Goal: Task Accomplishment & Management: Complete application form

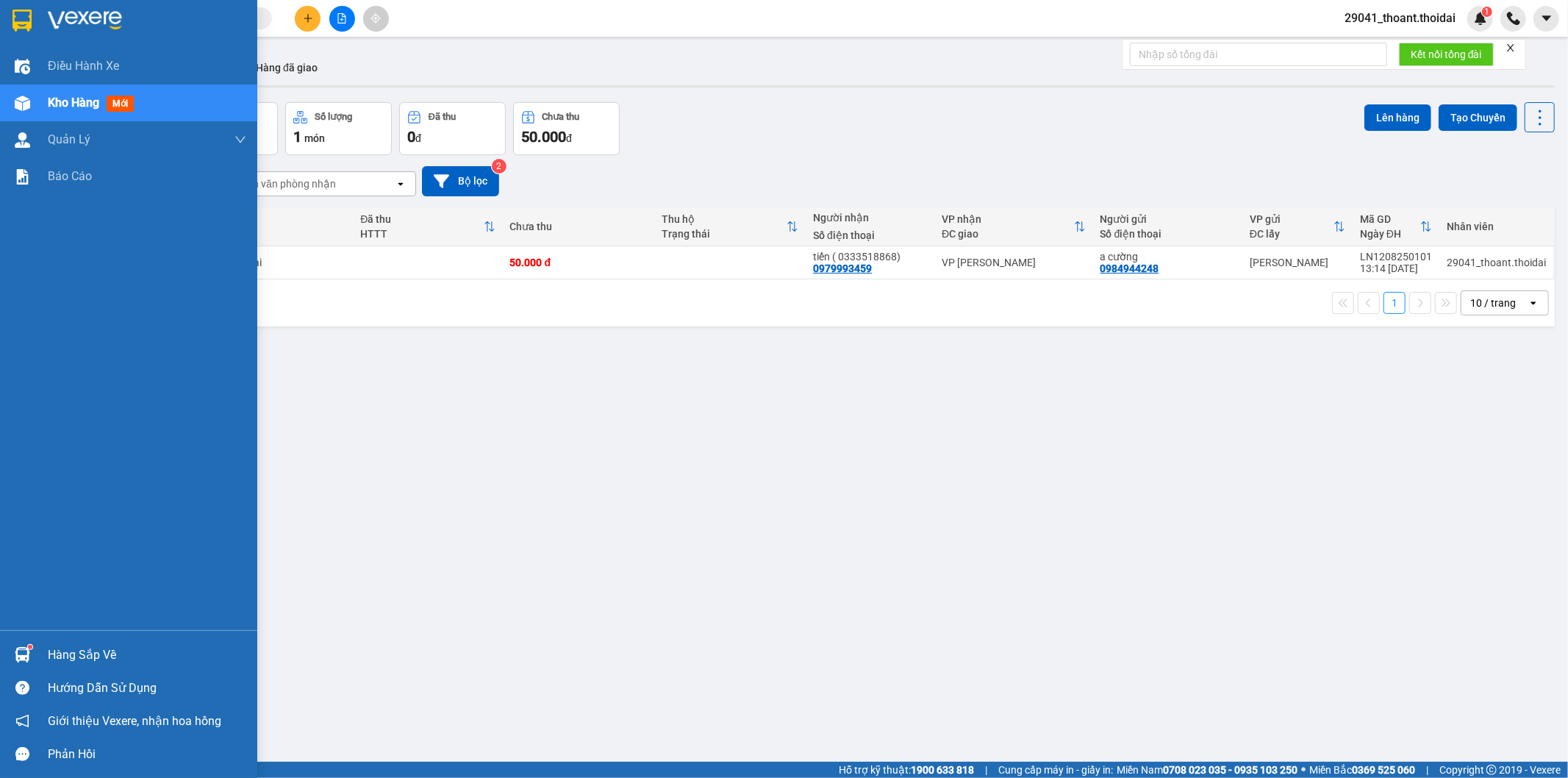
click at [43, 664] on div "Hàng sắp về" at bounding box center [128, 654] width 257 height 33
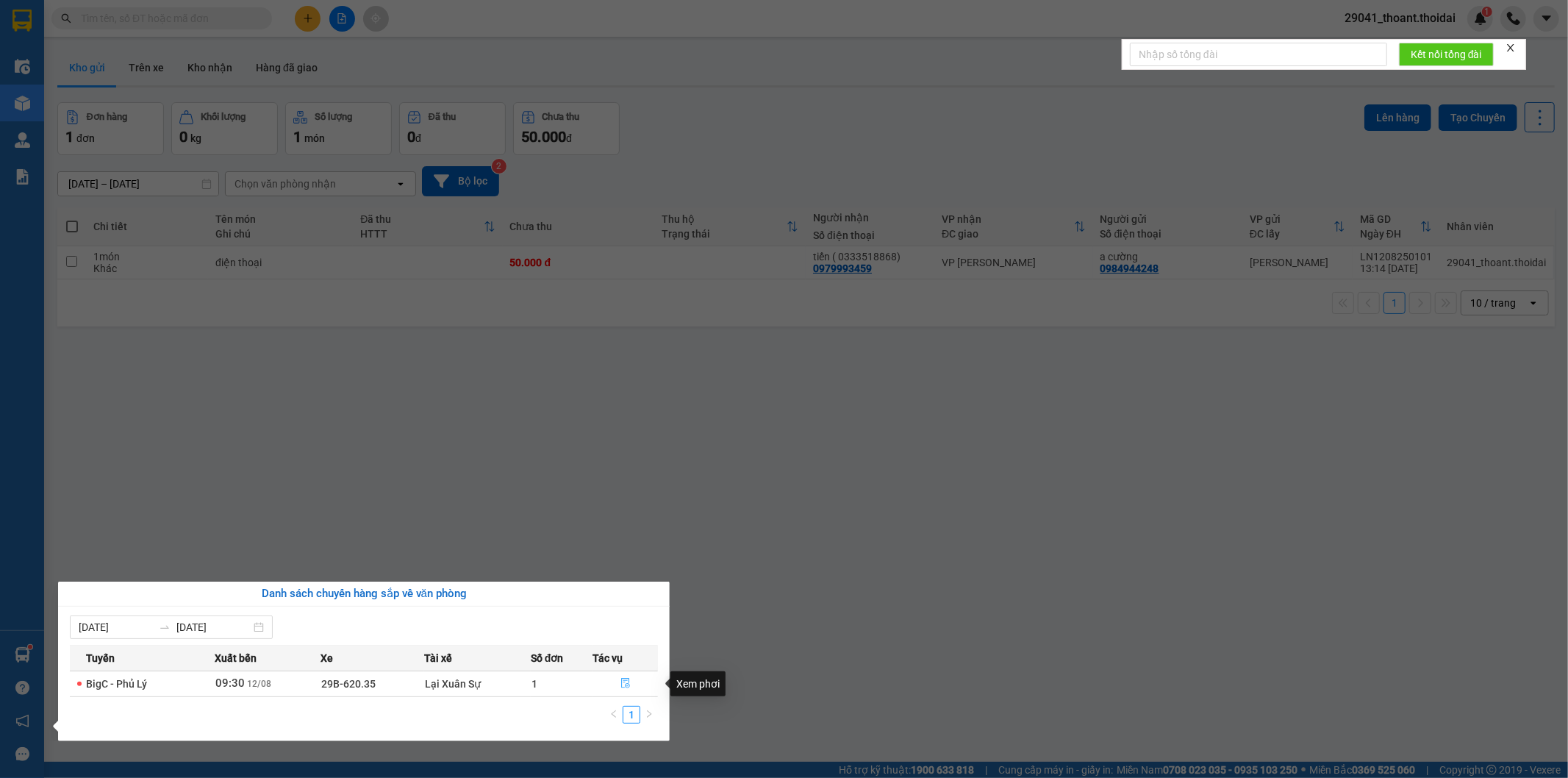
click at [628, 681] on icon "file-done" at bounding box center [625, 683] width 9 height 10
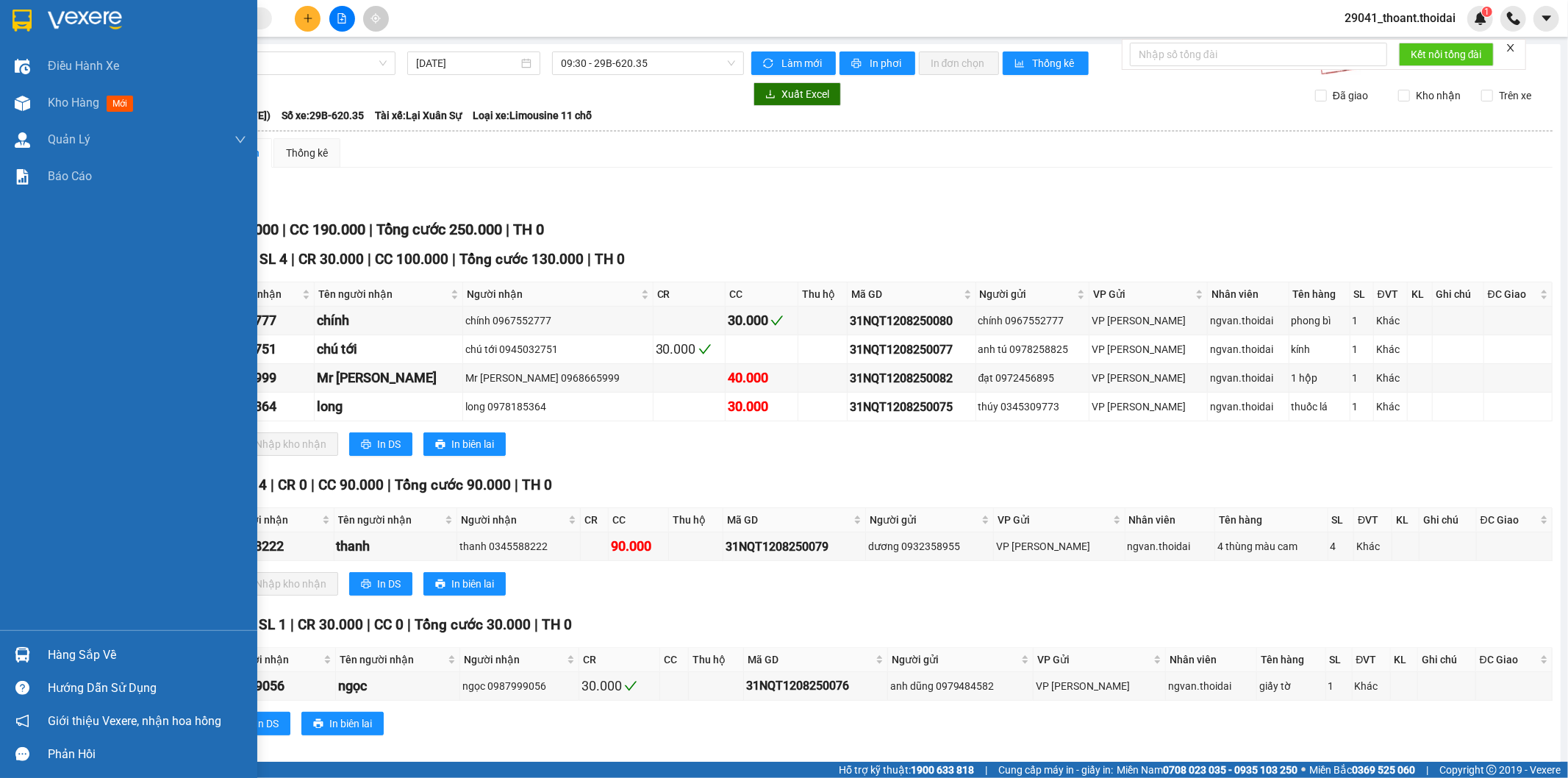
click at [24, 18] on img at bounding box center [22, 21] width 19 height 22
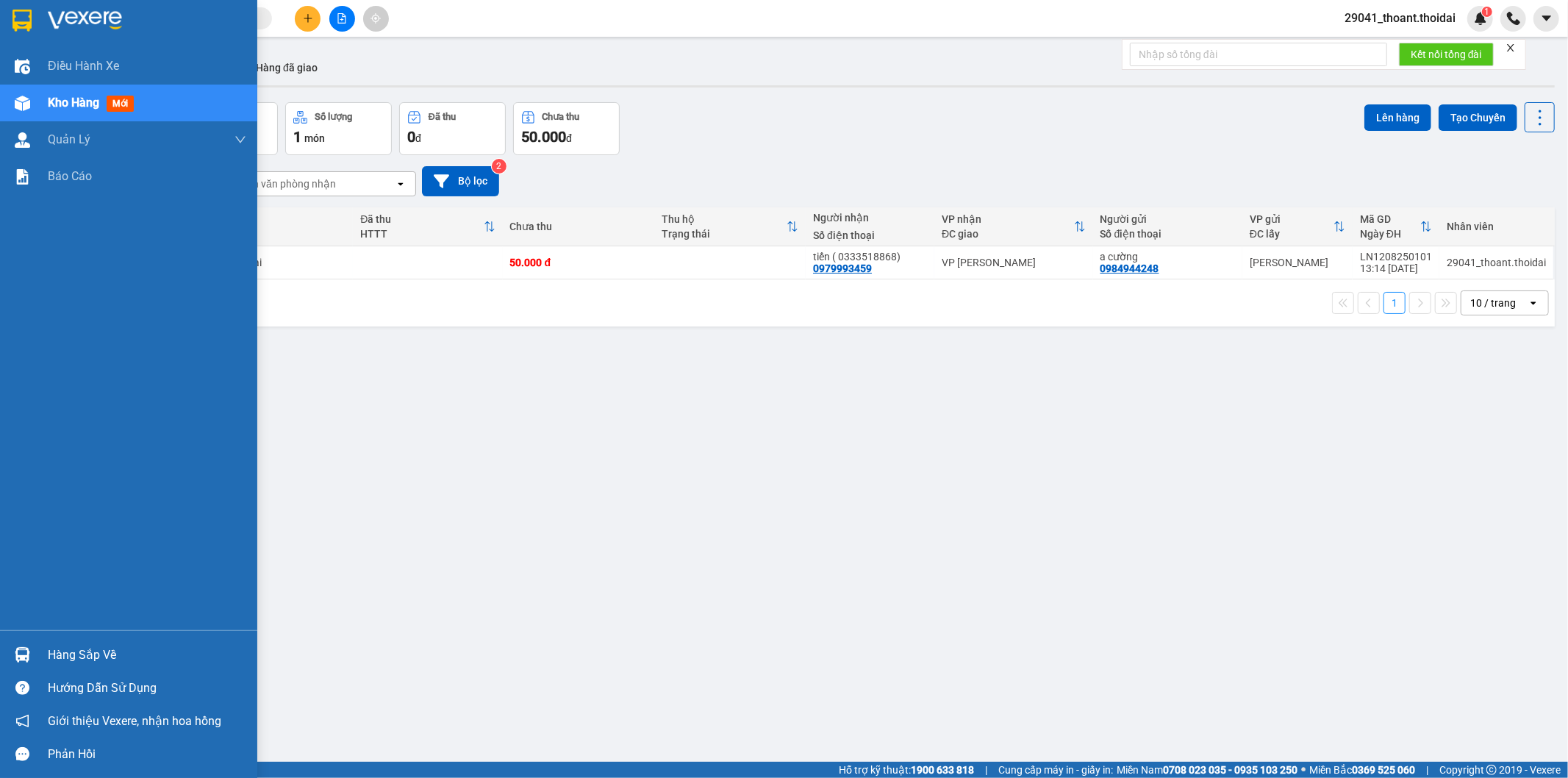
click at [25, 660] on img at bounding box center [22, 654] width 15 height 15
click at [59, 664] on div "Hàng sắp về" at bounding box center [147, 655] width 198 height 22
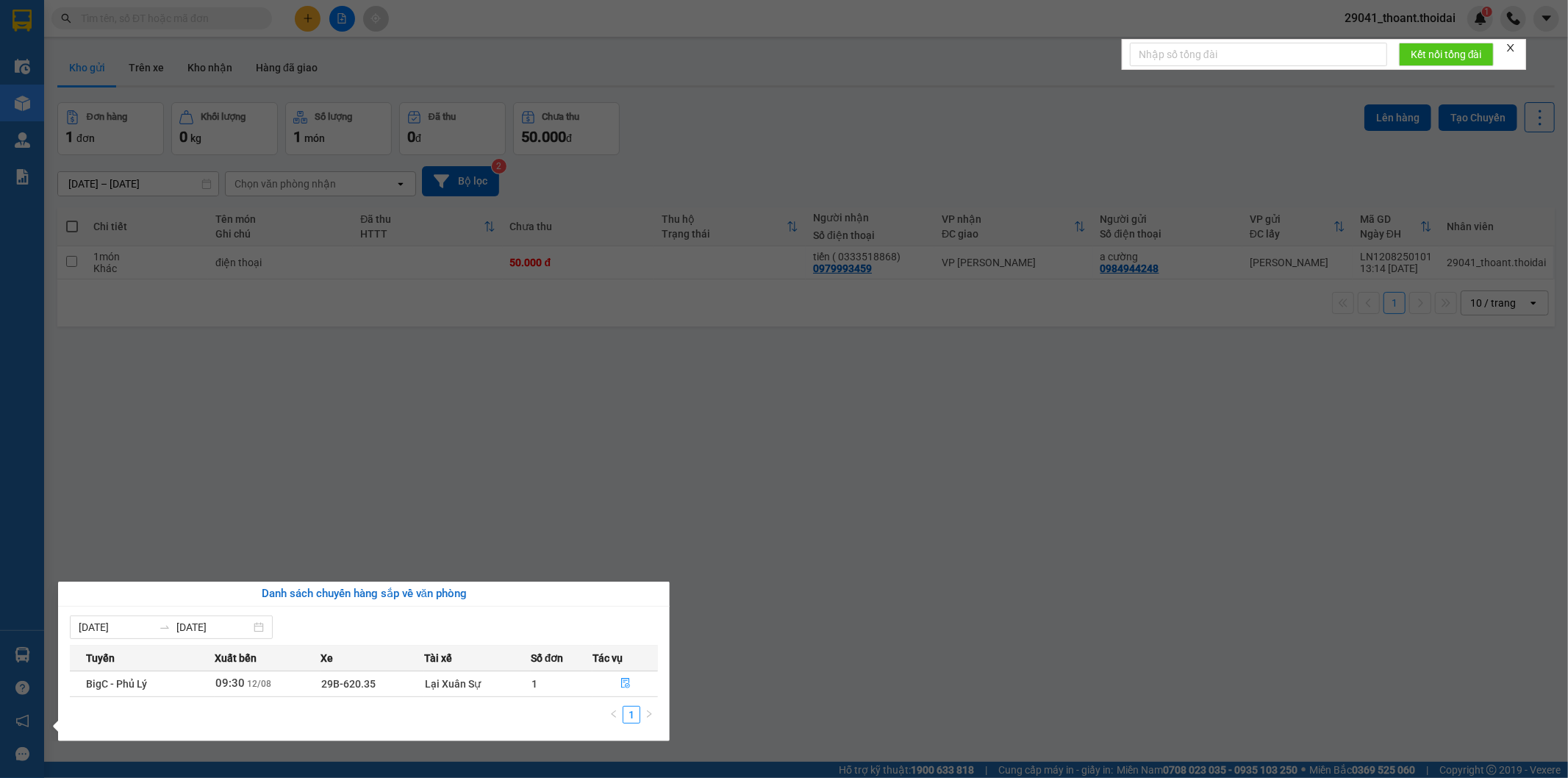
click at [1038, 623] on section "Kết quả tìm kiếm ( 0 ) Bộ lọc No Data 29041_thoant.thoidai 1 Điều hành xe Kho h…" at bounding box center [784, 389] width 1568 height 778
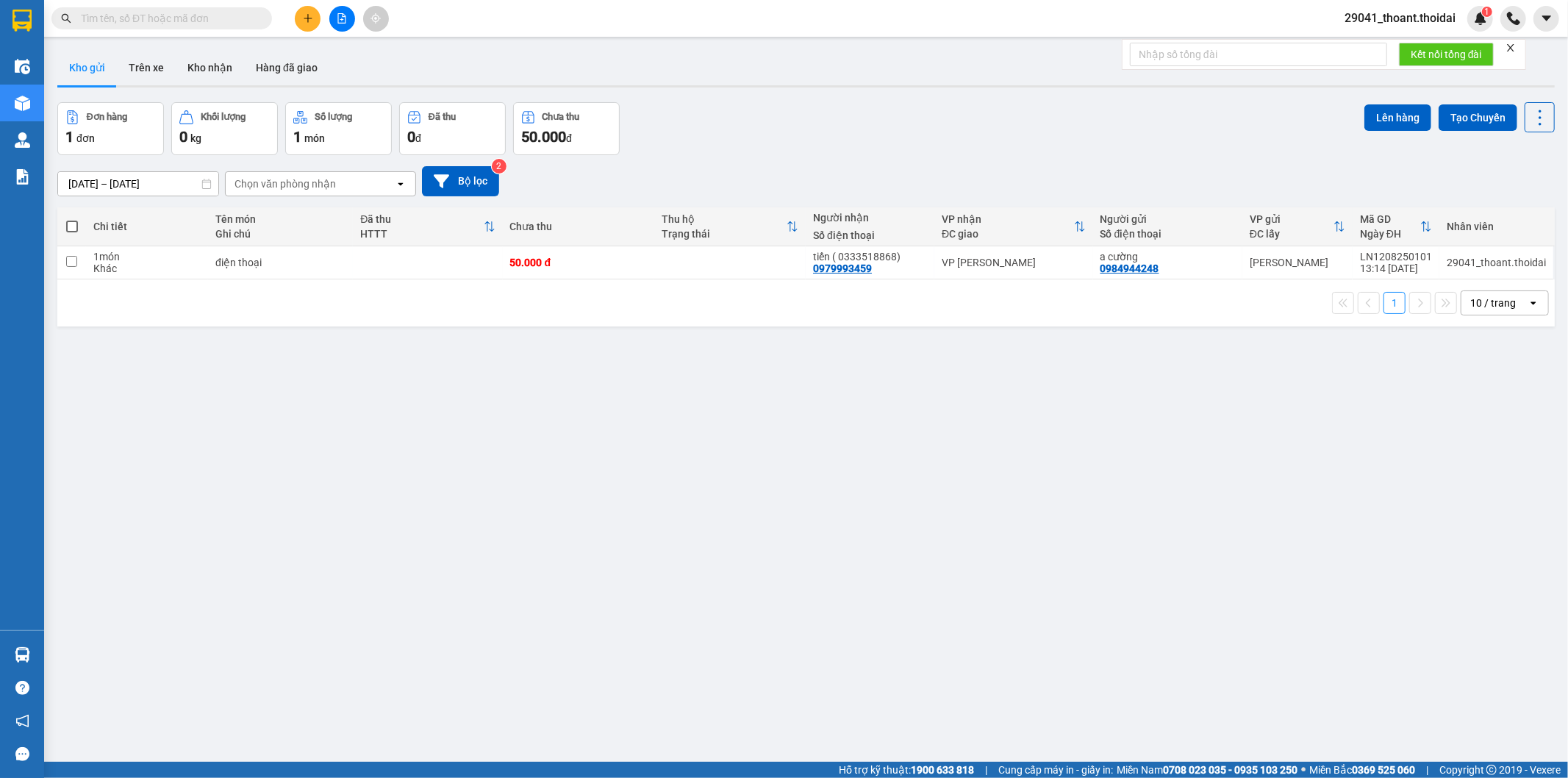
click at [194, 43] on main "ver 1.8.137 Kho gửi Trên xe Kho nhận Hàng đã giao Đơn hàng 1 đơn Khối lượng 0 k…" at bounding box center [784, 381] width 1568 height 762
click at [170, 71] on button "Trên xe" at bounding box center [146, 68] width 59 height 35
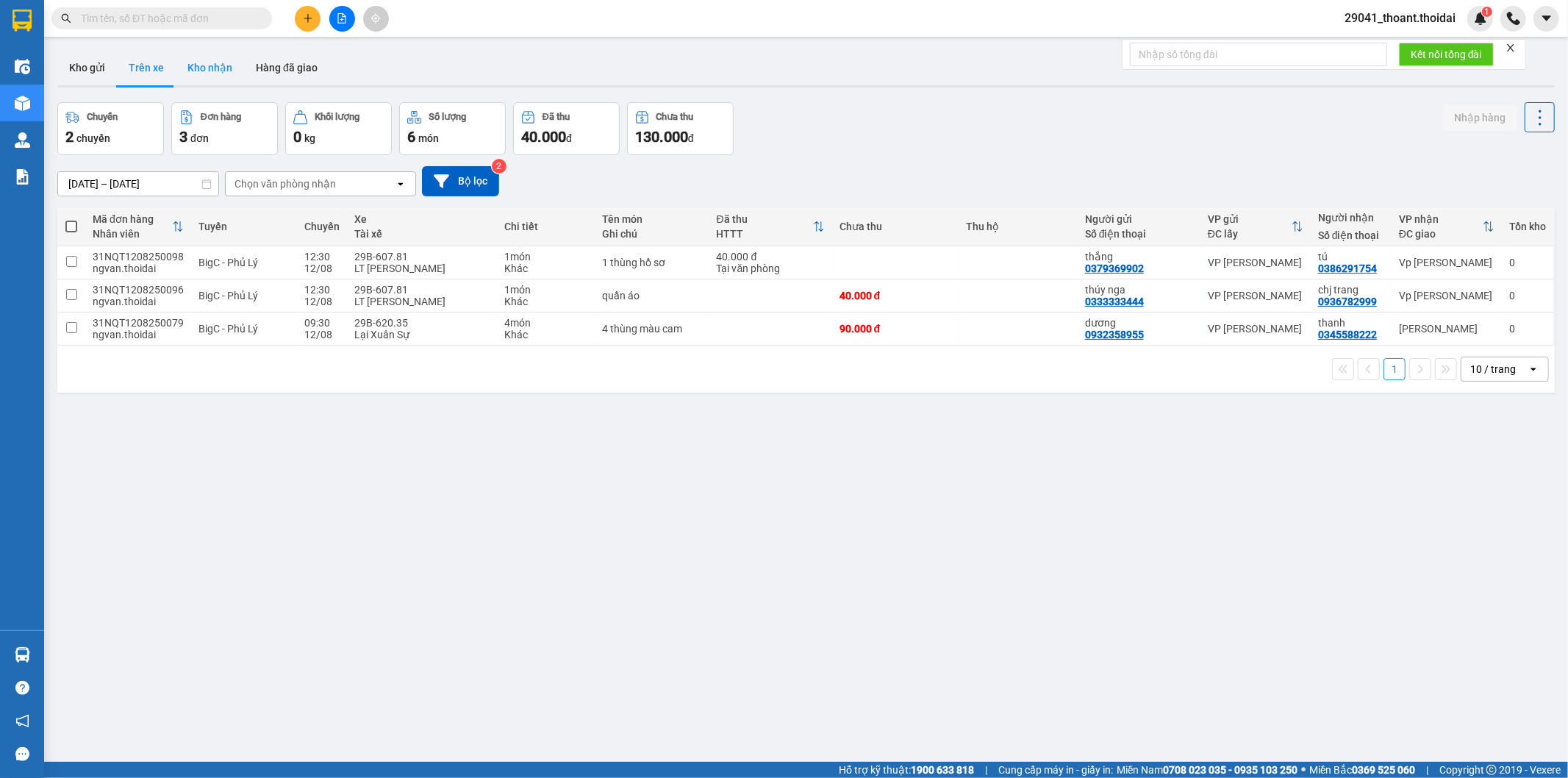
click at [204, 69] on button "Kho nhận" at bounding box center [209, 68] width 69 height 35
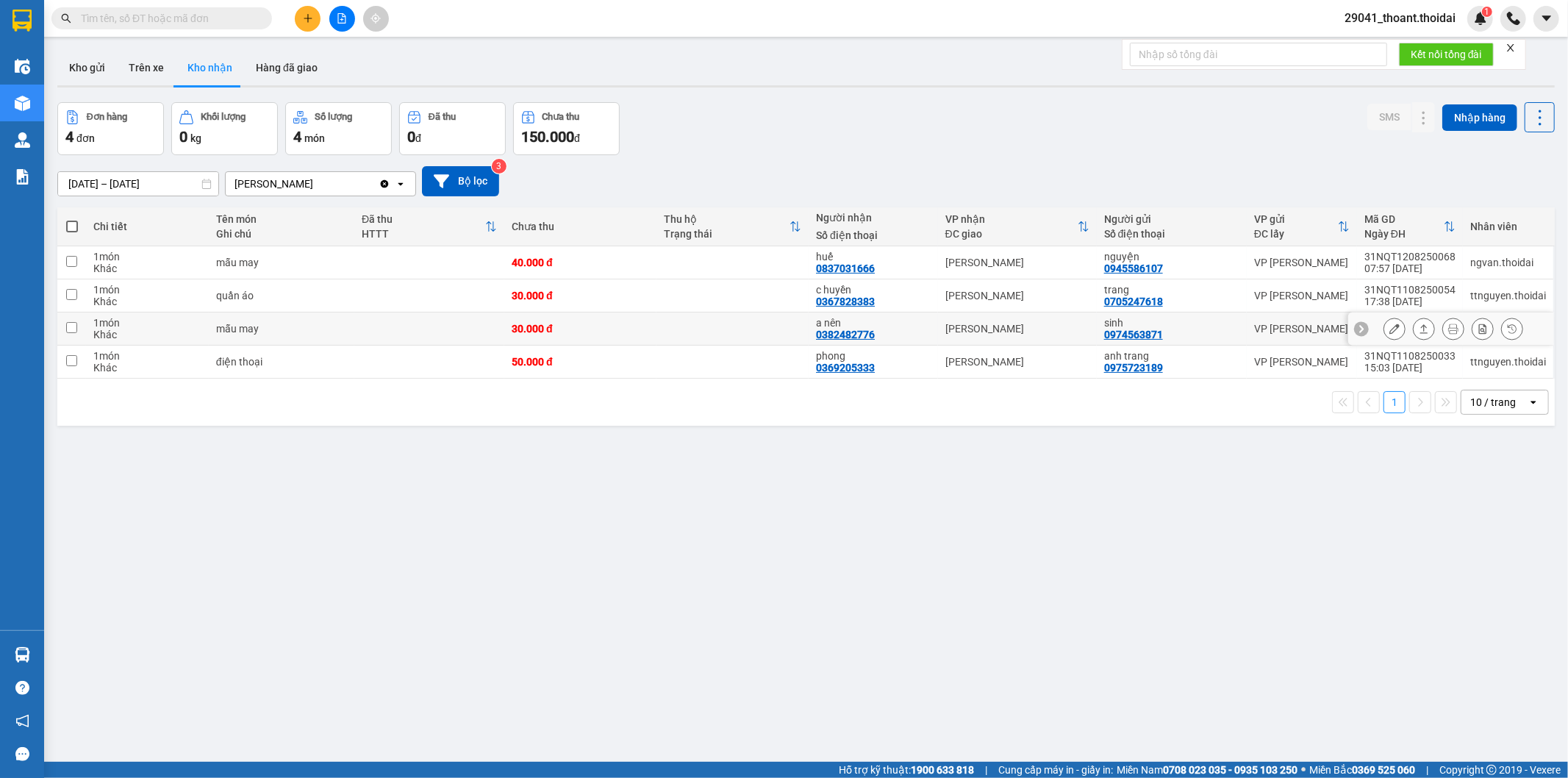
click at [333, 333] on div "mẫu may" at bounding box center [281, 329] width 131 height 12
checkbox input "true"
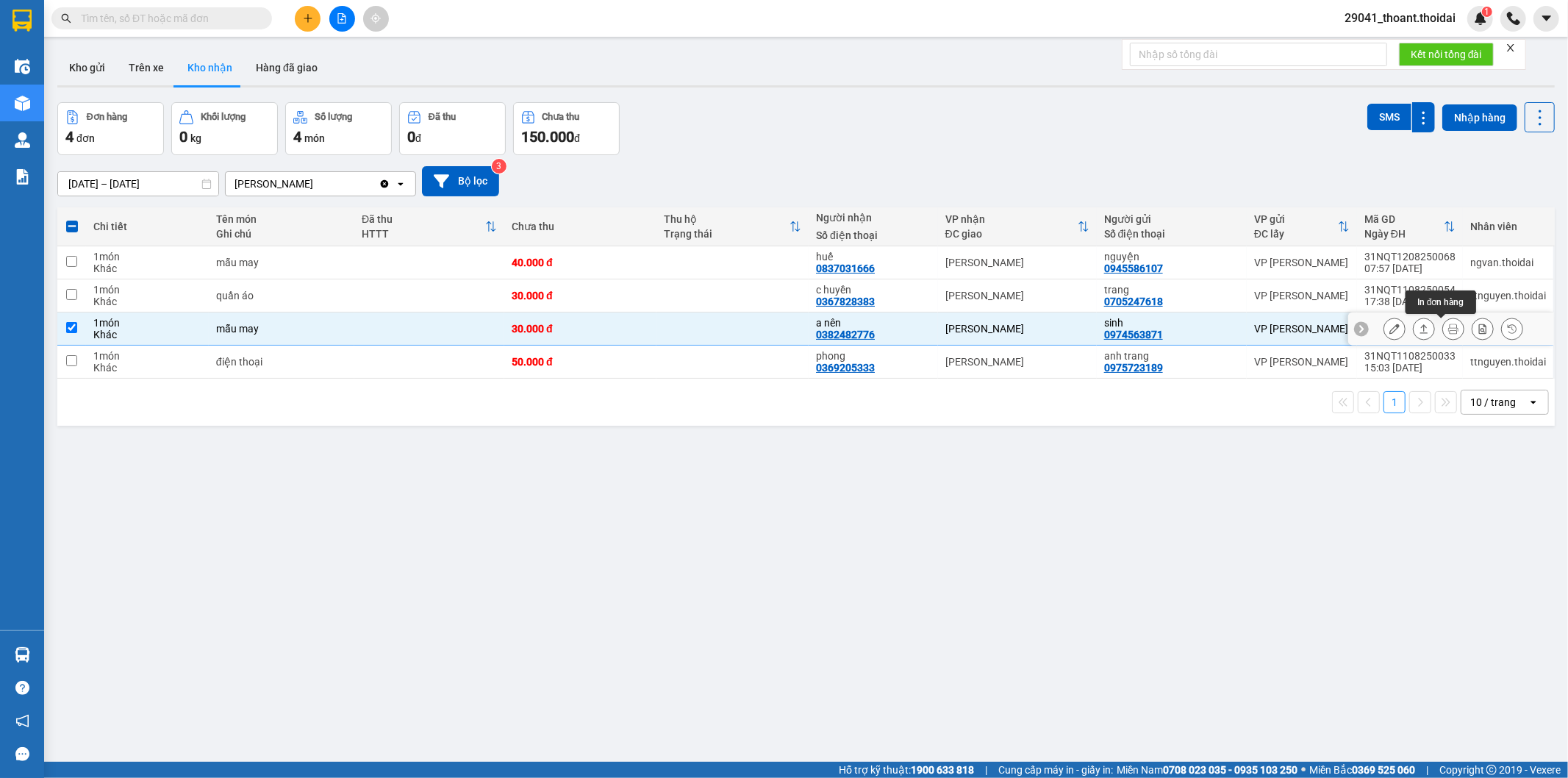
click at [1384, 329] on div at bounding box center [1395, 329] width 22 height 22
click at [1388, 327] on button at bounding box center [1395, 329] width 21 height 26
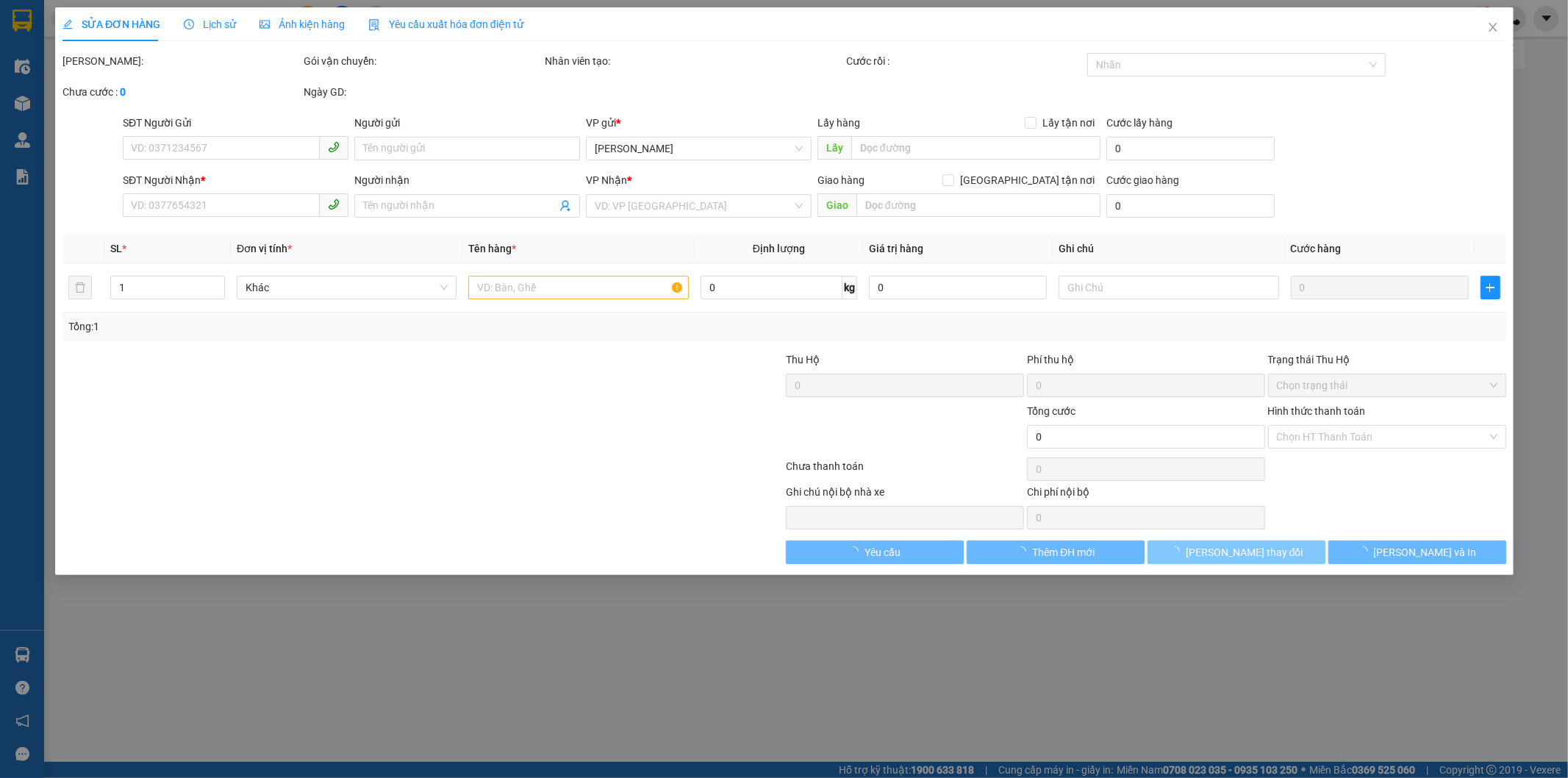
type input "0974563871"
type input "sinh"
type input "0382482776"
type input "a nên"
type input "30.000"
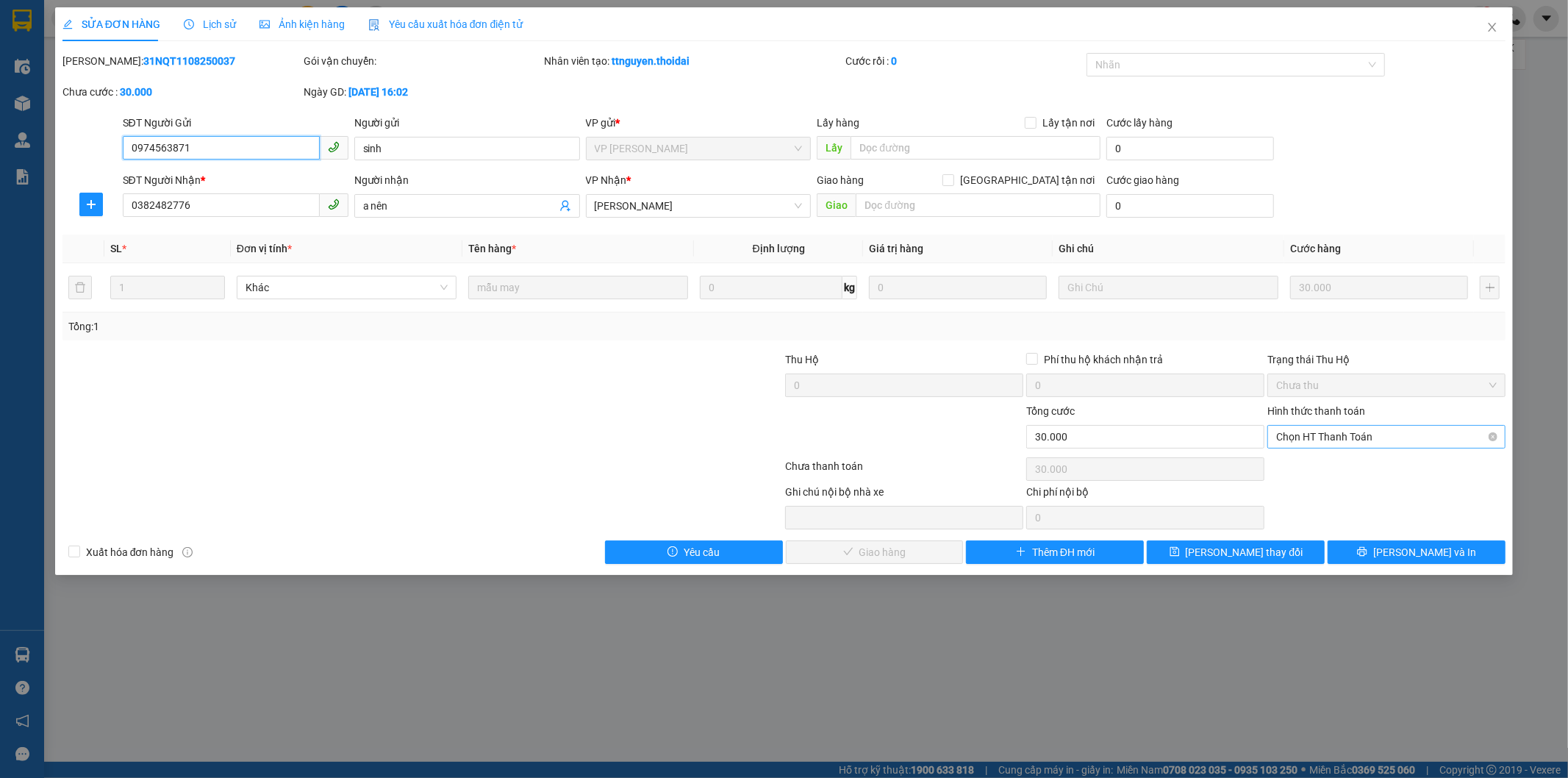
click at [1395, 435] on span "Chọn HT Thanh Toán" at bounding box center [1386, 437] width 221 height 22
click at [1375, 464] on div "Tại văn phòng" at bounding box center [1387, 466] width 221 height 16
type input "0"
click at [879, 535] on div "Total Paid Fee 0 Total UnPaid Fee 30.000 Cash Collection Total Fee Mã ĐH: 31NQT…" at bounding box center [785, 308] width 1444 height 511
click at [870, 549] on span "[PERSON_NAME] và Giao hàng" at bounding box center [884, 552] width 141 height 16
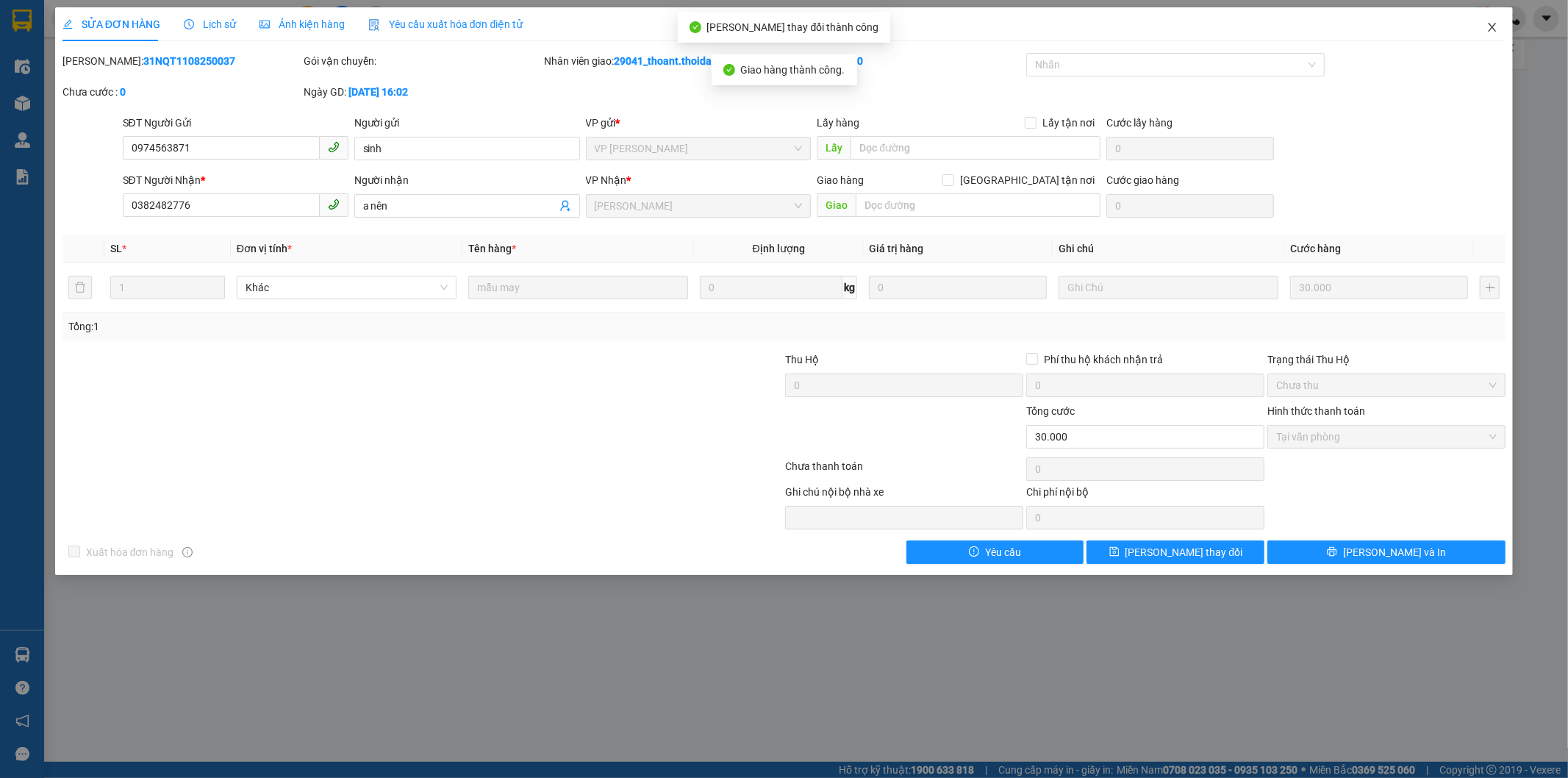
click at [1496, 30] on icon "close" at bounding box center [1493, 27] width 12 height 12
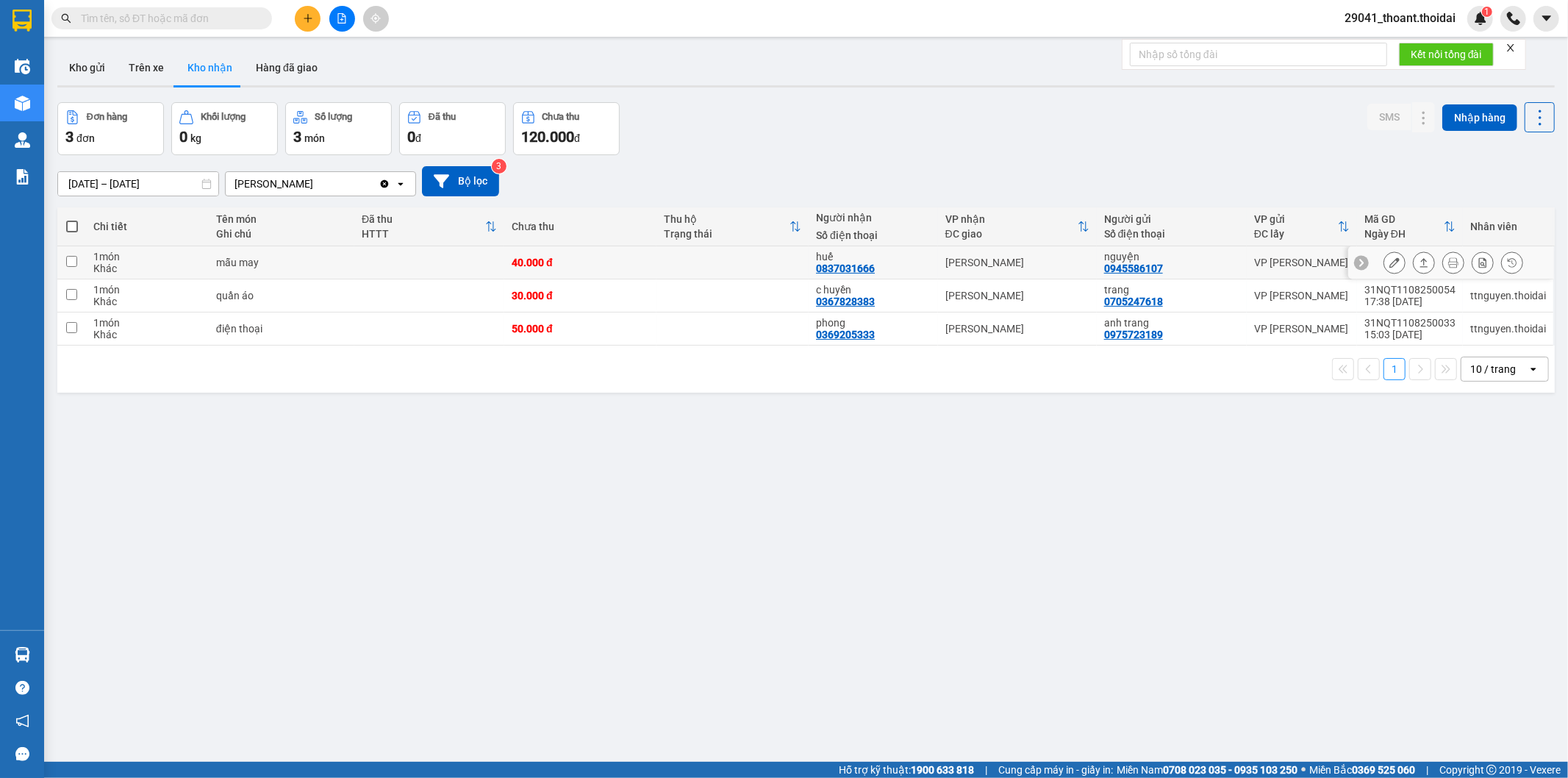
click at [583, 261] on div "40.000 đ" at bounding box center [580, 263] width 137 height 12
checkbox input "true"
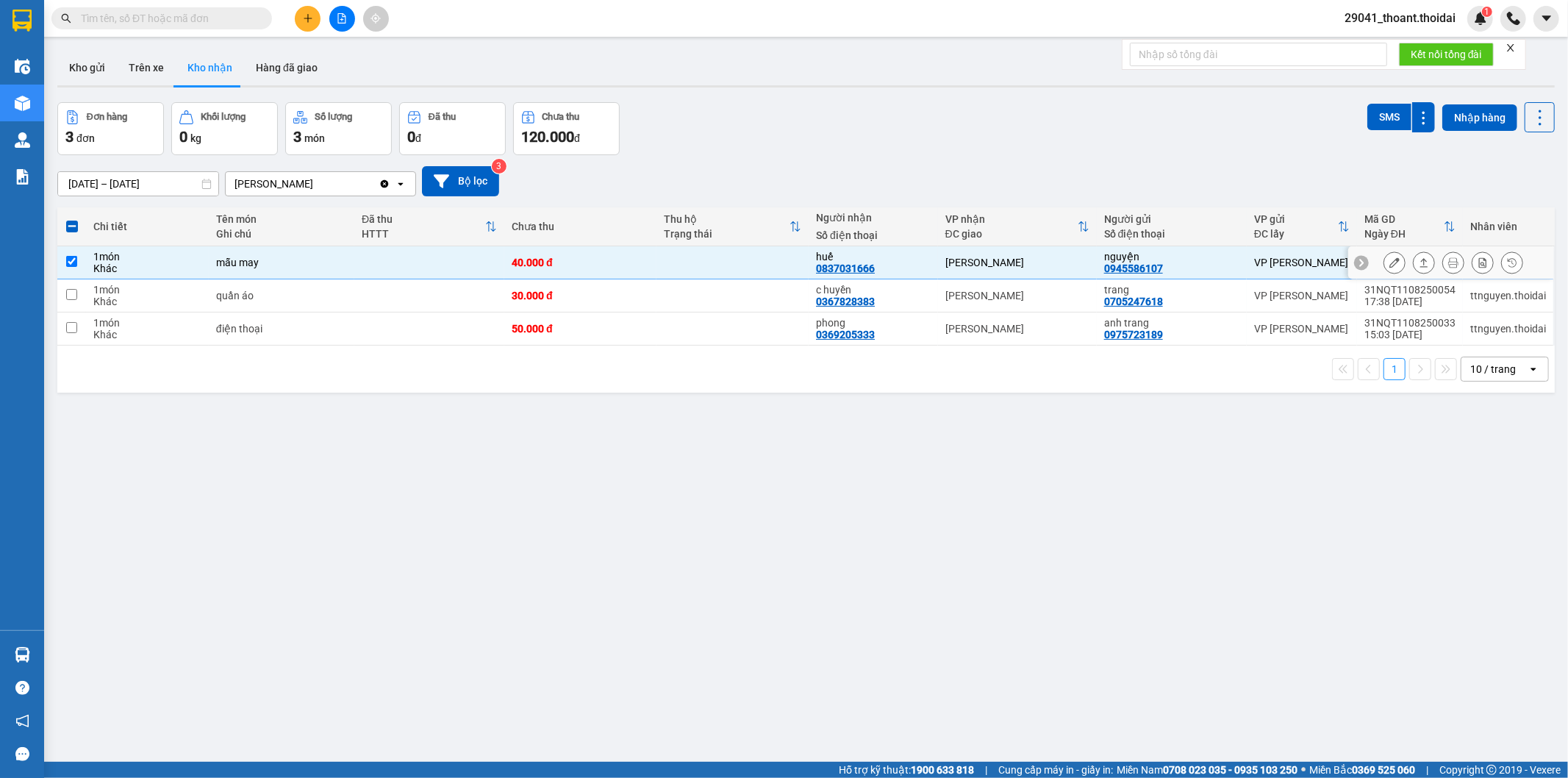
click at [1390, 259] on icon at bounding box center [1395, 263] width 10 height 10
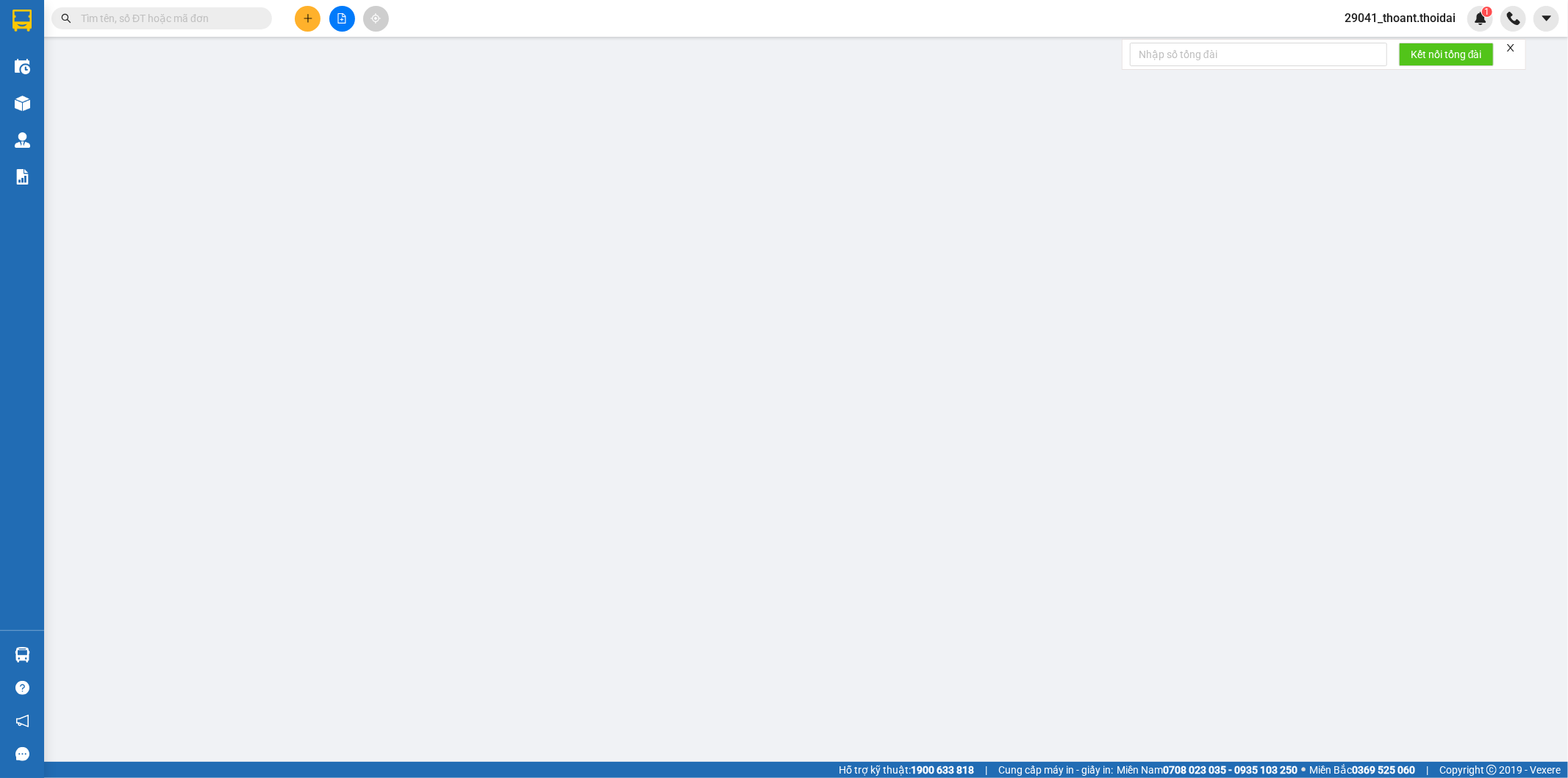
type input "0945586107"
type input "nguyện"
type input "0837031666"
type input "huế"
type input "40.000"
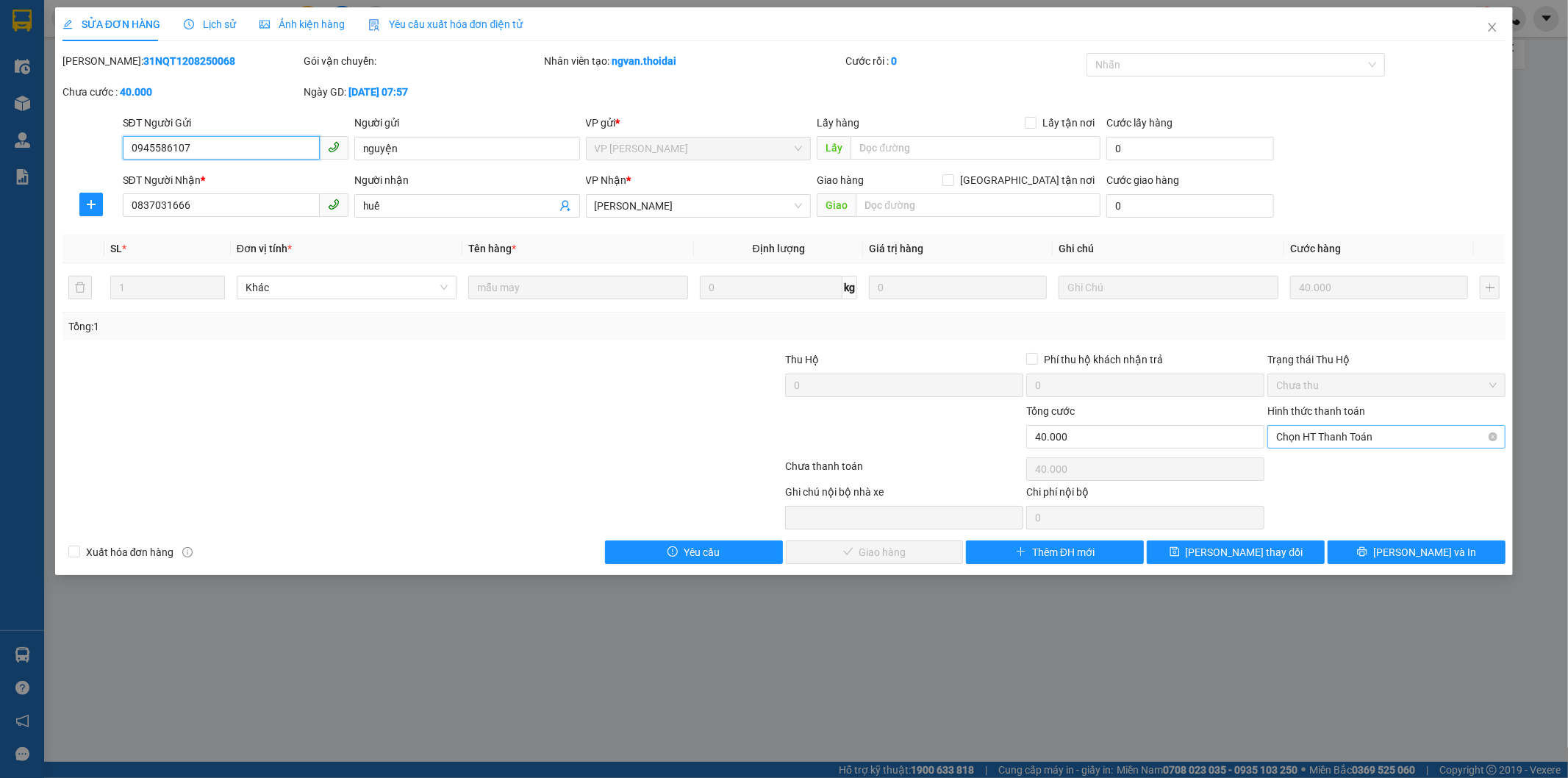
click at [1318, 438] on span "Chọn HT Thanh Toán" at bounding box center [1386, 437] width 221 height 22
click at [1305, 465] on div "Tại văn phòng" at bounding box center [1387, 466] width 221 height 16
type input "0"
click at [919, 560] on span "[PERSON_NAME] và Giao hàng" at bounding box center [884, 552] width 141 height 16
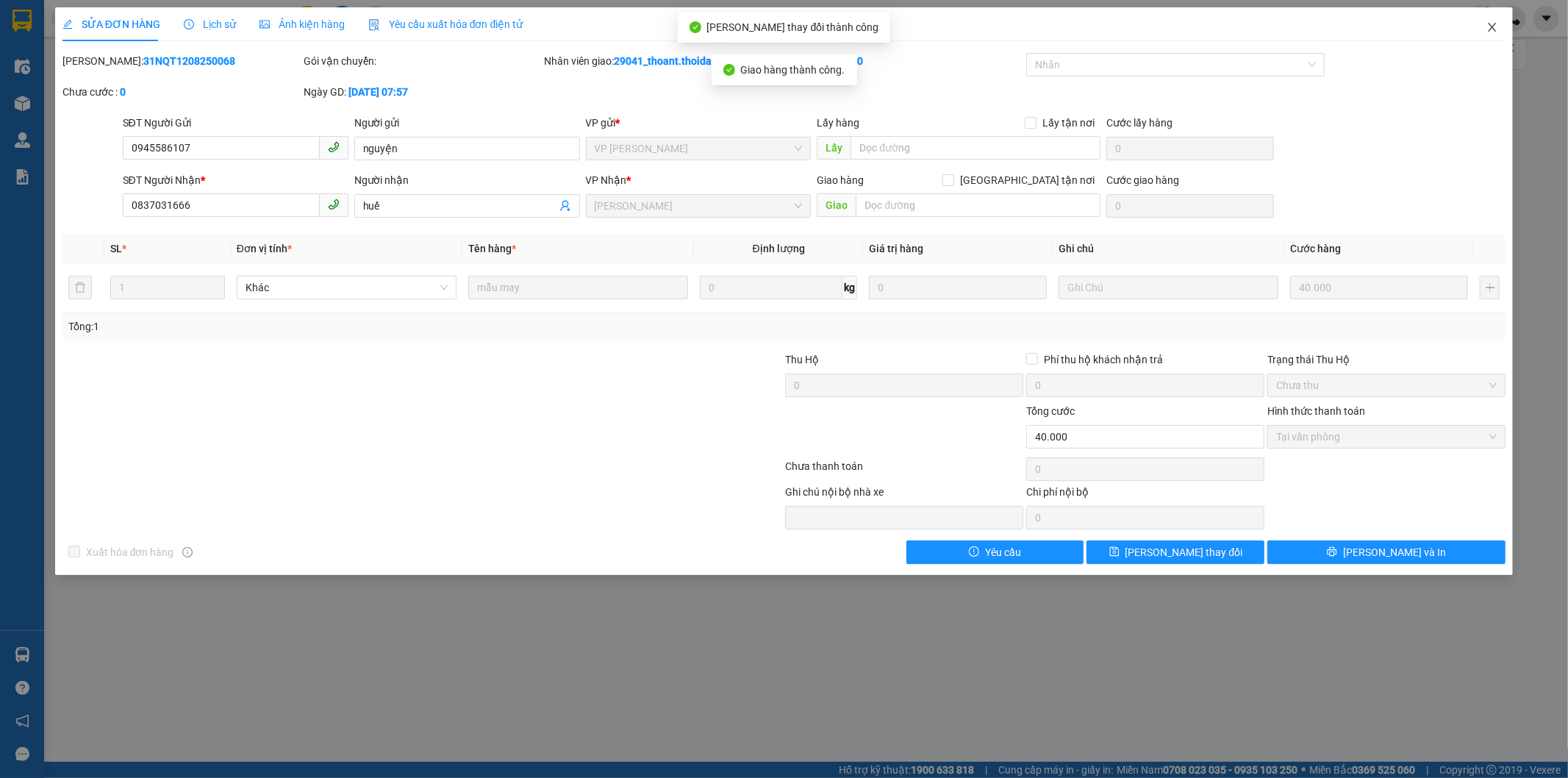
click at [1491, 27] on icon "close" at bounding box center [1493, 27] width 8 height 9
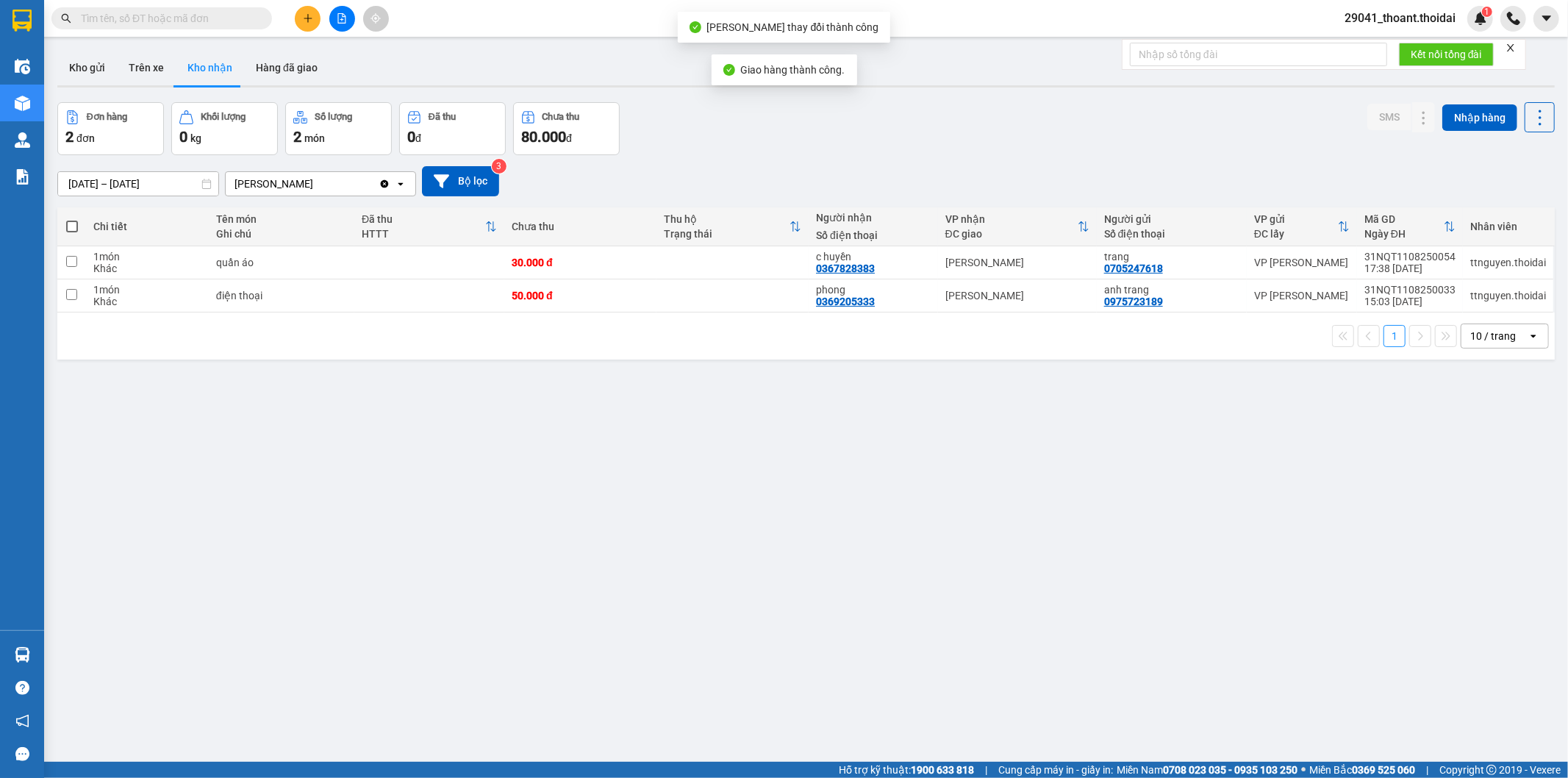
click at [808, 523] on div "ver 1.8.137 Kho gửi Trên xe Kho nhận Hàng đã giao Đơn hàng 2 đơn Khối lượng 0 k…" at bounding box center [806, 433] width 1509 height 778
click at [577, 294] on div "50.000 đ" at bounding box center [580, 296] width 137 height 12
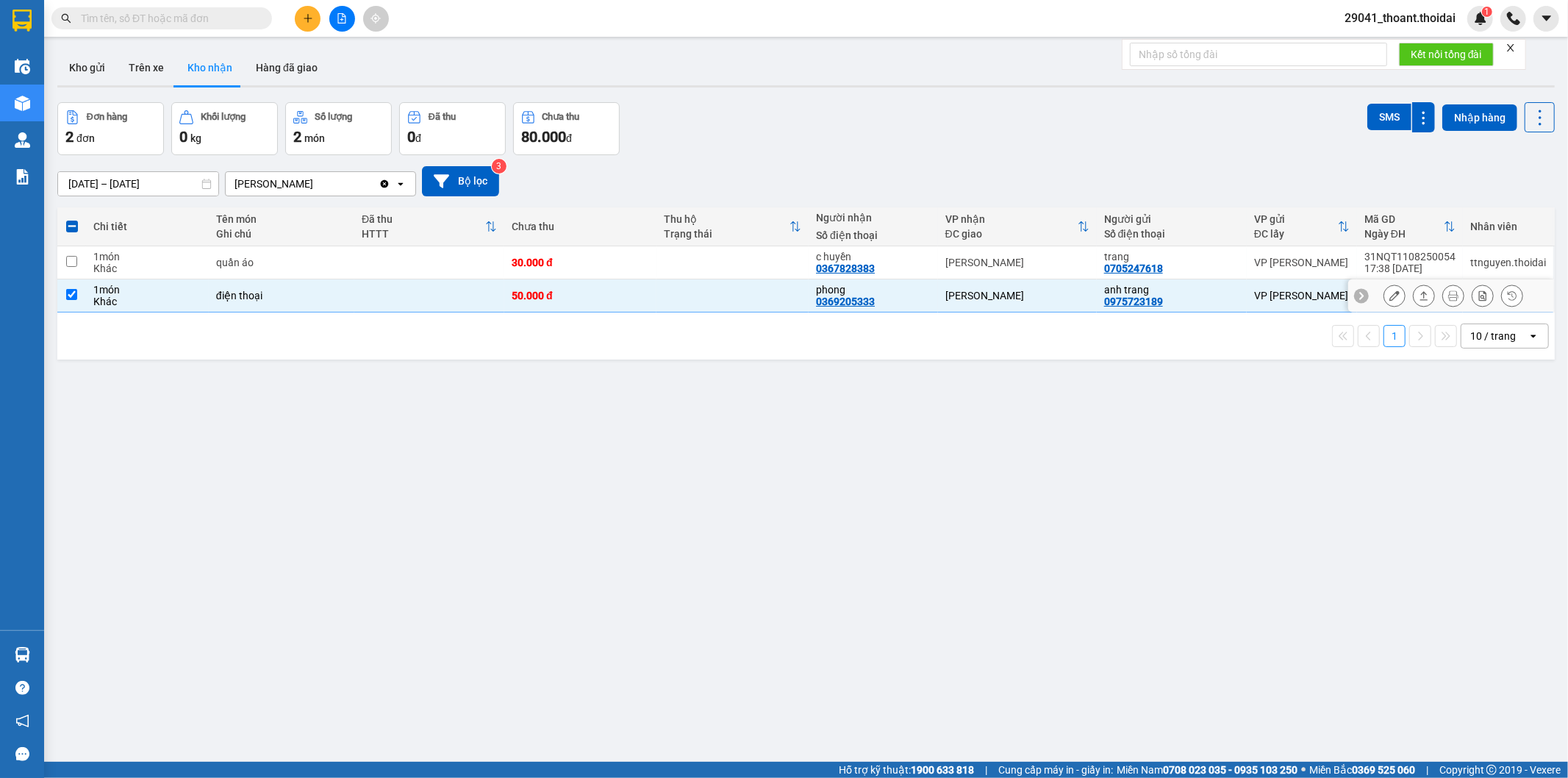
click at [555, 288] on td "50.000 đ" at bounding box center [580, 296] width 152 height 33
checkbox input "false"
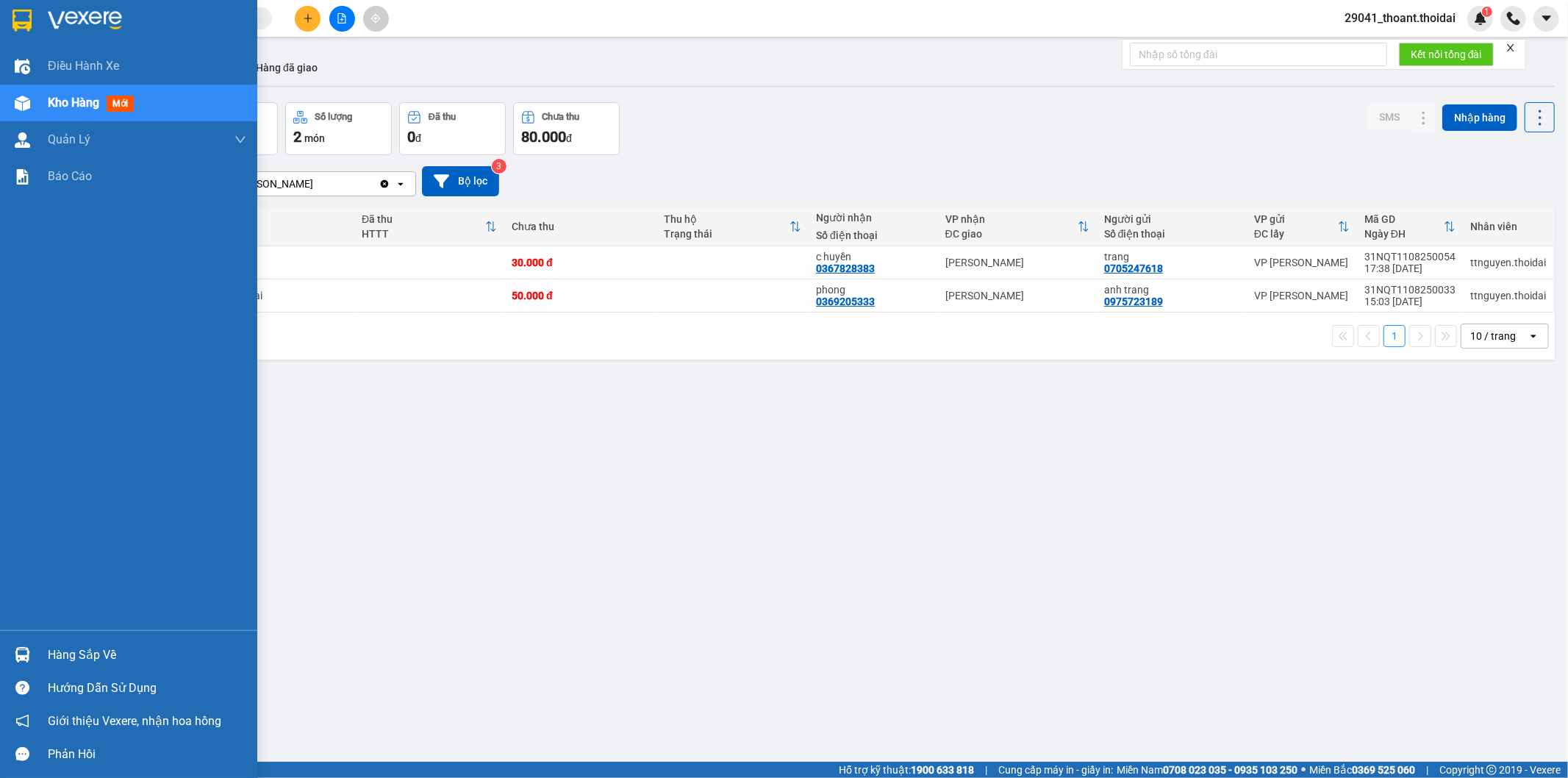
click at [30, 671] on div "Hướng dẫn sử dụng" at bounding box center [128, 687] width 257 height 33
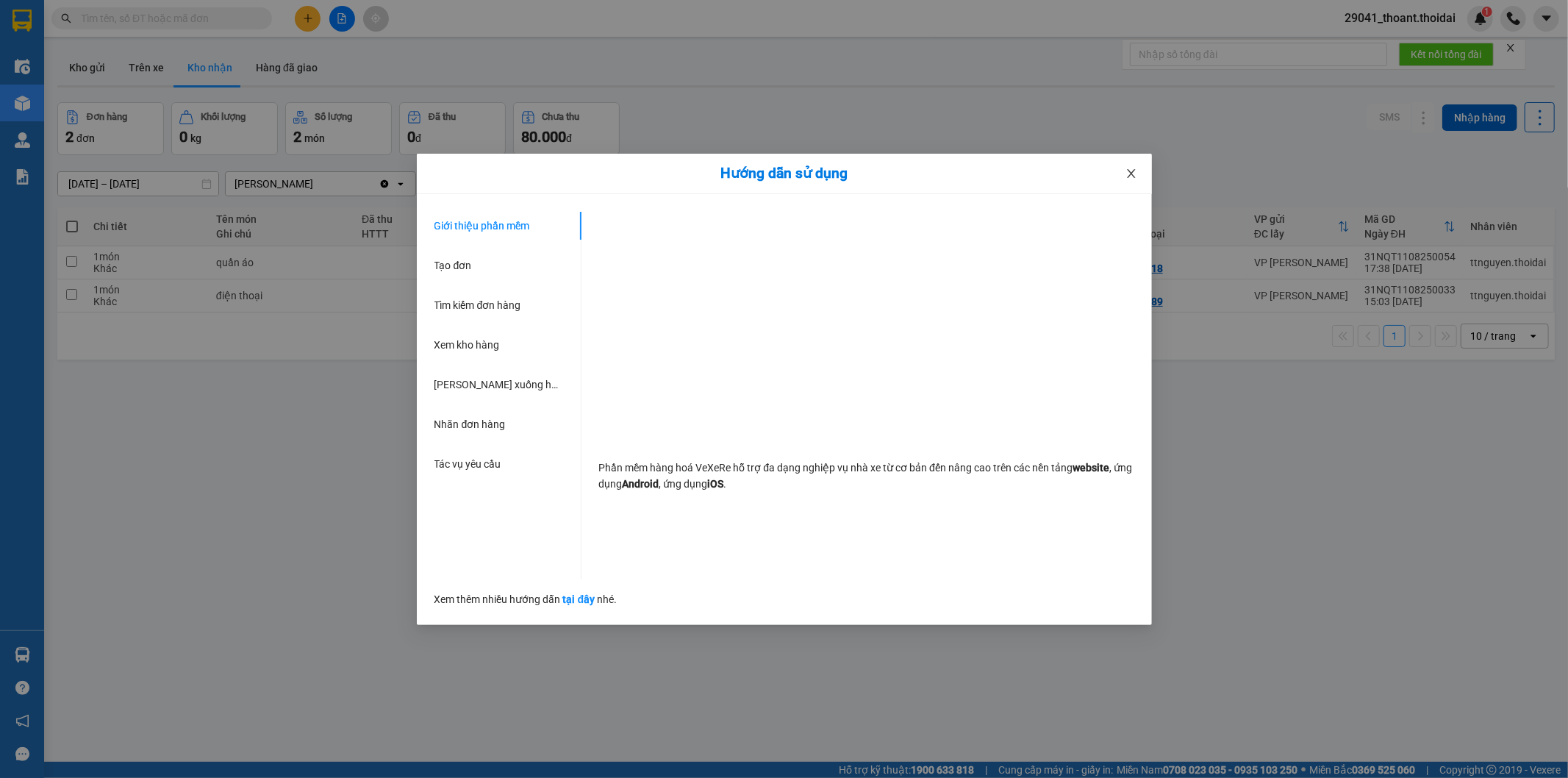
click at [1133, 177] on icon "close" at bounding box center [1131, 173] width 8 height 9
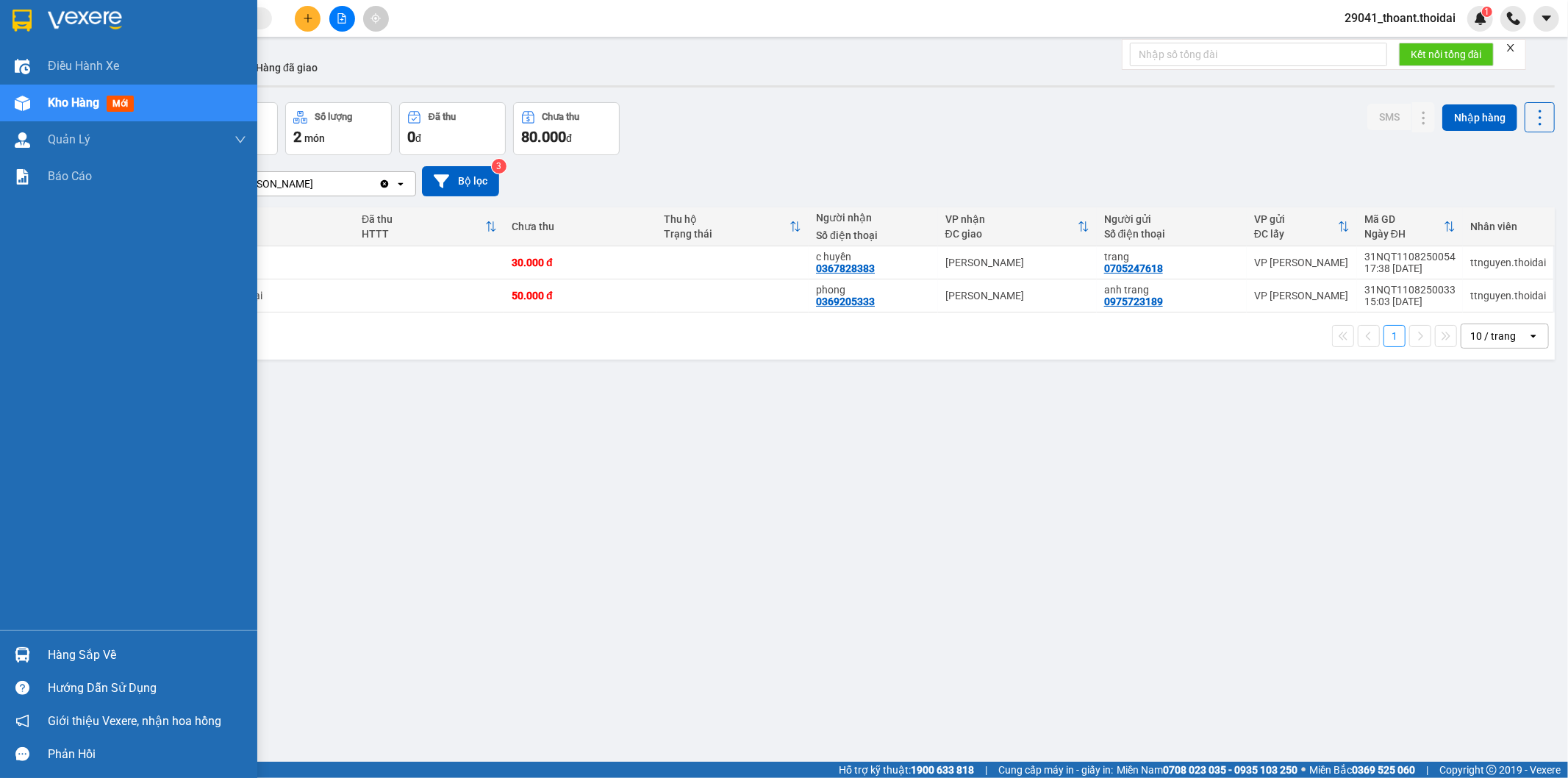
click at [85, 657] on div "Hàng sắp về" at bounding box center [147, 655] width 198 height 22
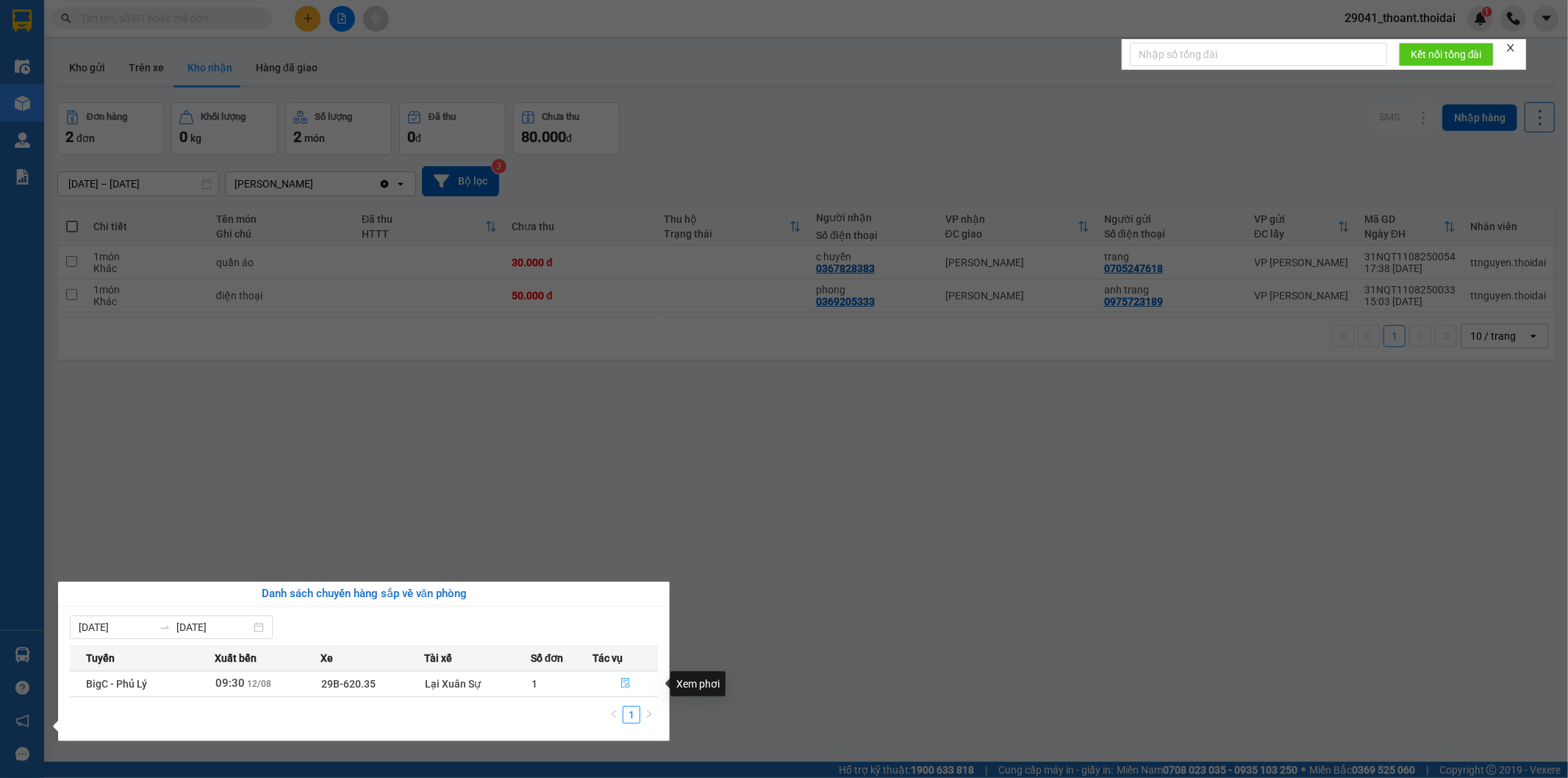
click at [622, 684] on icon "file-done" at bounding box center [625, 683] width 10 height 10
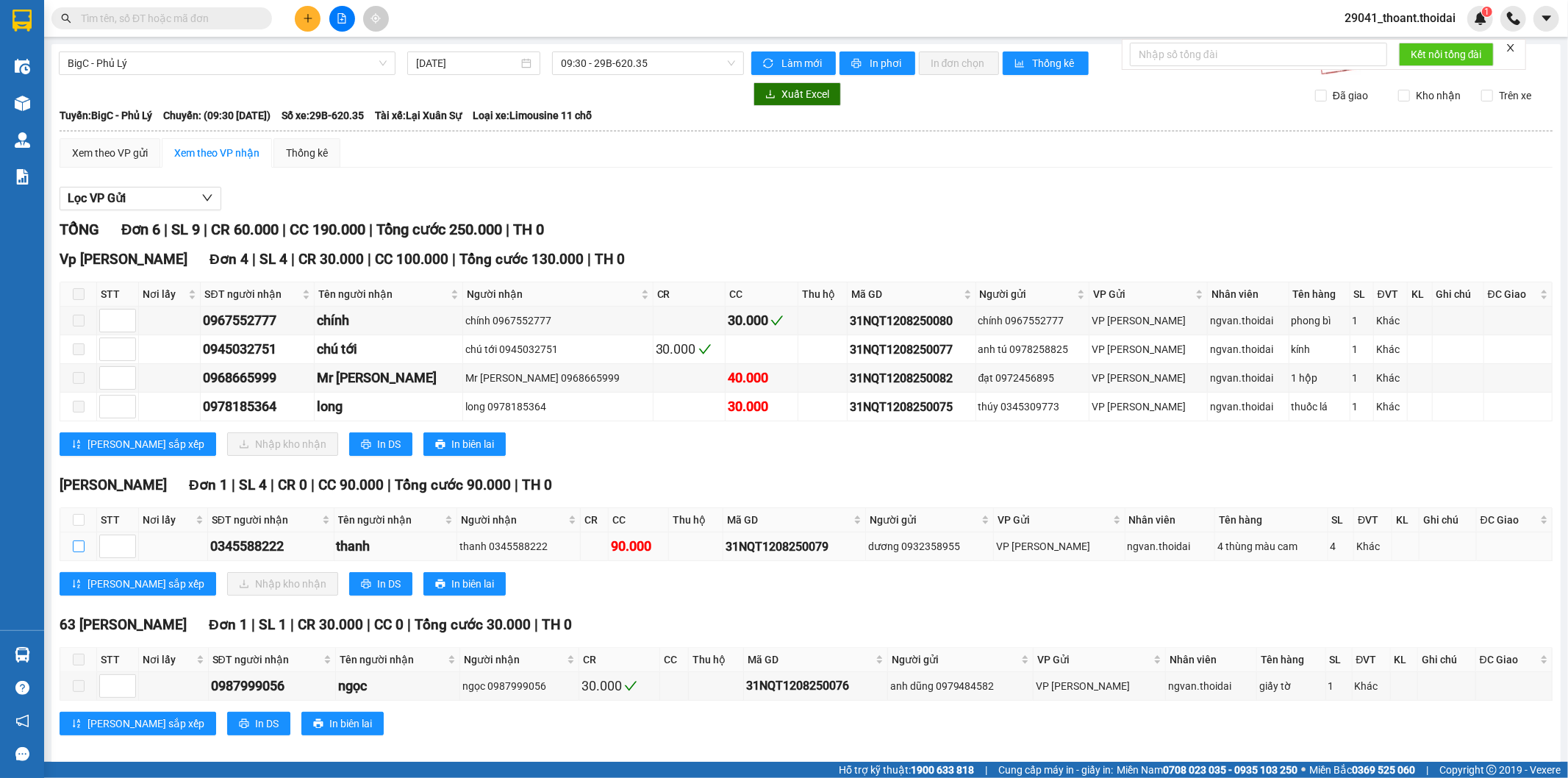
click at [81, 547] on input "checkbox" at bounding box center [79, 546] width 12 height 12
checkbox input "true"
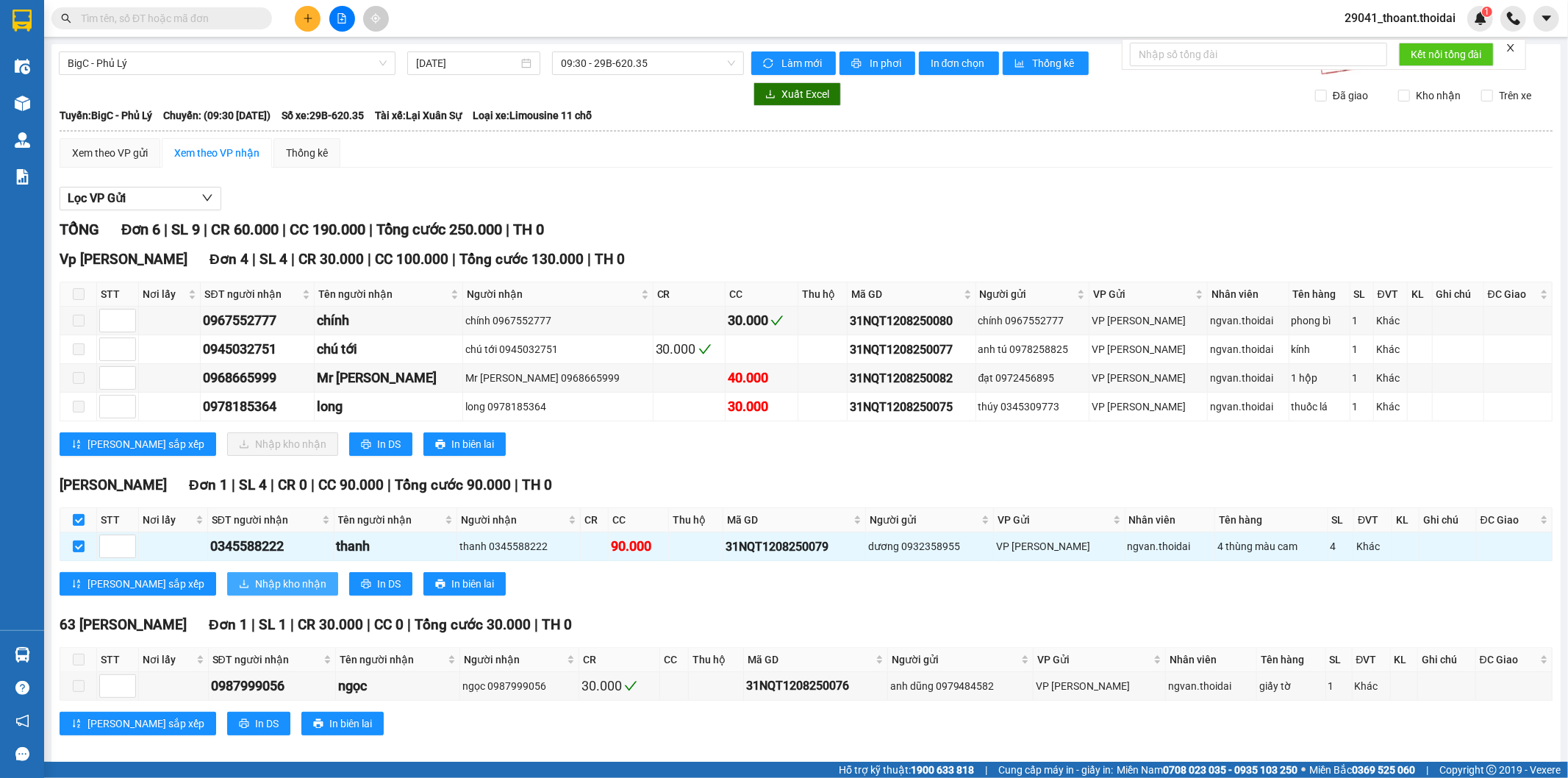
click at [255, 584] on span "Nhập kho nhận" at bounding box center [291, 584] width 72 height 16
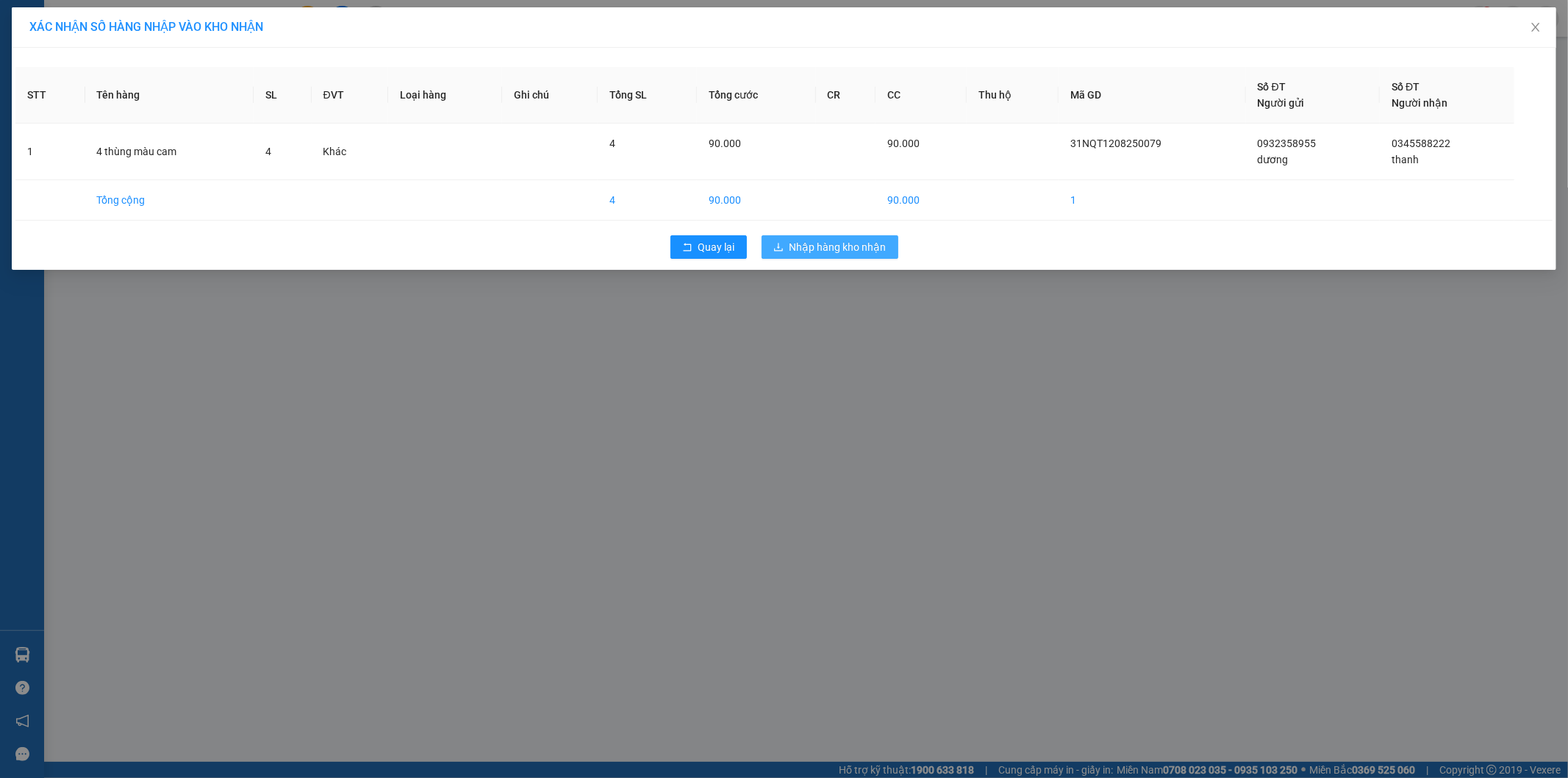
click at [861, 247] on span "Nhập hàng kho nhận" at bounding box center [839, 247] width 97 height 16
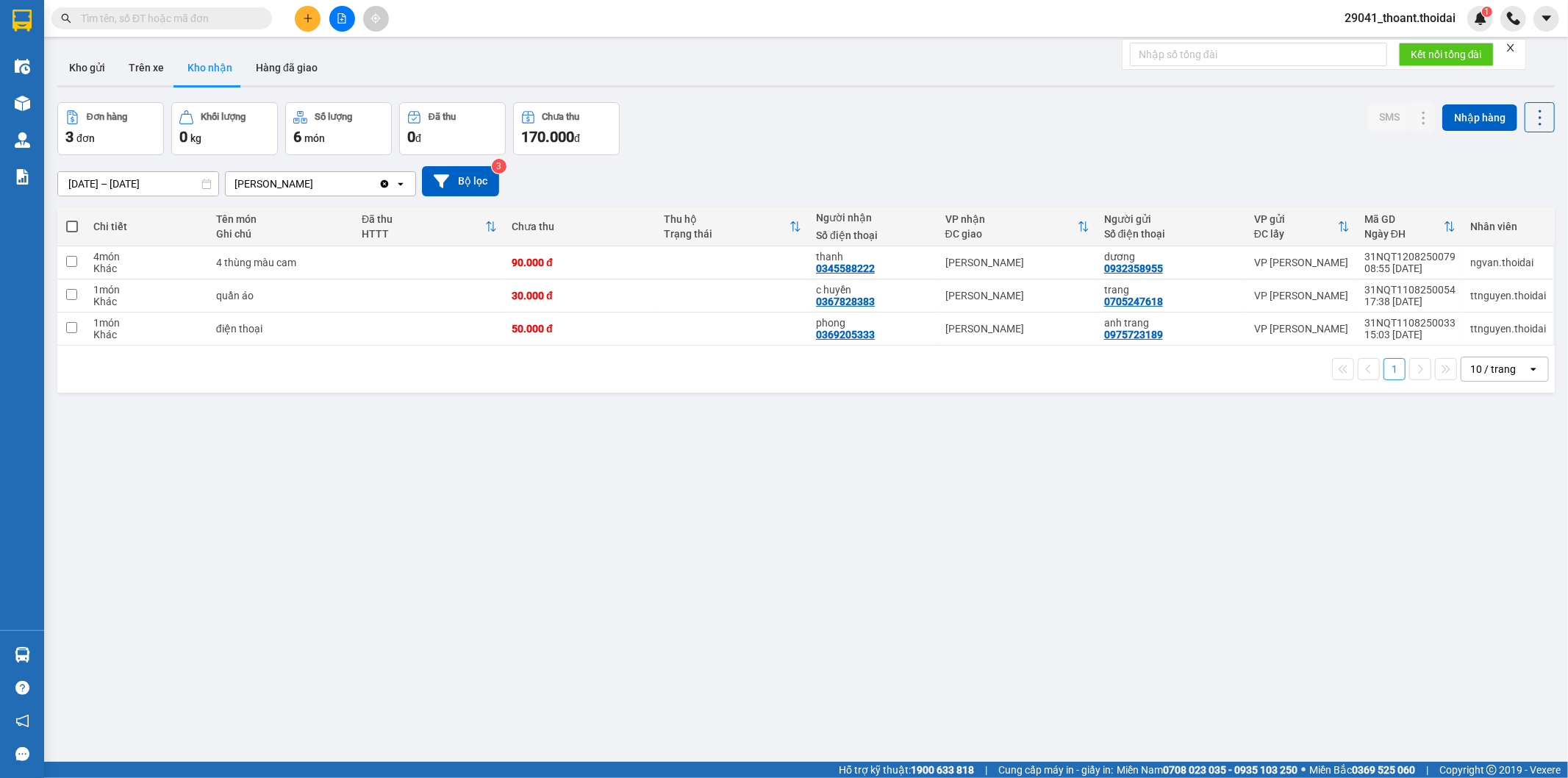
drag, startPoint x: 840, startPoint y: 673, endPoint x: 569, endPoint y: 586, distance: 284.6
click at [840, 674] on div "ver 1.8.137 Kho gửi Trên xe Kho nhận Hàng đã giao Đơn hàng 3 đơn Khối lượng 0 k…" at bounding box center [806, 433] width 1509 height 778
drag, startPoint x: 810, startPoint y: 267, endPoint x: 878, endPoint y: 272, distance: 68.2
click at [878, 272] on td "thanh 0345588222" at bounding box center [873, 263] width 129 height 33
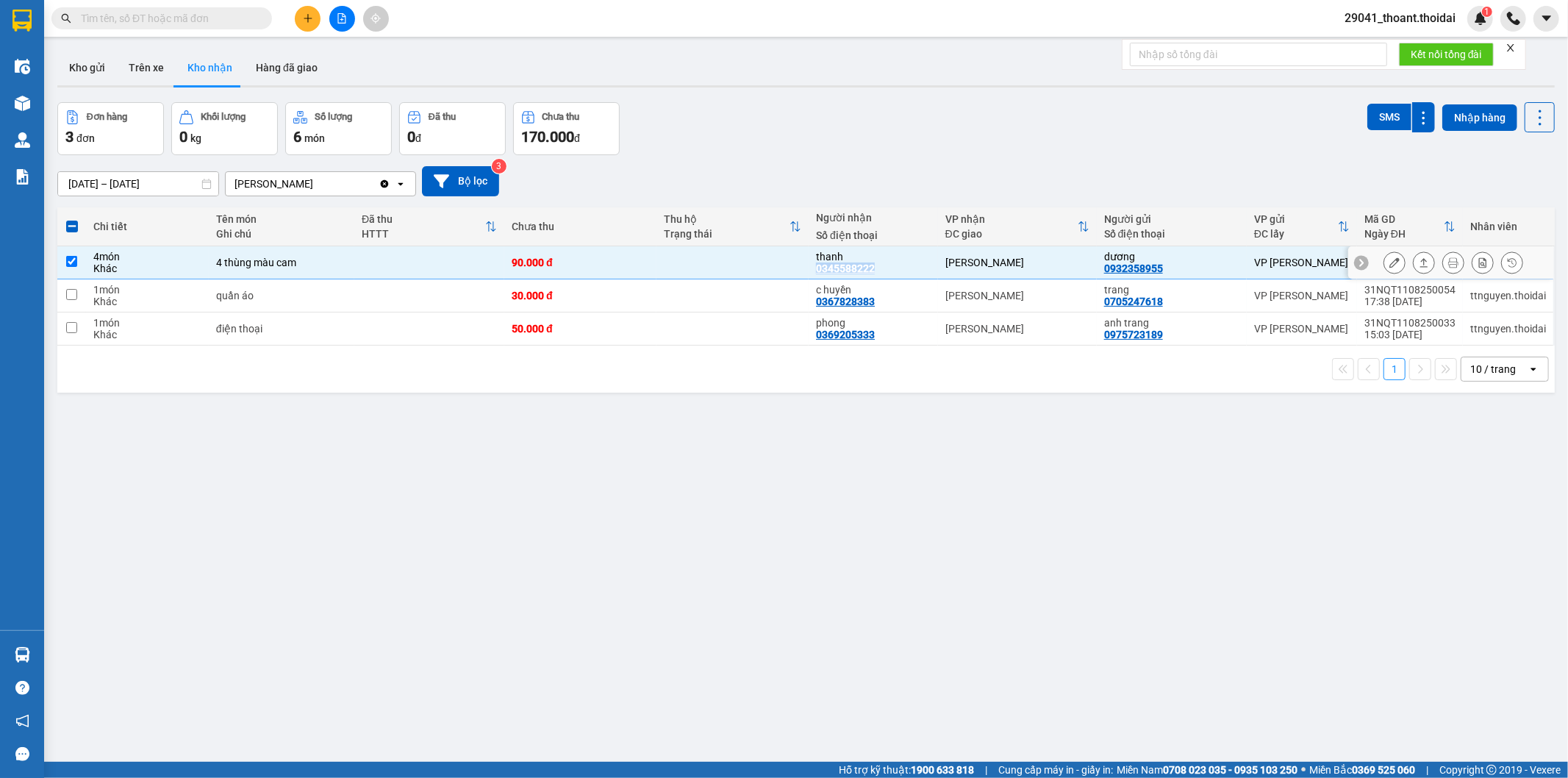
copy div "0345588222"
click at [68, 256] on input "checkbox" at bounding box center [72, 261] width 11 height 11
checkbox input "false"
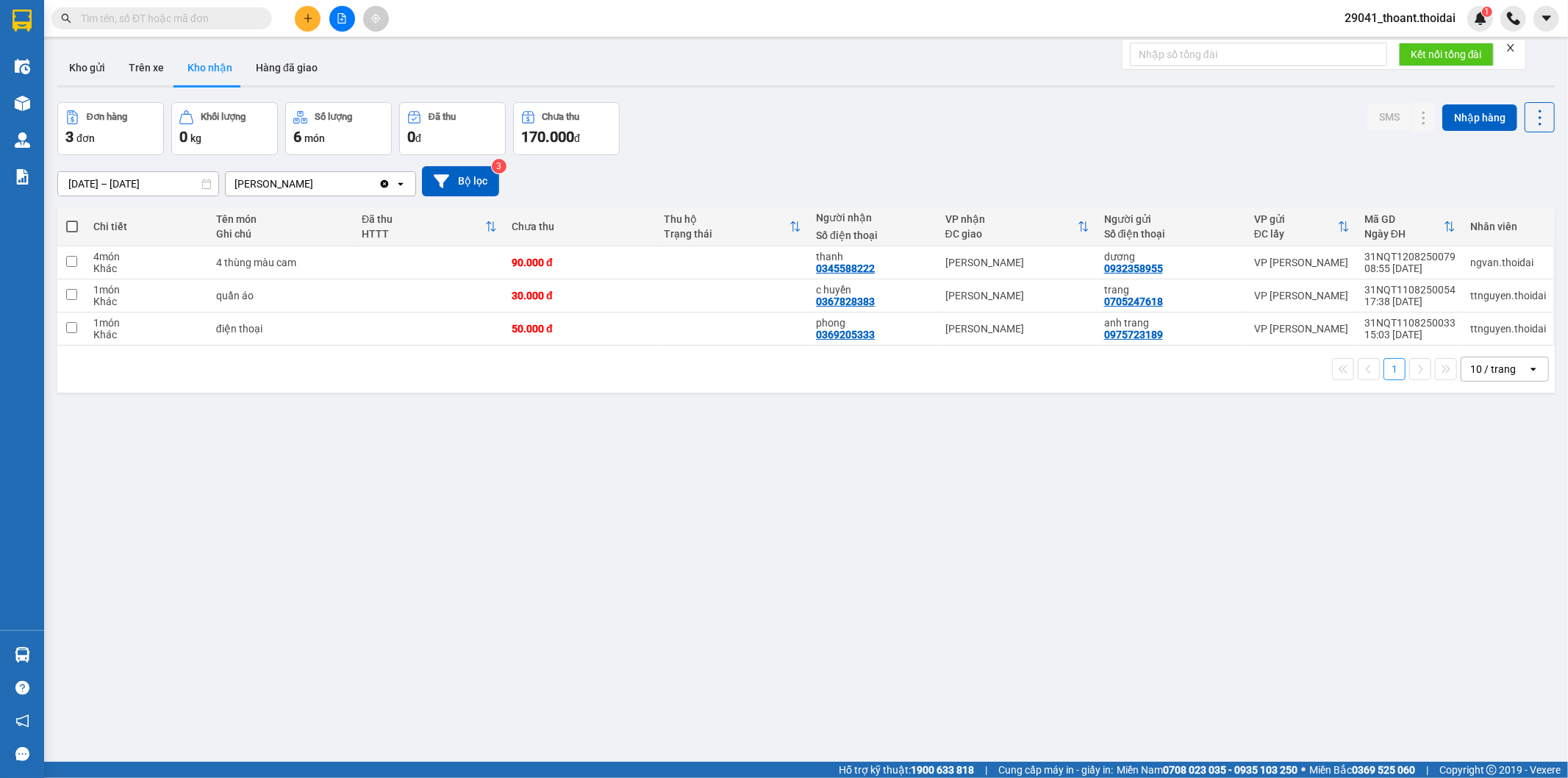
click at [334, 441] on div "ver 1.8.137 Kho gửi Trên xe Kho nhận Hàng đã giao Đơn hàng 3 đơn Khối lượng 0 k…" at bounding box center [806, 433] width 1509 height 778
click at [1390, 332] on icon at bounding box center [1395, 329] width 10 height 10
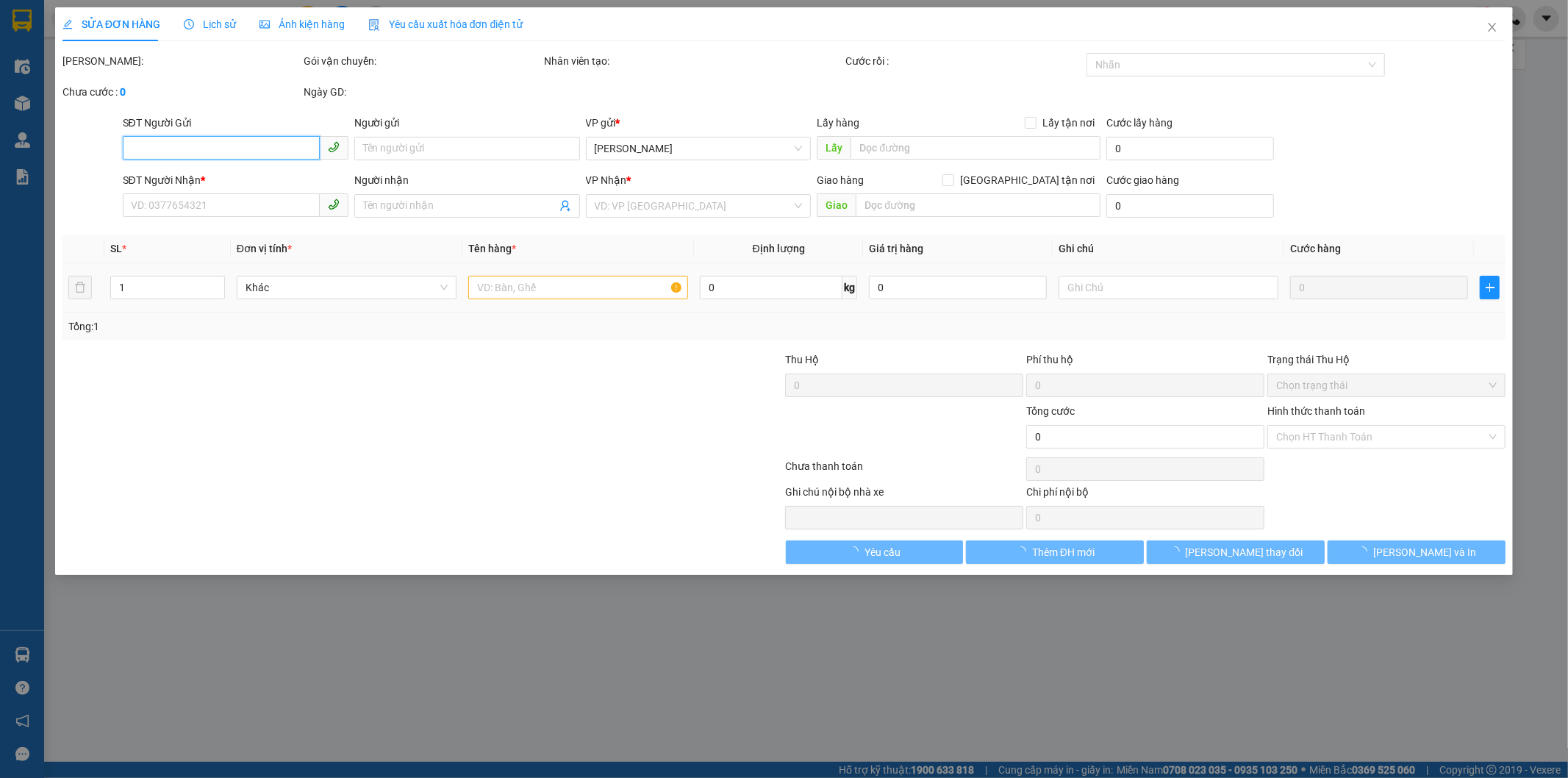
type input "0975723189"
type input "anh trang"
type input "0369205333"
type input "phong"
type input "50.000"
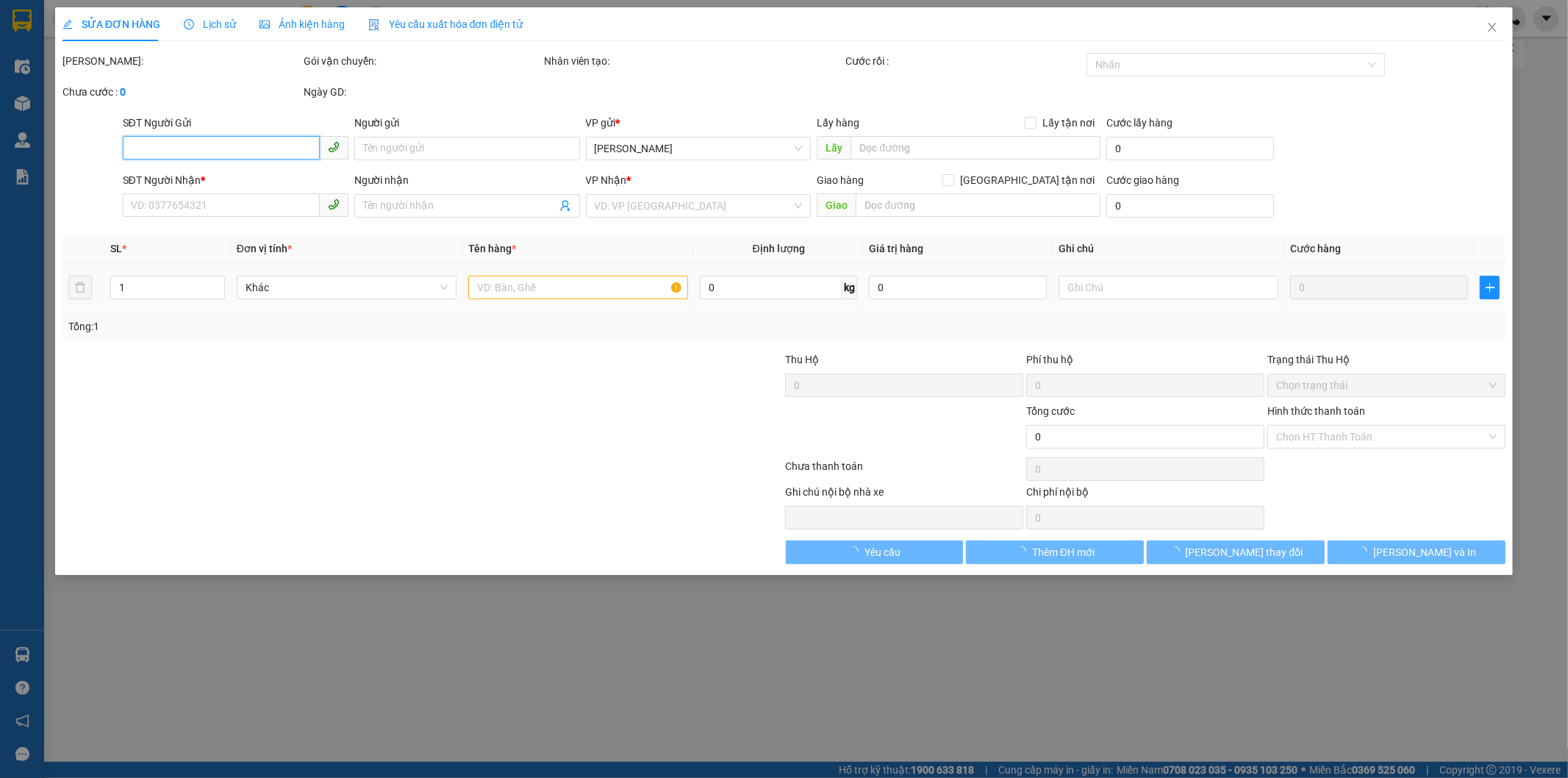
type input "50.000"
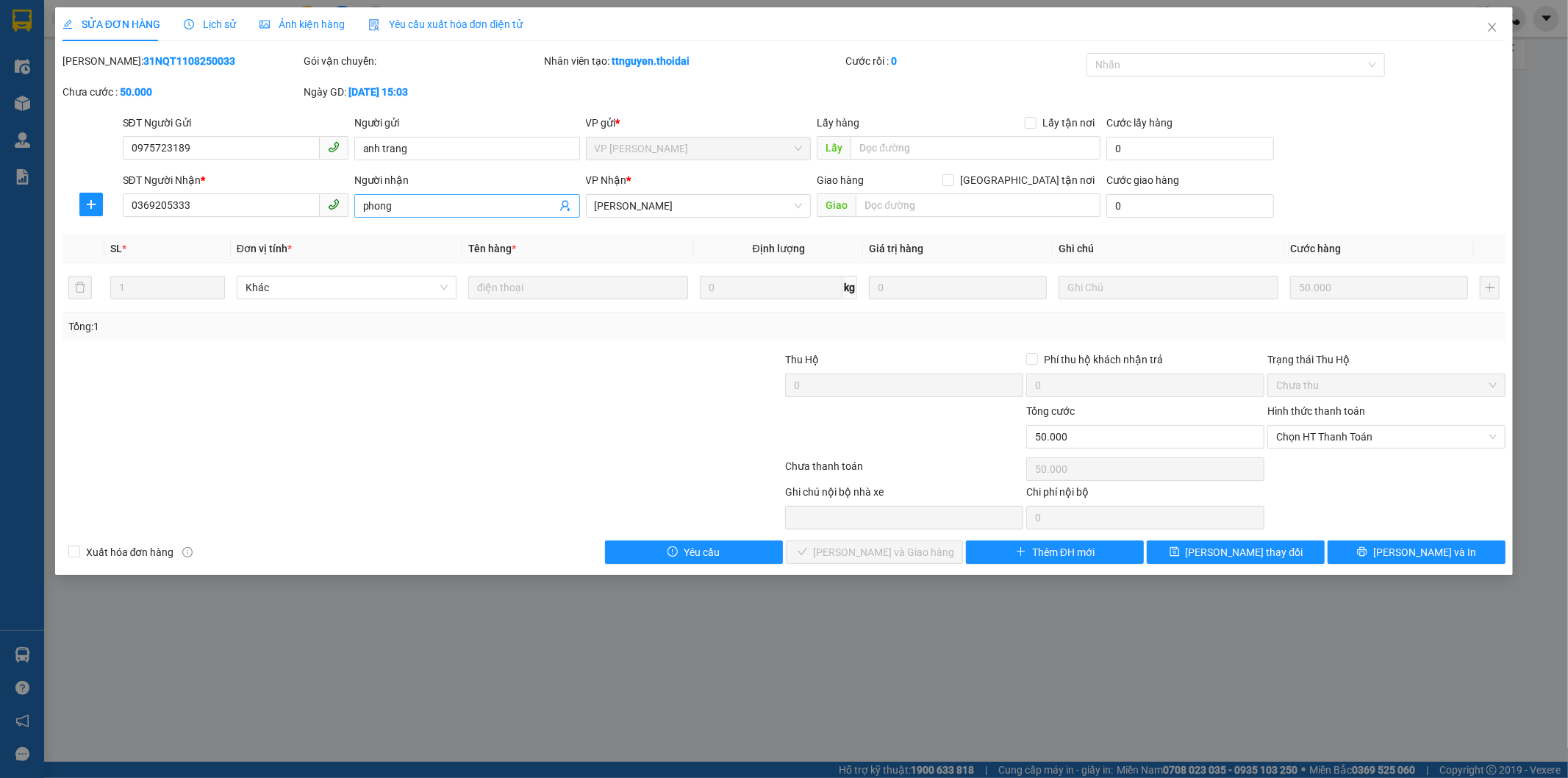
click at [463, 204] on input "phong" at bounding box center [459, 206] width 193 height 16
type input "phong - c hạnh đã trả"
click at [1229, 558] on span "[PERSON_NAME] thay đổi" at bounding box center [1244, 552] width 117 height 16
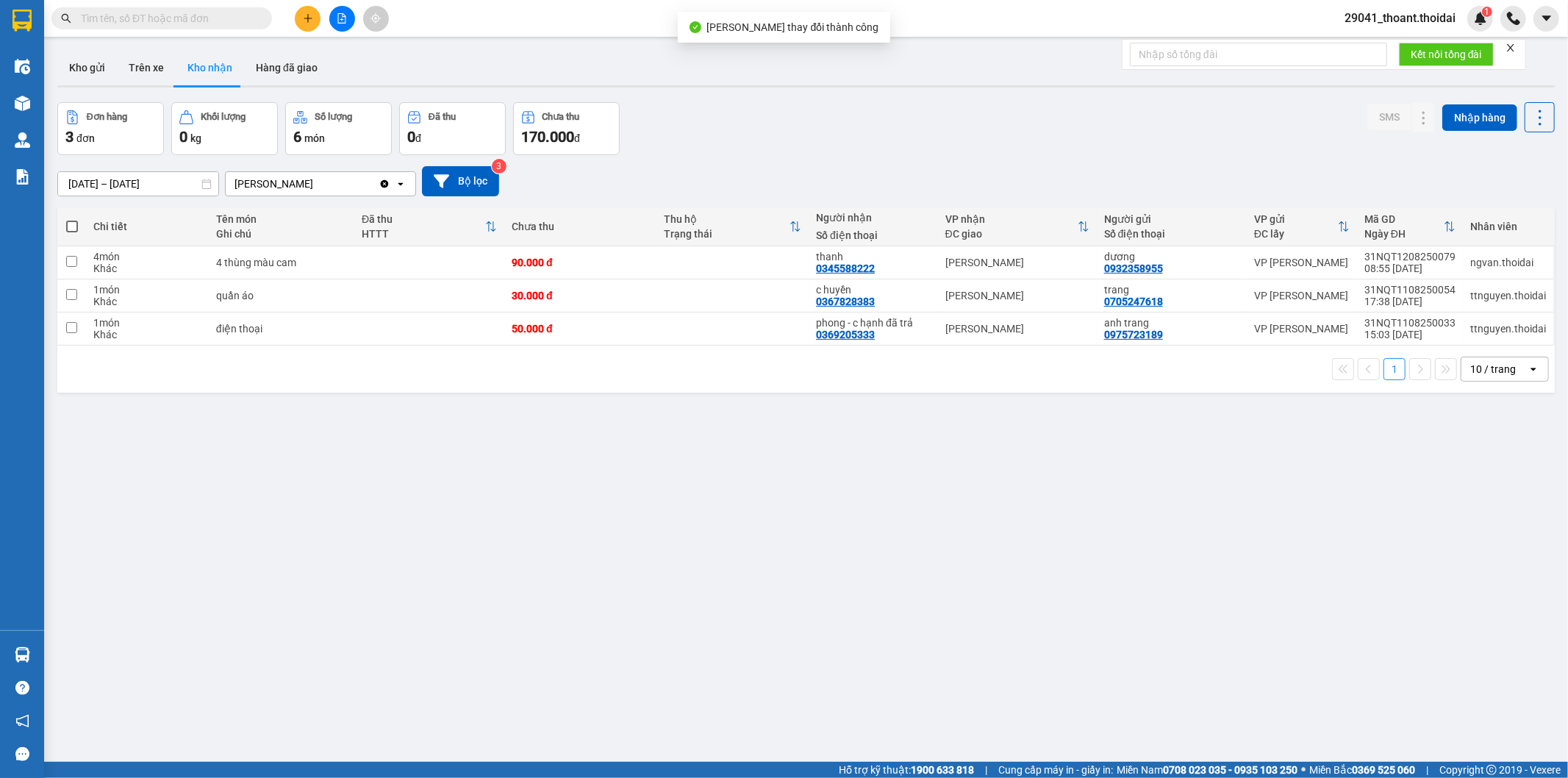
click at [1086, 471] on div "ver 1.8.137 Kho gửi Trên xe Kho nhận Hàng đã giao Đơn hàng 3 đơn Khối lượng 0 k…" at bounding box center [806, 433] width 1509 height 778
click at [870, 580] on div "ver 1.8.137 Kho gửi Trên xe Kho nhận Hàng đã giao Đơn hàng 3 đơn Khối lượng 0 k…" at bounding box center [806, 433] width 1509 height 778
click at [142, 71] on button "Trên xe" at bounding box center [146, 68] width 59 height 35
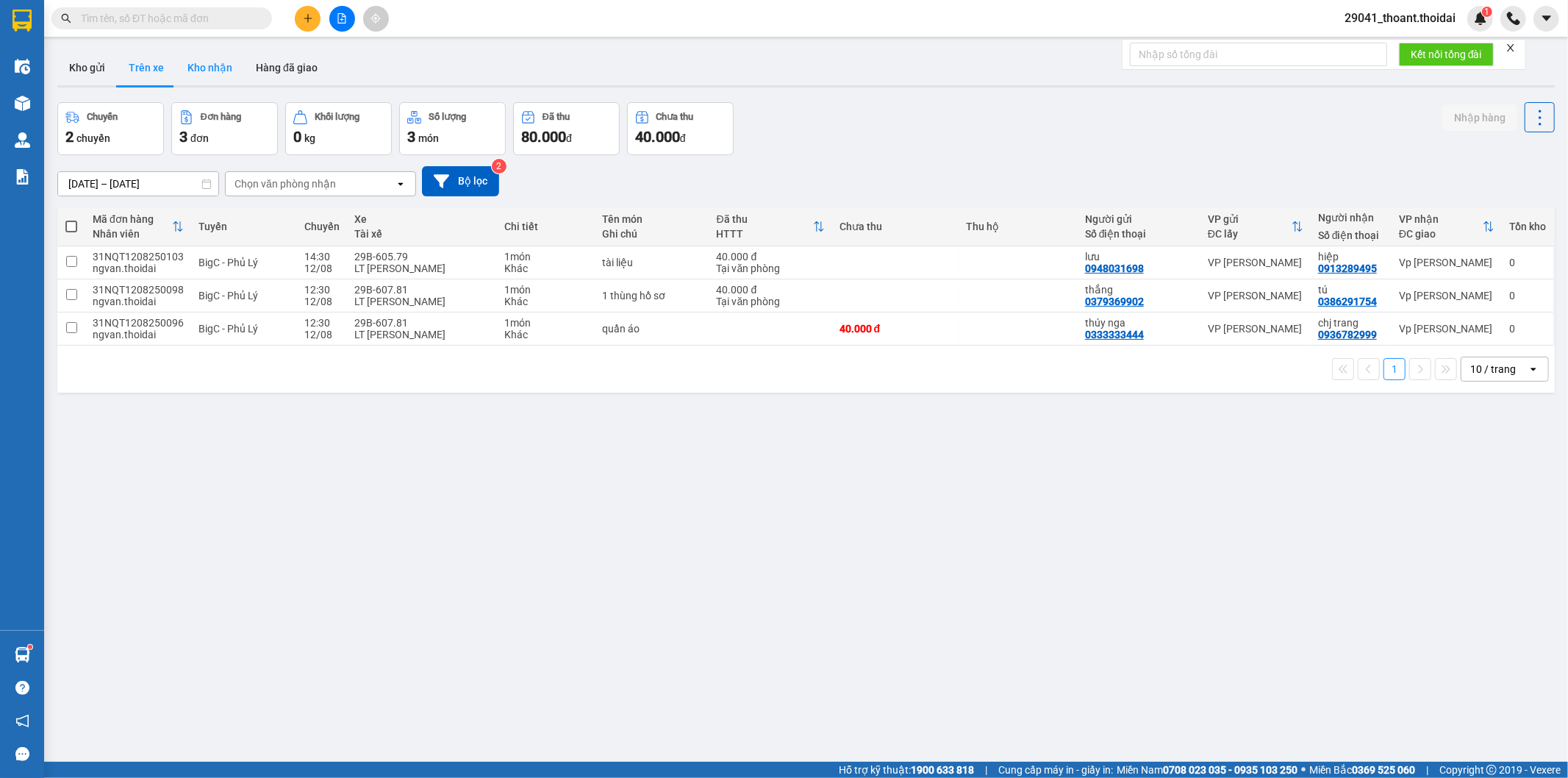
click at [211, 71] on button "Kho nhận" at bounding box center [209, 68] width 69 height 35
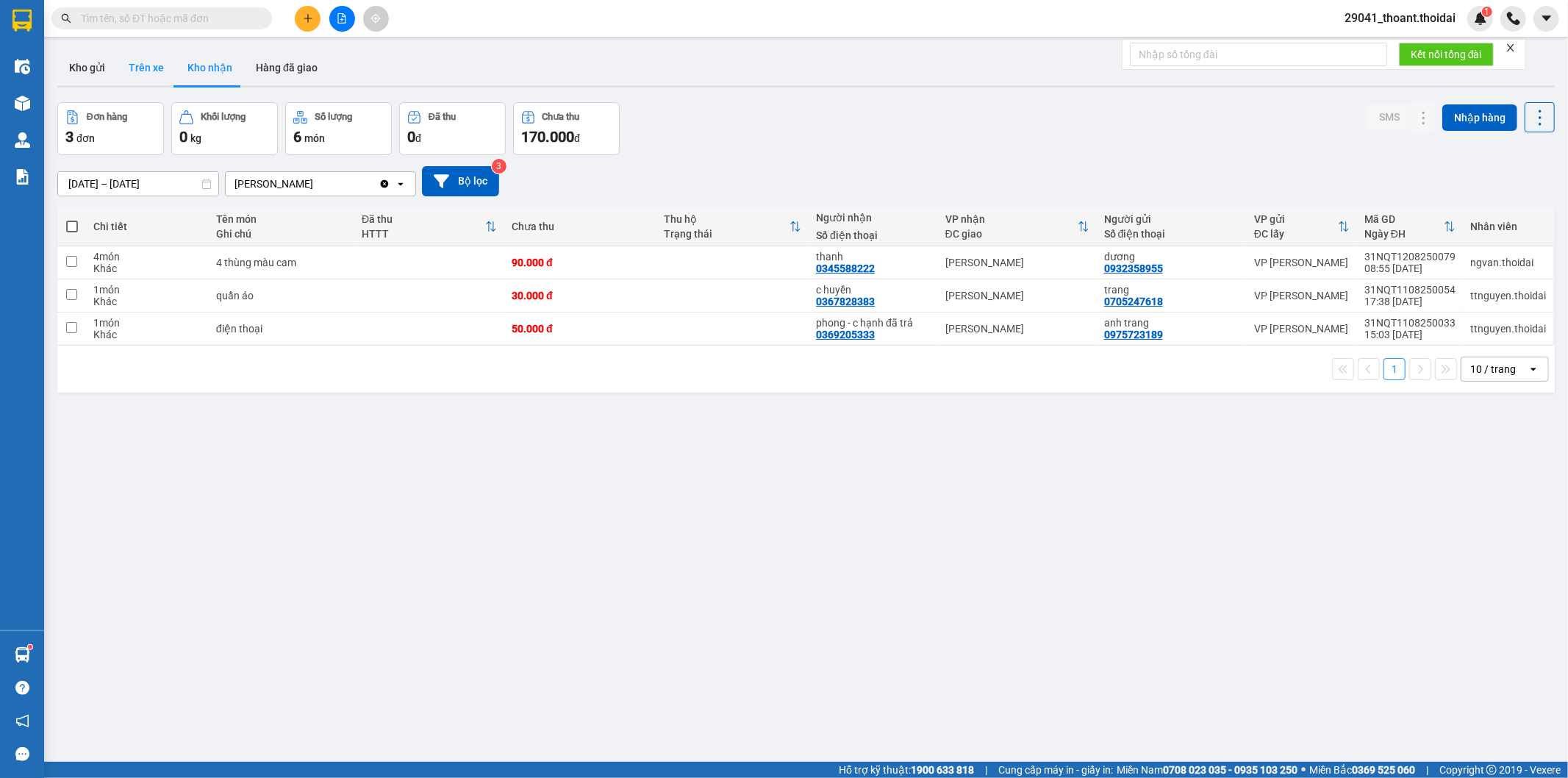
click at [156, 77] on button "Trên xe" at bounding box center [146, 68] width 59 height 35
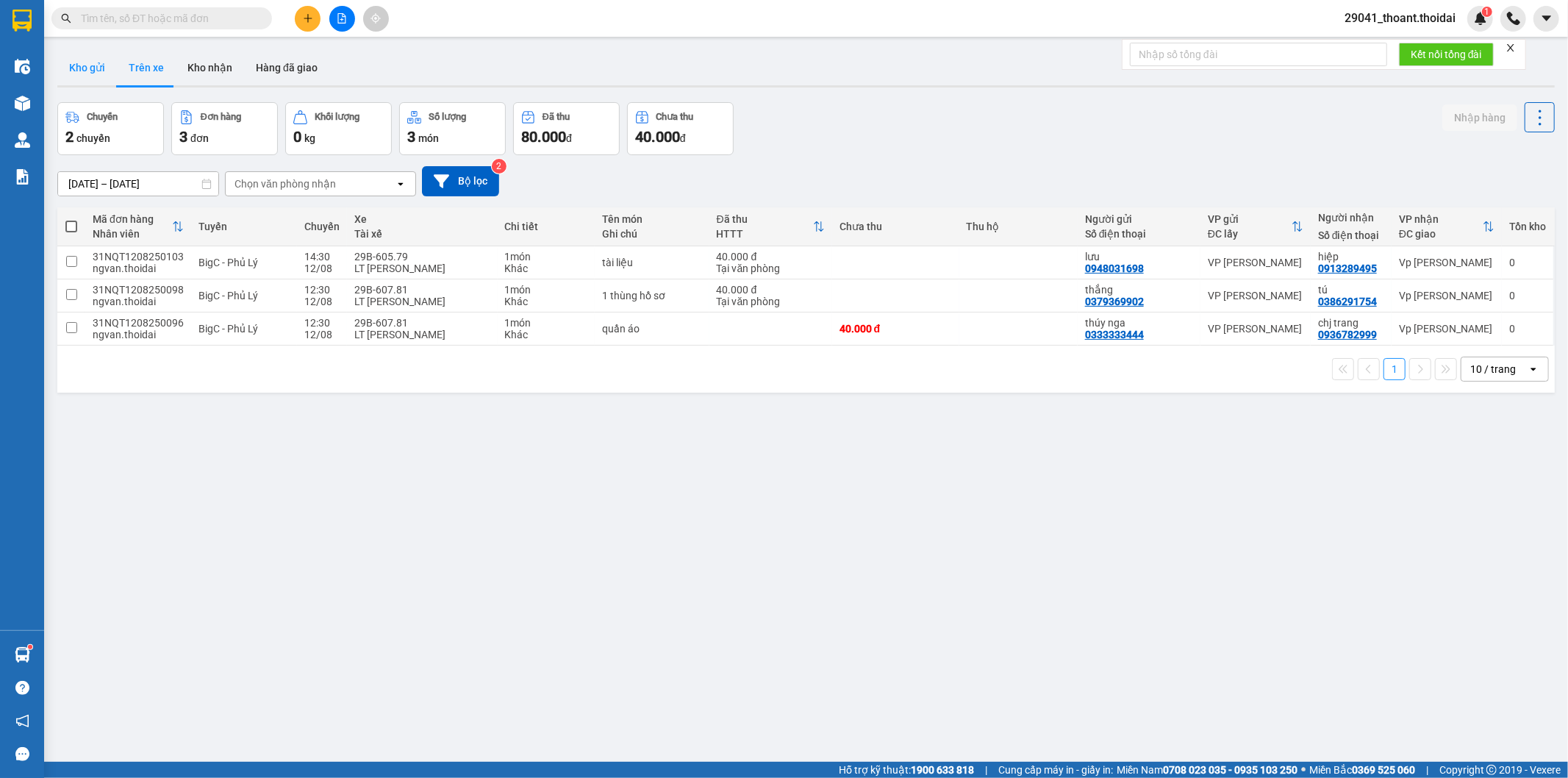
click at [105, 72] on button "Kho gửi" at bounding box center [87, 68] width 60 height 35
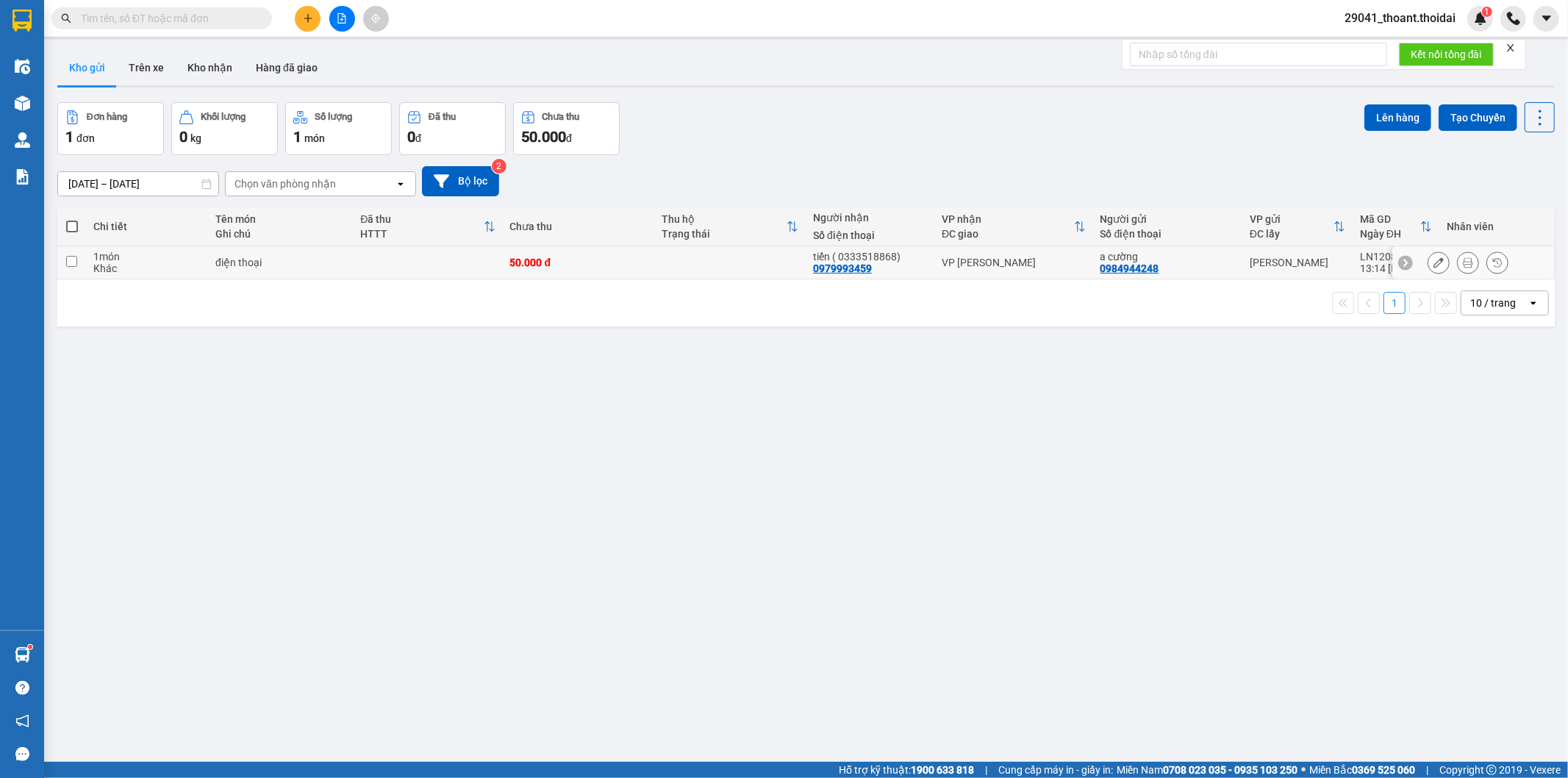
click at [162, 272] on div "Khác" at bounding box center [148, 268] width 108 height 12
checkbox input "true"
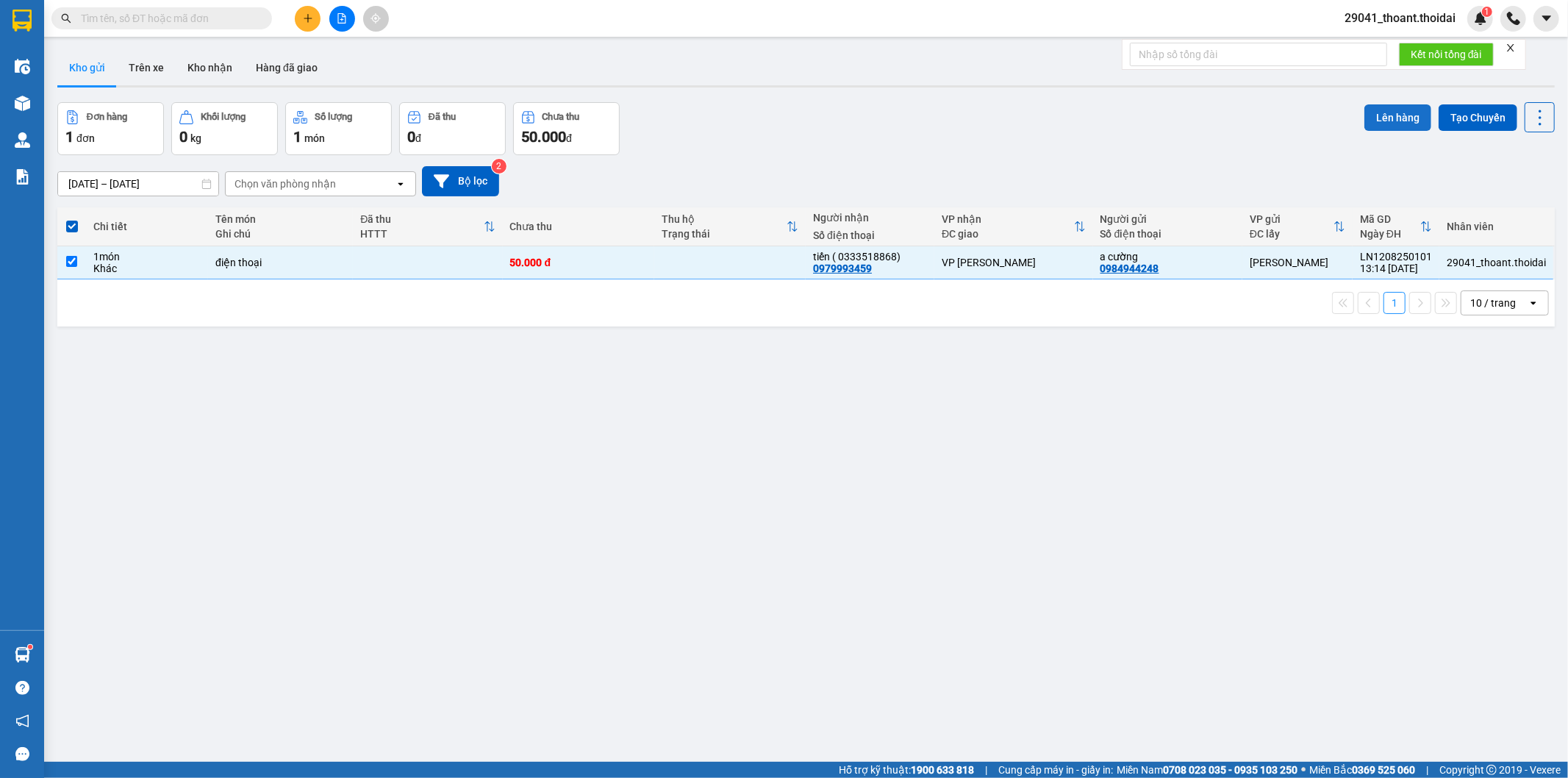
click at [1392, 111] on button "Lên hàng" at bounding box center [1398, 118] width 67 height 27
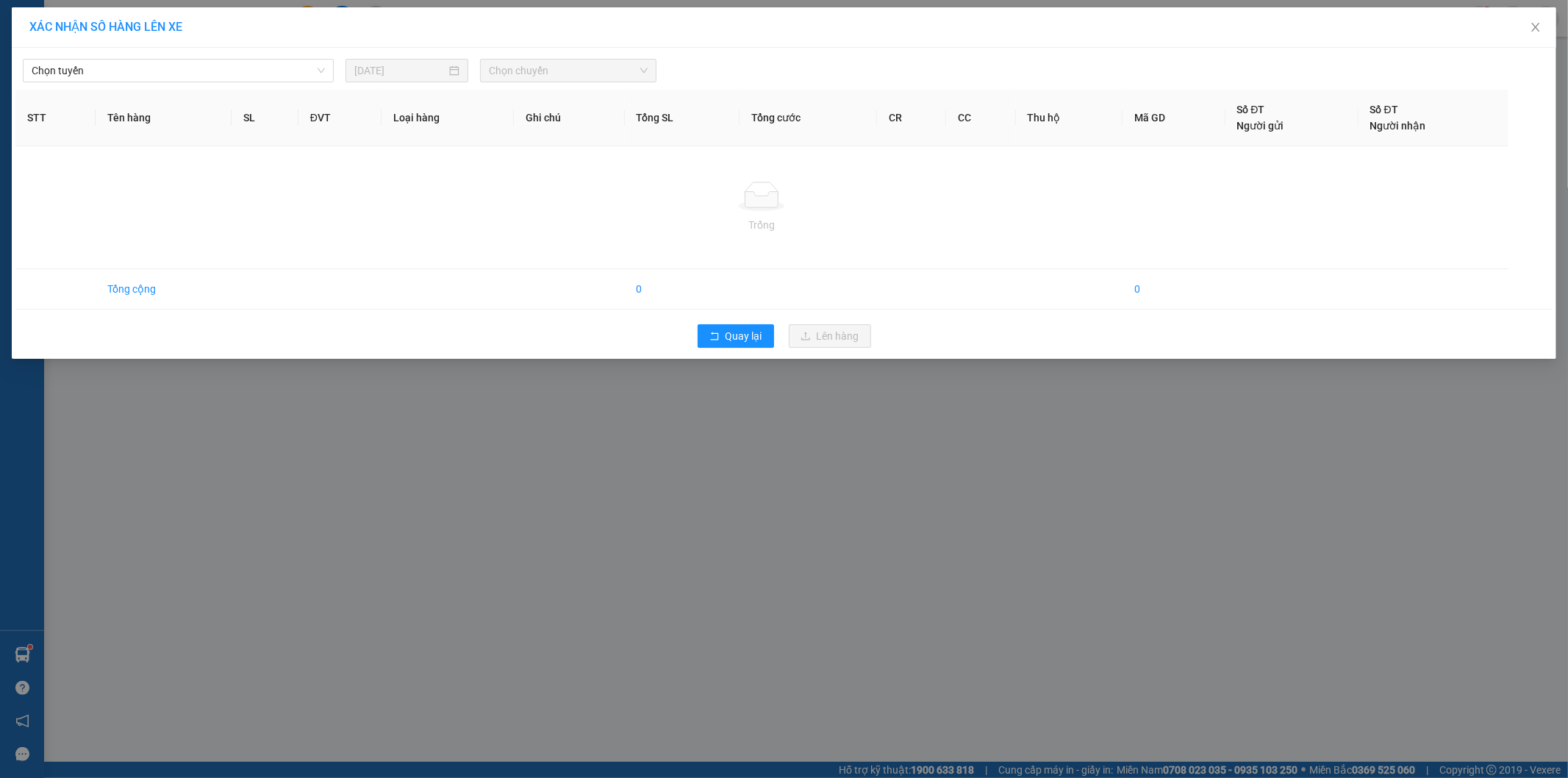
click at [106, 55] on div "Chọn tuyến [DATE] Chọn chuyến" at bounding box center [784, 67] width 1537 height 31
click at [106, 65] on span "Chọn tuyến" at bounding box center [178, 71] width 294 height 22
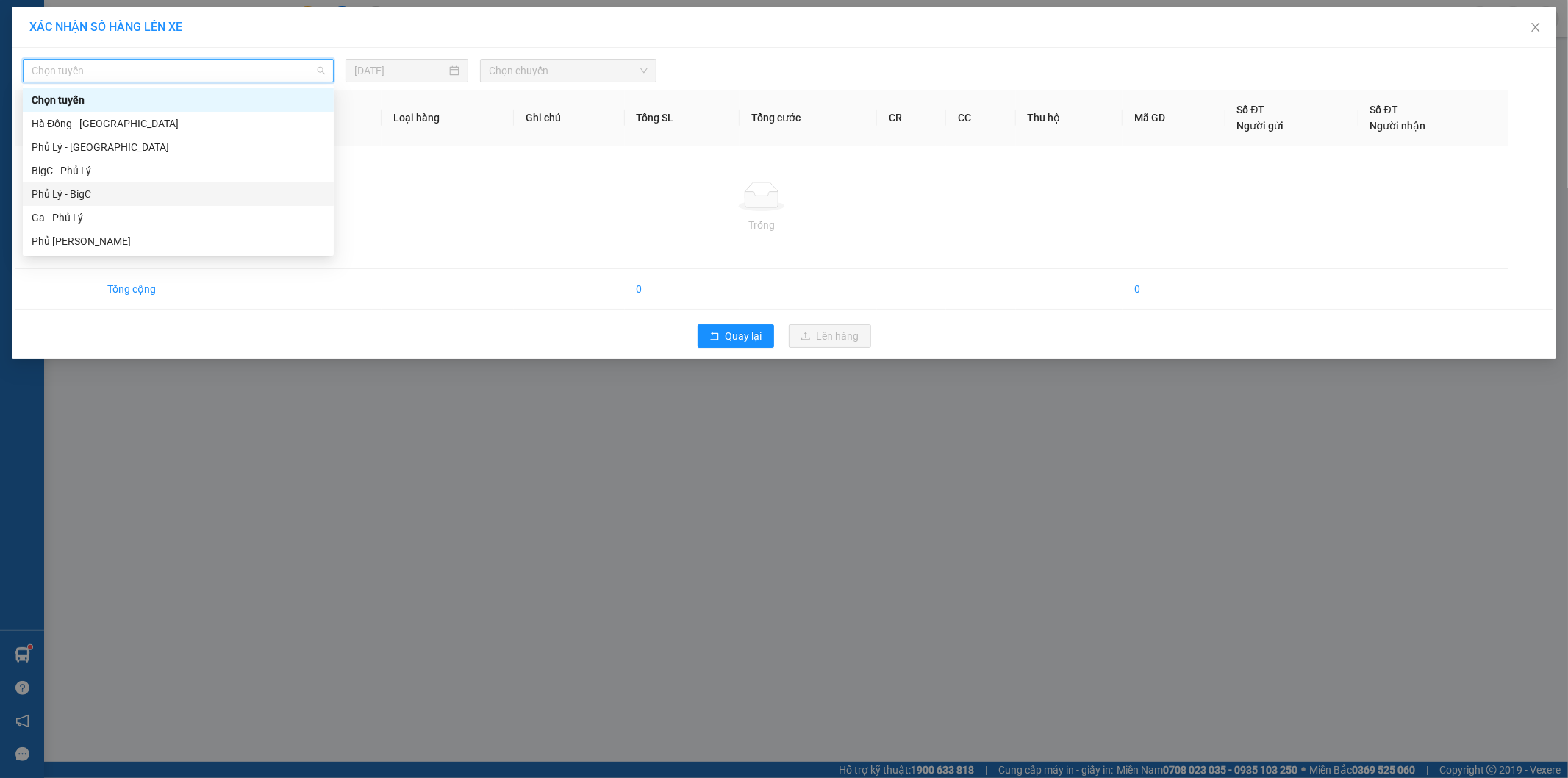
click at [114, 193] on div "Phủ Lý - BigC" at bounding box center [178, 194] width 294 height 16
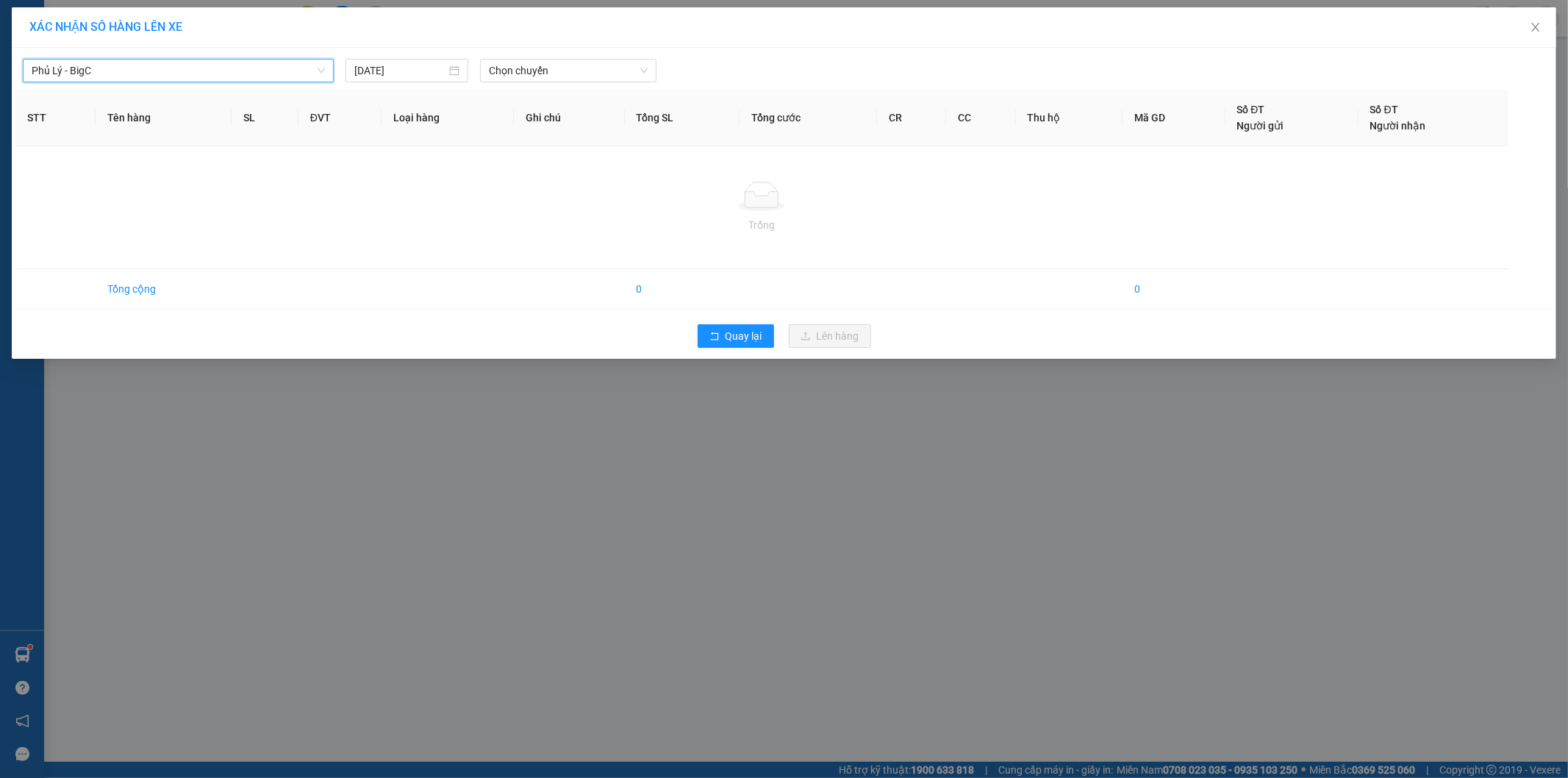
click at [521, 86] on div "Phủ Lý - BigC Phủ Lý - BigC [DATE] Chọn chuyến STT Tên hàng SL ĐVT Loại hàng Gh…" at bounding box center [784, 204] width 1544 height 311
click at [521, 72] on span "Chọn chuyến" at bounding box center [568, 71] width 159 height 22
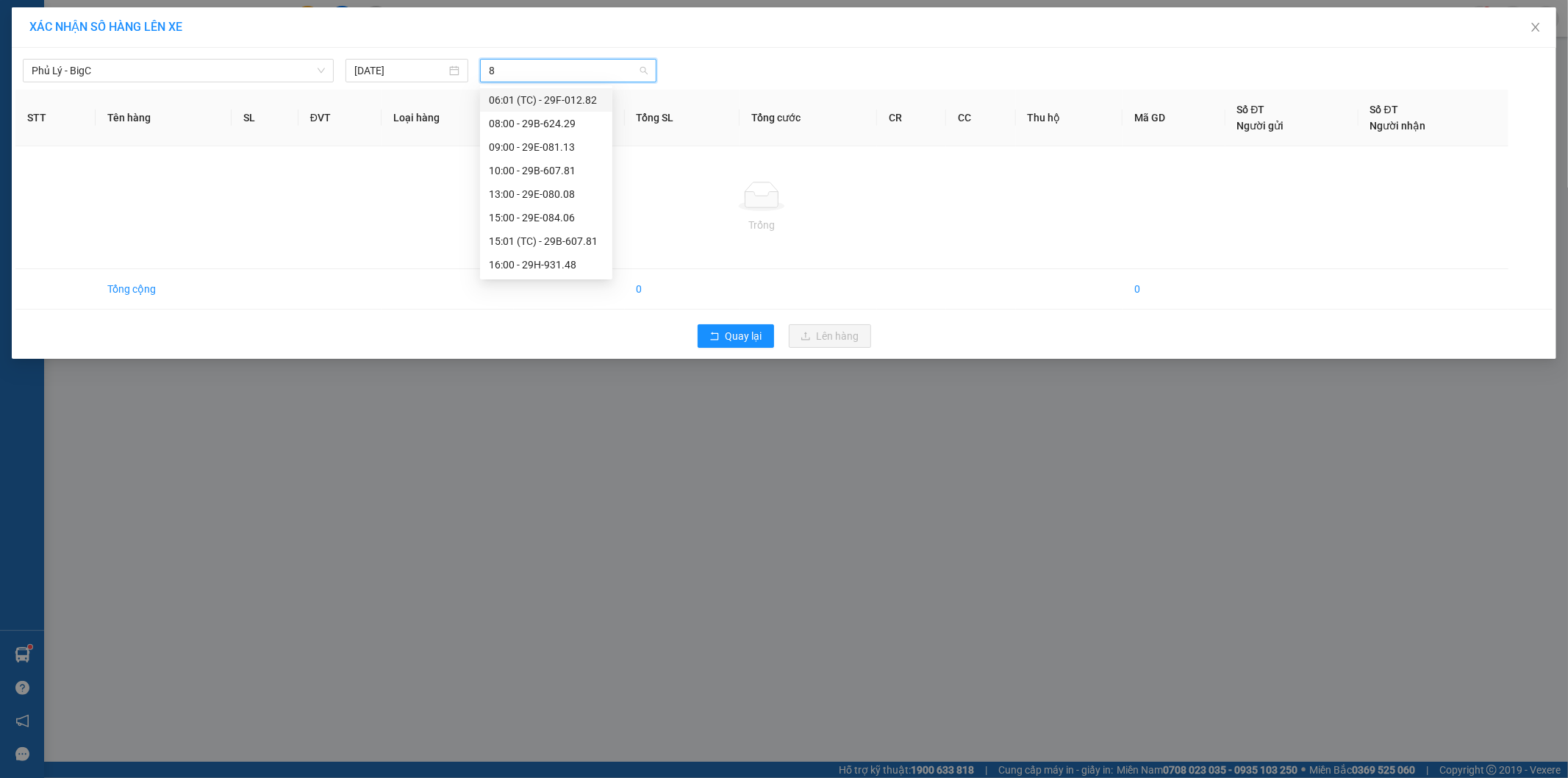
type input "81"
click at [533, 145] on div "15:01 (TC) - 29B-607.81" at bounding box center [547, 147] width 115 height 16
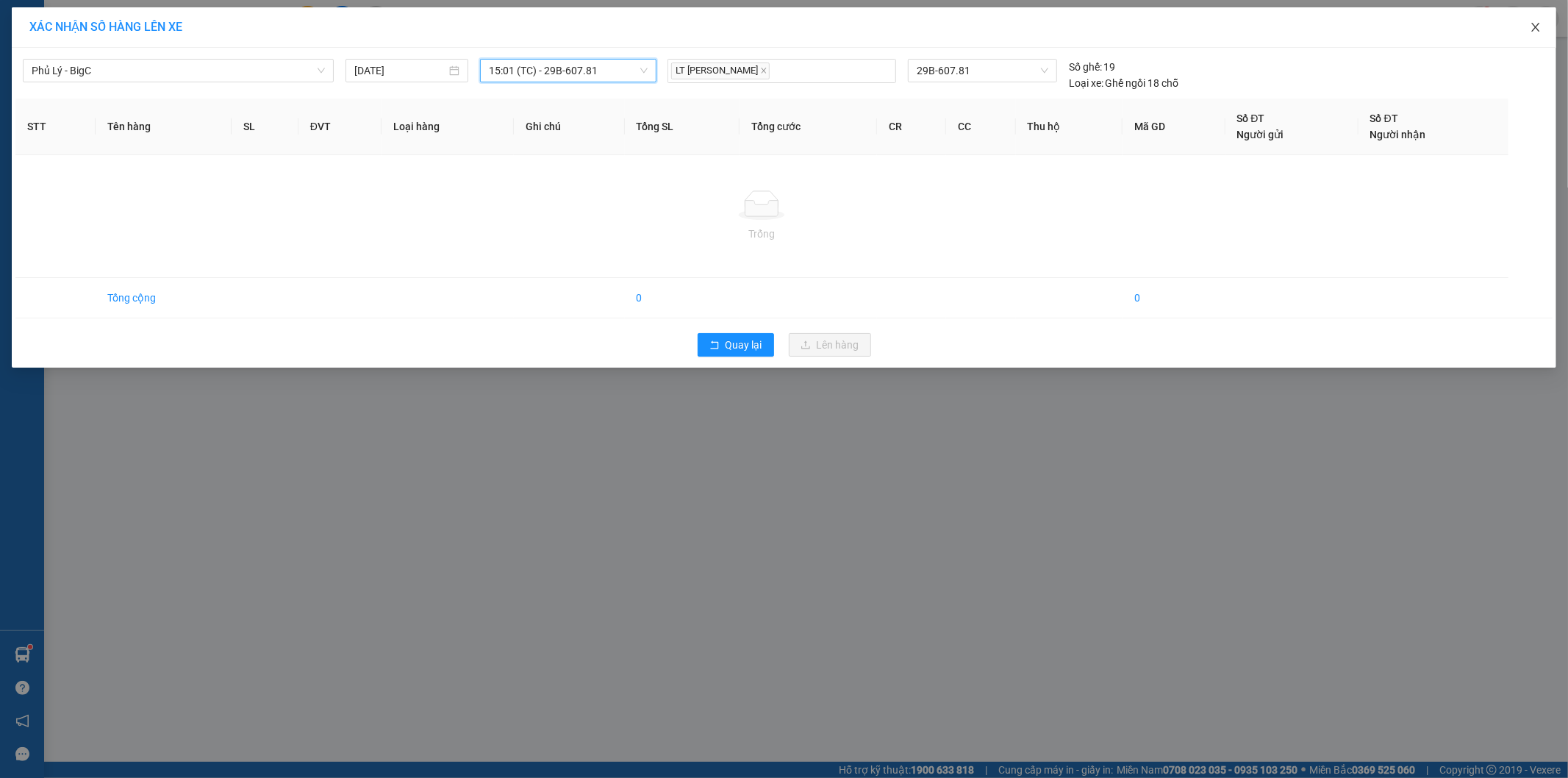
click at [1526, 19] on span "Close" at bounding box center [1536, 28] width 41 height 41
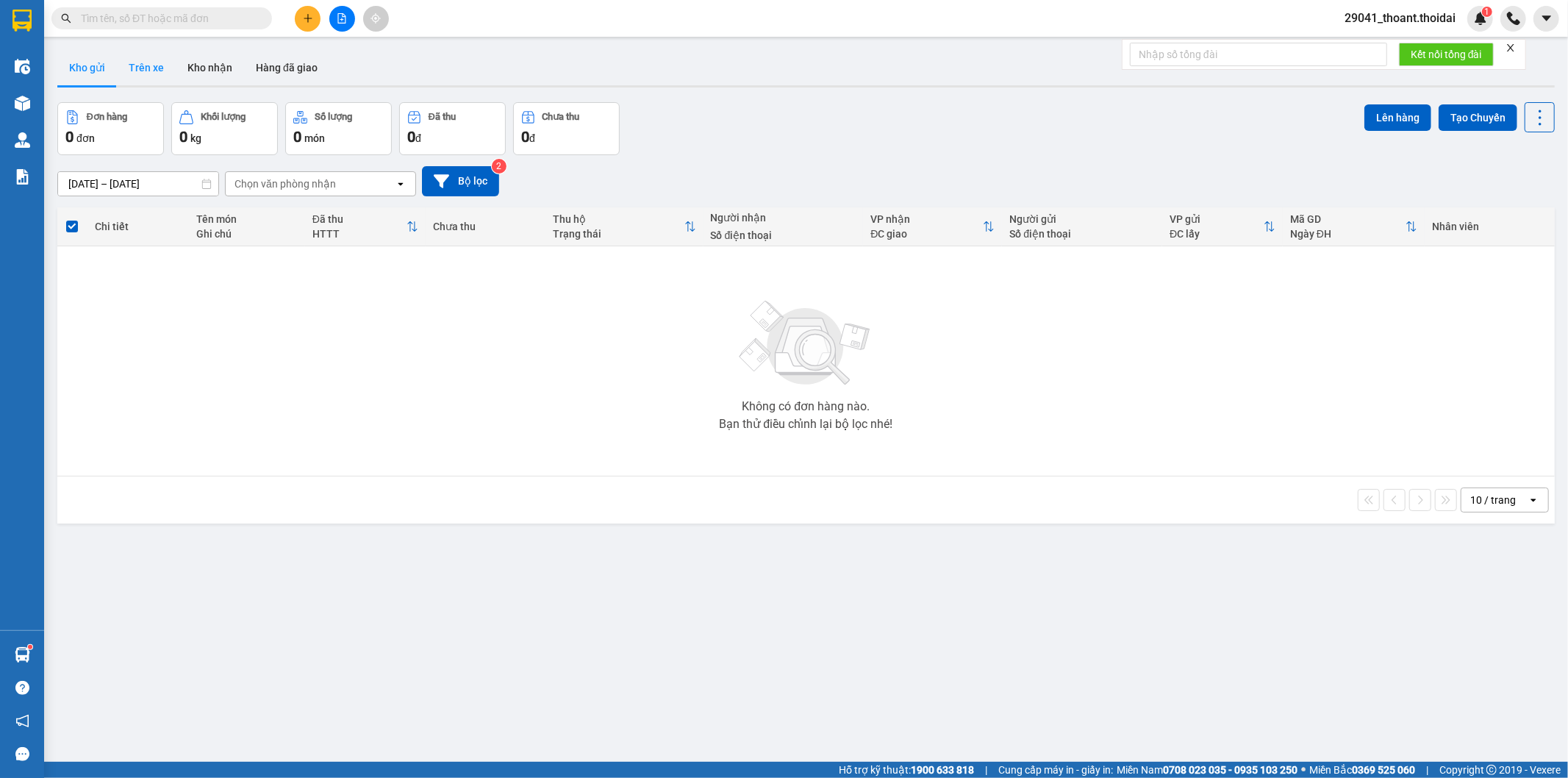
click at [145, 78] on button "Trên xe" at bounding box center [146, 68] width 59 height 35
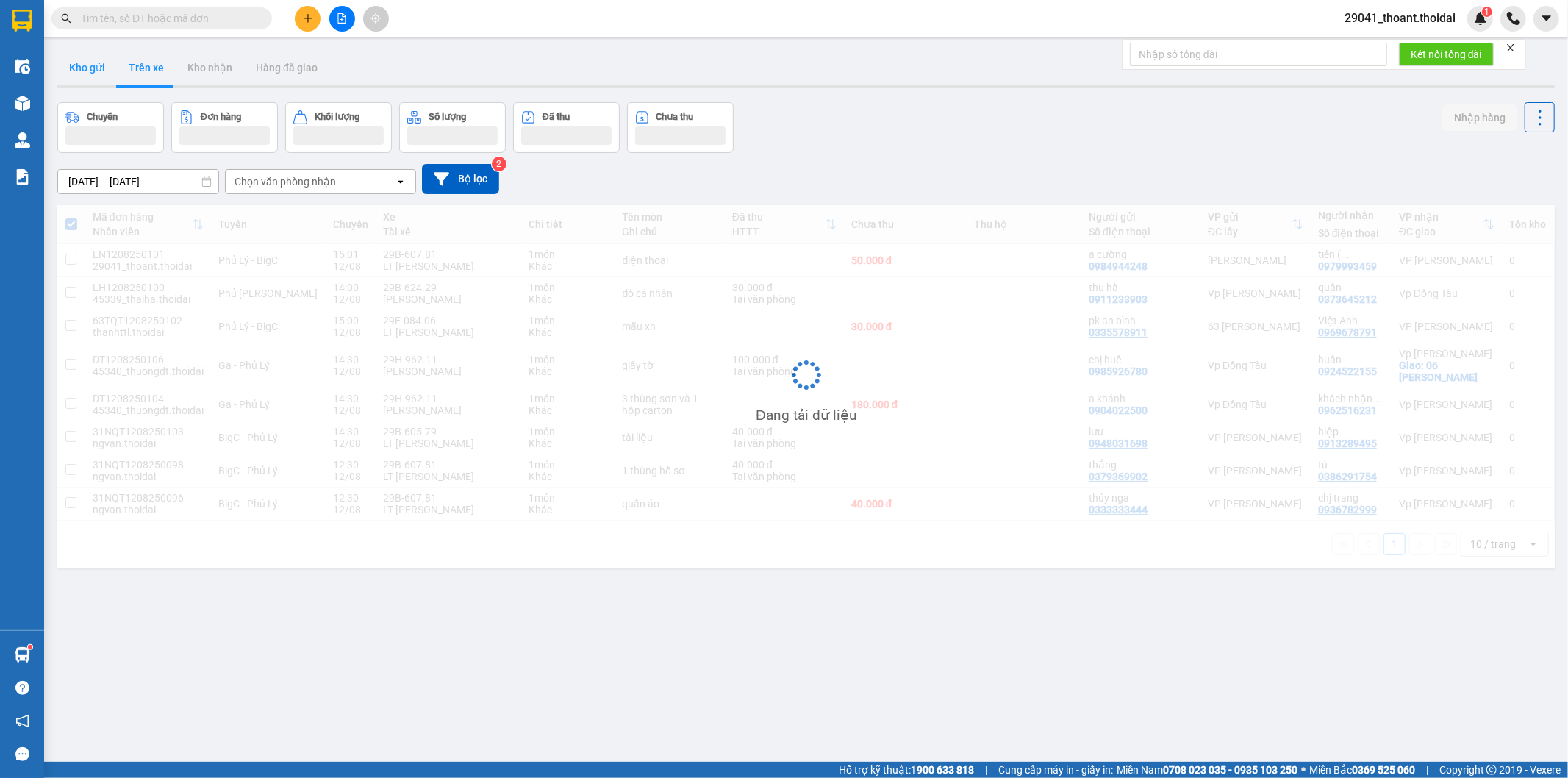
click at [107, 70] on button "Kho gửi" at bounding box center [87, 68] width 60 height 35
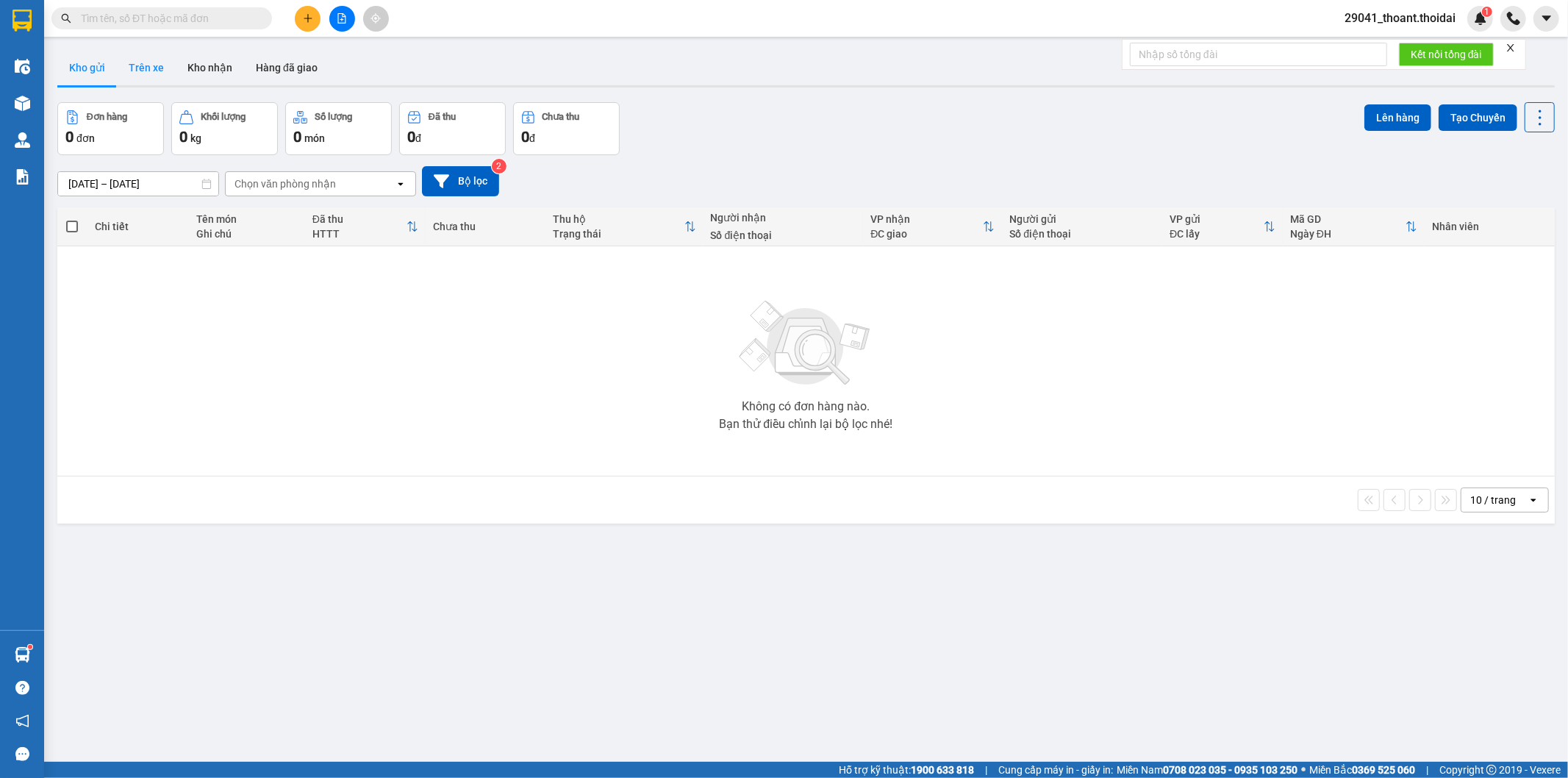
click at [131, 77] on button "Trên xe" at bounding box center [146, 68] width 59 height 35
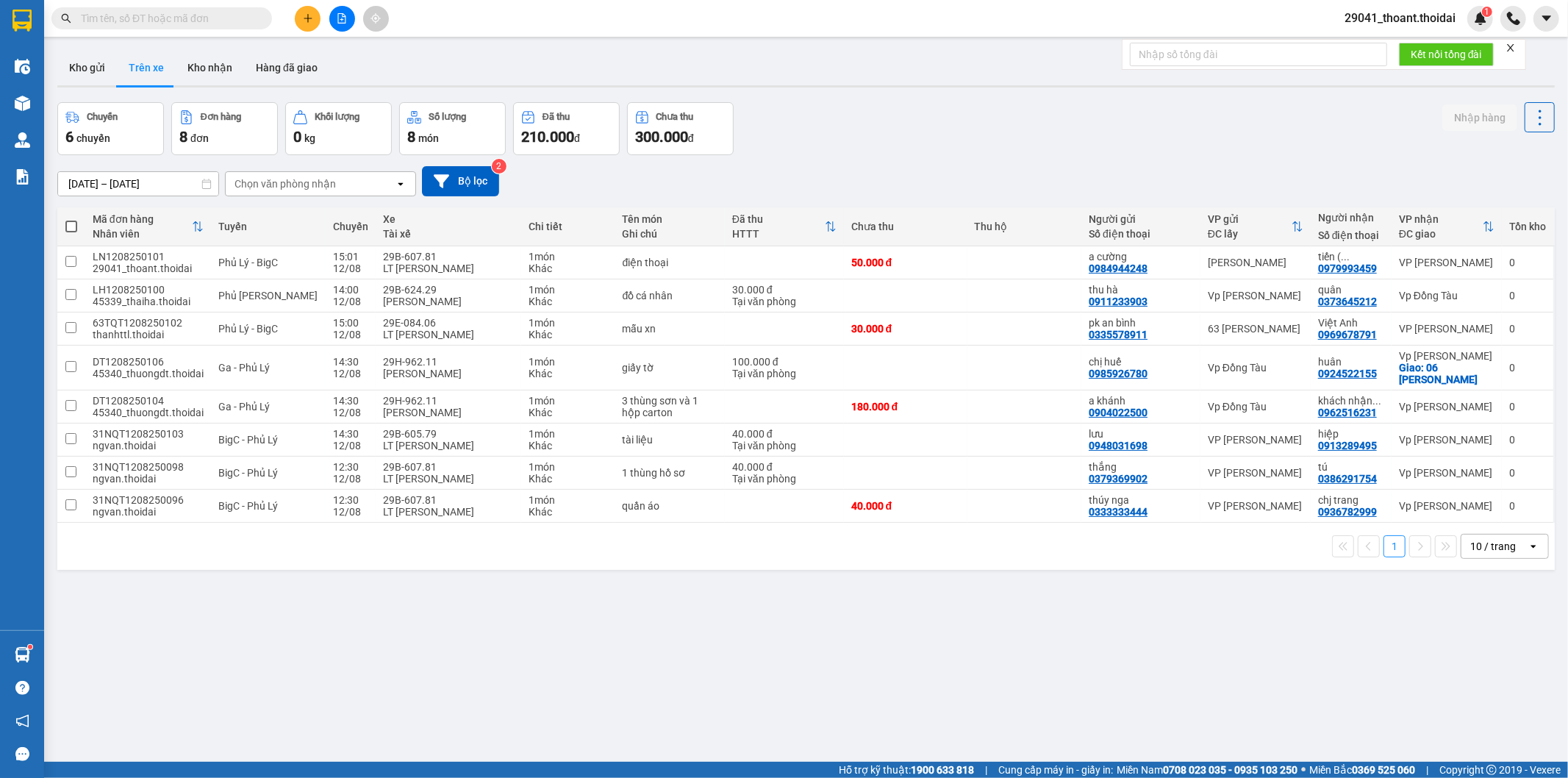
click at [298, 15] on button at bounding box center [308, 18] width 26 height 26
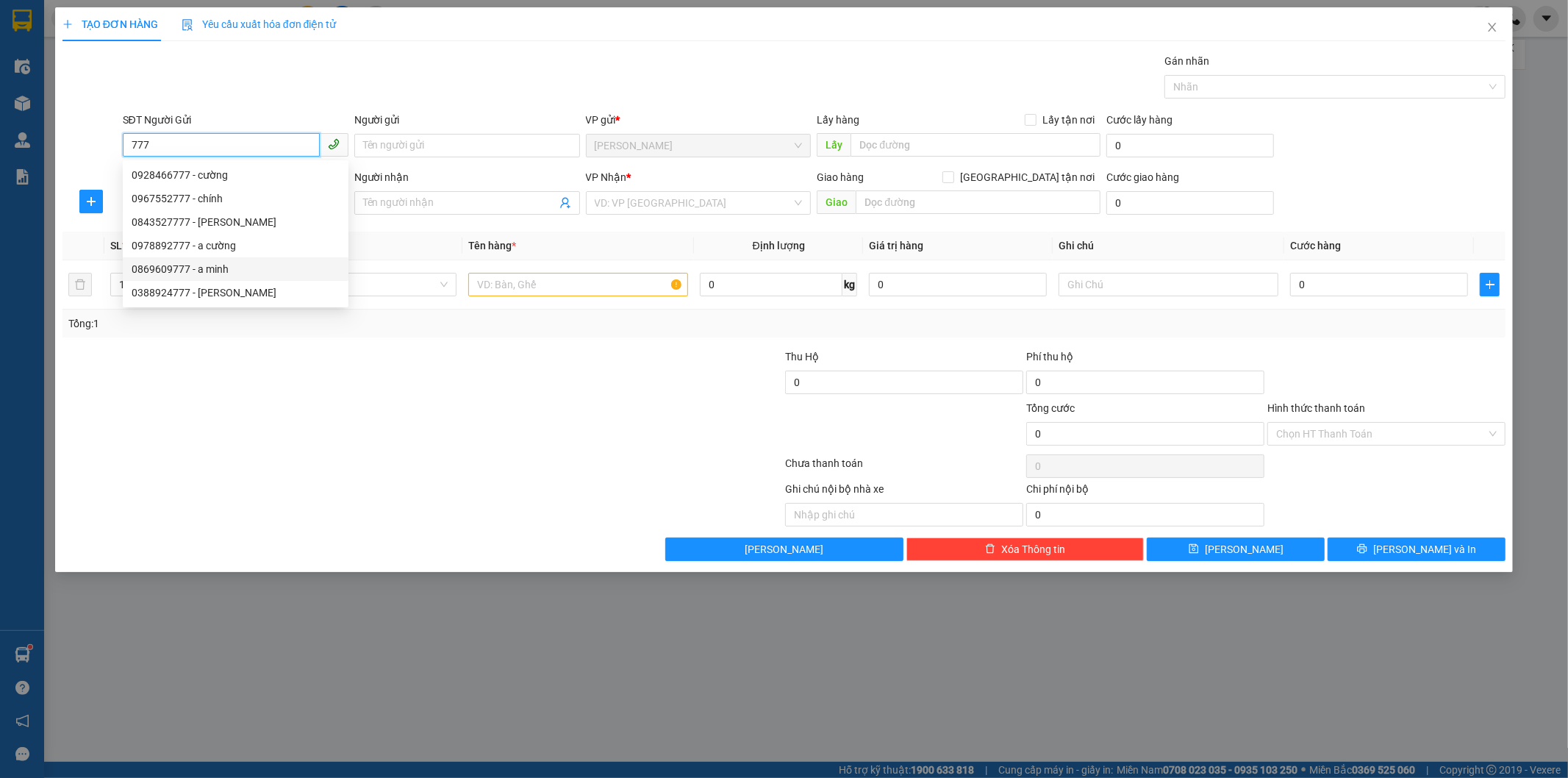
click at [245, 274] on div "0869609777 - a minh" at bounding box center [235, 269] width 208 height 16
type input "0869609777"
type input "a minh"
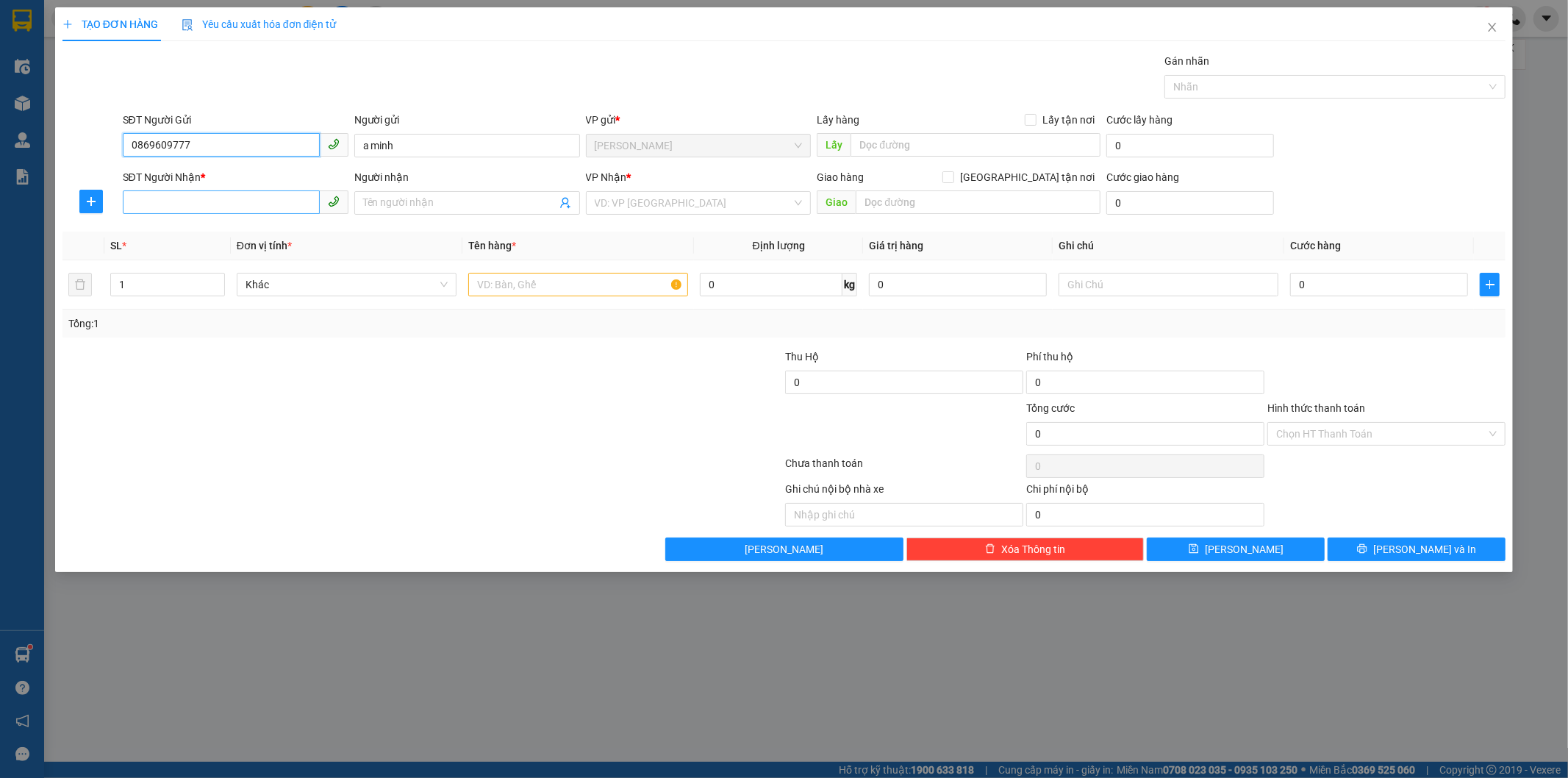
type input "0869609777"
click at [209, 206] on input "SĐT Người Nhận *" at bounding box center [221, 202] width 197 height 24
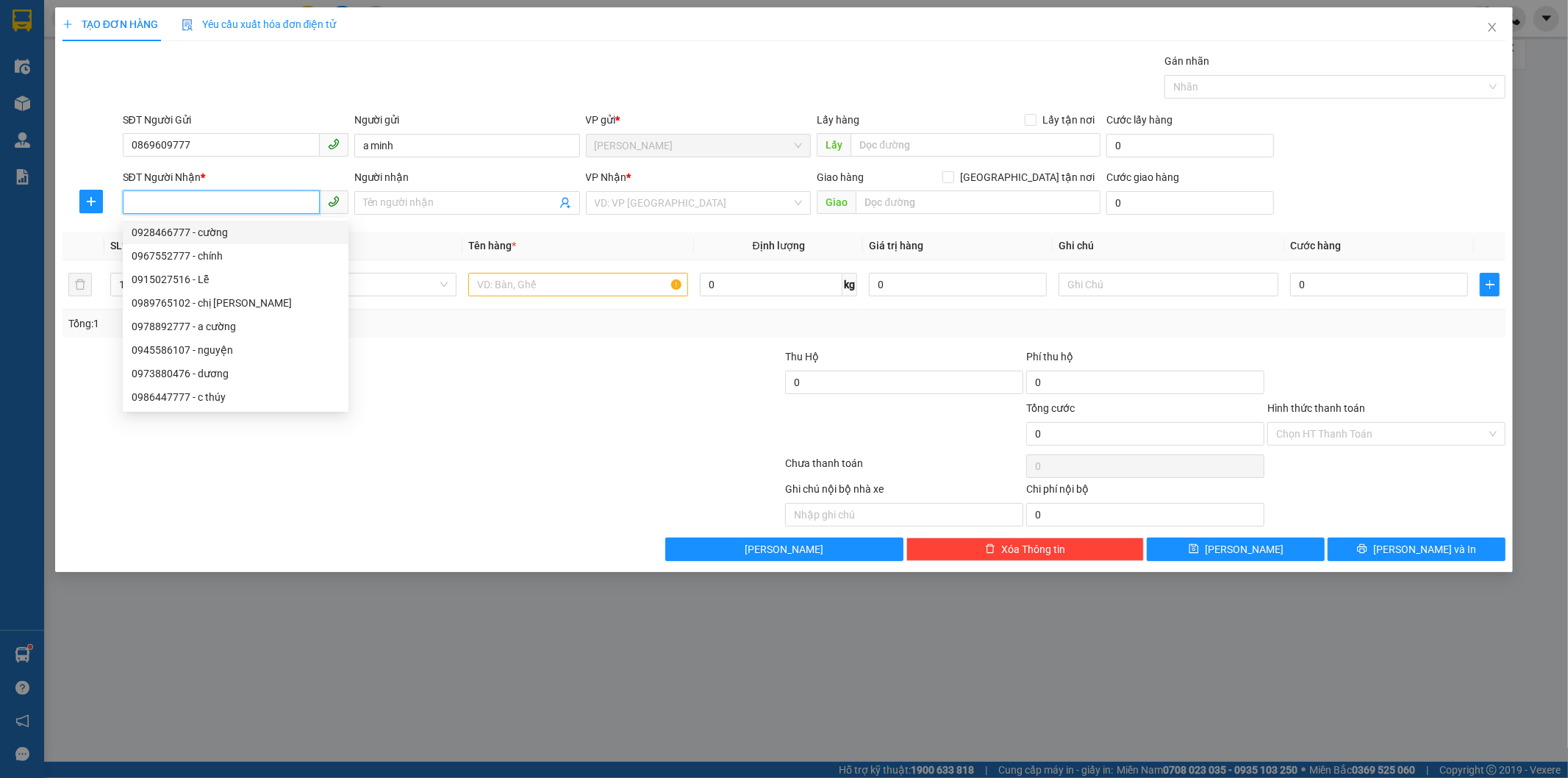
click at [202, 199] on input "SĐT Người Nhận *" at bounding box center [221, 202] width 197 height 24
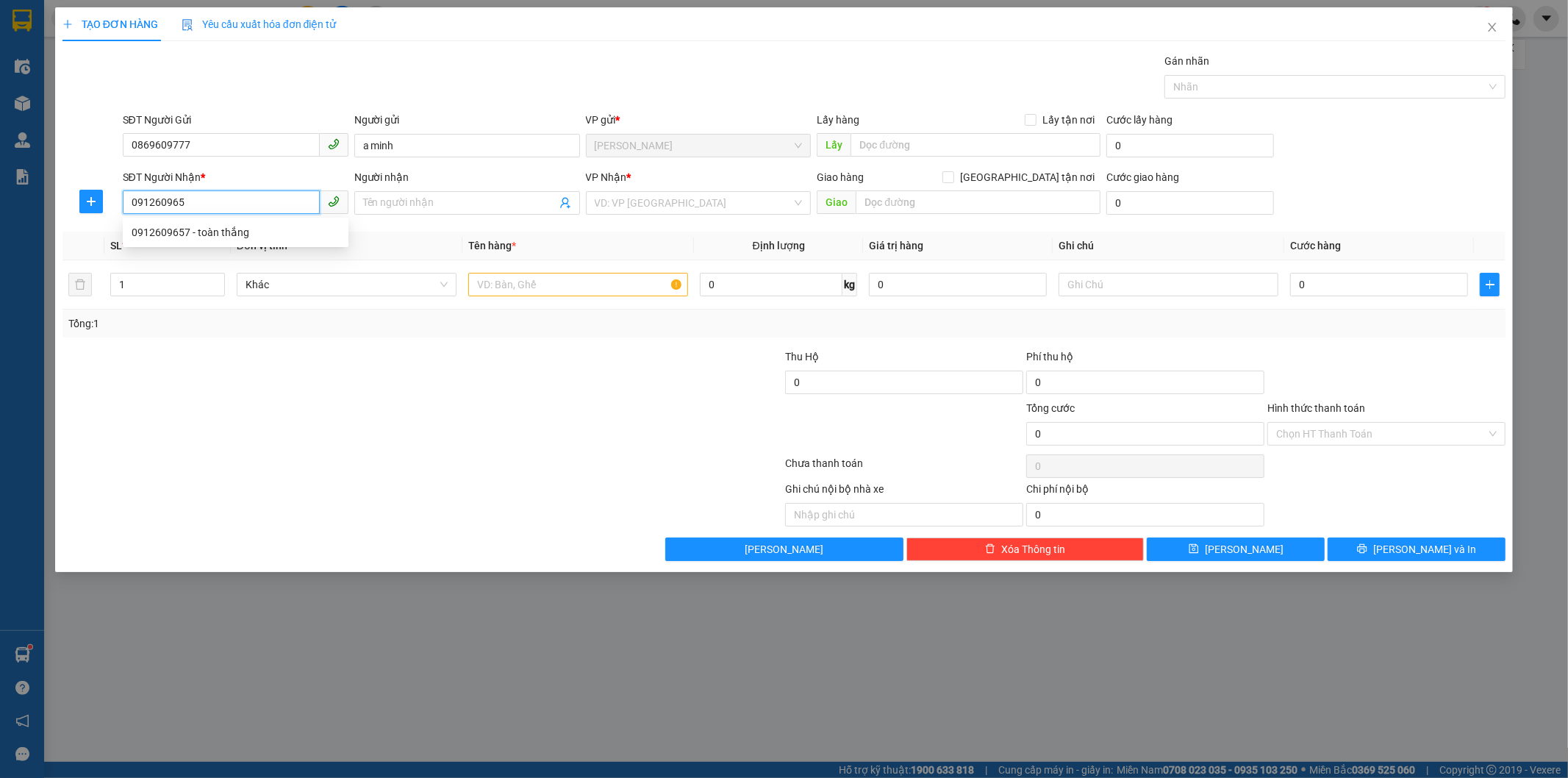
type input "0912609657"
click at [223, 232] on div "0912609657 - toàn thắng" at bounding box center [235, 232] width 208 height 16
type input "toàn thắng"
type input "0912609657"
click at [527, 302] on td at bounding box center [578, 285] width 232 height 49
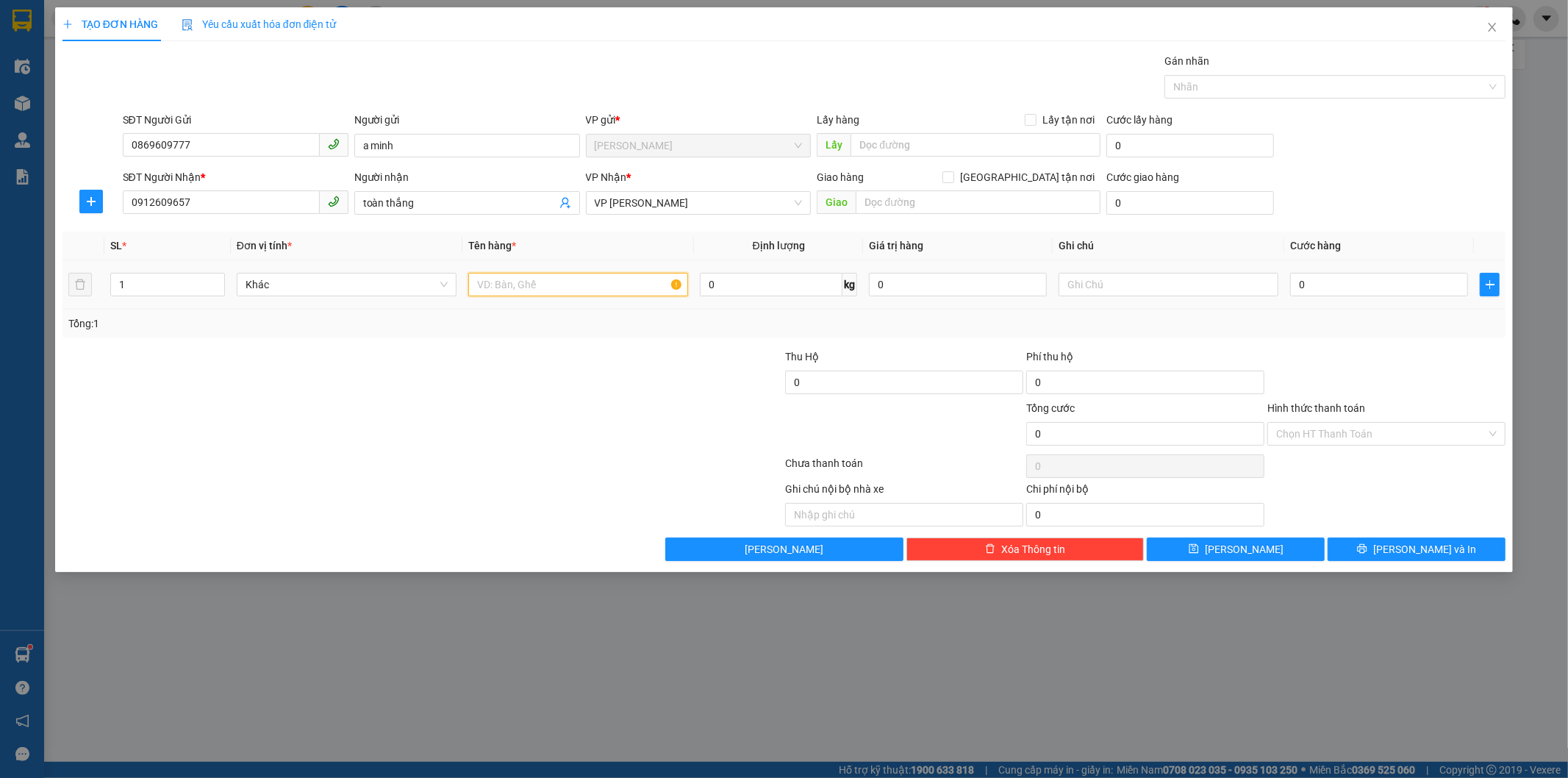
click at [527, 283] on input "text" at bounding box center [578, 285] width 220 height 24
type input "mẫu may"
click at [1398, 288] on input "0" at bounding box center [1378, 285] width 178 height 24
type input "4"
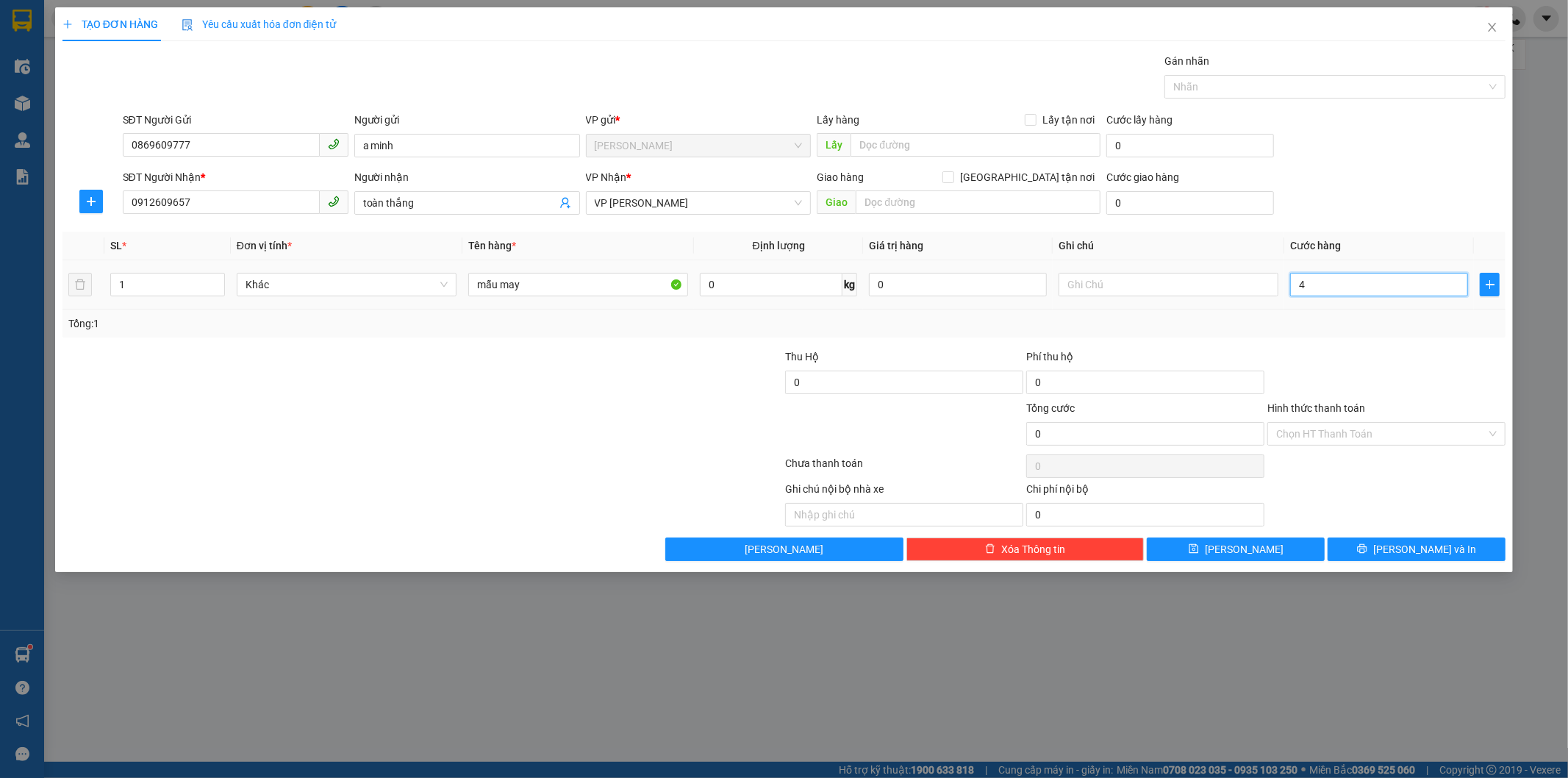
type input "4"
type input "40"
type input "400"
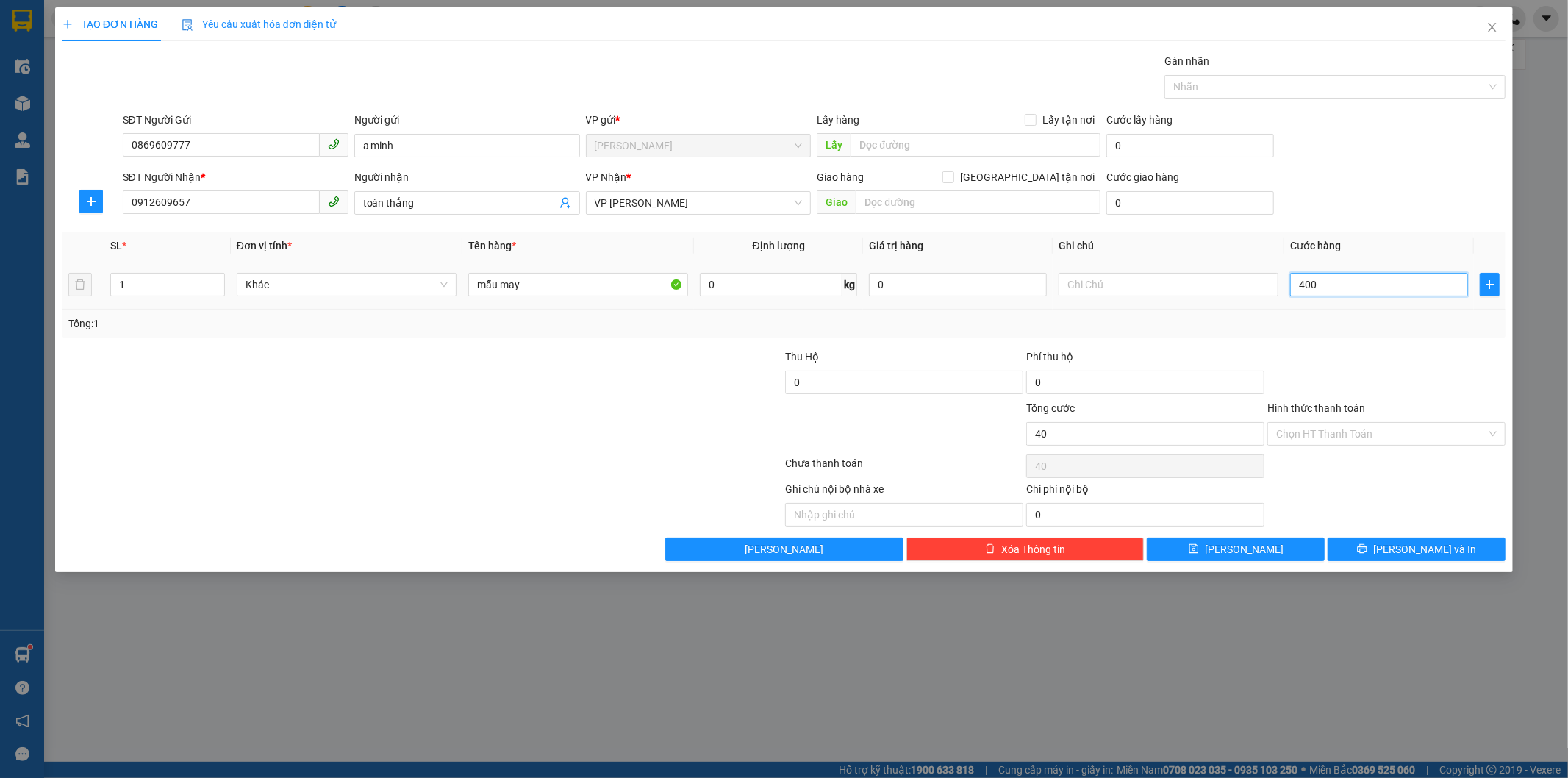
type input "400"
type input "4.000"
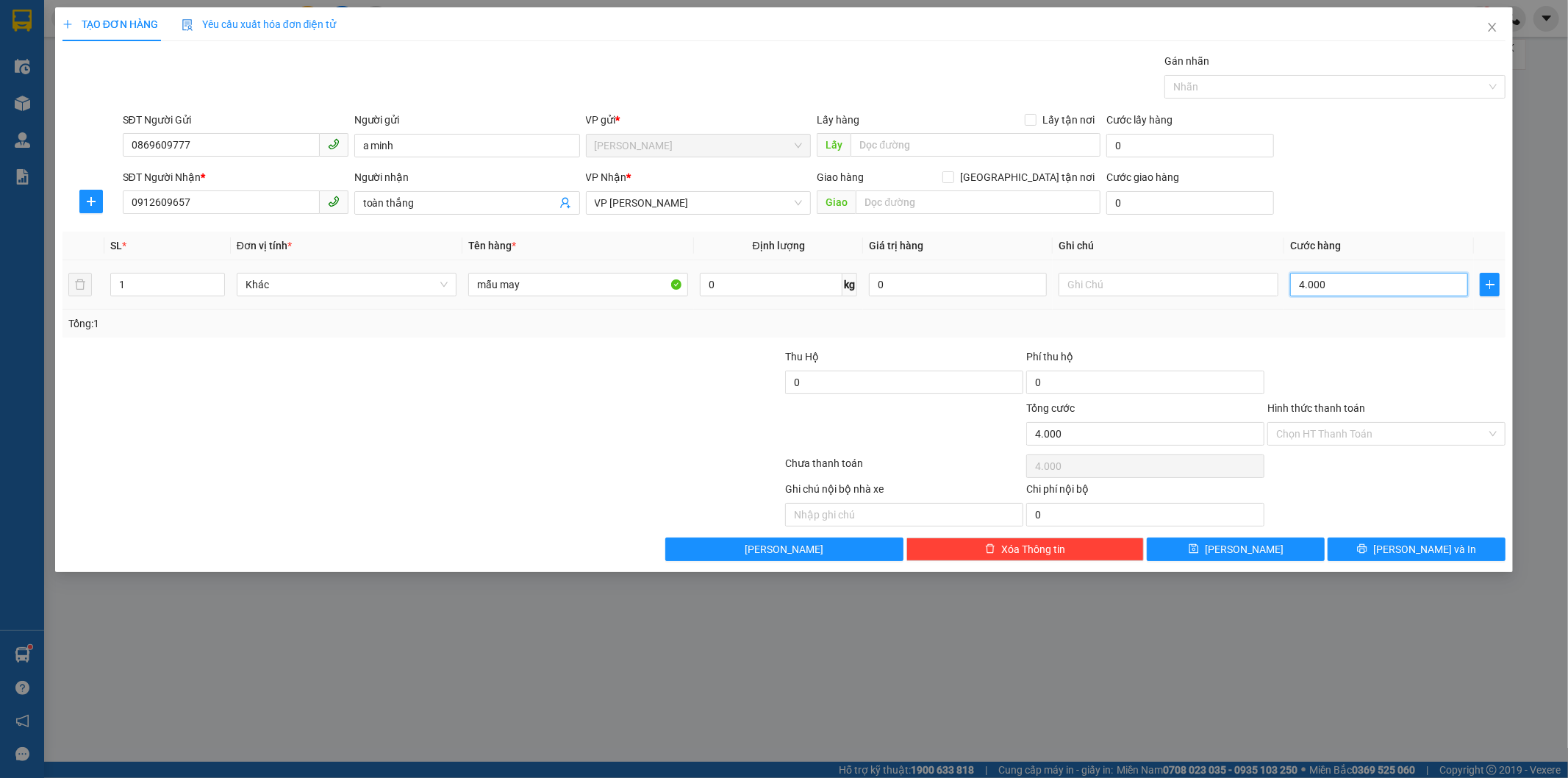
type input "40.000"
click at [1365, 416] on div "Hình thức thanh toán" at bounding box center [1387, 411] width 238 height 22
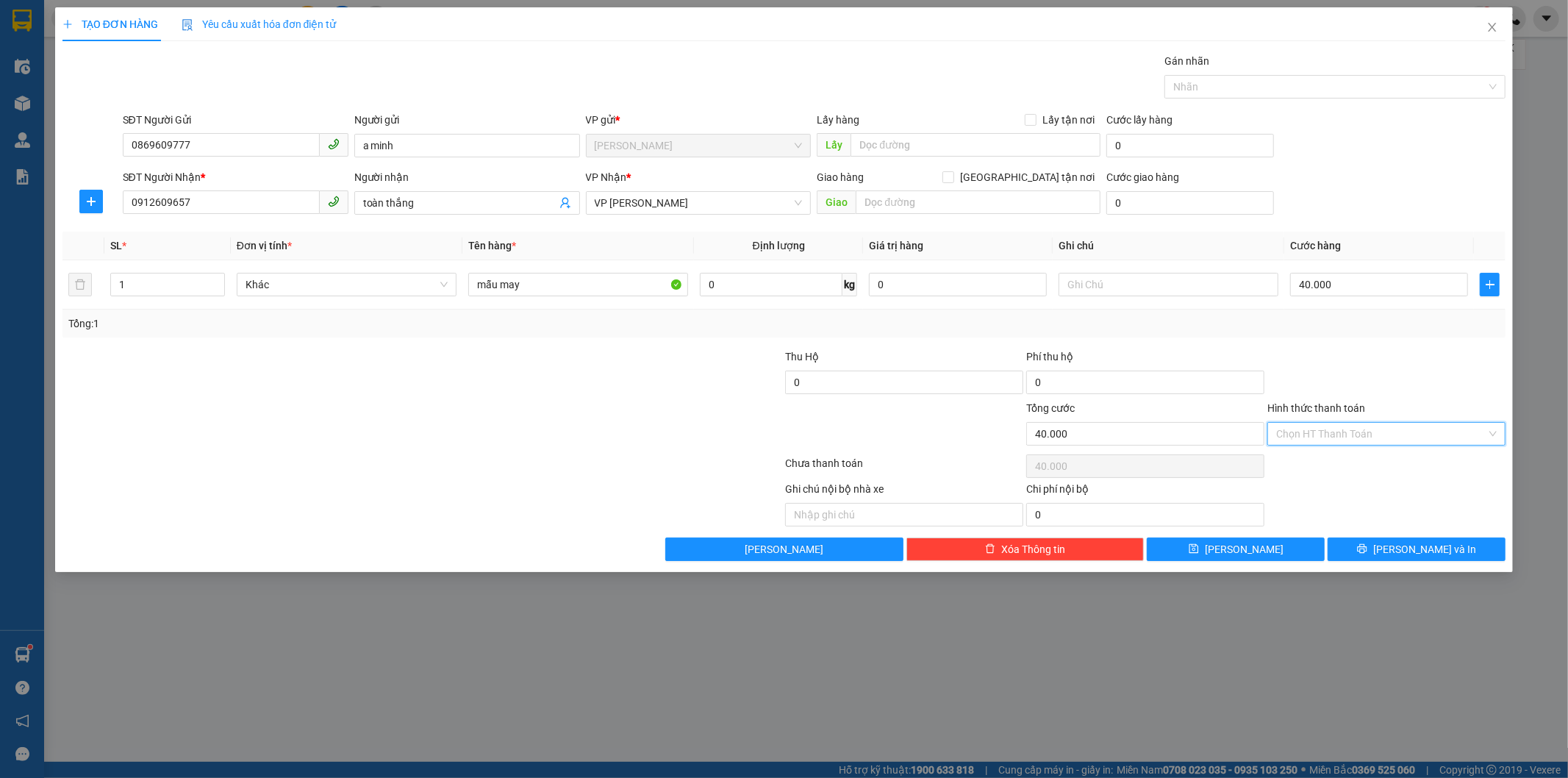
click at [1356, 423] on input "Hình thức thanh toán" at bounding box center [1381, 434] width 210 height 22
click at [1323, 461] on div "Tại văn phòng" at bounding box center [1387, 463] width 221 height 16
type input "0"
click at [1367, 546] on button "[PERSON_NAME] và In" at bounding box center [1416, 549] width 178 height 24
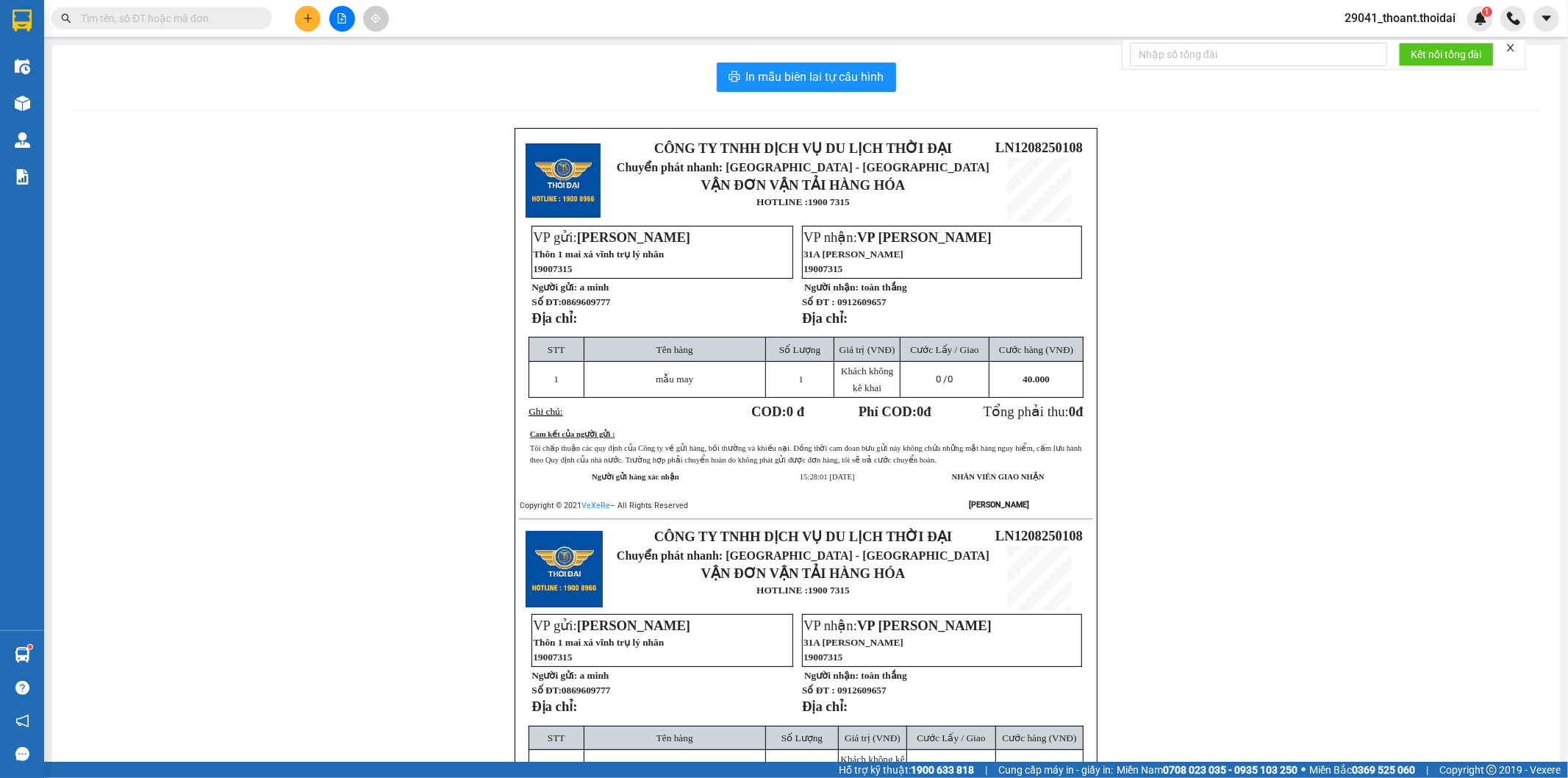
click at [187, 24] on input "text" at bounding box center [167, 18] width 173 height 16
paste input "0362833630"
type input "0362833630"
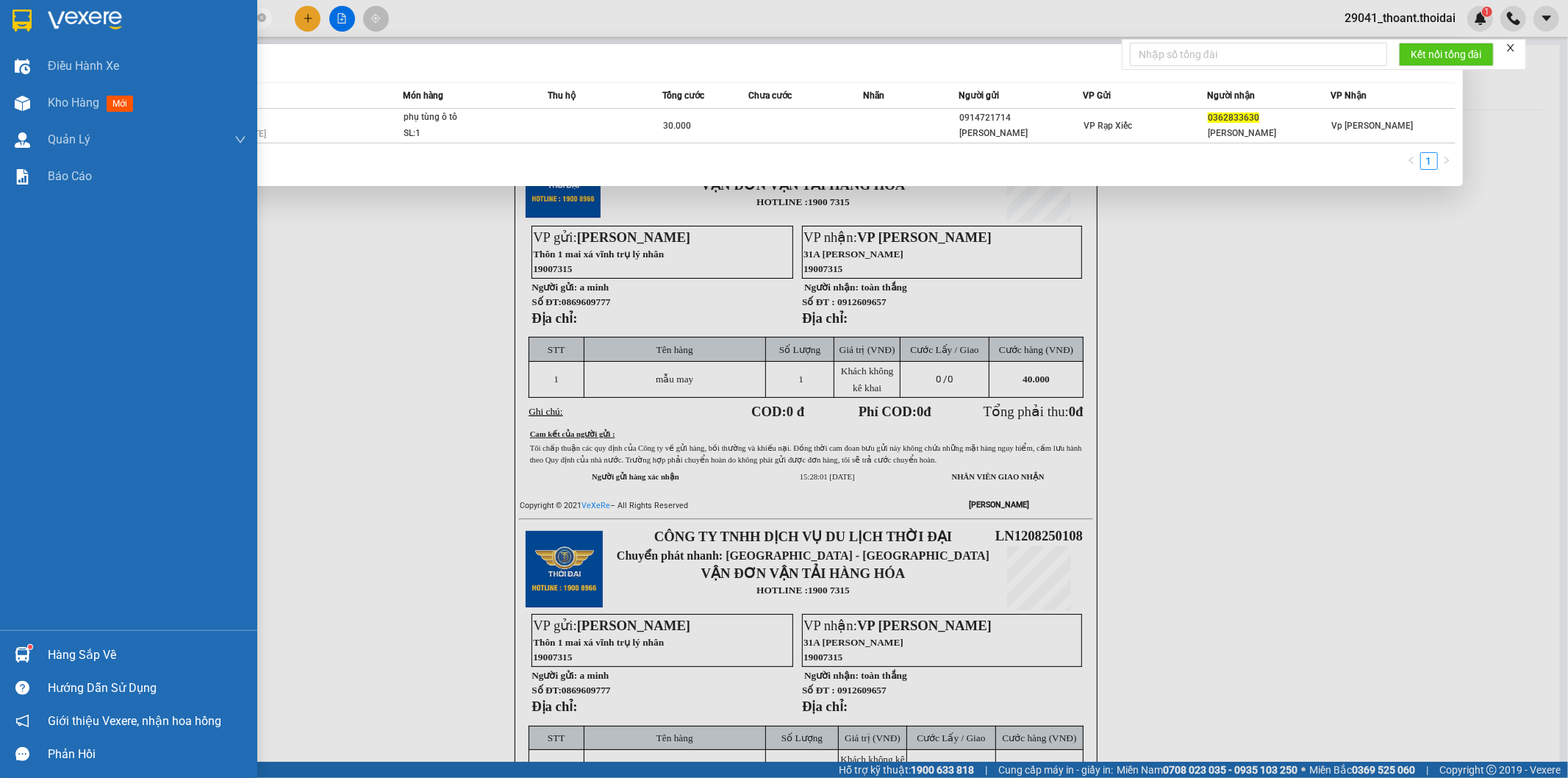
drag, startPoint x: 156, startPoint y: 13, endPoint x: 0, endPoint y: 16, distance: 156.0
click at [0, 16] on section "Kết quả tìm kiếm ( 1 ) Bộ lọc Mã ĐH Trạng thái Món hàng Thu hộ Tổng cước Chưa c…" at bounding box center [784, 389] width 1568 height 778
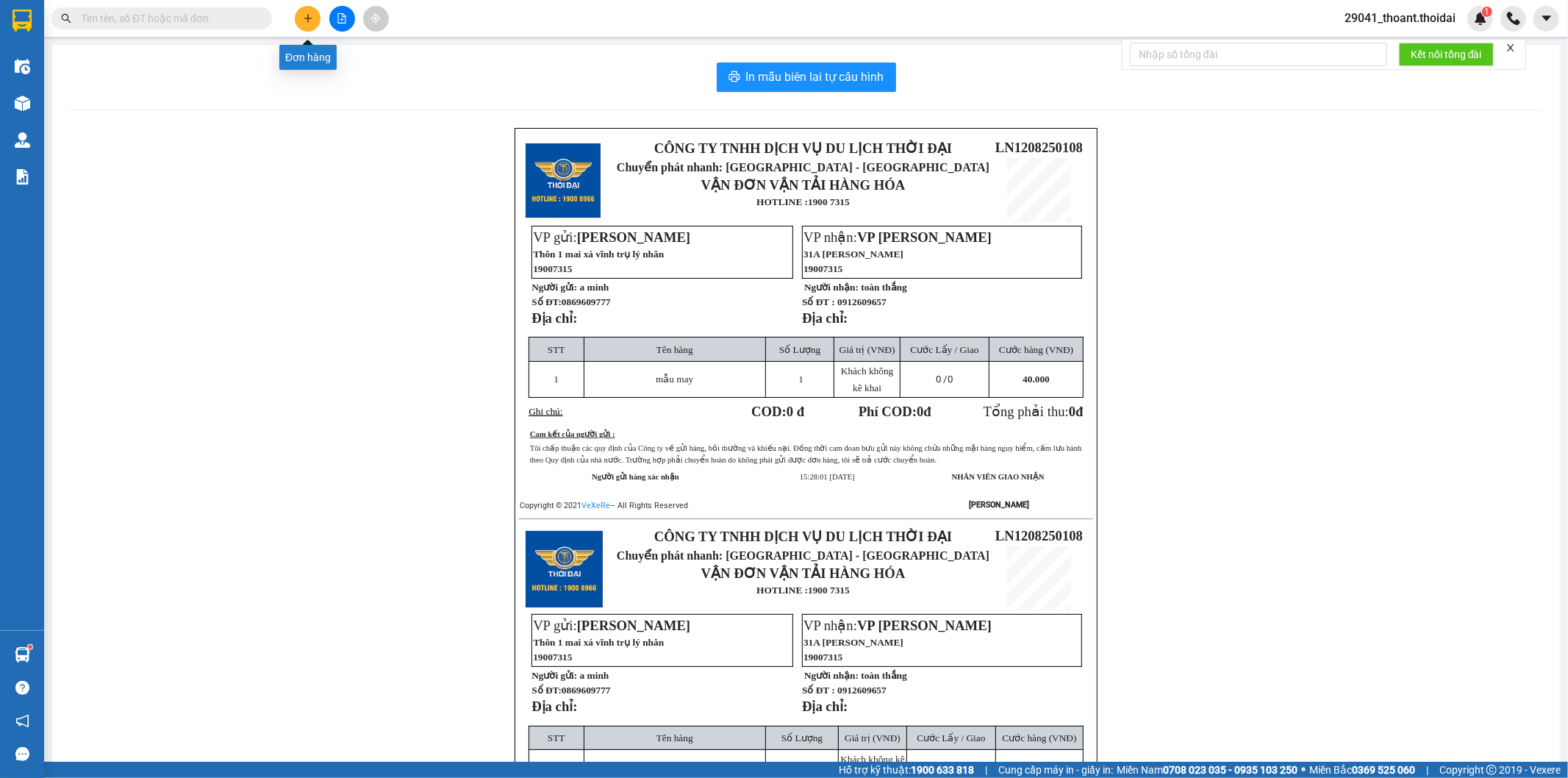
click at [310, 12] on button at bounding box center [308, 18] width 26 height 26
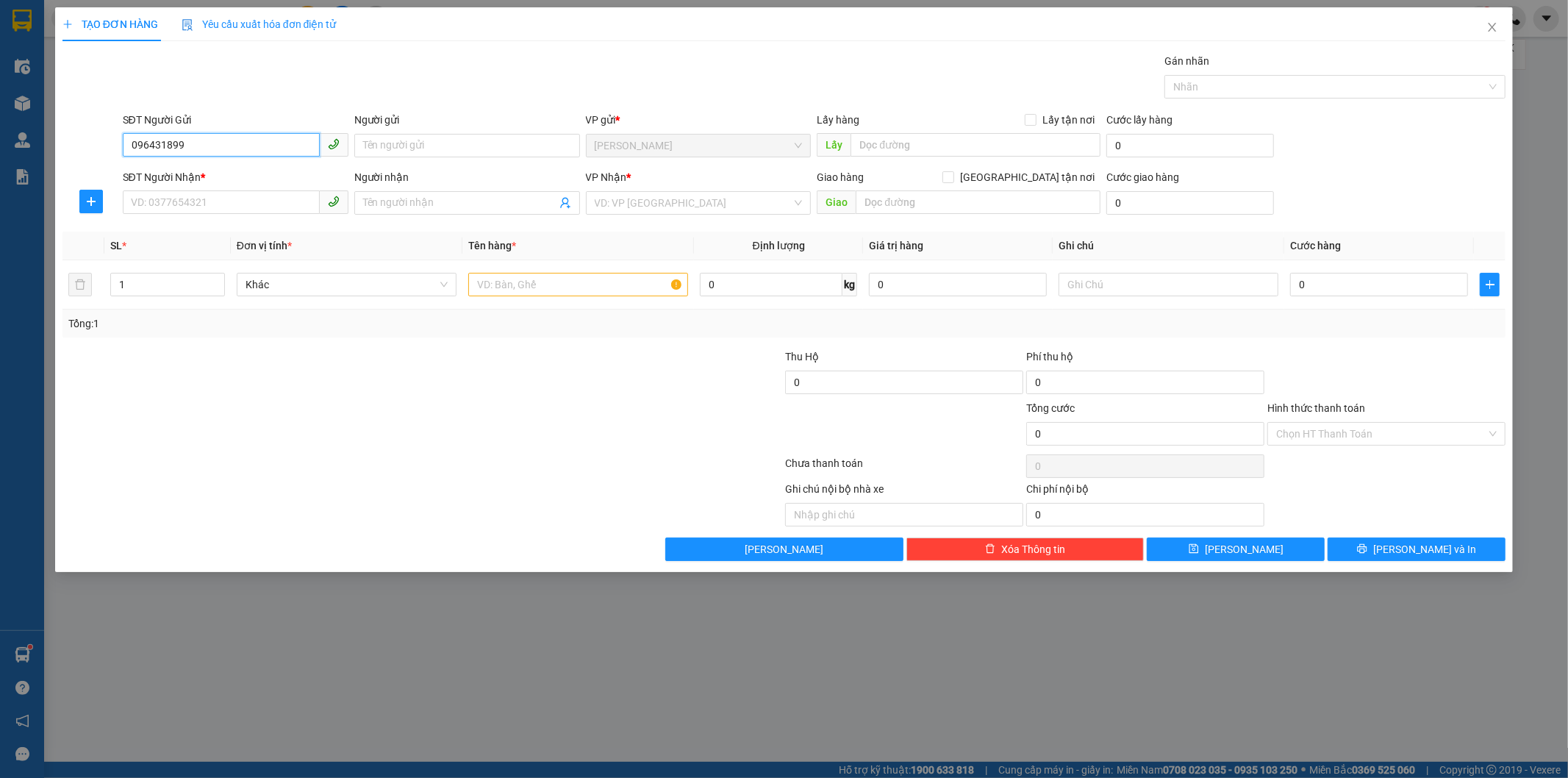
type input "0964318995"
click at [299, 174] on div "0964318995 - Doanh" at bounding box center [235, 175] width 208 height 16
type input "Doanh"
checkbox input "true"
type input "vp vt"
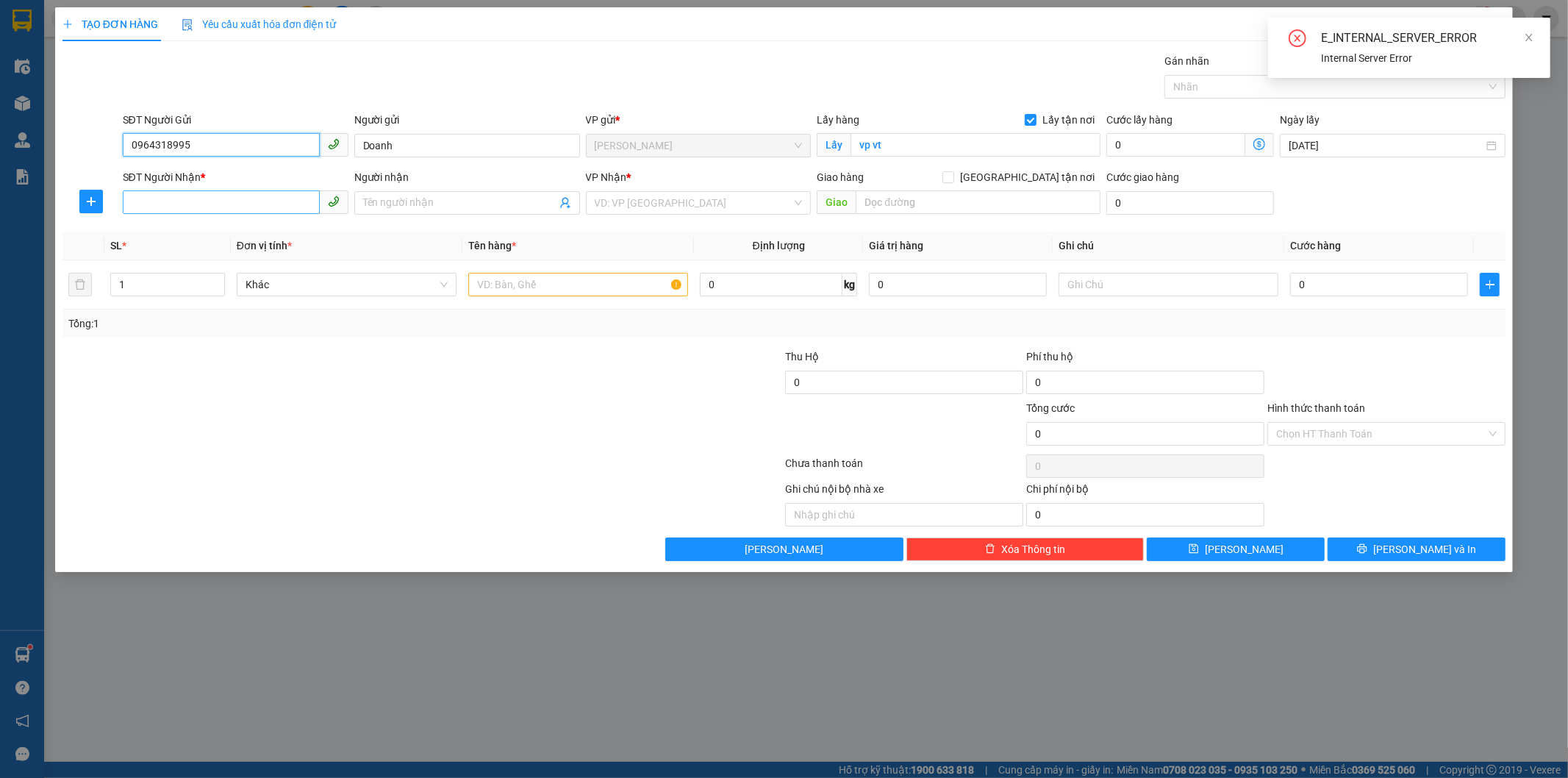
type input "0964318995"
click at [296, 208] on input "SĐT Người Nhận *" at bounding box center [221, 202] width 197 height 24
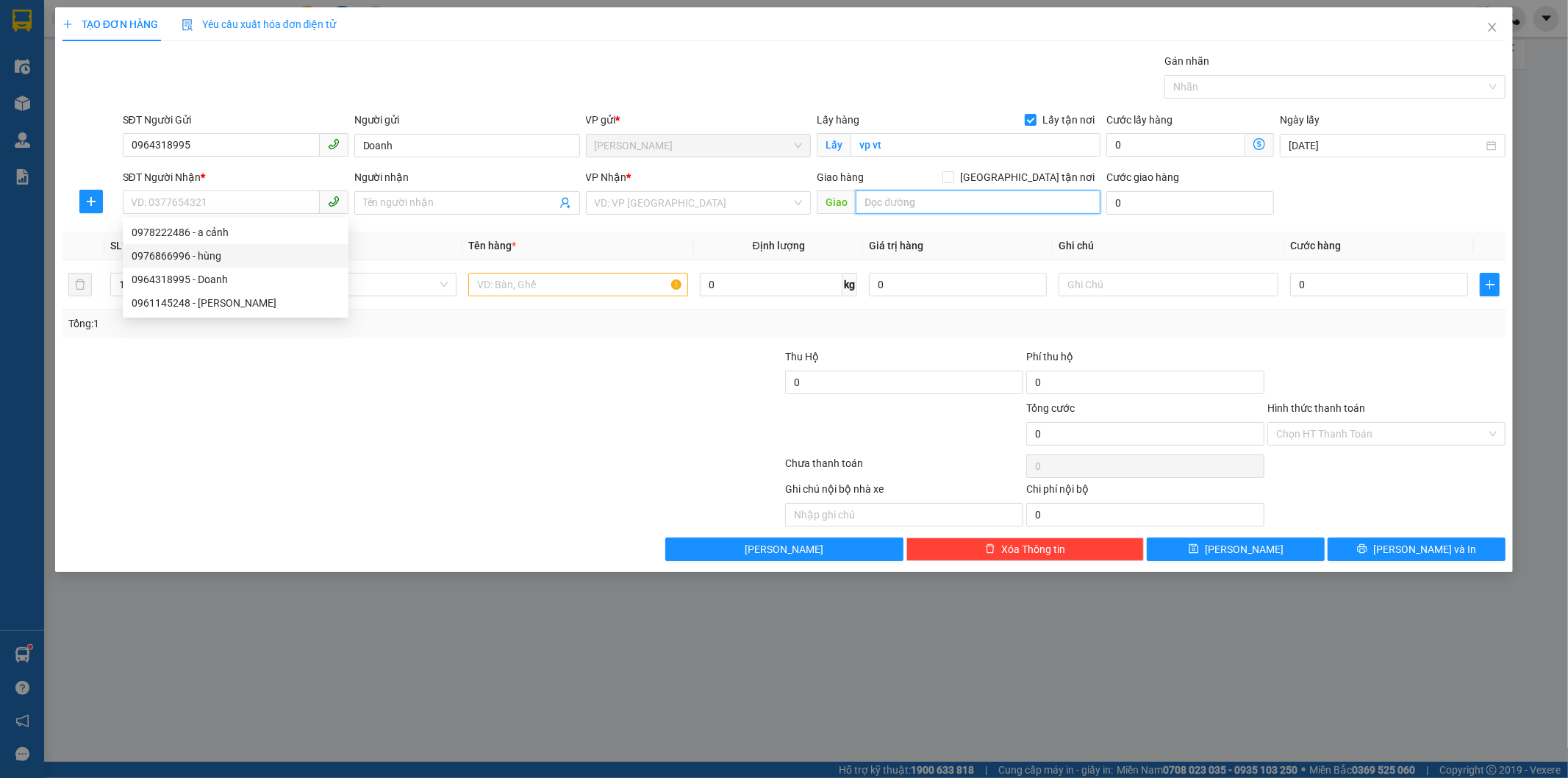
click at [934, 198] on input "text" at bounding box center [978, 202] width 245 height 24
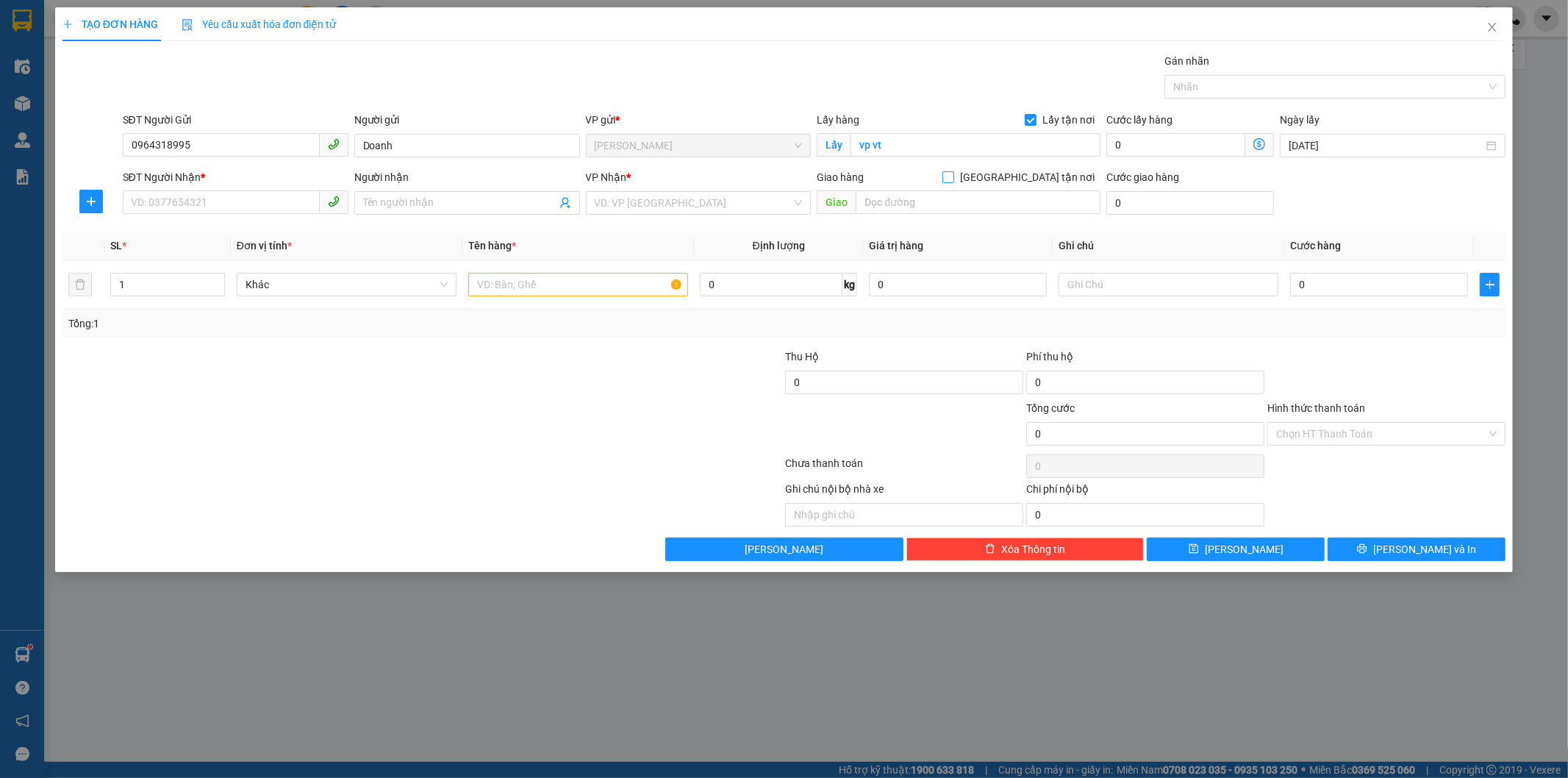
click at [953, 178] on input "[GEOGRAPHIC_DATA] tận nơi" at bounding box center [948, 176] width 10 height 10
checkbox input "true"
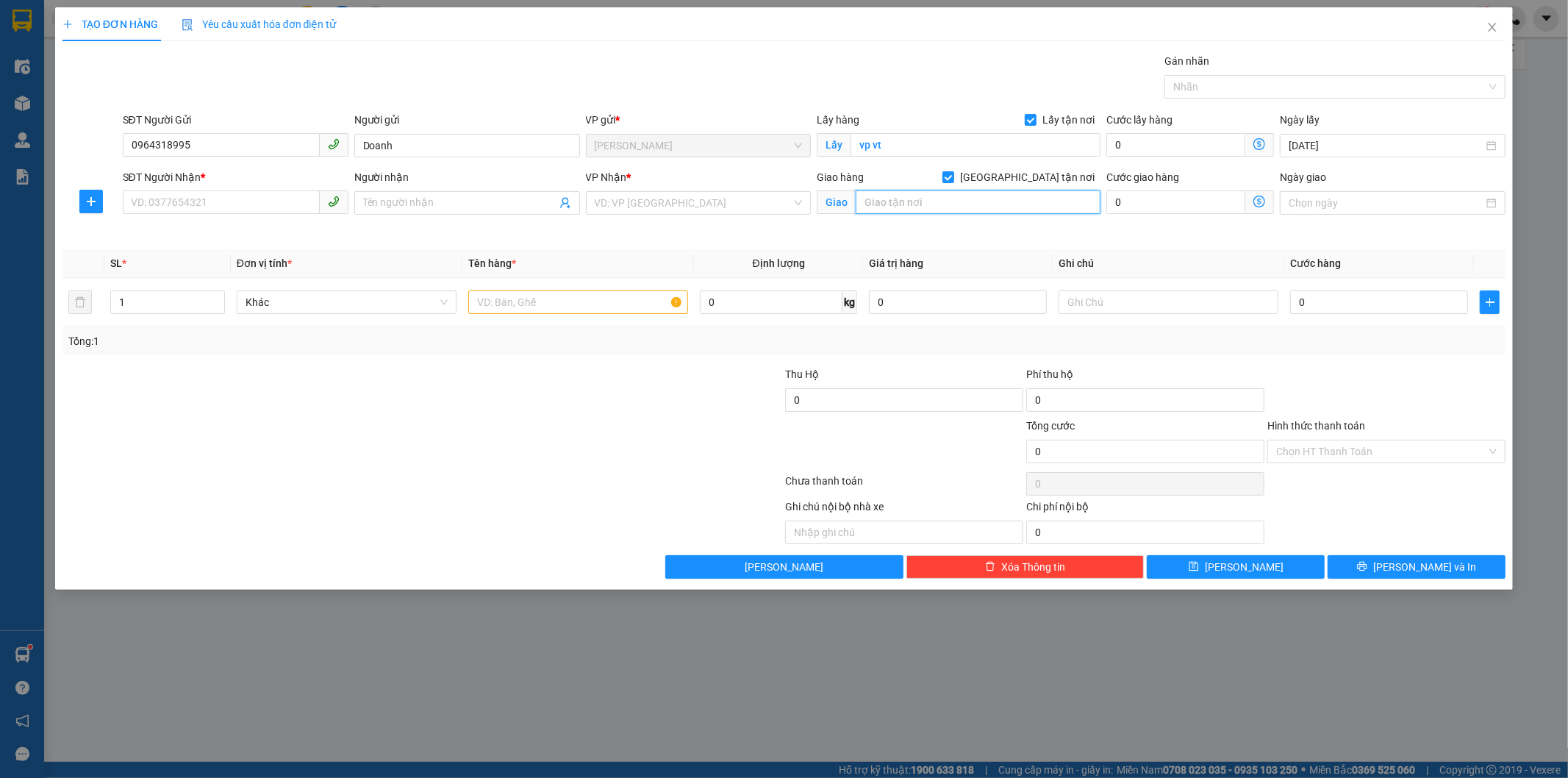
click at [965, 204] on input "text" at bounding box center [978, 202] width 245 height 24
type input "2"
type input "38 vọng"
click at [197, 201] on input "SĐT Người Nhận *" at bounding box center [221, 202] width 197 height 24
click at [155, 206] on input "0989682699" at bounding box center [221, 202] width 197 height 24
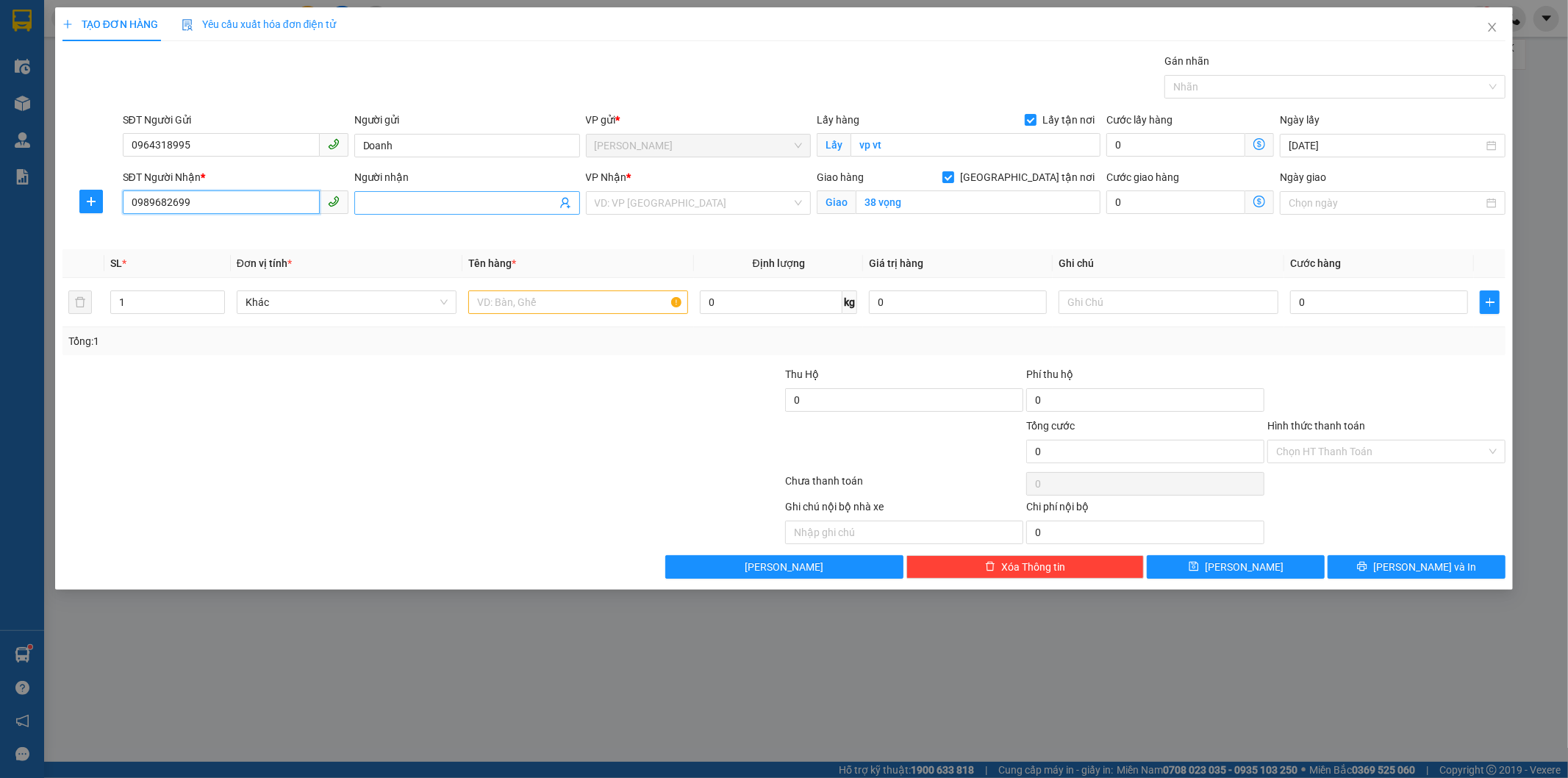
type input "0989682699"
click at [398, 196] on input "Người nhận" at bounding box center [459, 203] width 193 height 16
type input "vinh"
click at [541, 310] on input "text" at bounding box center [578, 302] width 220 height 24
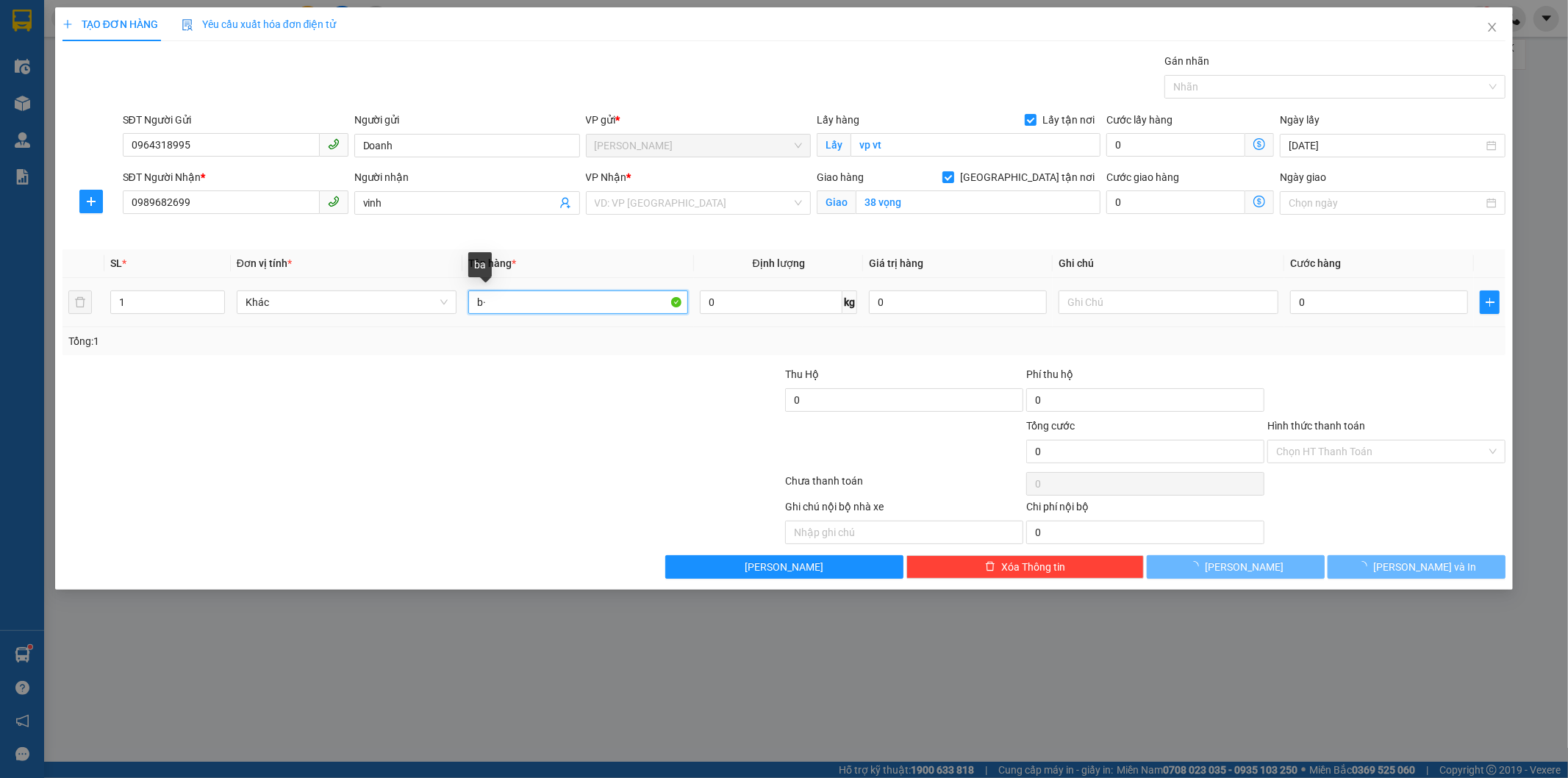
type input "b"
type input "bao mít xanh"
click at [1336, 293] on input "0" at bounding box center [1378, 302] width 178 height 24
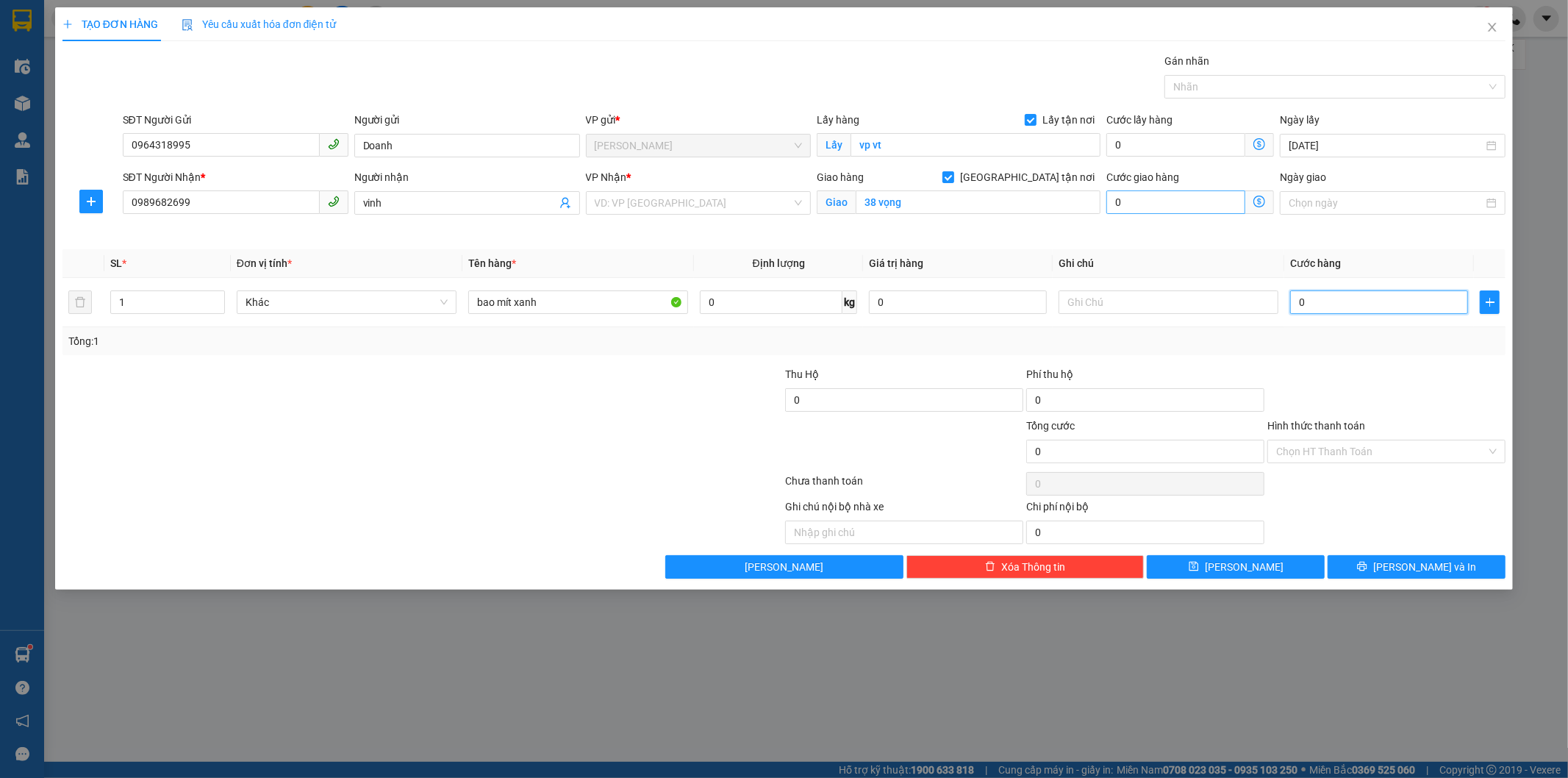
type input "1"
type input "12"
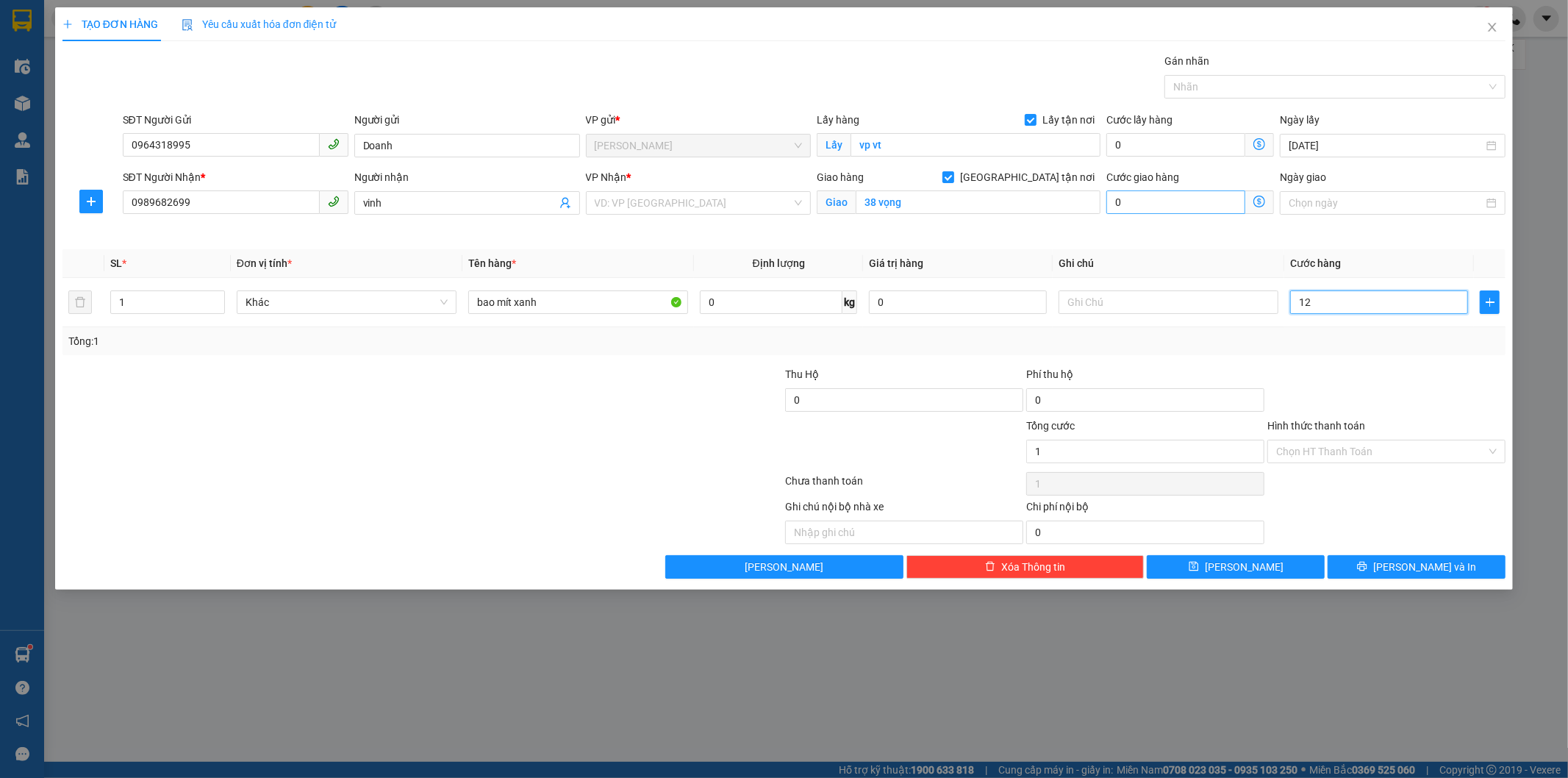
type input "12"
type input "120"
type input "1.200"
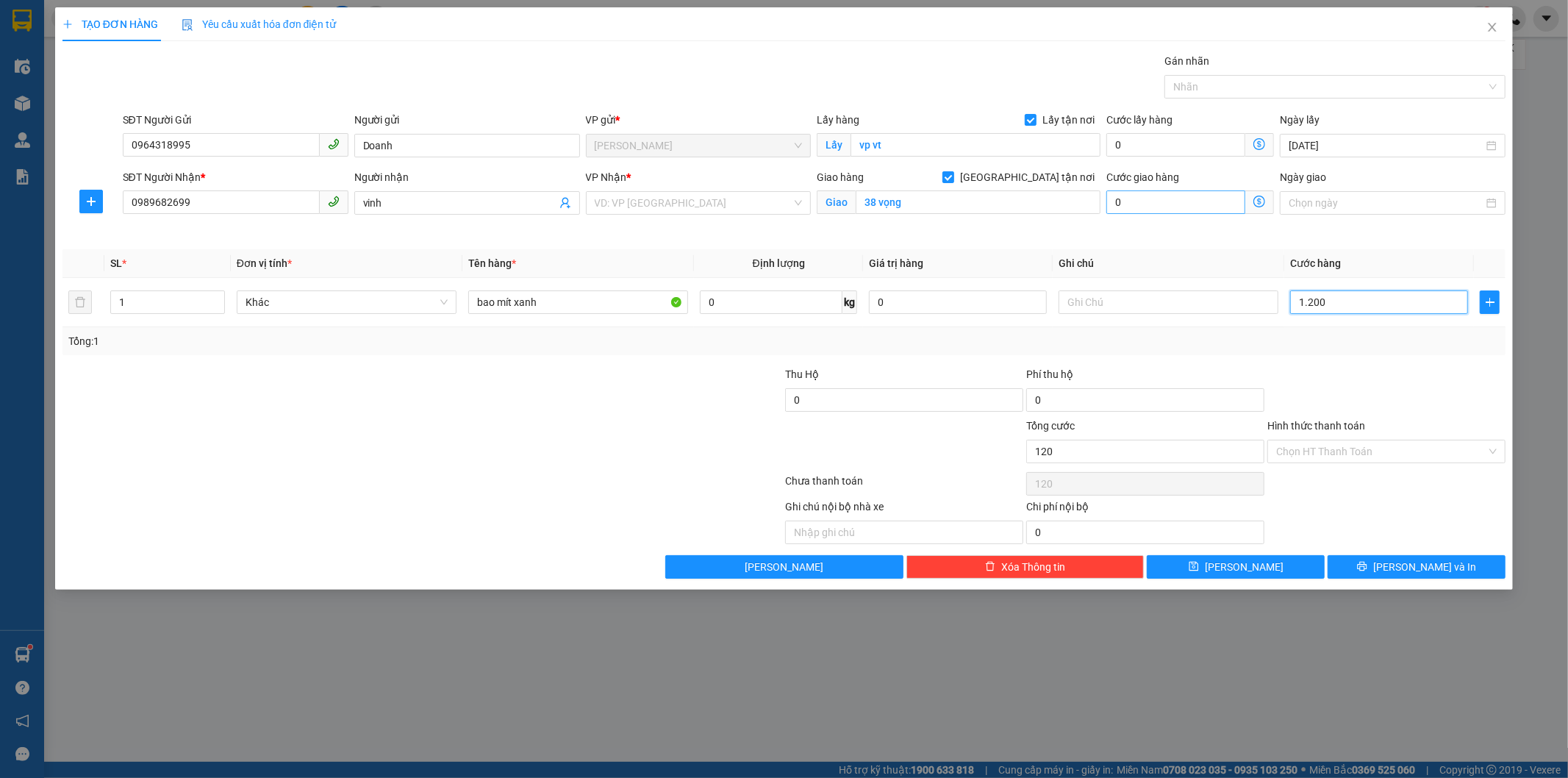
type input "1.200"
type input "12.000"
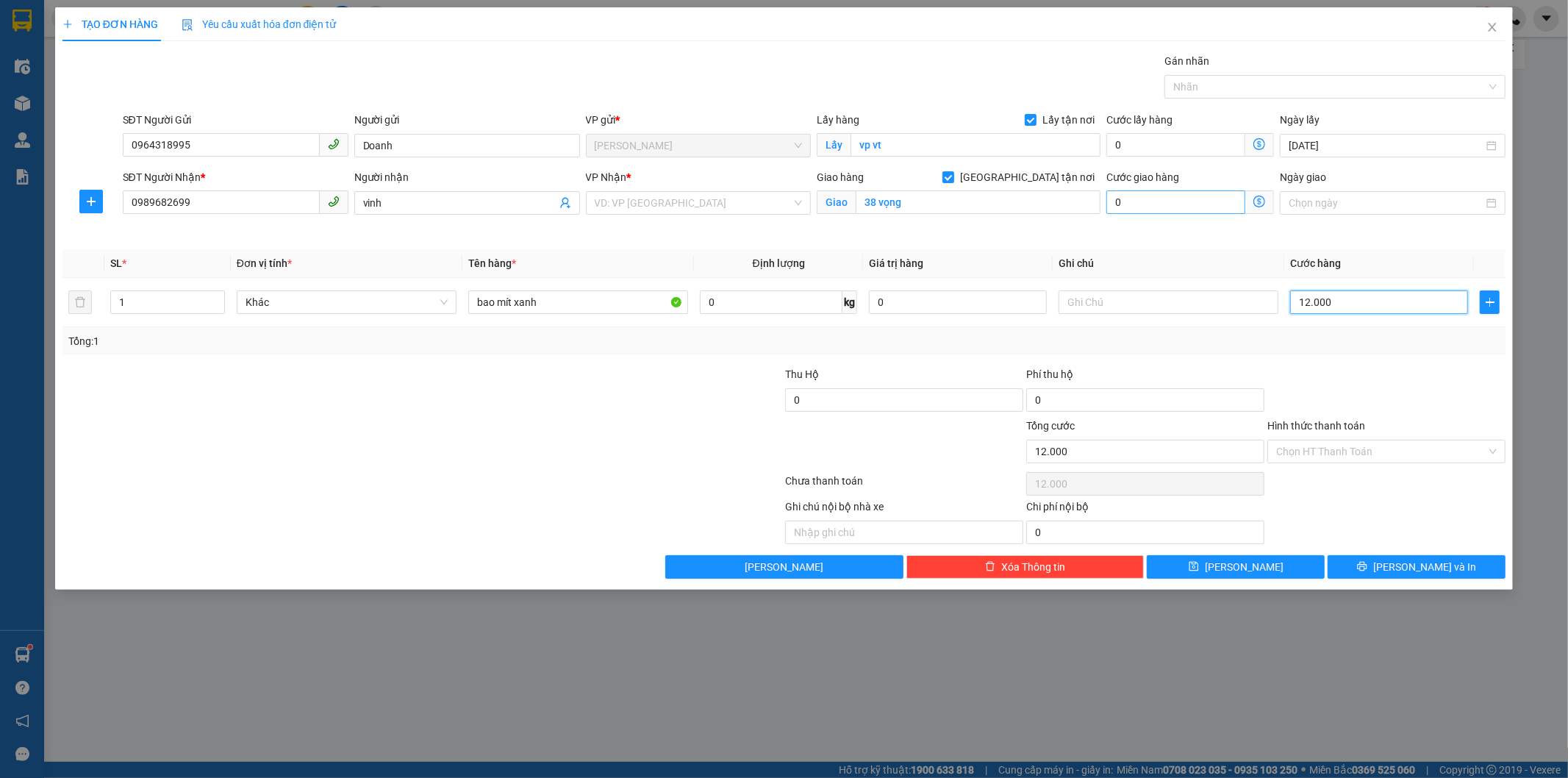
type input "120.000"
click at [1359, 456] on input "Hình thức thanh toán" at bounding box center [1381, 451] width 210 height 22
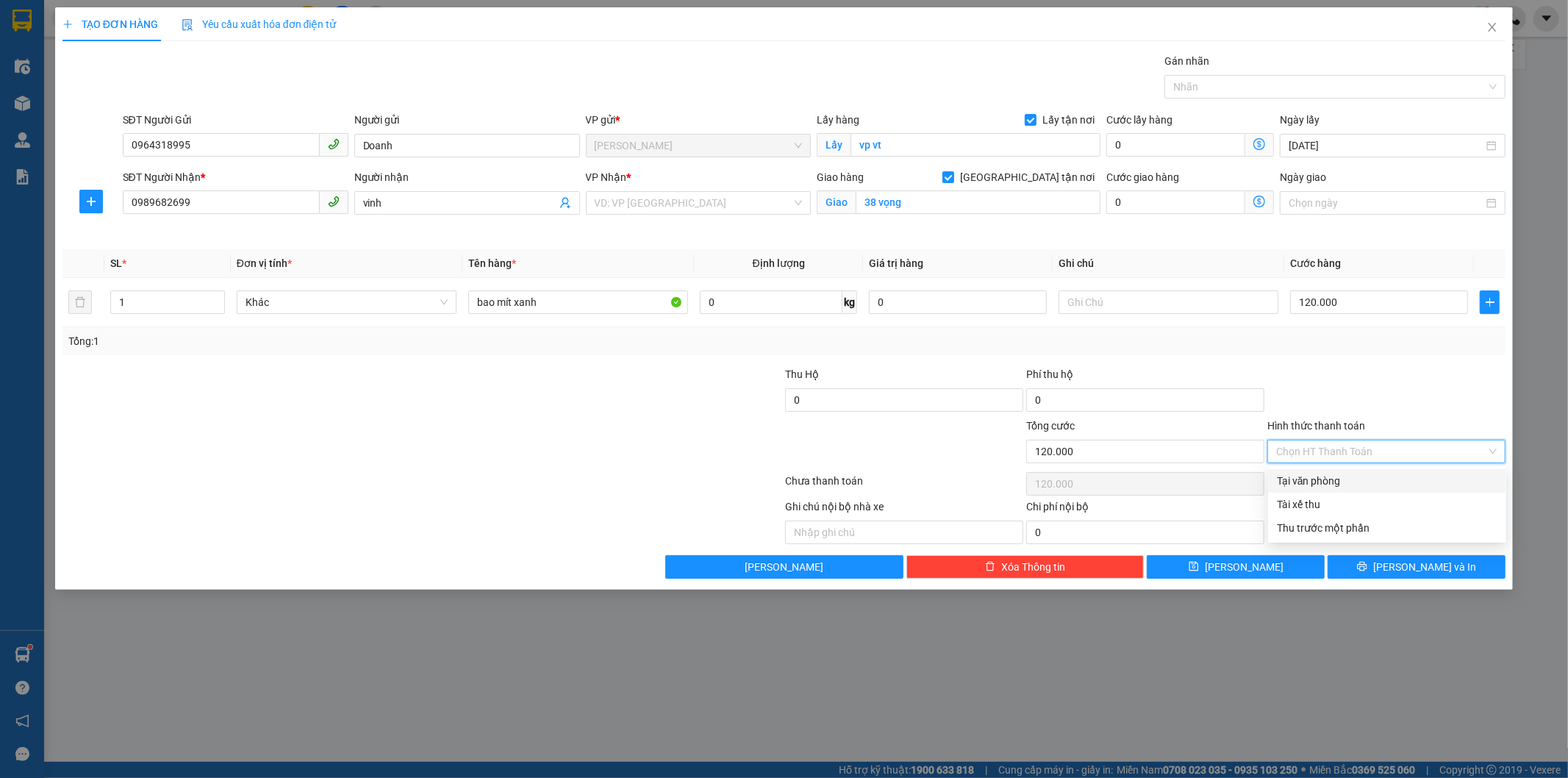
click at [1367, 474] on div "Tại văn phòng" at bounding box center [1387, 481] width 221 height 16
type input "0"
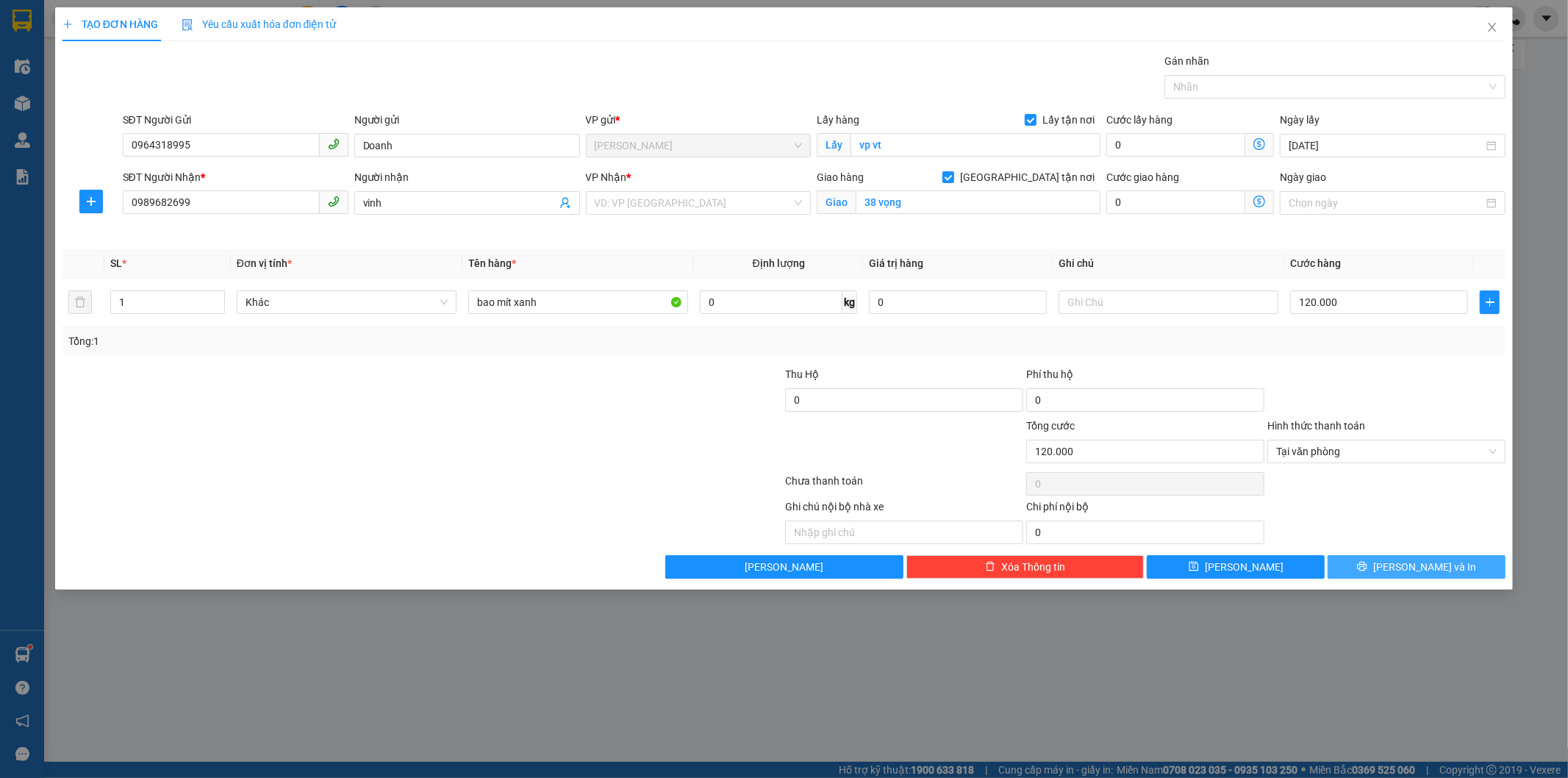
click at [1417, 560] on span "[PERSON_NAME] và In" at bounding box center [1425, 567] width 103 height 16
click at [682, 192] on input "search" at bounding box center [693, 203] width 198 height 22
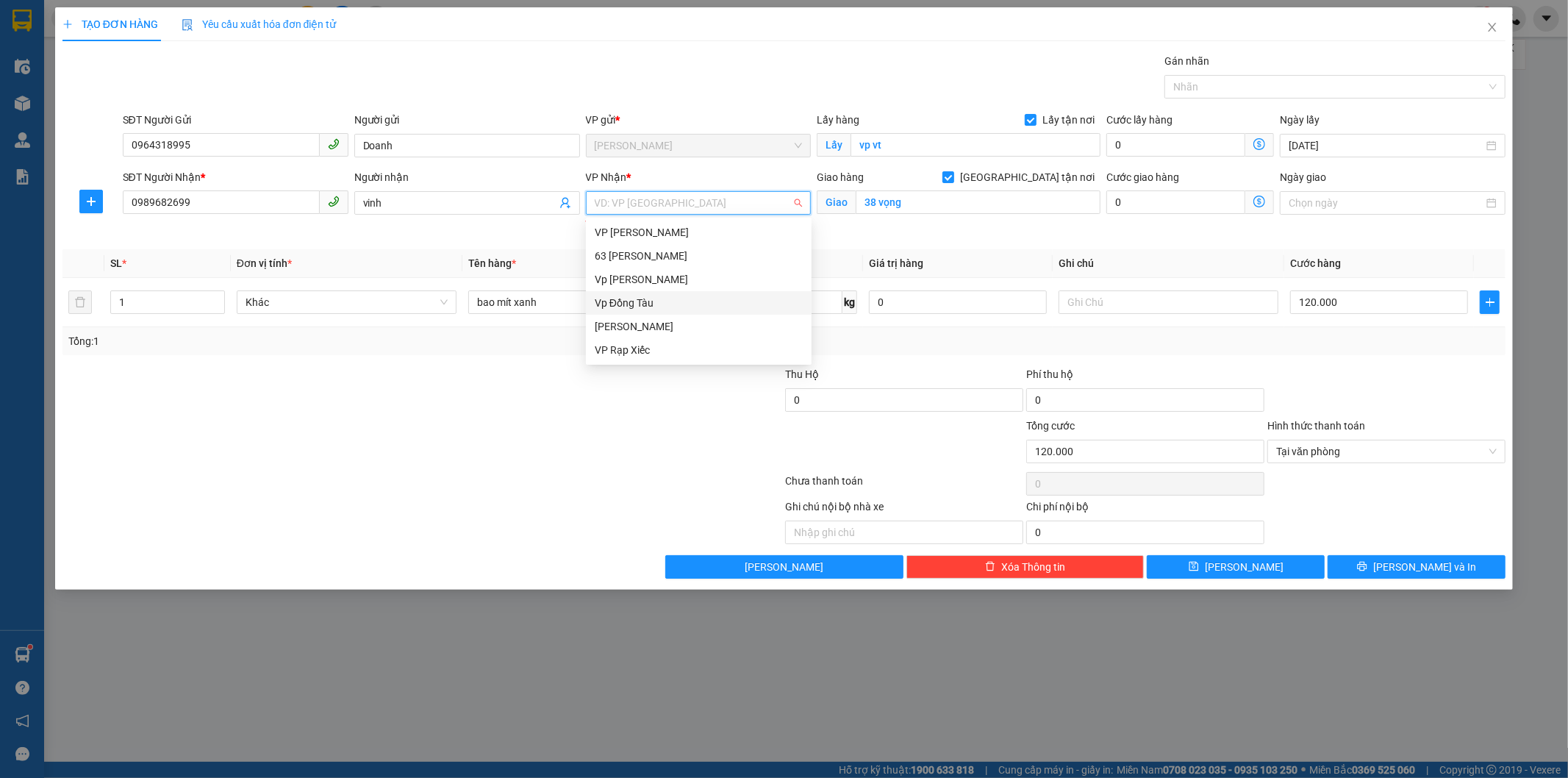
click at [647, 309] on div "Vp Đồng Tàu" at bounding box center [698, 303] width 208 height 16
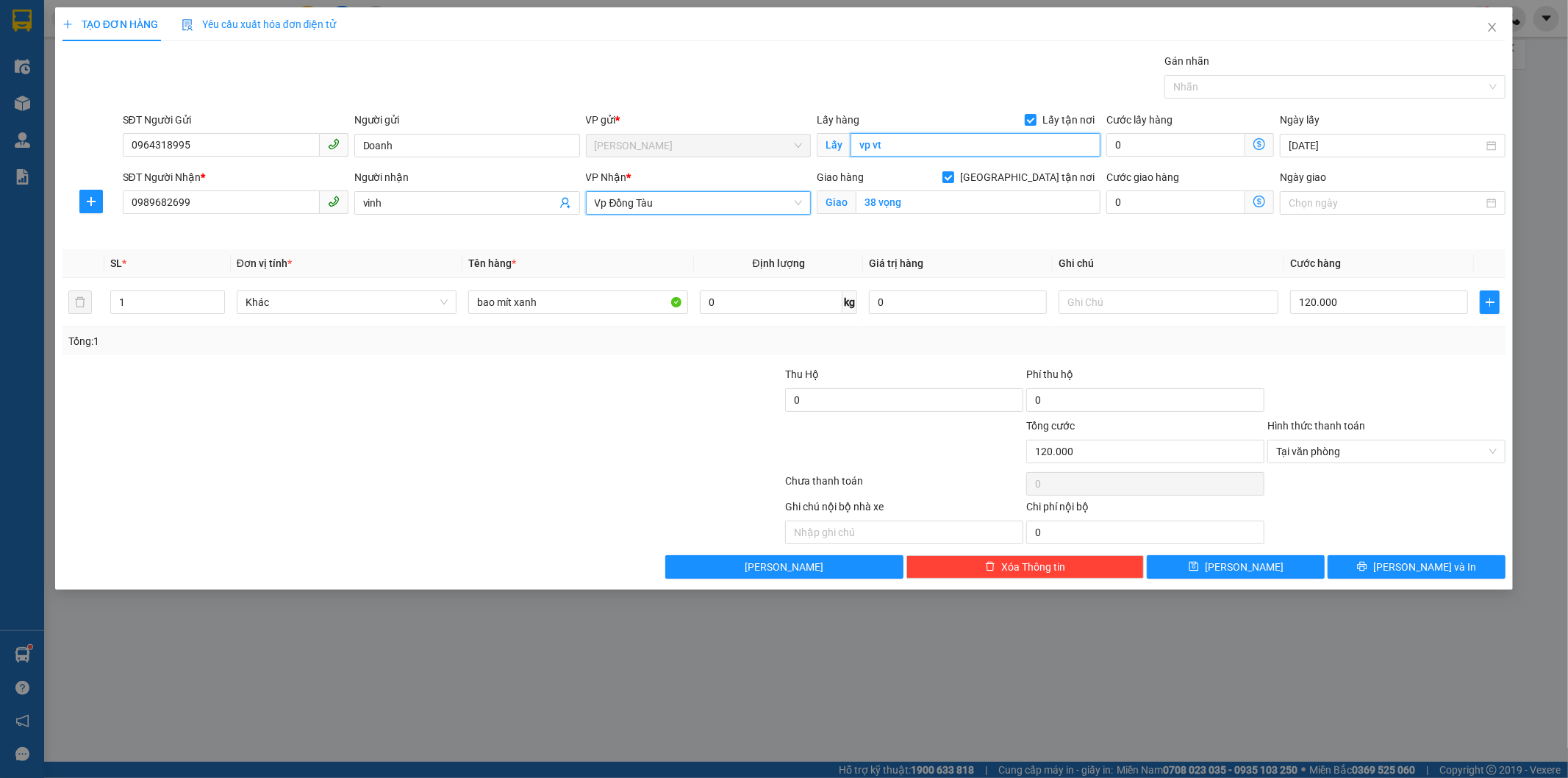
click at [936, 145] on input "vp vt" at bounding box center [975, 145] width 250 height 24
click at [1035, 117] on input "Lấy tận nơi" at bounding box center [1030, 119] width 10 height 10
checkbox input "false"
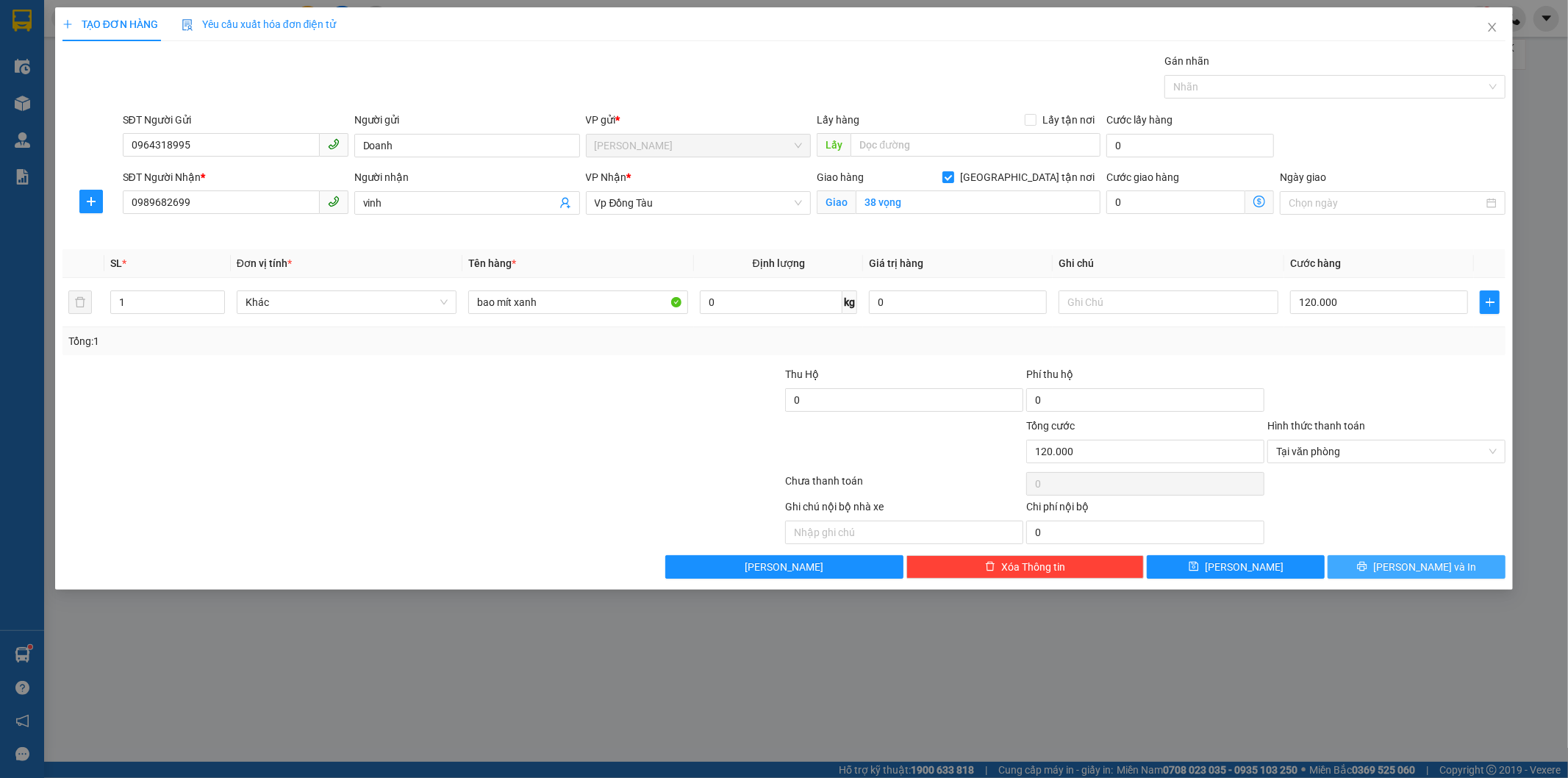
drag, startPoint x: 1429, startPoint y: 565, endPoint x: 1370, endPoint y: 589, distance: 63.7
click at [1430, 565] on span "[PERSON_NAME] và In" at bounding box center [1425, 567] width 103 height 16
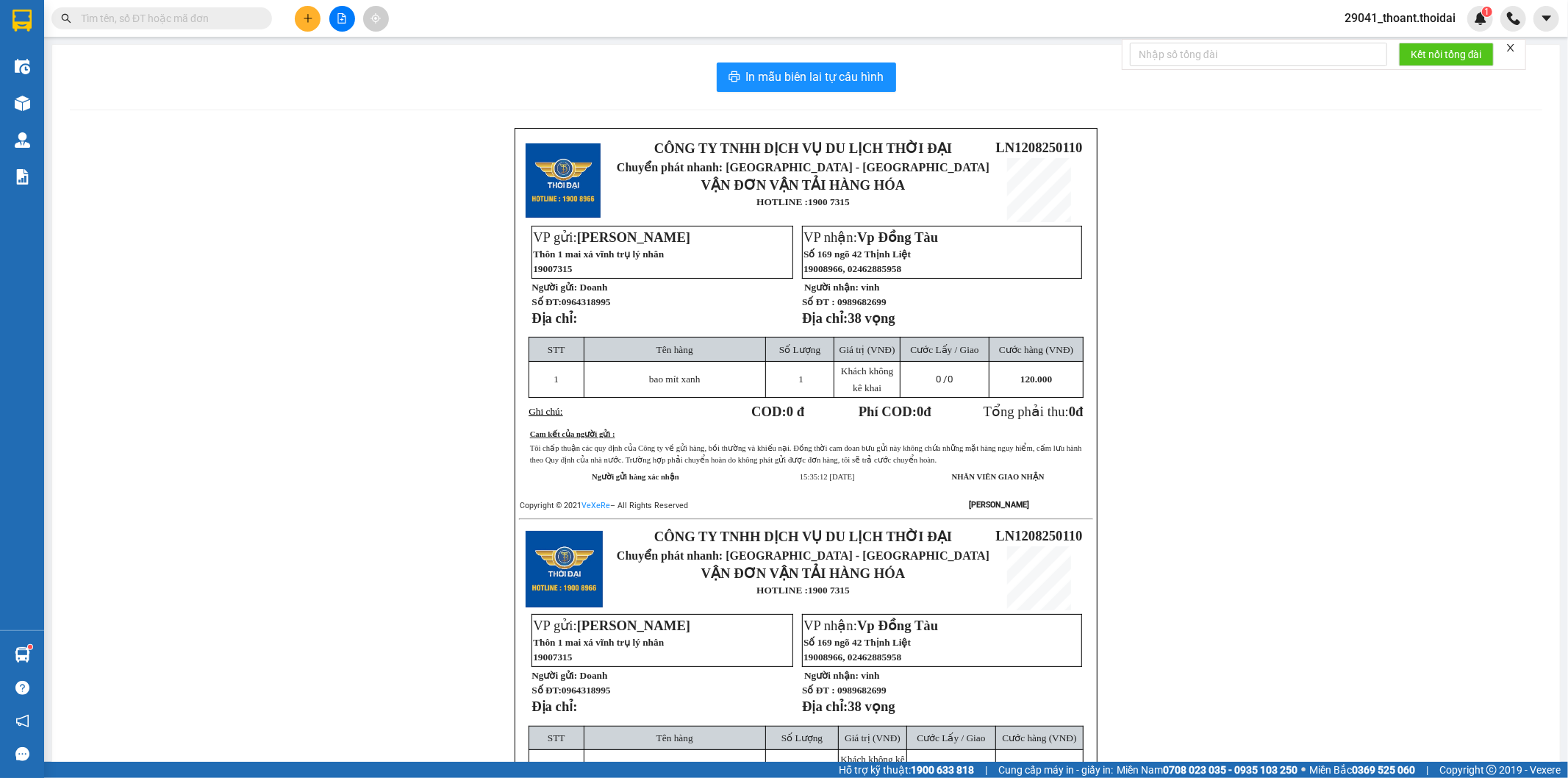
drag, startPoint x: 831, startPoint y: 313, endPoint x: 893, endPoint y: 310, distance: 62.1
click at [893, 308] on p "Số ĐT : 0989682699" at bounding box center [942, 302] width 279 height 13
copy span "0989682699"
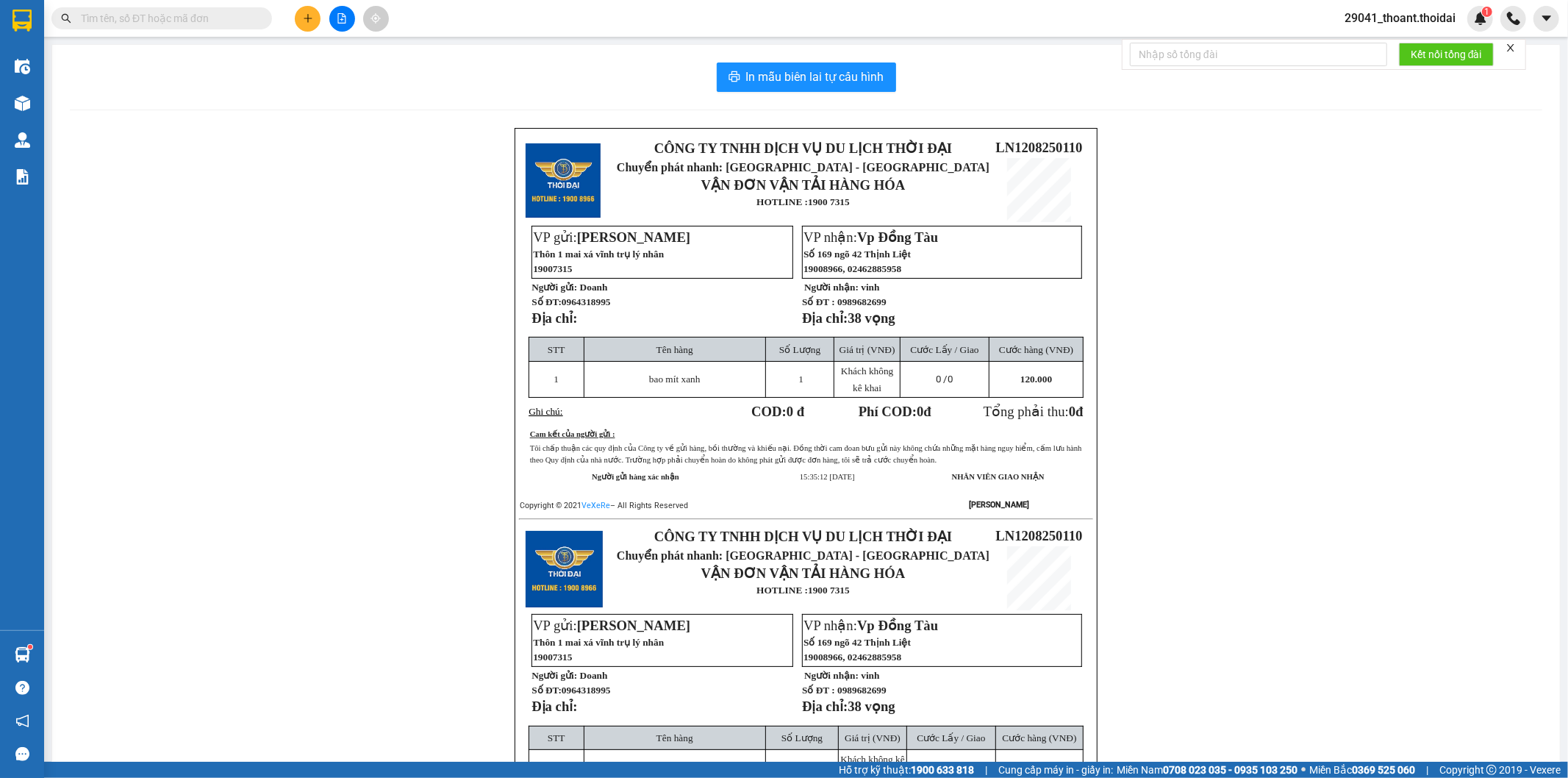
click at [306, 13] on icon "plus" at bounding box center [308, 18] width 10 height 10
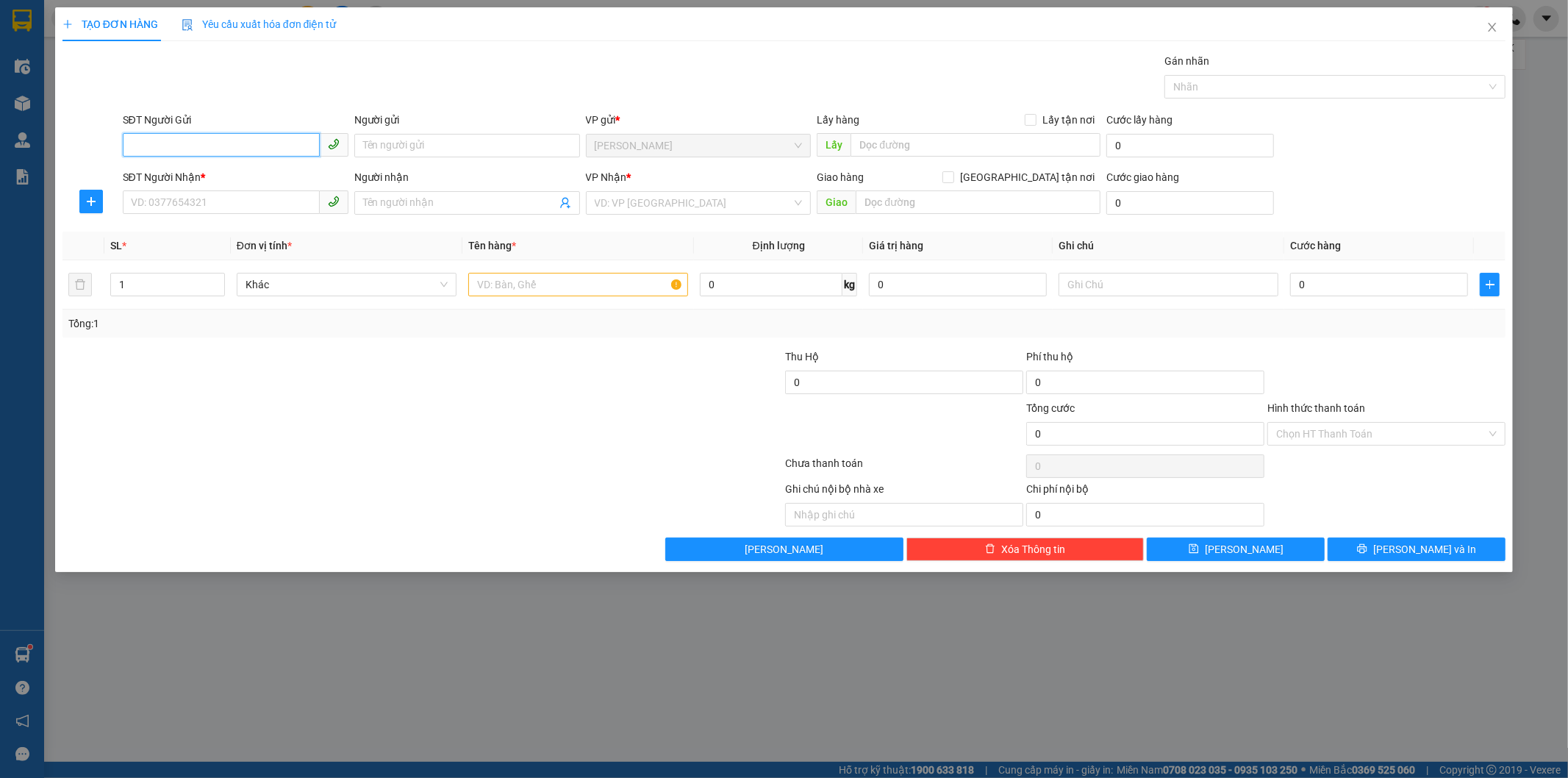
paste input "tel:[PHONE_NUMBER]"
drag, startPoint x: 145, startPoint y: 148, endPoint x: 77, endPoint y: 165, distance: 70.1
click at [78, 165] on form "SĐT Người Gửi tel:[PHONE_NUMBER] tel:[PHONE_NUMBER] Người gửi Tên người gửi VP …" at bounding box center [785, 167] width 1444 height 109
click at [207, 150] on input "0362833630" at bounding box center [221, 145] width 197 height 24
type input "0362833630"
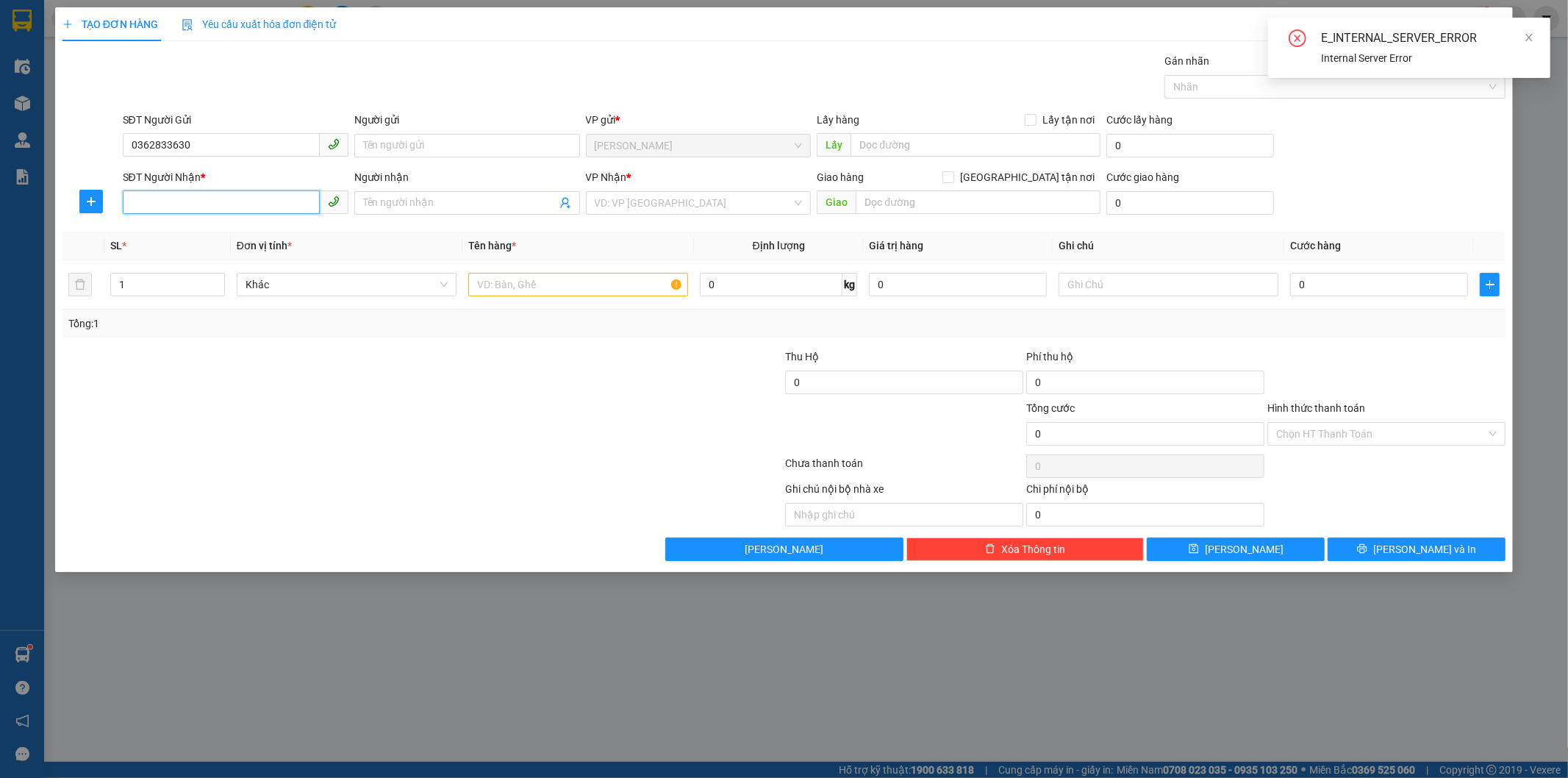
click at [184, 204] on input "SĐT Người Nhận *" at bounding box center [221, 202] width 197 height 24
paste input "tel:[PHONE_NUMBER]"
drag, startPoint x: 147, startPoint y: 209, endPoint x: 104, endPoint y: 215, distance: 43.4
click at [104, 215] on div "SĐT Người Nhận * tel:[PHONE_NUMBER] tel:[PHONE_NUMBER] Người nhận Tên người nhậ…" at bounding box center [785, 195] width 1447 height 52
type input "0362833630"
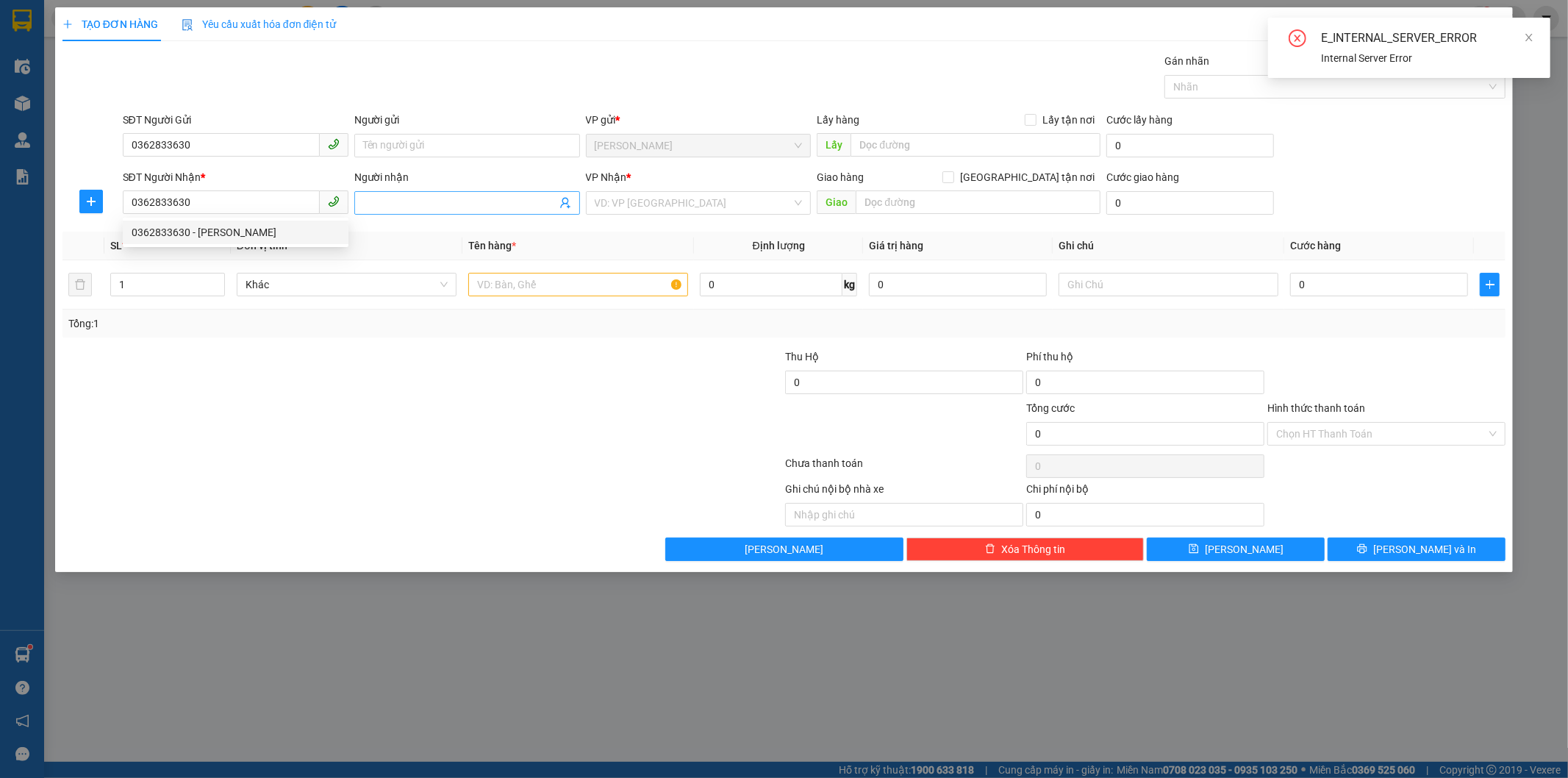
click at [409, 204] on input "Người nhận" at bounding box center [459, 203] width 193 height 16
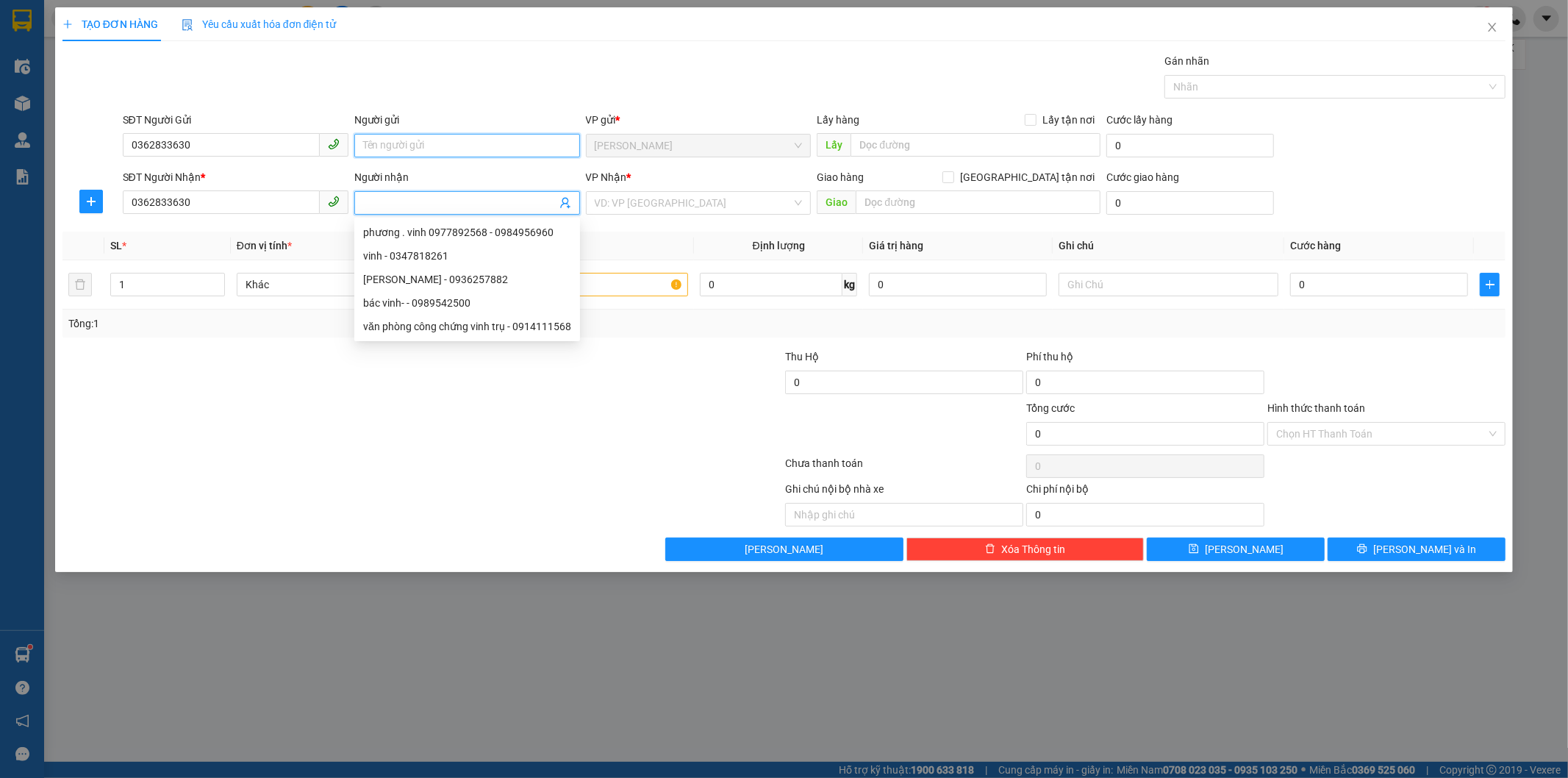
click at [435, 140] on input "Người gửi" at bounding box center [467, 145] width 226 height 24
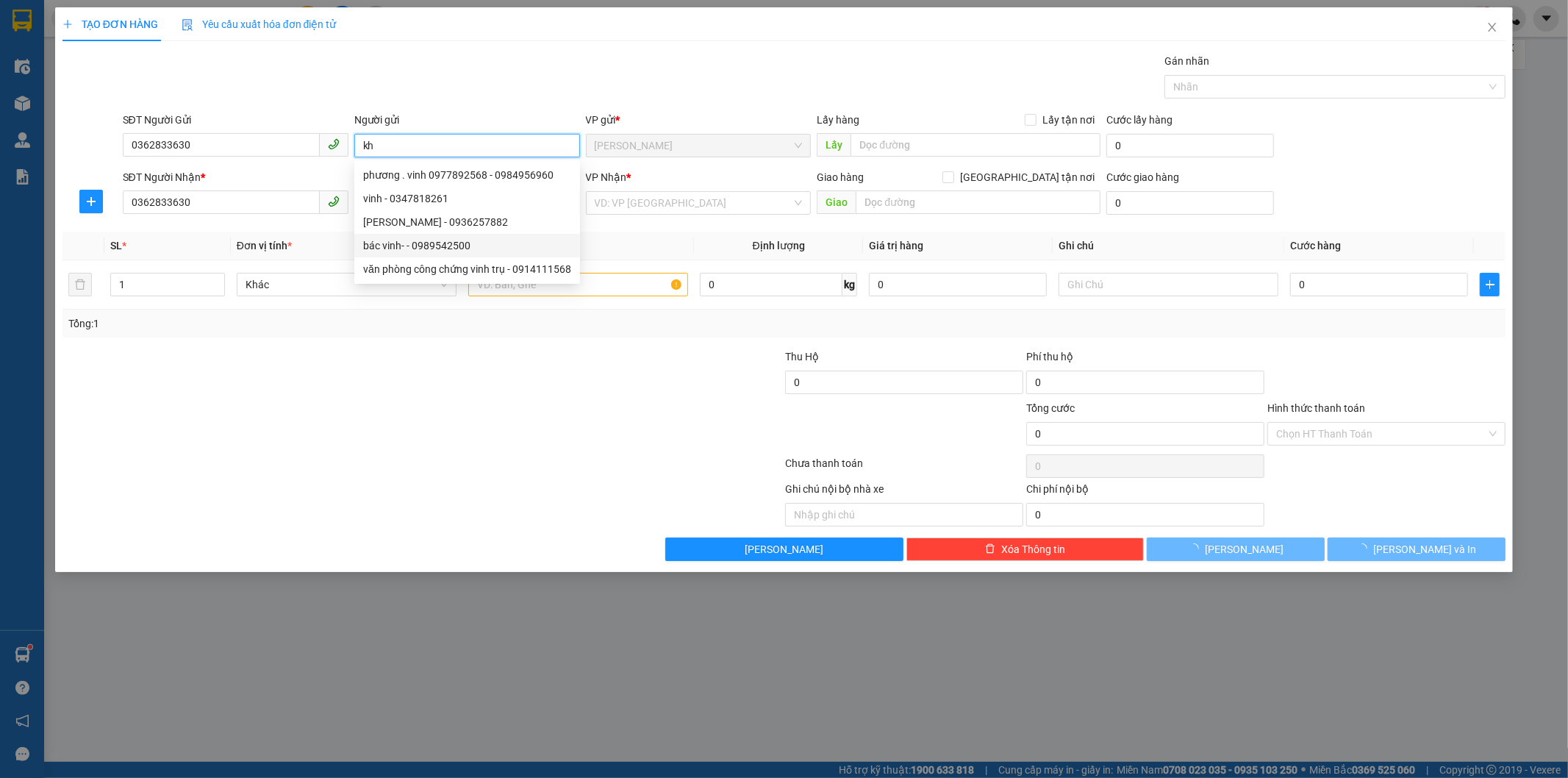
type input "kh"
click at [240, 404] on div at bounding box center [302, 426] width 482 height 52
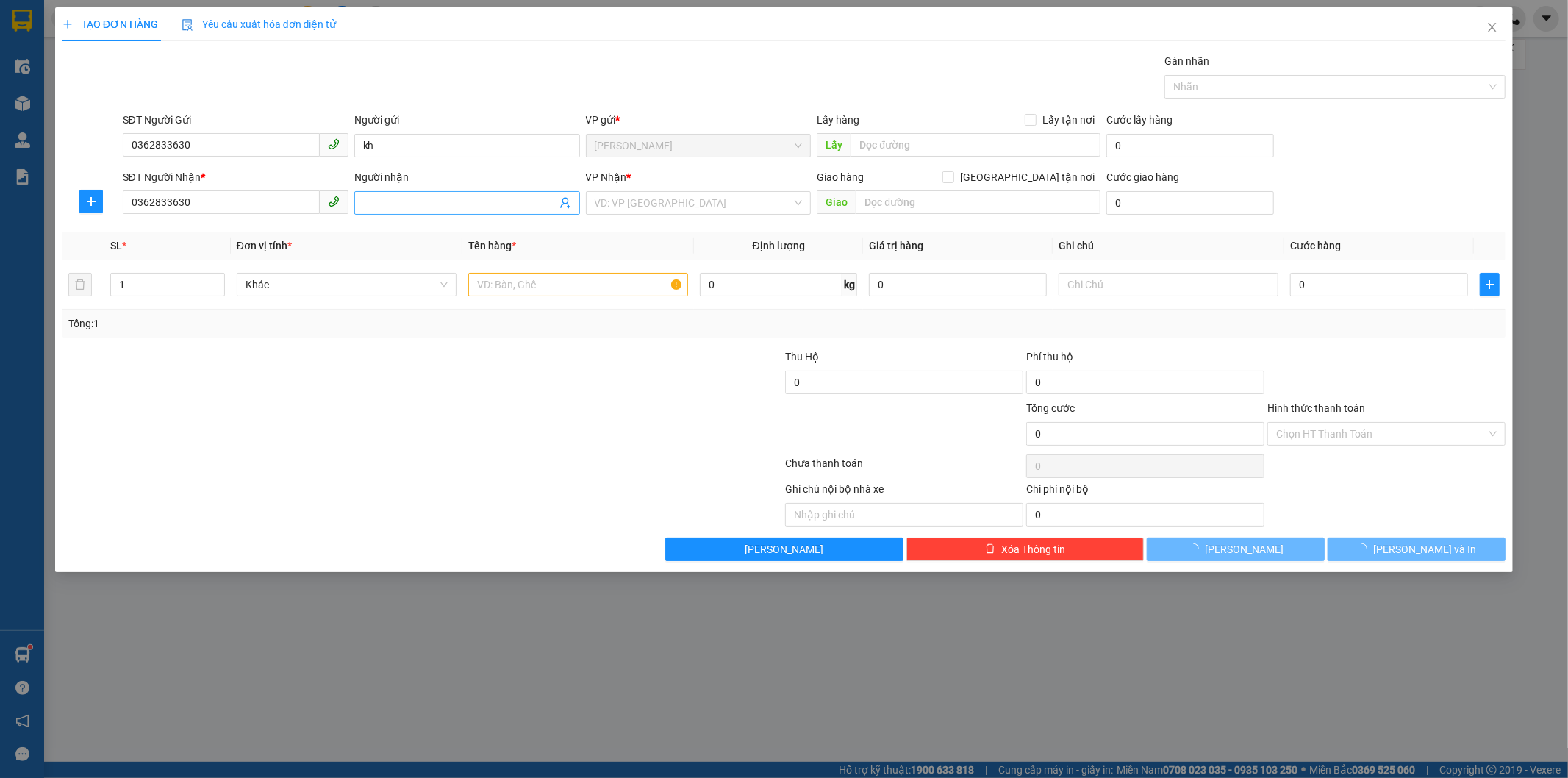
click at [386, 203] on input "Người nhận" at bounding box center [459, 203] width 193 height 16
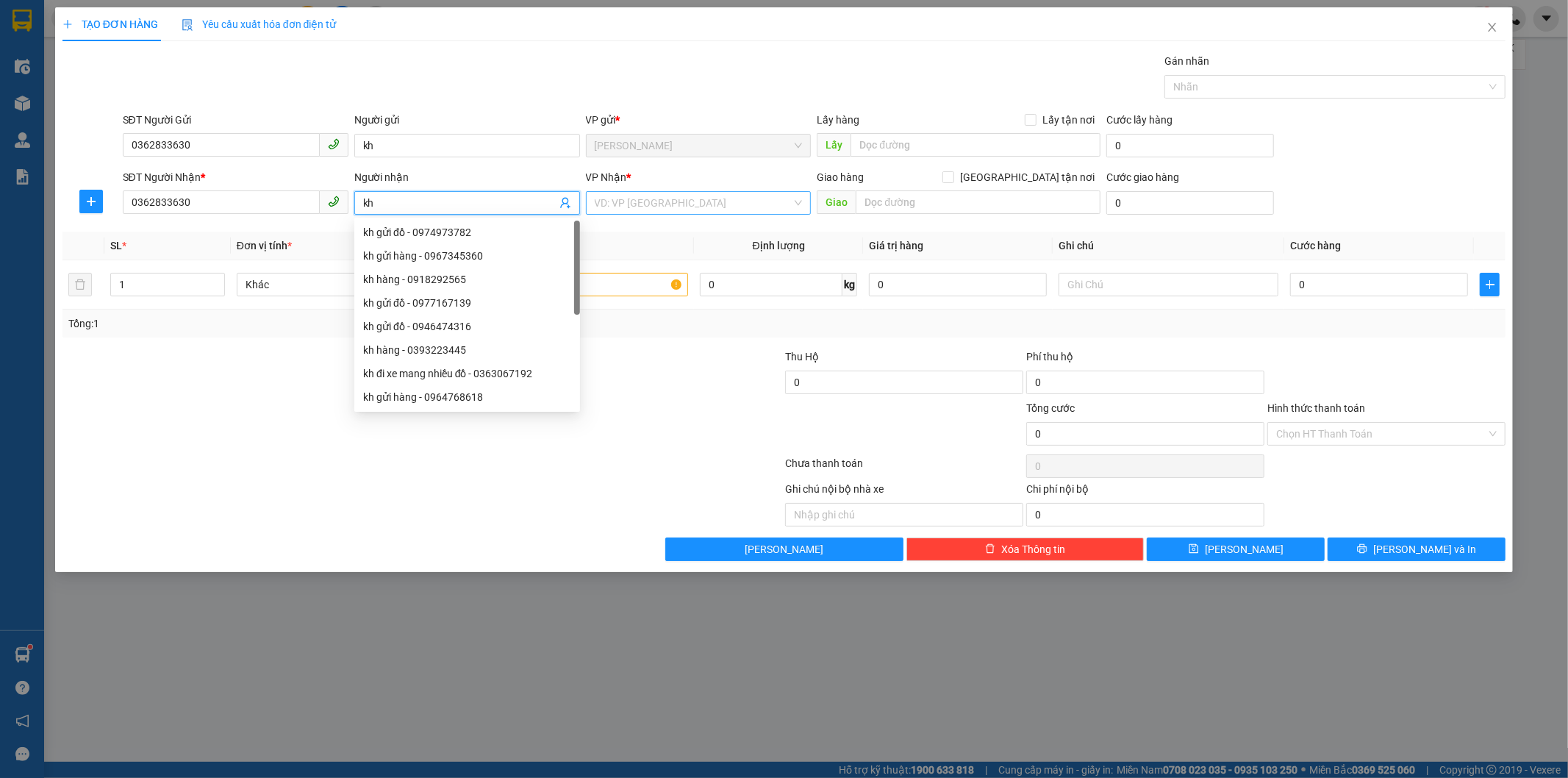
type input "kh"
click at [610, 195] on input "search" at bounding box center [693, 203] width 198 height 22
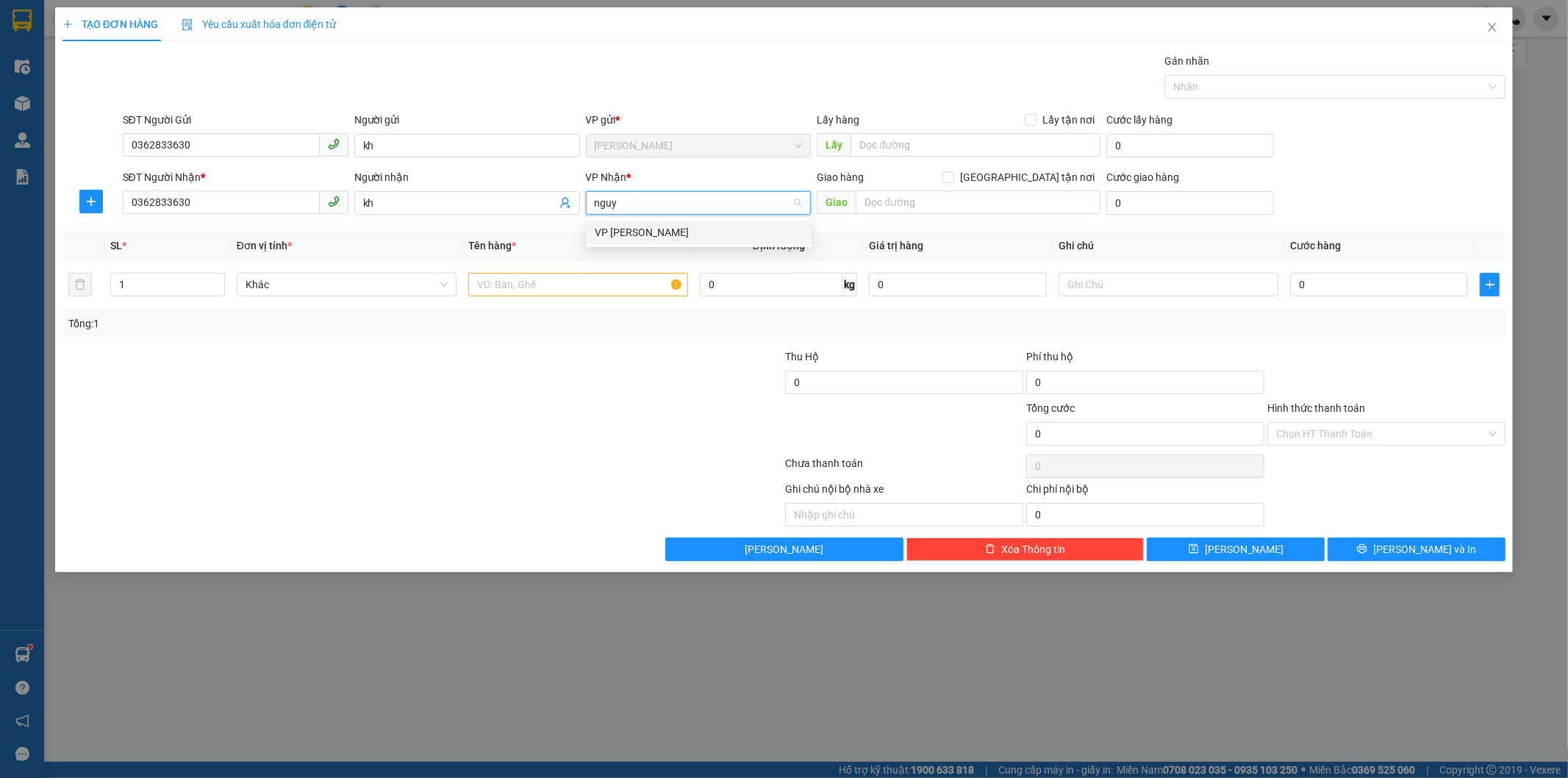
type input "ngu"
drag, startPoint x: 659, startPoint y: 195, endPoint x: 394, endPoint y: 198, distance: 265.0
click at [394, 198] on div "SĐT Người Nhận * 0362833630 Người nhận kh VP Nhận * ngu VD: VP [GEOGRAPHIC_DATA…" at bounding box center [814, 195] width 1390 height 52
click at [676, 273] on div "Vp [PERSON_NAME]" at bounding box center [698, 279] width 208 height 16
click at [904, 195] on input "text" at bounding box center [978, 202] width 245 height 24
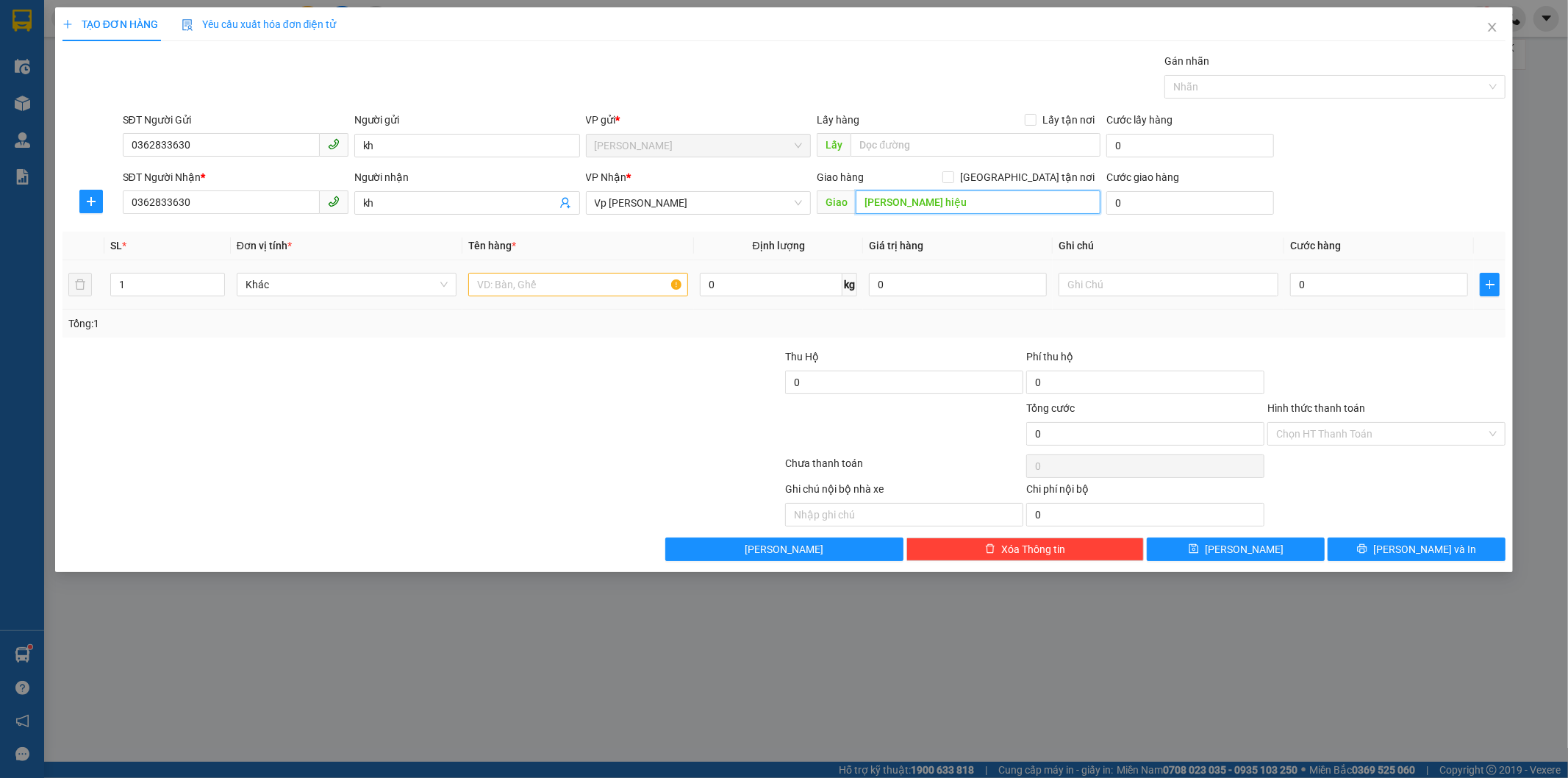
type input "[PERSON_NAME] hiệu"
click at [559, 289] on input "text" at bounding box center [578, 285] width 220 height 24
type input "d"
type input "đồ cá nhân"
click at [953, 179] on input "[GEOGRAPHIC_DATA] tận nơi" at bounding box center [948, 176] width 10 height 10
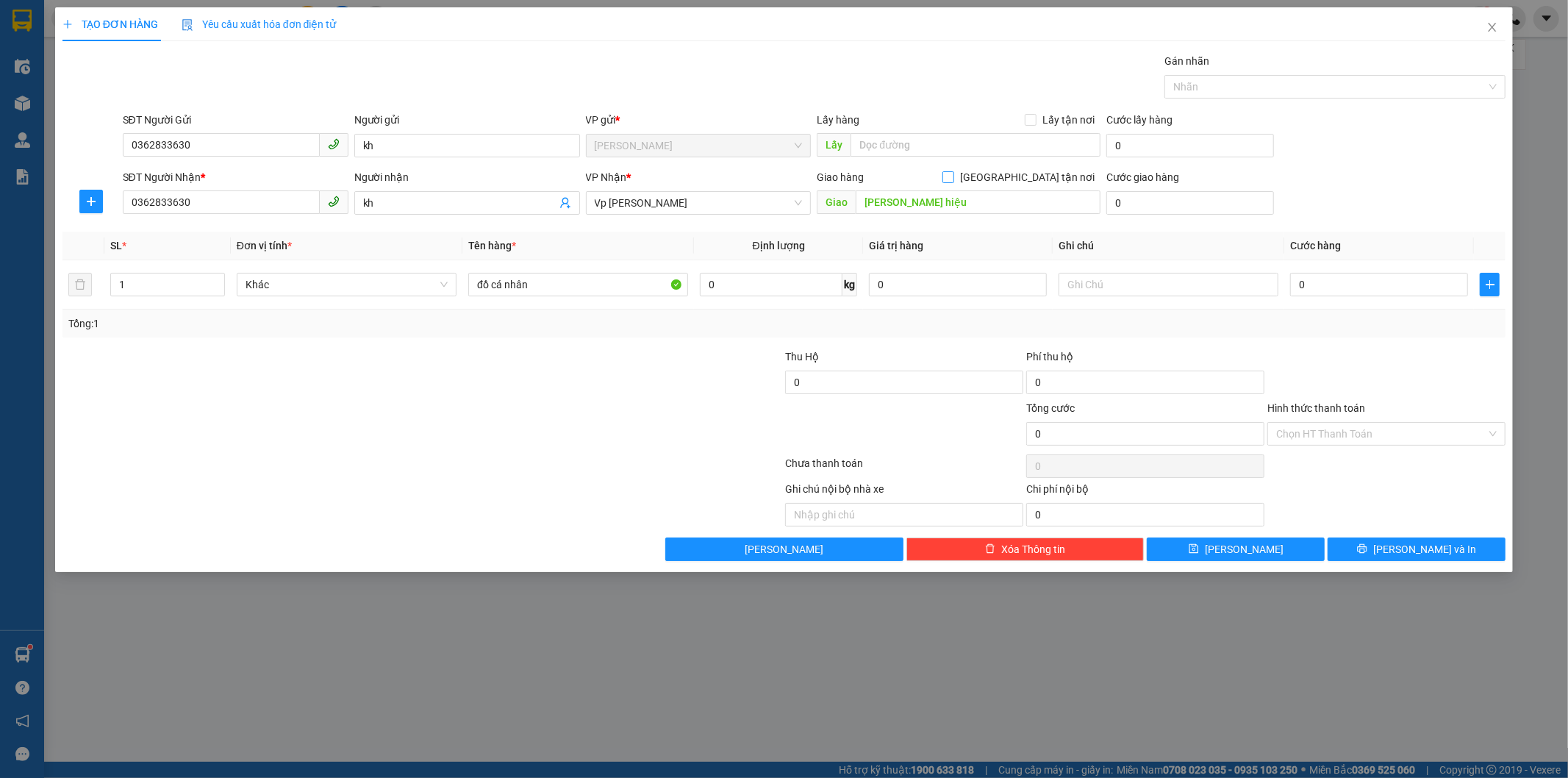
checkbox input "true"
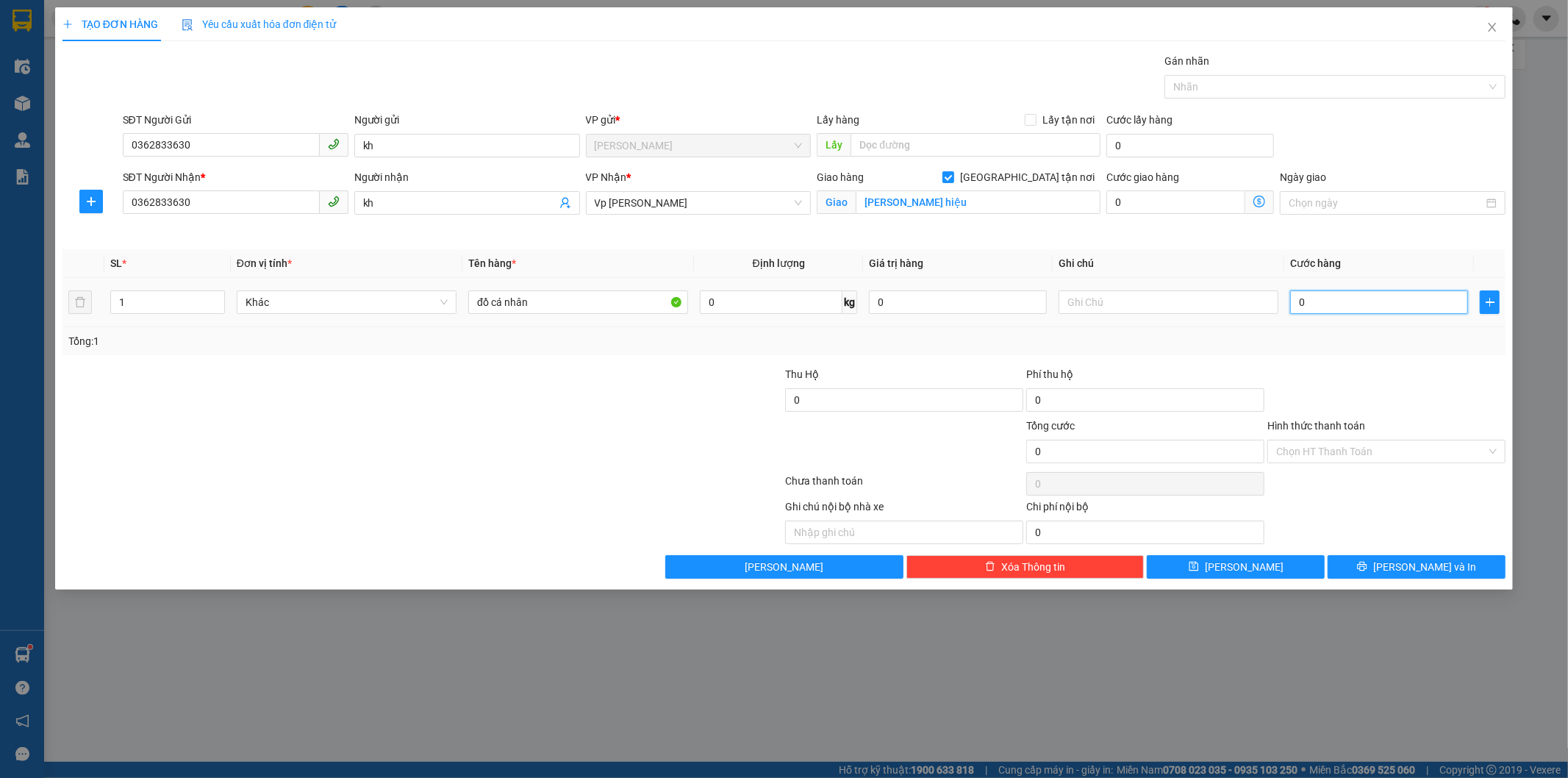
click at [1335, 307] on input "0" at bounding box center [1378, 302] width 178 height 24
type input "1"
type input "11"
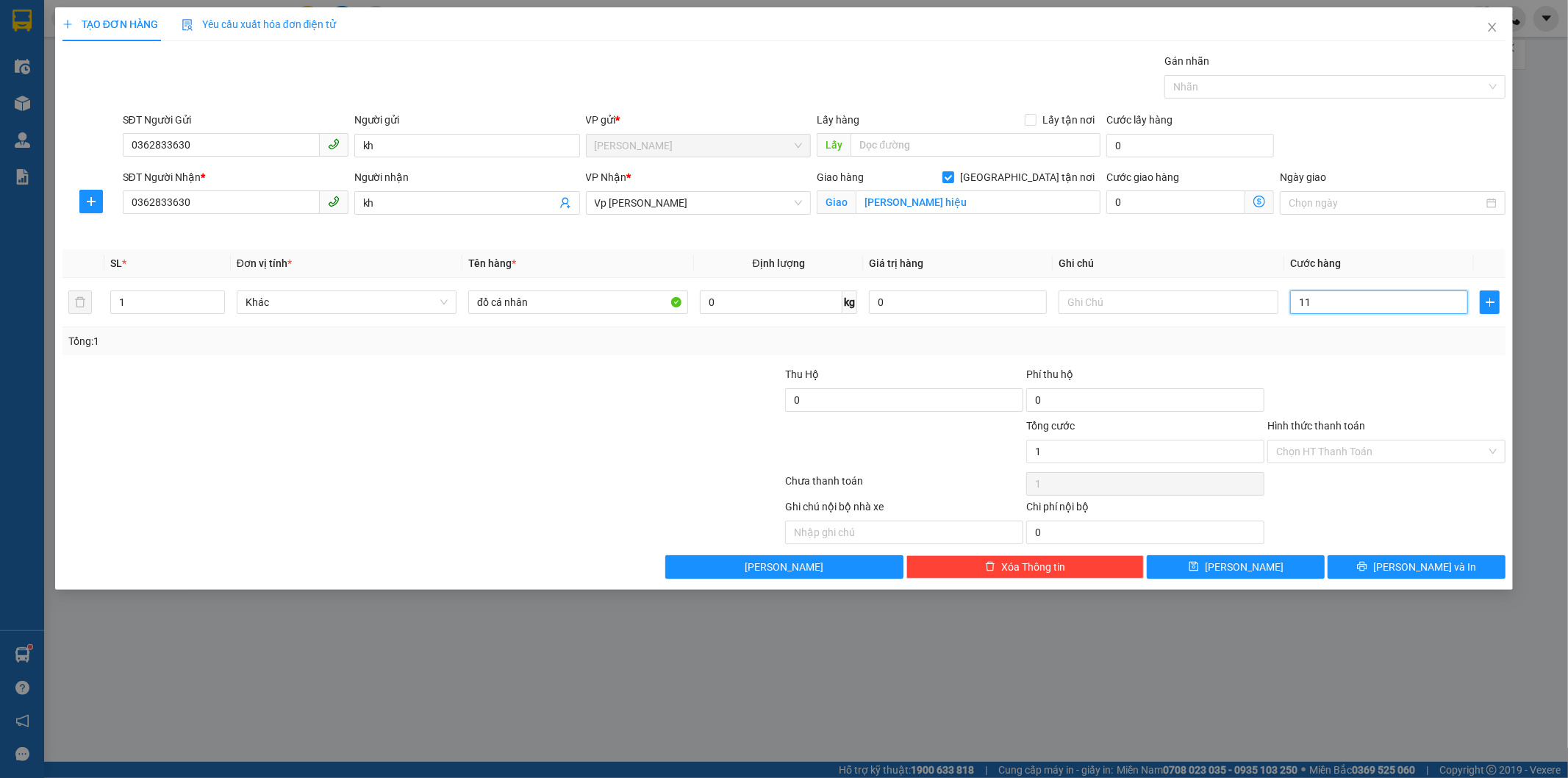
type input "11"
type input "110"
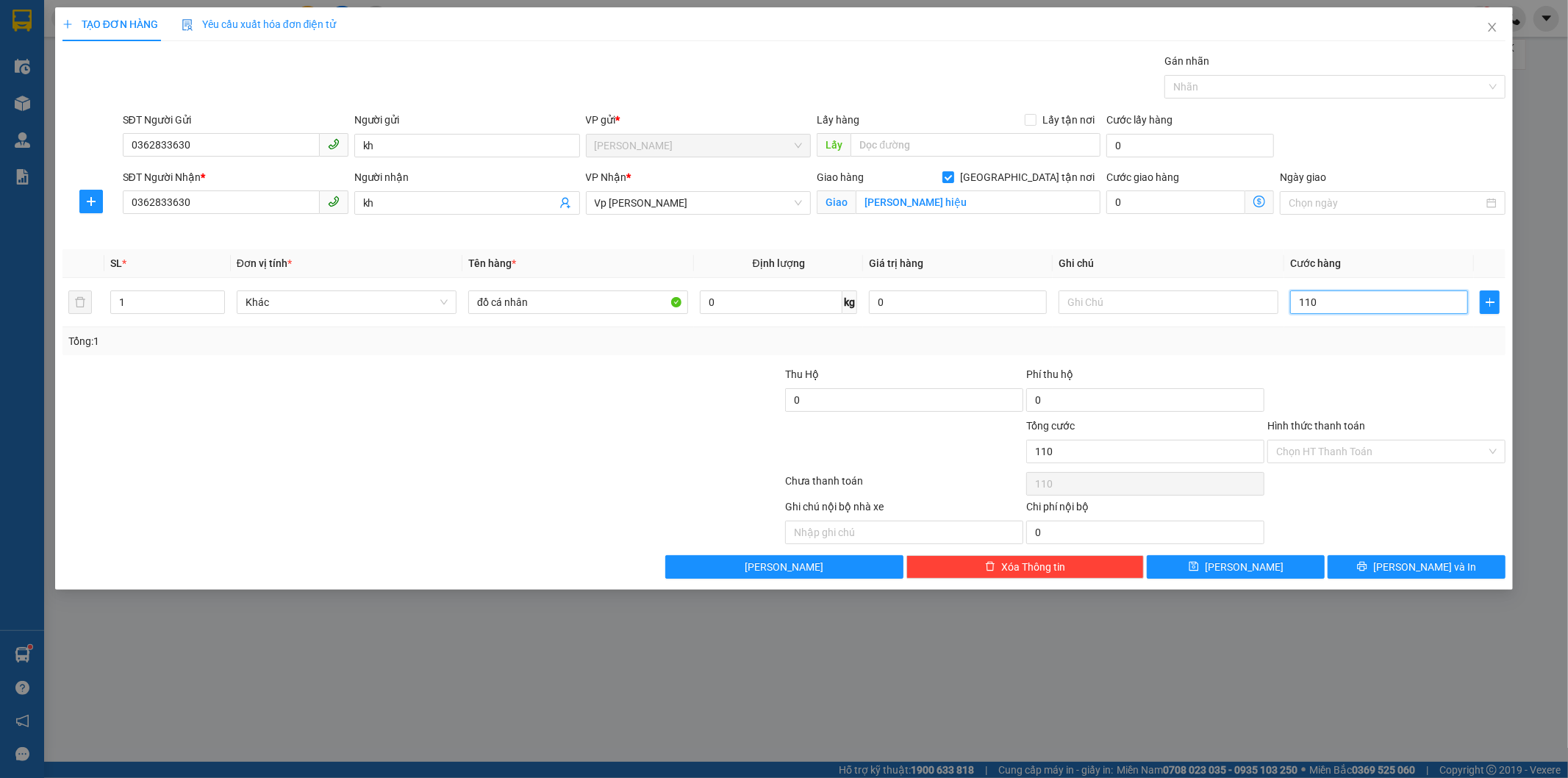
type input "1.100"
type input "11.000"
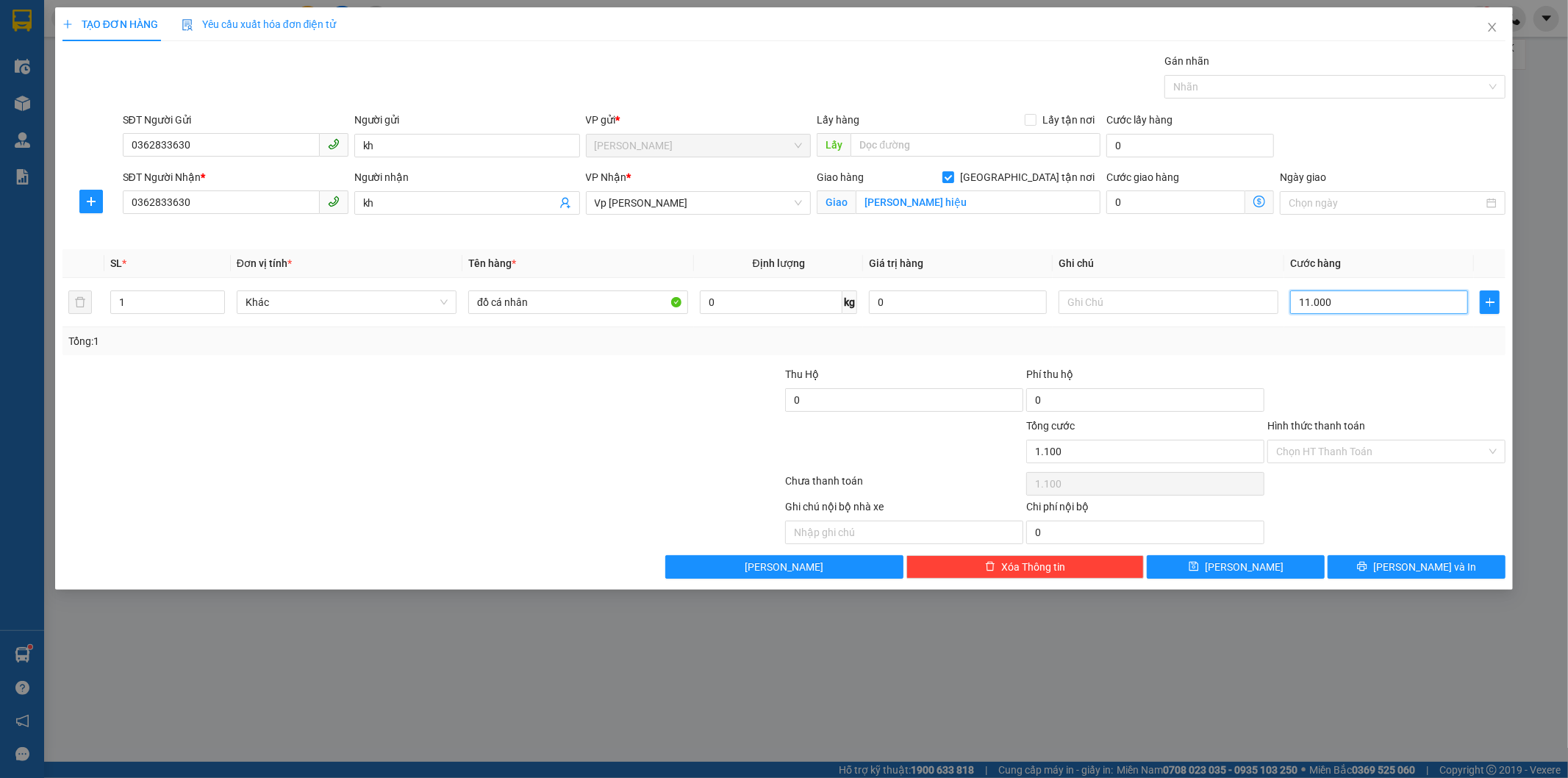
type input "11.000"
type input "110.000"
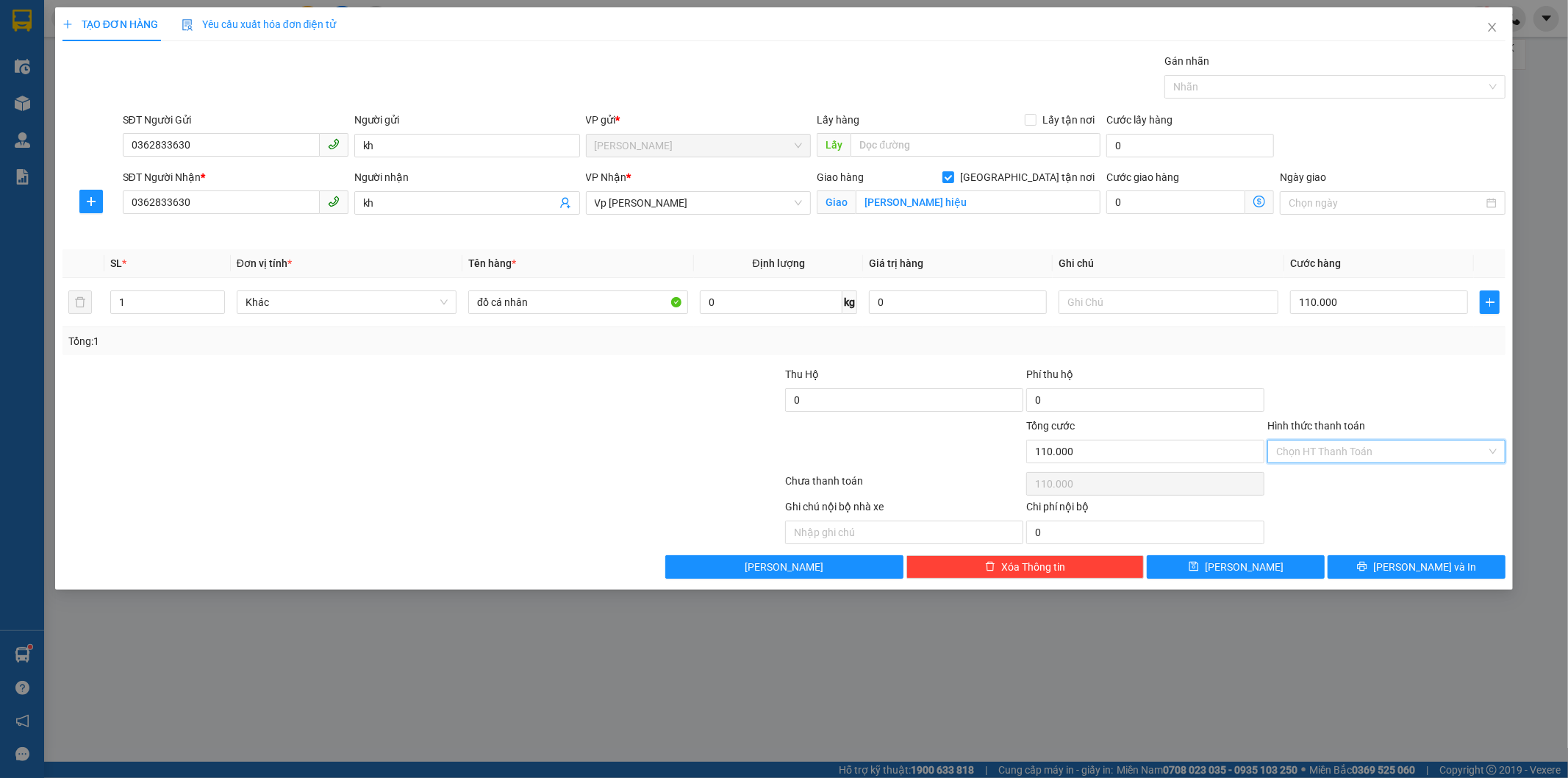
click at [1397, 444] on input "Hình thức thanh toán" at bounding box center [1381, 451] width 210 height 22
click at [1311, 480] on div "Tại văn phòng" at bounding box center [1387, 481] width 221 height 16
type input "0"
click at [1370, 486] on div "Tại văn phòng" at bounding box center [1387, 481] width 221 height 16
click at [1420, 569] on span "[PERSON_NAME] và In" at bounding box center [1425, 567] width 103 height 16
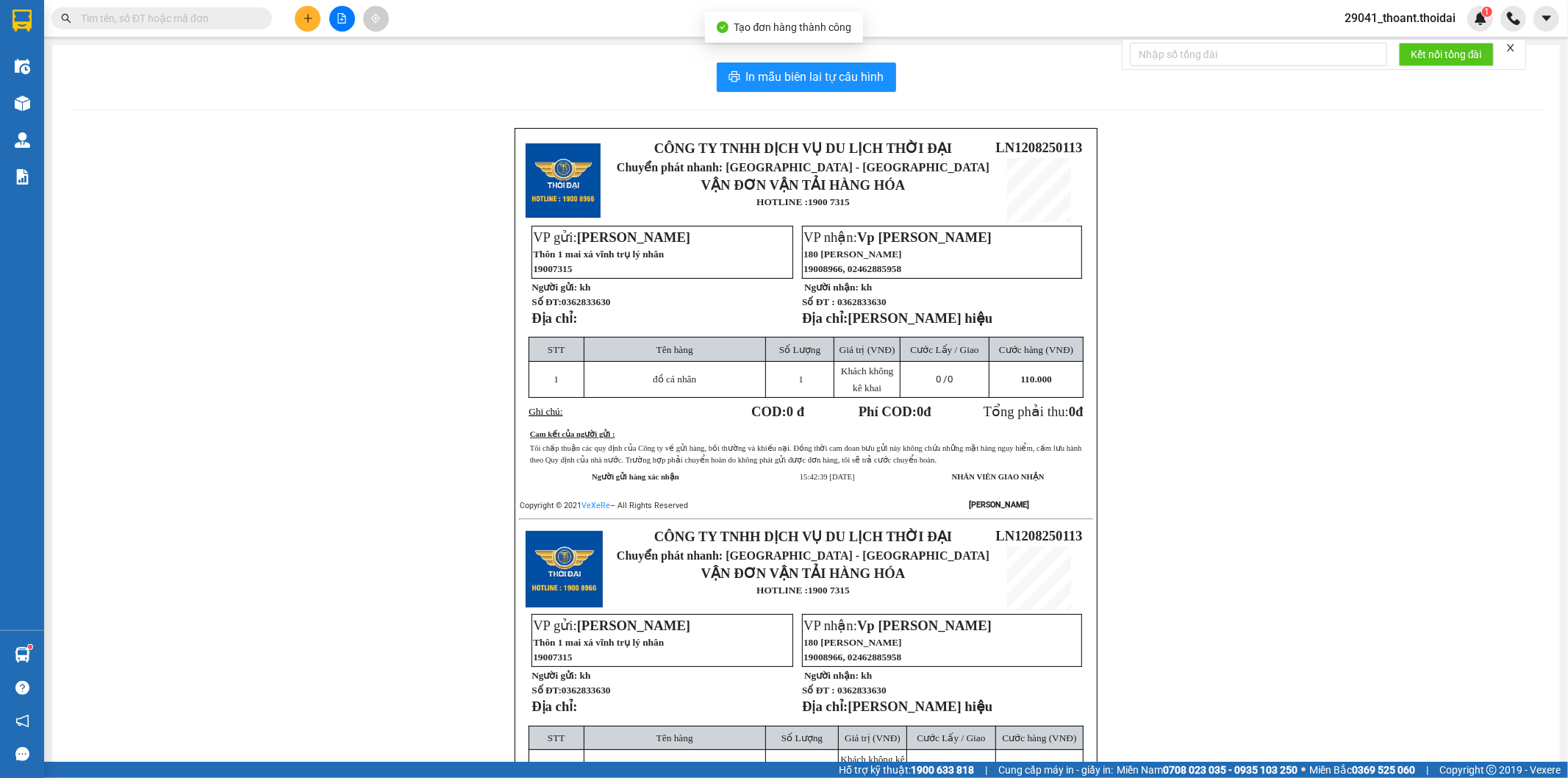
click at [1229, 407] on div "CÔNG TY TNHH DỊCH VỤ DU LỊCH THỜI ĐẠI Chuyển phát nhanh: [GEOGRAPHIC_DATA] - HÀ…" at bounding box center [806, 534] width 1473 height 813
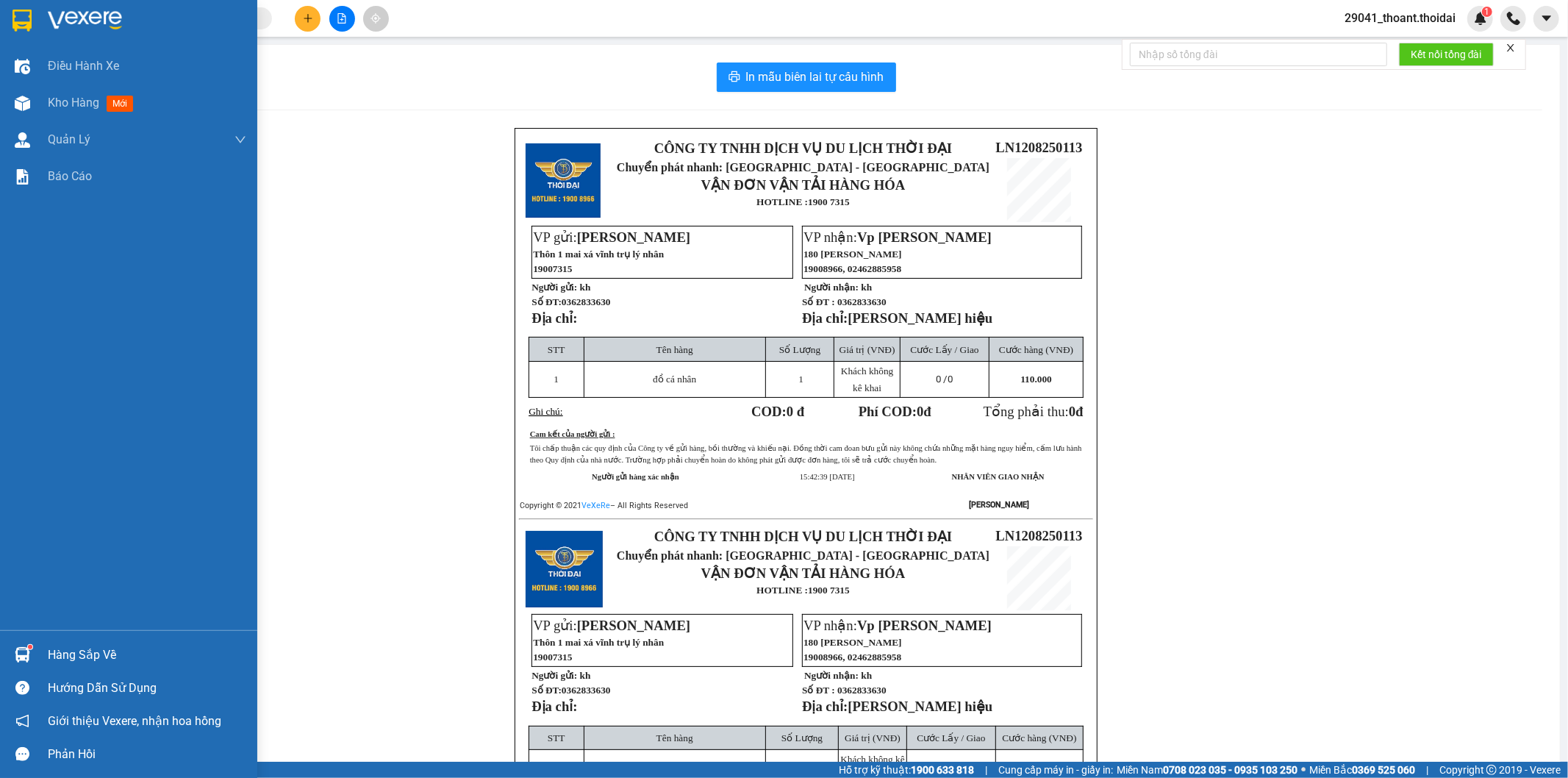
click at [34, 27] on div at bounding box center [22, 20] width 26 height 26
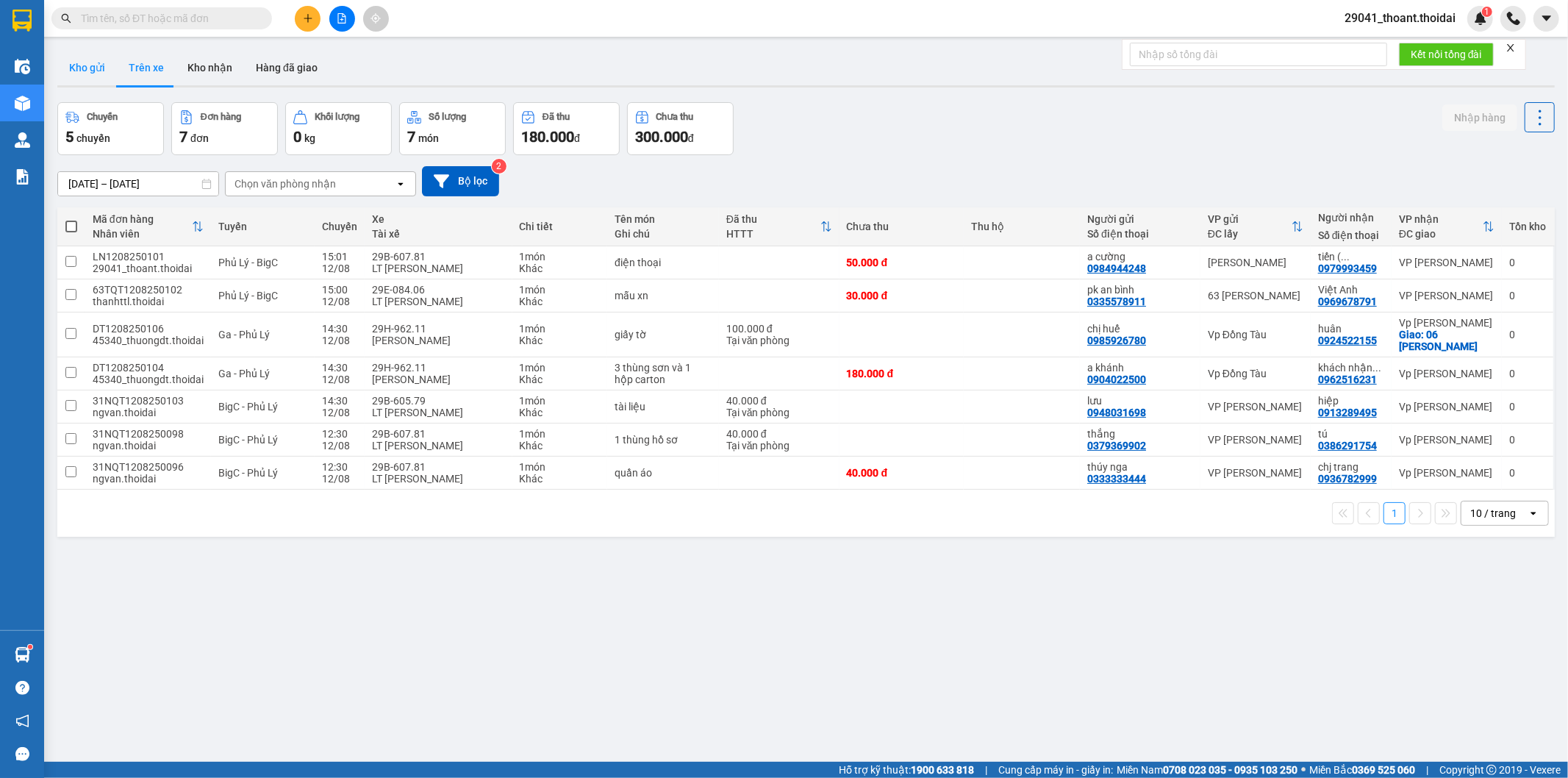
click at [81, 79] on button "Kho gửi" at bounding box center [87, 68] width 60 height 35
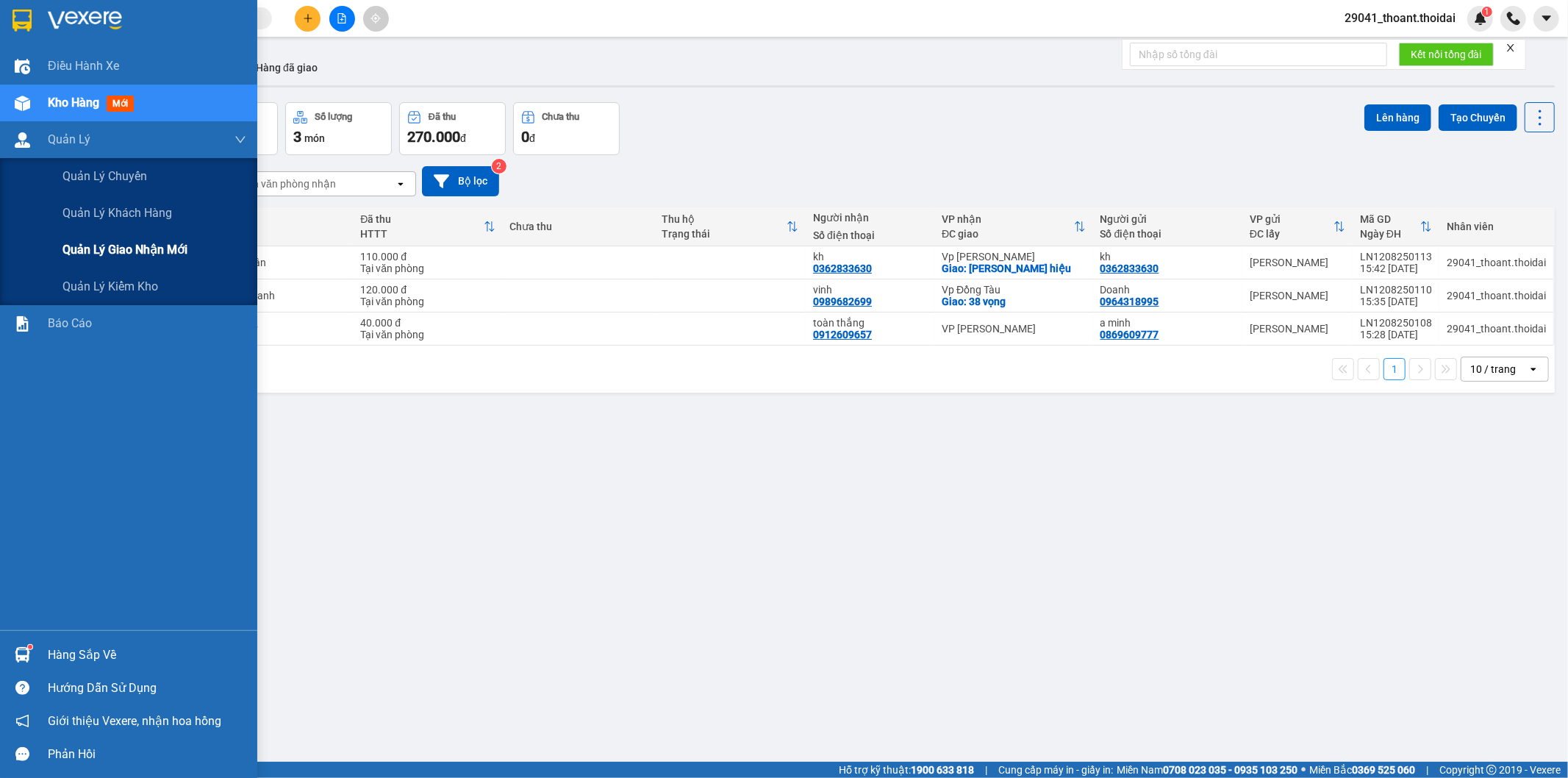
click at [115, 237] on div "Quản lý giao nhận mới" at bounding box center [154, 250] width 184 height 37
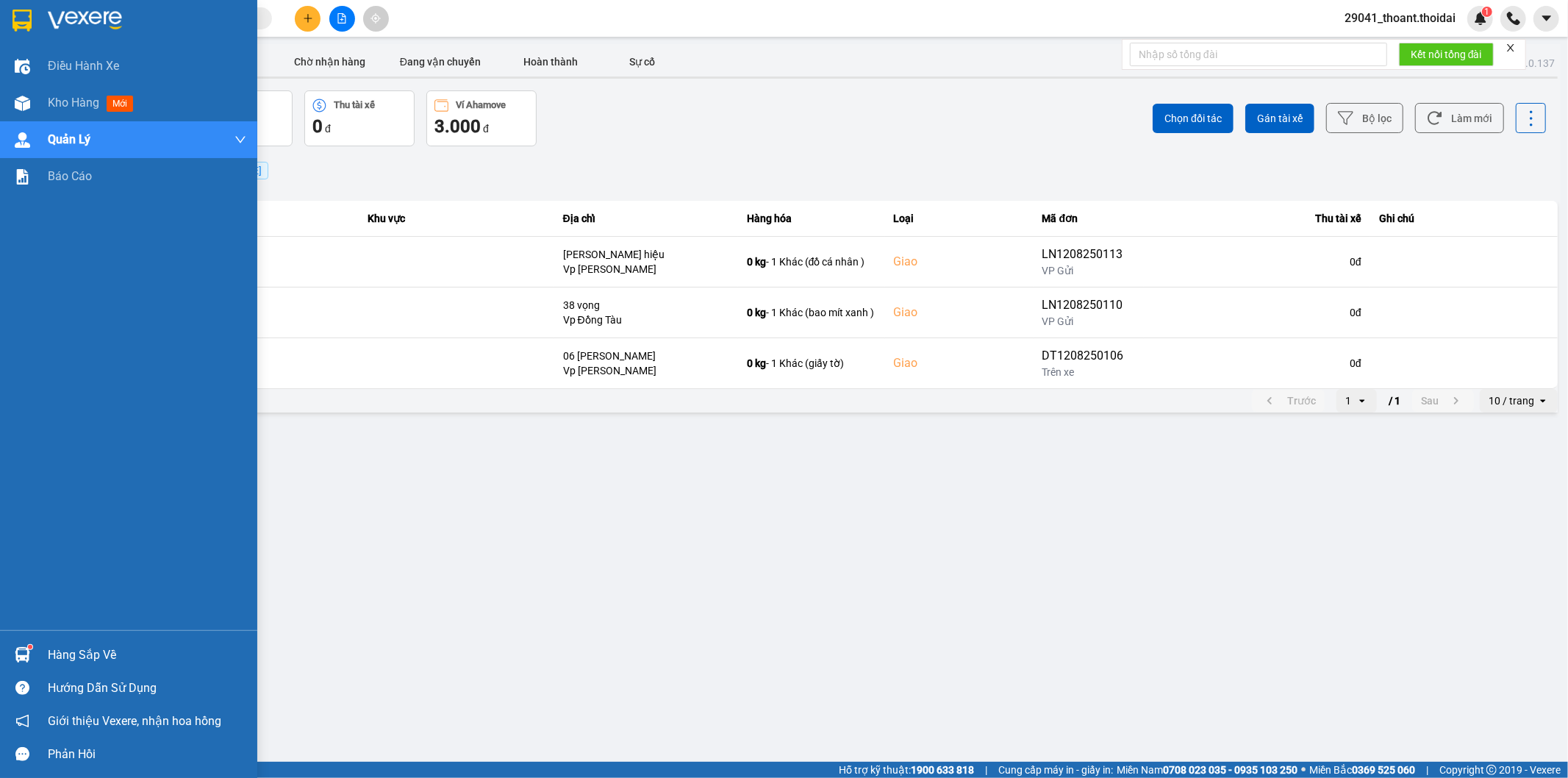
click at [58, 32] on div at bounding box center [128, 24] width 257 height 48
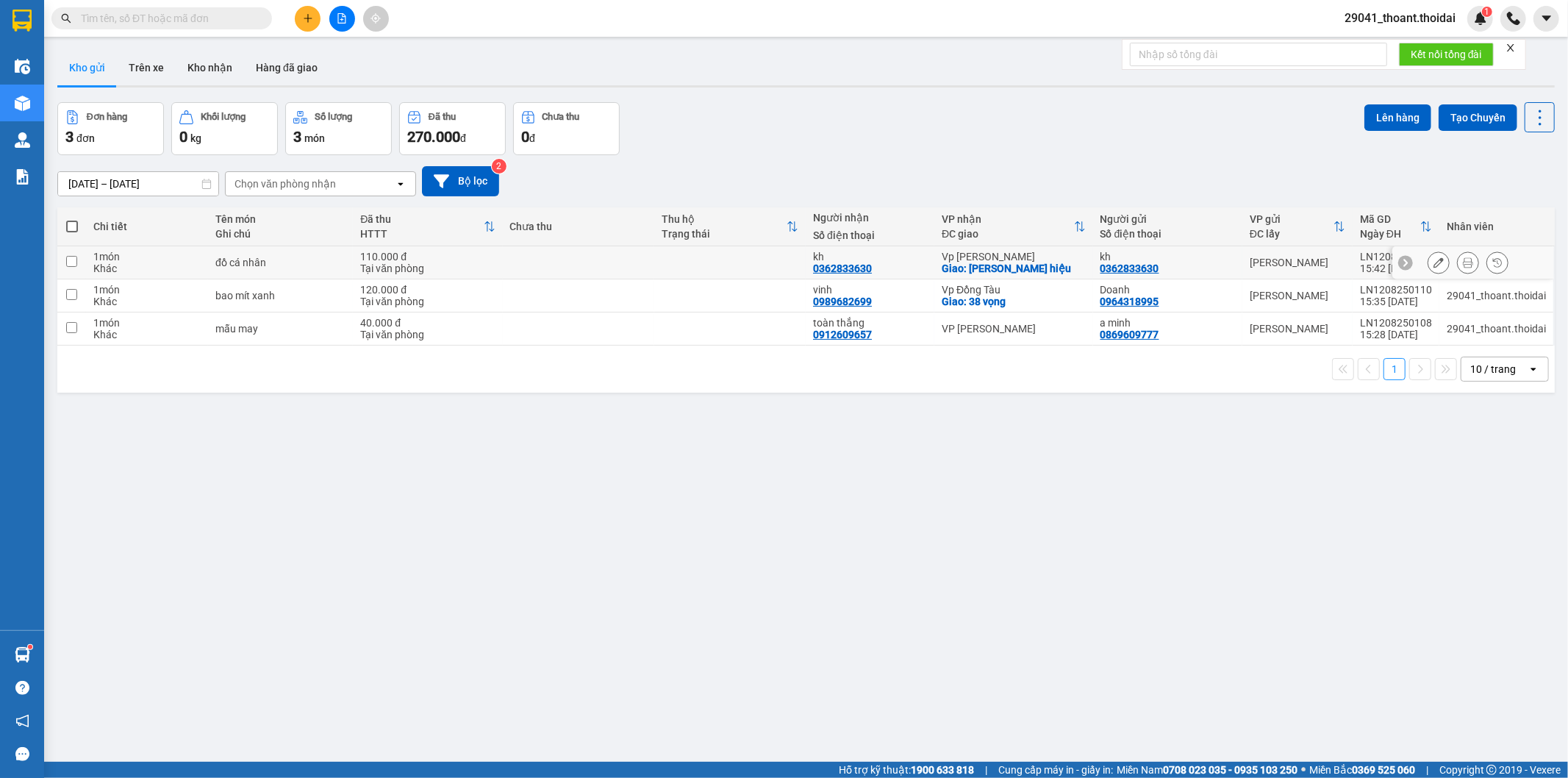
click at [1435, 260] on button at bounding box center [1439, 263] width 21 height 26
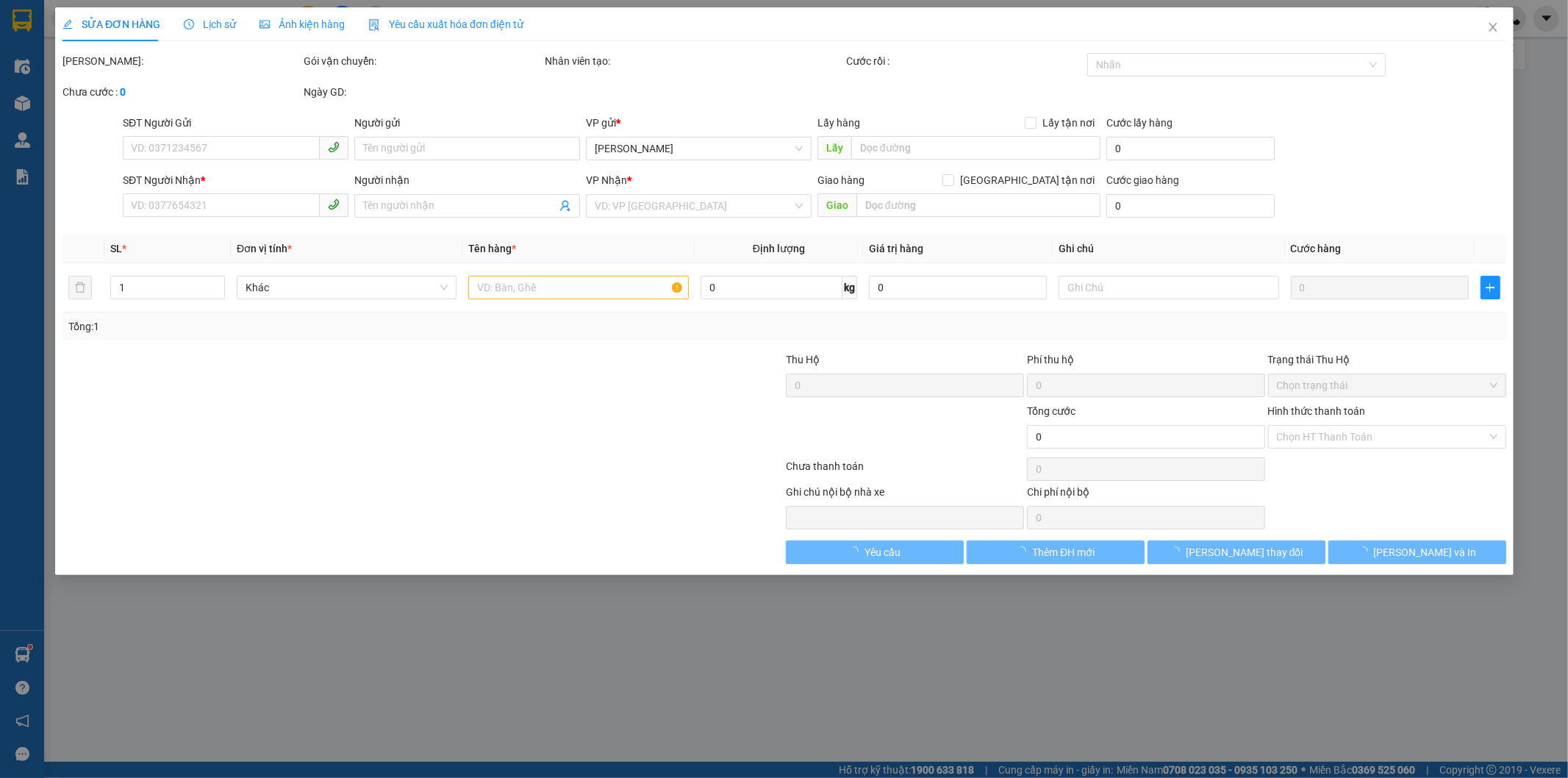
type input "0362833630"
type input "kh"
type input "0362833630"
type input "kh"
checkbox input "true"
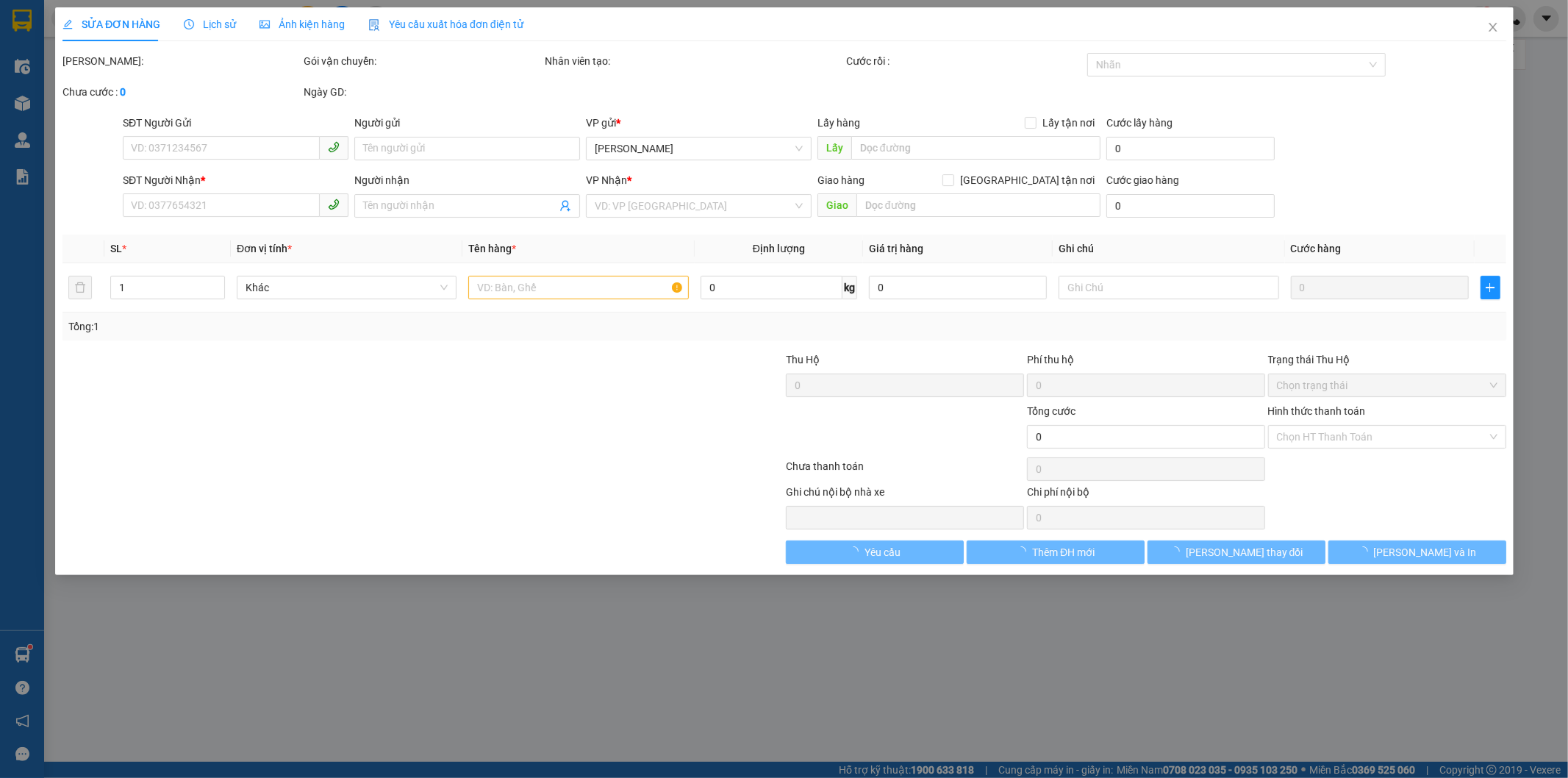
type input "[PERSON_NAME] hiệu"
type input "110.000"
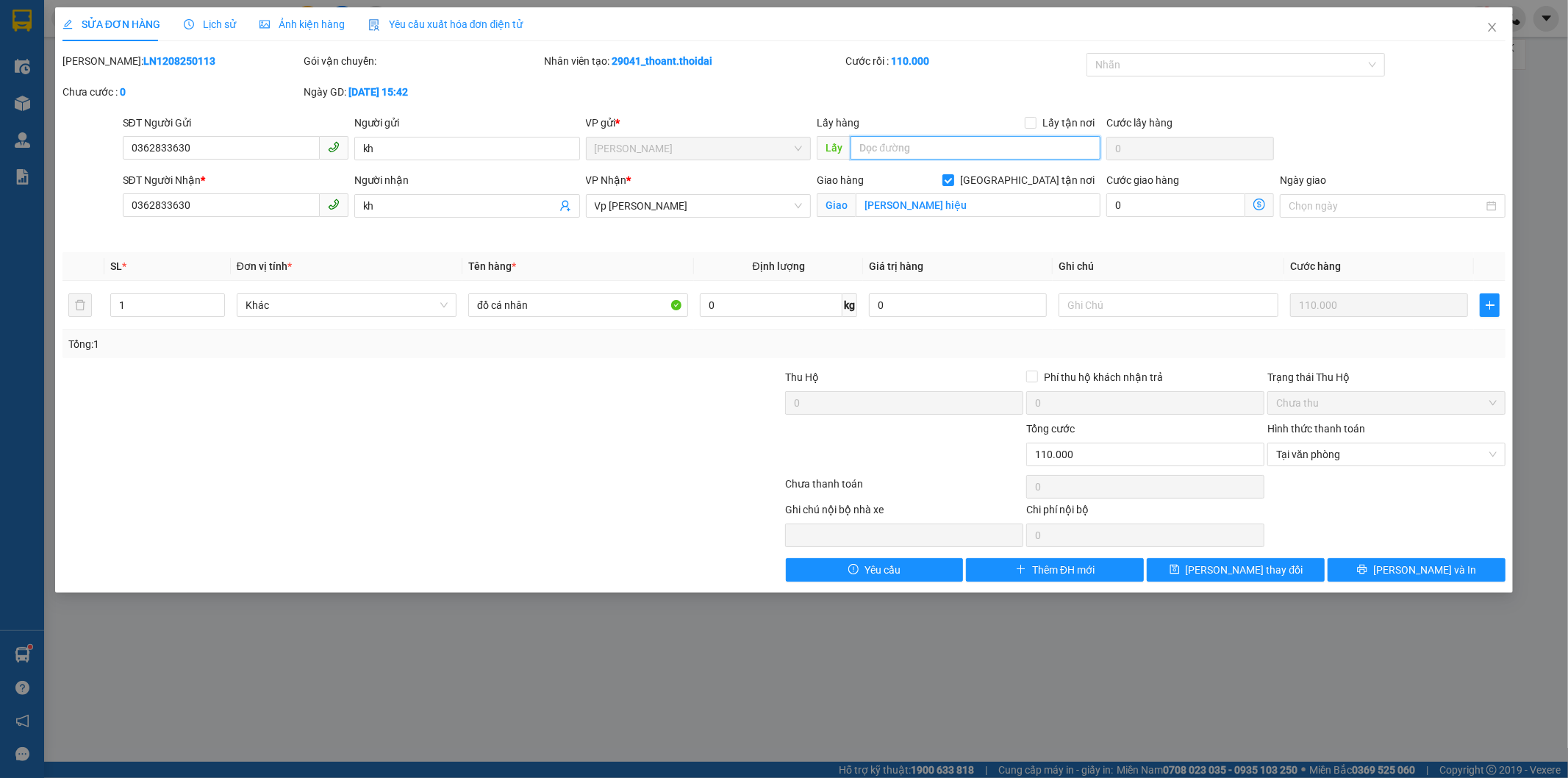
click at [987, 147] on input "text" at bounding box center [975, 147] width 250 height 24
click at [1032, 121] on input "Lấy tận nơi" at bounding box center [1030, 122] width 10 height 10
checkbox input "true"
click at [1367, 566] on icon "printer" at bounding box center [1362, 569] width 10 height 10
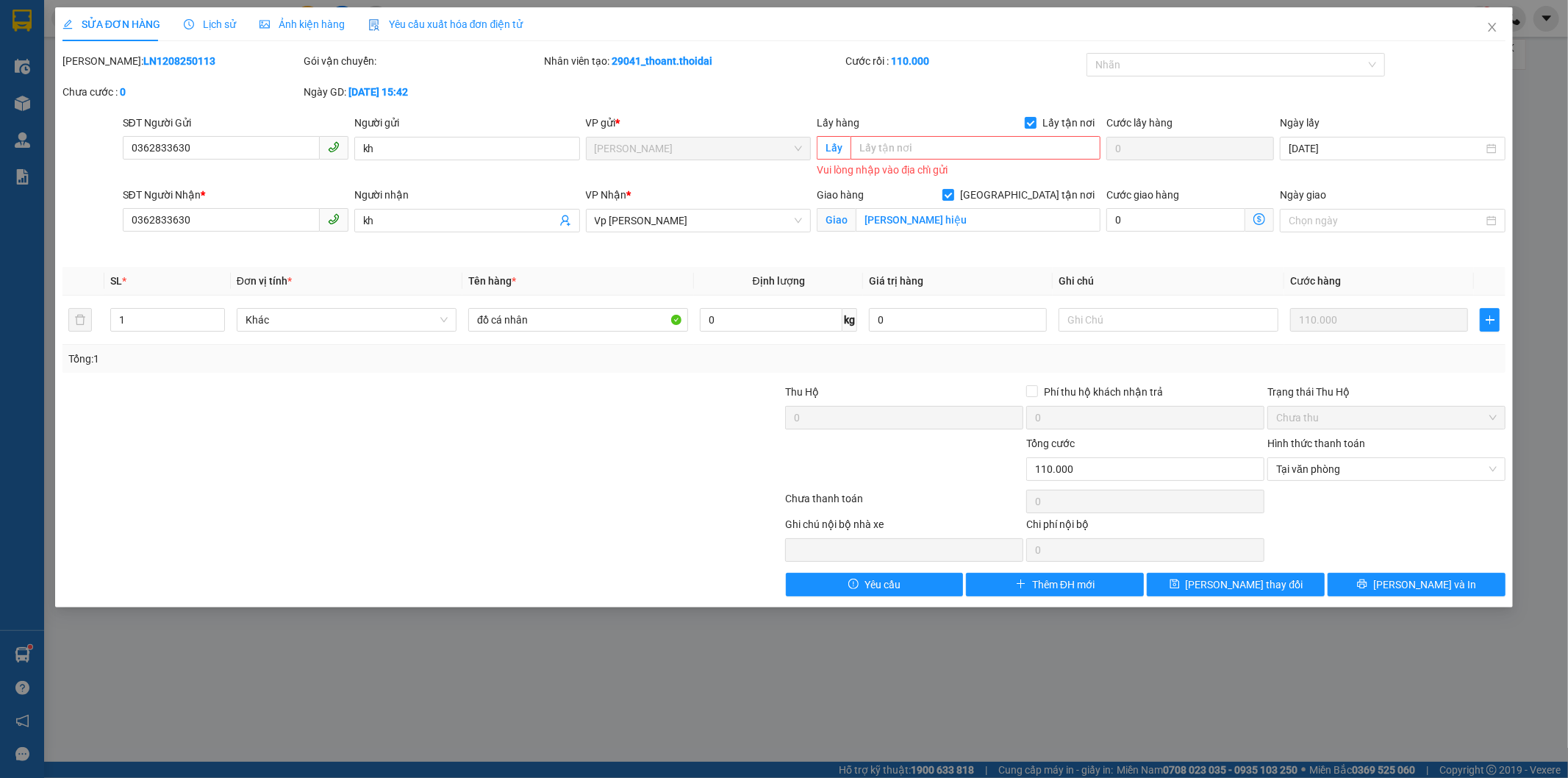
click at [1229, 567] on div "Total Paid Fee 110.000 Total UnPaid Fee 0 Cash Collection Total Fee Mã ĐH: LN12…" at bounding box center [785, 324] width 1444 height 543
click at [929, 150] on input "text" at bounding box center [975, 147] width 250 height 24
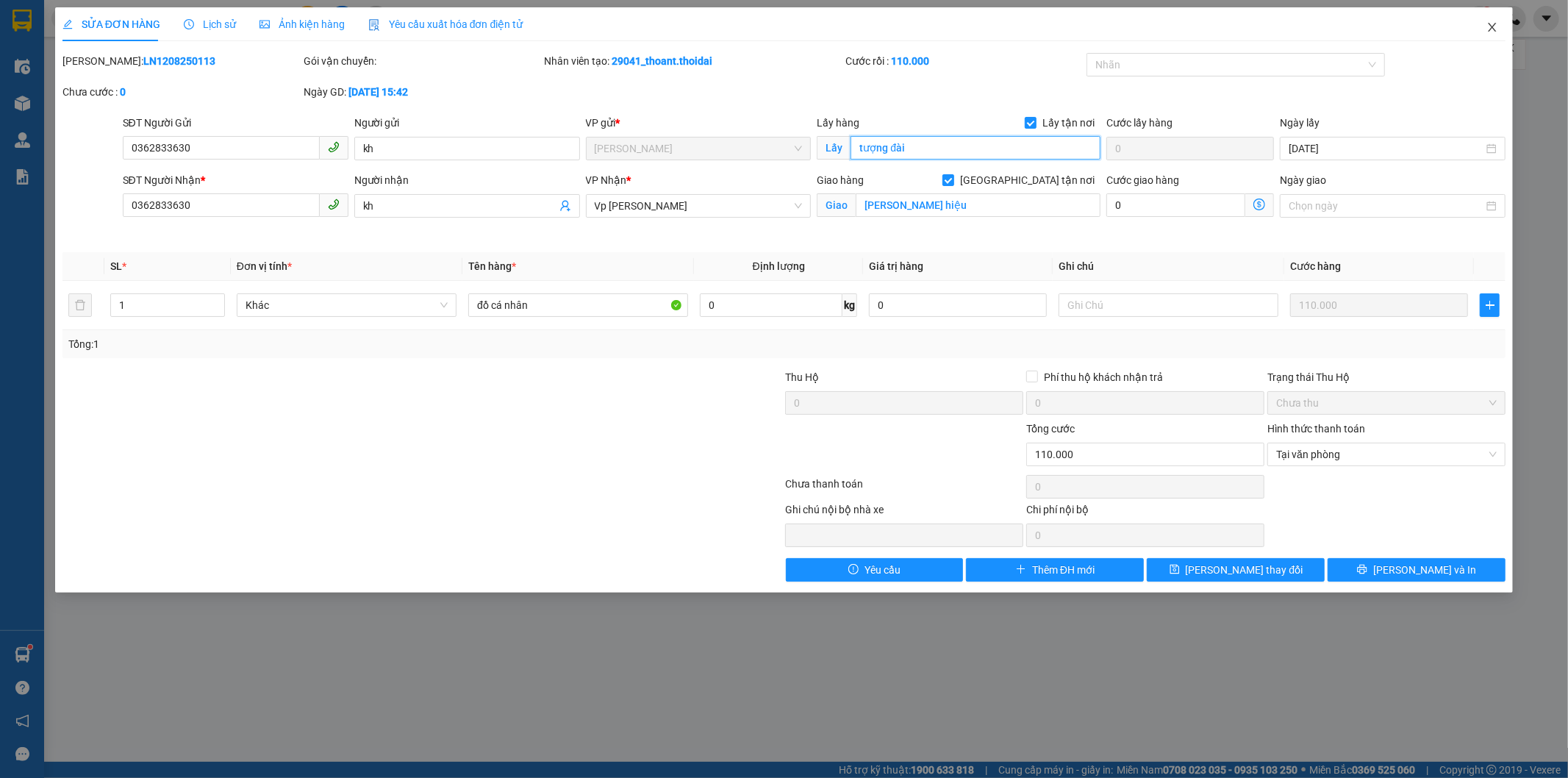
type input "tượng đài"
click at [1499, 27] on span "Close" at bounding box center [1493, 28] width 41 height 41
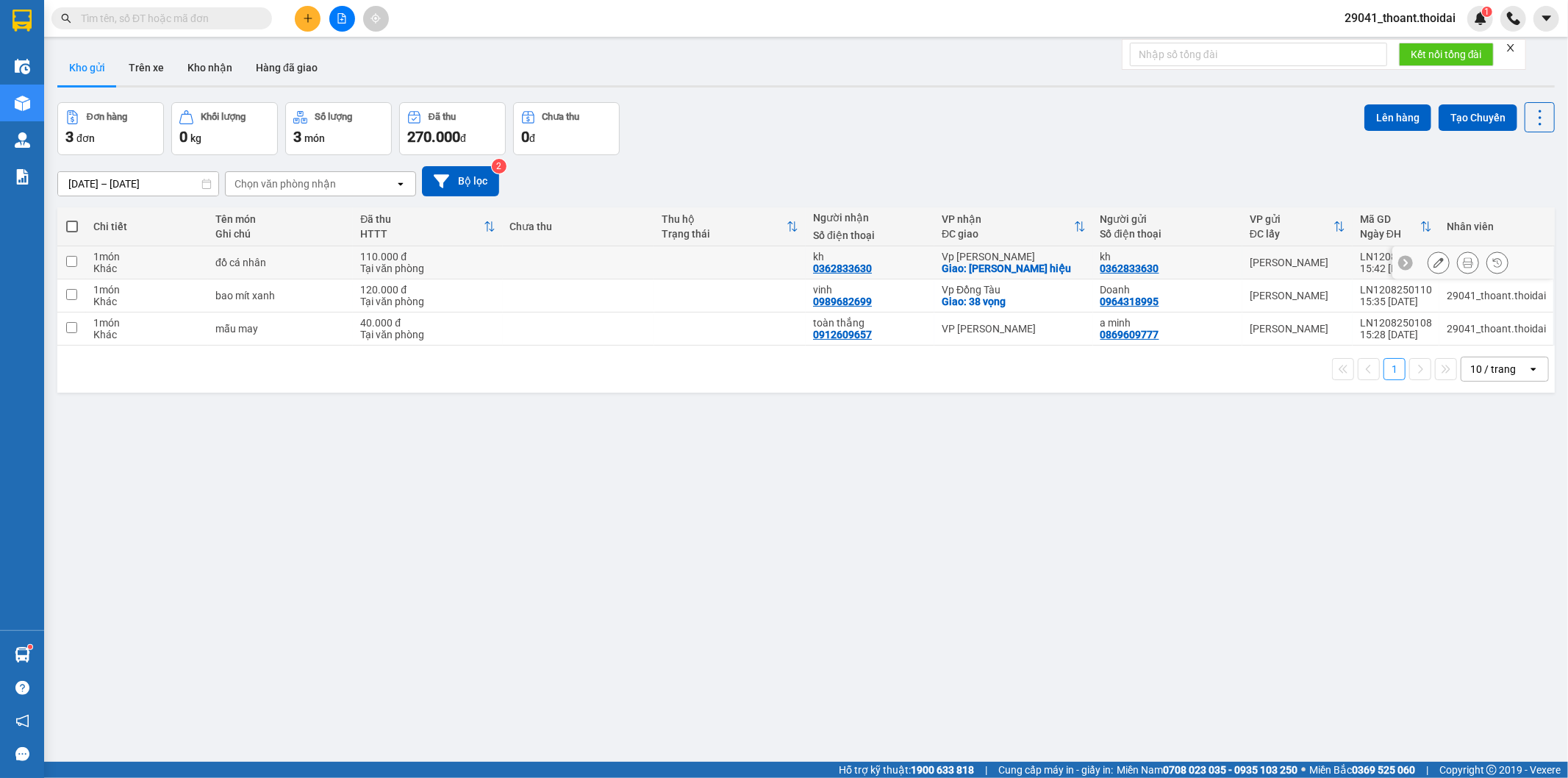
click at [368, 263] on div "Tại văn phòng" at bounding box center [427, 268] width 134 height 12
checkbox input "true"
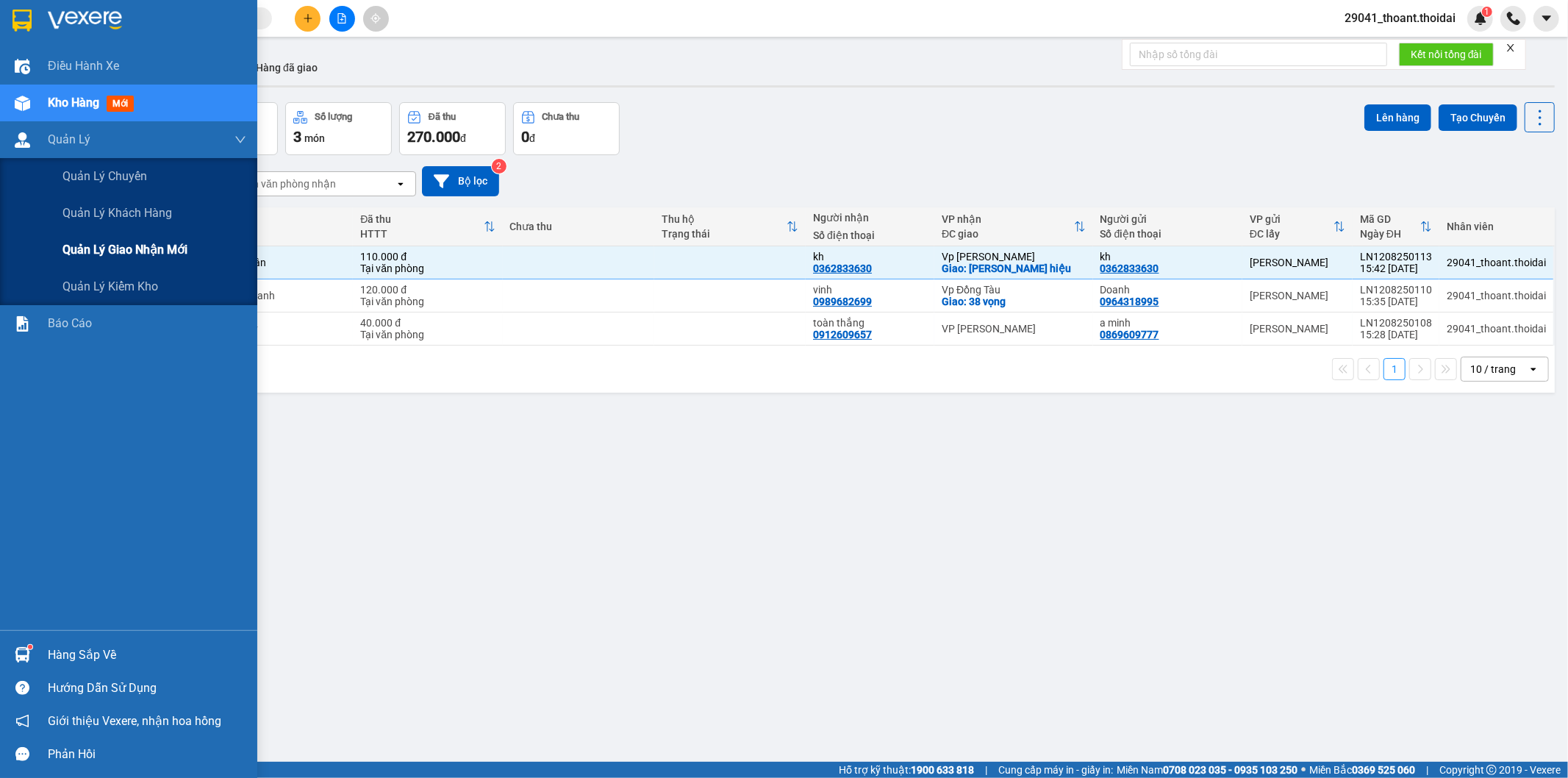
click at [101, 246] on span "Quản lý giao nhận mới" at bounding box center [125, 249] width 125 height 18
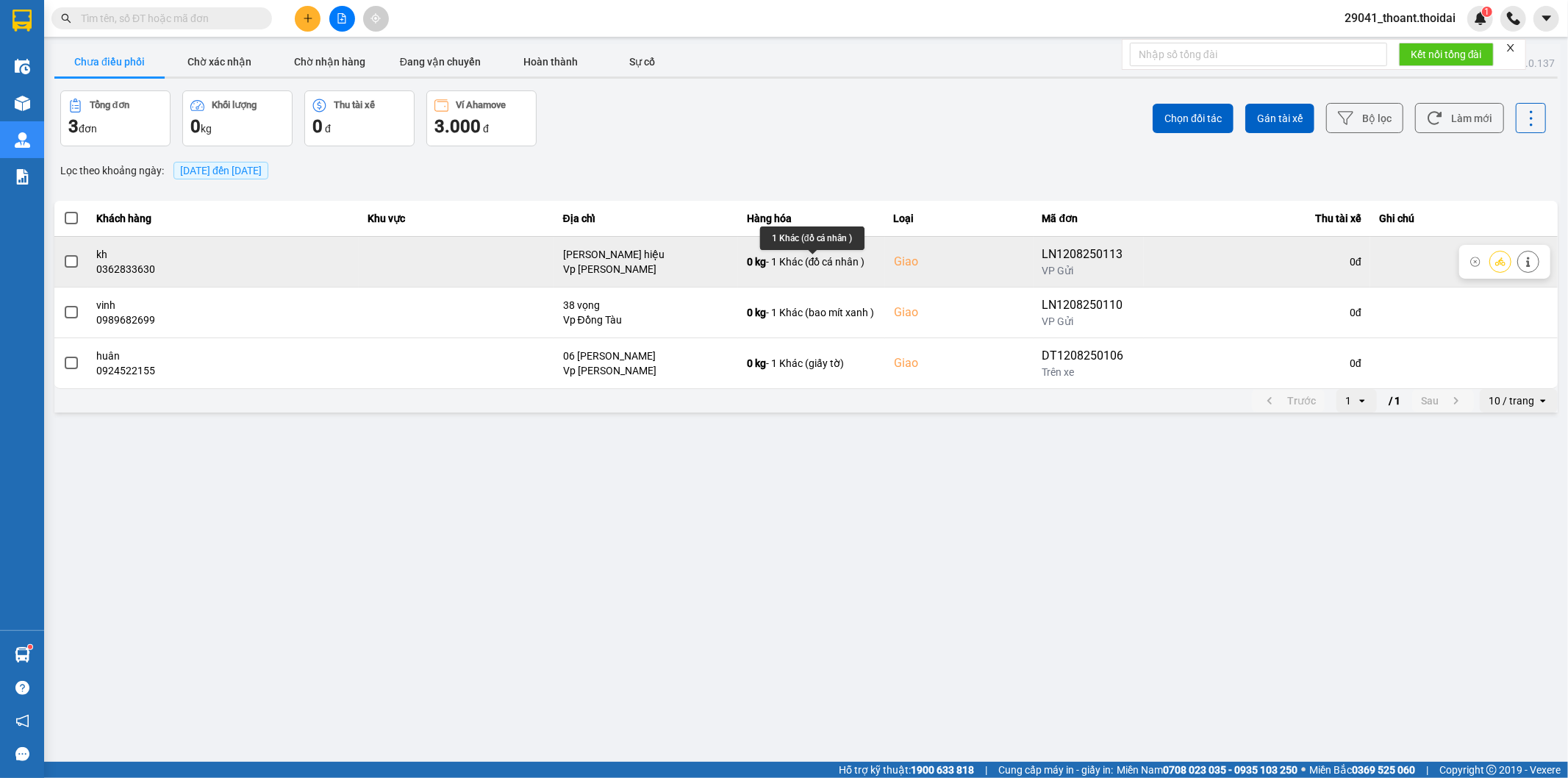
click at [868, 272] on td "0 kg - 1 Khác (đồ cá nhân )" at bounding box center [811, 261] width 147 height 51
click at [954, 283] on td "Giao" at bounding box center [959, 261] width 148 height 51
click at [79, 265] on td at bounding box center [72, 261] width 34 height 51
click at [74, 265] on span at bounding box center [72, 262] width 13 height 13
click at [63, 254] on input "checkbox" at bounding box center [63, 254] width 0 height 0
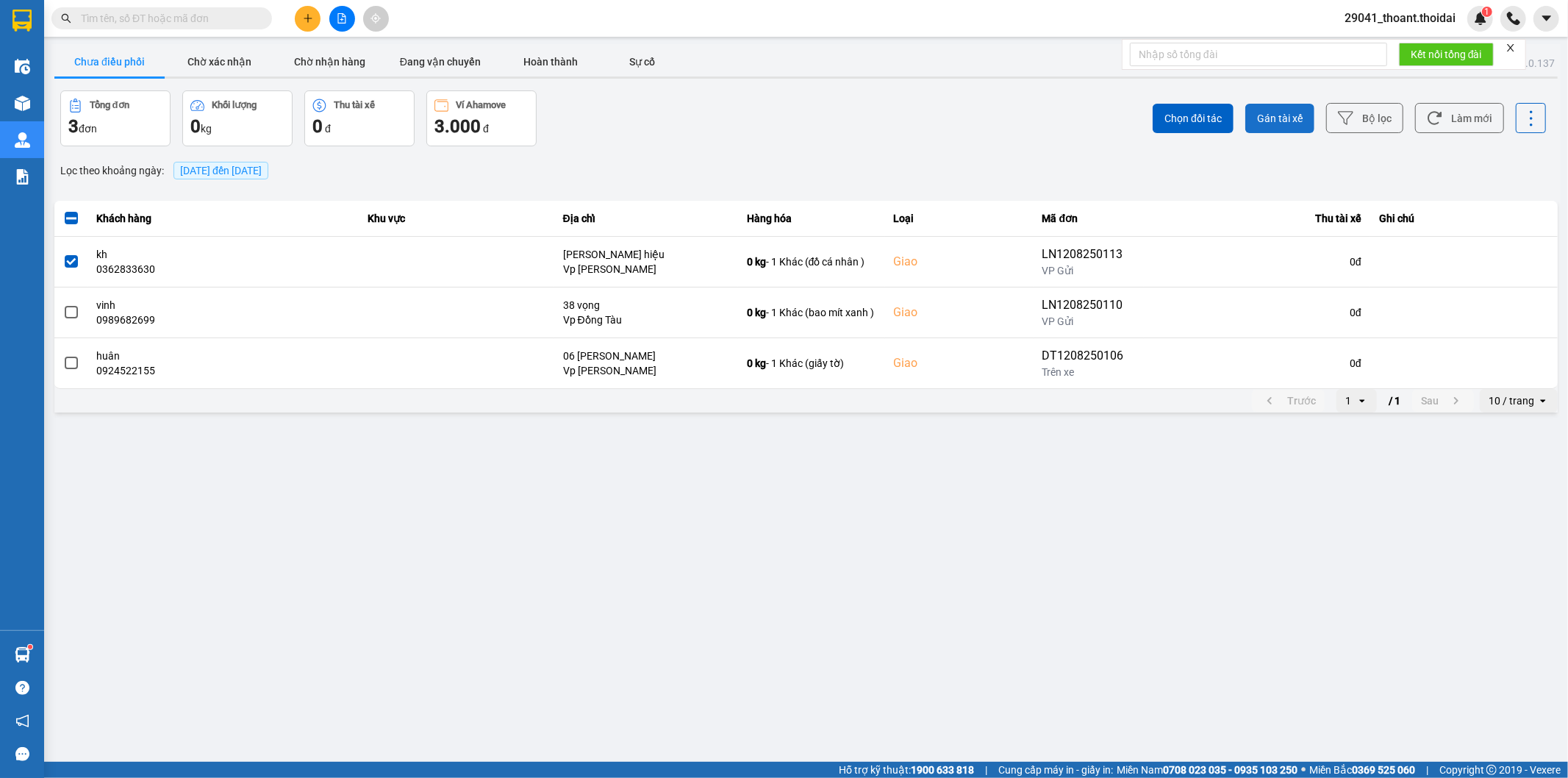
click at [1307, 116] on button "Gán tài xế" at bounding box center [1280, 119] width 69 height 29
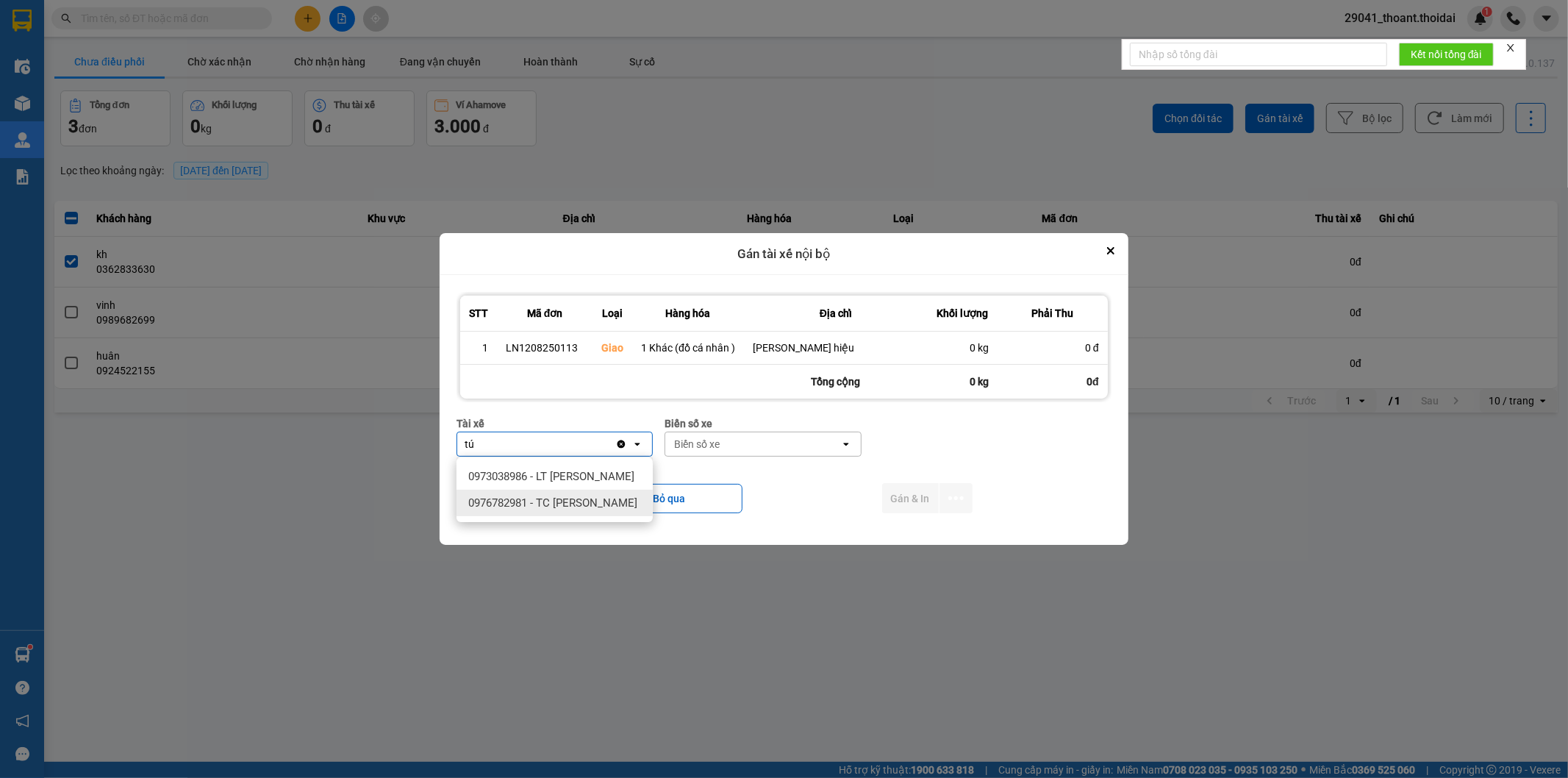
type input "tú"
click at [638, 510] on div "0976782981 - TC [PERSON_NAME]" at bounding box center [555, 503] width 196 height 27
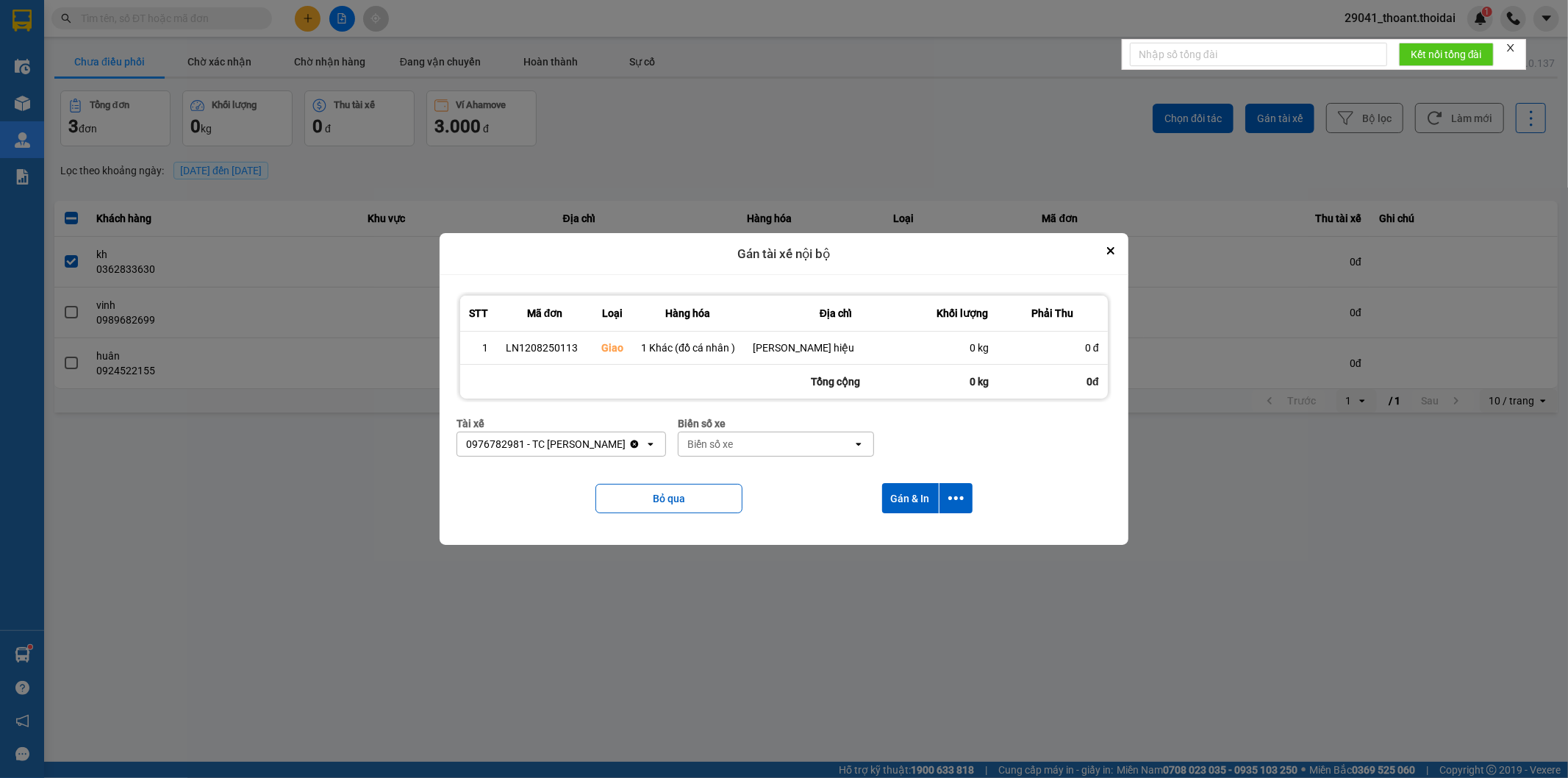
click at [732, 442] on div "Biển số xe" at bounding box center [766, 444] width 174 height 24
type input "55"
click at [698, 488] on div "30F-774.55" at bounding box center [766, 476] width 196 height 27
click at [909, 499] on button "Gán & In" at bounding box center [910, 498] width 57 height 30
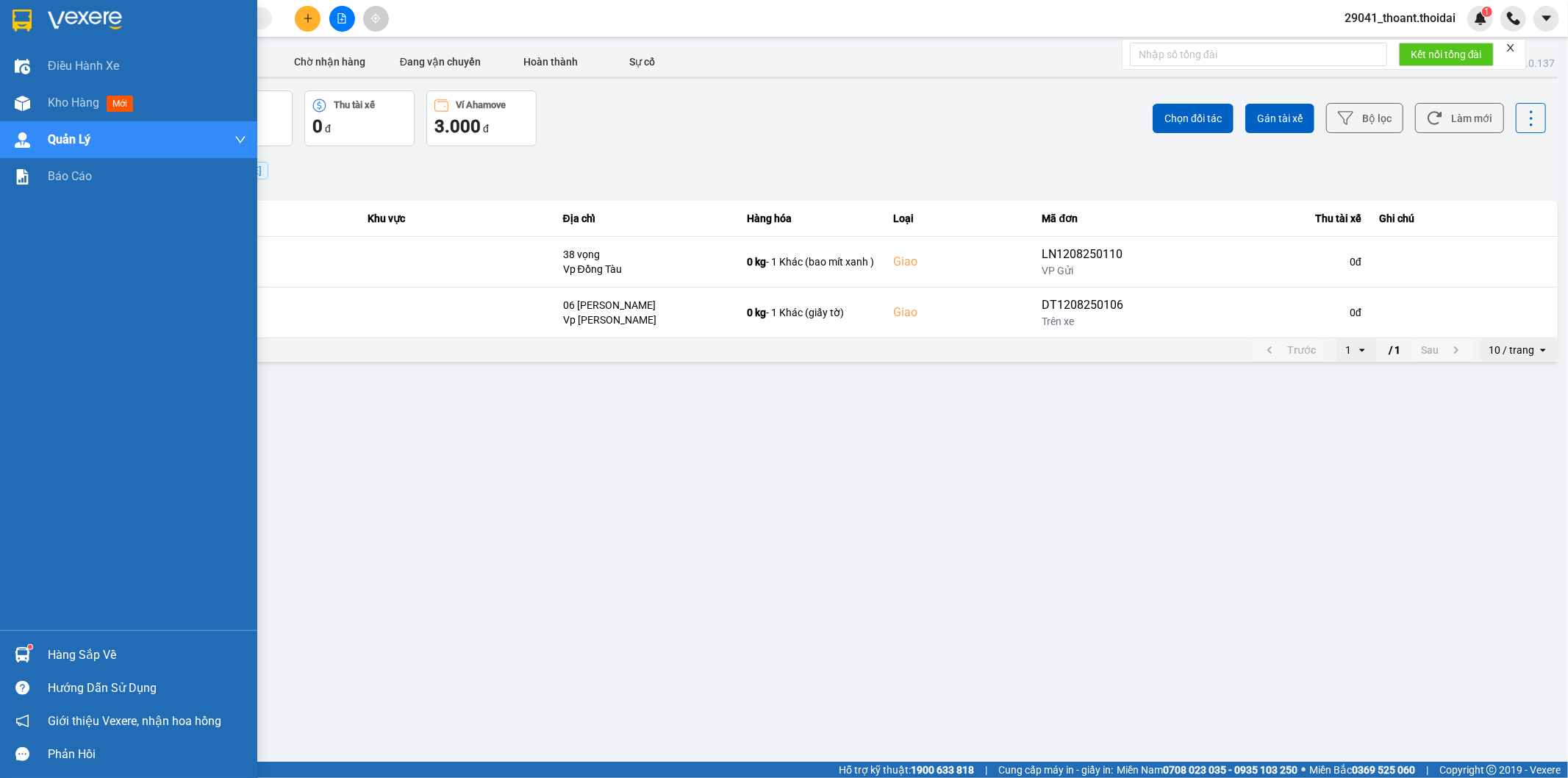
click at [77, 19] on img at bounding box center [85, 21] width 74 height 22
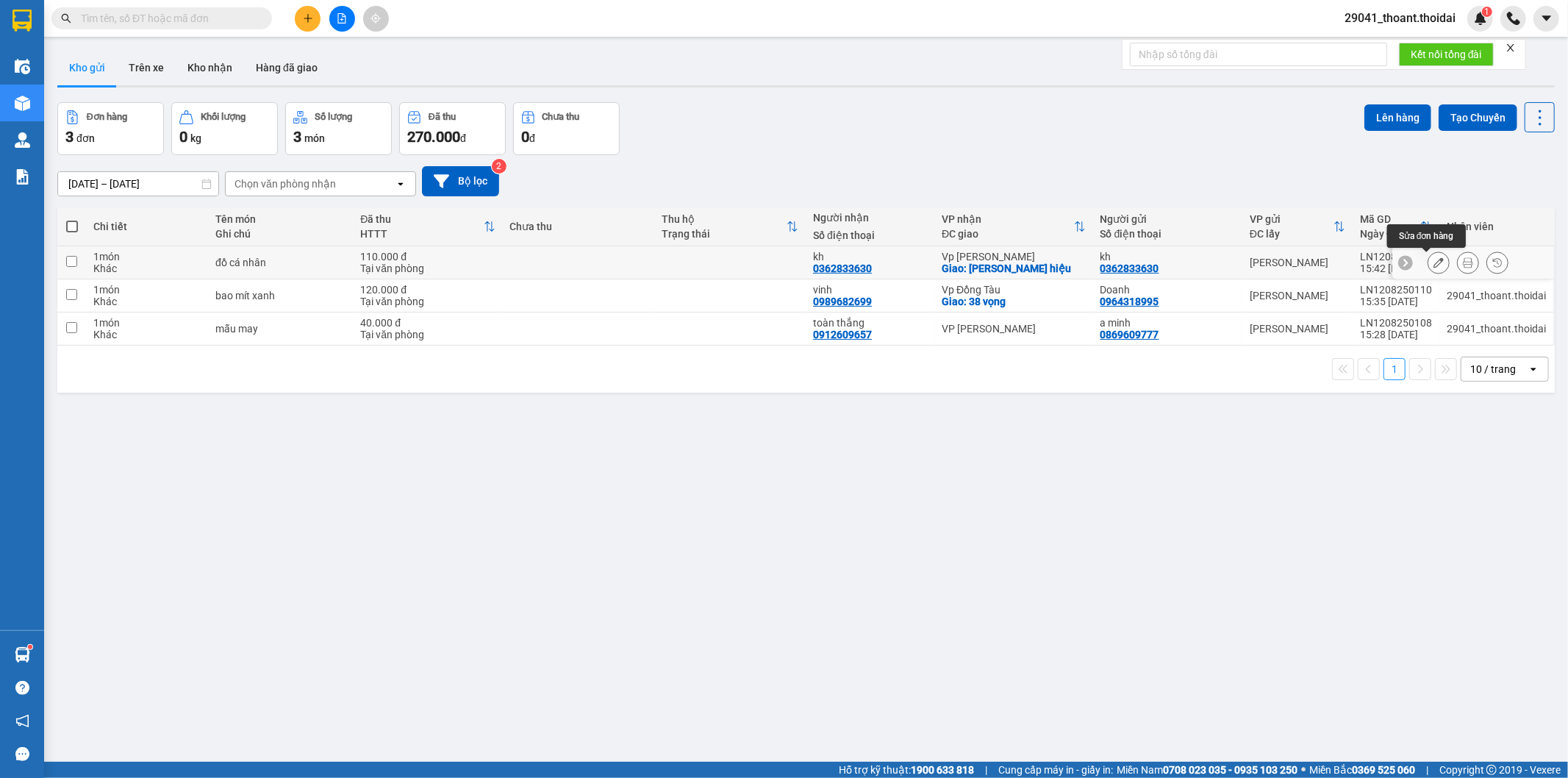
click at [1434, 266] on icon at bounding box center [1439, 263] width 10 height 10
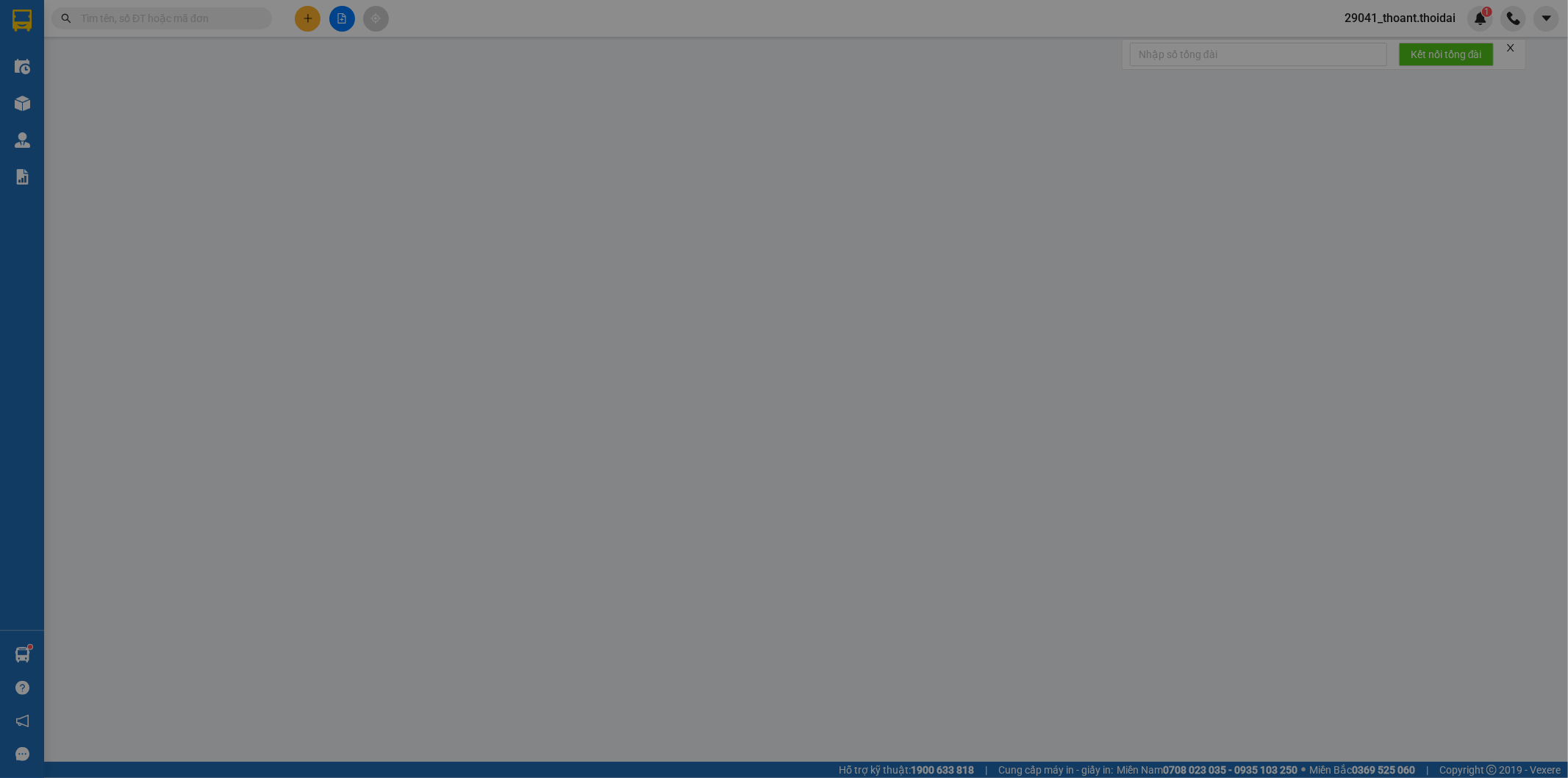
type input "0362833630"
type input "kh"
type input "0362833630"
type input "kh"
checkbox input "true"
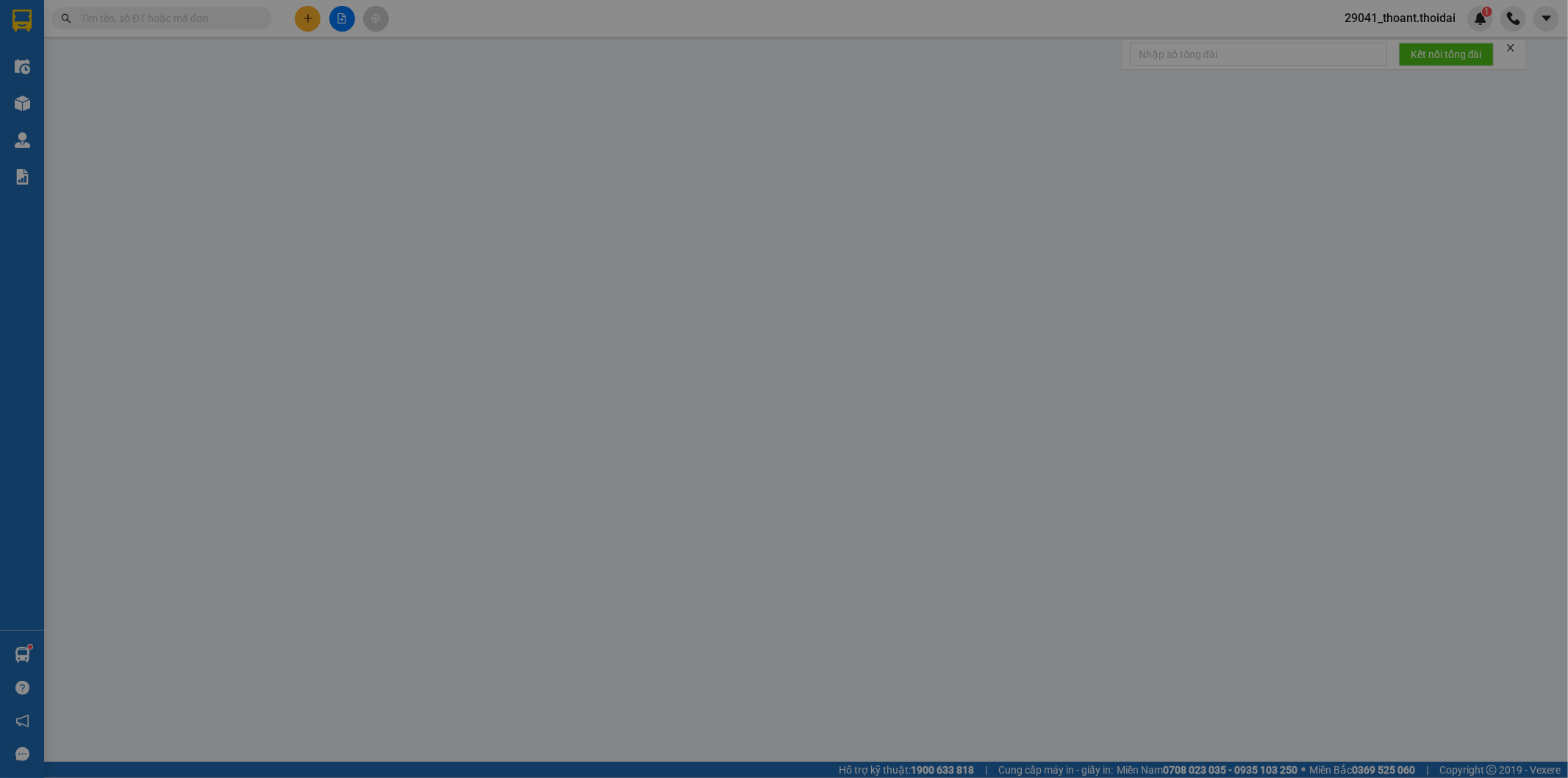
type input "[PERSON_NAME] hiệu"
type input "110.000"
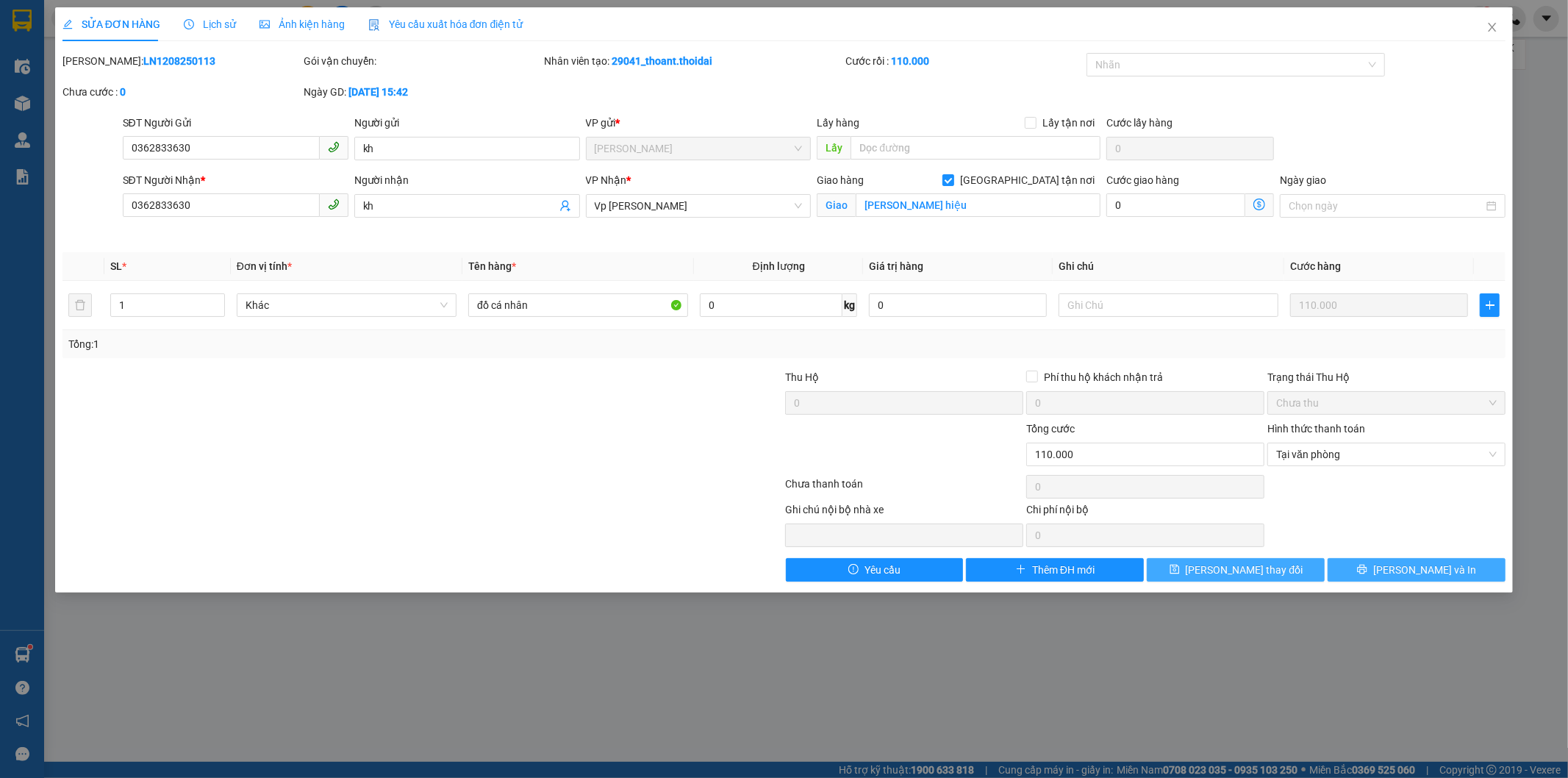
click at [1424, 575] on span "[PERSON_NAME] và In" at bounding box center [1425, 570] width 103 height 16
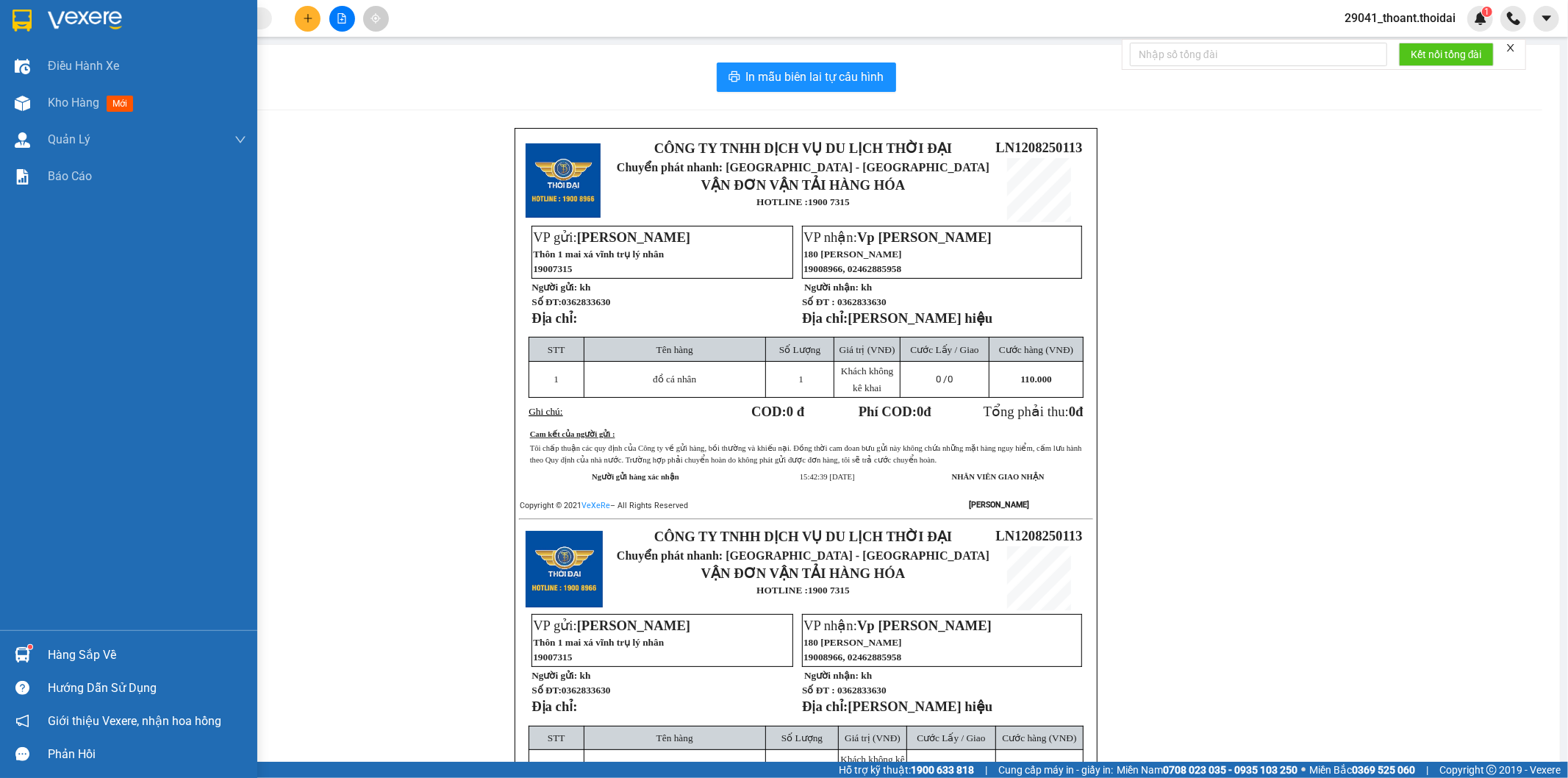
click at [39, 21] on div at bounding box center [128, 24] width 257 height 48
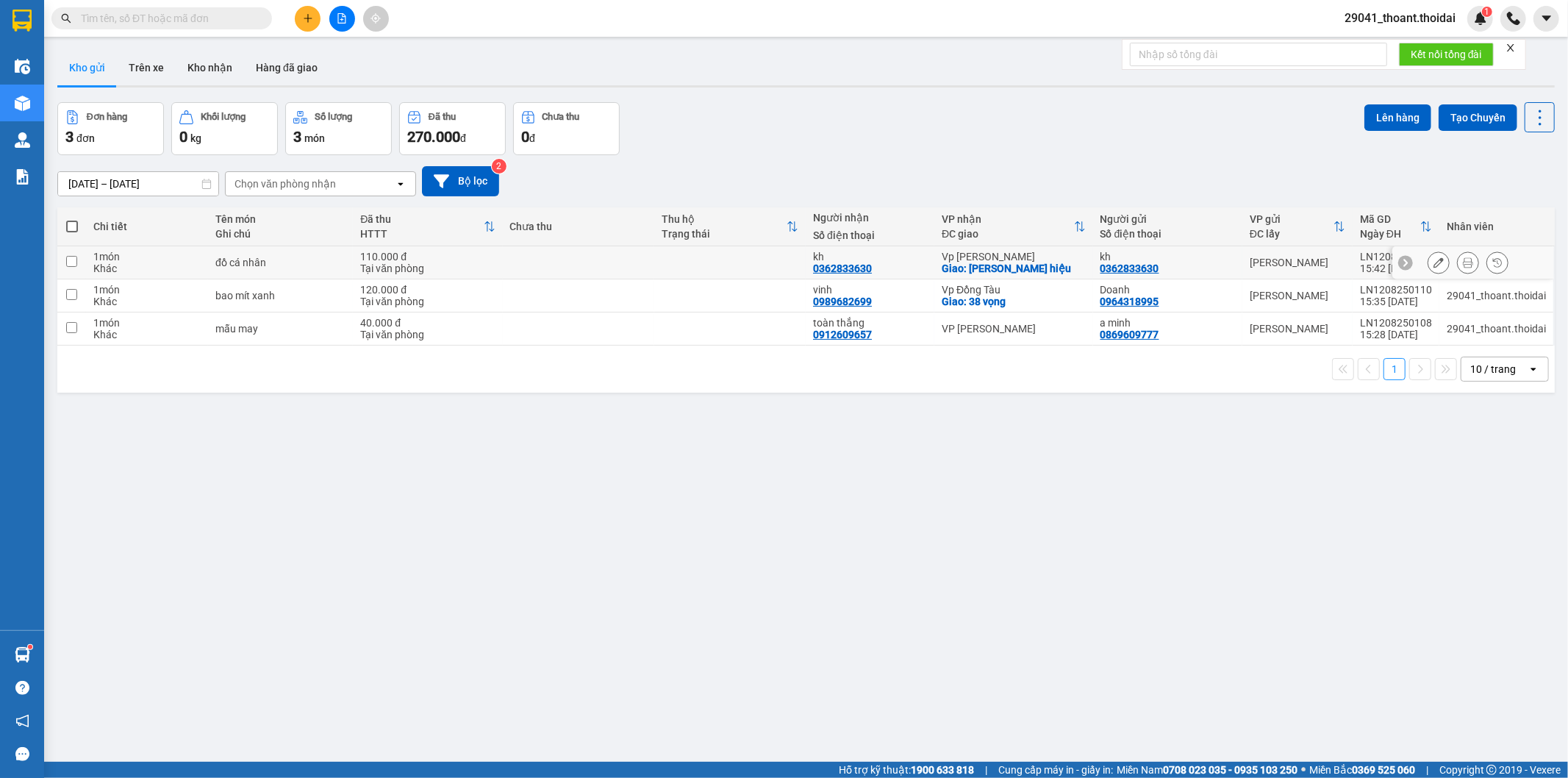
click at [289, 269] on td "đồ cá nhân" at bounding box center [280, 263] width 145 height 33
checkbox input "true"
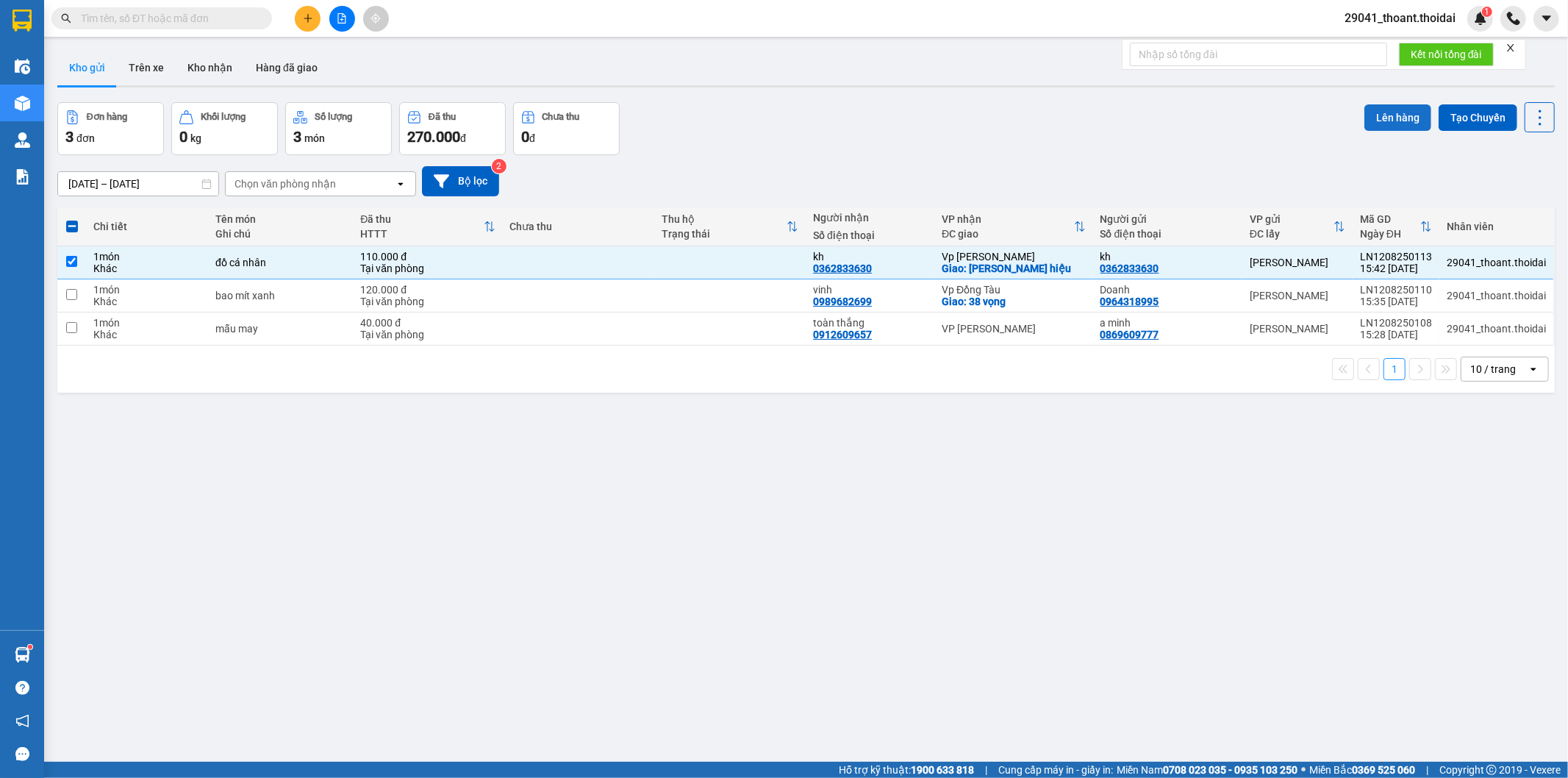
click at [1376, 121] on button "Lên hàng" at bounding box center [1398, 118] width 67 height 27
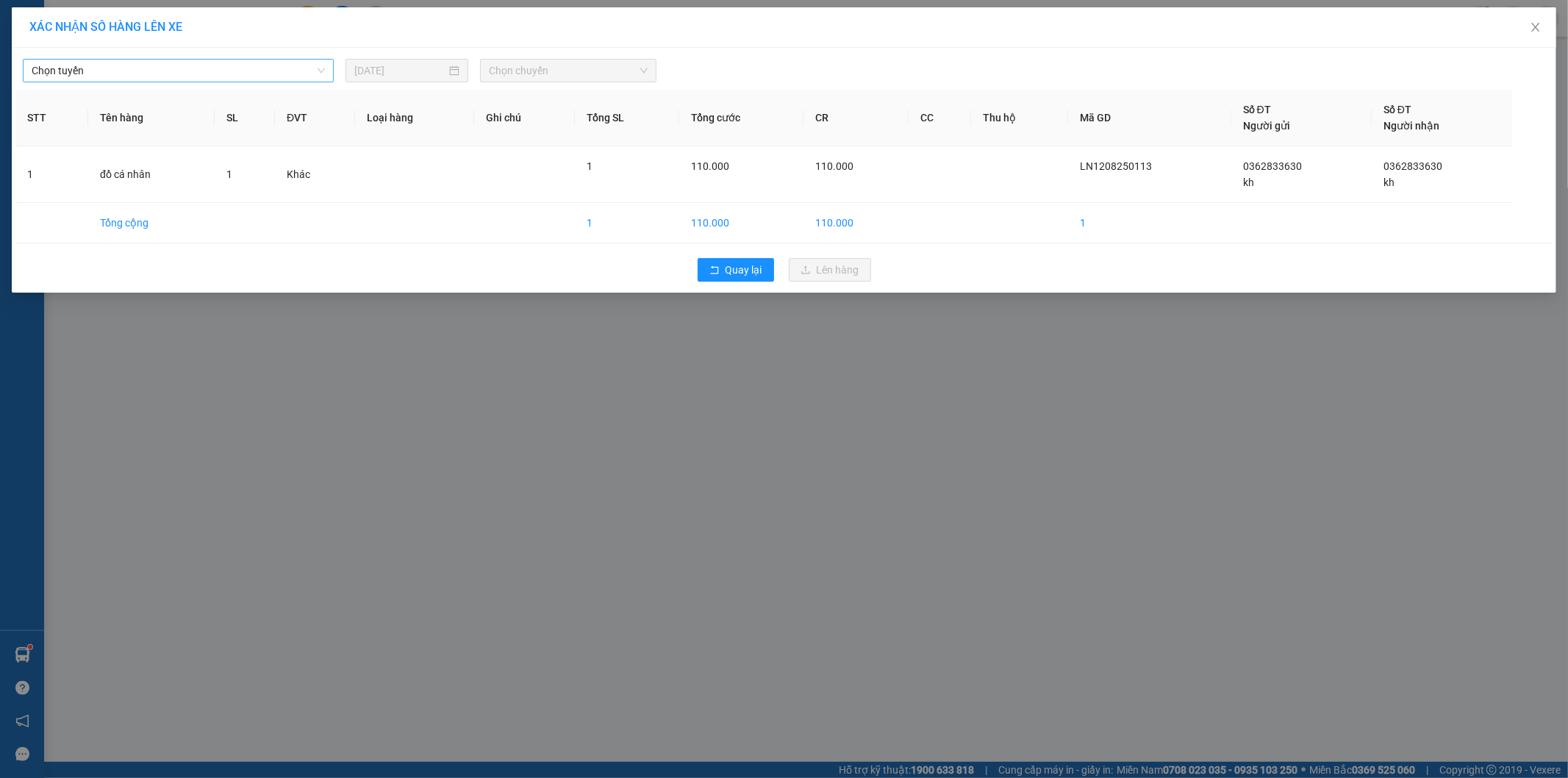
click at [147, 61] on span "Chọn tuyến" at bounding box center [178, 71] width 294 height 22
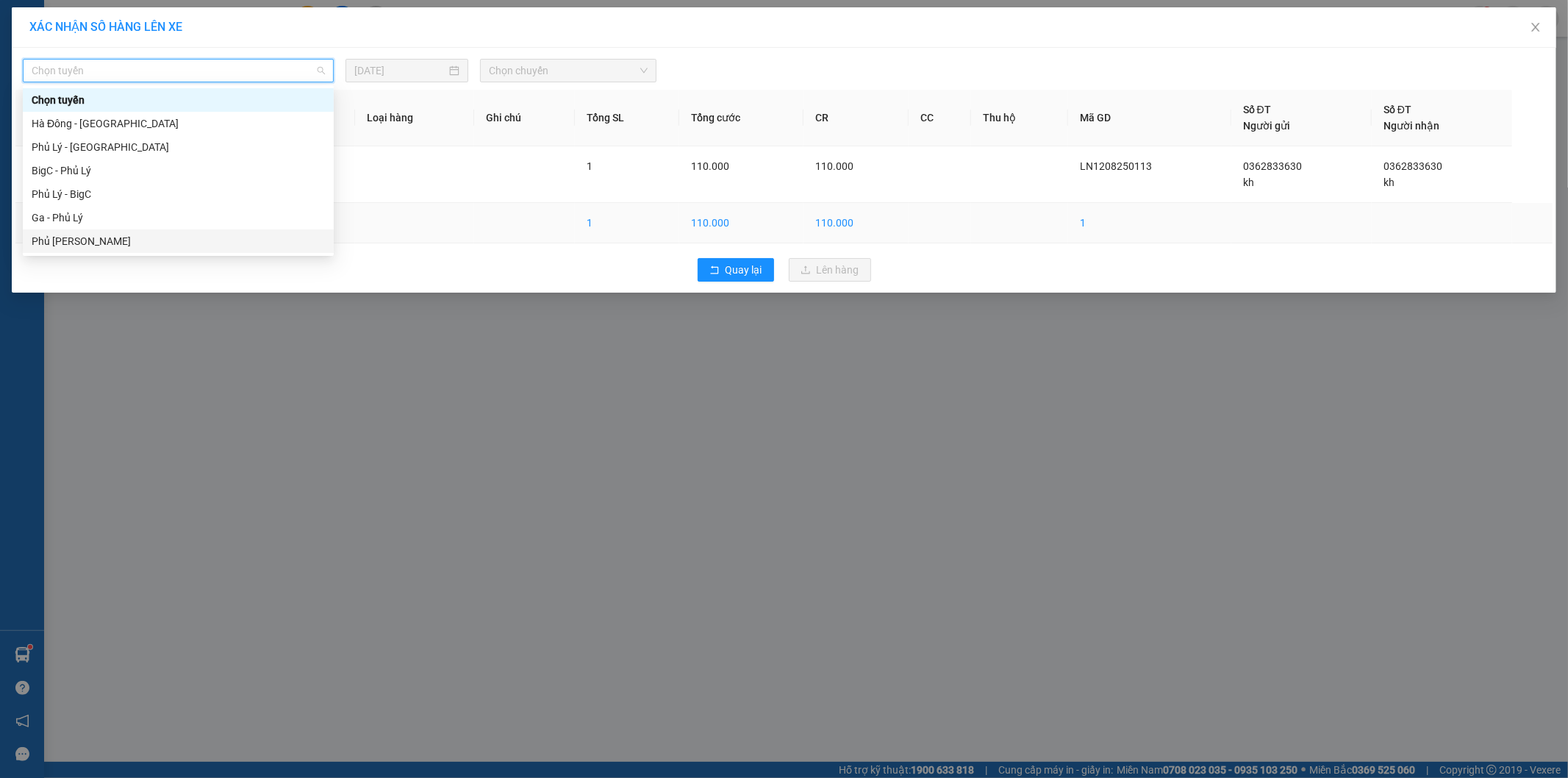
drag, startPoint x: 100, startPoint y: 240, endPoint x: 302, endPoint y: 236, distance: 202.0
click at [99, 241] on div "Phủ [PERSON_NAME]" at bounding box center [178, 241] width 294 height 16
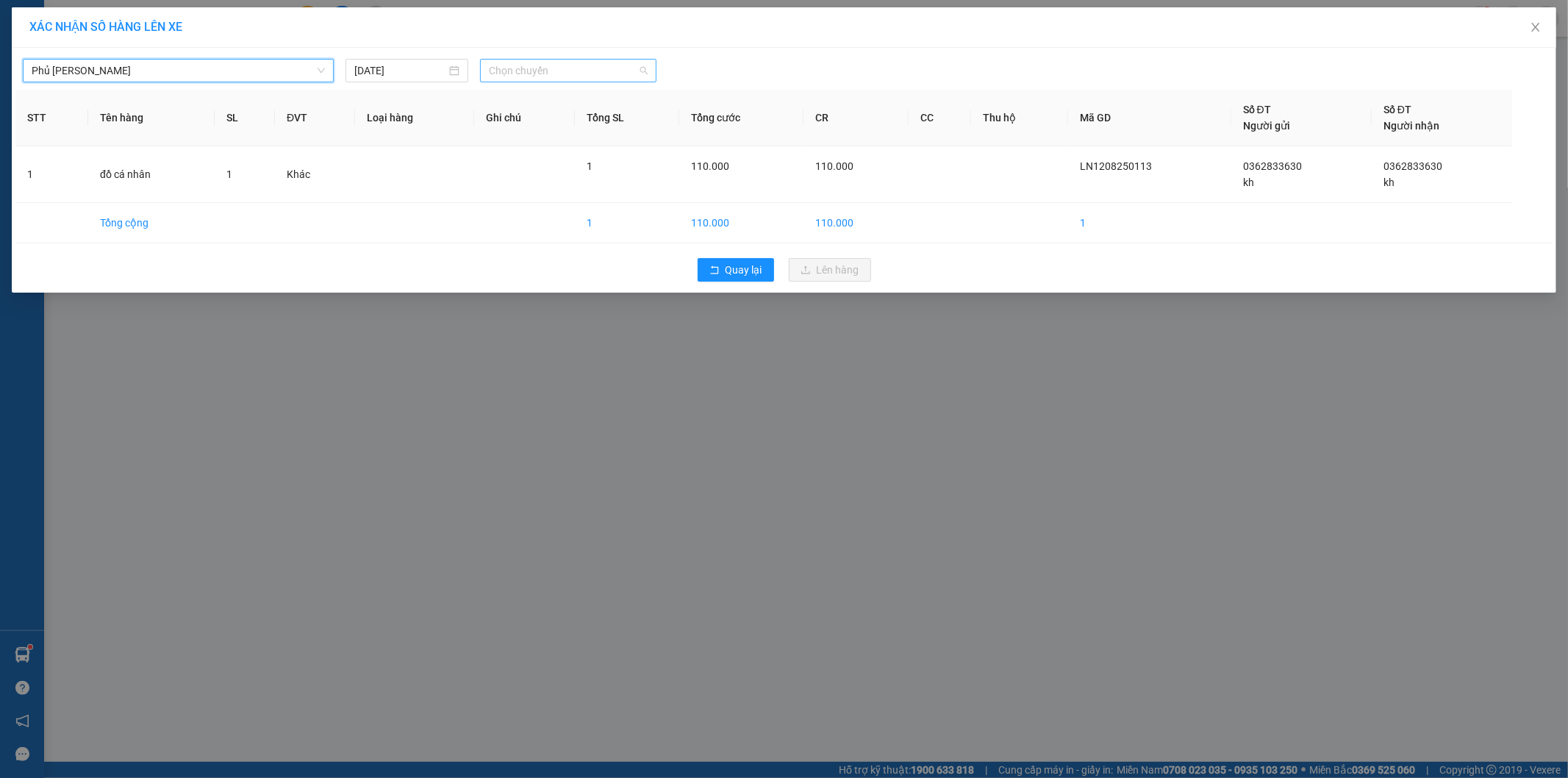
click at [541, 74] on span "Chọn chuyến" at bounding box center [568, 71] width 159 height 22
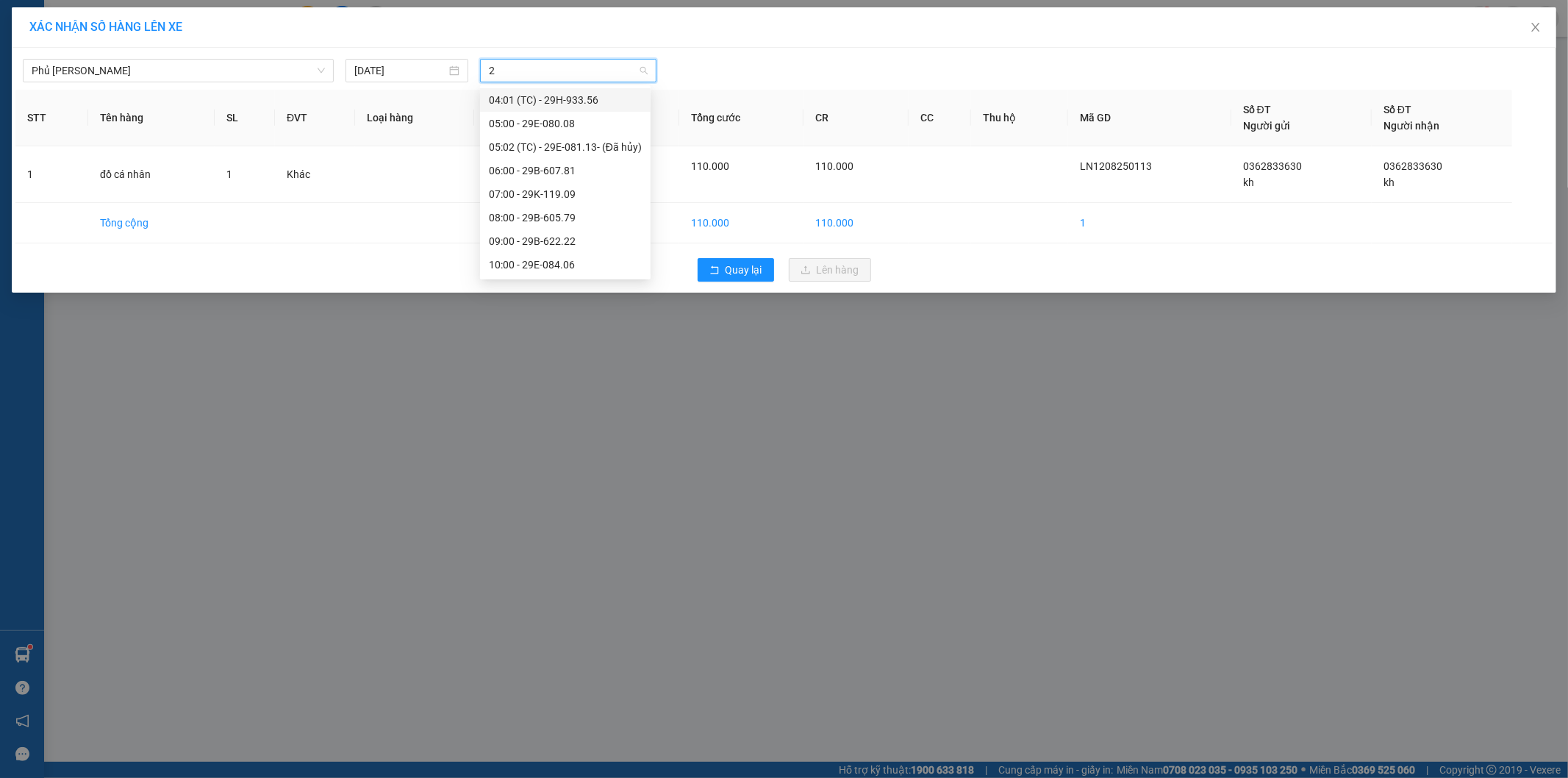
type input "29"
click at [562, 207] on div "14:00 - 29B-624.29" at bounding box center [565, 206] width 153 height 16
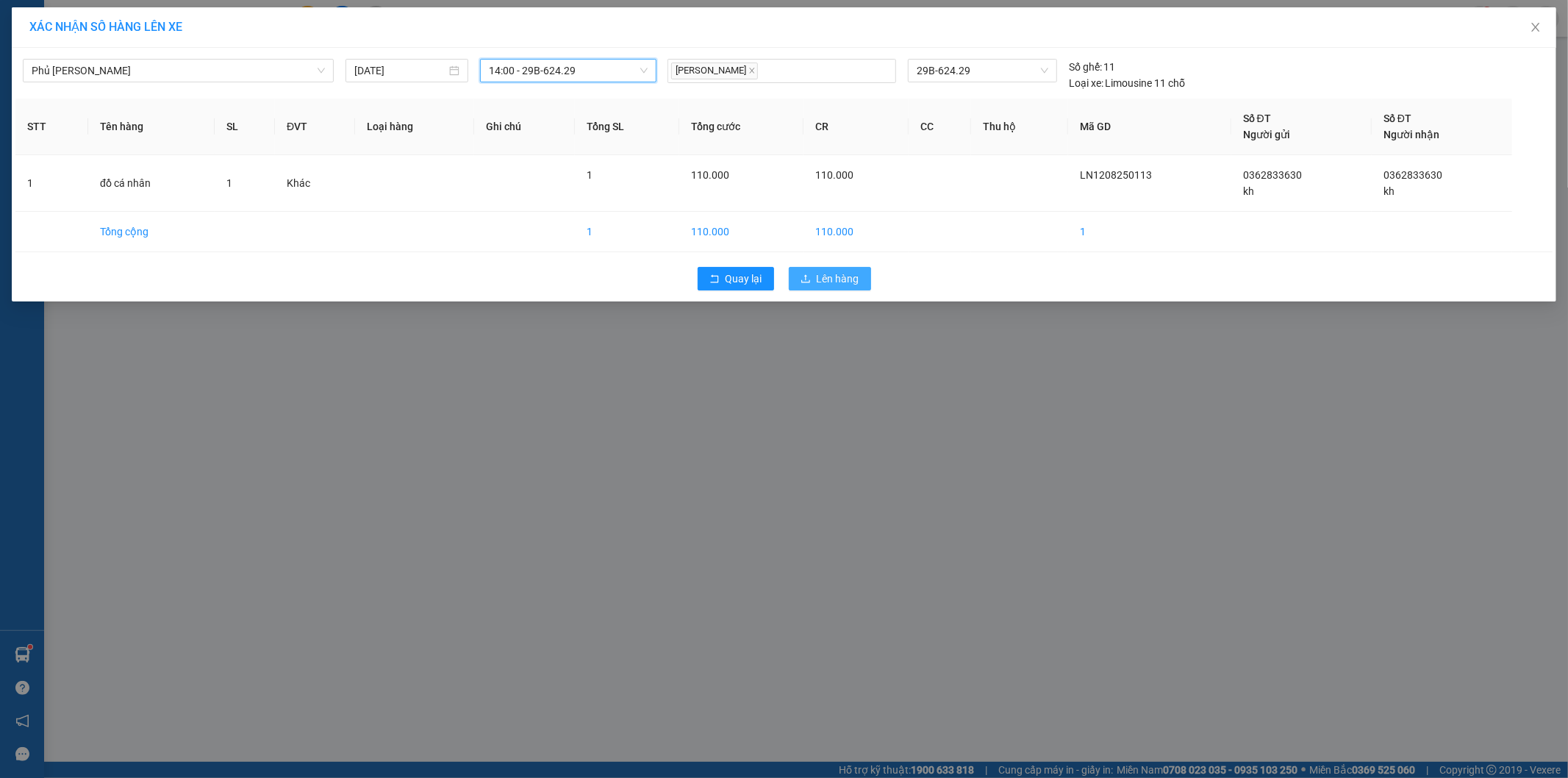
click at [825, 280] on span "Lên hàng" at bounding box center [838, 279] width 43 height 16
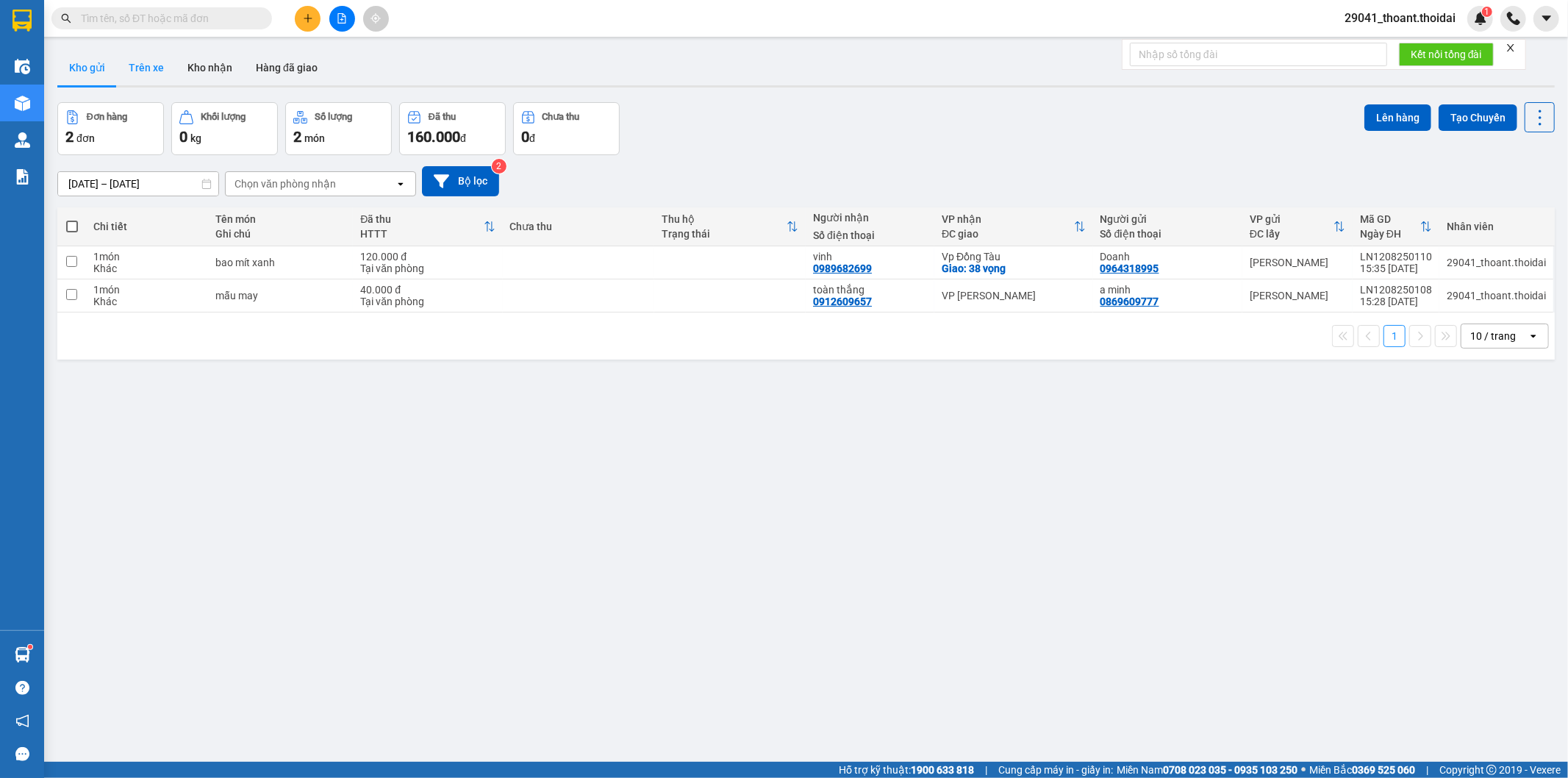
click at [130, 77] on button "Trên xe" at bounding box center [146, 68] width 59 height 35
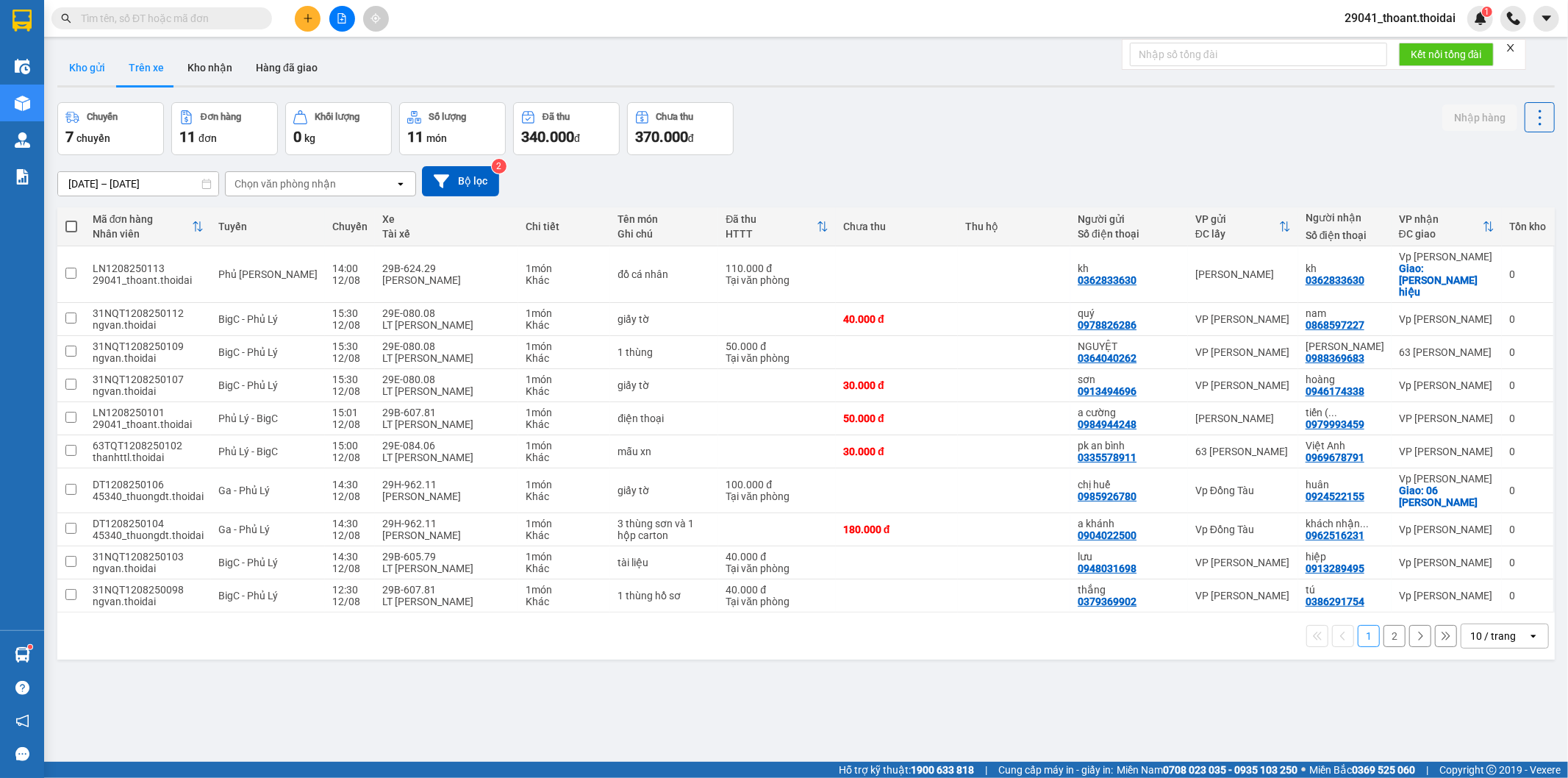
click at [82, 69] on button "Kho gửi" at bounding box center [87, 68] width 60 height 35
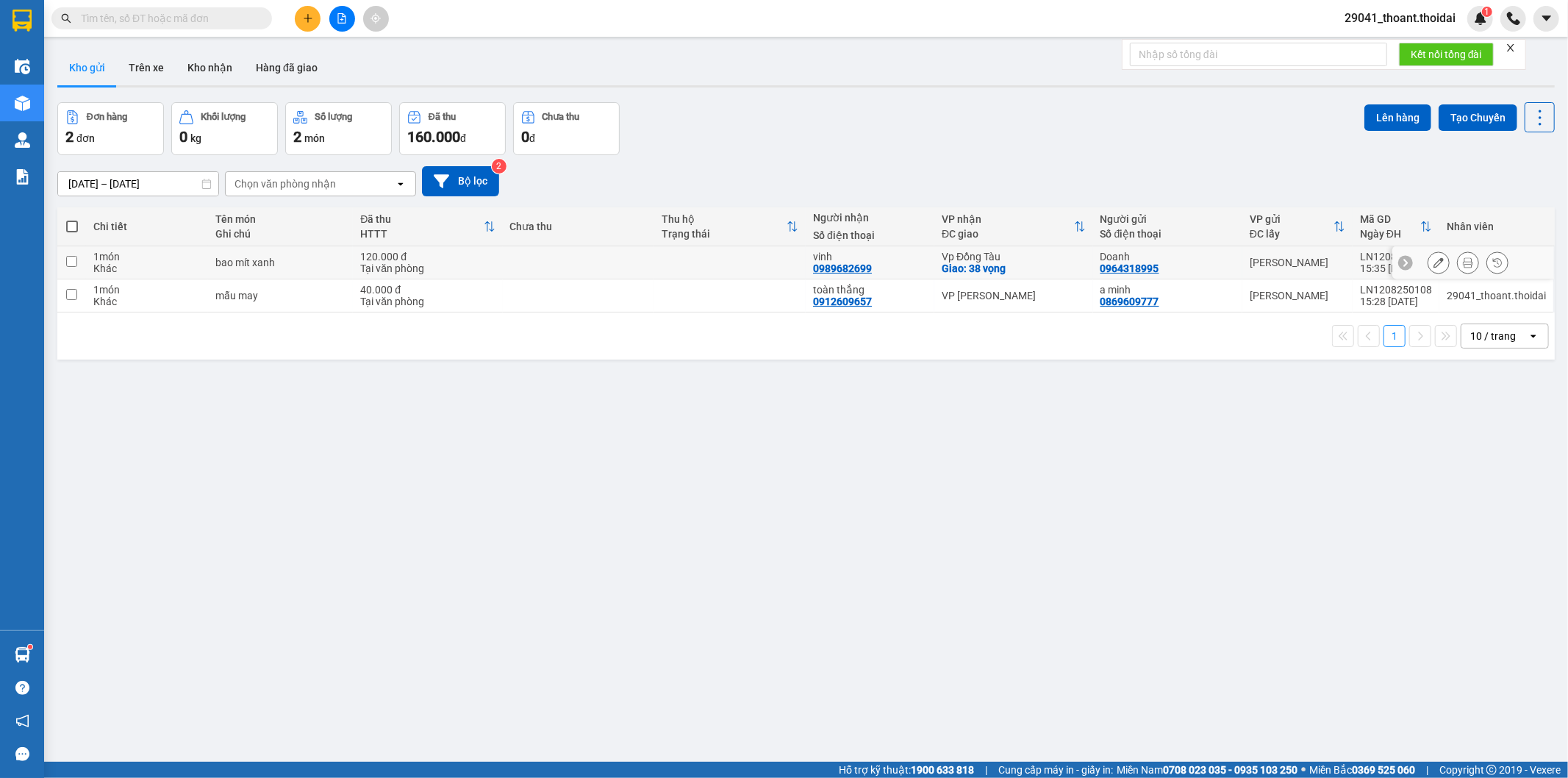
click at [232, 269] on td "bao mít xanh" at bounding box center [280, 263] width 145 height 33
checkbox input "true"
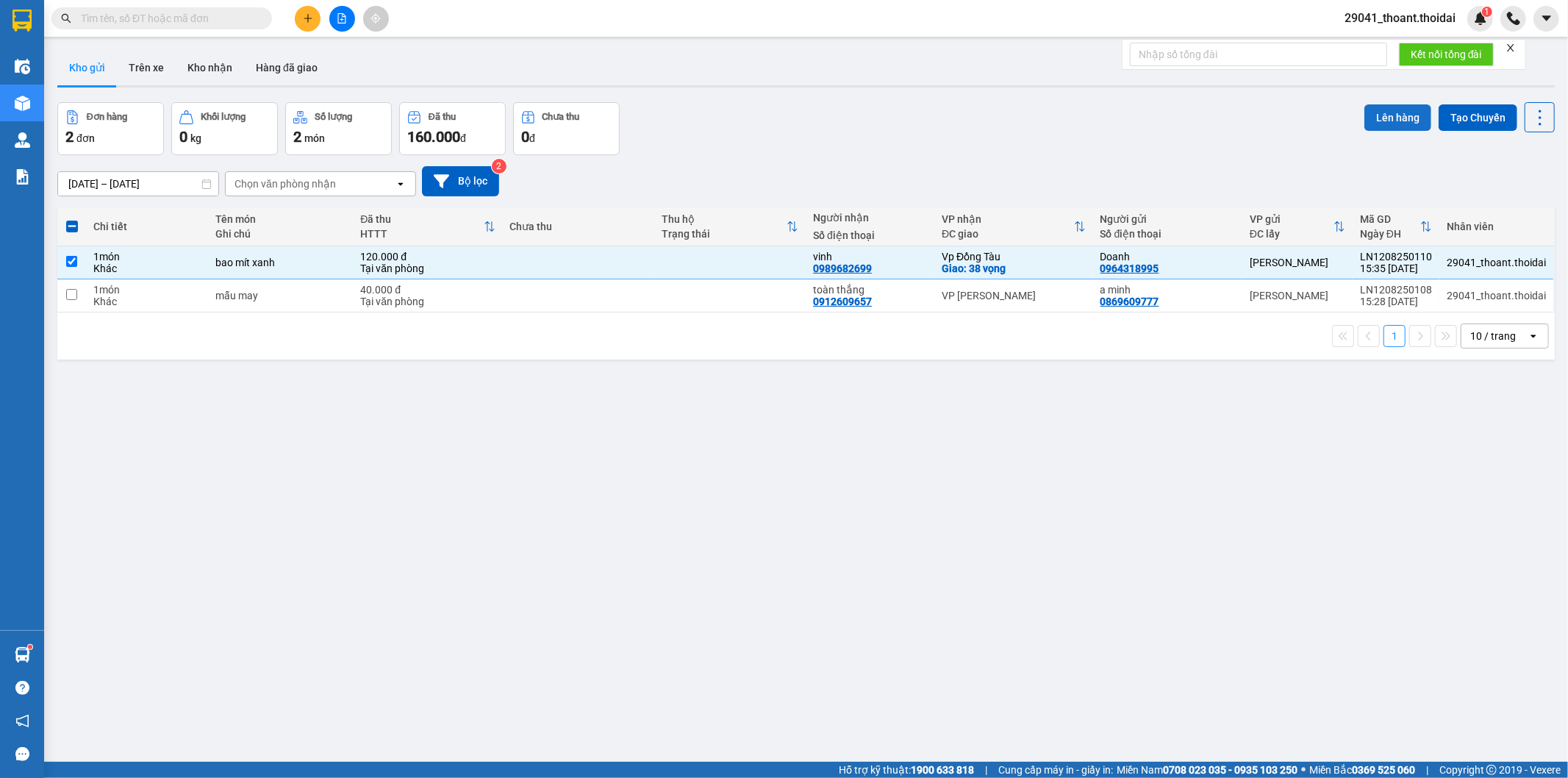
click at [1367, 116] on button "Lên hàng" at bounding box center [1398, 118] width 67 height 27
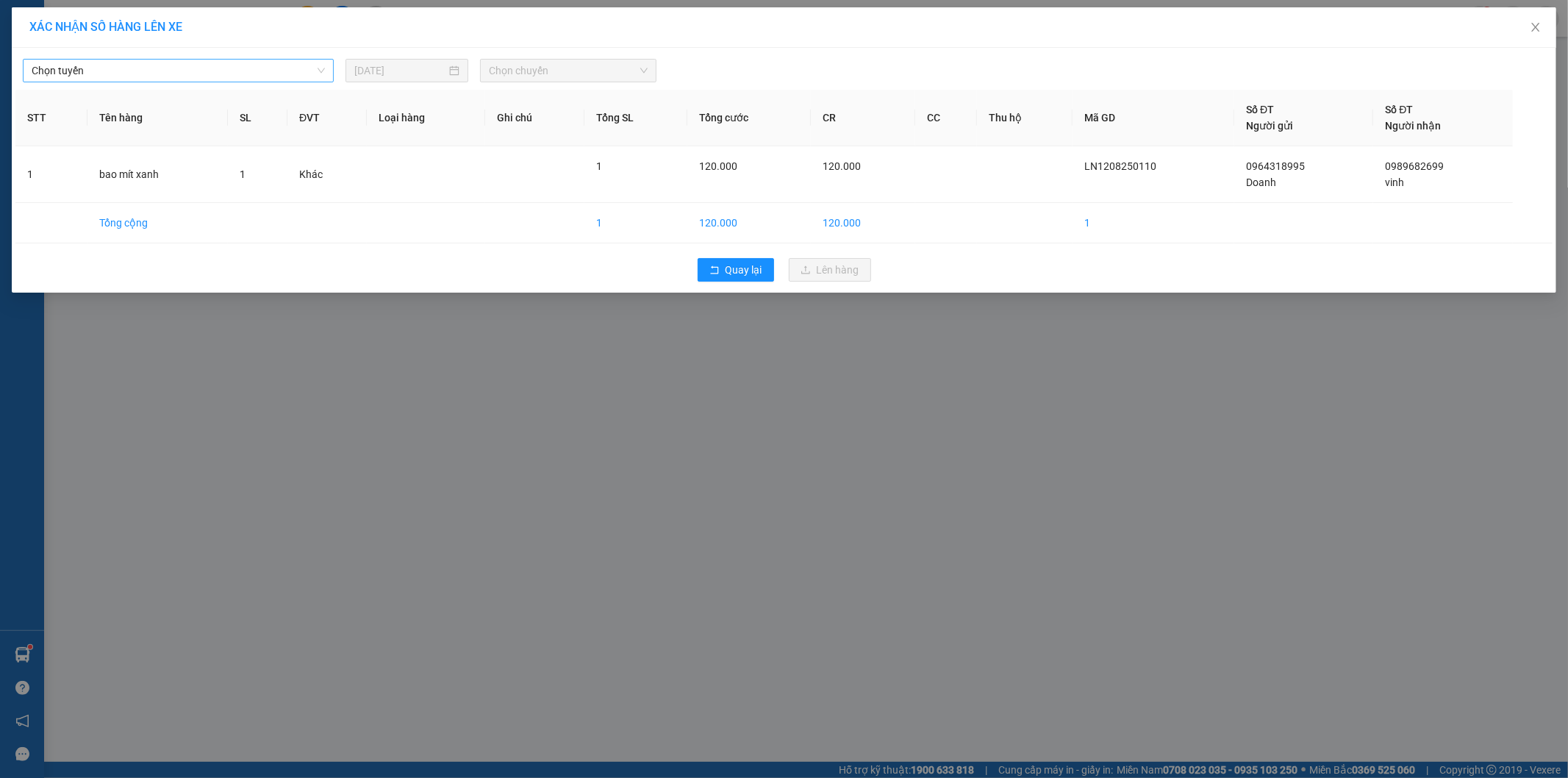
click at [128, 70] on span "Chọn tuyến" at bounding box center [178, 71] width 294 height 22
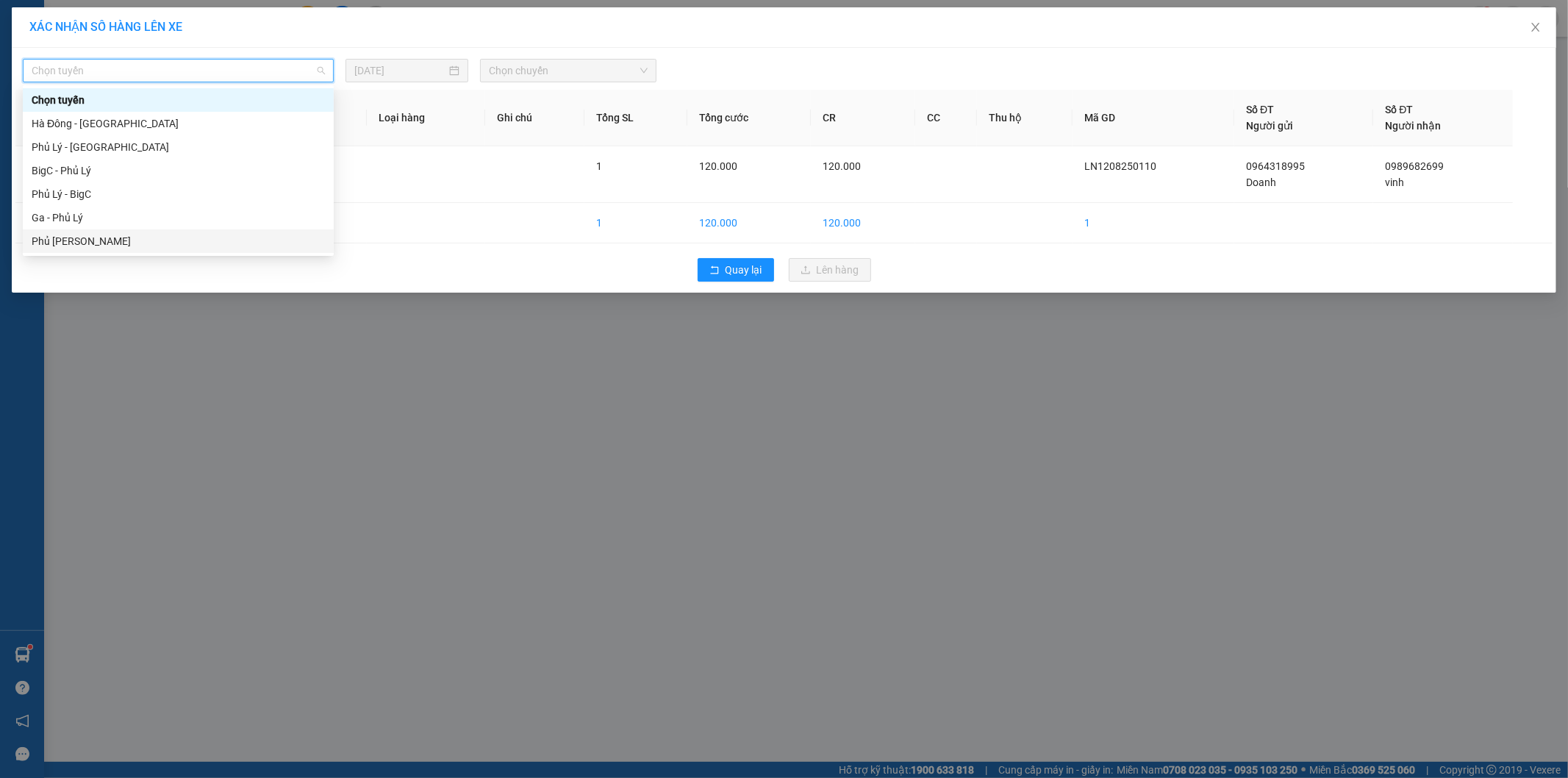
click at [545, 449] on div "XÁC NHẬN SỐ HÀNG LÊN XE Chọn tuyến [DATE] Chọn chuyến STT Tên hàng SL ĐVT Loại …" at bounding box center [784, 389] width 1568 height 778
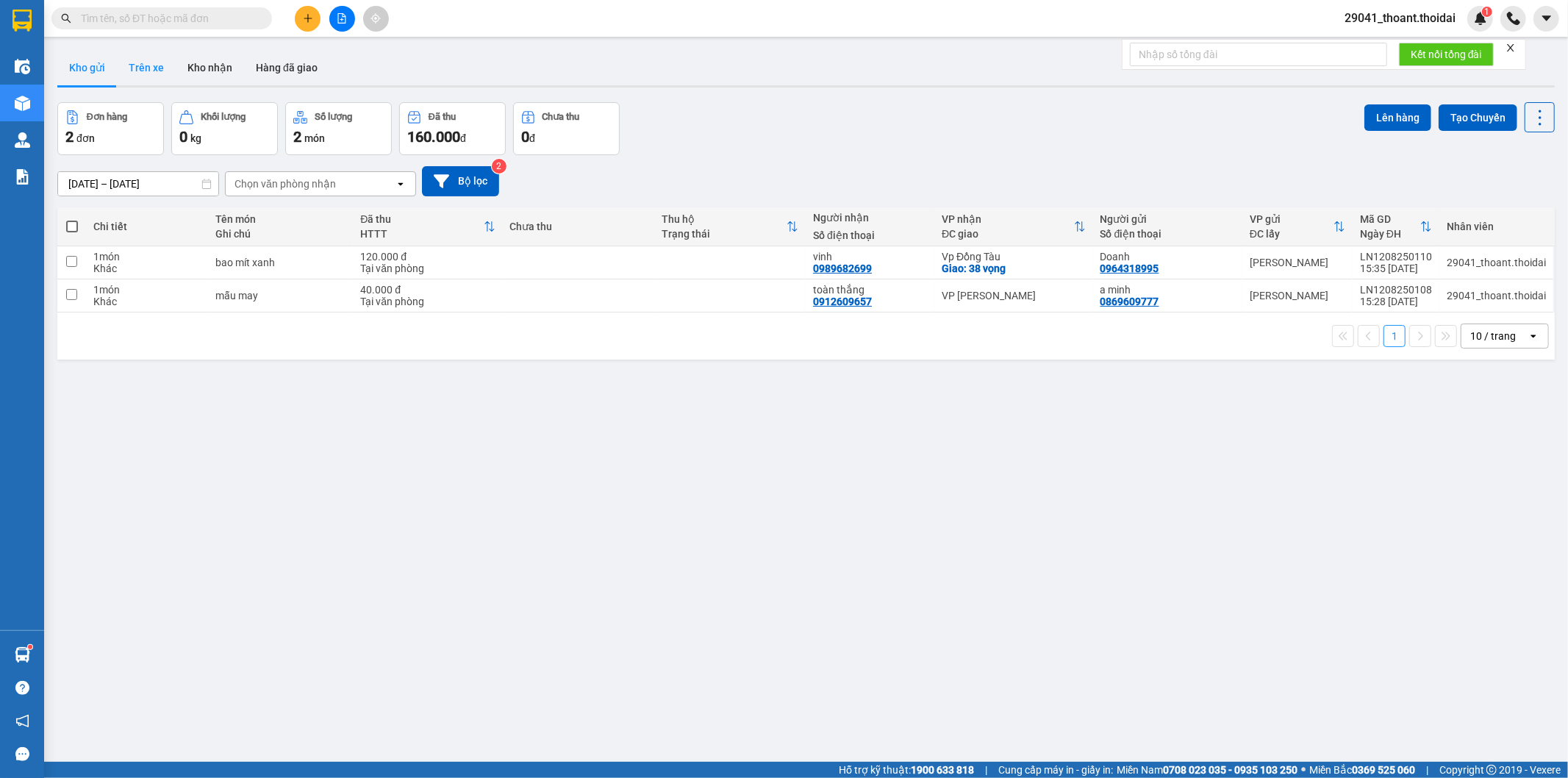
click at [131, 60] on button "Trên xe" at bounding box center [146, 68] width 59 height 35
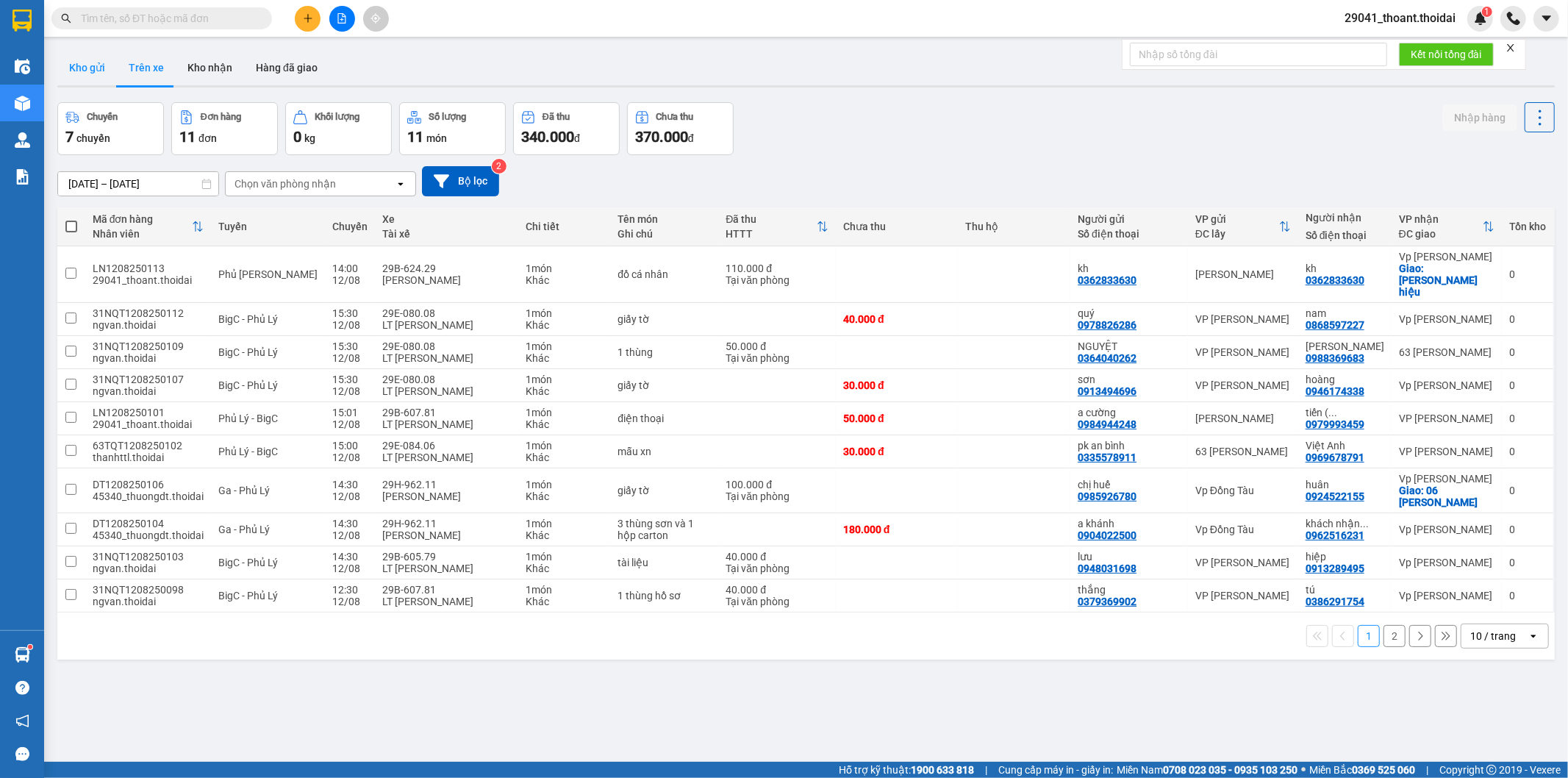
click at [100, 68] on button "Kho gửi" at bounding box center [87, 68] width 60 height 35
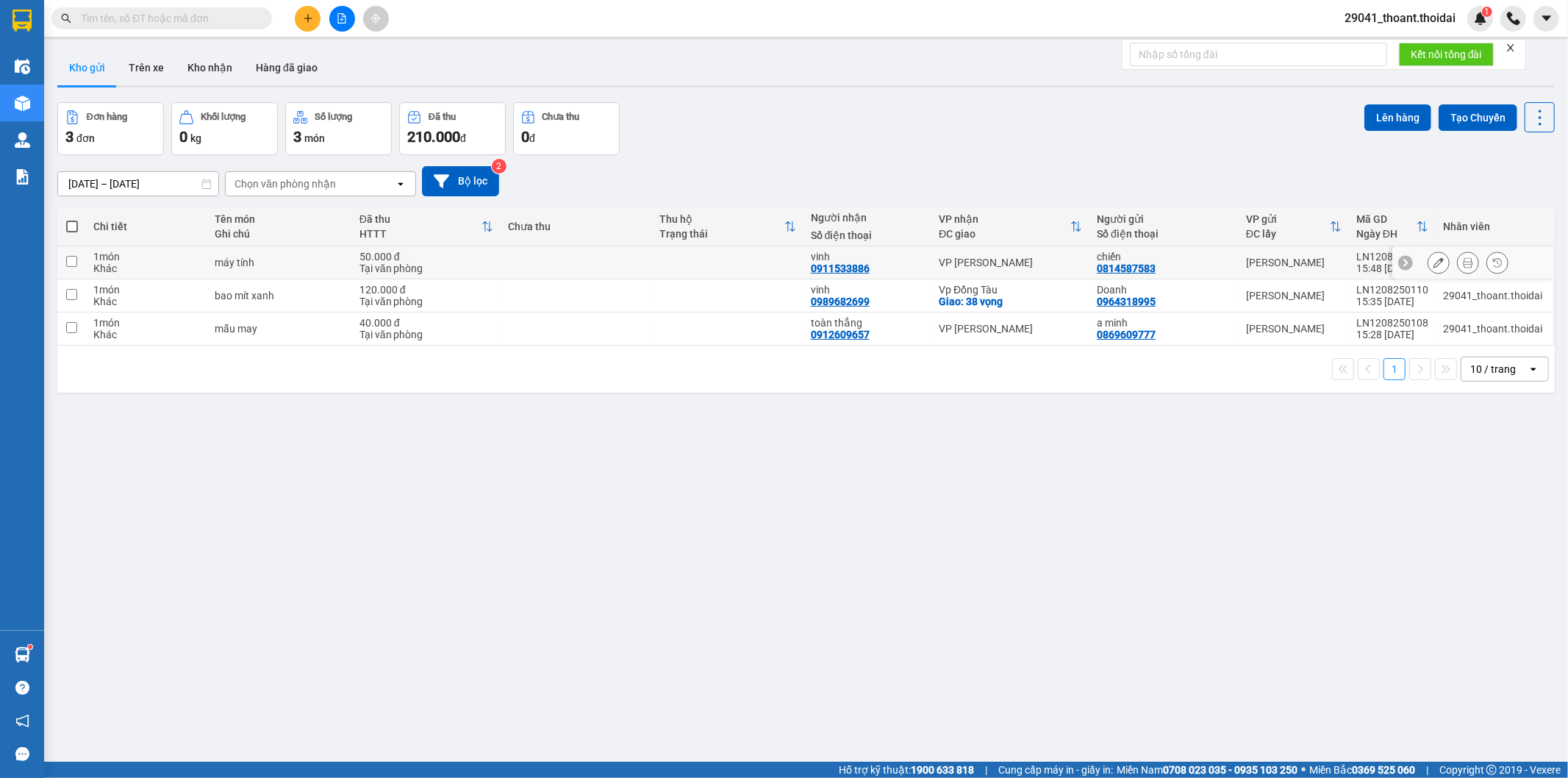
click at [287, 270] on td "máy tính" at bounding box center [279, 263] width 144 height 33
checkbox input "true"
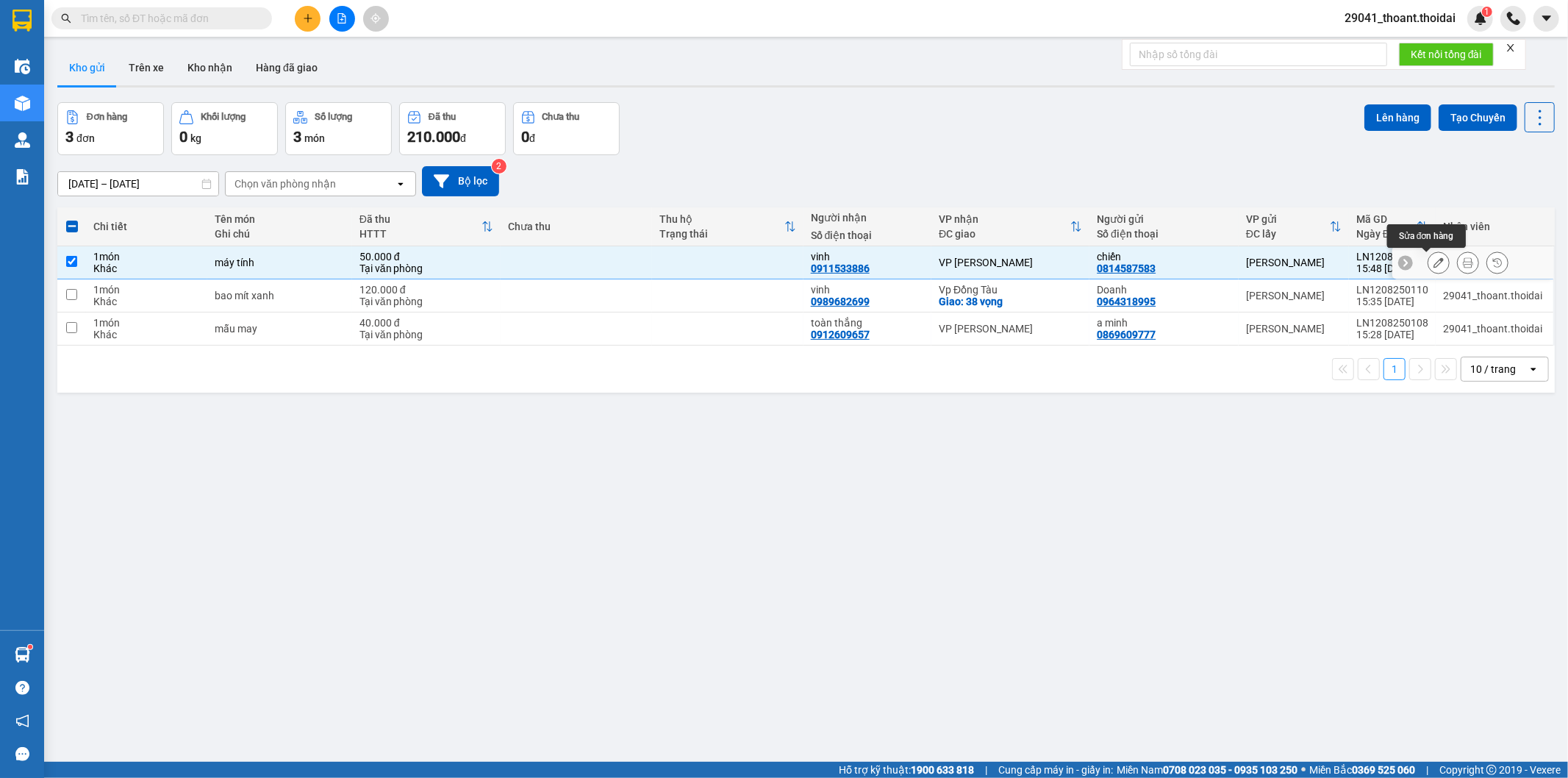
click at [1434, 267] on icon at bounding box center [1439, 263] width 10 height 10
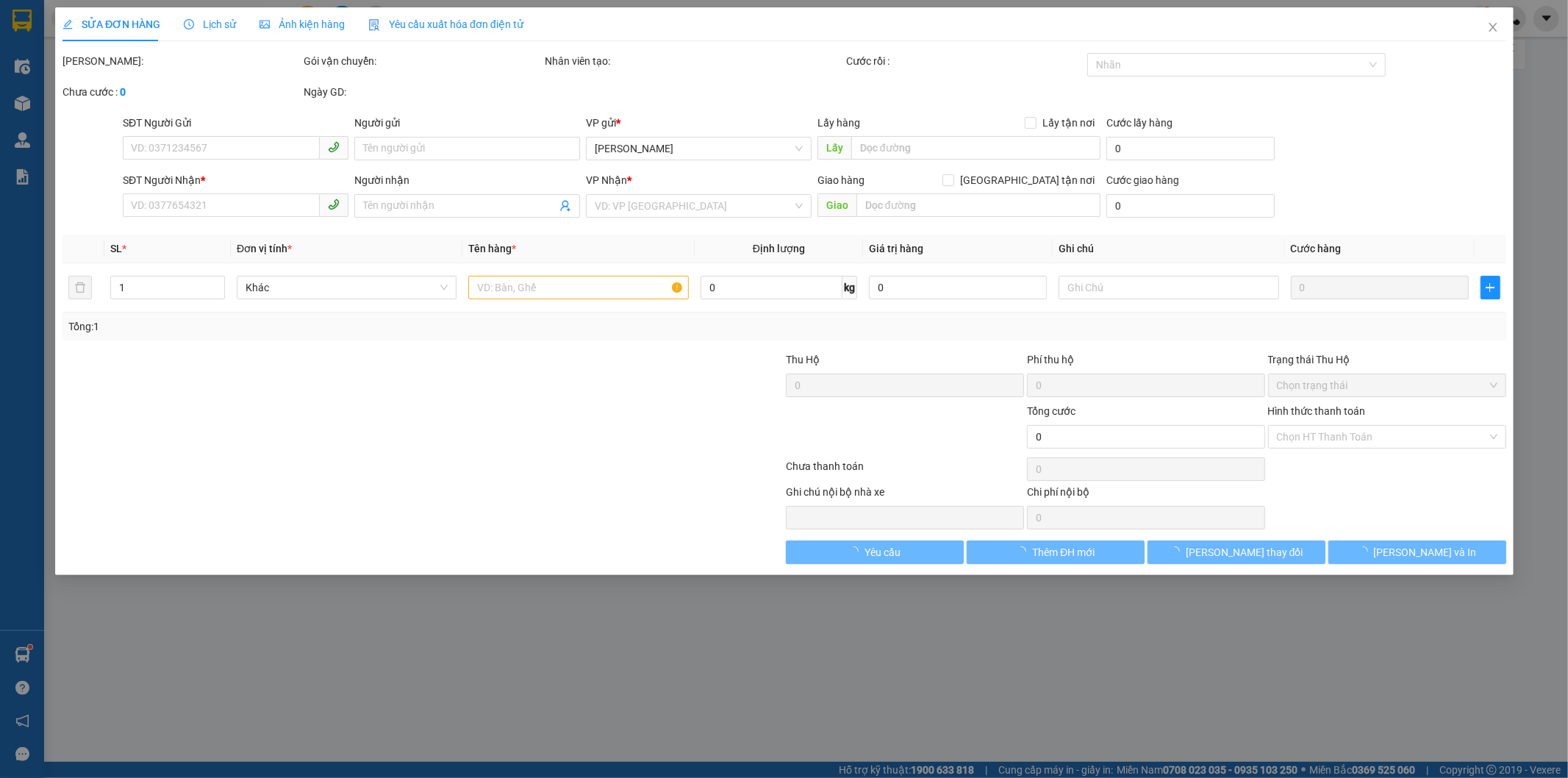
type input "0814587583"
type input "chiến"
type input "0911533886"
type input "vinh"
type input "50.000"
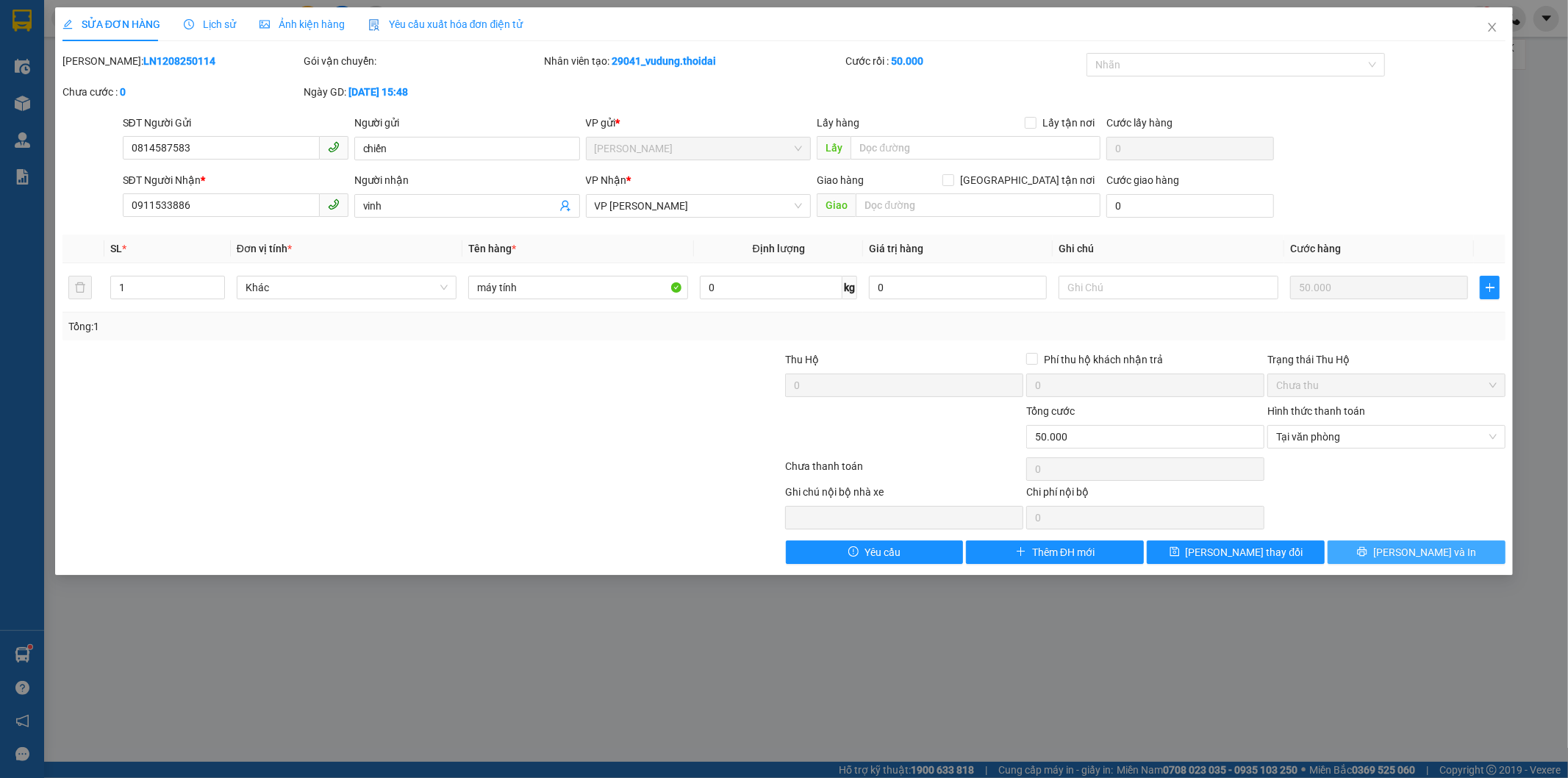
click at [1402, 555] on button "[PERSON_NAME] và In" at bounding box center [1416, 552] width 178 height 24
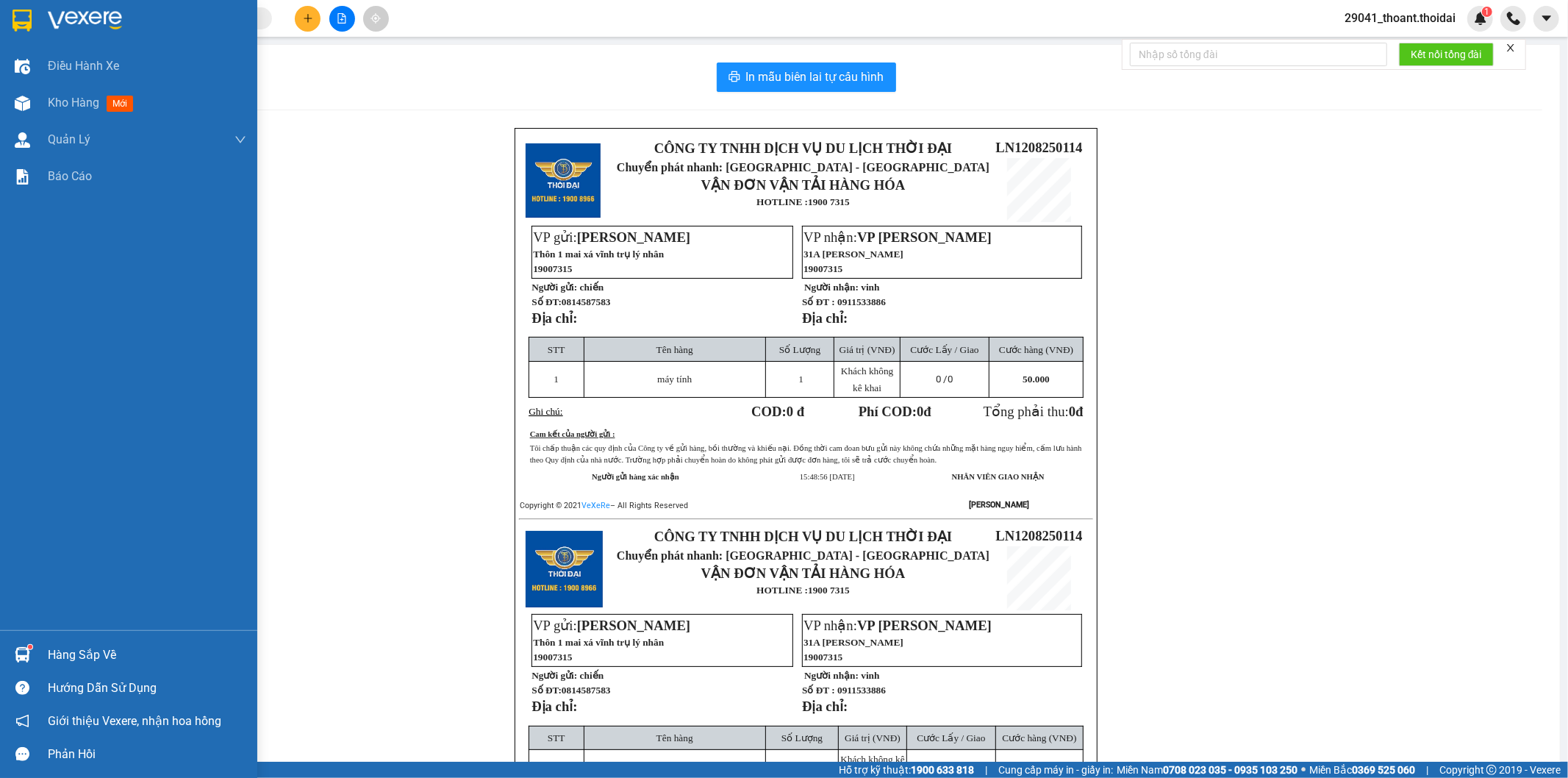
click at [27, 23] on img at bounding box center [22, 21] width 19 height 22
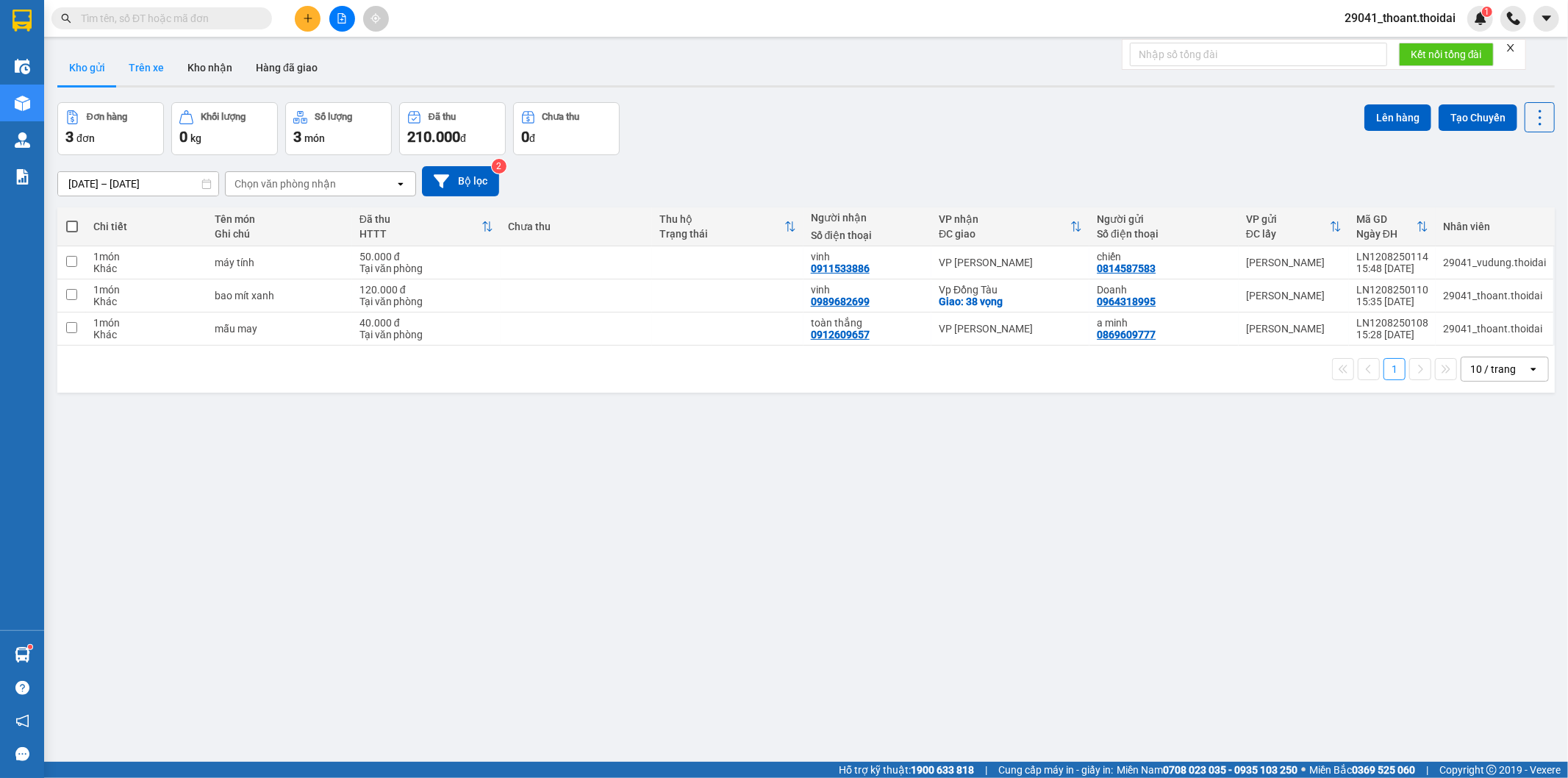
click at [148, 72] on button "Trên xe" at bounding box center [146, 68] width 59 height 35
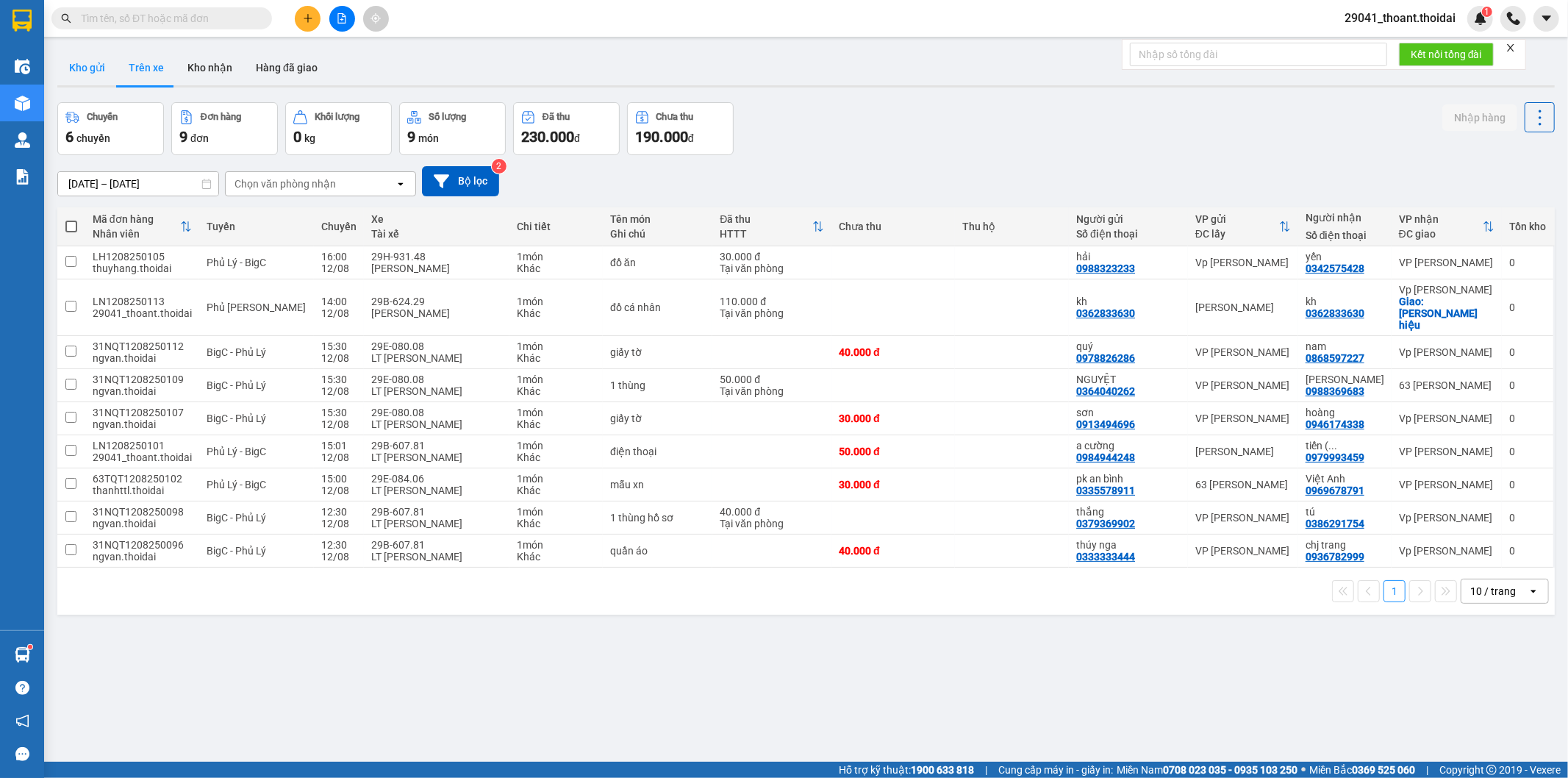
click at [91, 76] on button "Kho gửi" at bounding box center [87, 68] width 60 height 35
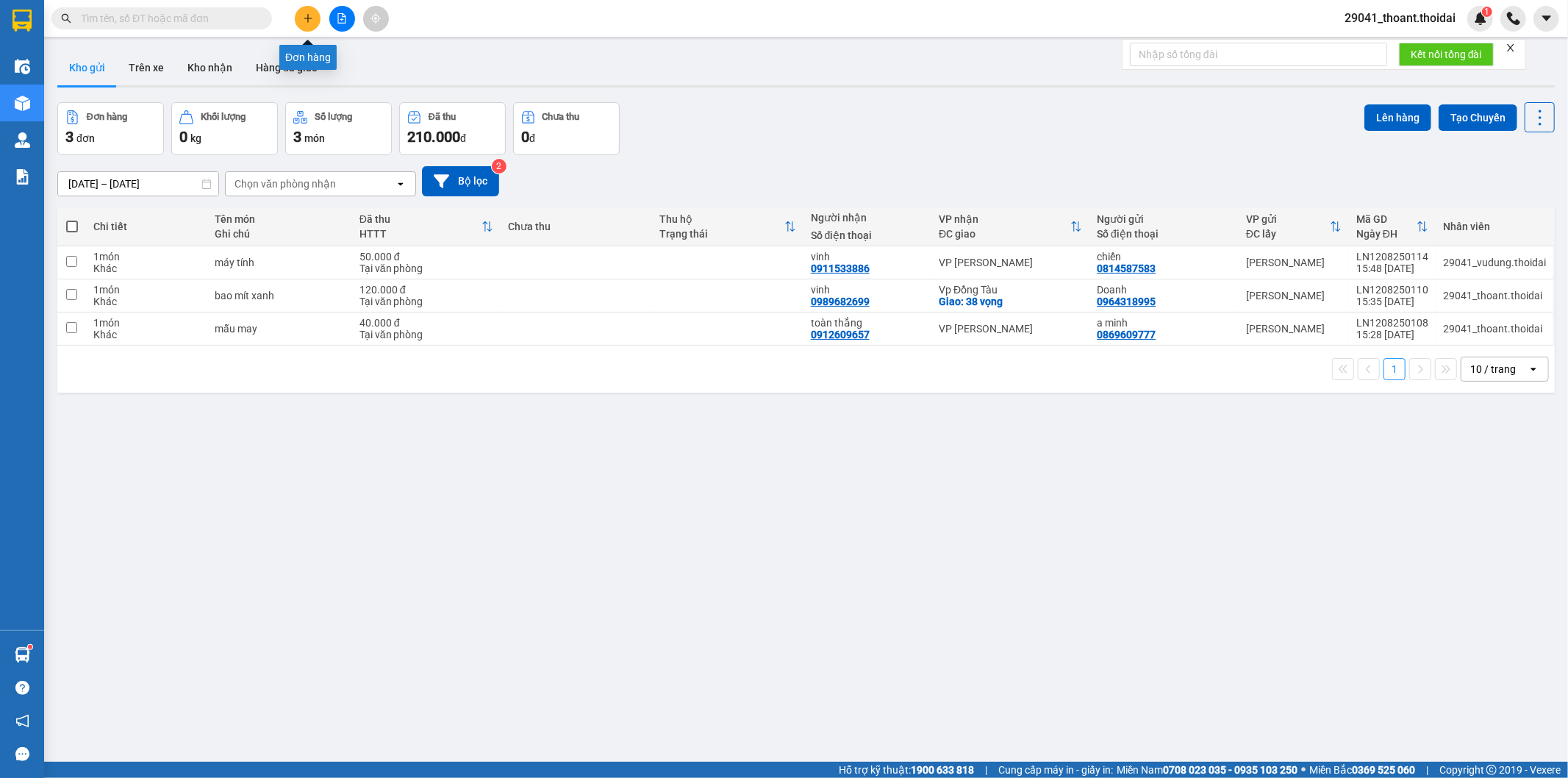
click at [303, 12] on button at bounding box center [308, 18] width 26 height 26
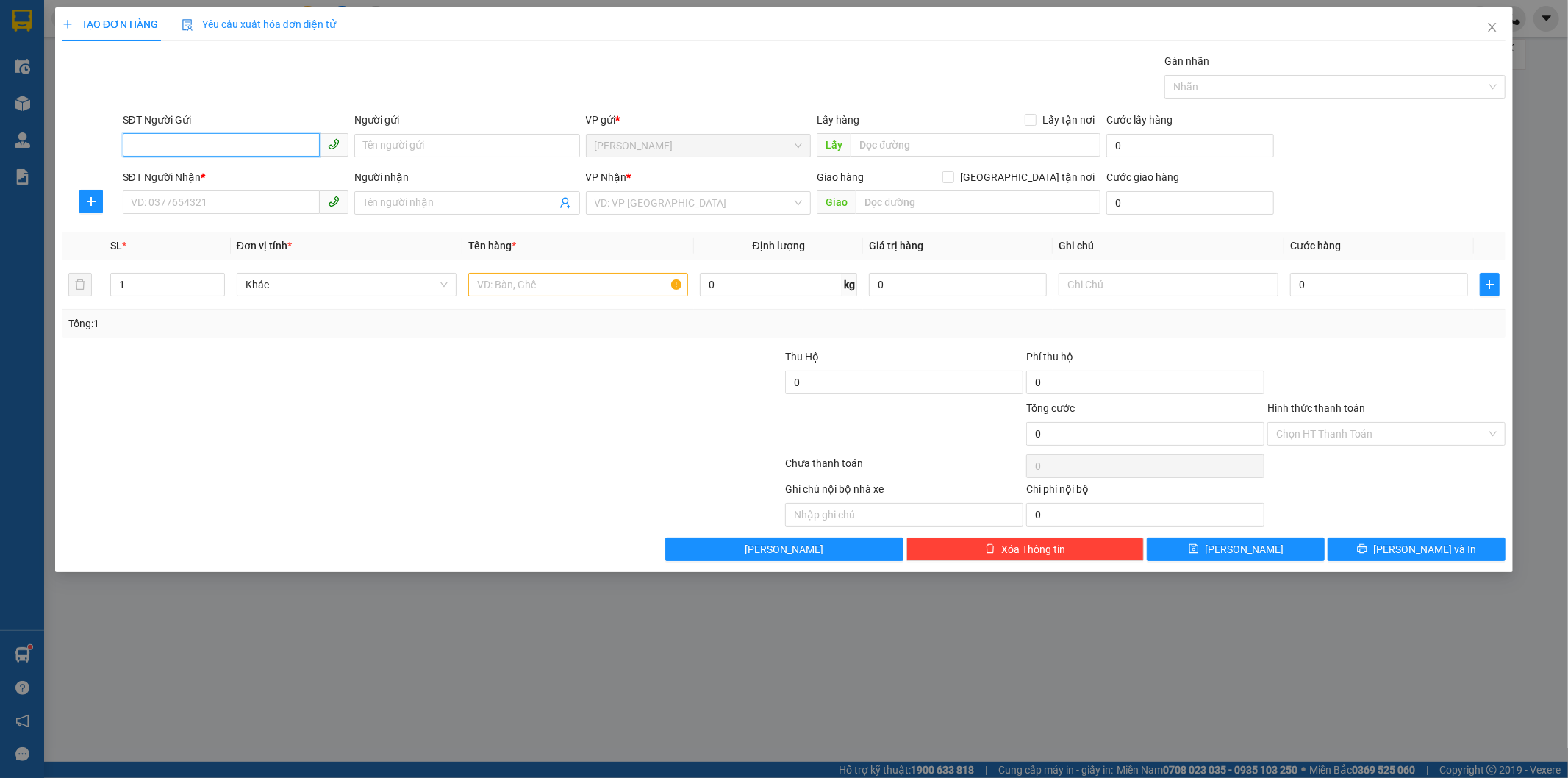
click at [159, 156] on span at bounding box center [235, 145] width 226 height 24
type input "0978887532"
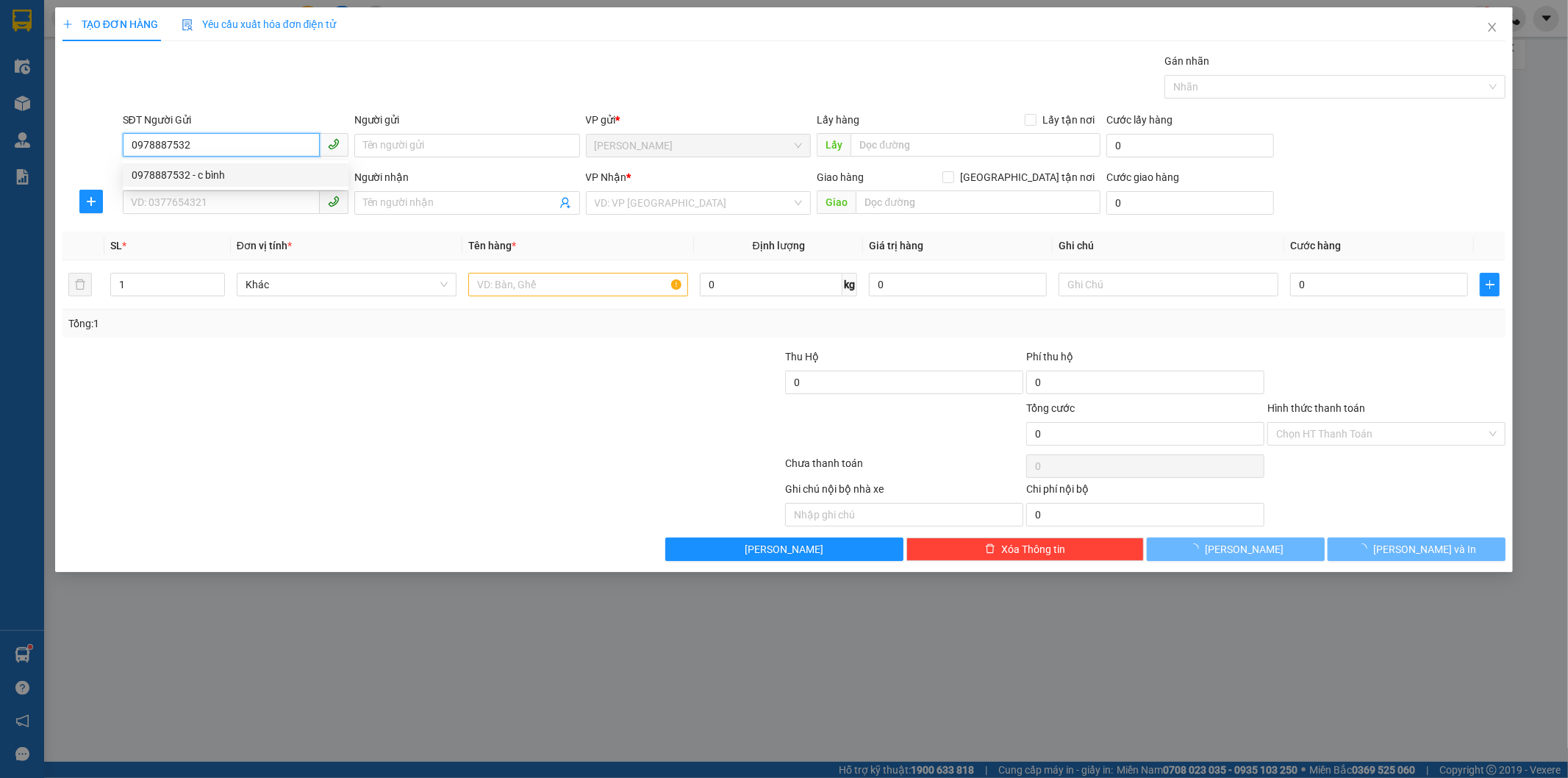
click at [185, 170] on div "0978887532 - c bình" at bounding box center [235, 175] width 208 height 16
type input "c bình"
type input "0978887532"
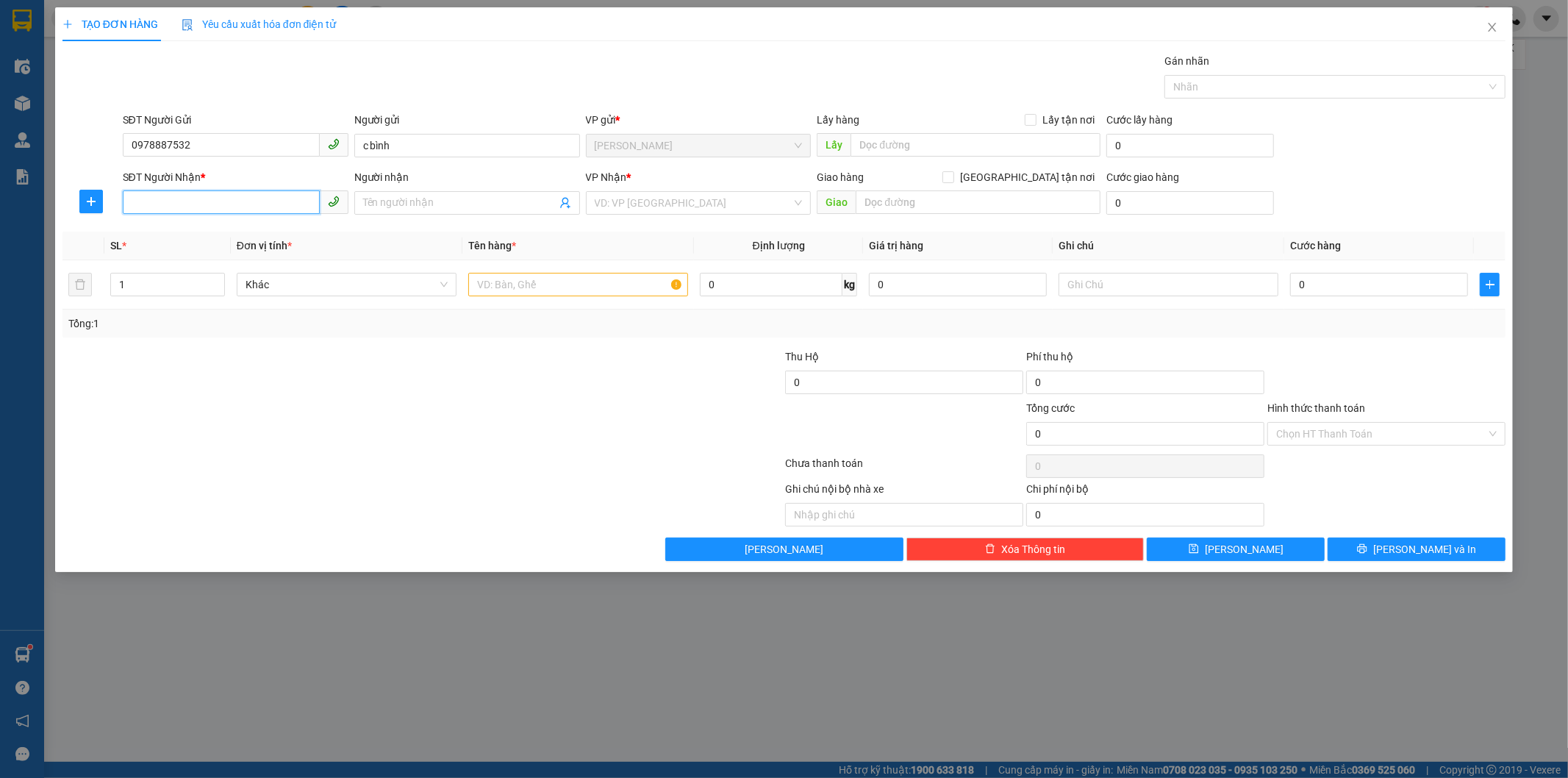
click at [180, 195] on input "SĐT Người Nhận *" at bounding box center [221, 202] width 197 height 24
click at [173, 203] on input "SĐT Người Nhận *" at bounding box center [221, 202] width 197 height 24
click at [711, 198] on input "search" at bounding box center [693, 203] width 198 height 22
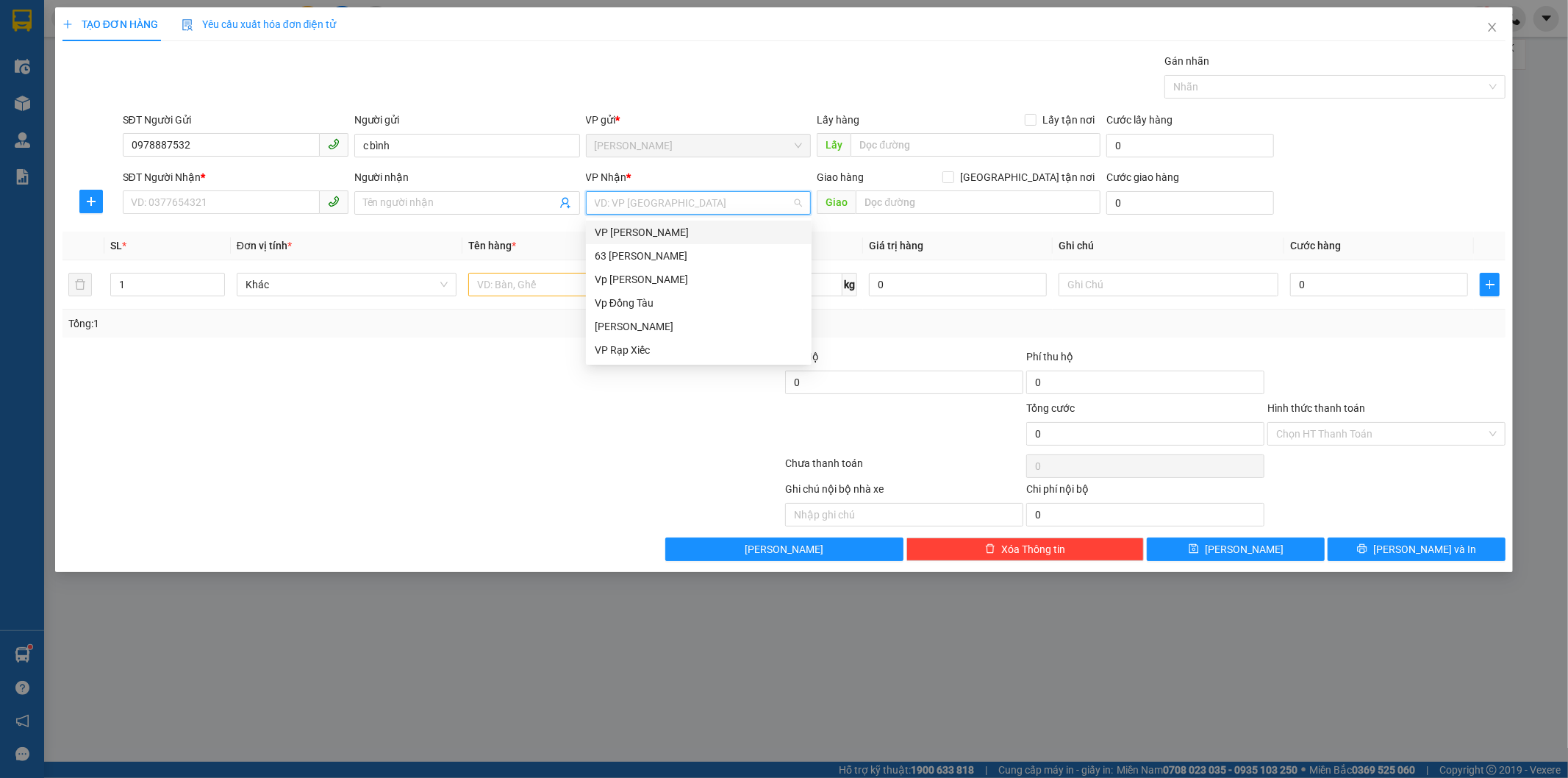
drag, startPoint x: 659, startPoint y: 231, endPoint x: 555, endPoint y: 239, distance: 104.3
click at [660, 230] on div "VP [PERSON_NAME]" at bounding box center [698, 232] width 208 height 16
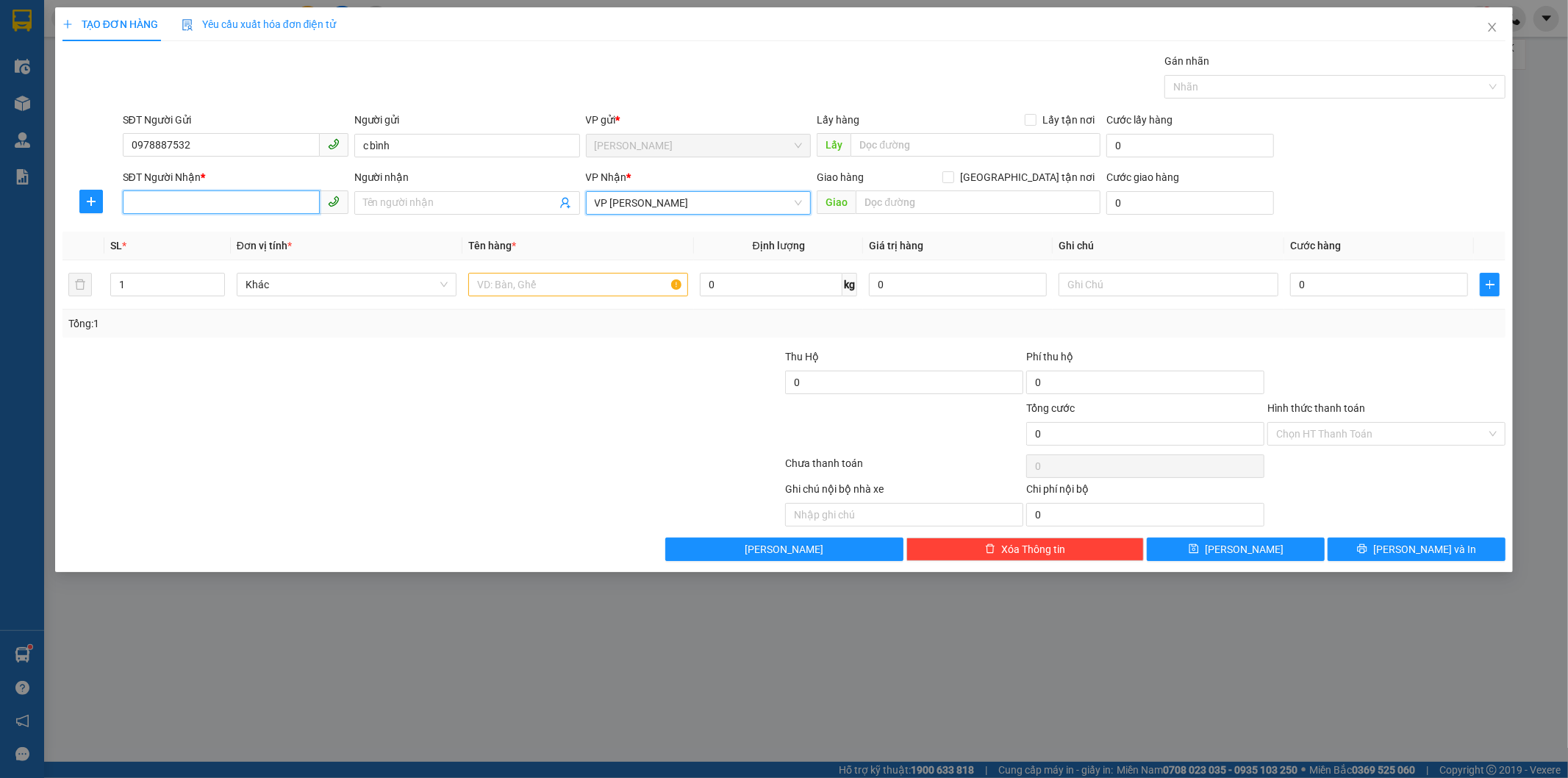
click at [226, 208] on input "SĐT Người Nhận *" at bounding box center [221, 202] width 197 height 24
type input "0961196377"
click at [388, 195] on input "Người nhận" at bounding box center [459, 203] width 193 height 16
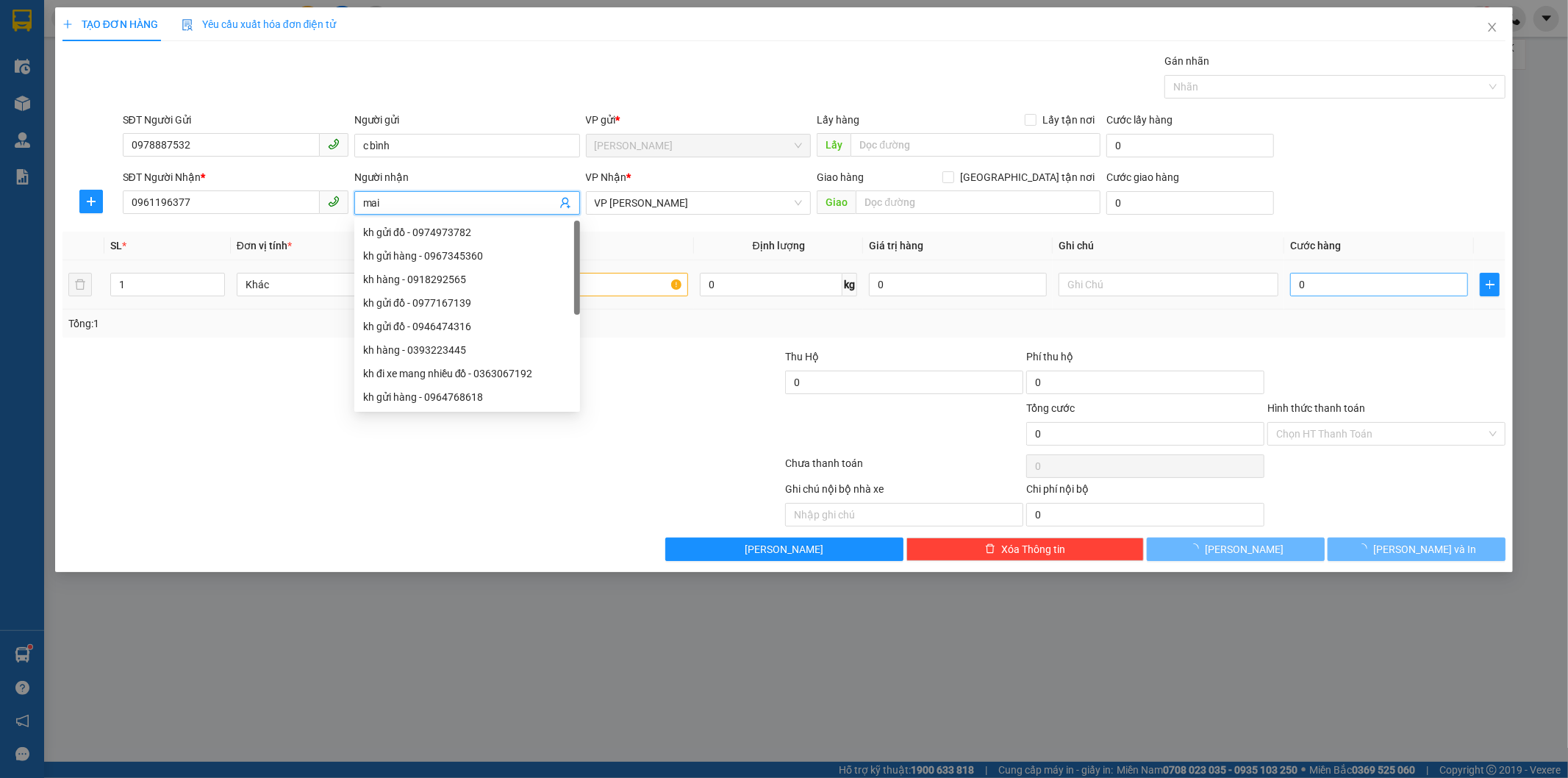
type input "mai"
click at [1314, 279] on input "0" at bounding box center [1378, 285] width 178 height 24
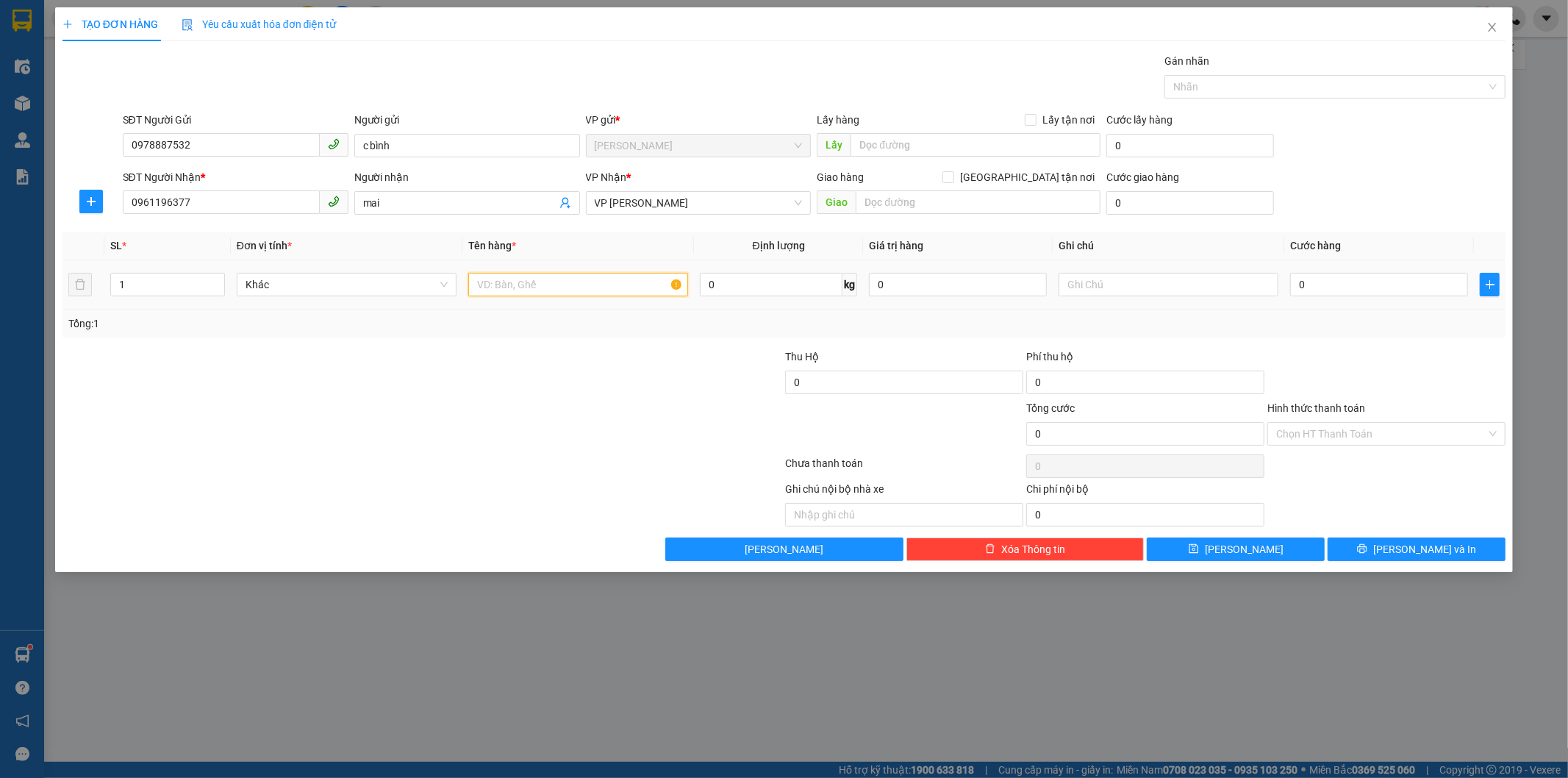
click at [622, 285] on input "text" at bounding box center [578, 285] width 220 height 24
type input "túi giấy tờ"
click at [1358, 277] on input "0" at bounding box center [1378, 285] width 178 height 24
type input "3"
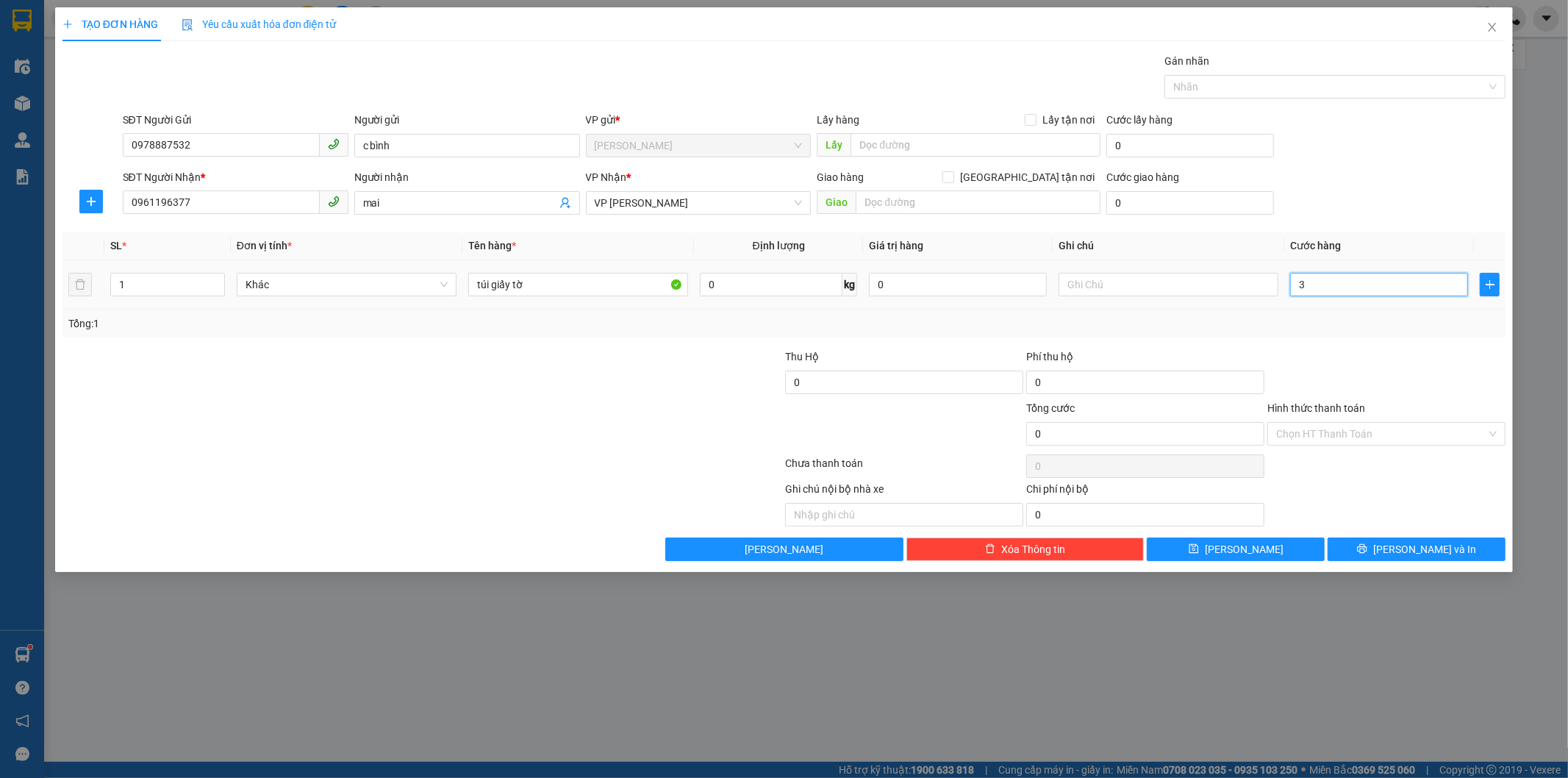
type input "3"
type input "30"
type input "300"
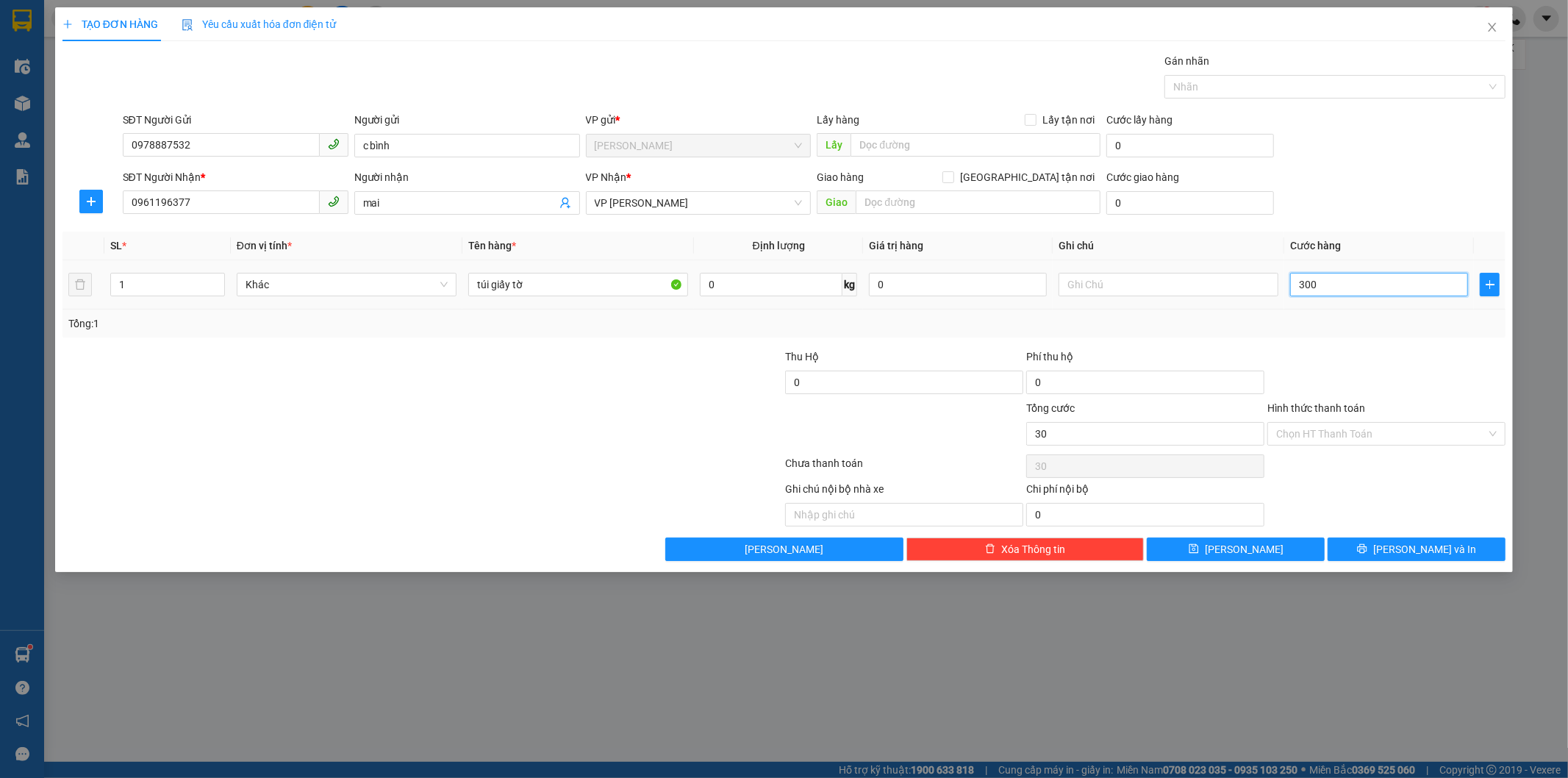
type input "300"
type input "3.000"
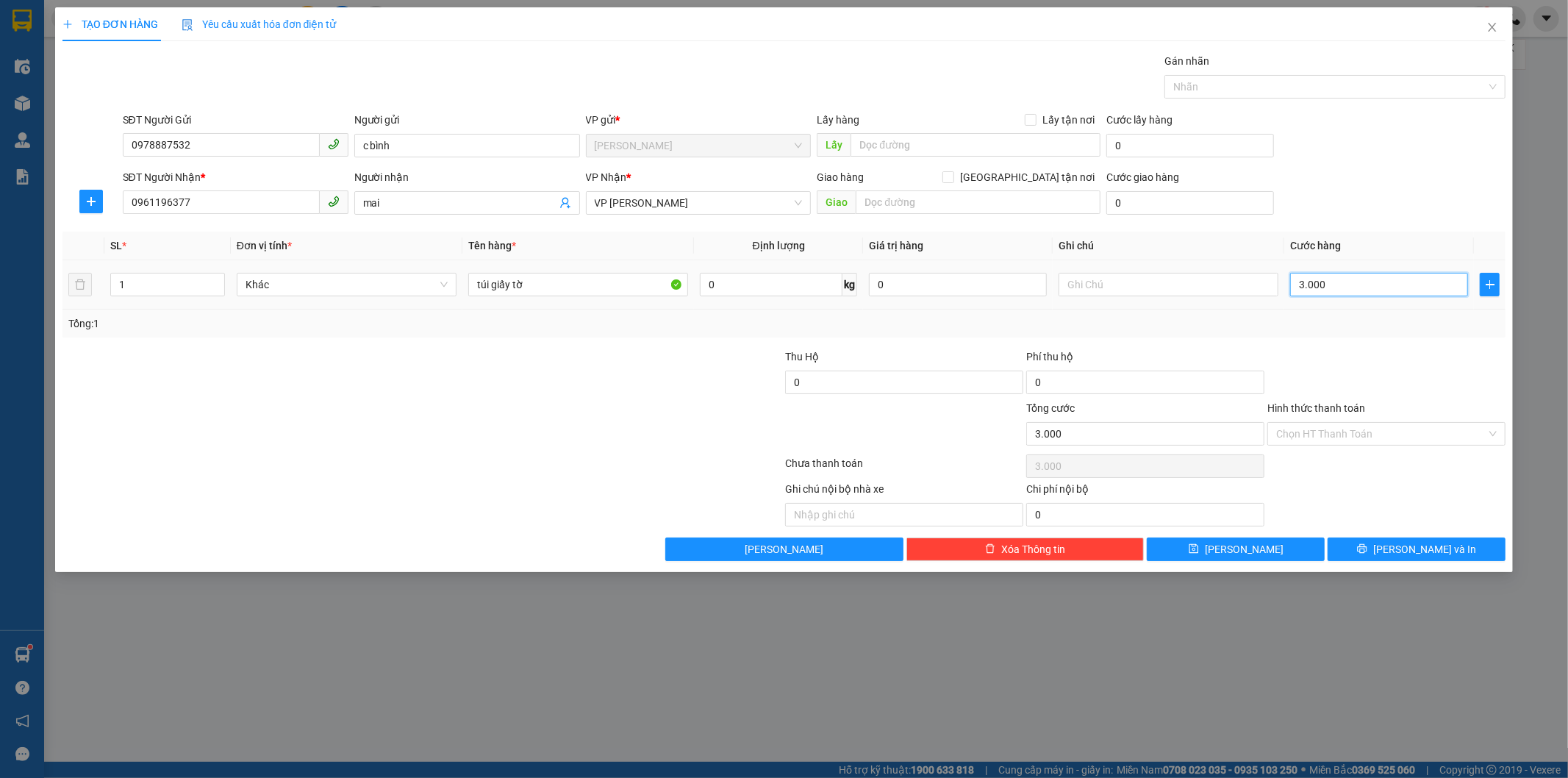
type input "30.000"
click at [1449, 437] on input "Hình thức thanh toán" at bounding box center [1381, 434] width 210 height 22
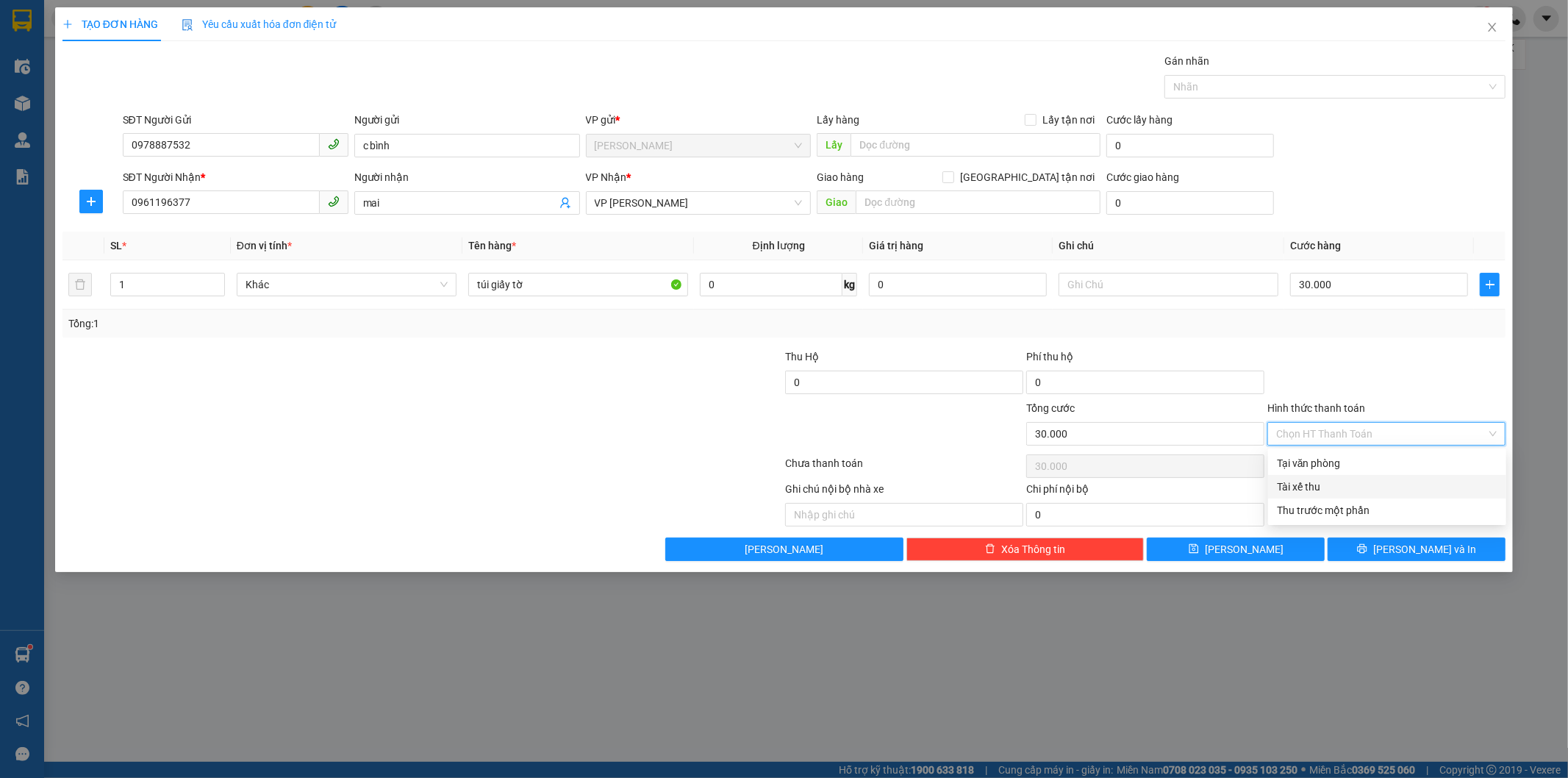
click at [1378, 464] on div "Tại văn phòng" at bounding box center [1387, 463] width 221 height 16
type input "0"
click at [1367, 550] on icon "printer" at bounding box center [1362, 549] width 10 height 10
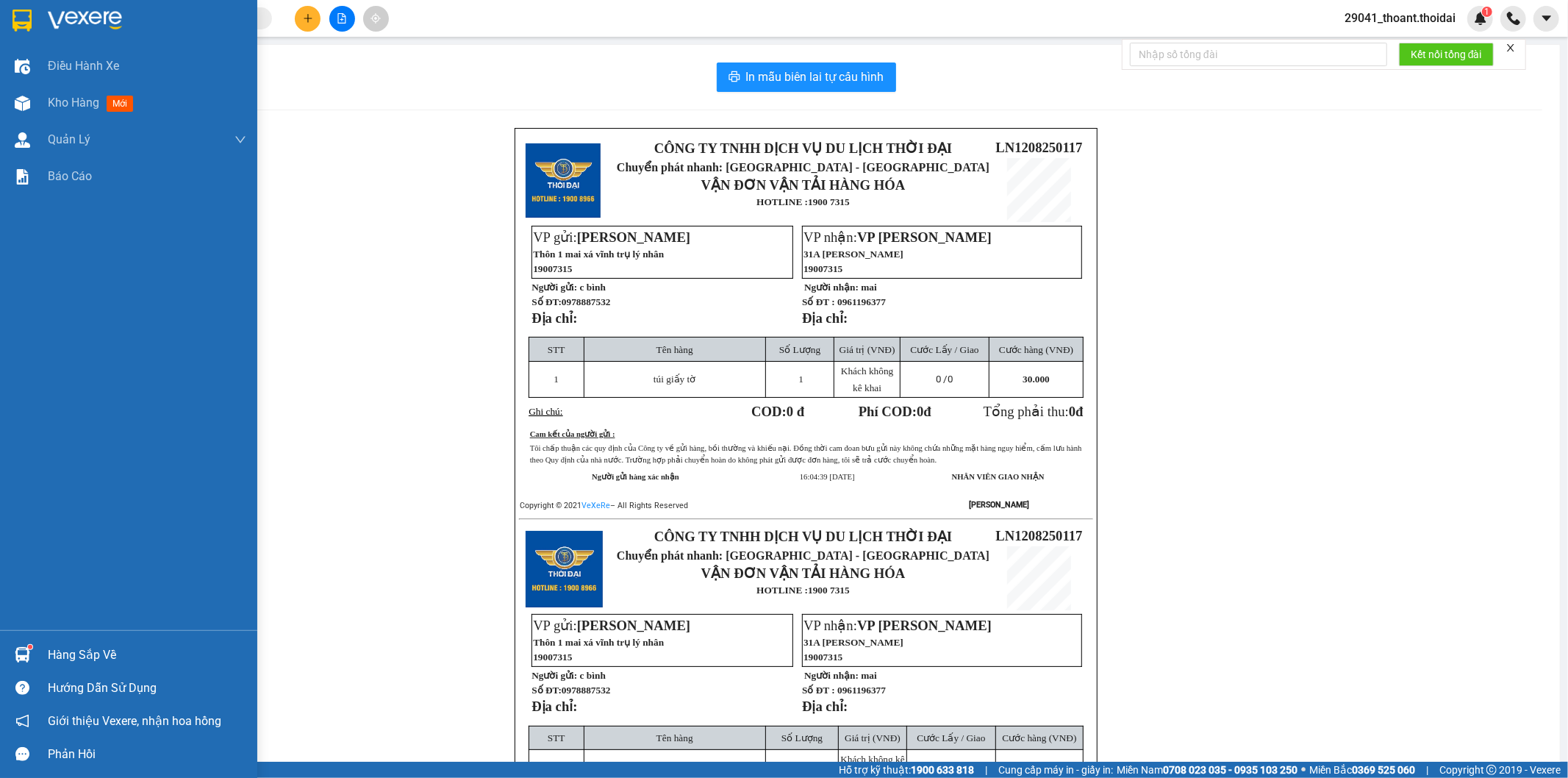
click at [11, 11] on div at bounding box center [22, 20] width 26 height 26
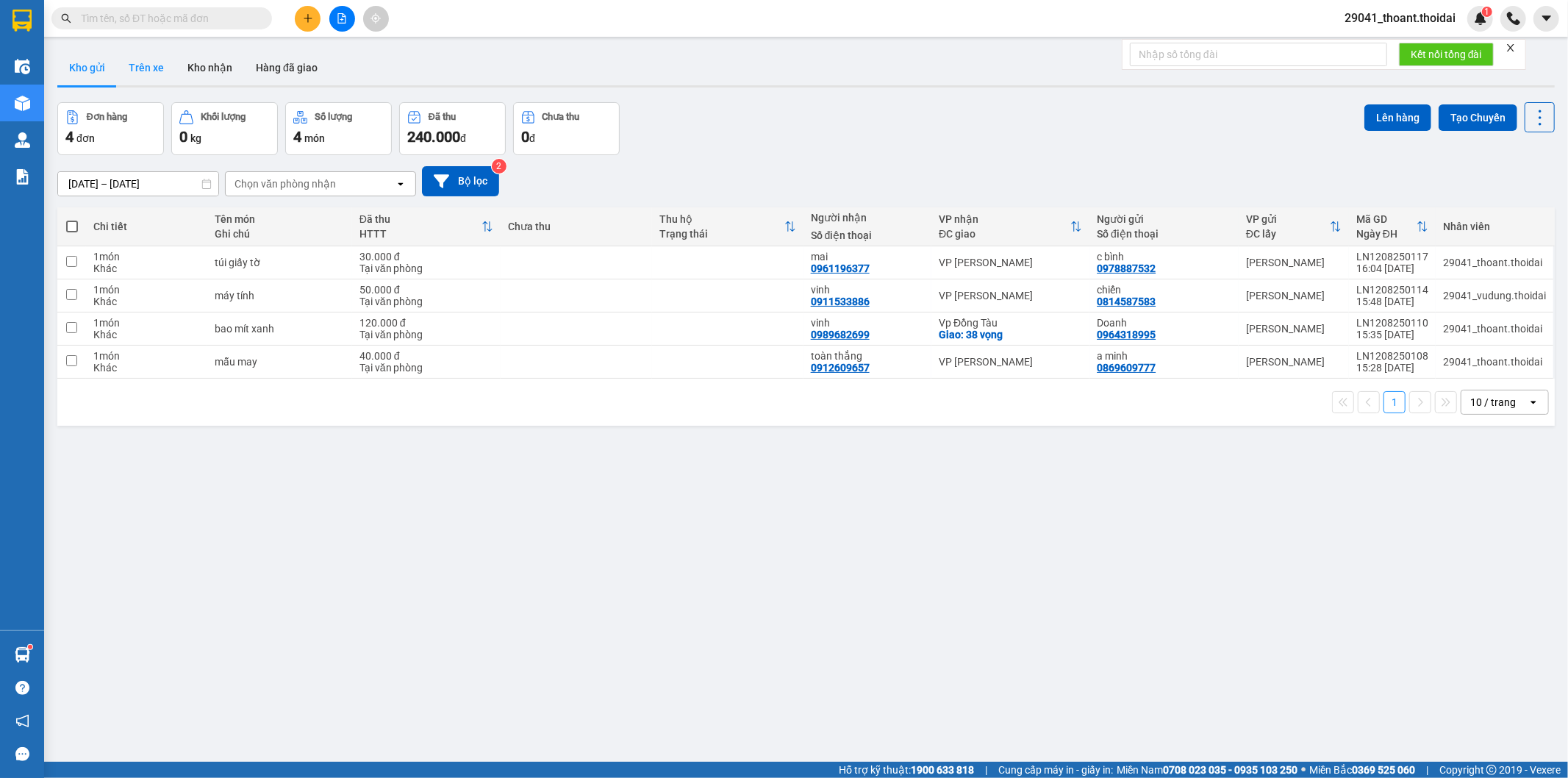
click at [138, 63] on button "Trên xe" at bounding box center [146, 68] width 59 height 35
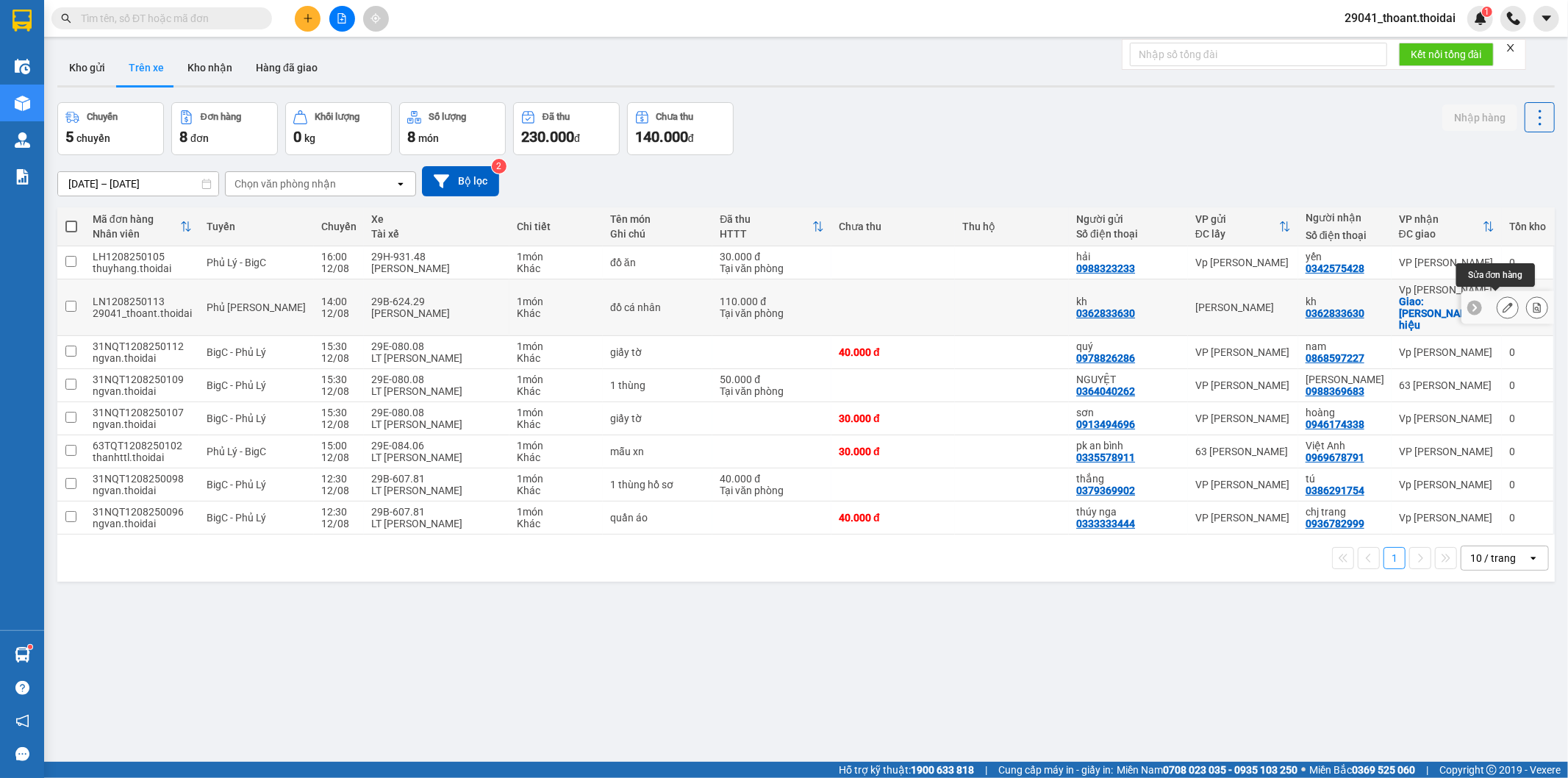
click at [1503, 302] on icon at bounding box center [1508, 308] width 10 height 10
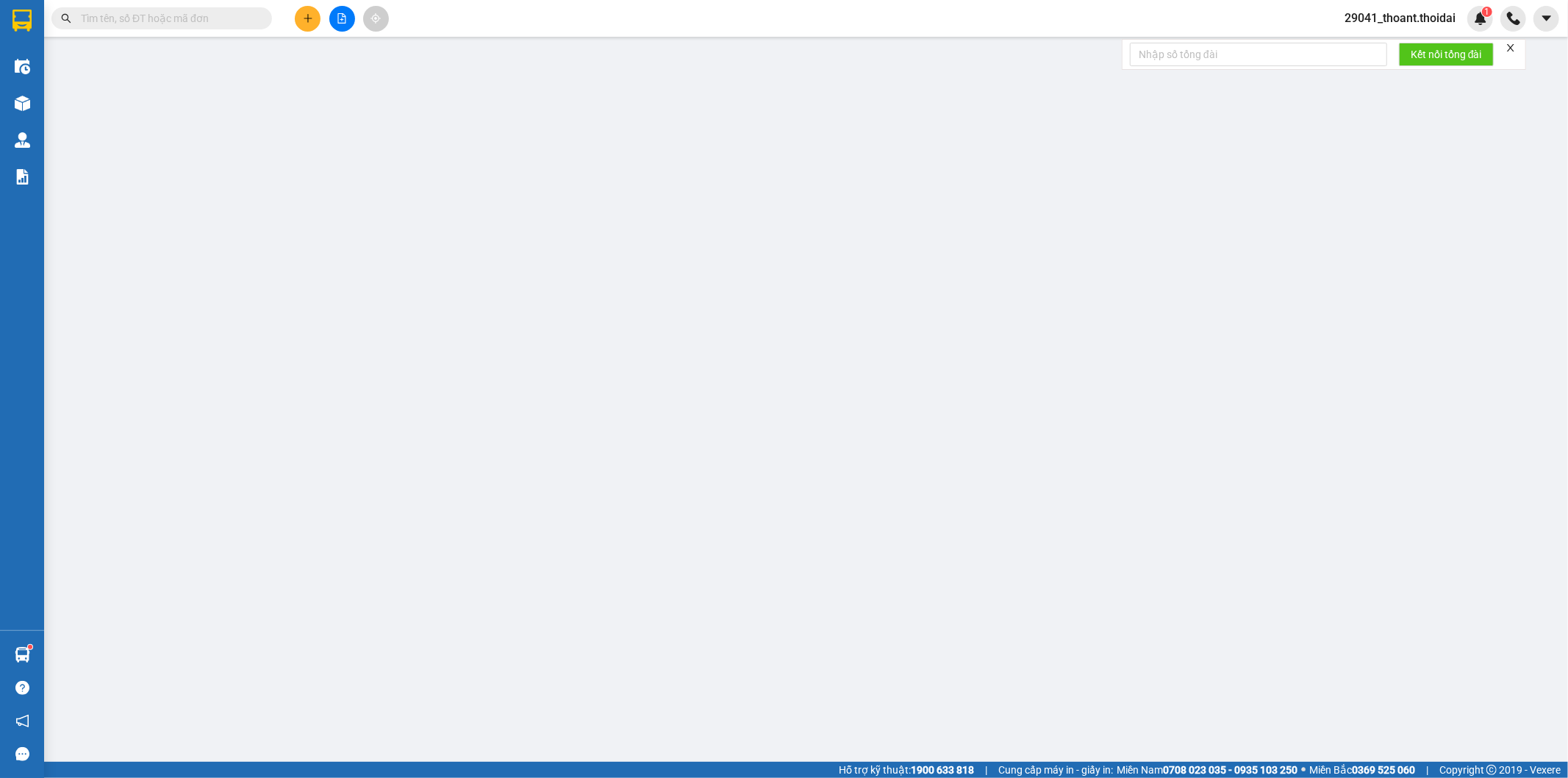
type input "0362833630"
type input "kh"
type input "0362833630"
type input "kh"
checkbox input "true"
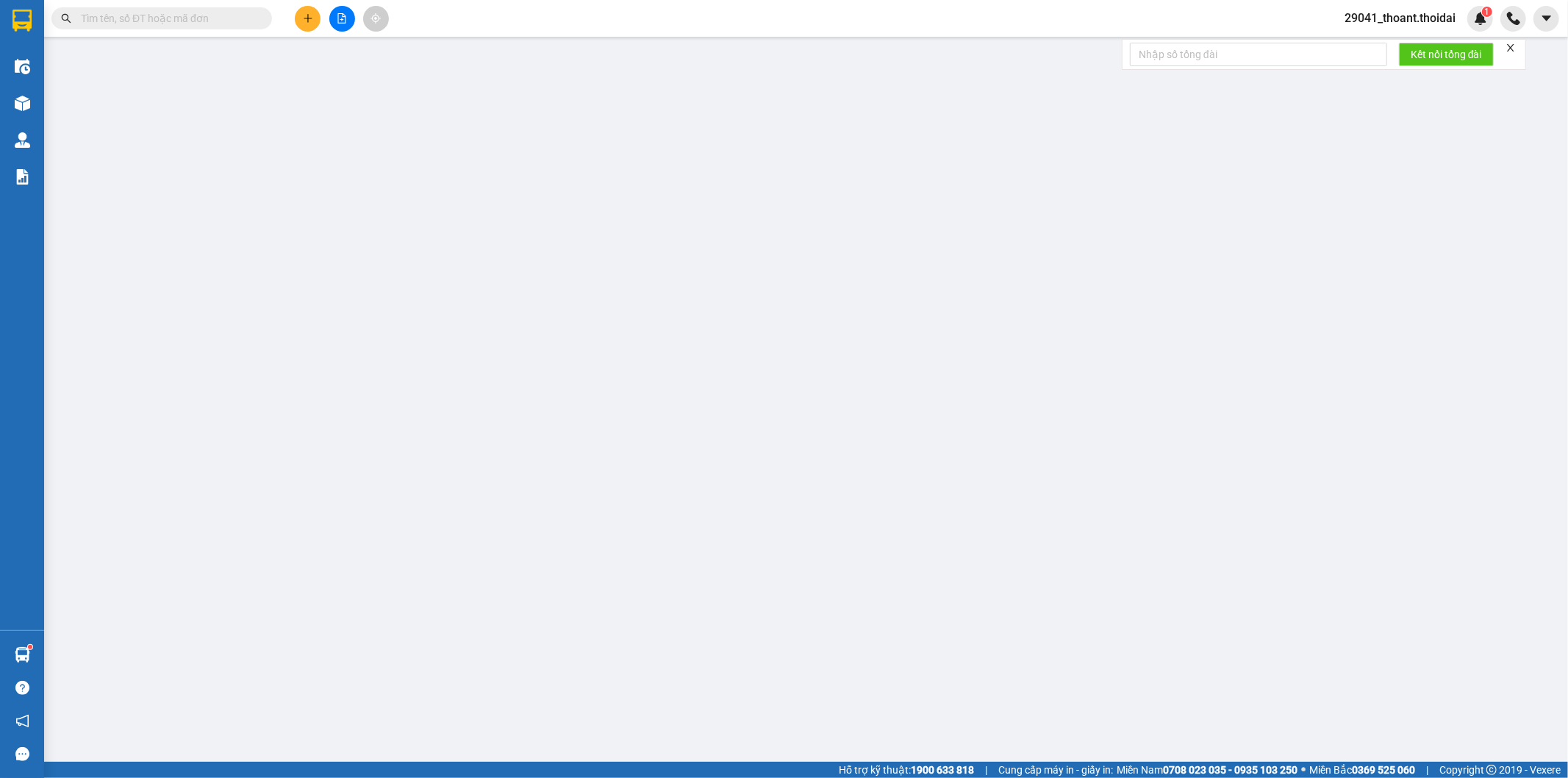
type input "[PERSON_NAME] hiệu"
type input "110.000"
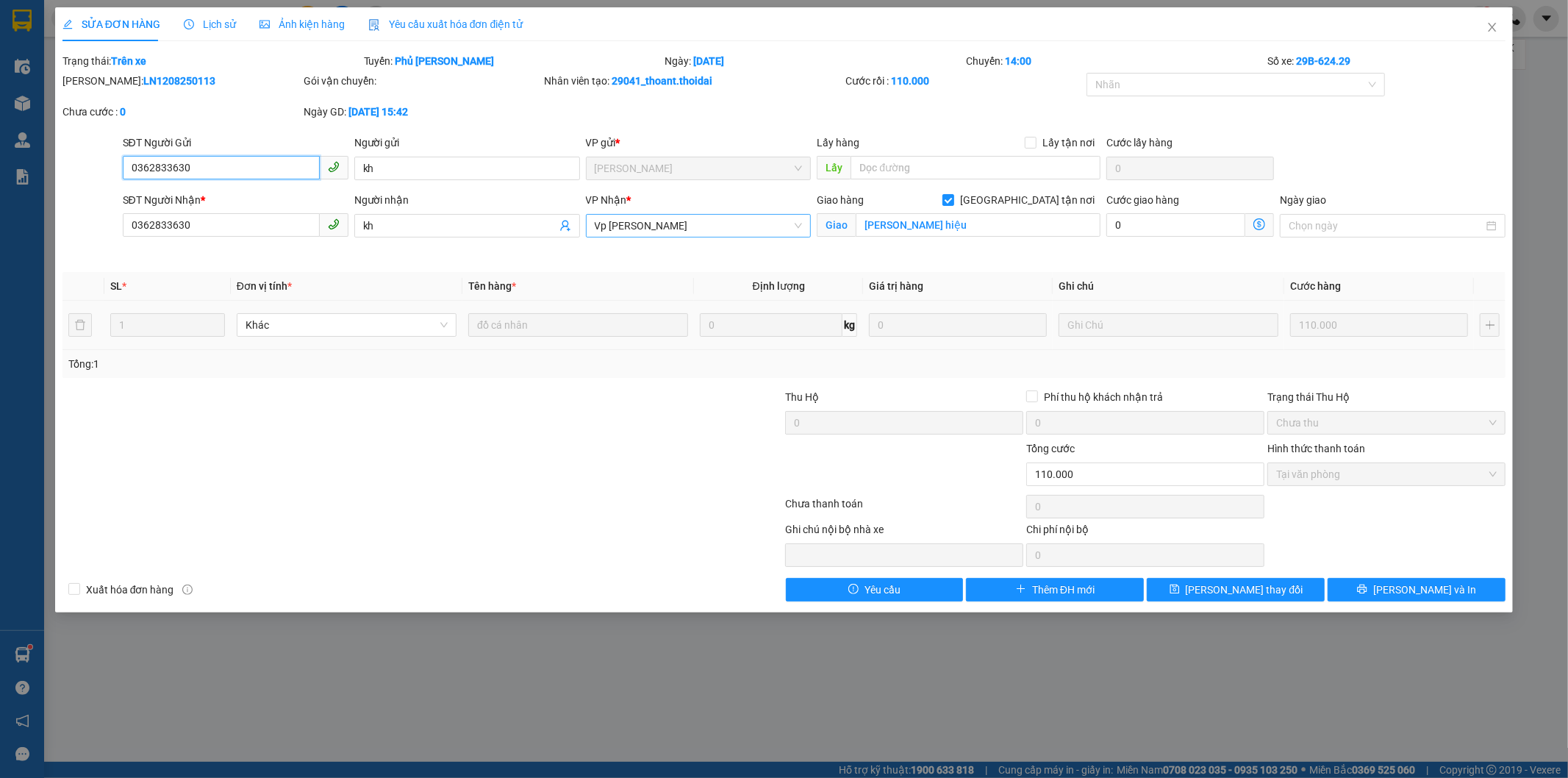
click at [729, 235] on span "Vp [PERSON_NAME]" at bounding box center [698, 226] width 208 height 22
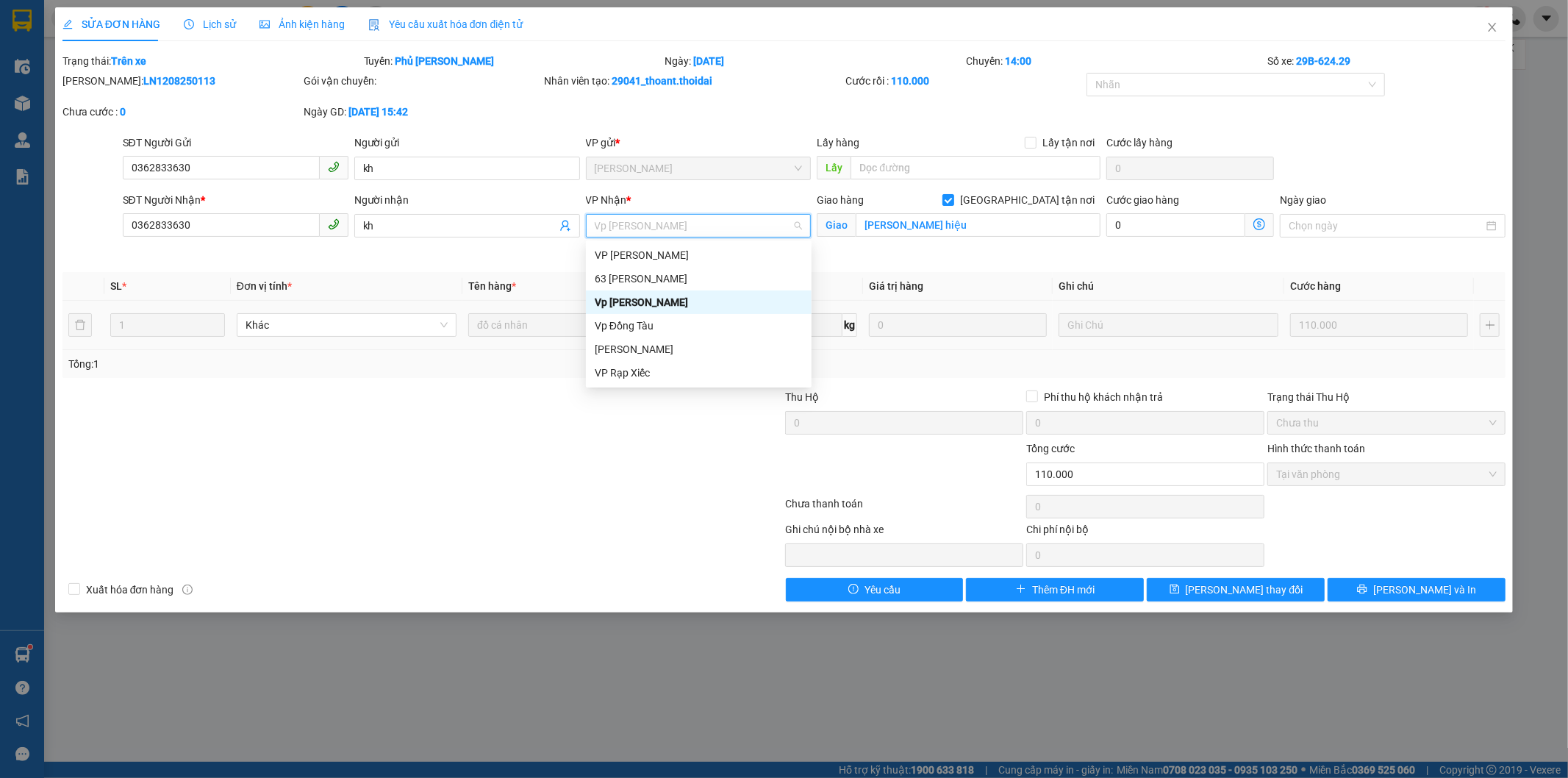
drag, startPoint x: 721, startPoint y: 229, endPoint x: 622, endPoint y: 234, distance: 99.1
click at [622, 234] on span "Vp [PERSON_NAME]" at bounding box center [698, 226] width 208 height 22
click at [651, 327] on div "Vp Đồng Tàu" at bounding box center [698, 326] width 208 height 16
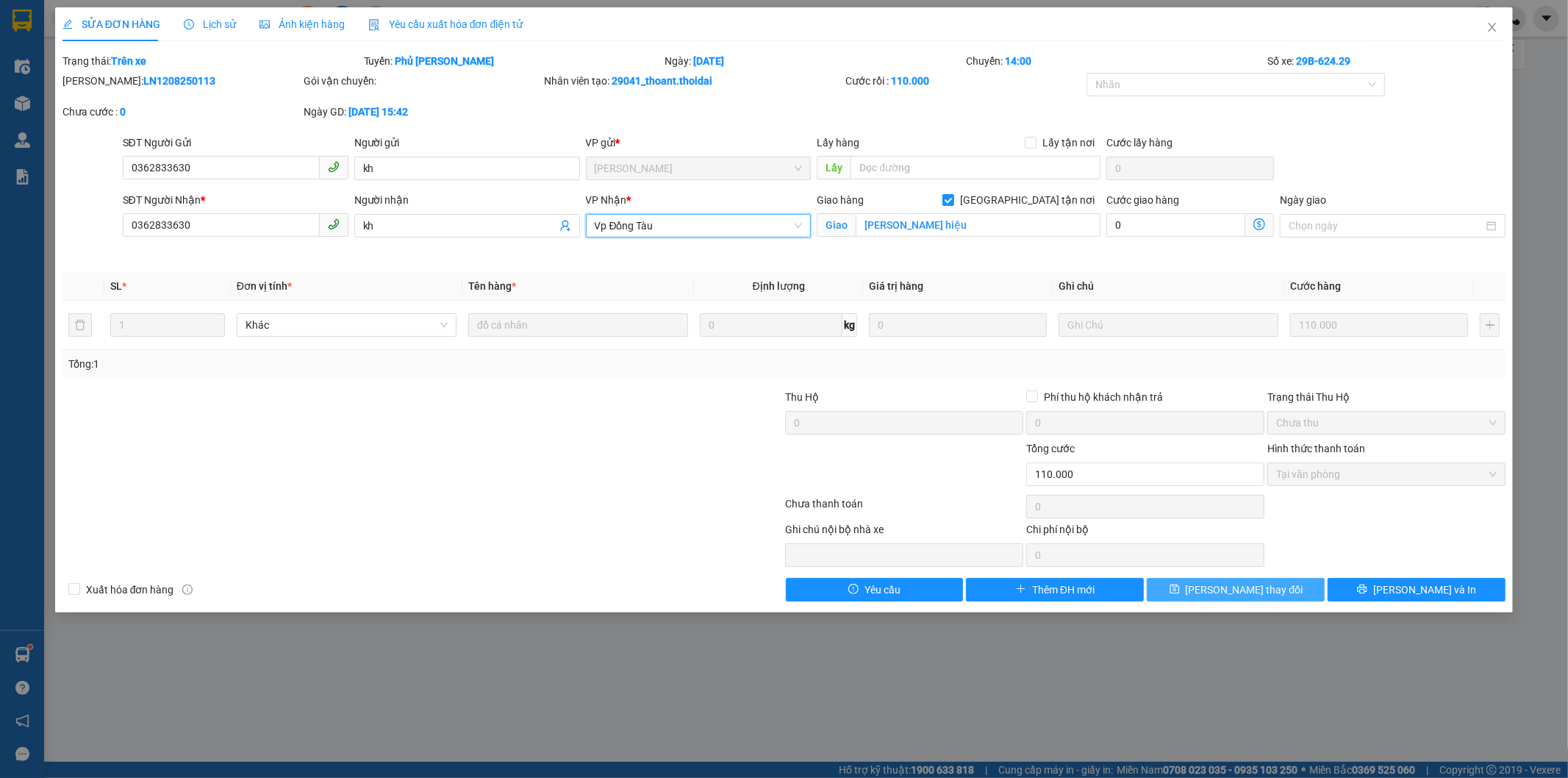
drag, startPoint x: 1263, startPoint y: 583, endPoint x: 1246, endPoint y: 584, distance: 17.0
click at [1263, 583] on span "[PERSON_NAME] thay đổi" at bounding box center [1244, 589] width 117 height 16
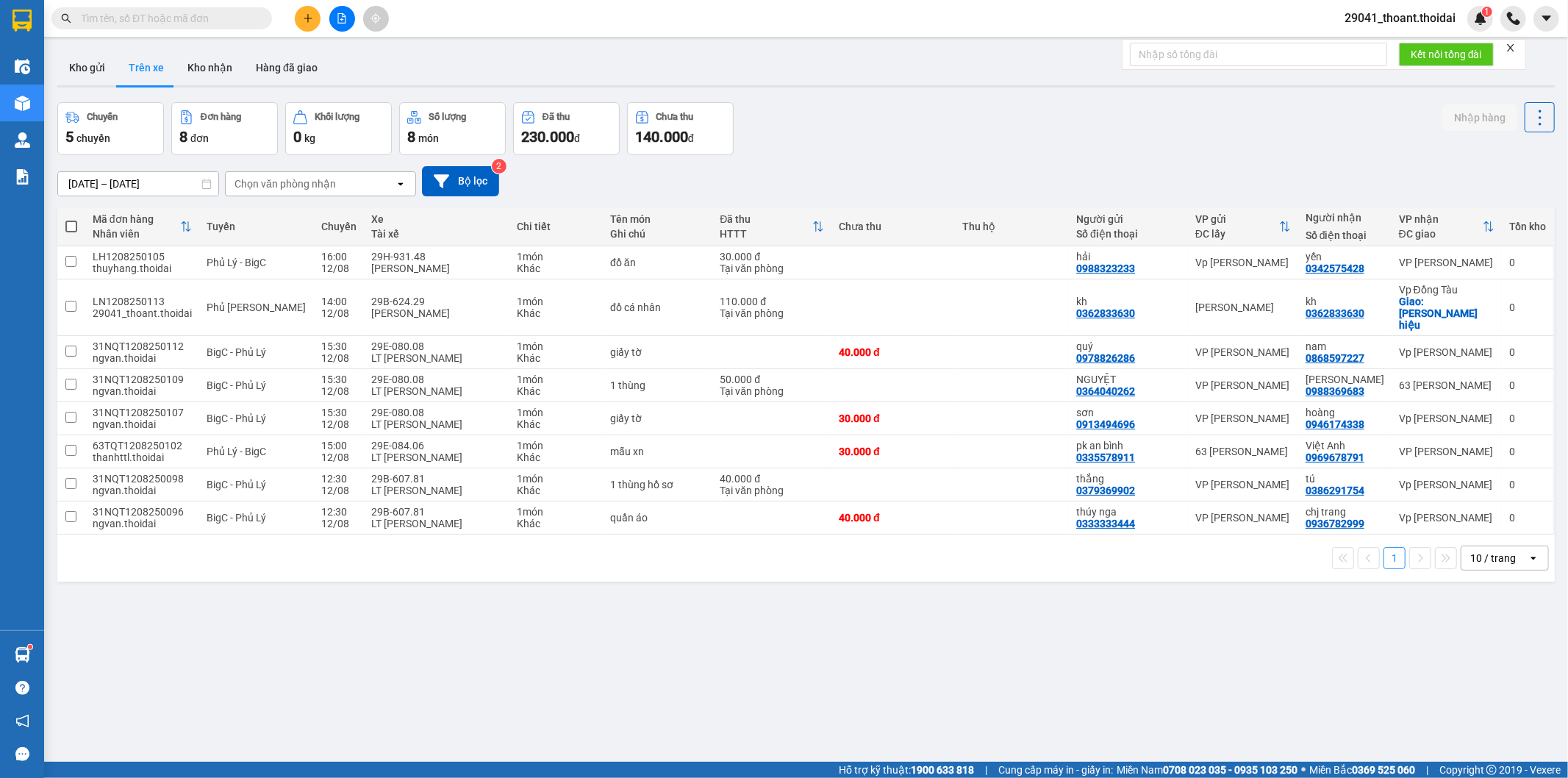
click at [182, 44] on div "ver 1.8.137 Kho gửi Trên xe Kho nhận Hàng đã giao Chuyến 5 chuyến Đơn hàng 8 đơ…" at bounding box center [806, 433] width 1509 height 778
click at [178, 26] on span at bounding box center [162, 18] width 221 height 22
click at [170, 17] on input "text" at bounding box center [167, 18] width 173 height 16
paste input "0787151510"
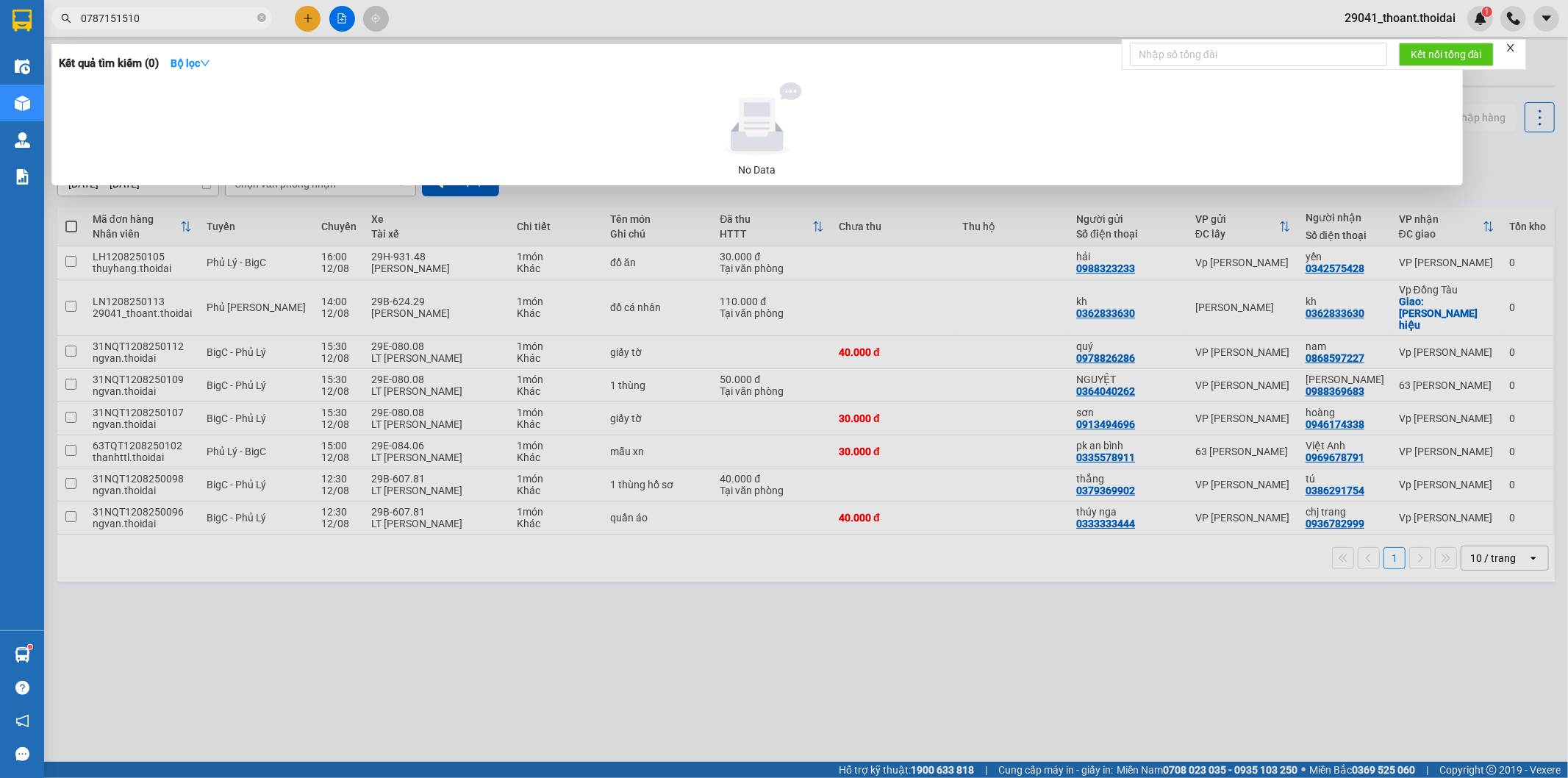
type input "0787151510"
click at [740, 667] on div at bounding box center [784, 389] width 1568 height 778
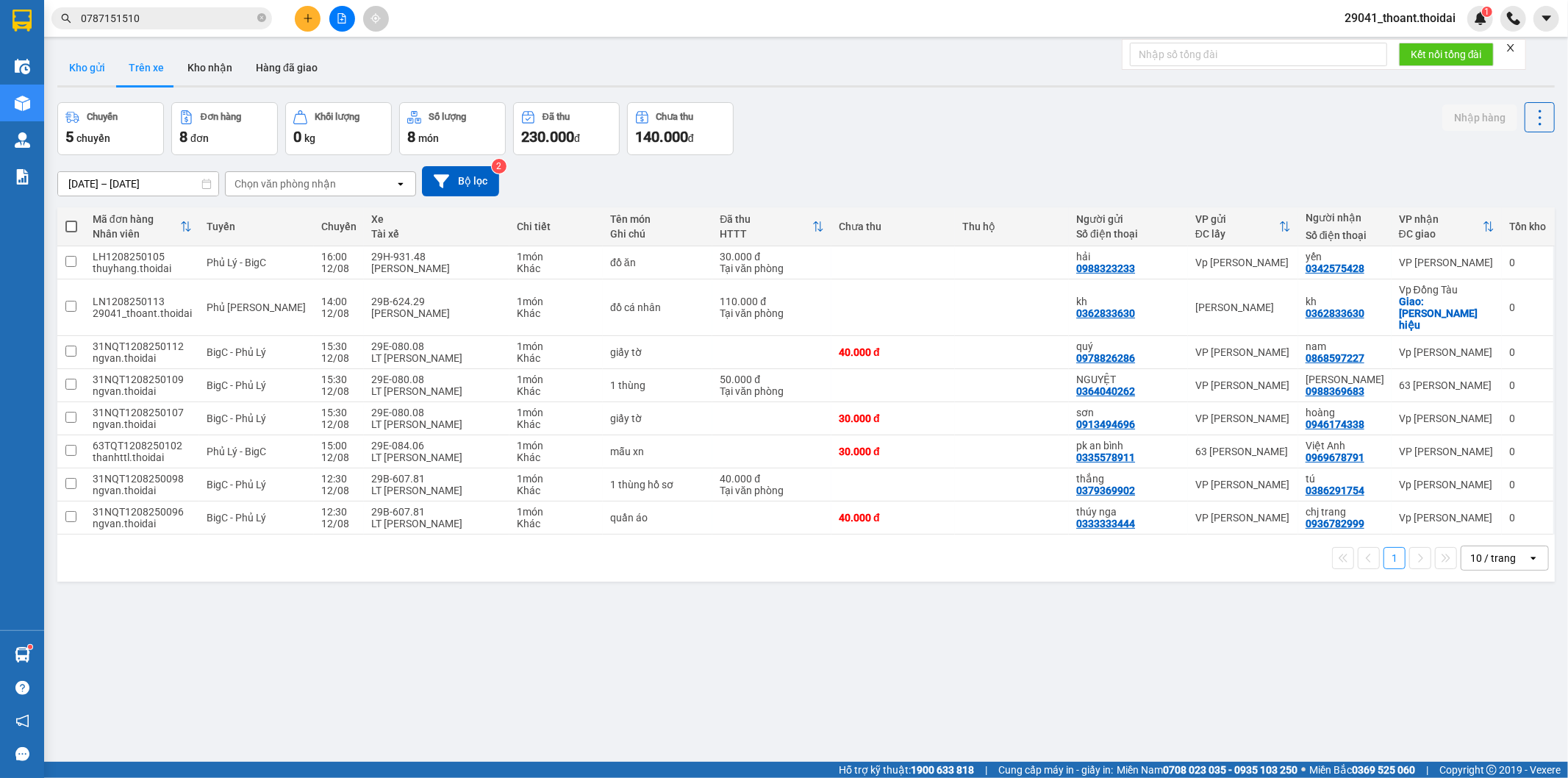
click at [108, 62] on button "Kho gửi" at bounding box center [87, 68] width 60 height 35
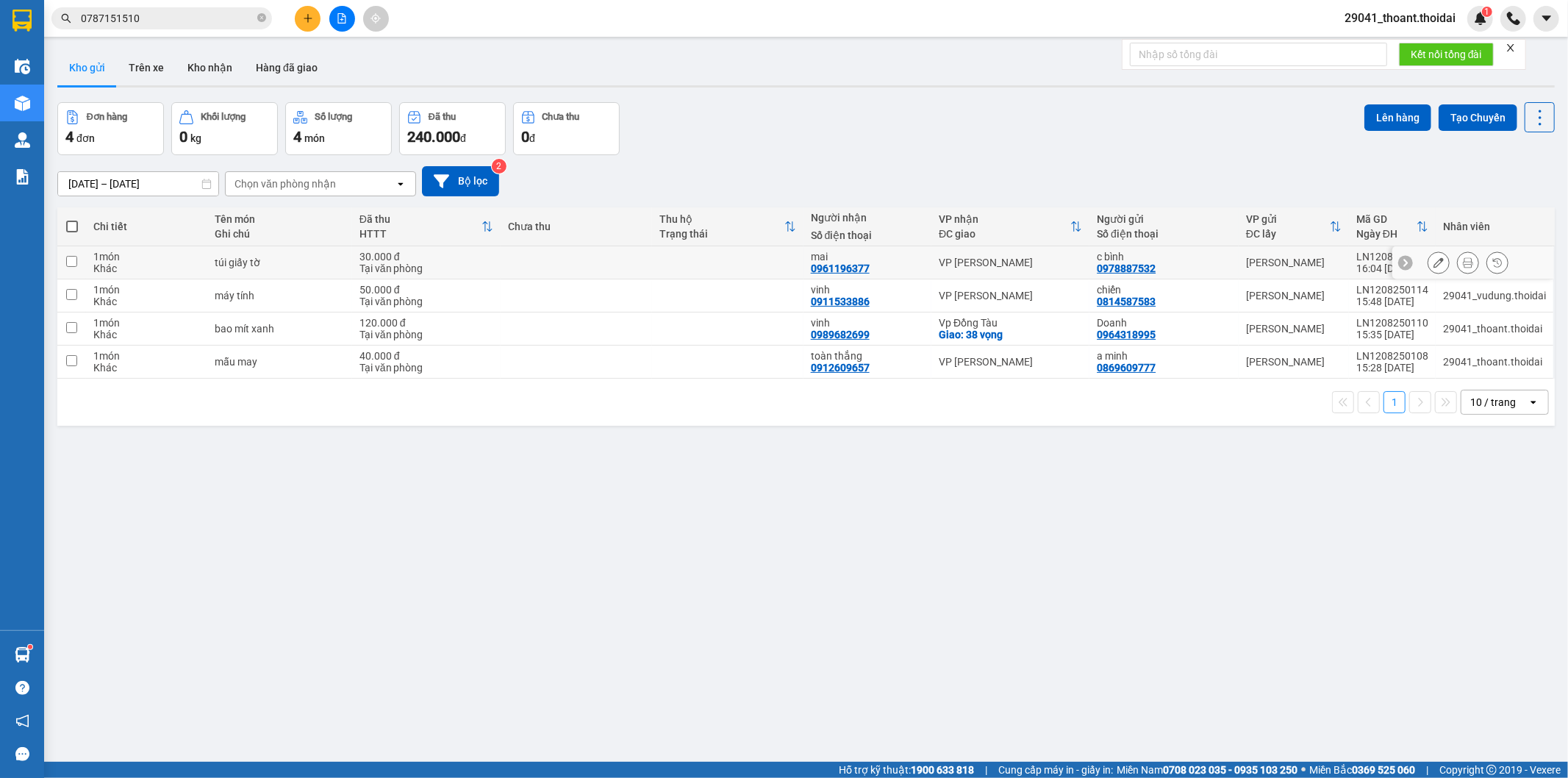
click at [69, 262] on input "checkbox" at bounding box center [72, 261] width 11 height 11
checkbox input "true"
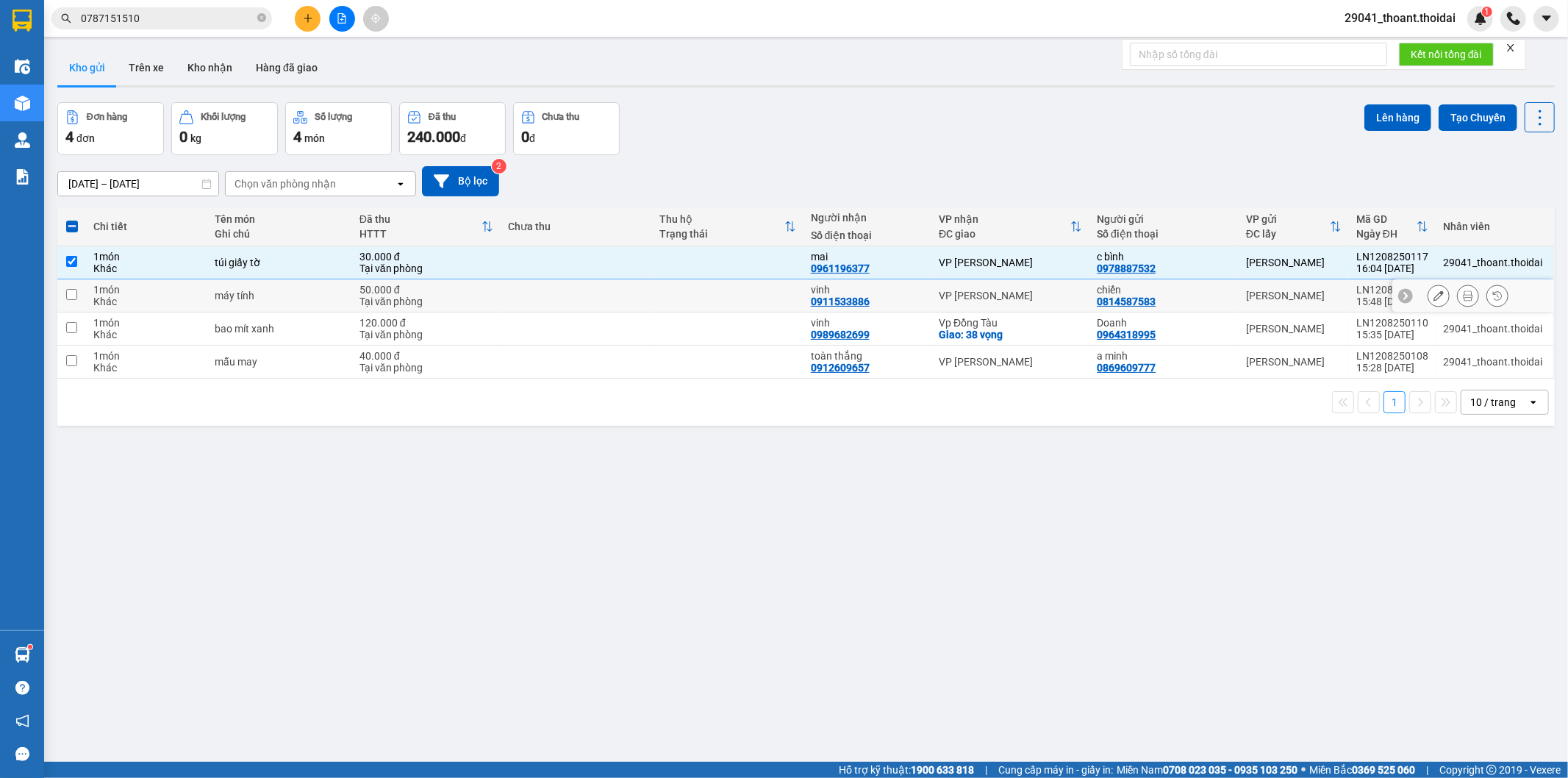
click at [71, 289] on input "checkbox" at bounding box center [72, 294] width 11 height 11
checkbox input "true"
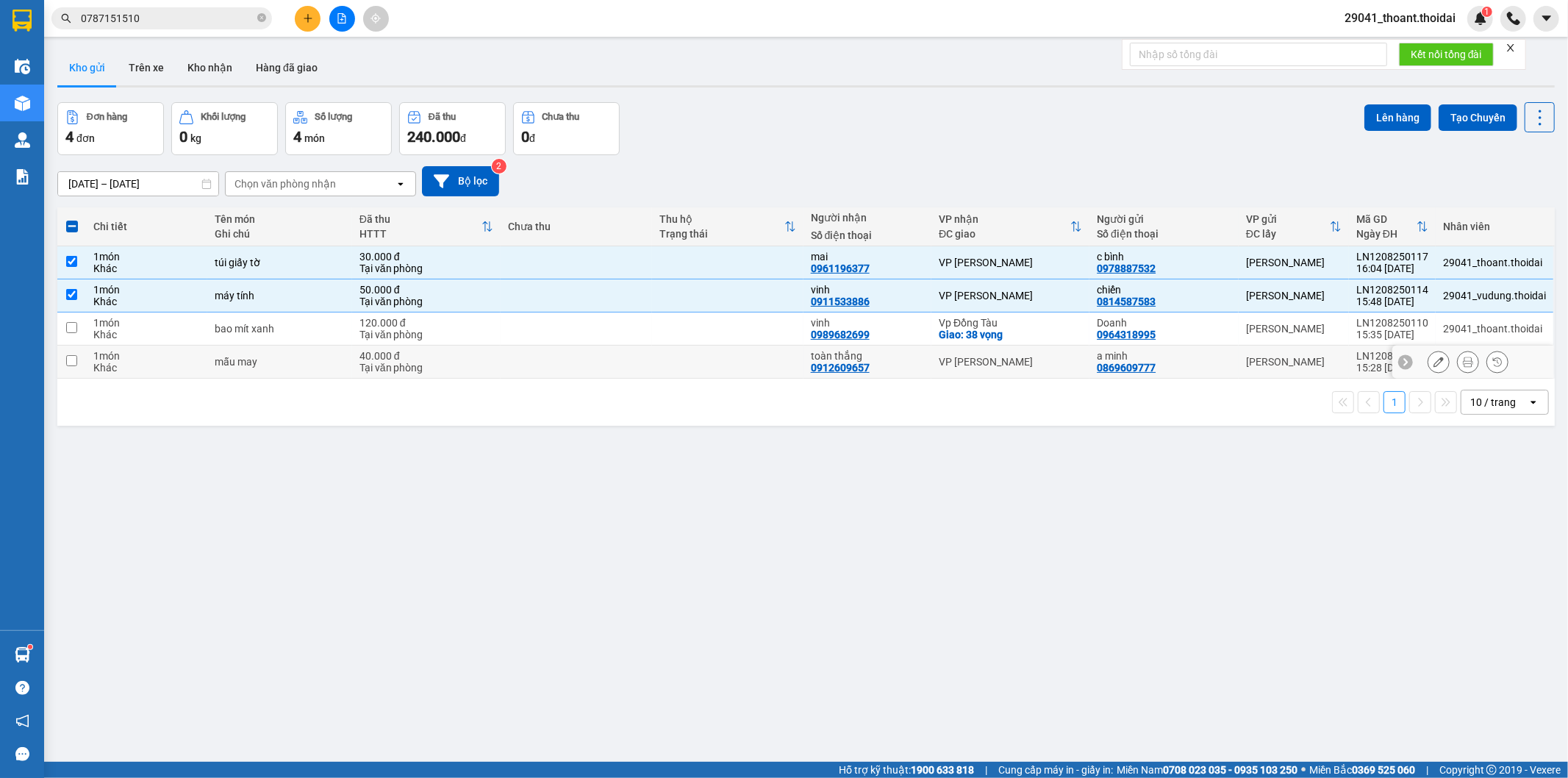
click at [69, 360] on input "checkbox" at bounding box center [72, 360] width 11 height 11
checkbox input "true"
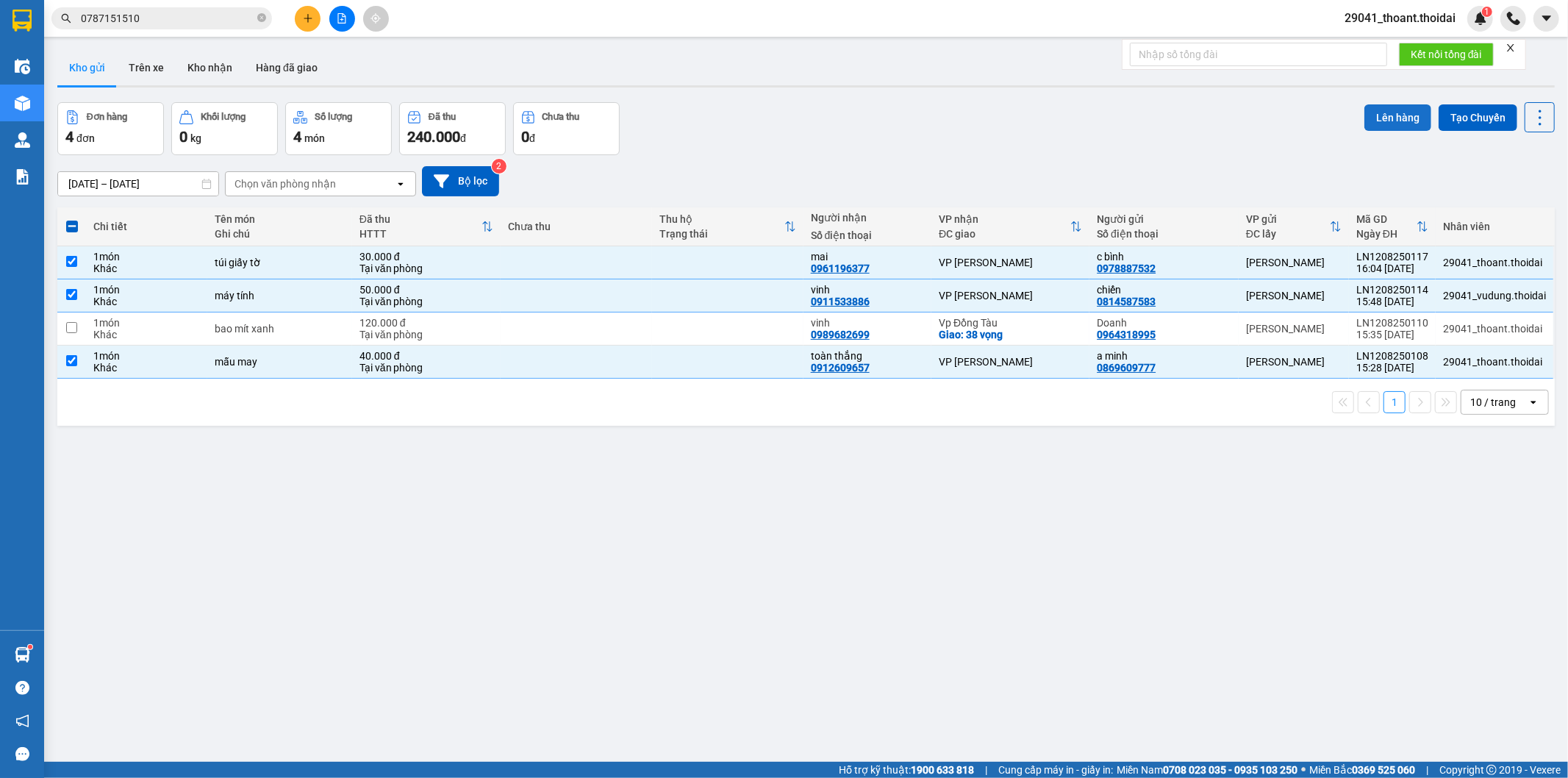
click at [1395, 117] on button "Lên hàng" at bounding box center [1398, 118] width 67 height 27
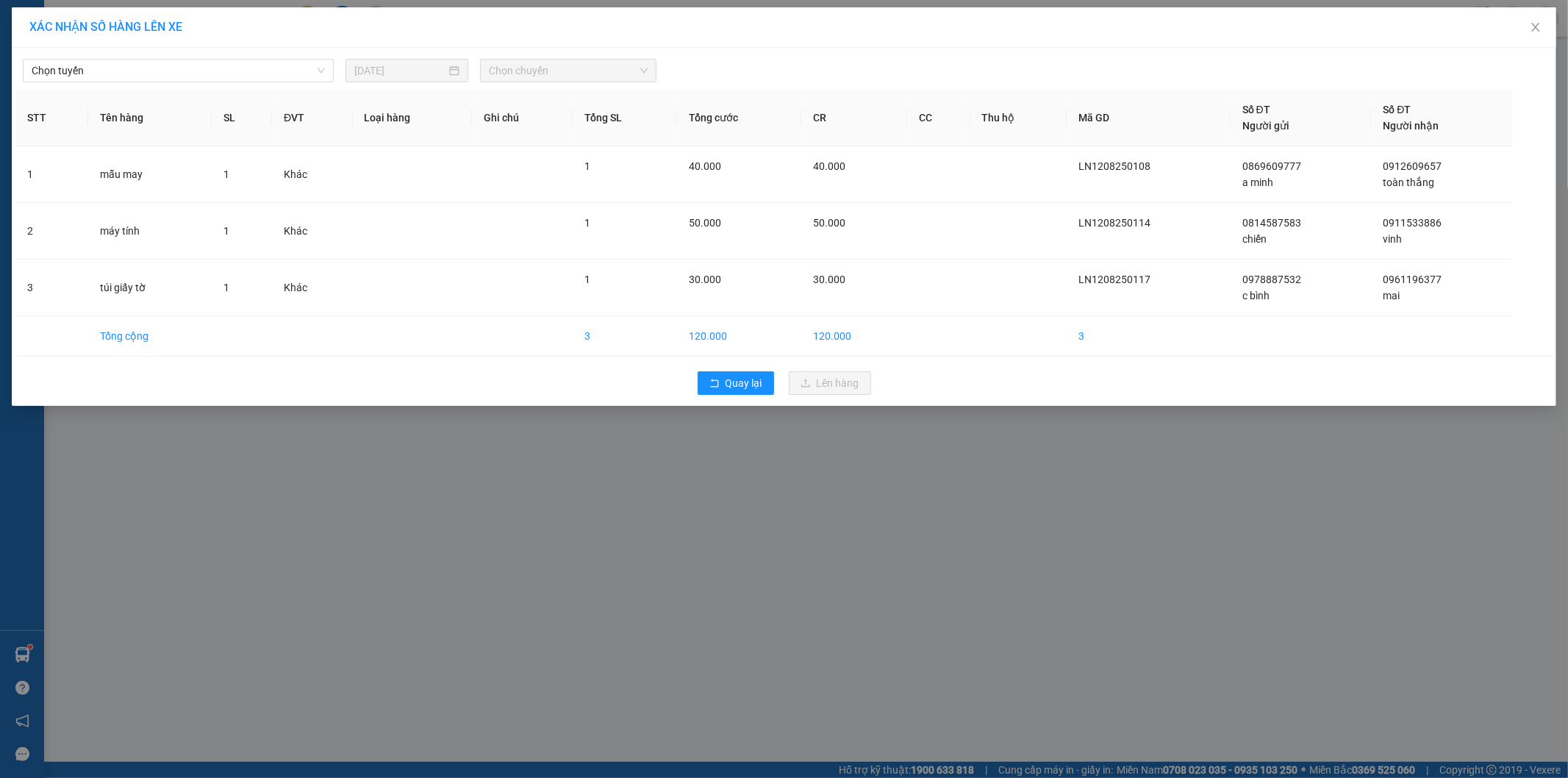
click at [159, 58] on div "Chọn tuyến [DATE] Chọn chuyến" at bounding box center [784, 67] width 1537 height 31
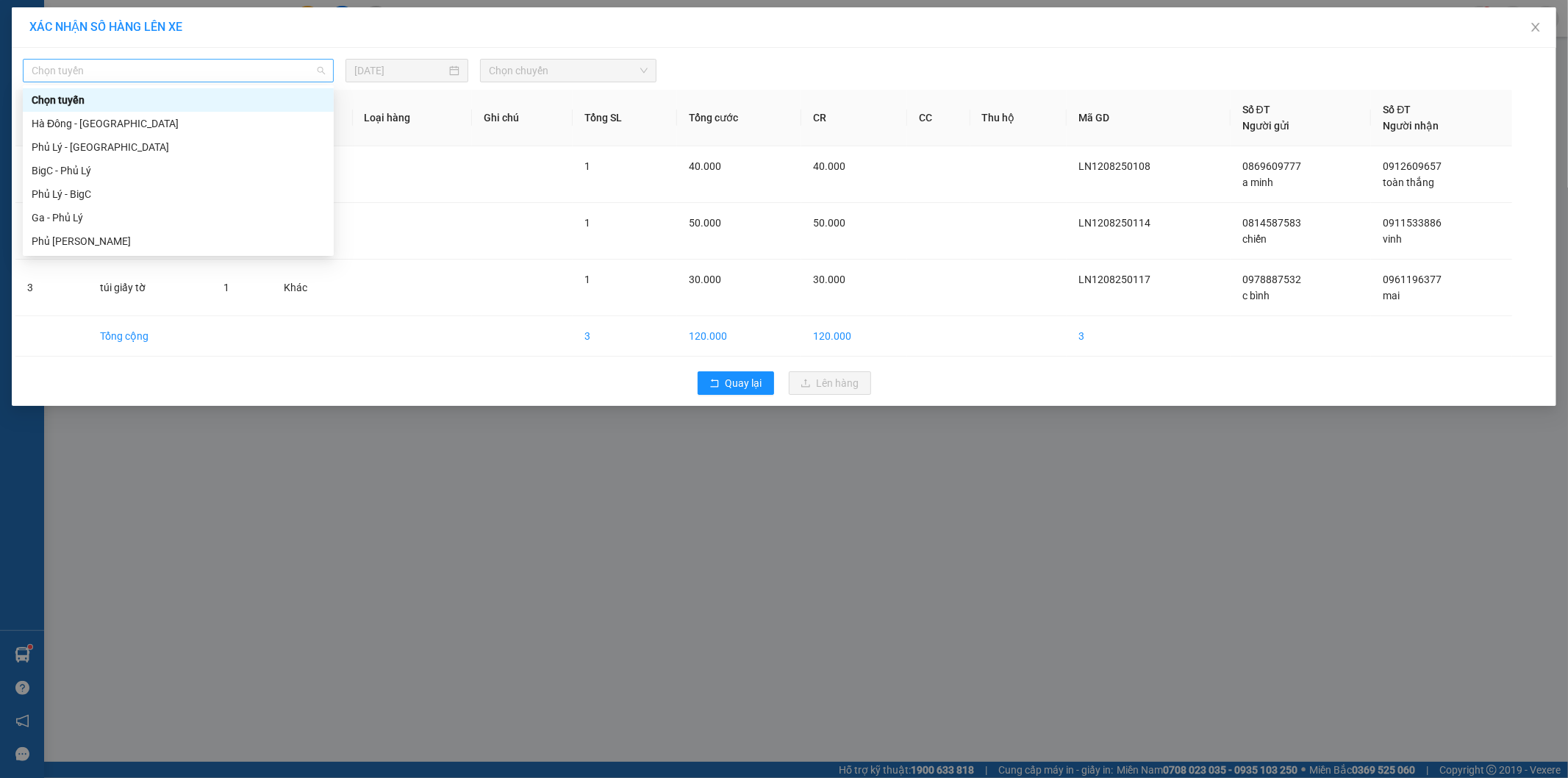
click at [153, 68] on span "Chọn tuyến" at bounding box center [178, 71] width 294 height 22
click at [130, 198] on div "Phủ Lý - BigC" at bounding box center [178, 194] width 294 height 16
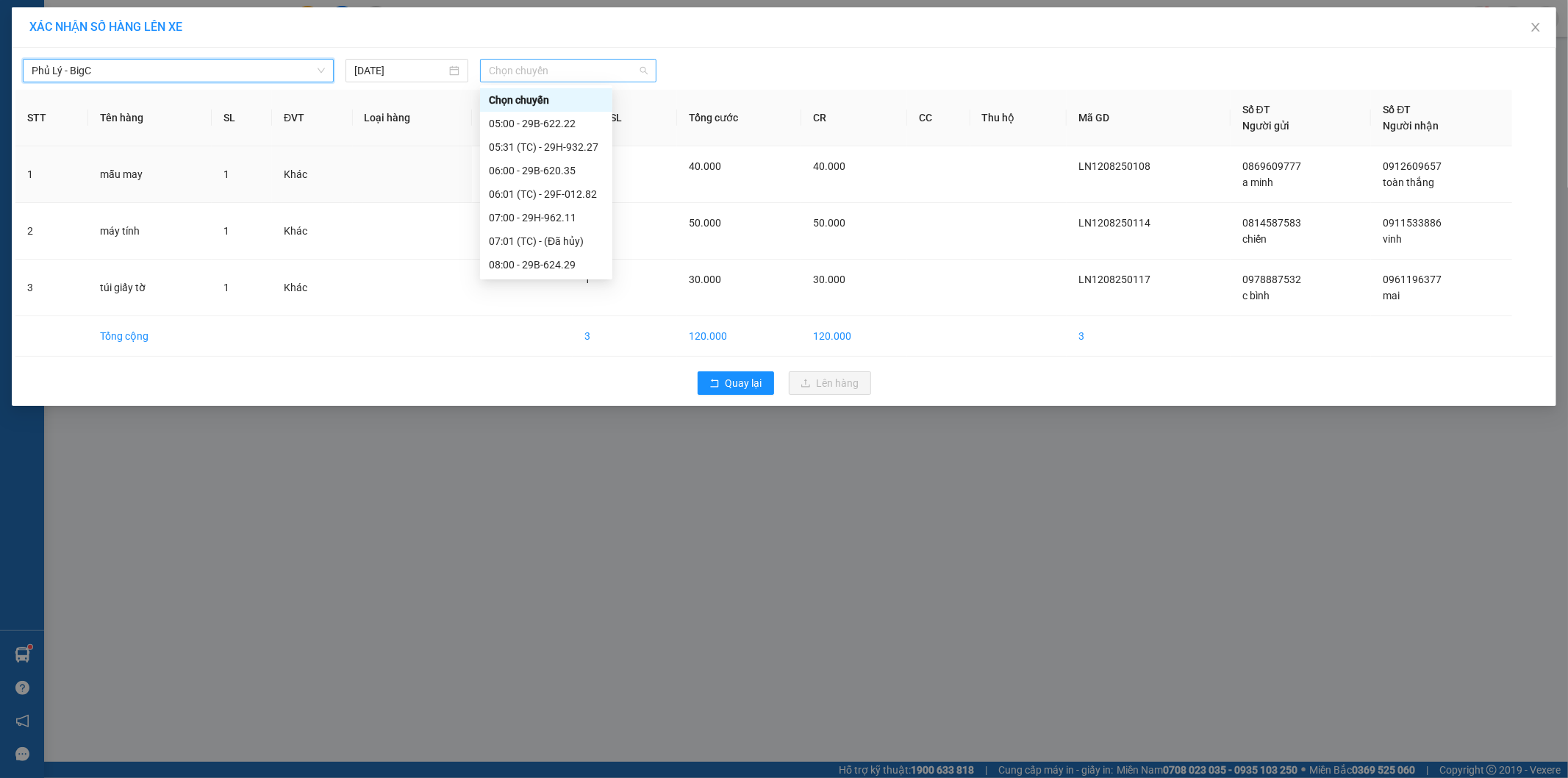
click at [586, 72] on span "Chọn chuyến" at bounding box center [568, 71] width 159 height 22
type input "3"
type input "11"
click at [567, 177] on div "17:00 - 29H-962.11" at bounding box center [547, 170] width 115 height 16
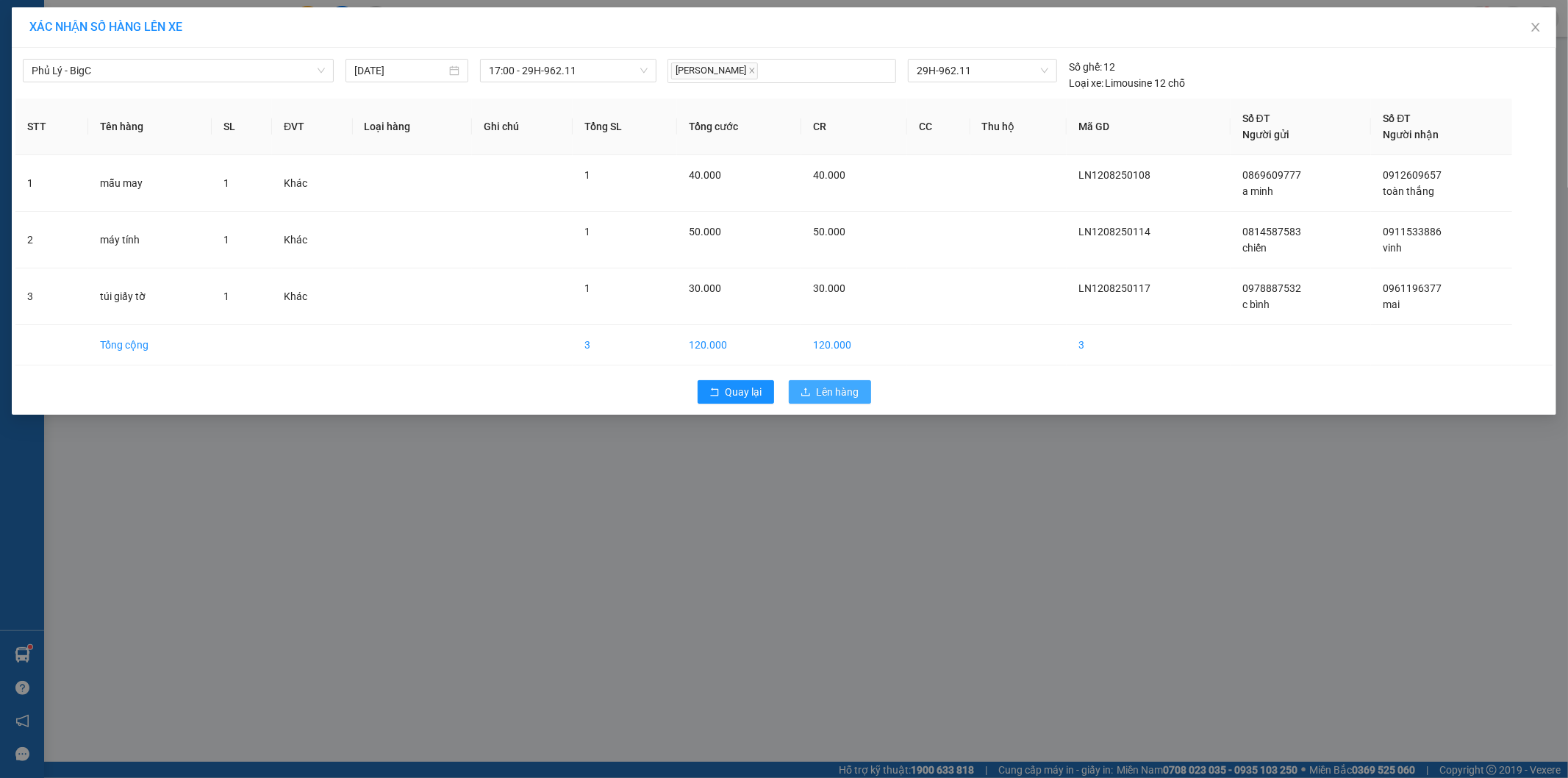
click at [850, 392] on span "Lên hàng" at bounding box center [838, 392] width 43 height 16
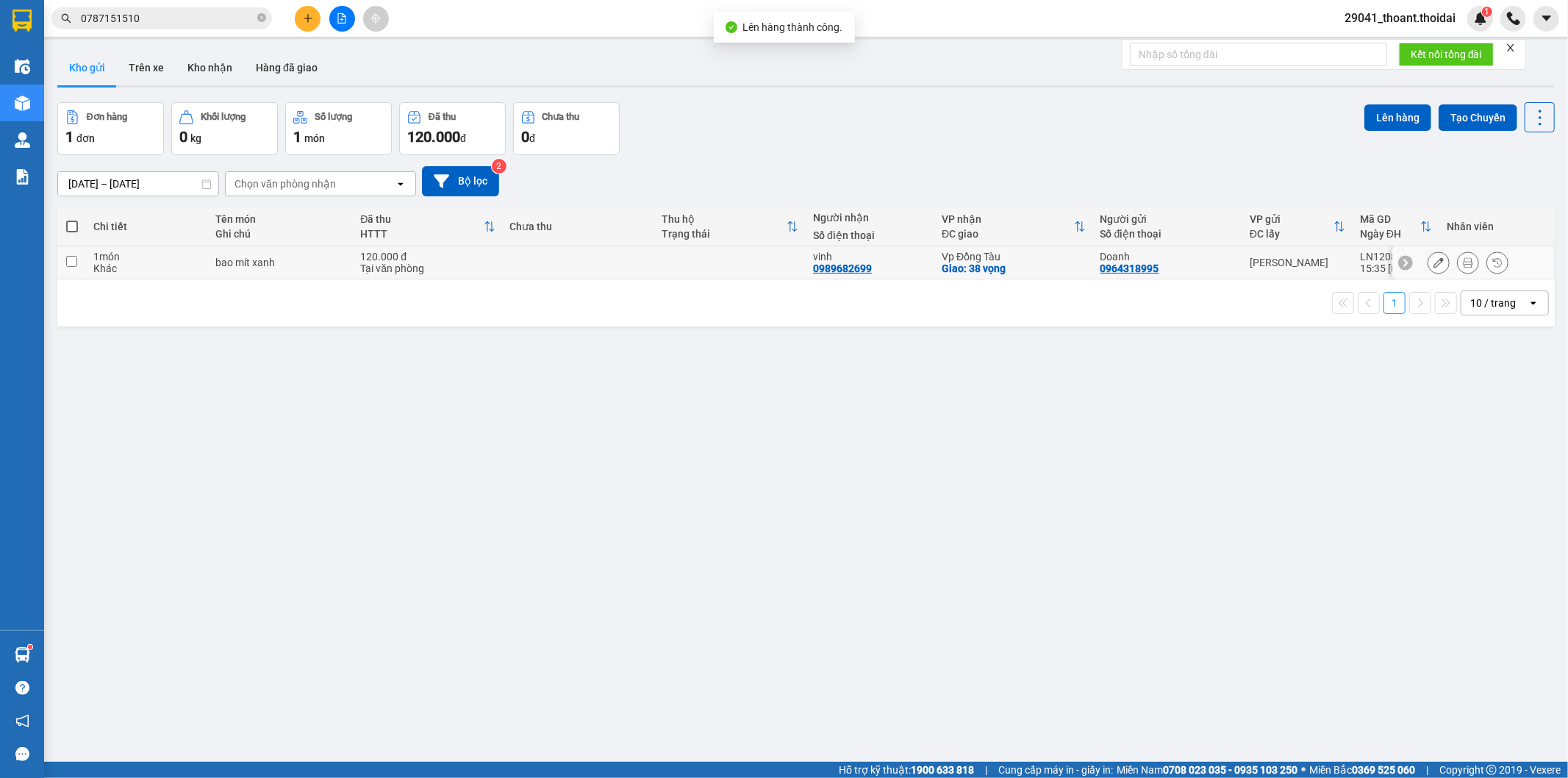
click at [198, 259] on div "1 món" at bounding box center [148, 257] width 108 height 12
checkbox input "true"
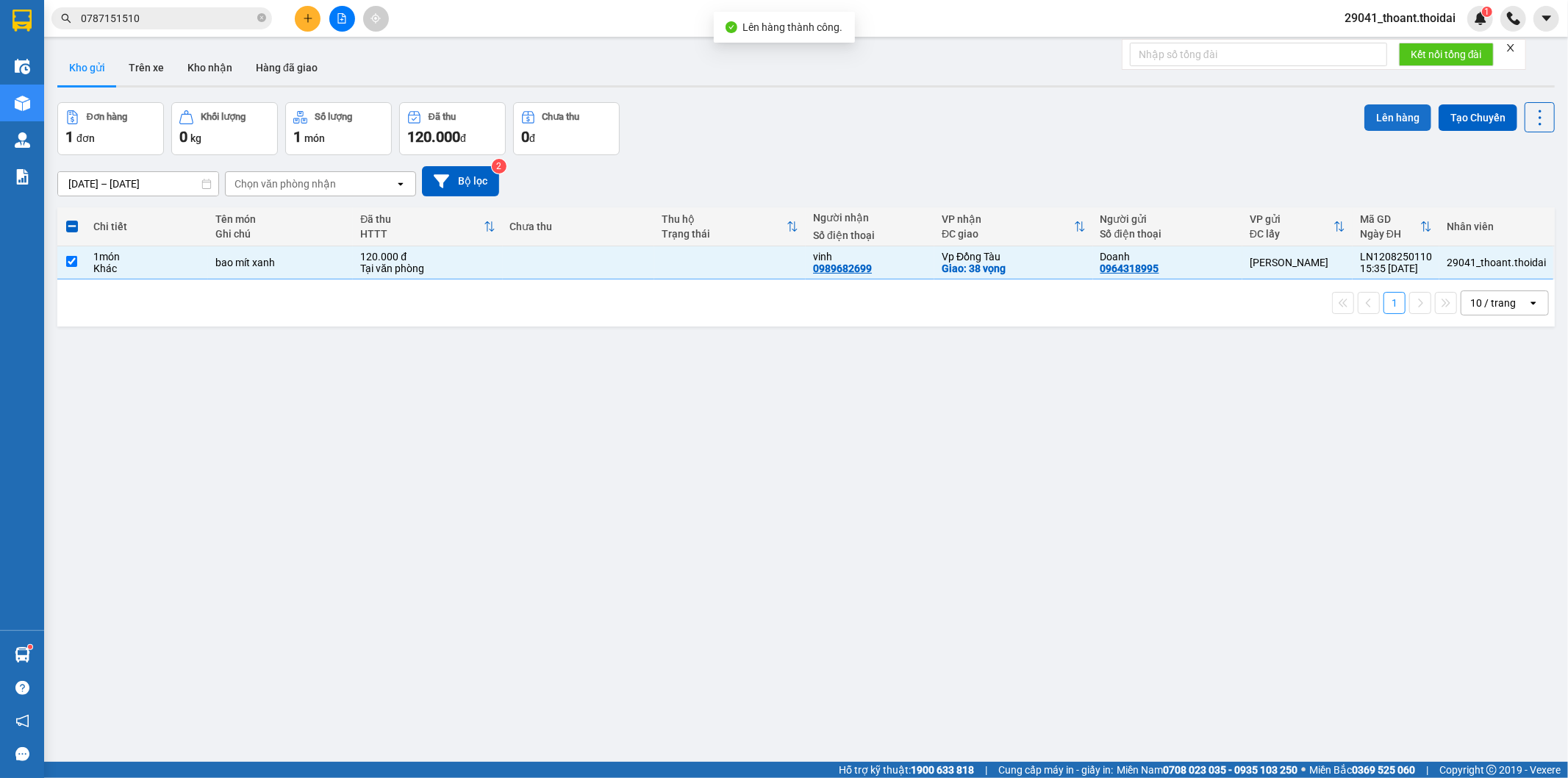
click at [1393, 121] on button "Lên hàng" at bounding box center [1398, 118] width 67 height 27
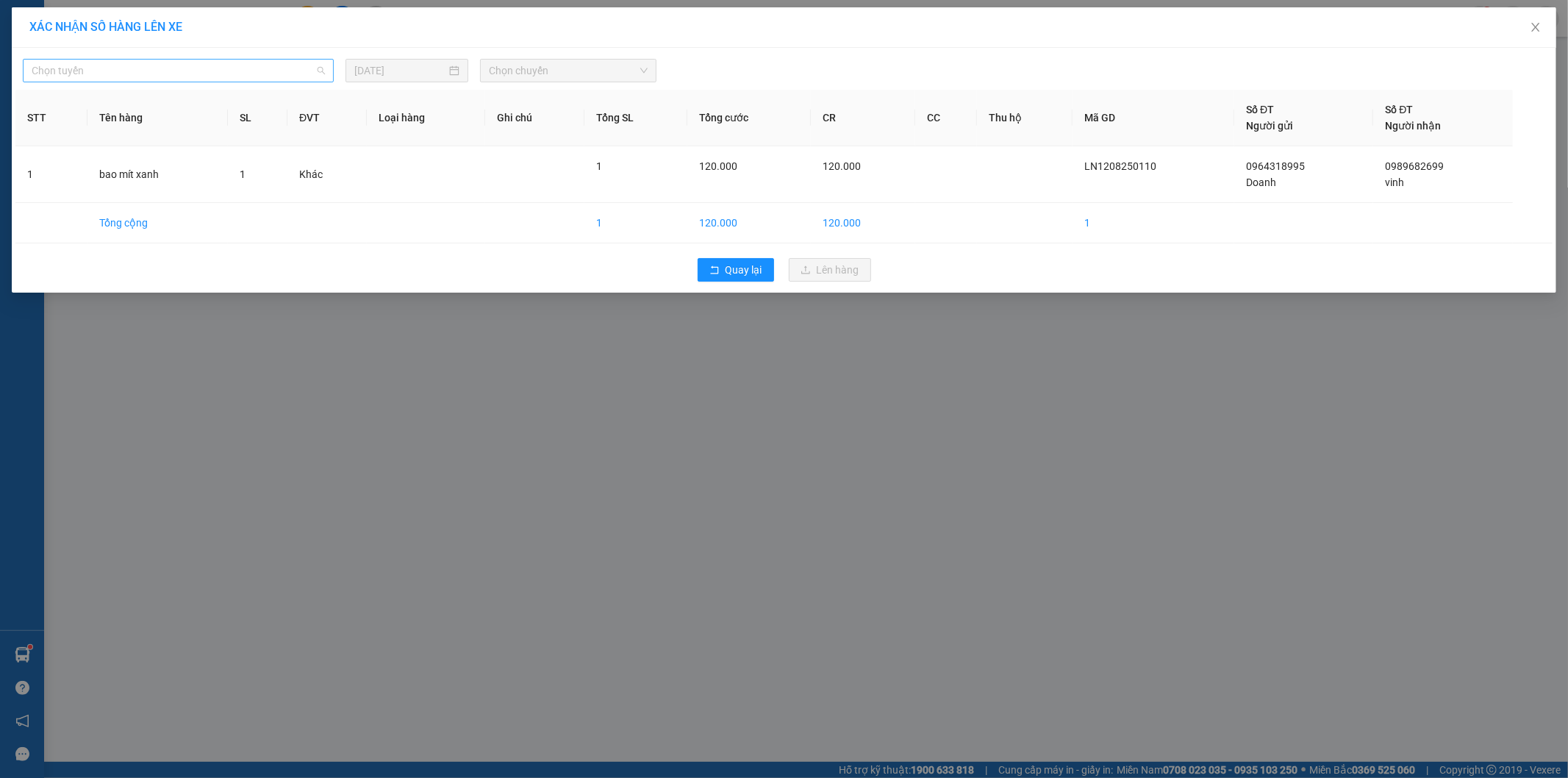
click at [259, 72] on span "Chọn tuyến" at bounding box center [178, 71] width 294 height 22
click at [178, 253] on body "Kết quả tìm kiếm ( 0 ) Bộ lọc No Data 0787151510 29041_thoant.thoidai 1 Điều hà…" at bounding box center [784, 389] width 1568 height 778
click at [255, 72] on span "Chọn tuyến" at bounding box center [178, 71] width 294 height 22
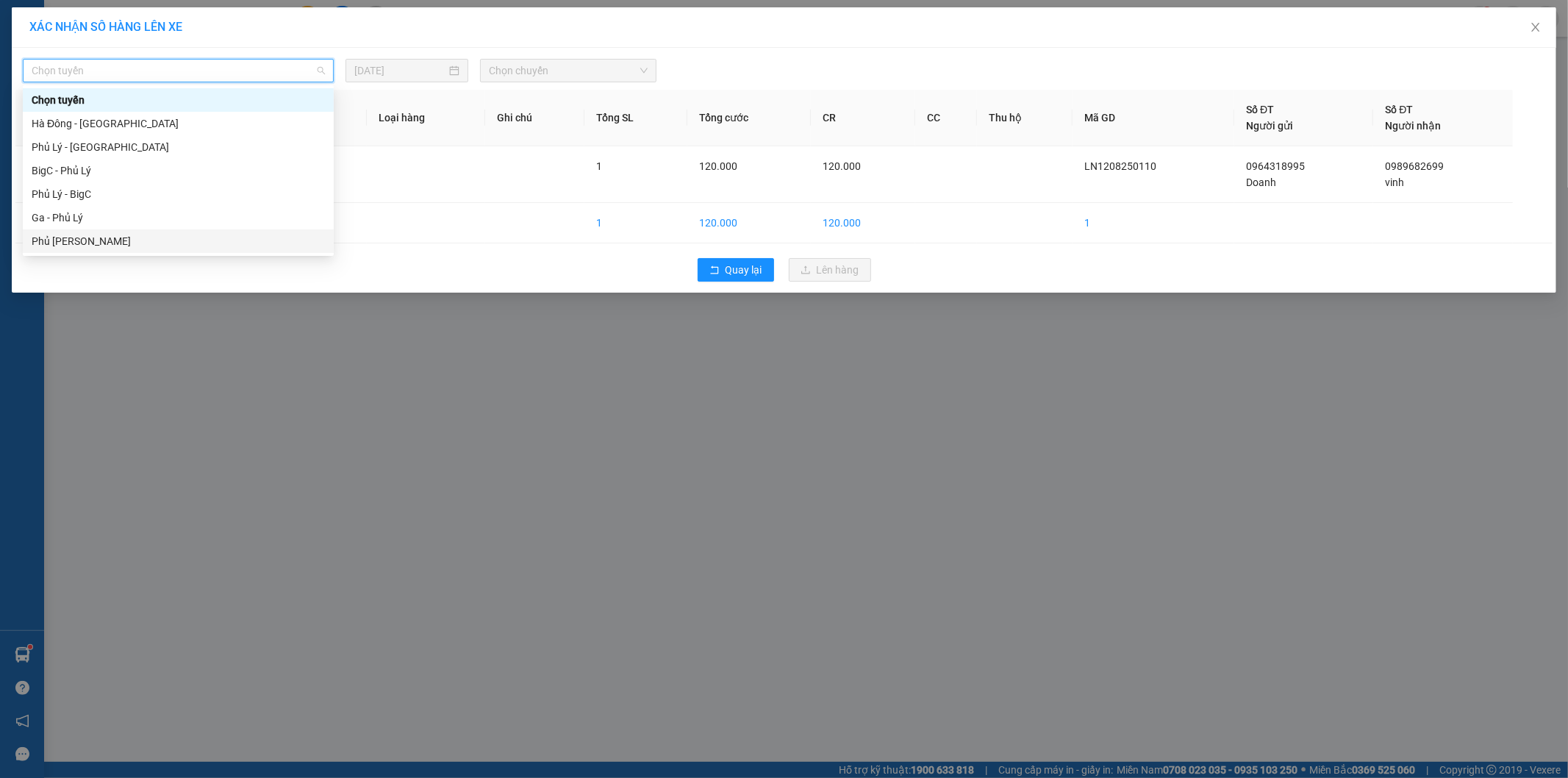
click at [158, 240] on div "Phủ [PERSON_NAME]" at bounding box center [178, 241] width 294 height 16
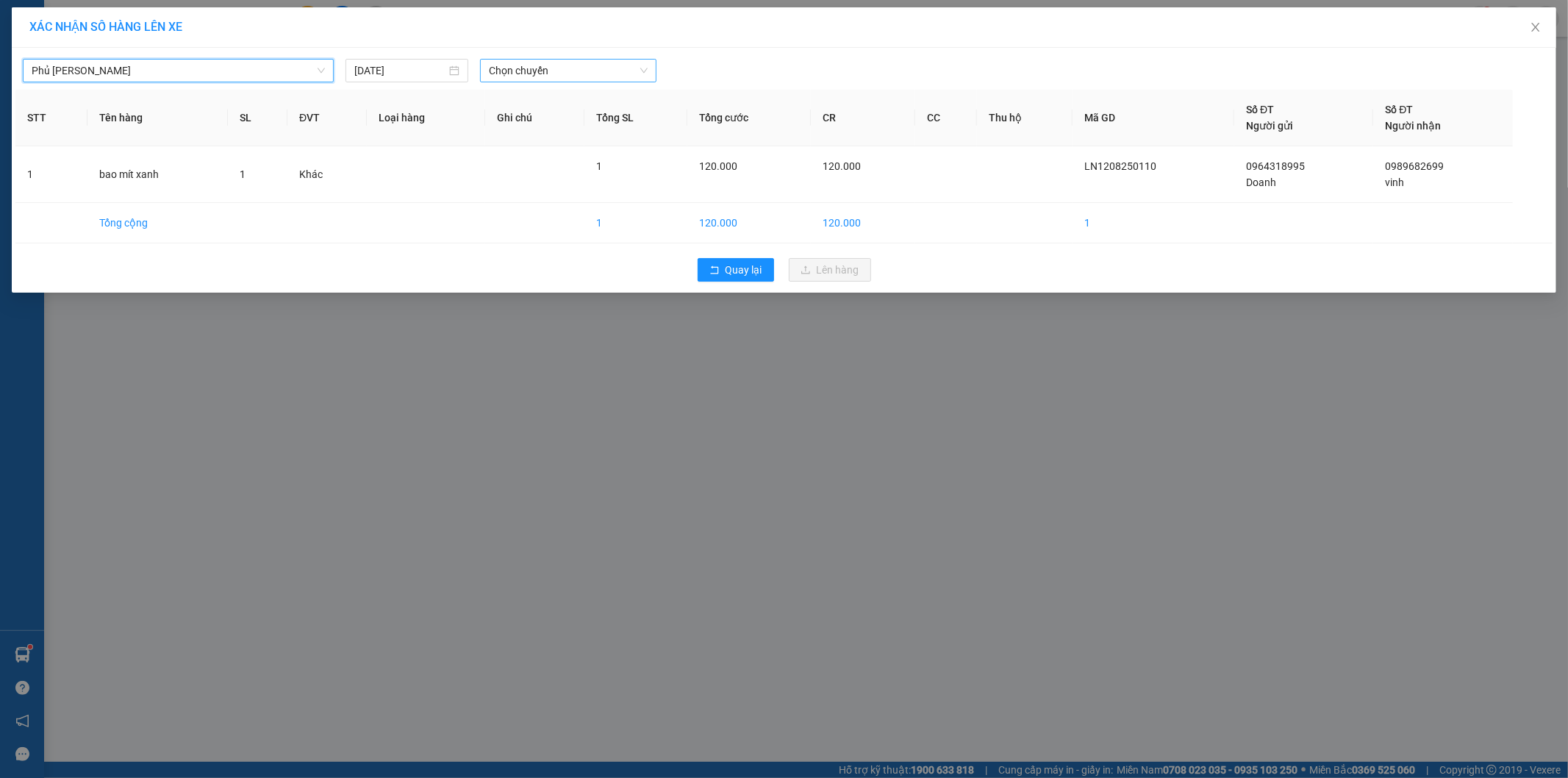
click at [531, 70] on span "Chọn chuyến" at bounding box center [568, 71] width 159 height 22
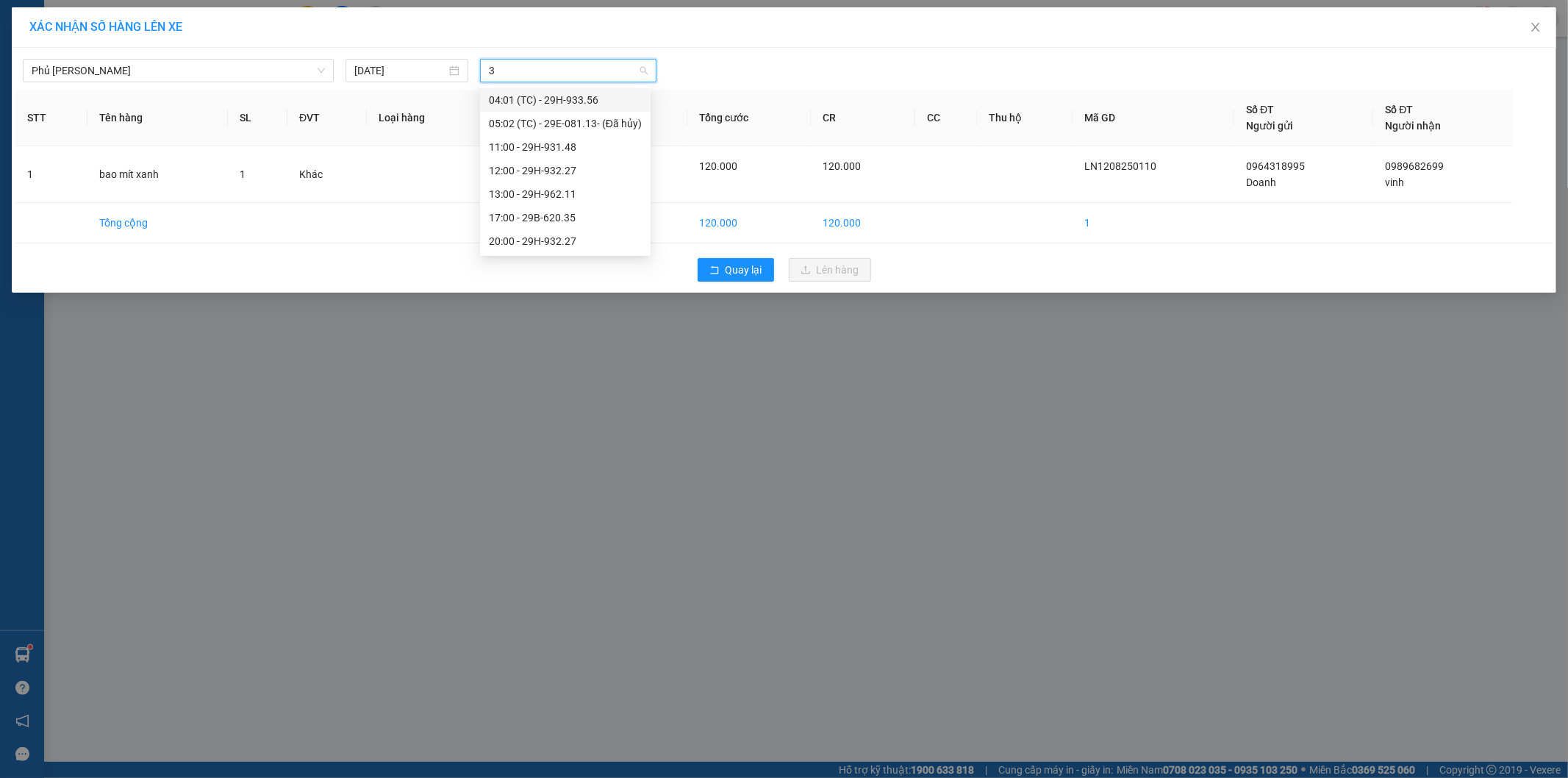
type input "35"
click at [528, 127] on div "17:00 - 29B-620.35" at bounding box center [547, 124] width 115 height 16
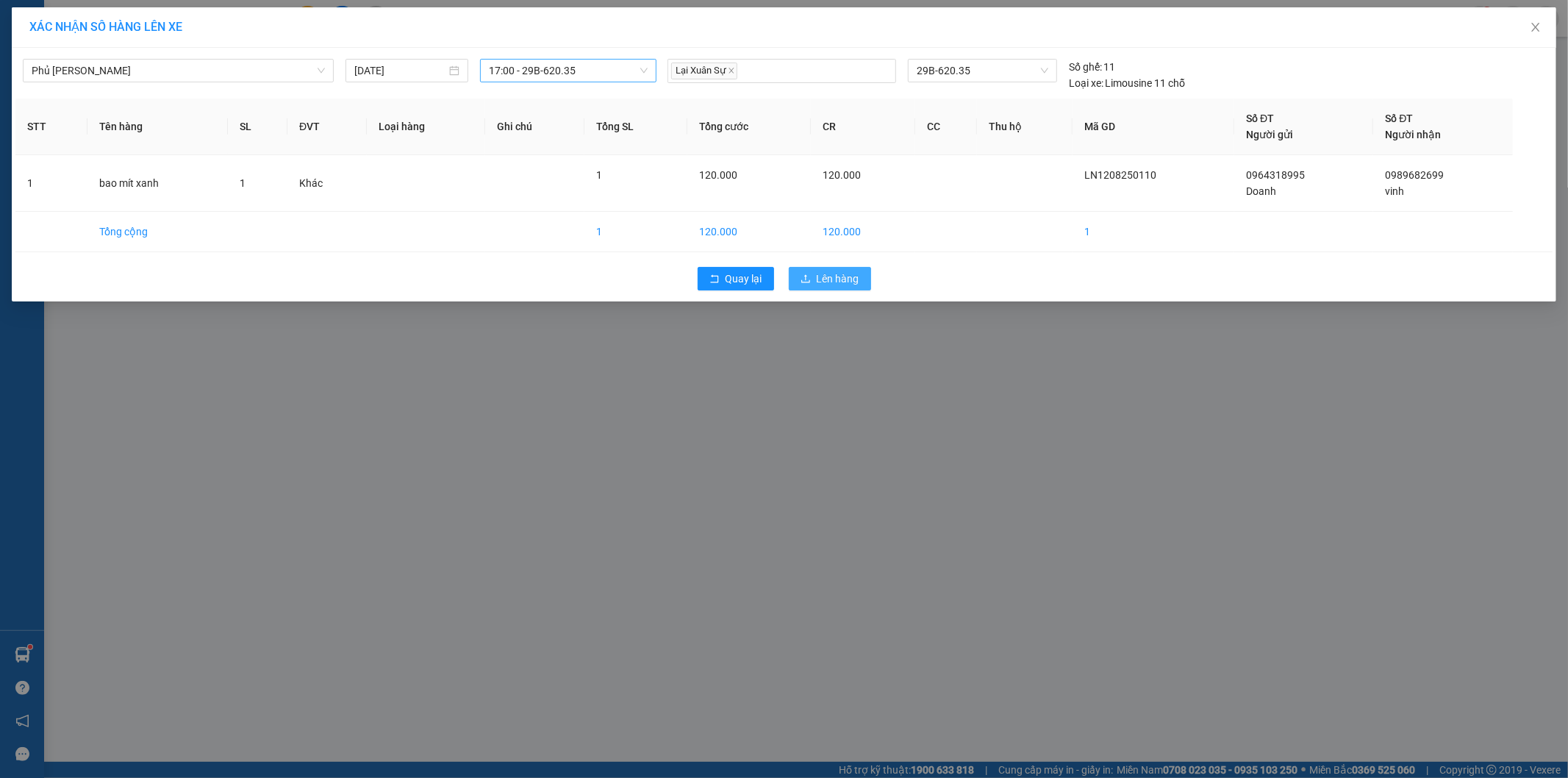
click at [838, 284] on span "Lên hàng" at bounding box center [838, 279] width 43 height 16
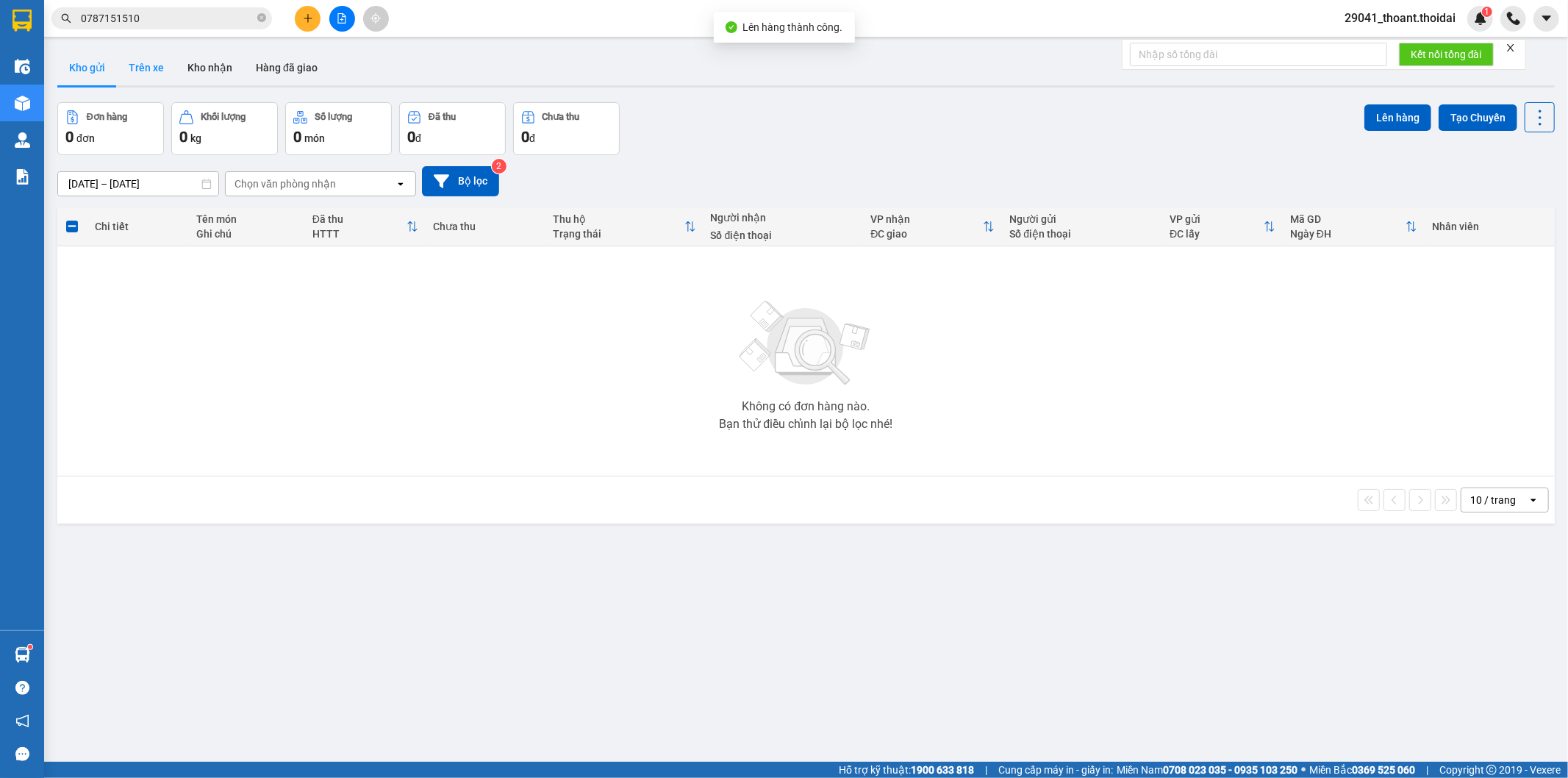
click at [160, 69] on button "Trên xe" at bounding box center [146, 68] width 59 height 35
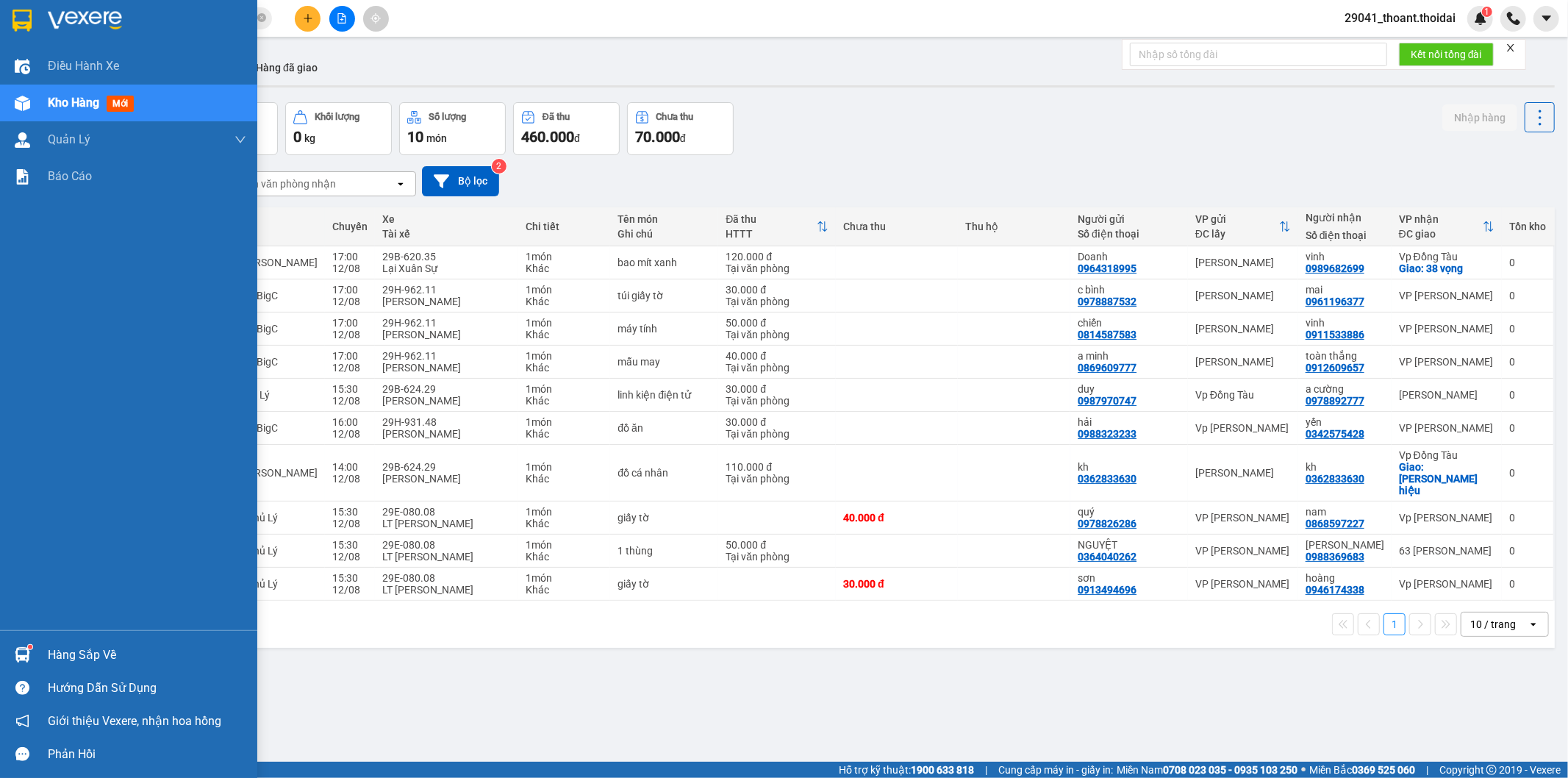
click at [39, 650] on div "Hàng sắp về" at bounding box center [128, 654] width 257 height 33
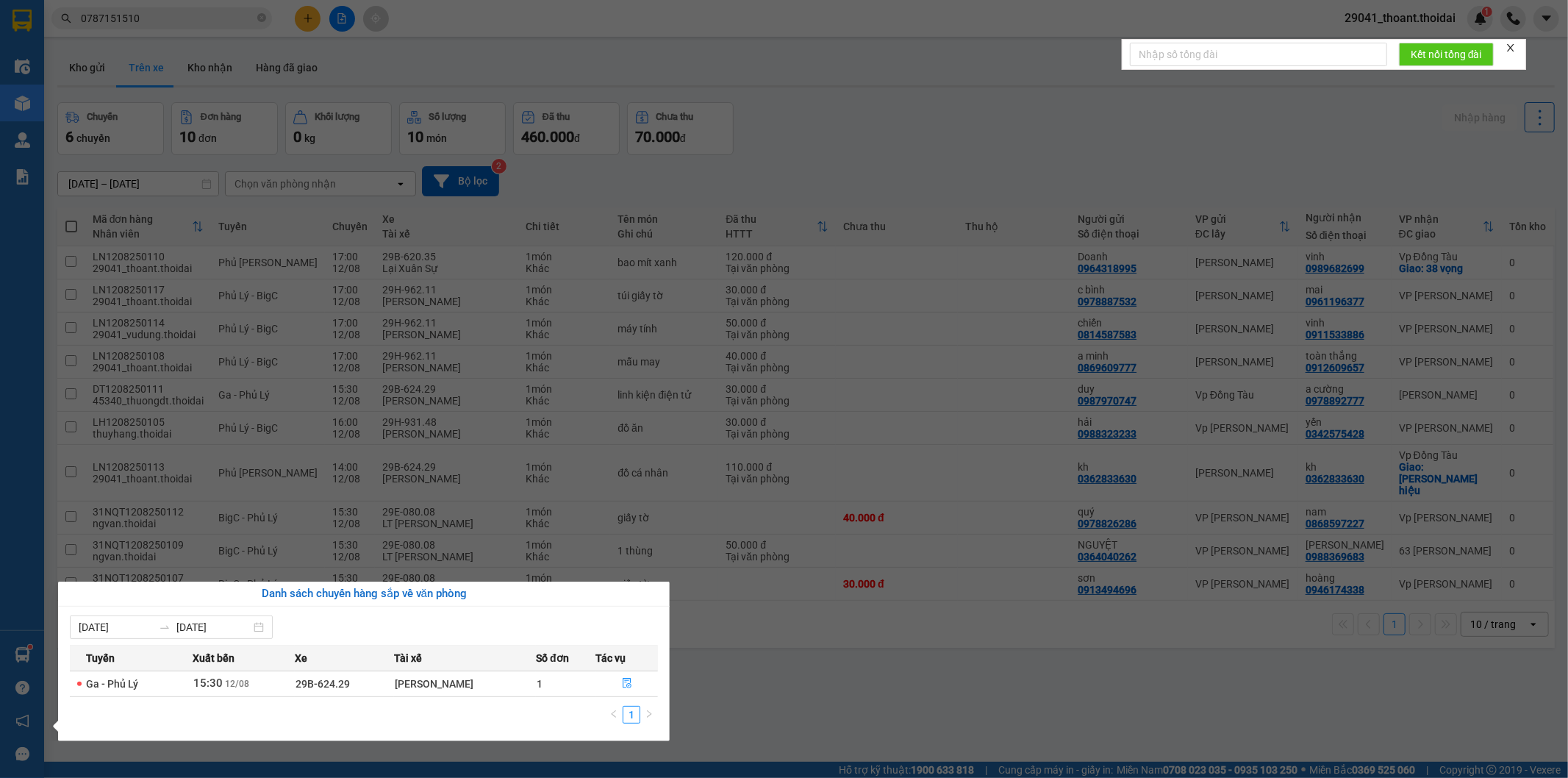
click at [945, 724] on section "Kết quả tìm kiếm ( 0 ) Bộ lọc No Data 0787151510 29041_thoant.thoidai 1 Điều hà…" at bounding box center [784, 389] width 1568 height 778
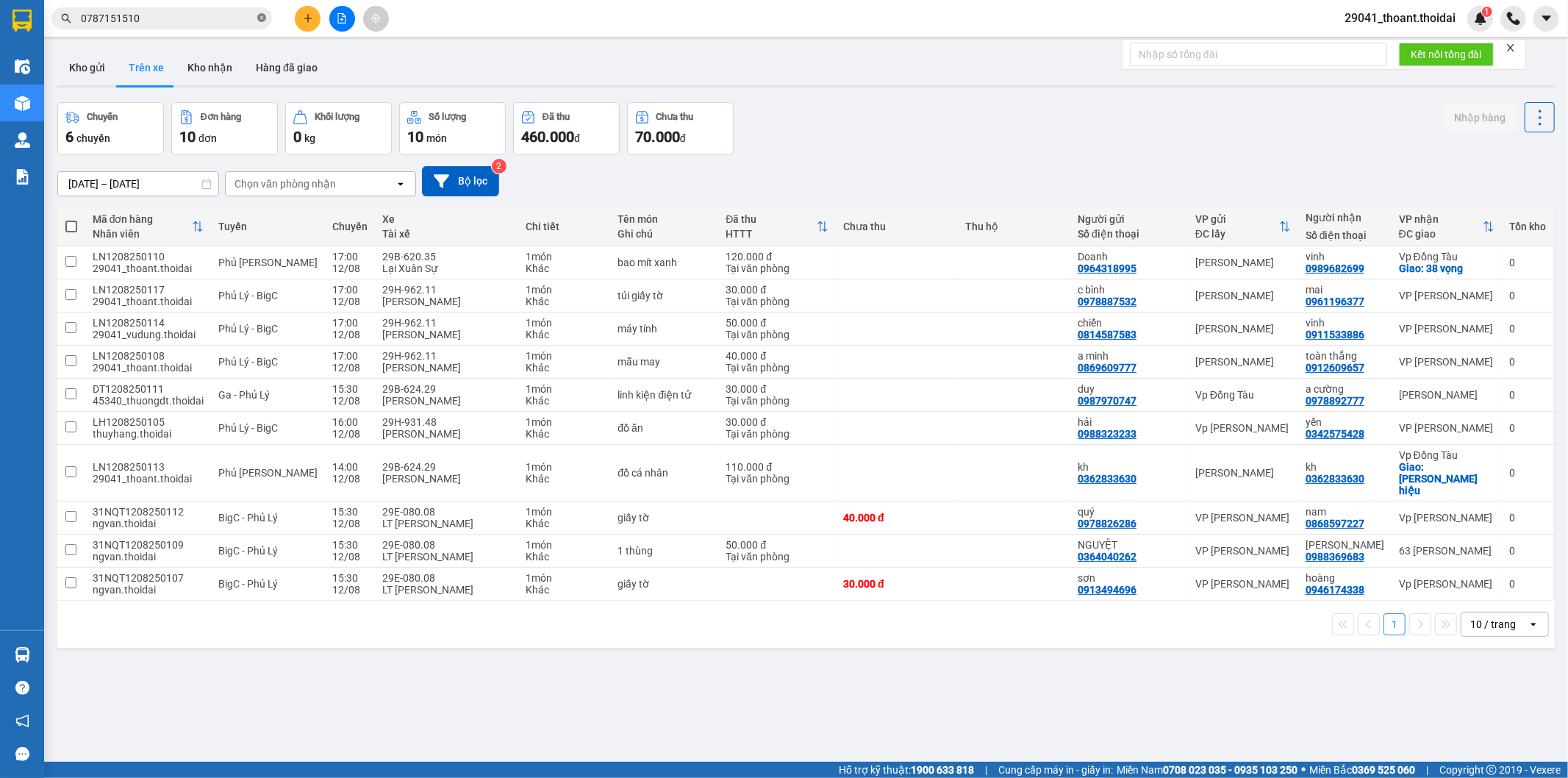
click at [257, 22] on icon "close-circle" at bounding box center [262, 18] width 9 height 9
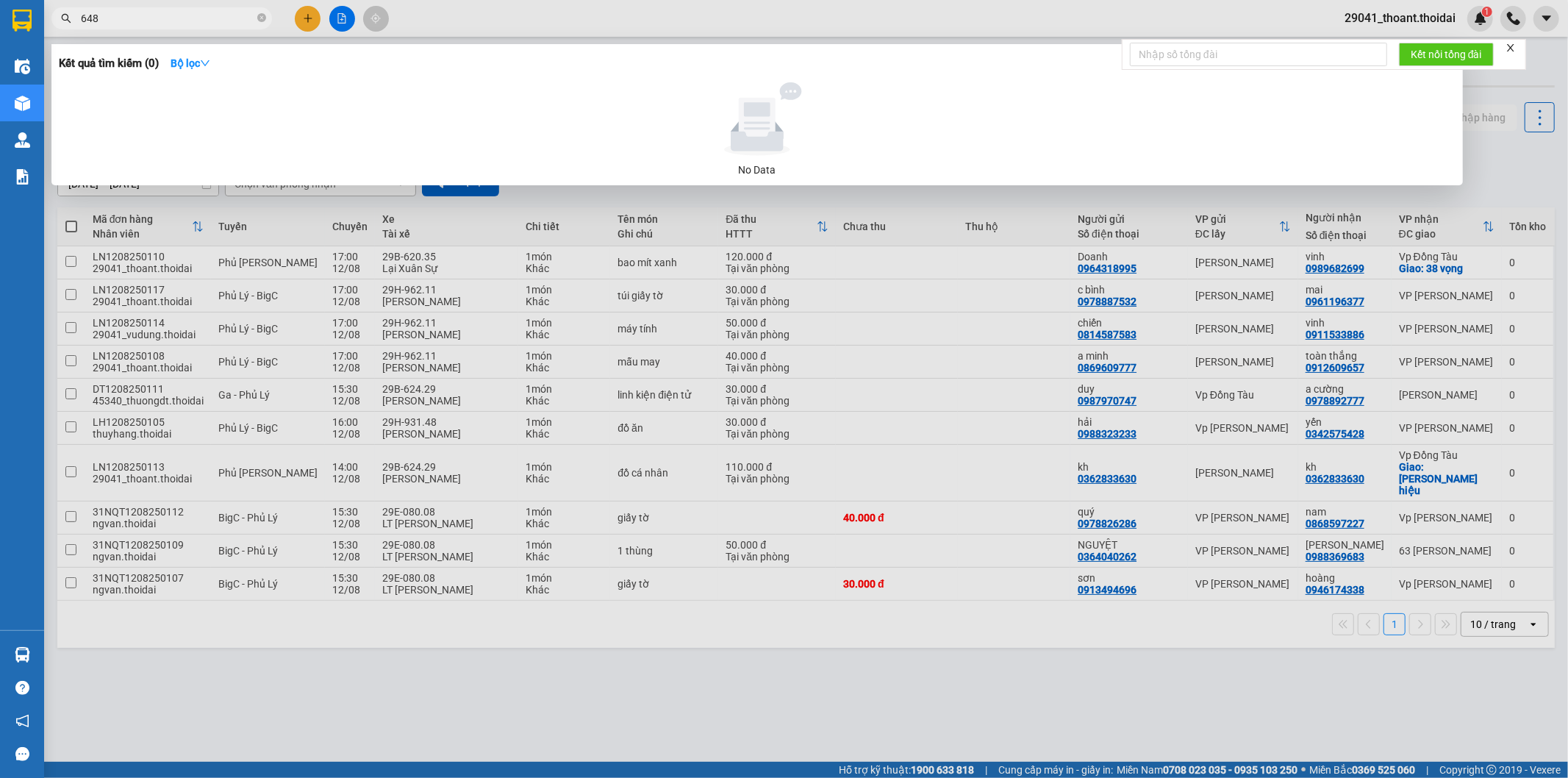
type input "6485"
click at [260, 18] on icon "close-circle" at bounding box center [262, 18] width 9 height 9
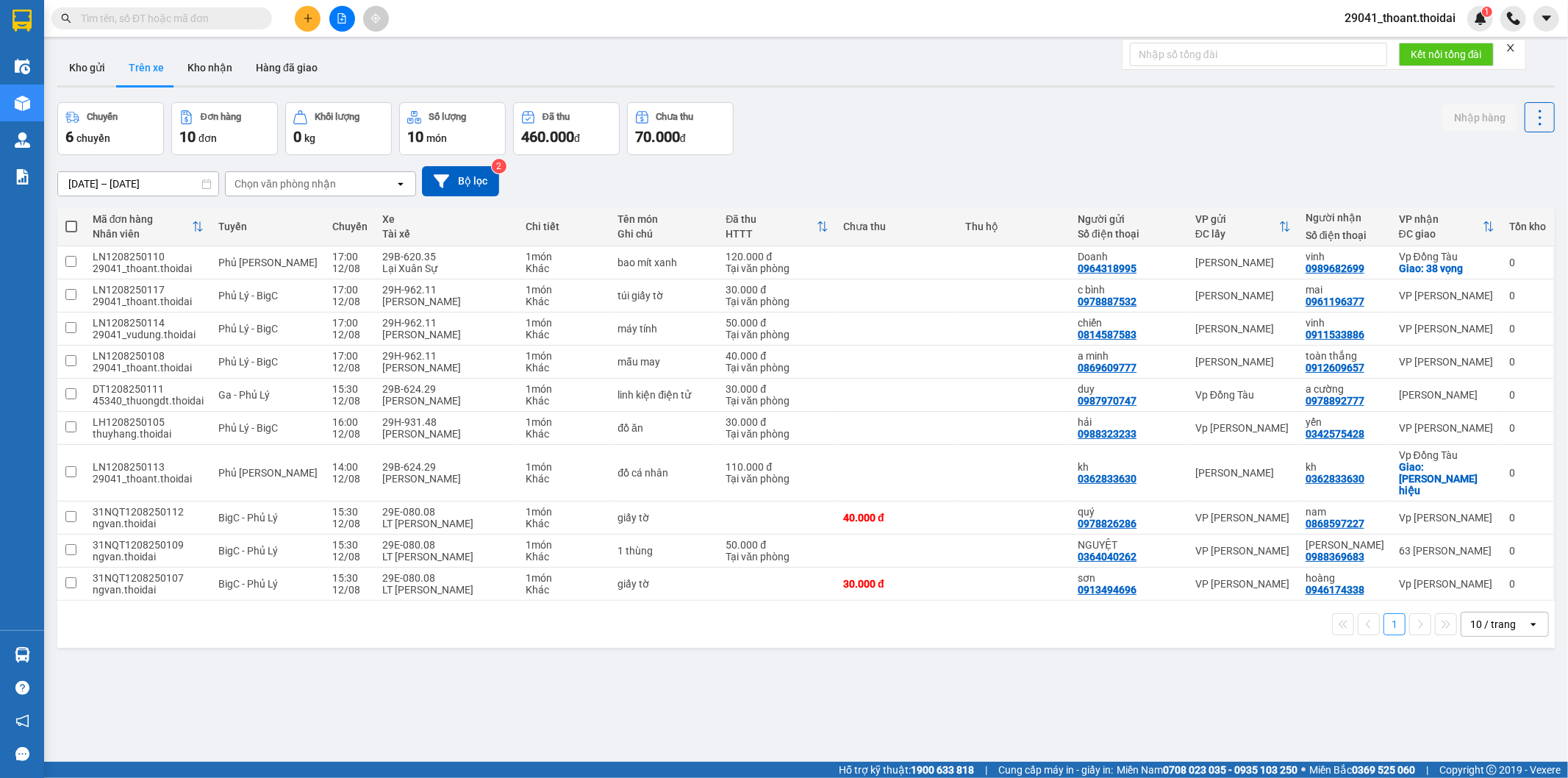
click at [201, 22] on input "text" at bounding box center [167, 18] width 173 height 16
click at [197, 58] on button "Kho nhận" at bounding box center [209, 68] width 69 height 35
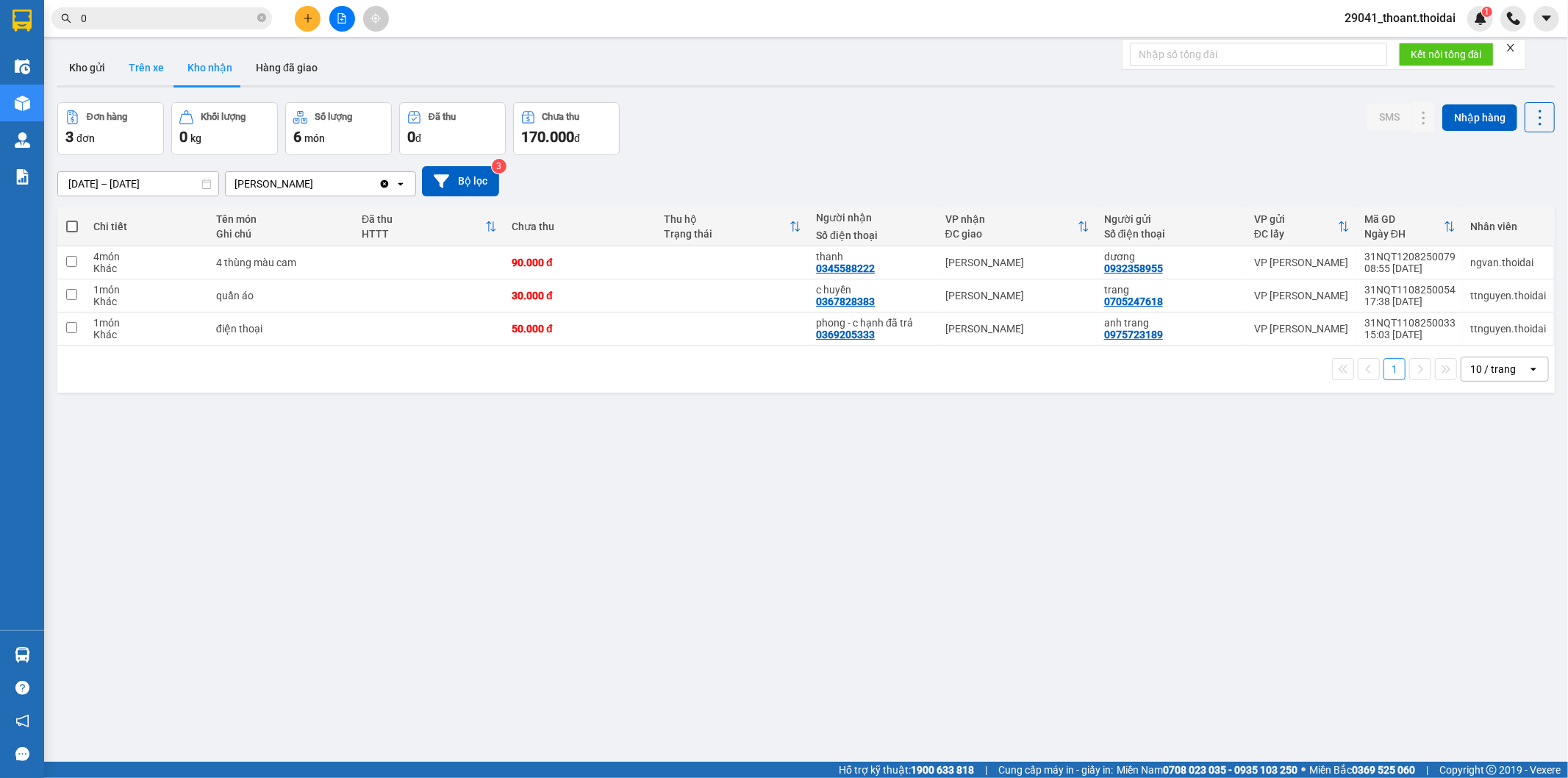
click at [138, 72] on button "Trên xe" at bounding box center [146, 68] width 59 height 35
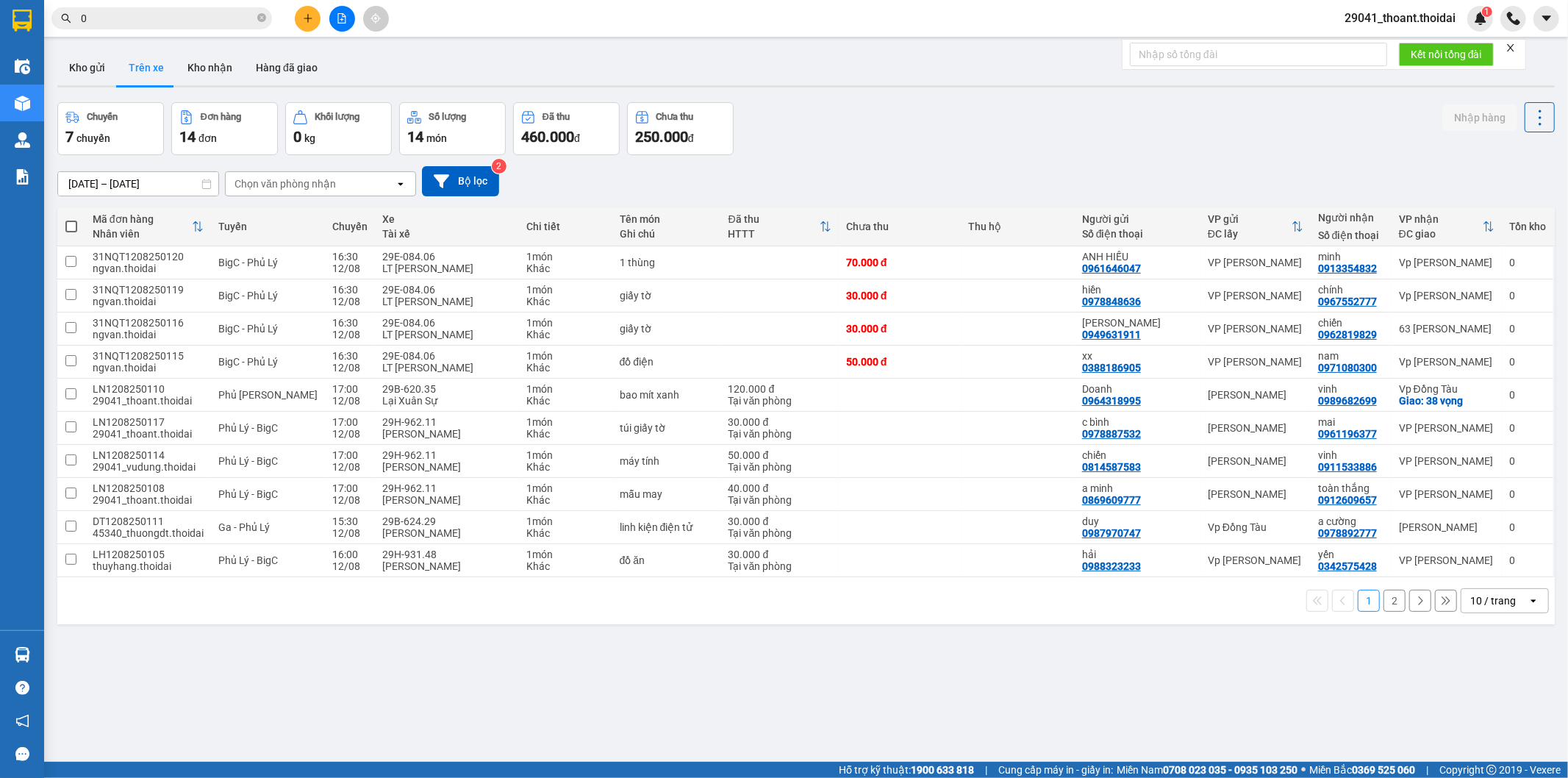
click at [129, 21] on input "0" at bounding box center [167, 18] width 173 height 16
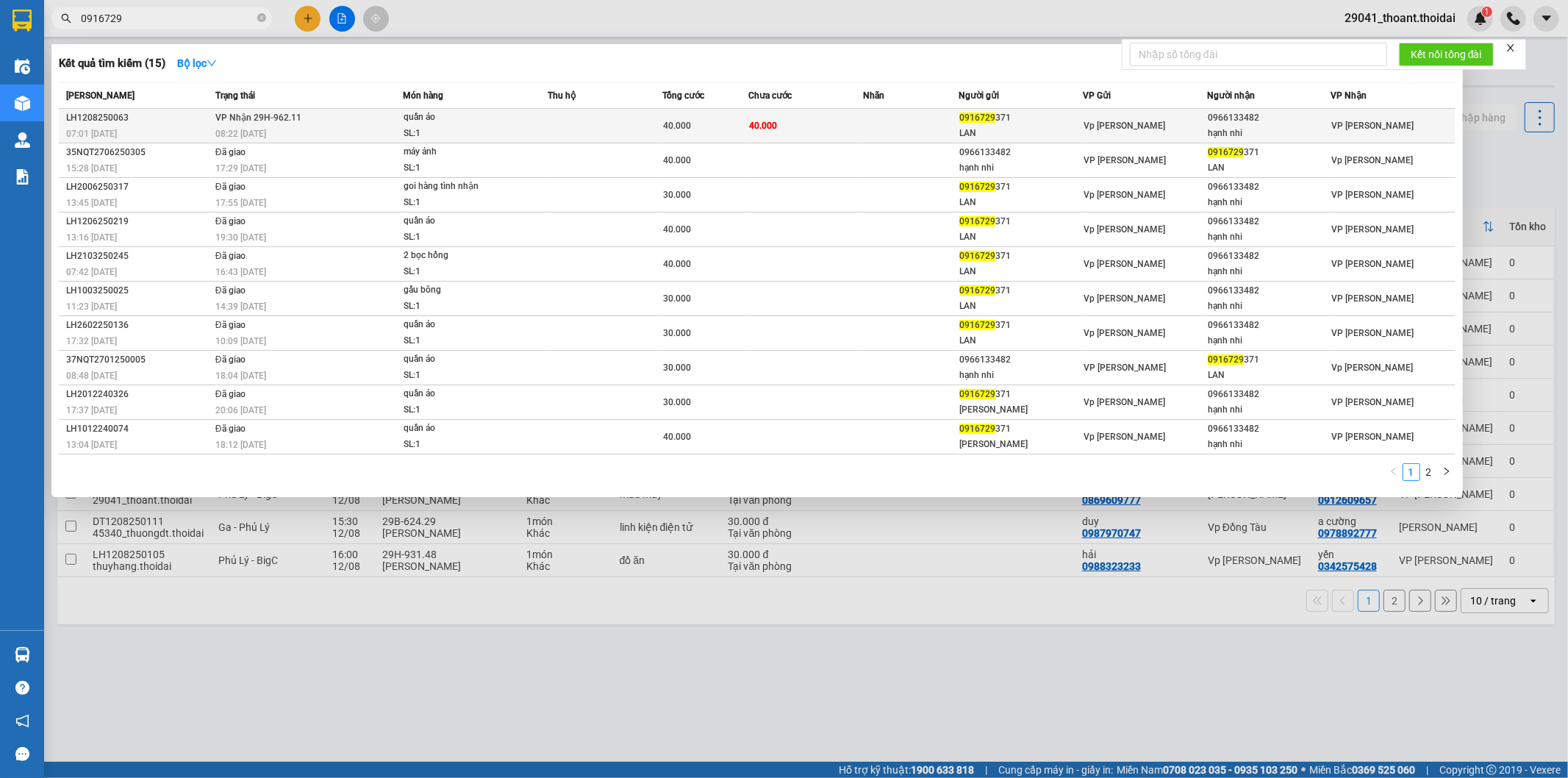
type input "0916729"
click at [790, 139] on td "40.000" at bounding box center [806, 126] width 115 height 35
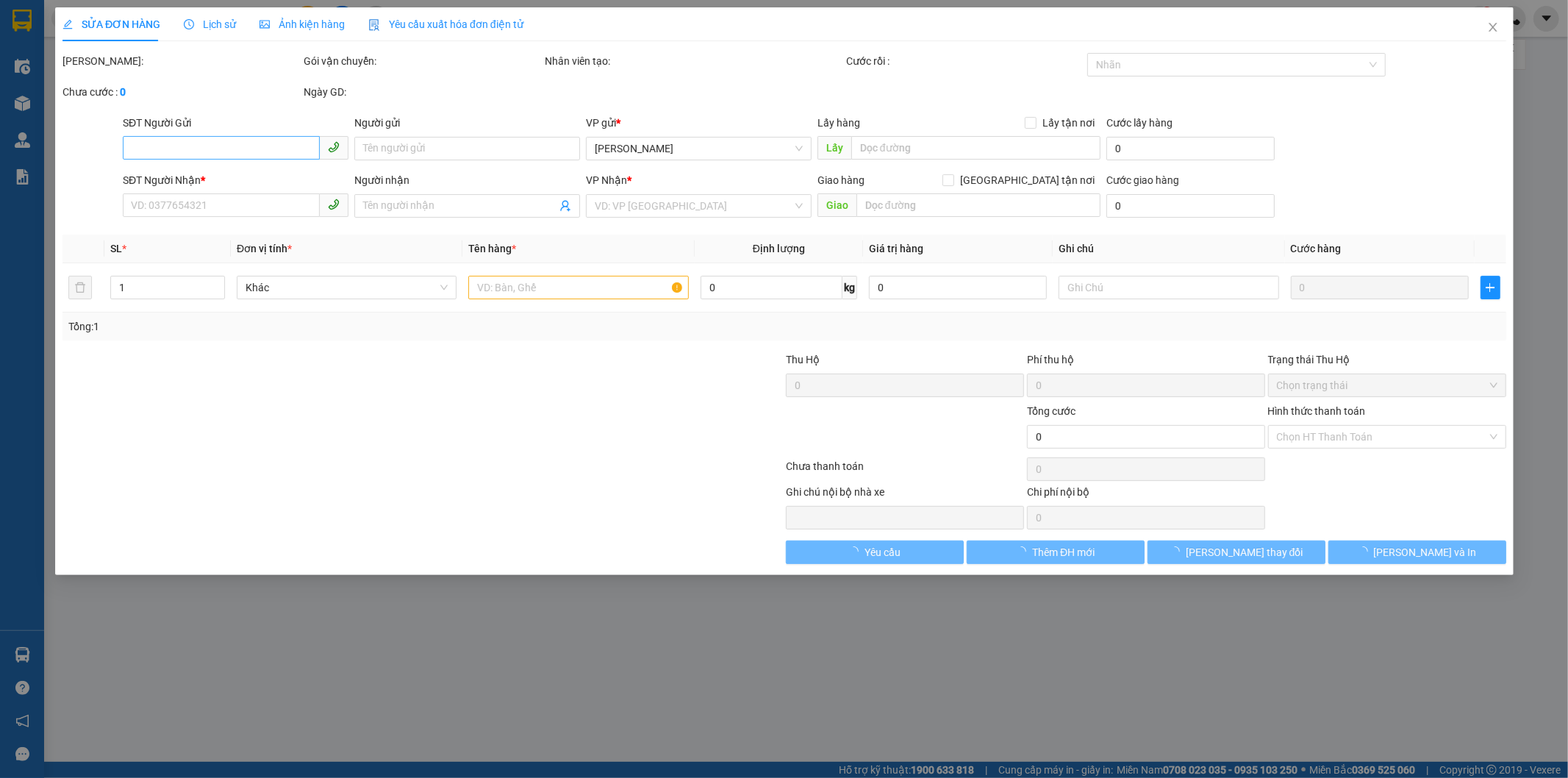
type input "0916729371"
type input "LAN"
type input "0966133482"
type input "hạnh nhi"
type input "40.000"
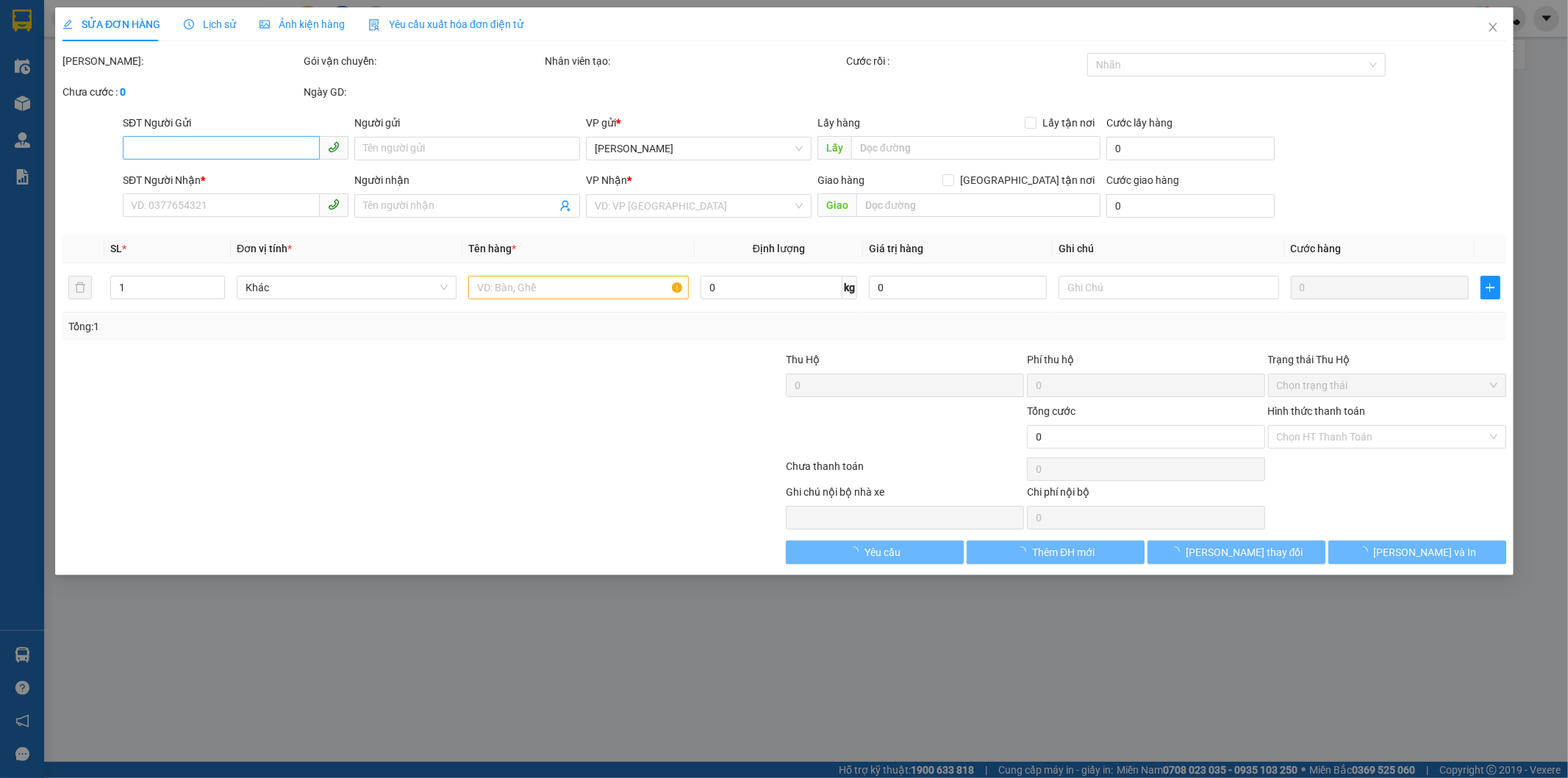
type input "40.000"
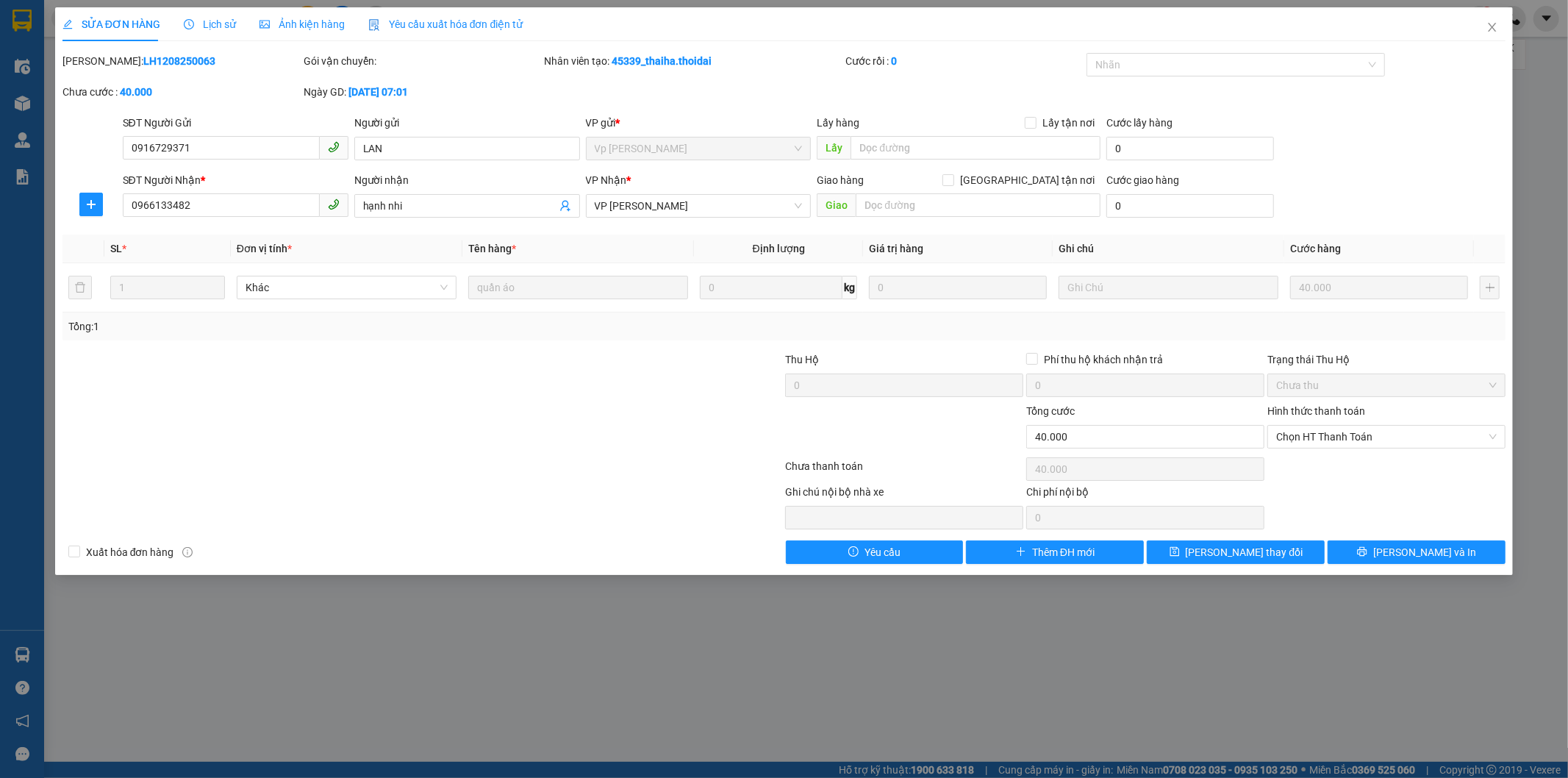
click at [233, 28] on div "SỬA ĐƠN HÀNG Lịch sử Ảnh kiện hàng Yêu cầu xuất hóa đơn điện tử" at bounding box center [293, 24] width 461 height 34
click at [213, 27] on span "Lịch sử" at bounding box center [209, 24] width 52 height 12
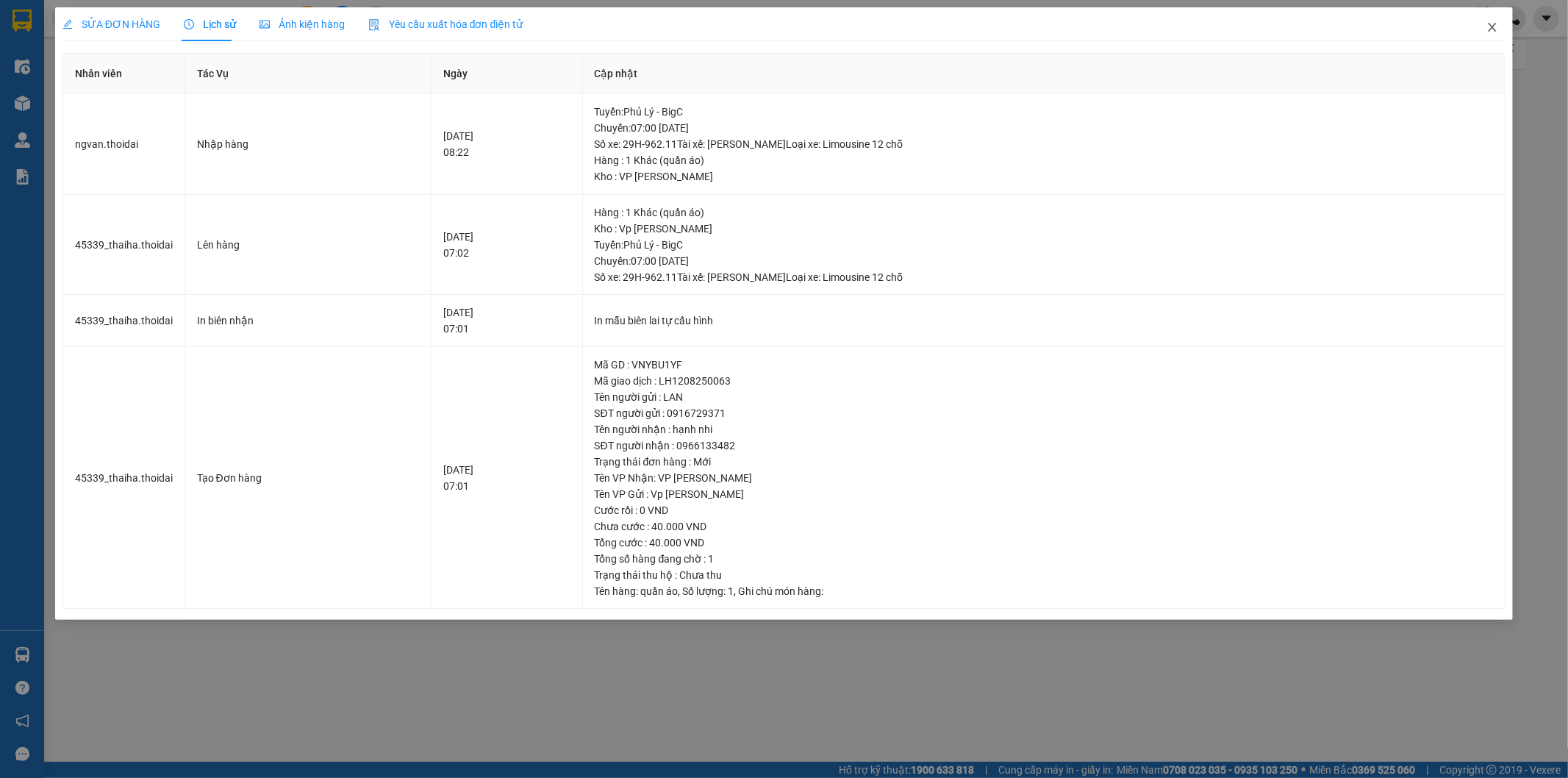
click at [1496, 29] on icon "close" at bounding box center [1493, 27] width 12 height 12
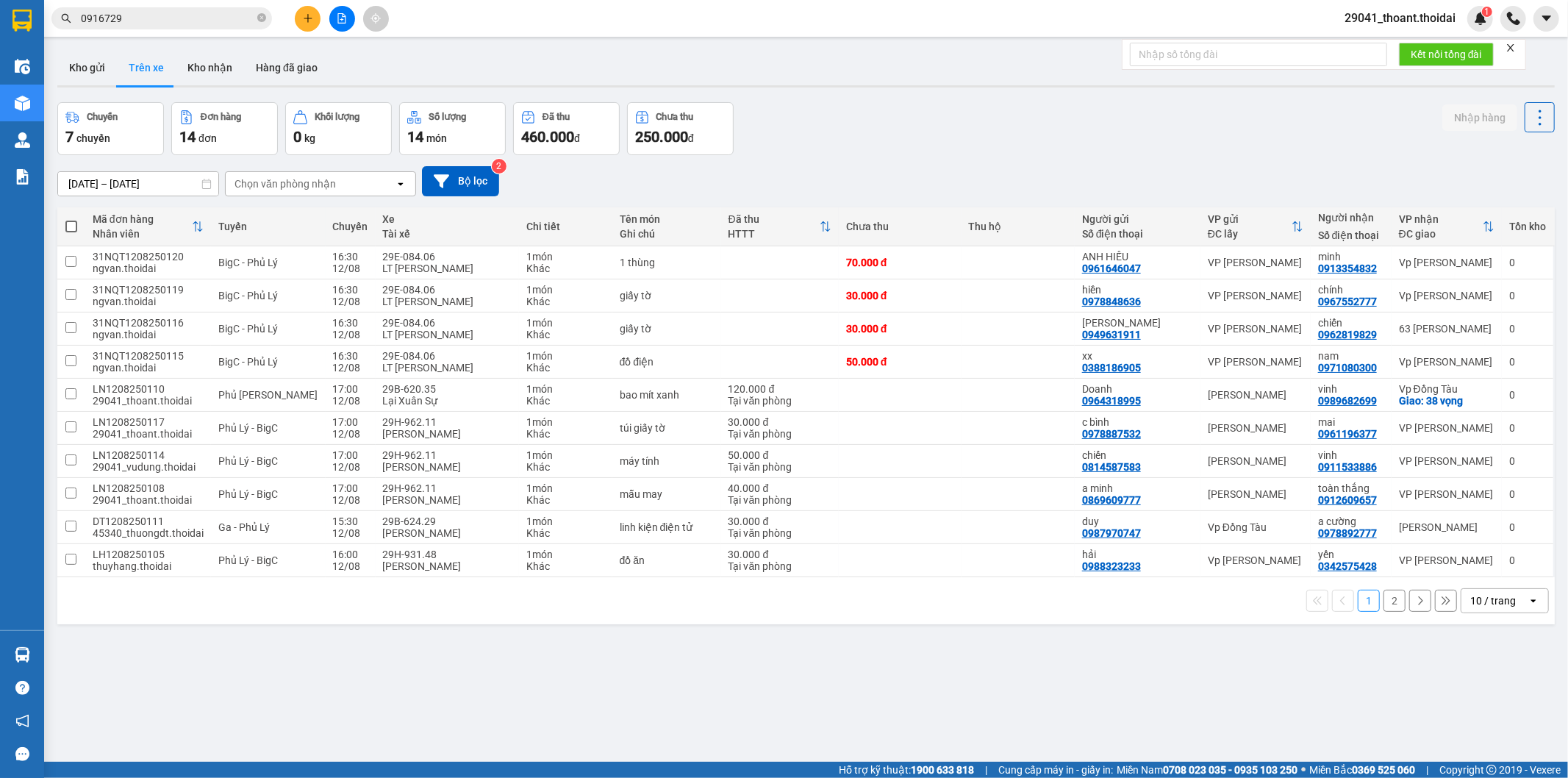
click at [302, 18] on button at bounding box center [308, 18] width 26 height 26
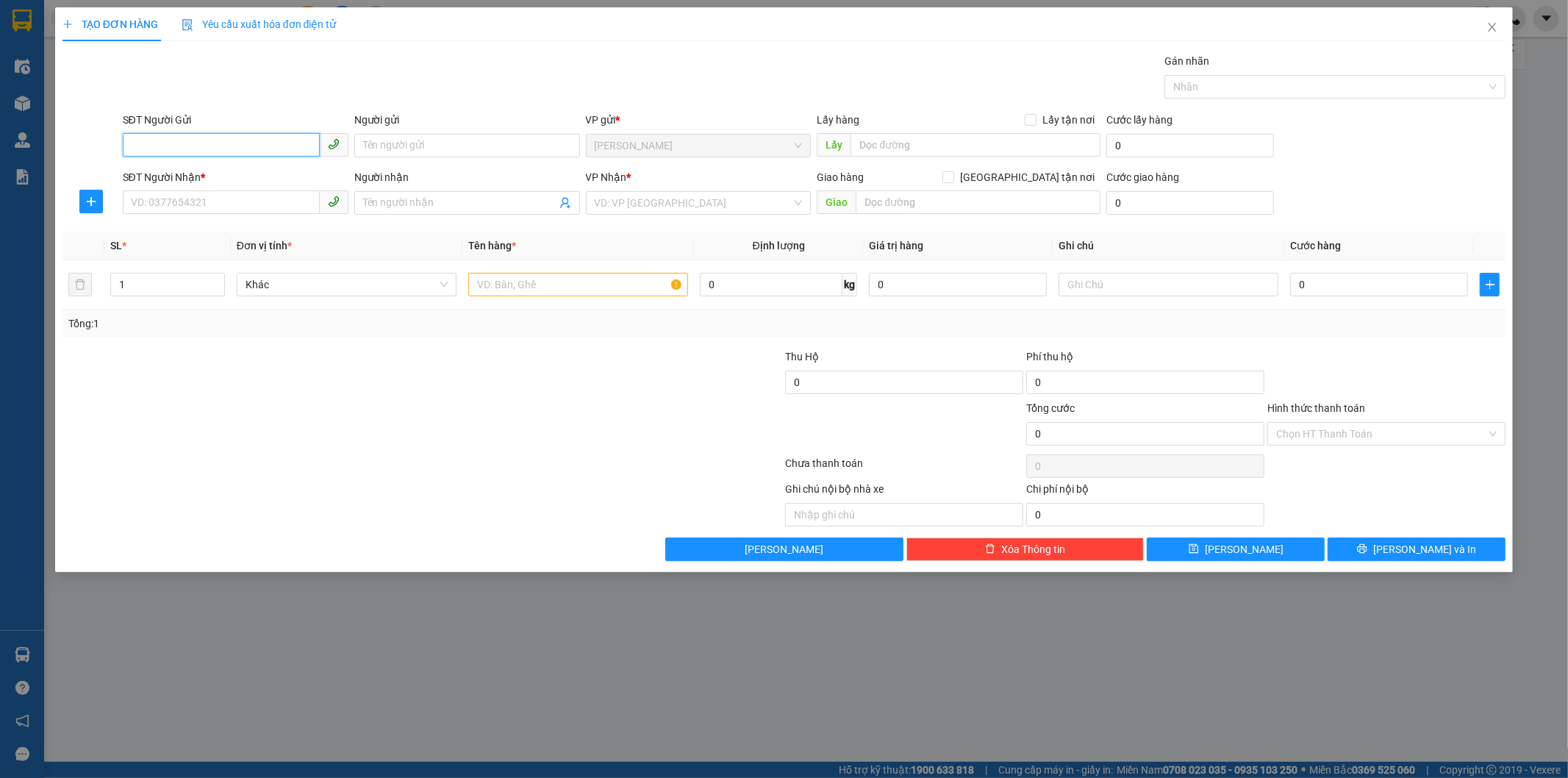
paste input "tel:[PHONE_NUMBER]"
drag, startPoint x: 147, startPoint y: 145, endPoint x: 84, endPoint y: 156, distance: 64.0
click at [84, 156] on div "SĐT Người Gửi tel:[PHONE_NUMBER] tel:[PHONE_NUMBER] Người gửi Tên người gửi VP …" at bounding box center [785, 138] width 1447 height 52
type input "0398947026"
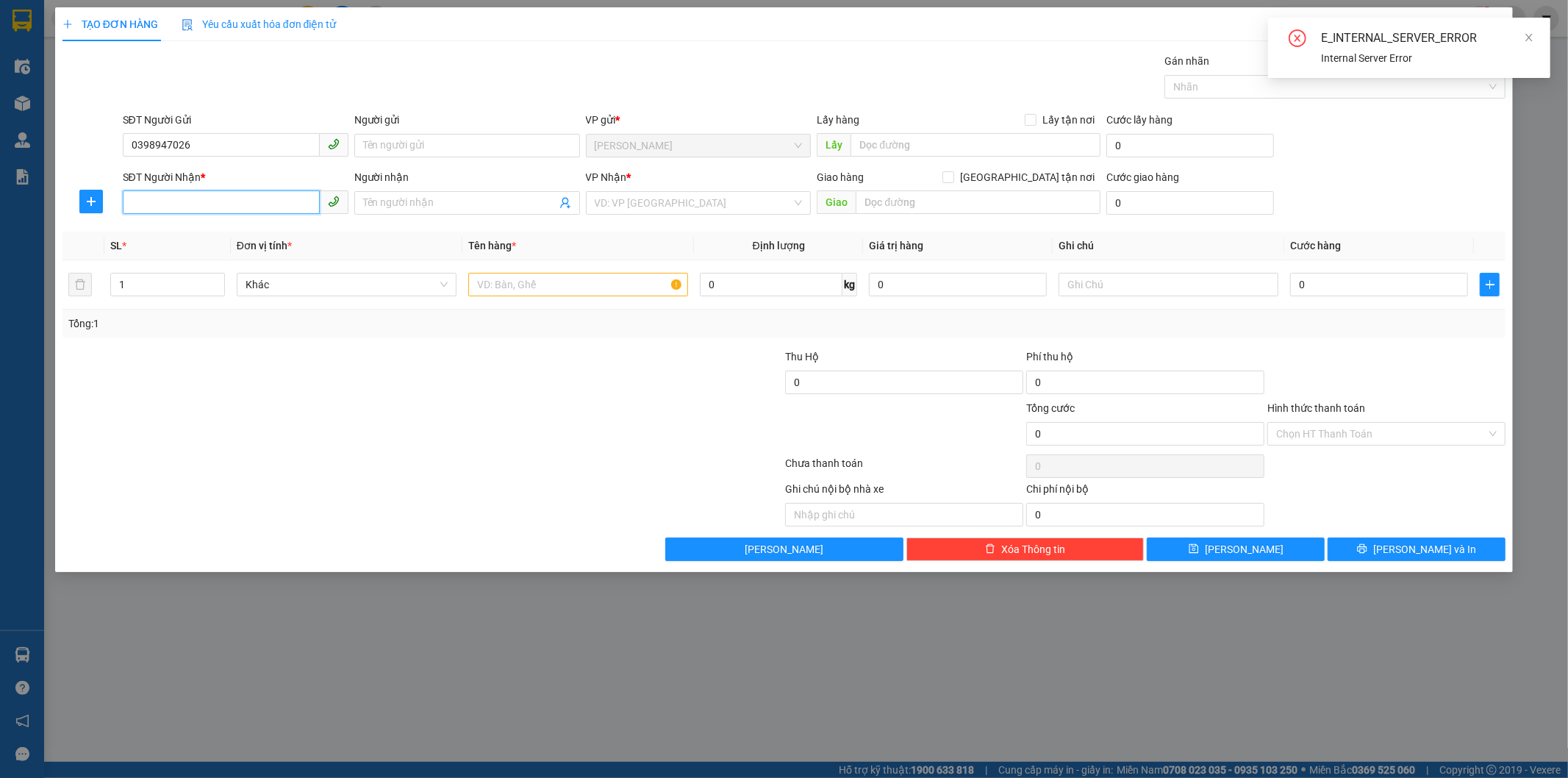
click at [178, 208] on input "SĐT Người Nhận *" at bounding box center [221, 202] width 197 height 24
type input "0969099461"
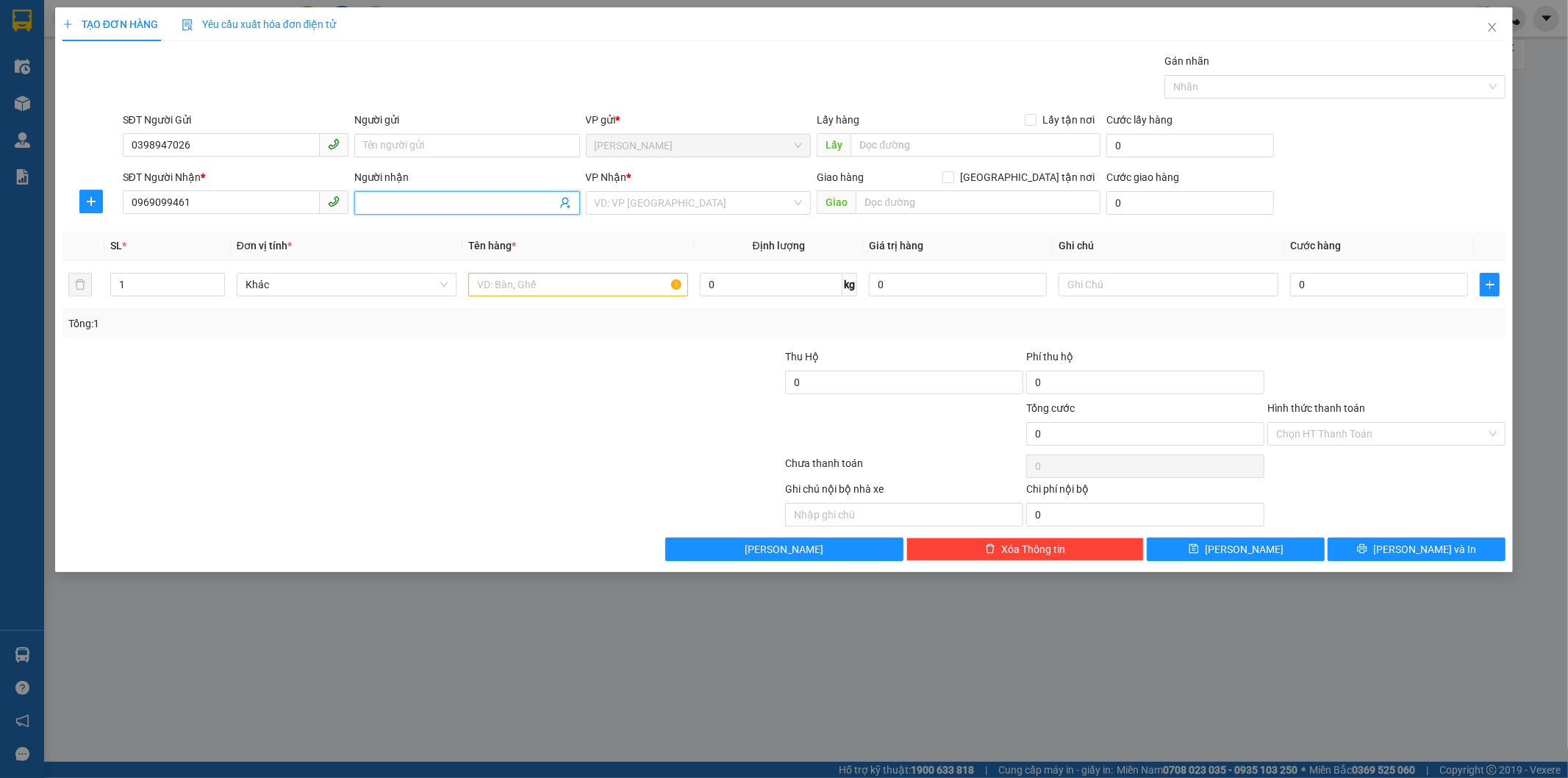
click at [464, 206] on input "Người nhận" at bounding box center [459, 203] width 193 height 16
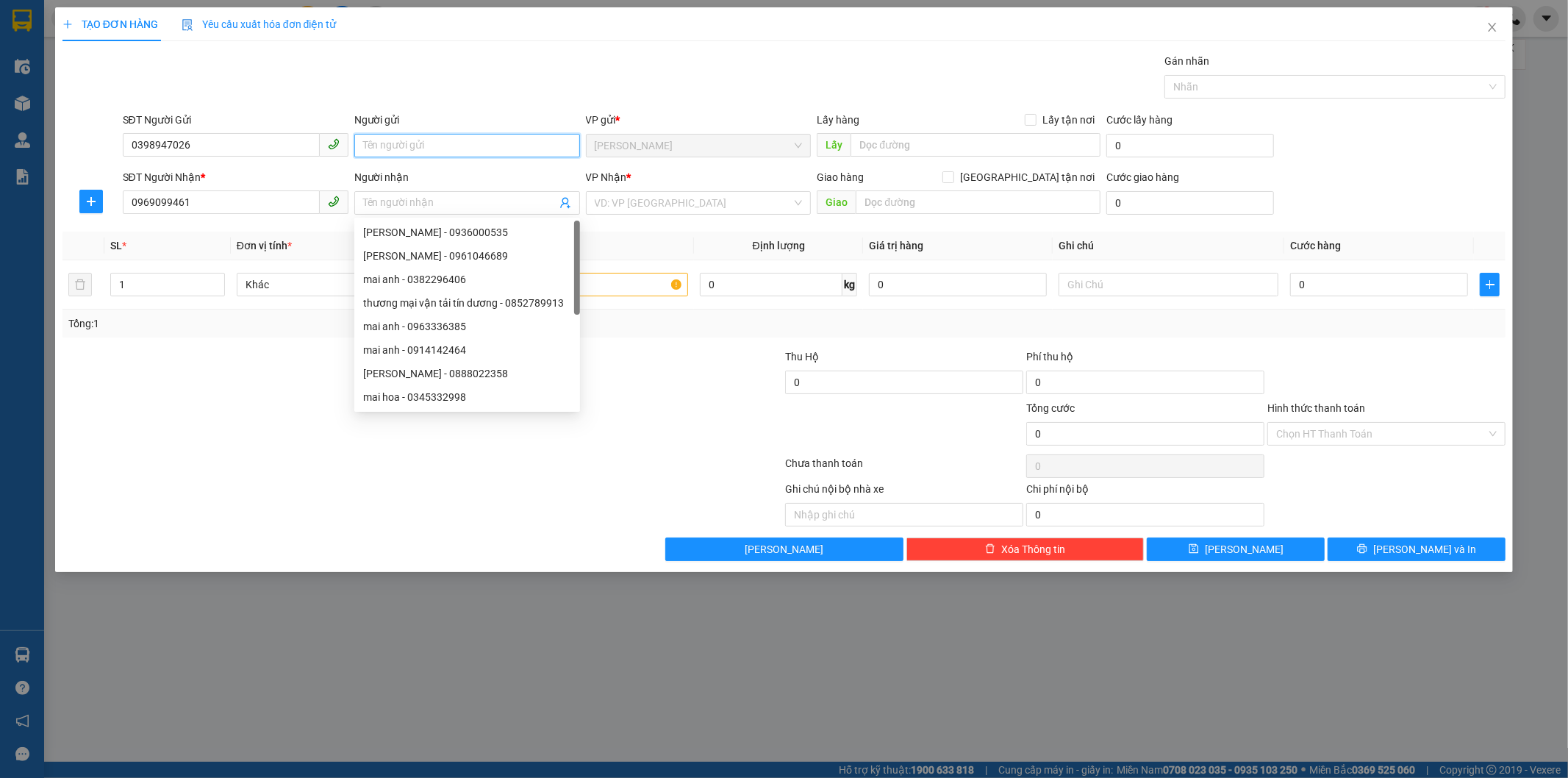
click at [449, 133] on input "Người gửi" at bounding box center [467, 145] width 226 height 24
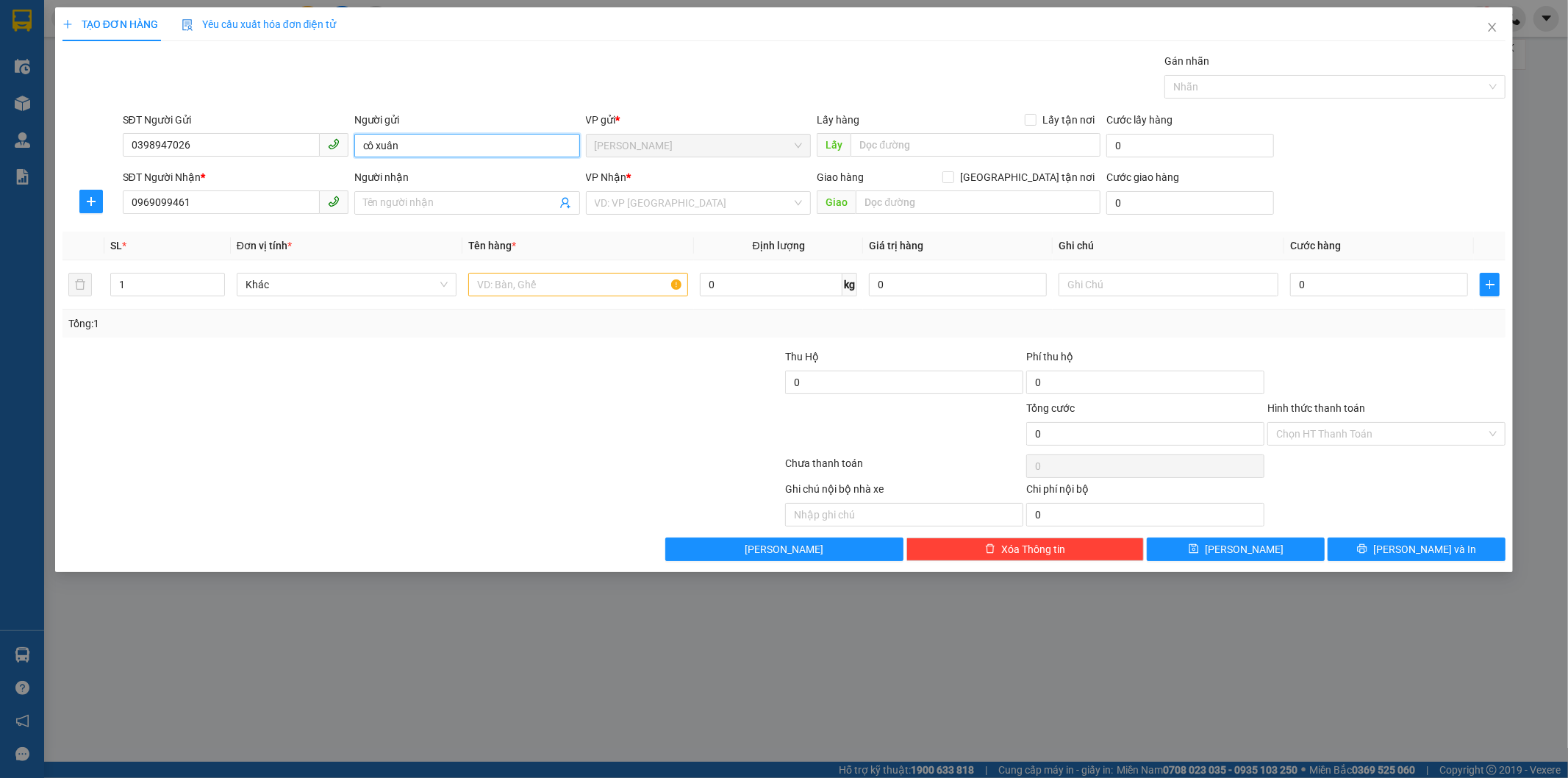
type input "cô xuân"
click at [439, 217] on div "Người nhận Tên người nhận" at bounding box center [467, 195] width 226 height 52
click at [439, 212] on span at bounding box center [467, 203] width 226 height 24
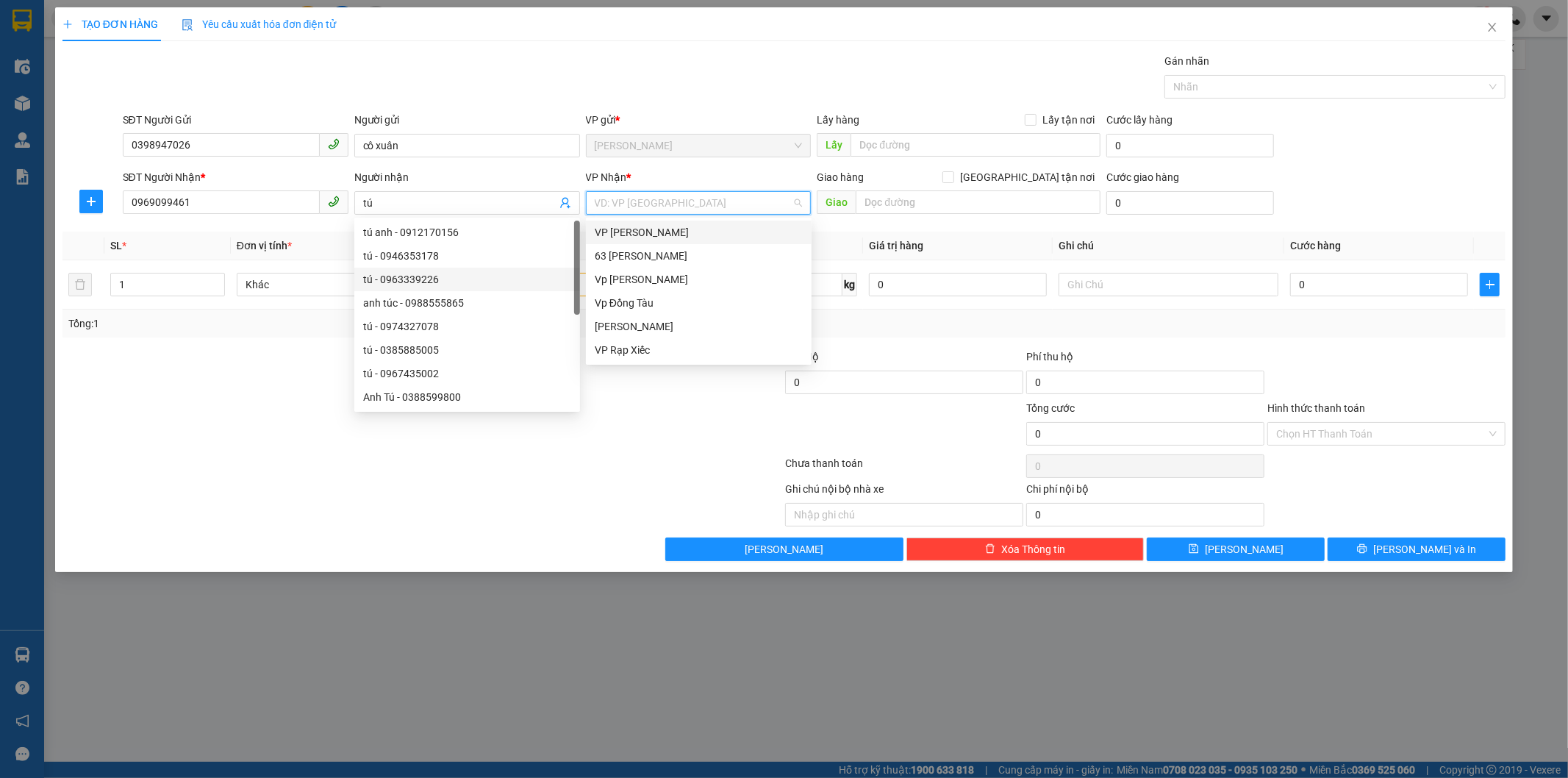
click at [695, 192] on input "search" at bounding box center [693, 203] width 198 height 22
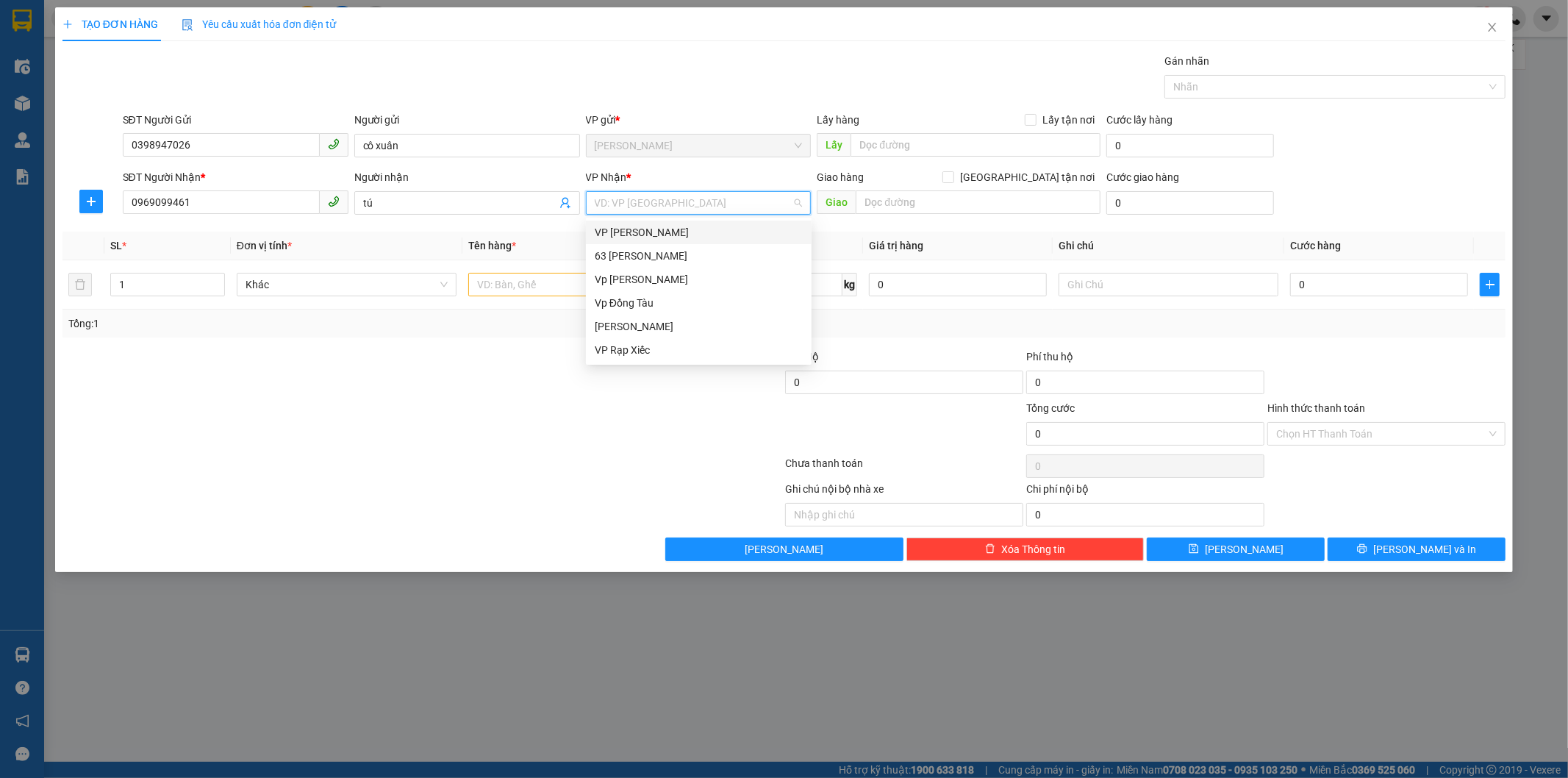
click at [678, 230] on div "VP [PERSON_NAME]" at bounding box center [698, 232] width 208 height 16
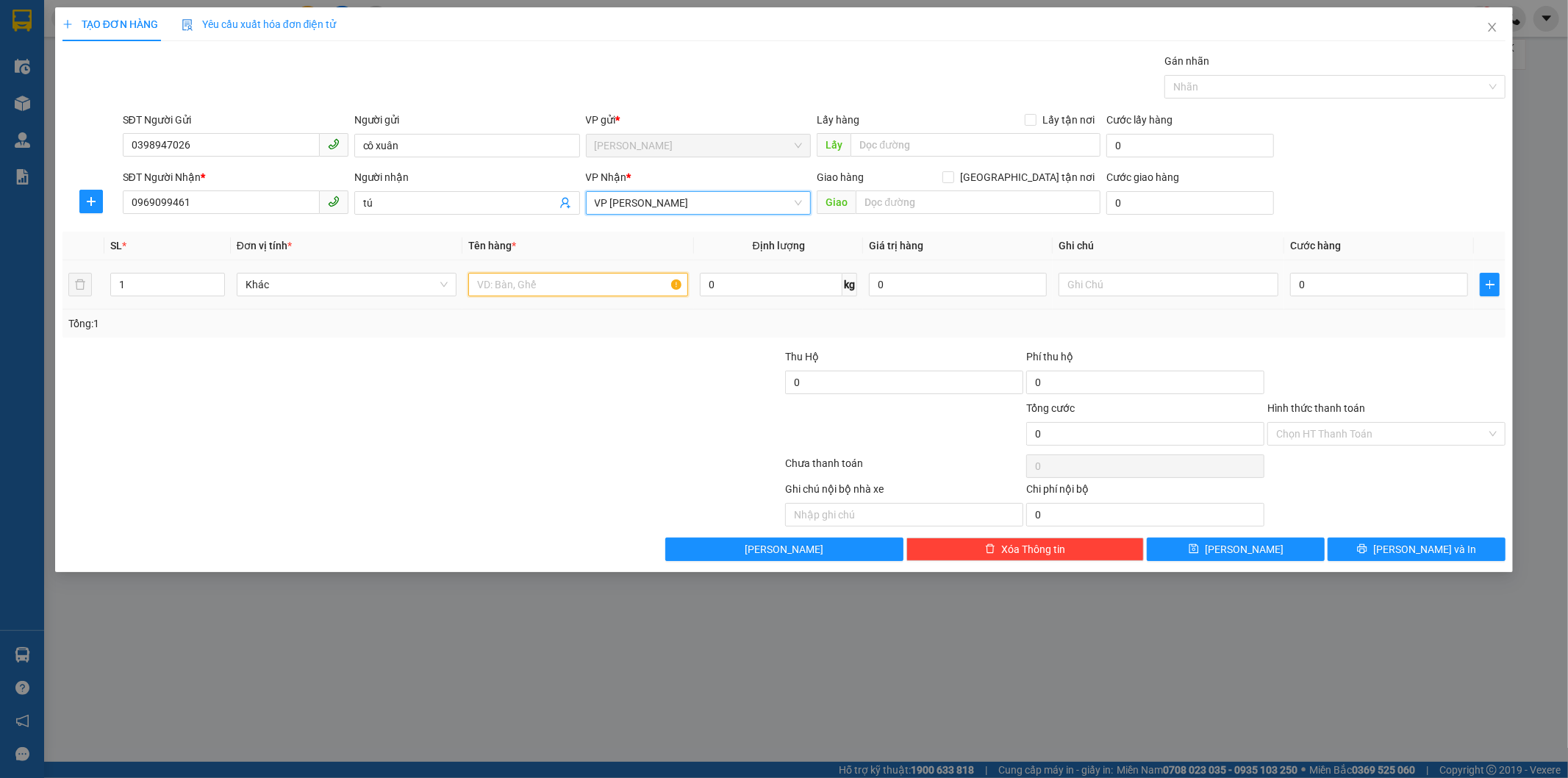
click at [552, 295] on input "text" at bounding box center [578, 285] width 220 height 24
click at [953, 177] on input "[GEOGRAPHIC_DATA] tận nơi" at bounding box center [948, 176] width 10 height 10
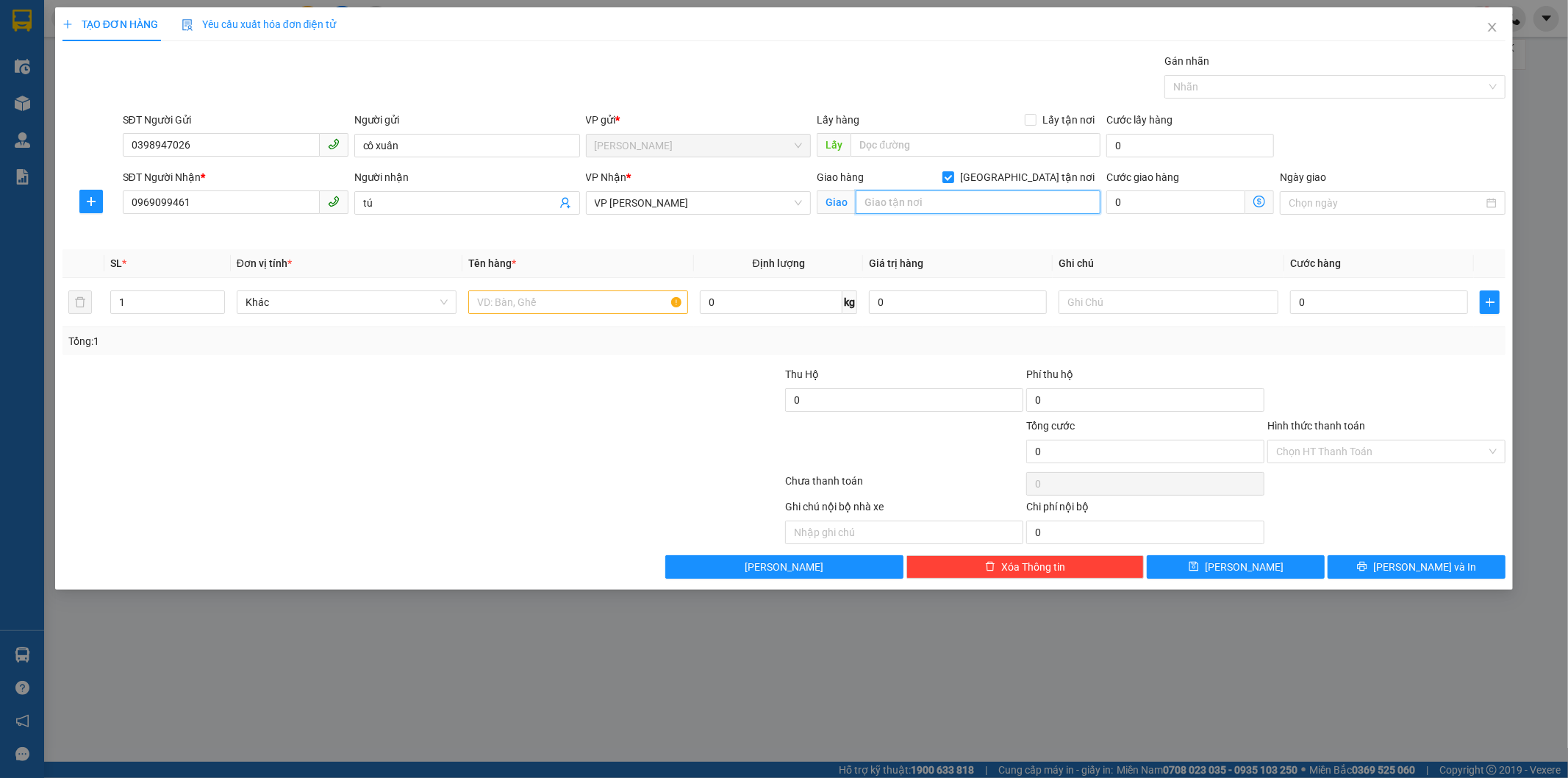
click at [981, 204] on input "text" at bounding box center [978, 202] width 245 height 24
click at [608, 300] on td at bounding box center [578, 302] width 232 height 49
click at [606, 303] on input "text" at bounding box center [578, 302] width 220 height 24
drag, startPoint x: 1351, startPoint y: 313, endPoint x: 1344, endPoint y: 310, distance: 7.6
click at [1353, 312] on input "0" at bounding box center [1378, 302] width 178 height 24
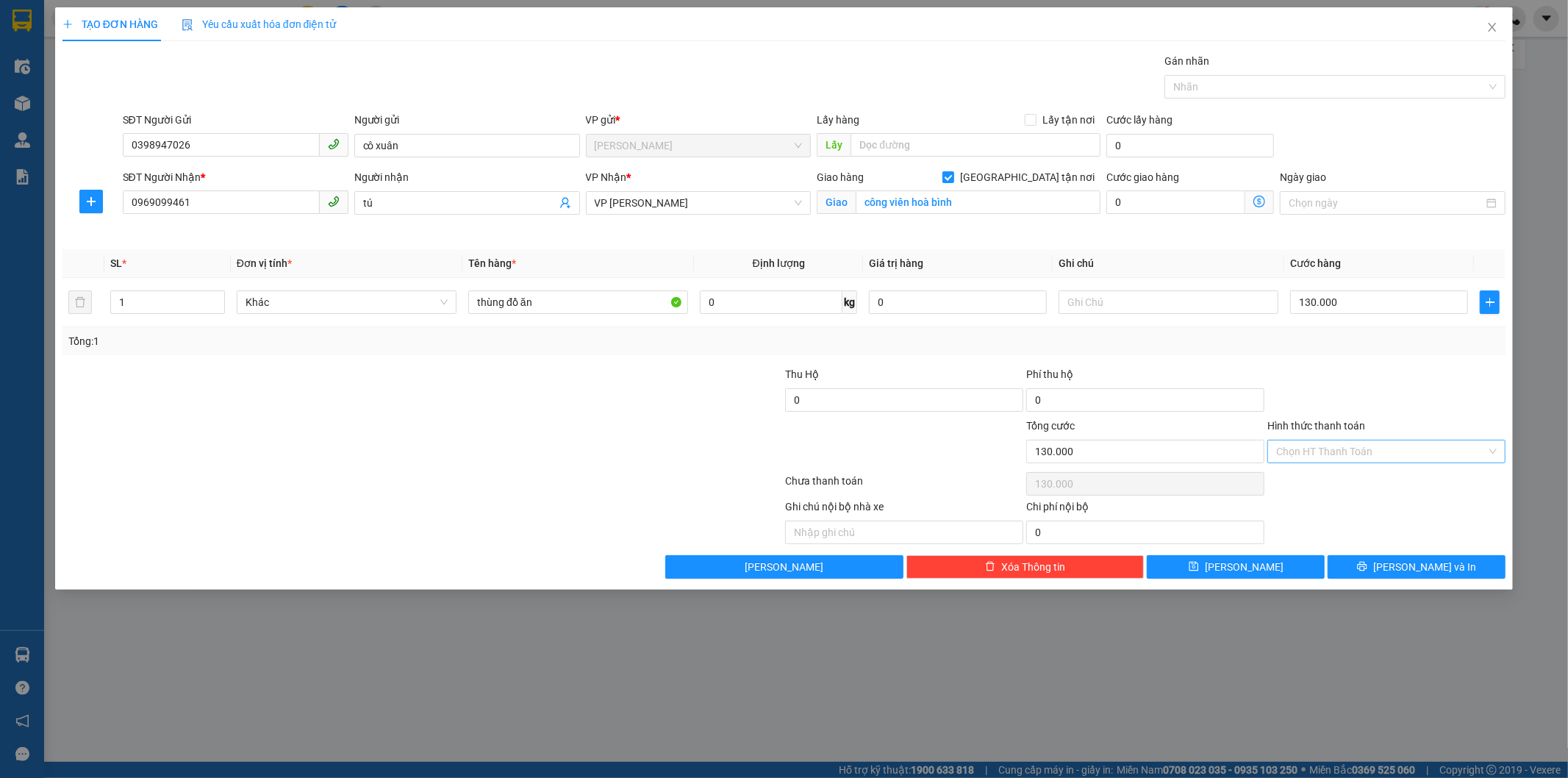
click at [1323, 448] on input "Hình thức thanh toán" at bounding box center [1381, 451] width 210 height 22
click at [1325, 484] on div "Tại văn phòng" at bounding box center [1387, 481] width 221 height 16
click at [1400, 564] on button "[PERSON_NAME] và In" at bounding box center [1416, 567] width 178 height 24
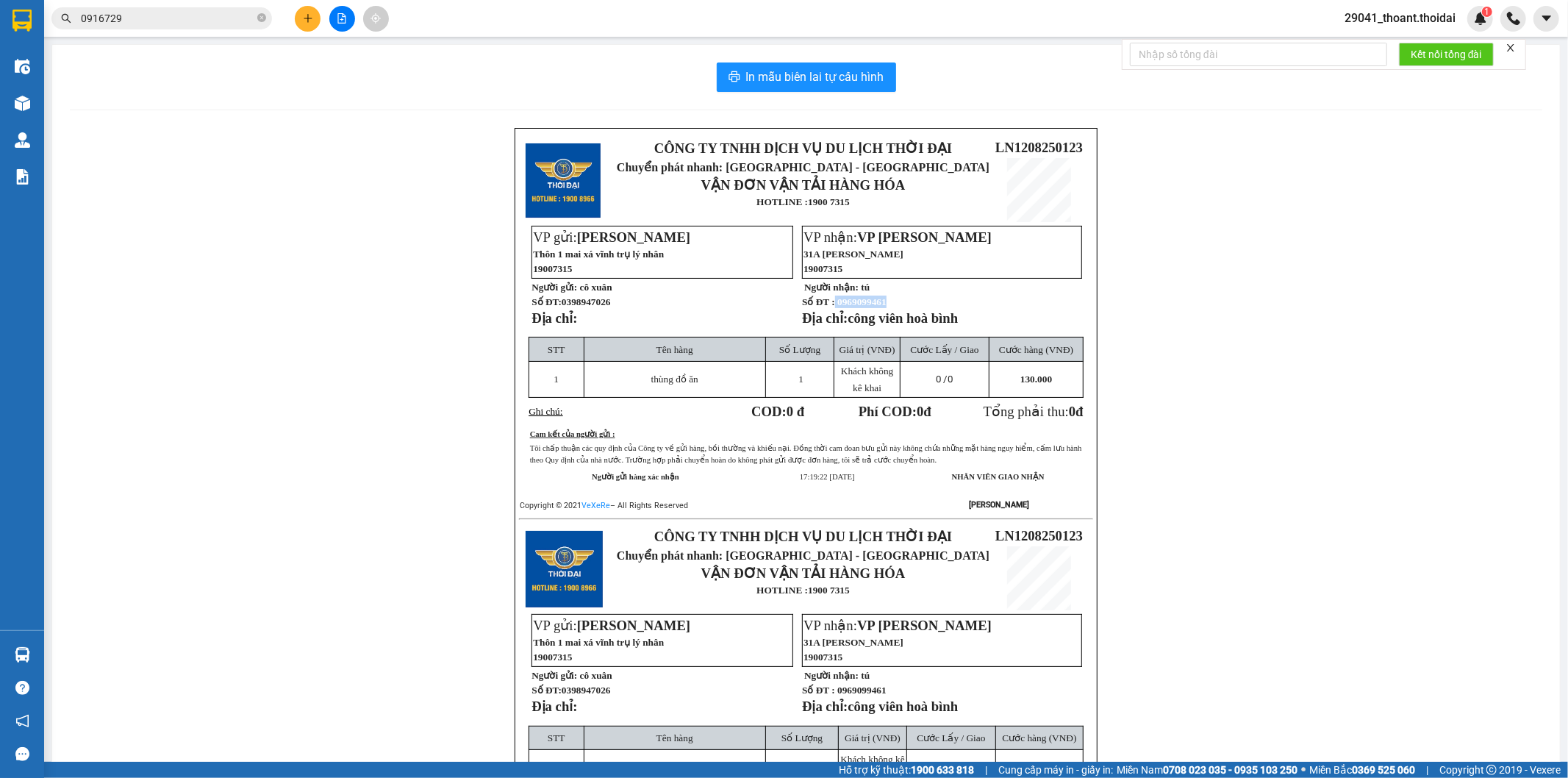
drag, startPoint x: 899, startPoint y: 312, endPoint x: 833, endPoint y: 315, distance: 66.1
click at [833, 308] on p "Số ĐT : 0969099461" at bounding box center [942, 302] width 279 height 13
copy span "0969099461"
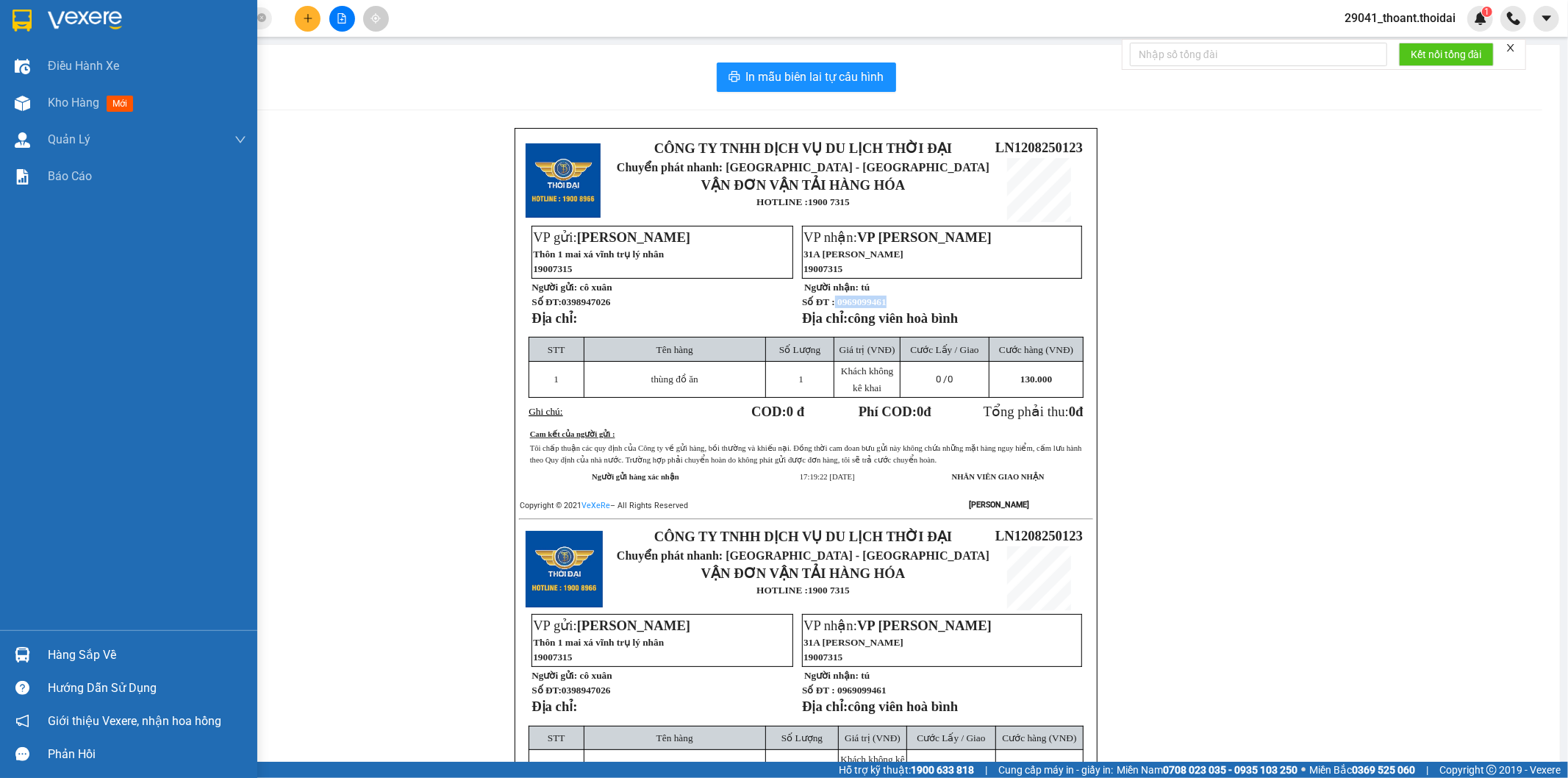
click at [28, 18] on img at bounding box center [22, 21] width 19 height 22
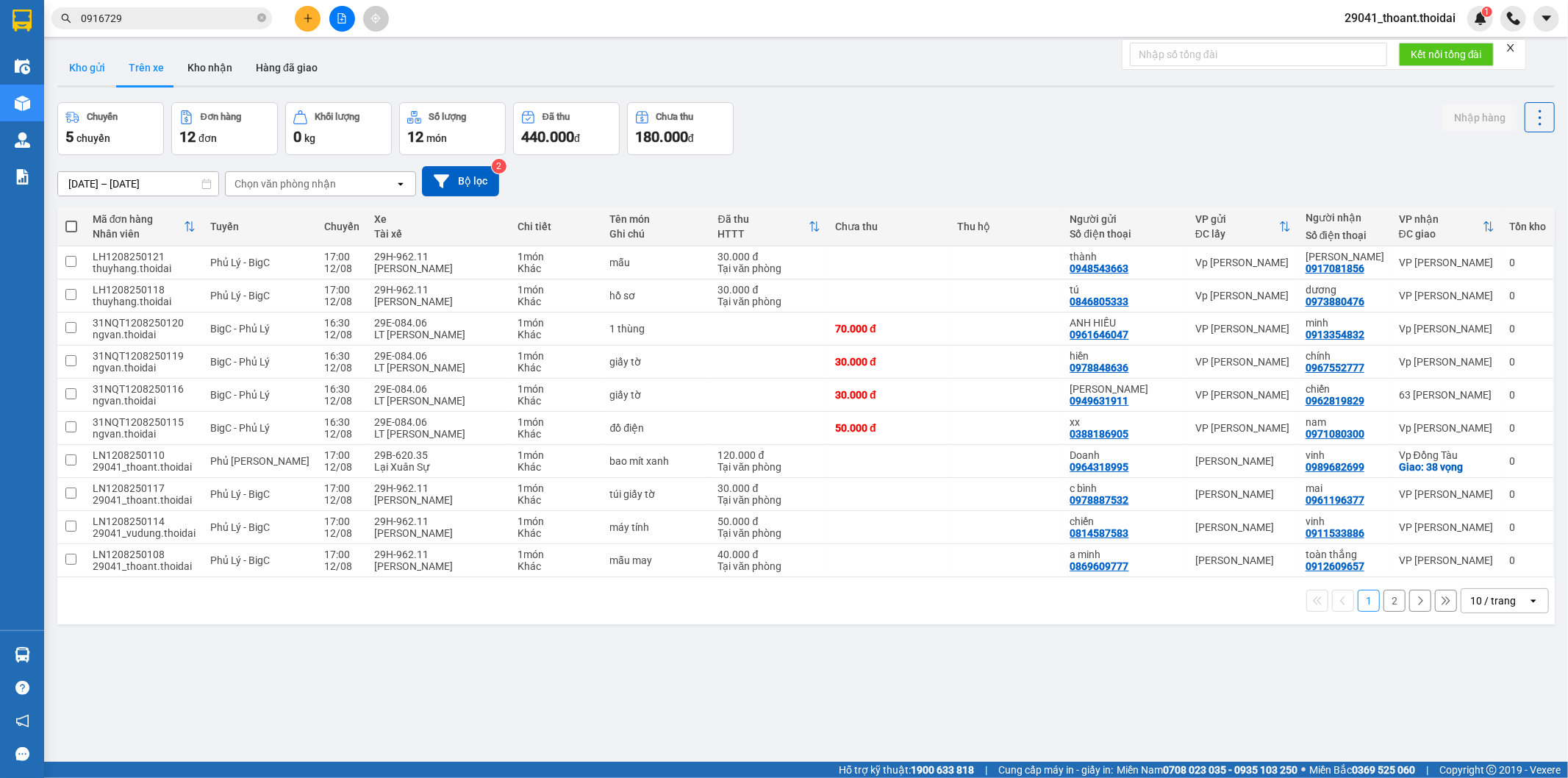
click at [92, 68] on button "Kho gửi" at bounding box center [87, 68] width 60 height 35
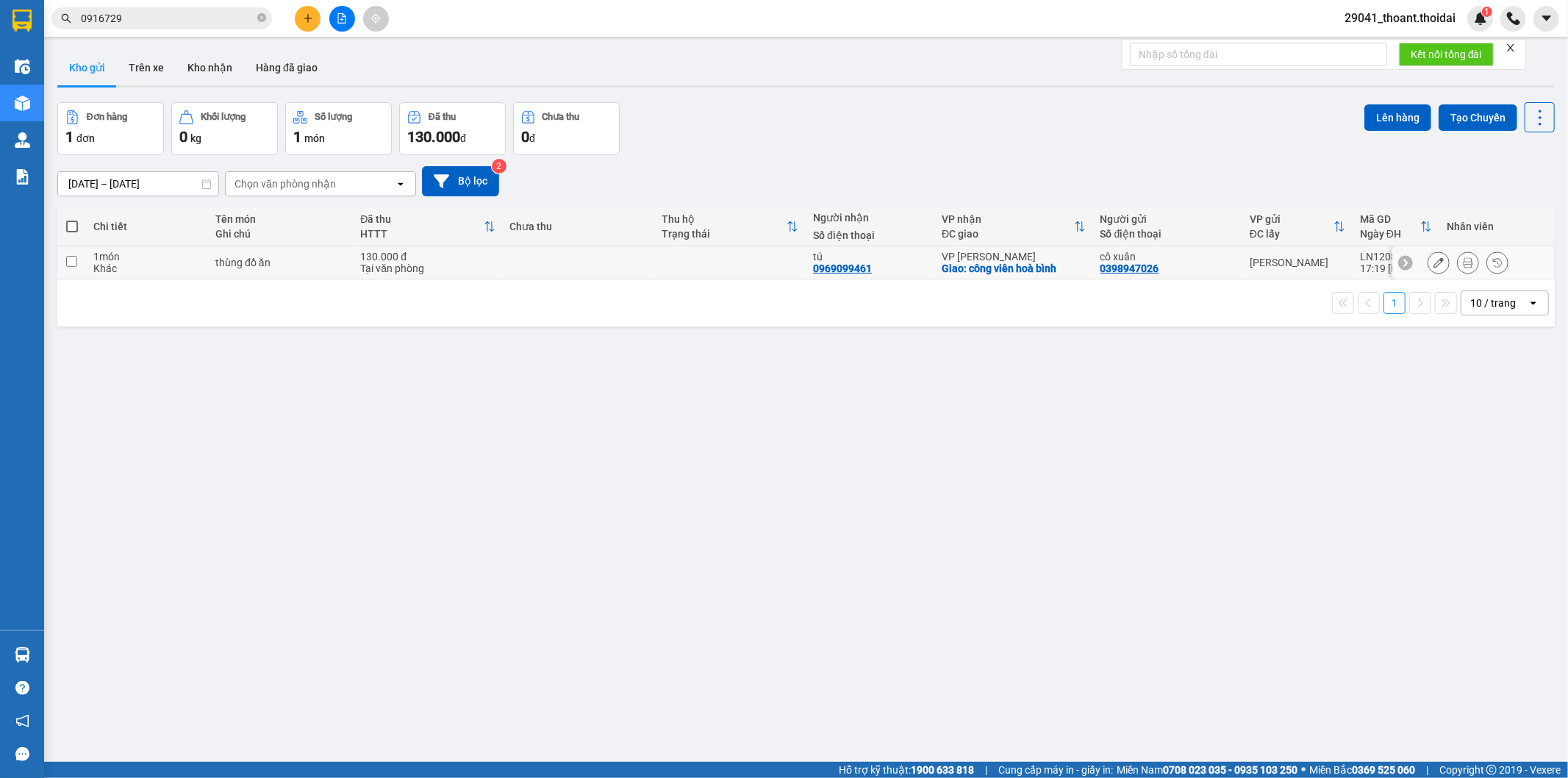
click at [1432, 258] on button at bounding box center [1439, 263] width 21 height 26
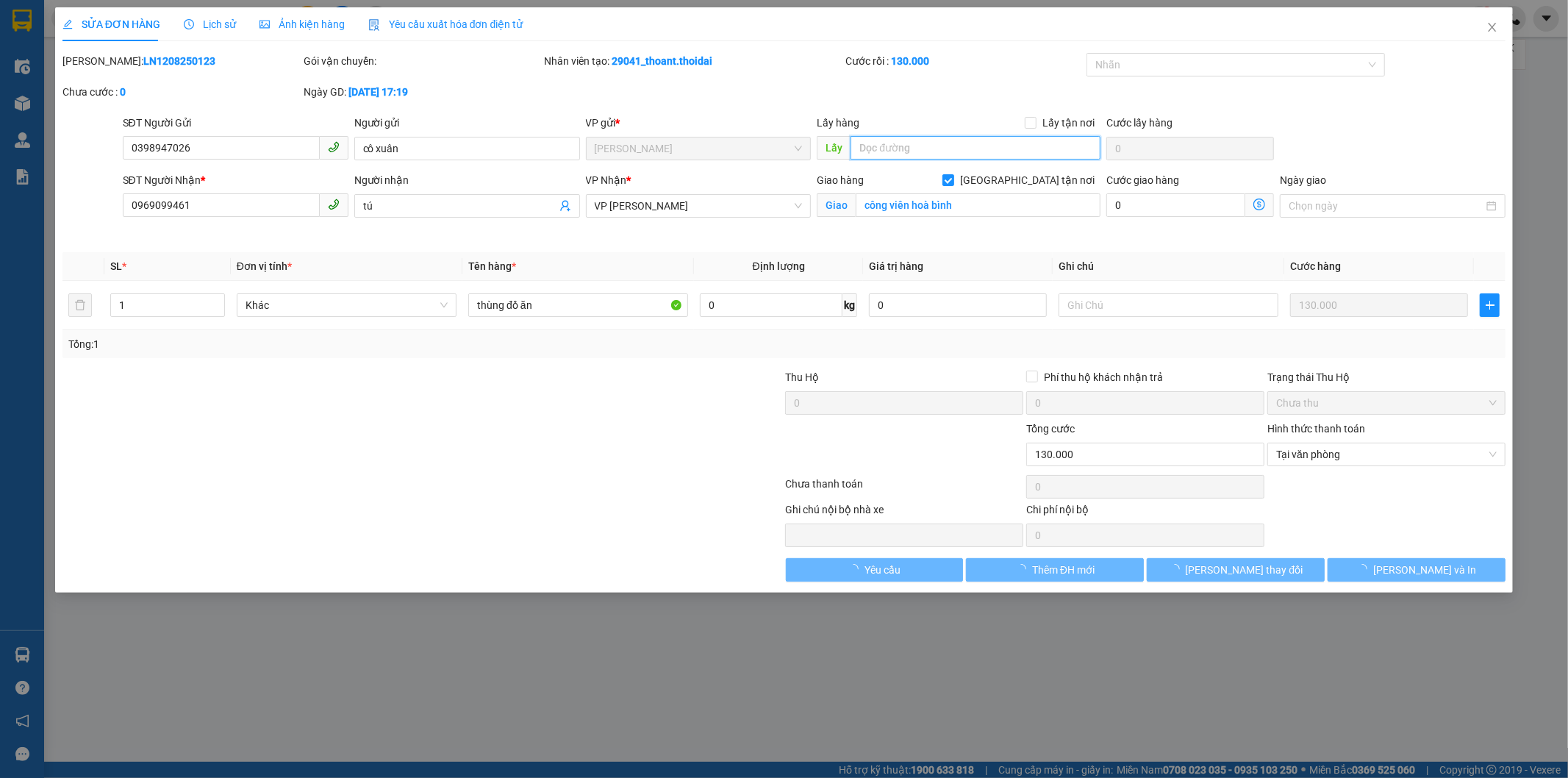
click at [883, 151] on input "text" at bounding box center [975, 147] width 250 height 24
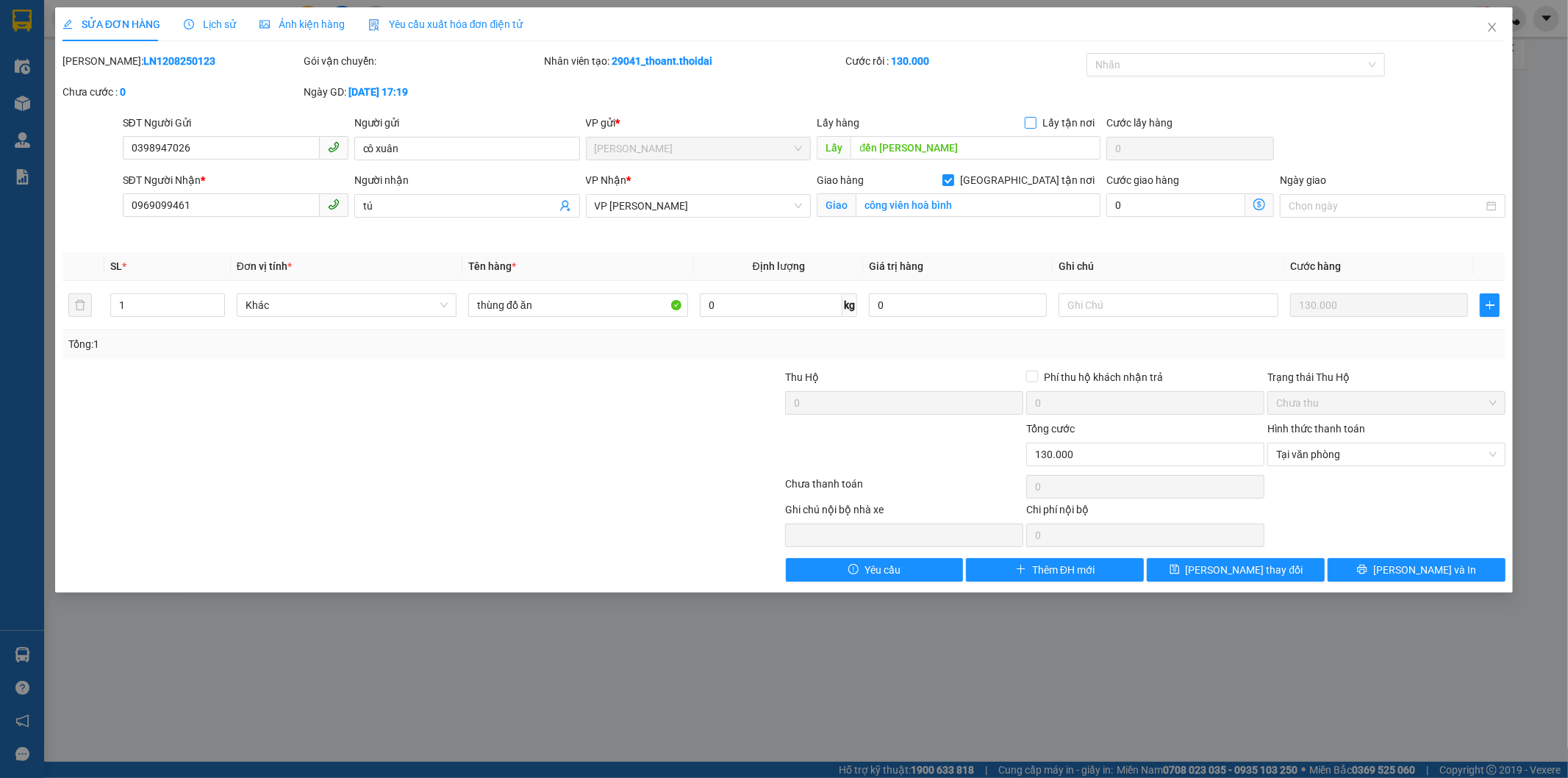
click at [1031, 121] on input "Lấy tận nơi" at bounding box center [1030, 122] width 10 height 10
click at [1401, 578] on button "[PERSON_NAME] và In" at bounding box center [1416, 570] width 178 height 24
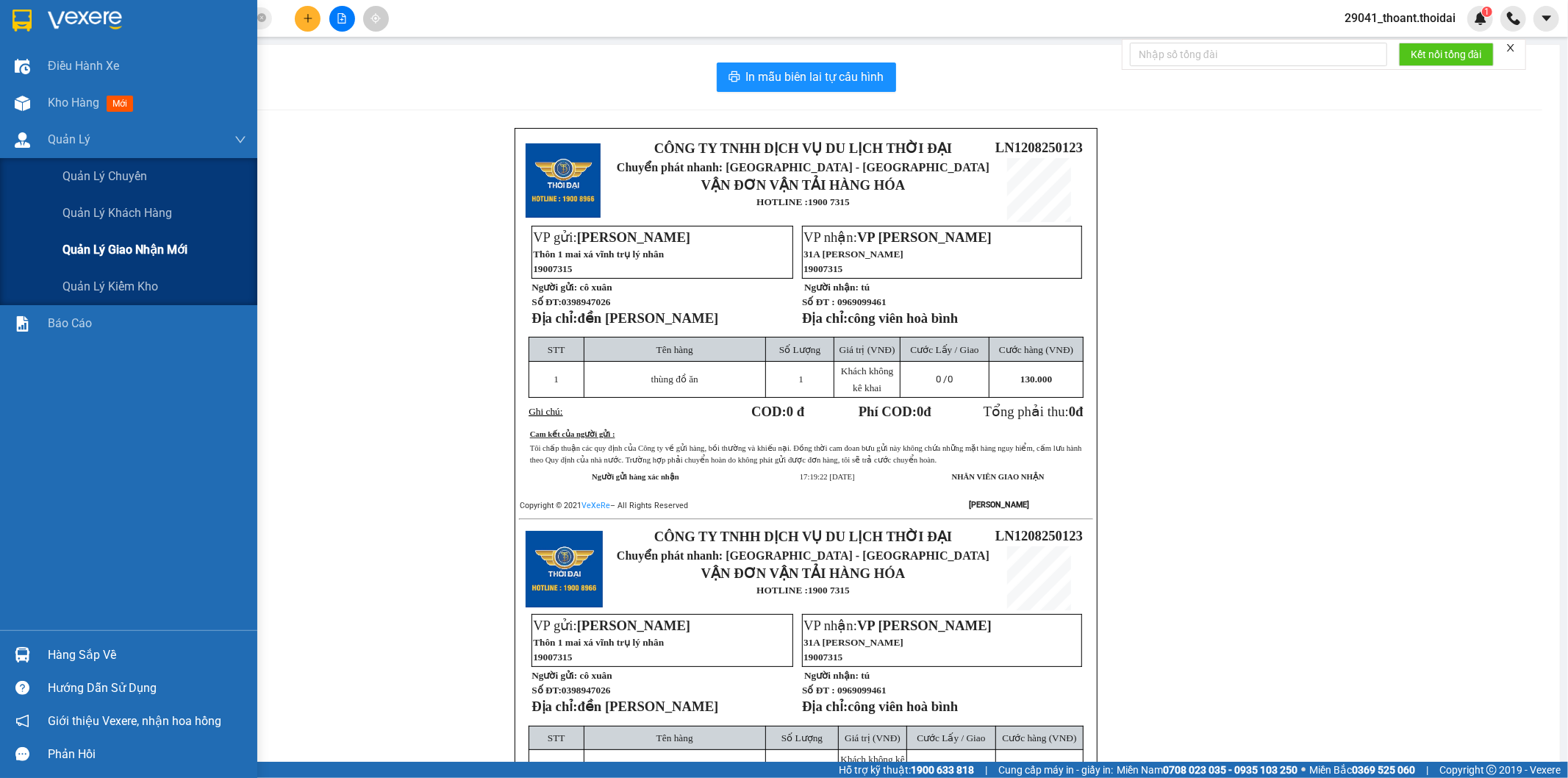
click at [167, 255] on span "Quản lý giao nhận mới" at bounding box center [125, 249] width 125 height 18
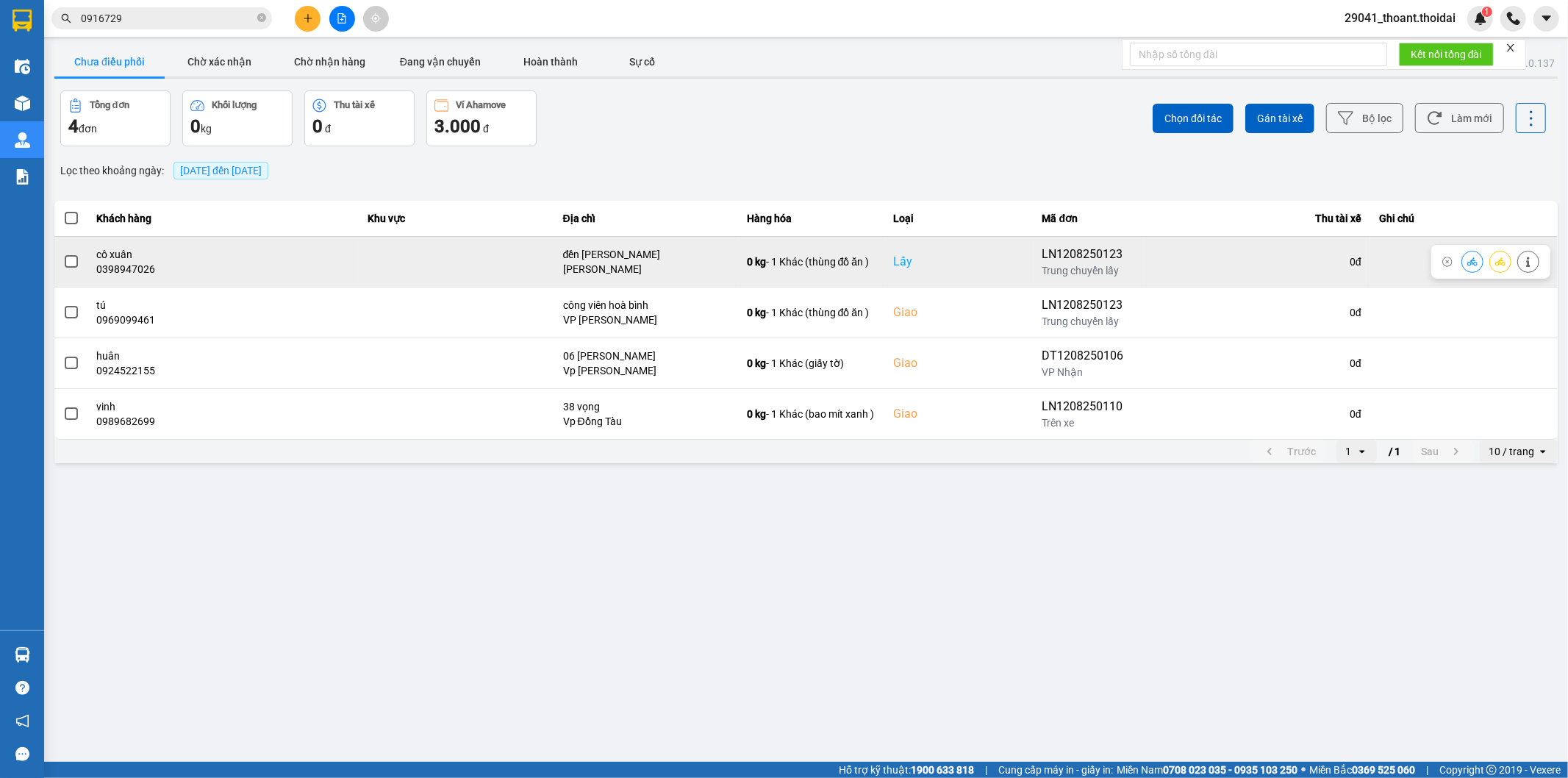
click at [190, 263] on div "0398947026" at bounding box center [223, 269] width 253 height 15
click at [65, 254] on label at bounding box center [72, 262] width 16 height 16
click at [63, 254] on input "checkbox" at bounding box center [63, 254] width 0 height 0
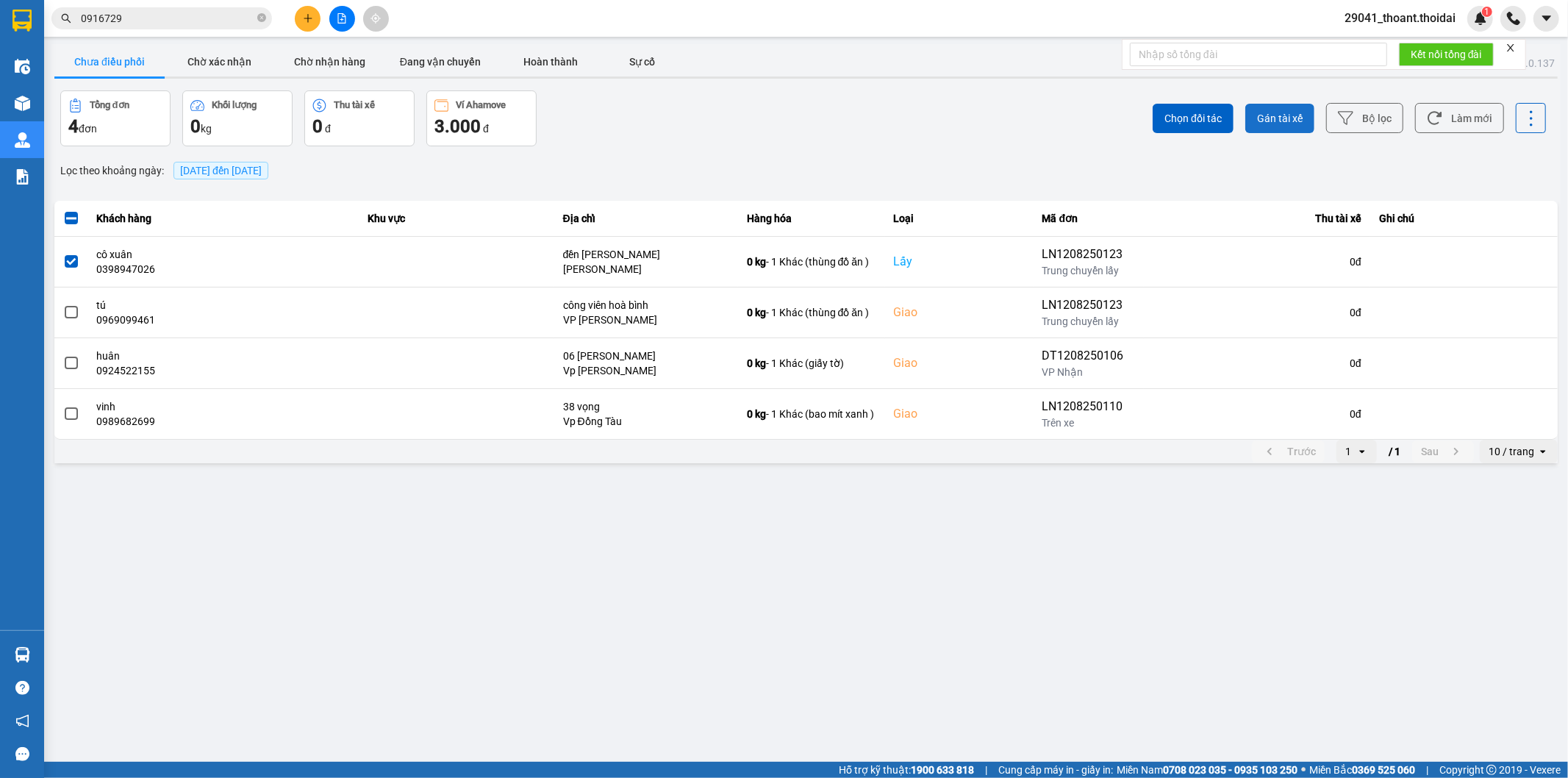
click at [1279, 115] on span "Gán tài xế" at bounding box center [1280, 119] width 46 height 15
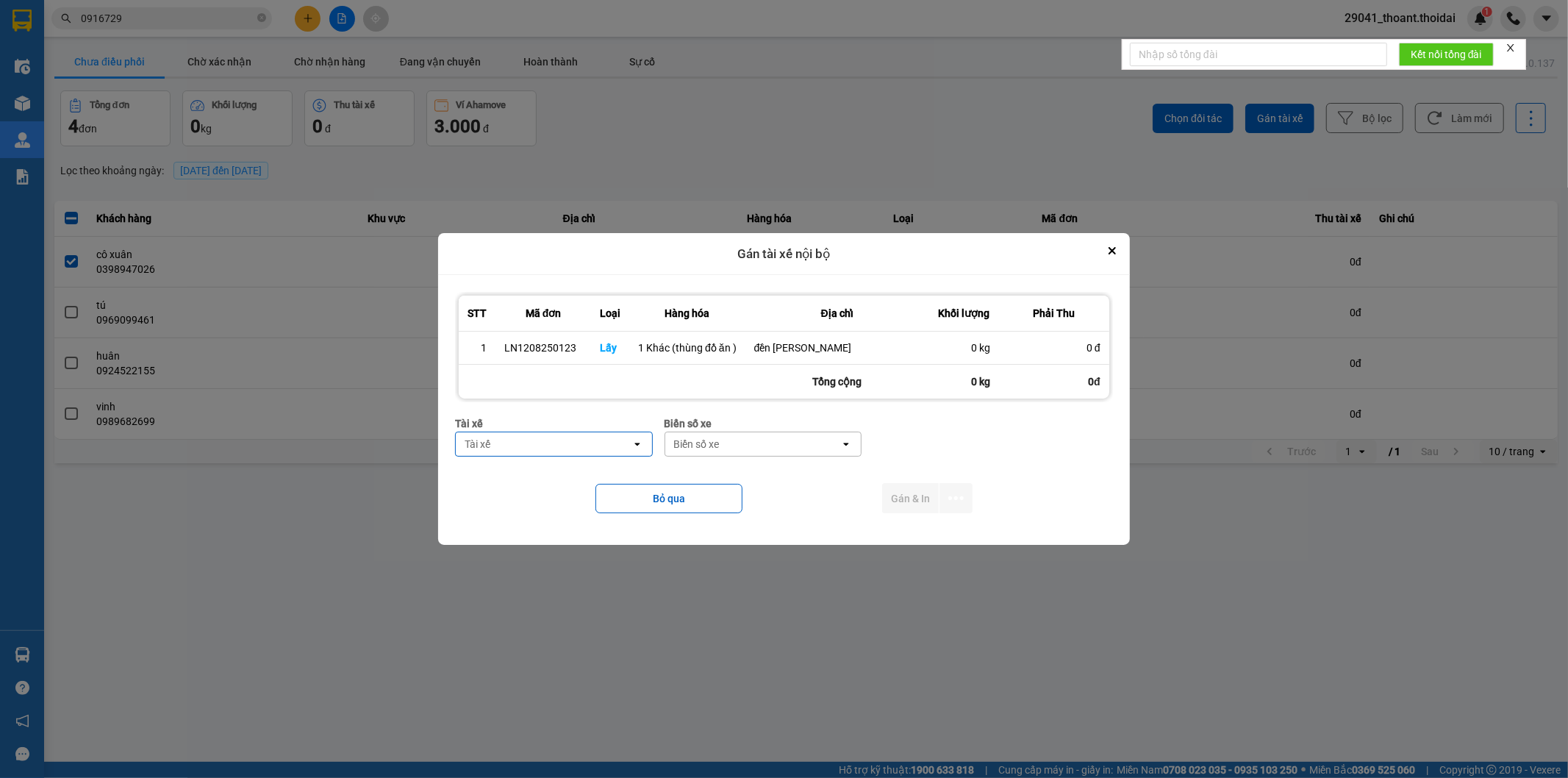
click at [555, 438] on div "Tài xế" at bounding box center [543, 444] width 175 height 24
click at [616, 475] on span "0964630699 - LT [PERSON_NAME]" at bounding box center [550, 476] width 166 height 15
click at [721, 446] on div "Biển số xe" at bounding box center [707, 444] width 46 height 15
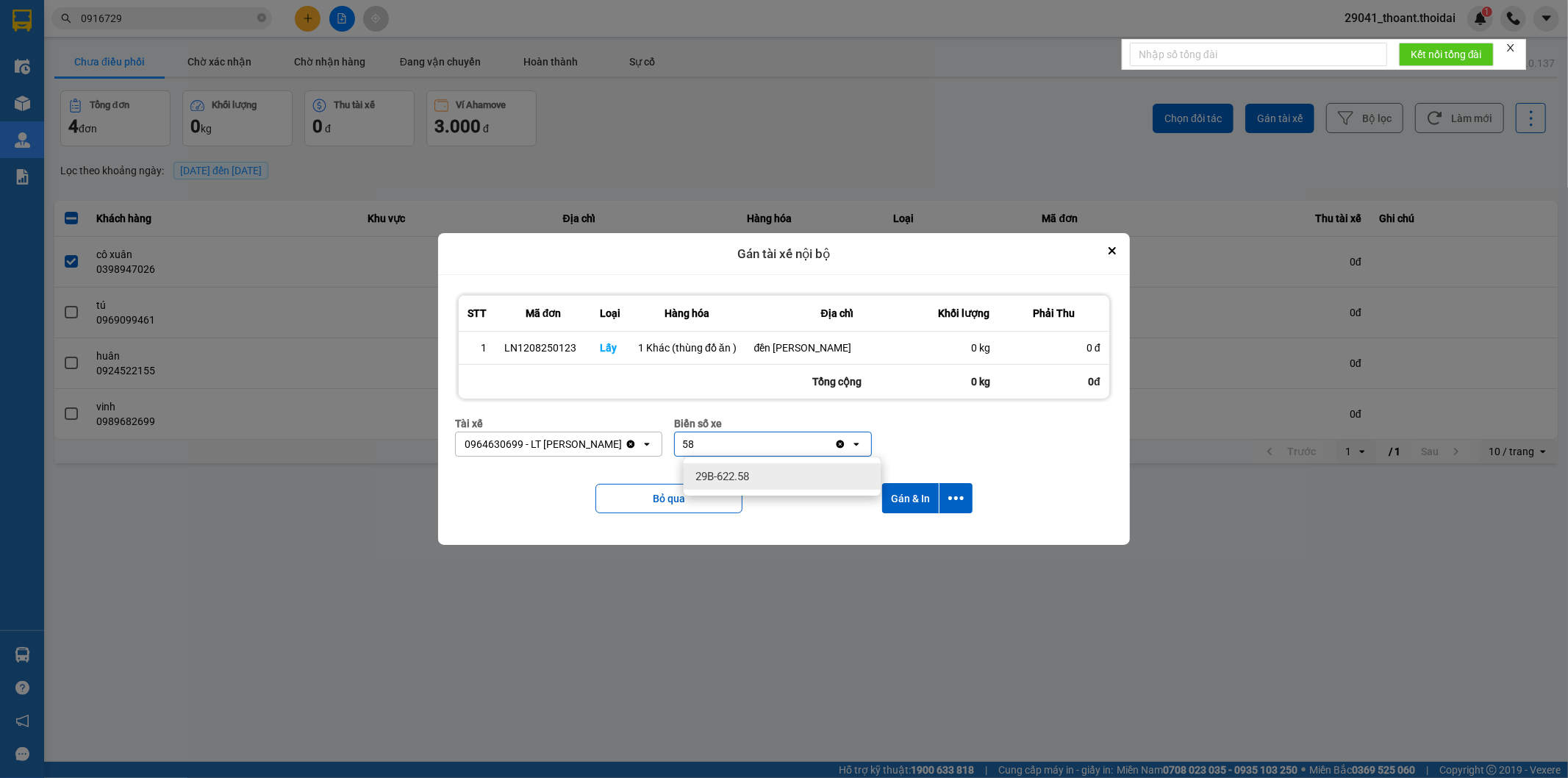
click at [718, 473] on span "29B-622.58" at bounding box center [722, 476] width 54 height 15
click at [915, 500] on button "Gán & In" at bounding box center [910, 498] width 57 height 30
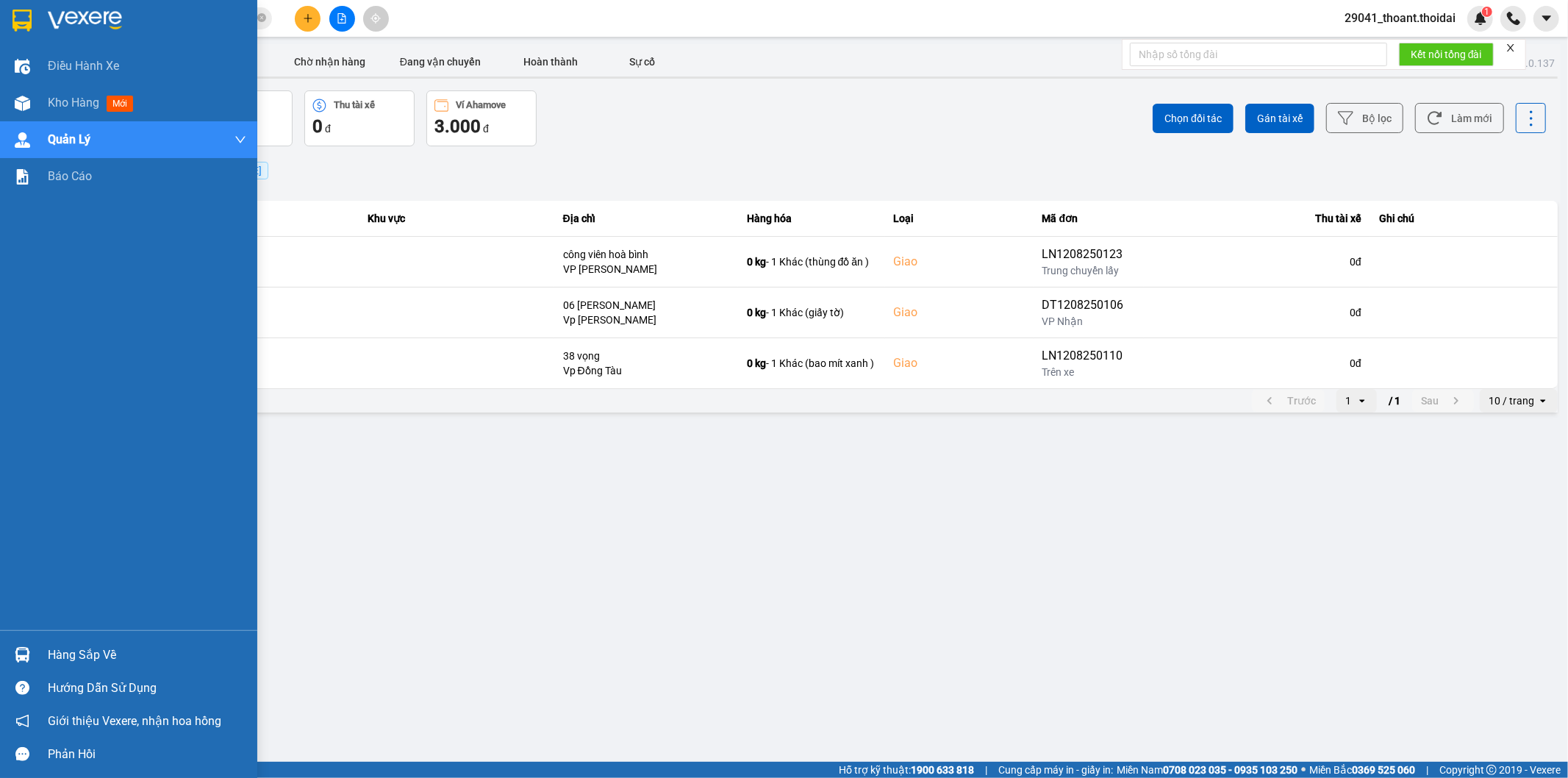
click at [25, 15] on img at bounding box center [22, 21] width 19 height 22
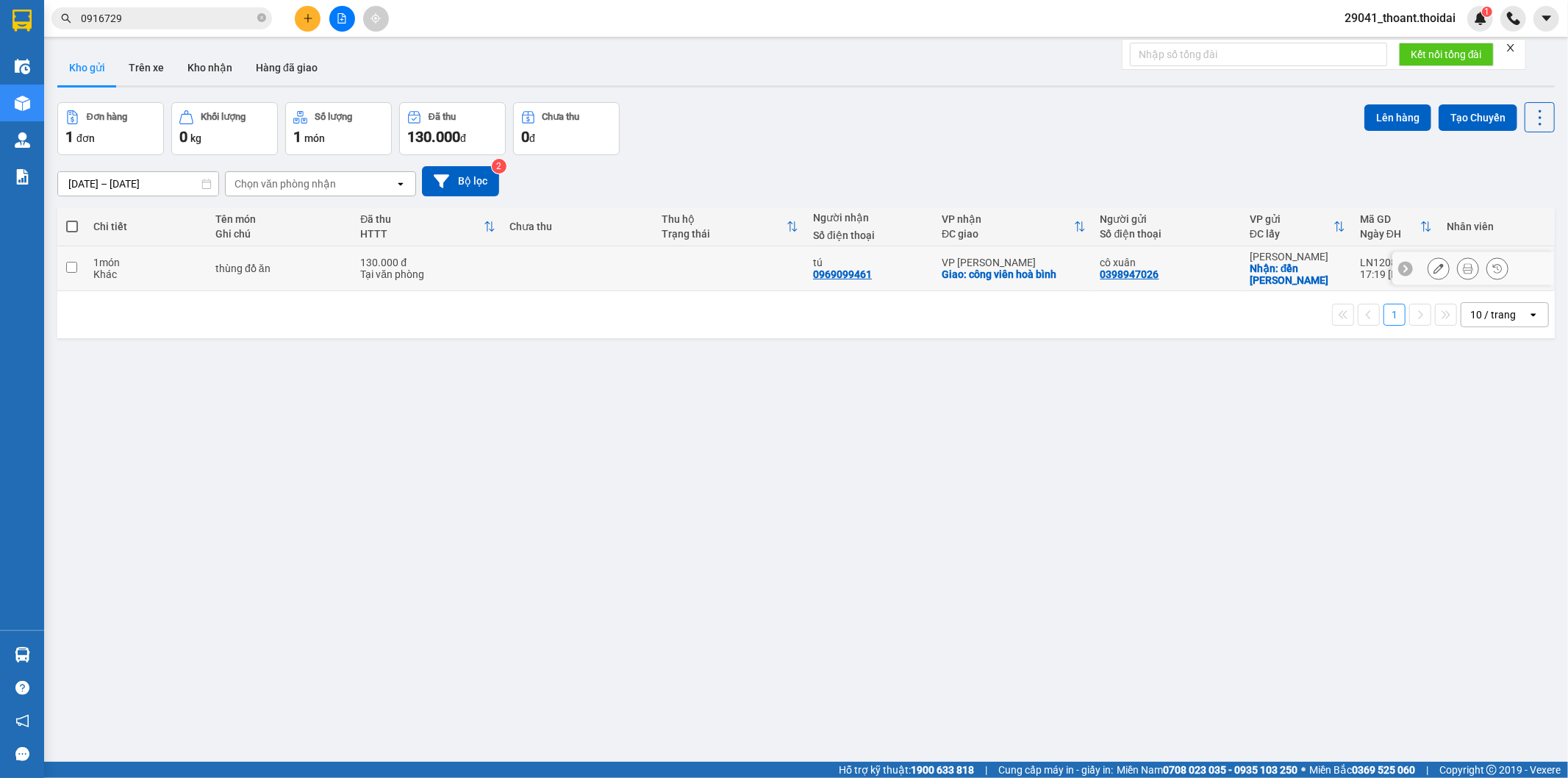
drag, startPoint x: 154, startPoint y: 273, endPoint x: 178, endPoint y: 273, distance: 24.0
click at [154, 274] on div "Khác" at bounding box center [148, 274] width 108 height 12
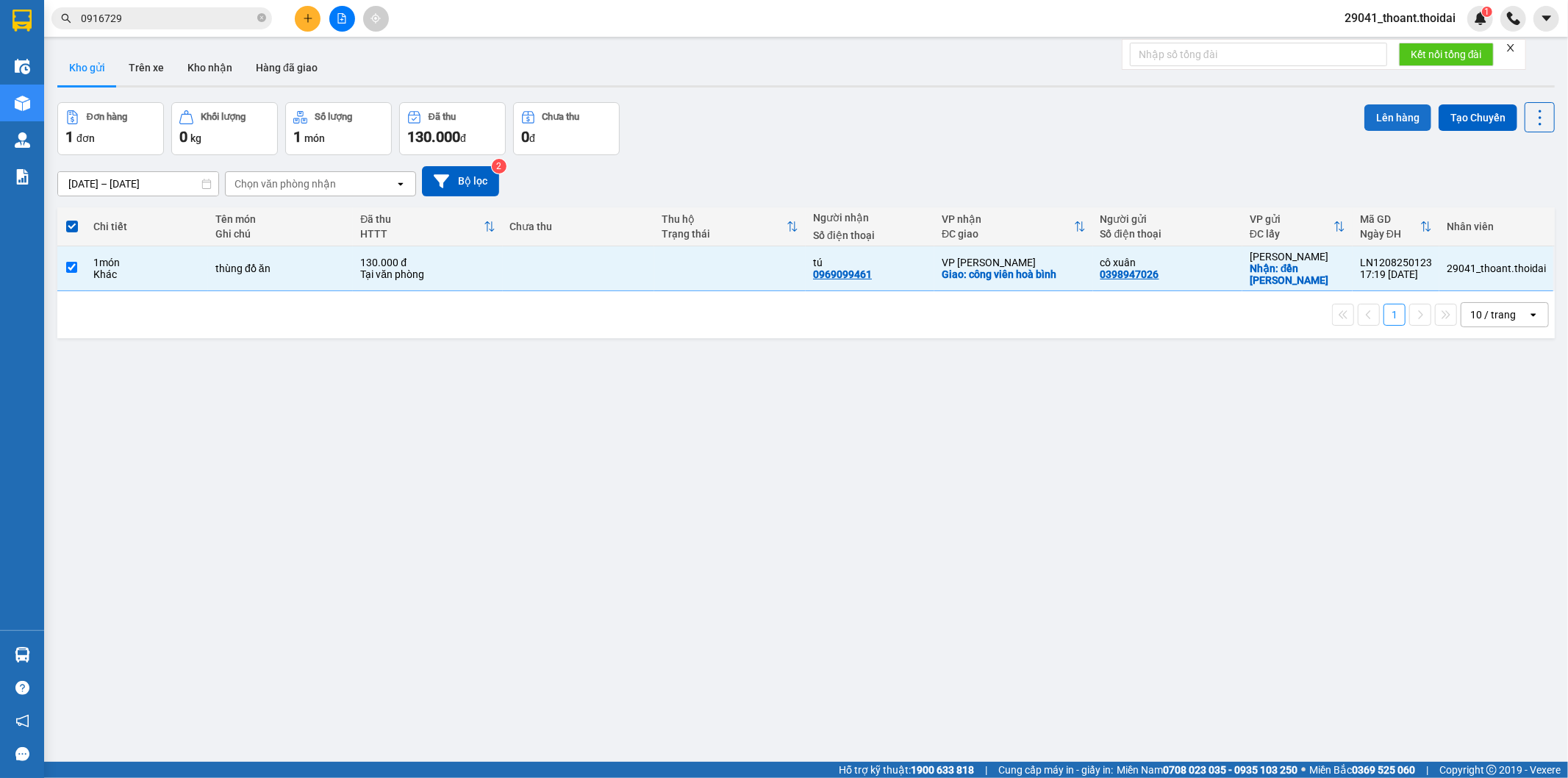
click at [1387, 117] on button "Lên hàng" at bounding box center [1398, 118] width 67 height 27
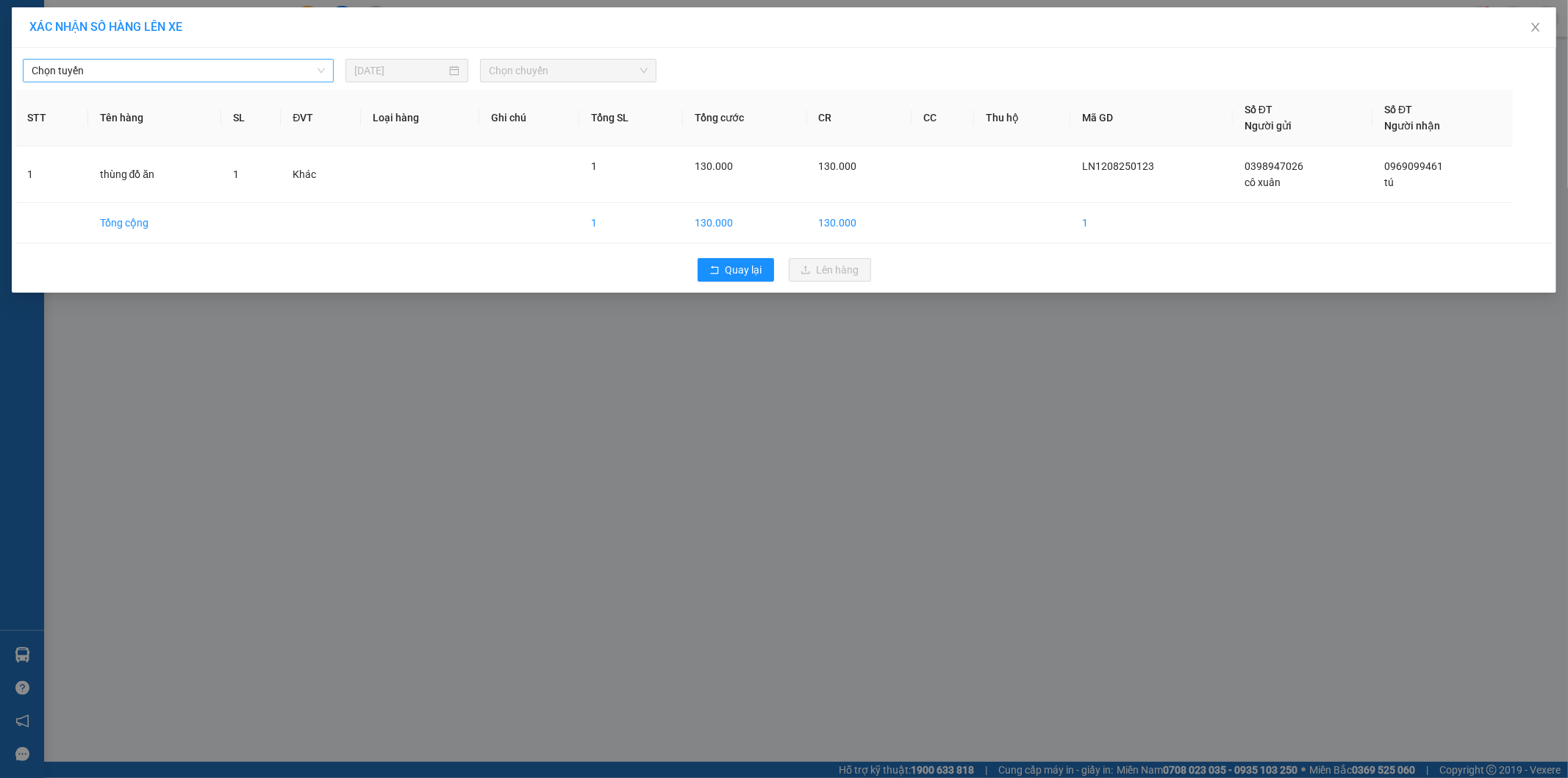
click at [103, 71] on span "Chọn tuyến" at bounding box center [178, 71] width 294 height 22
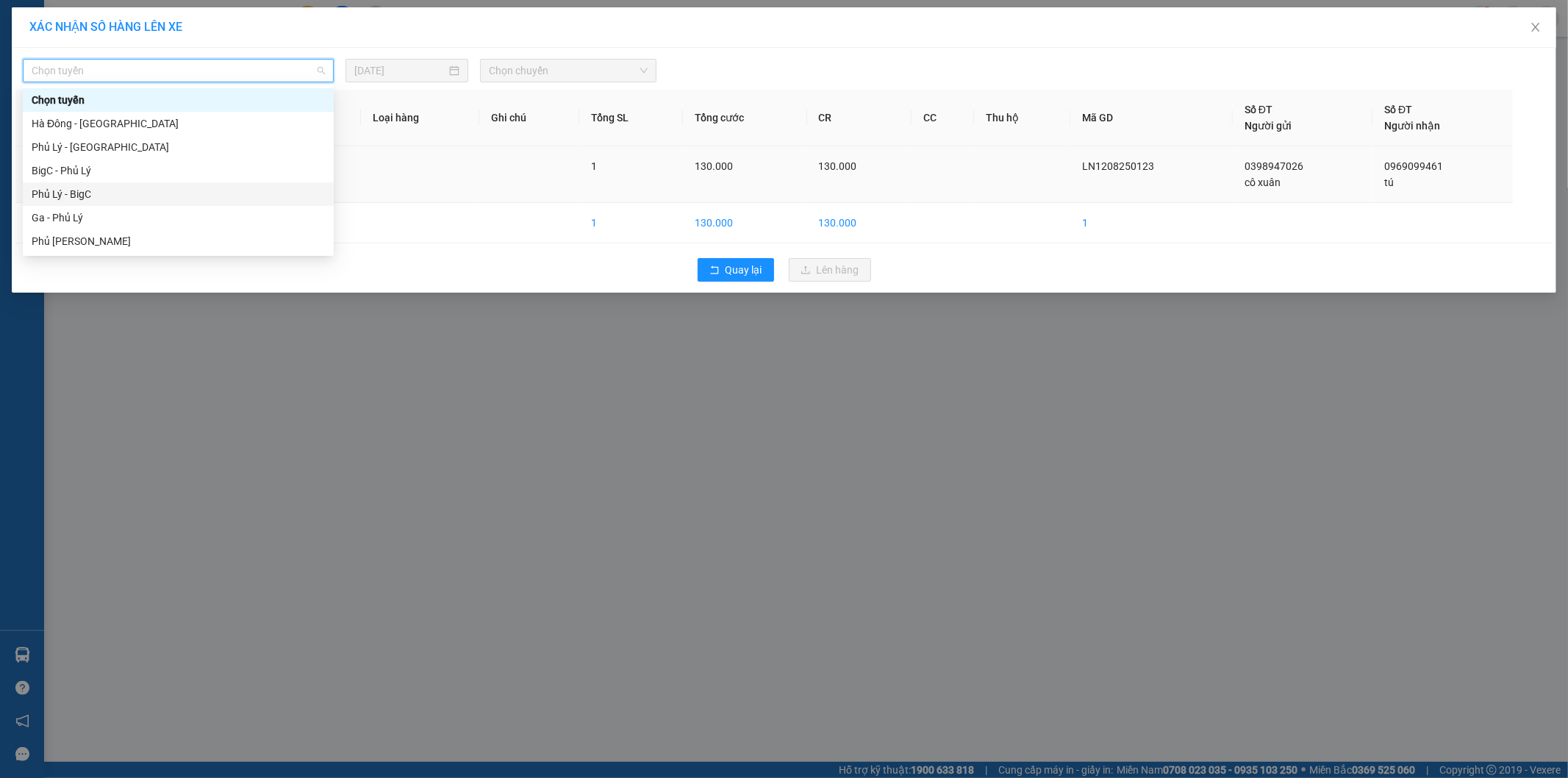
drag, startPoint x: 104, startPoint y: 188, endPoint x: 126, endPoint y: 177, distance: 24.6
click at [104, 189] on div "Phủ Lý - BigC" at bounding box center [178, 194] width 294 height 16
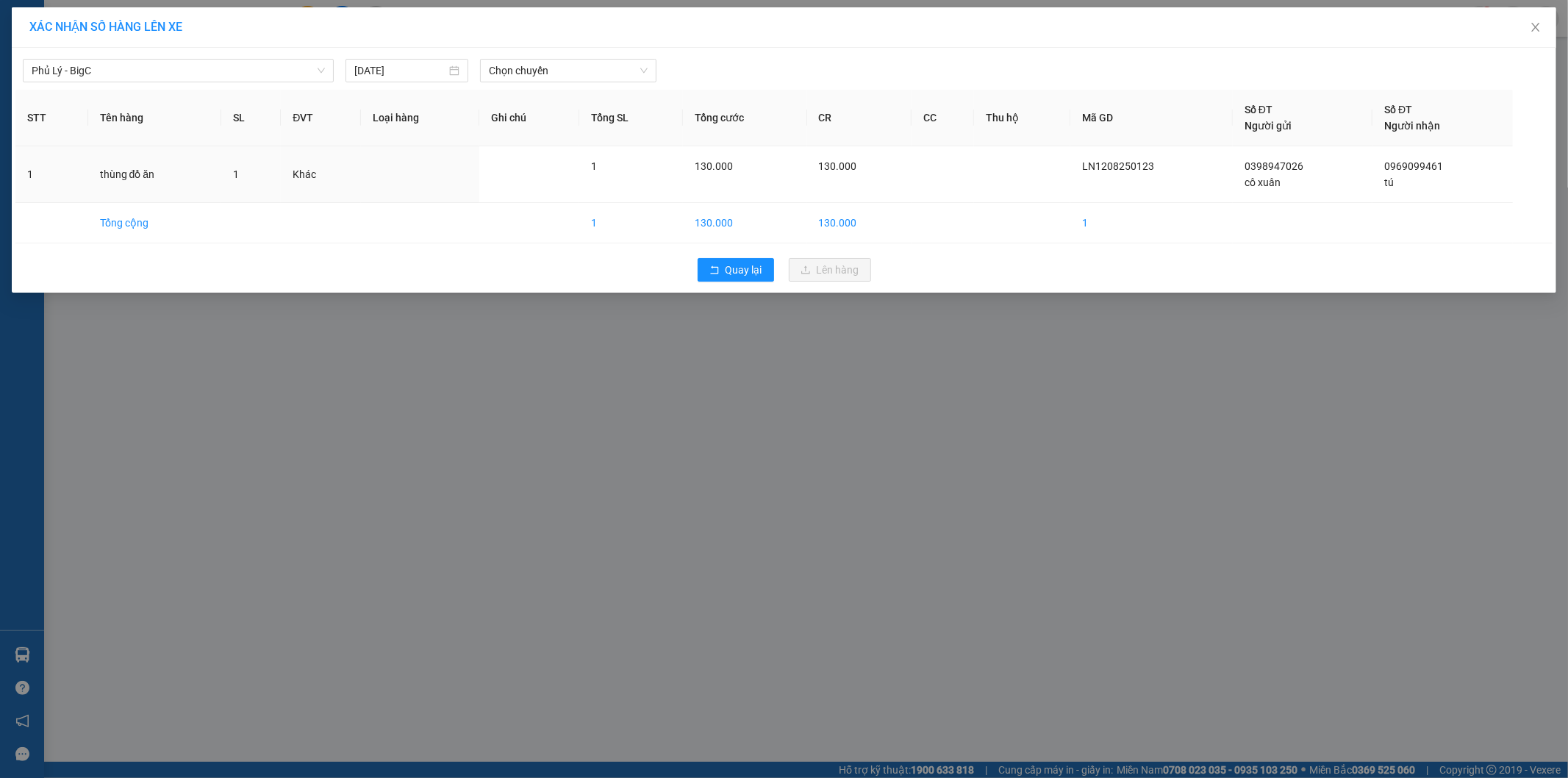
click at [507, 84] on div "Phủ Lý - BigC [DATE] Chọn chuyến STT Tên hàng SL ĐVT Loại hàng Ghi chú Tổng SL …" at bounding box center [784, 170] width 1544 height 245
click at [534, 72] on span "Chọn chuyến" at bounding box center [568, 71] width 159 height 22
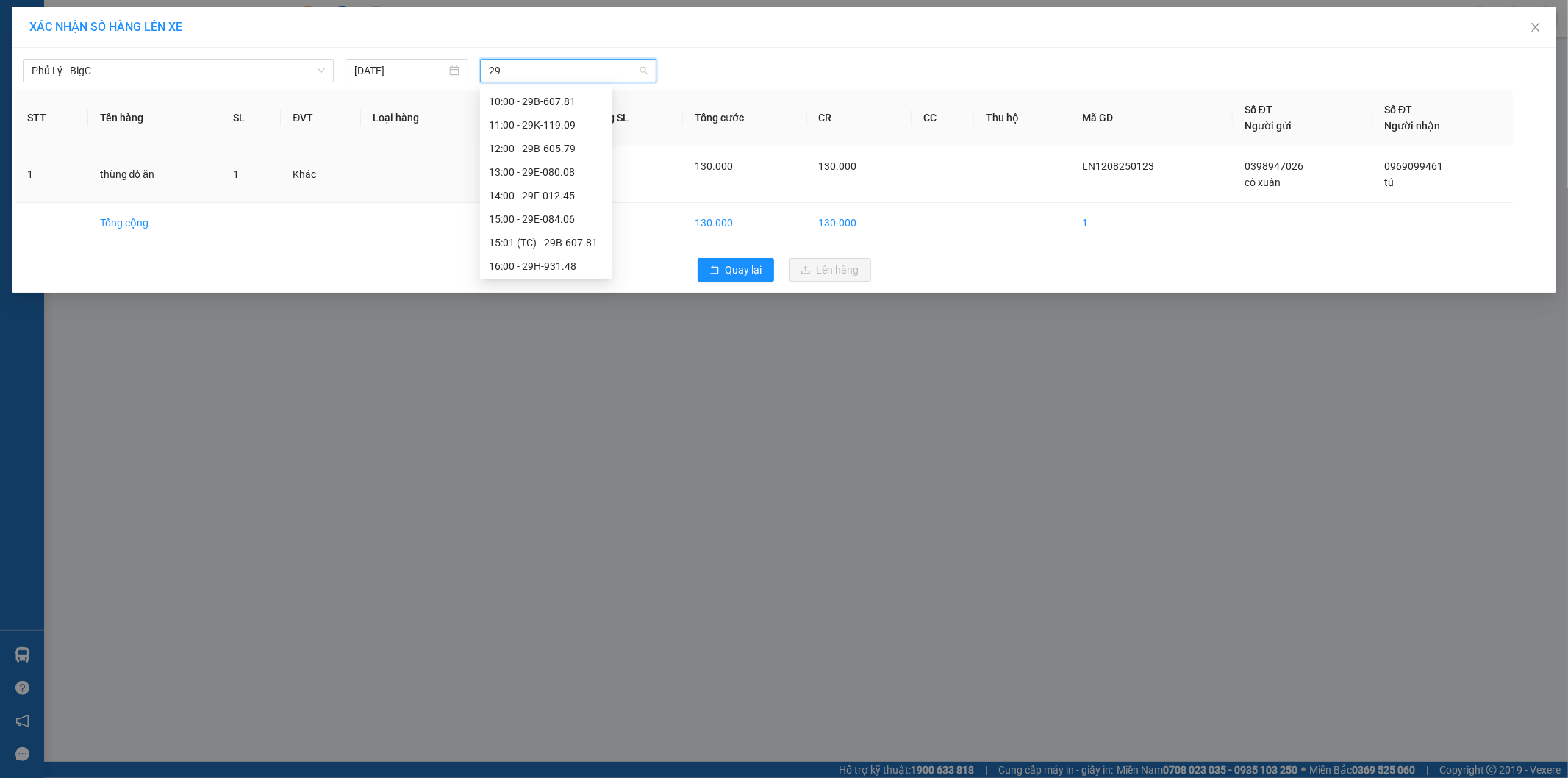
scroll to position [259, 0]
click at [547, 216] on div "18:00 - 29B-624.29" at bounding box center [547, 218] width 115 height 16
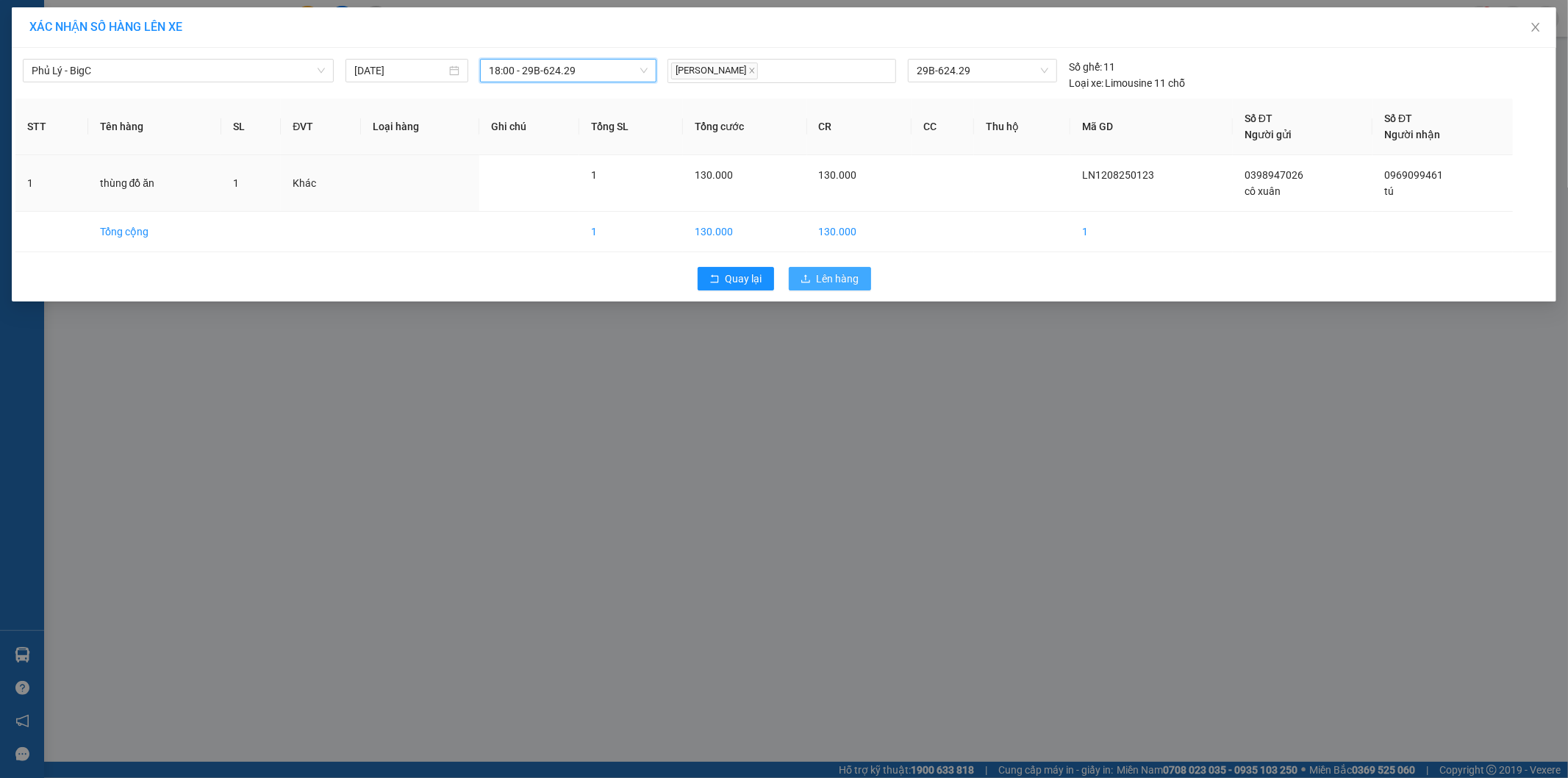
click at [813, 285] on button "Lên hàng" at bounding box center [830, 279] width 83 height 24
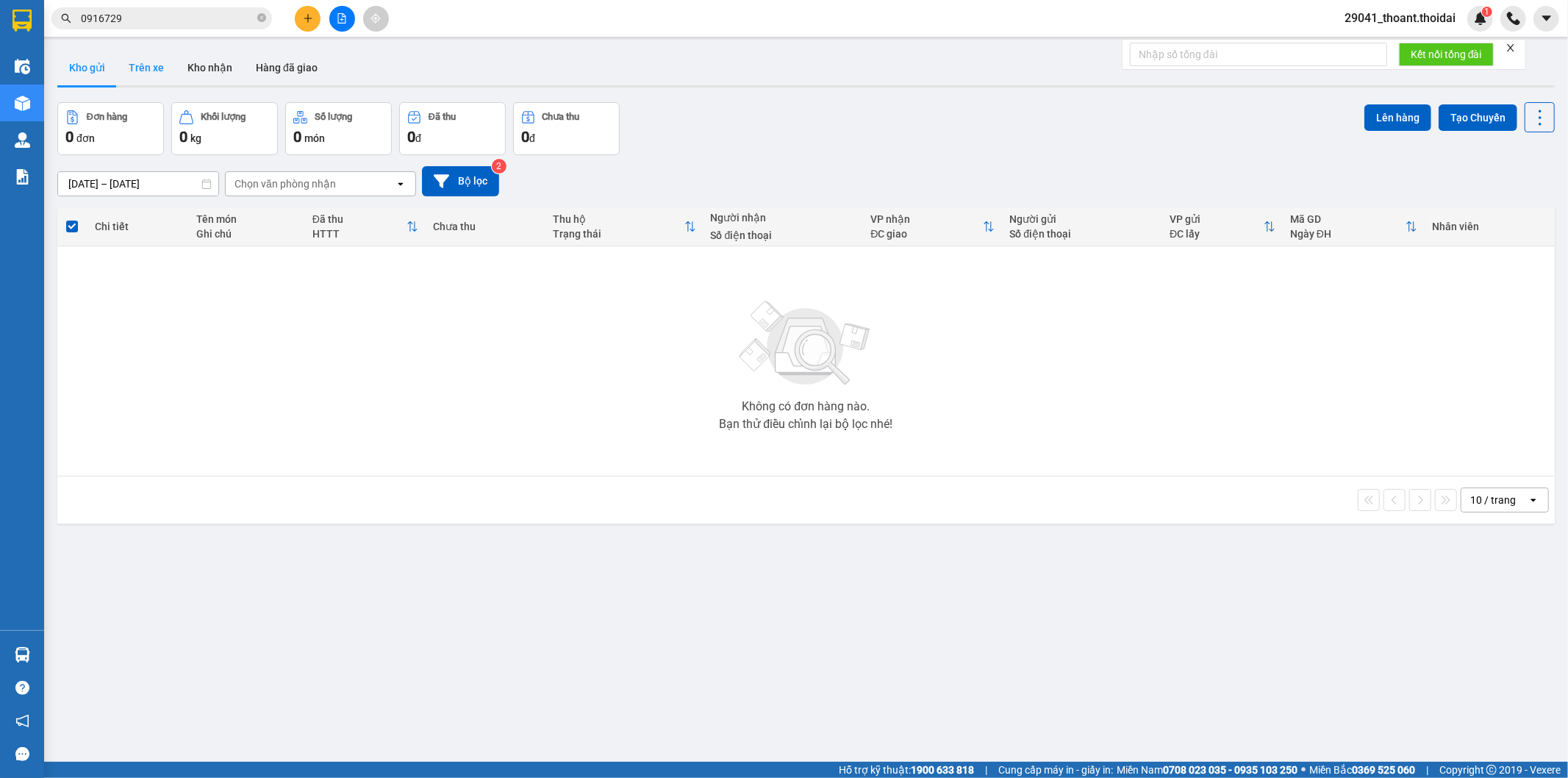
click at [139, 74] on button "Trên xe" at bounding box center [146, 68] width 59 height 35
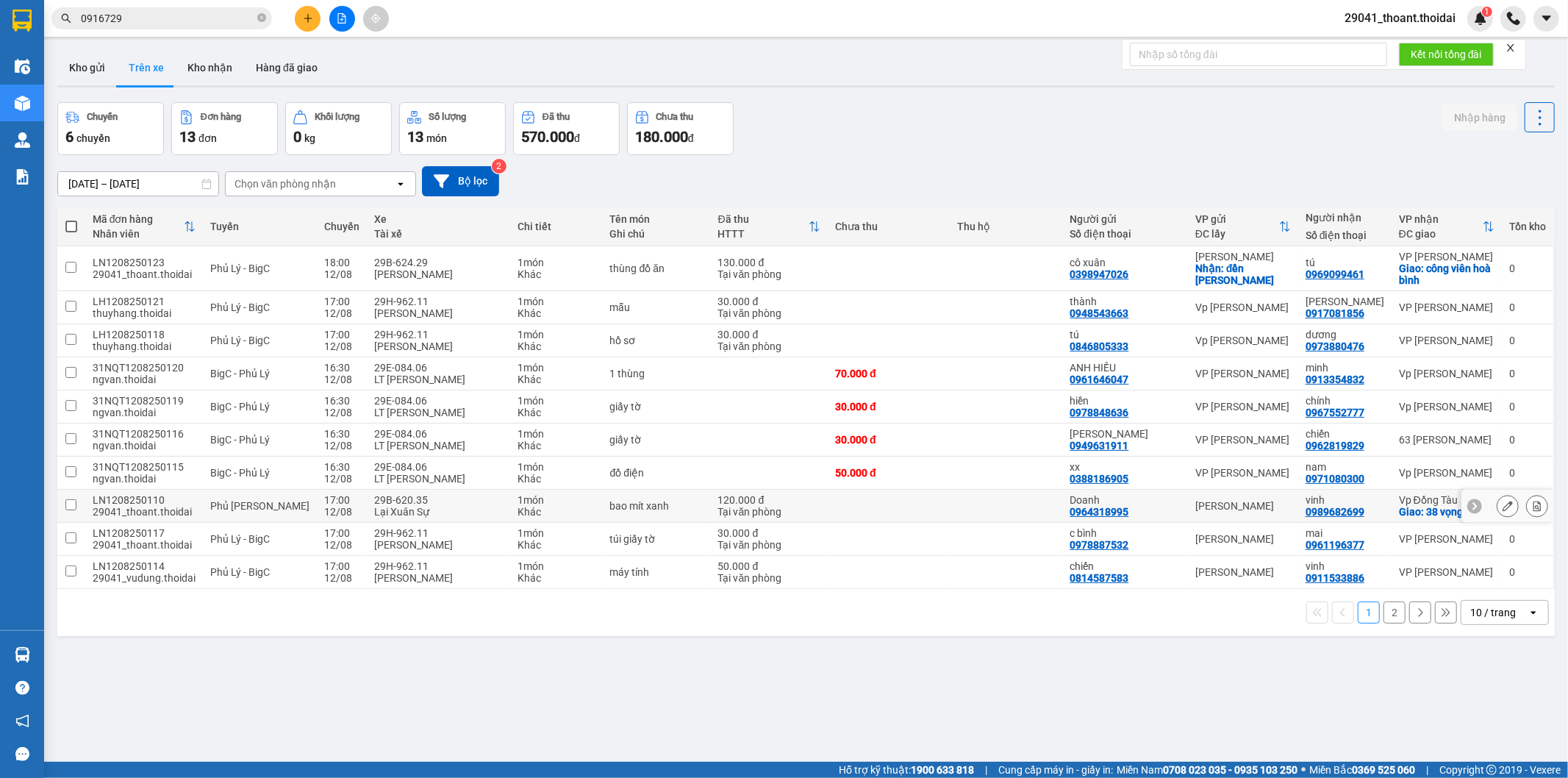
click at [1503, 505] on icon at bounding box center [1508, 506] width 10 height 10
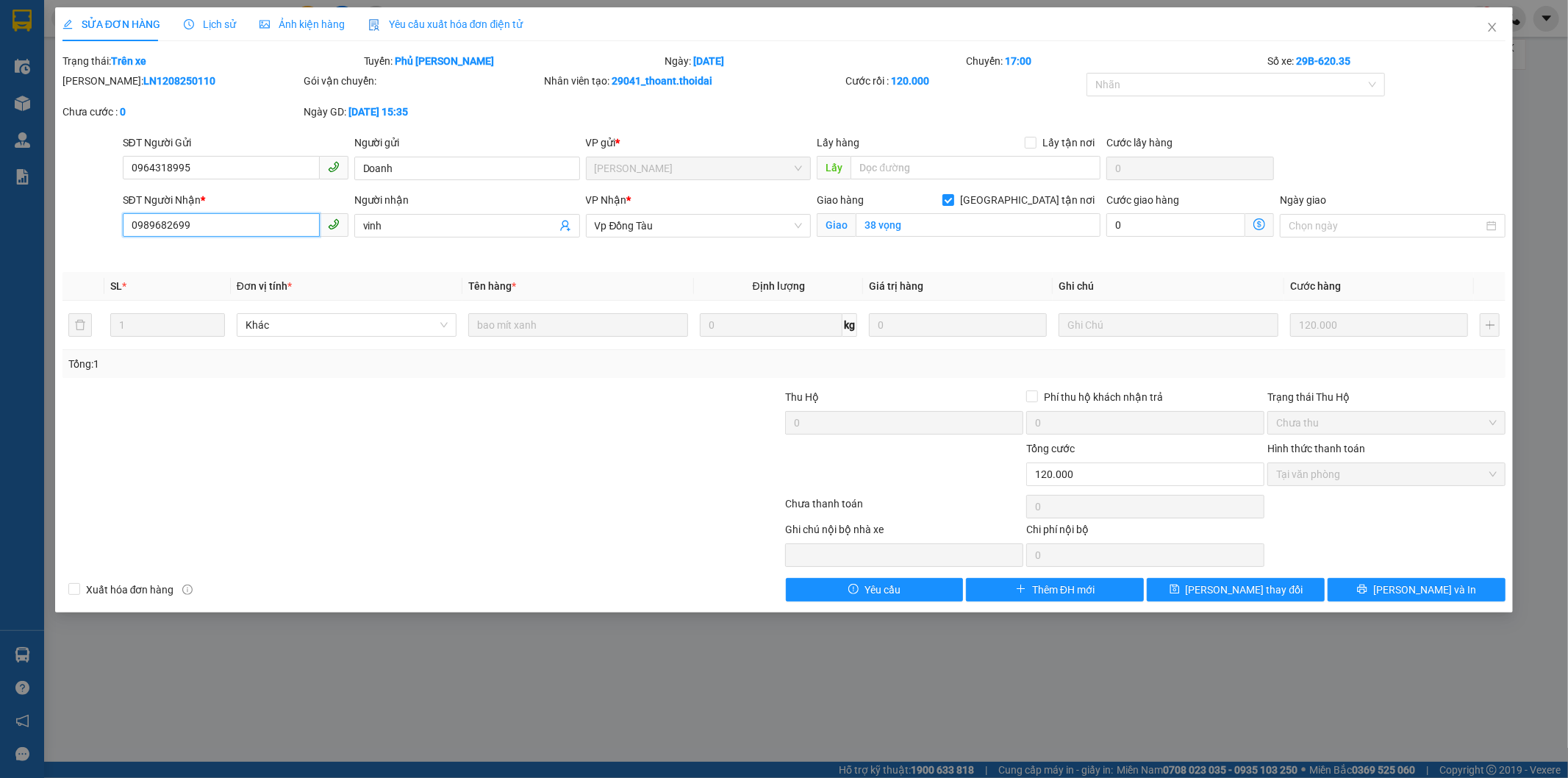
drag, startPoint x: 211, startPoint y: 224, endPoint x: 0, endPoint y: 201, distance: 212.2
click at [0, 201] on div "SỬA ĐƠN HÀNG Lịch sử Ảnh kiện hàng Yêu cầu xuất hóa đơn điện tử Total Paid Fee …" at bounding box center [784, 389] width 1568 height 778
click at [1495, 20] on span "Close" at bounding box center [1493, 28] width 41 height 41
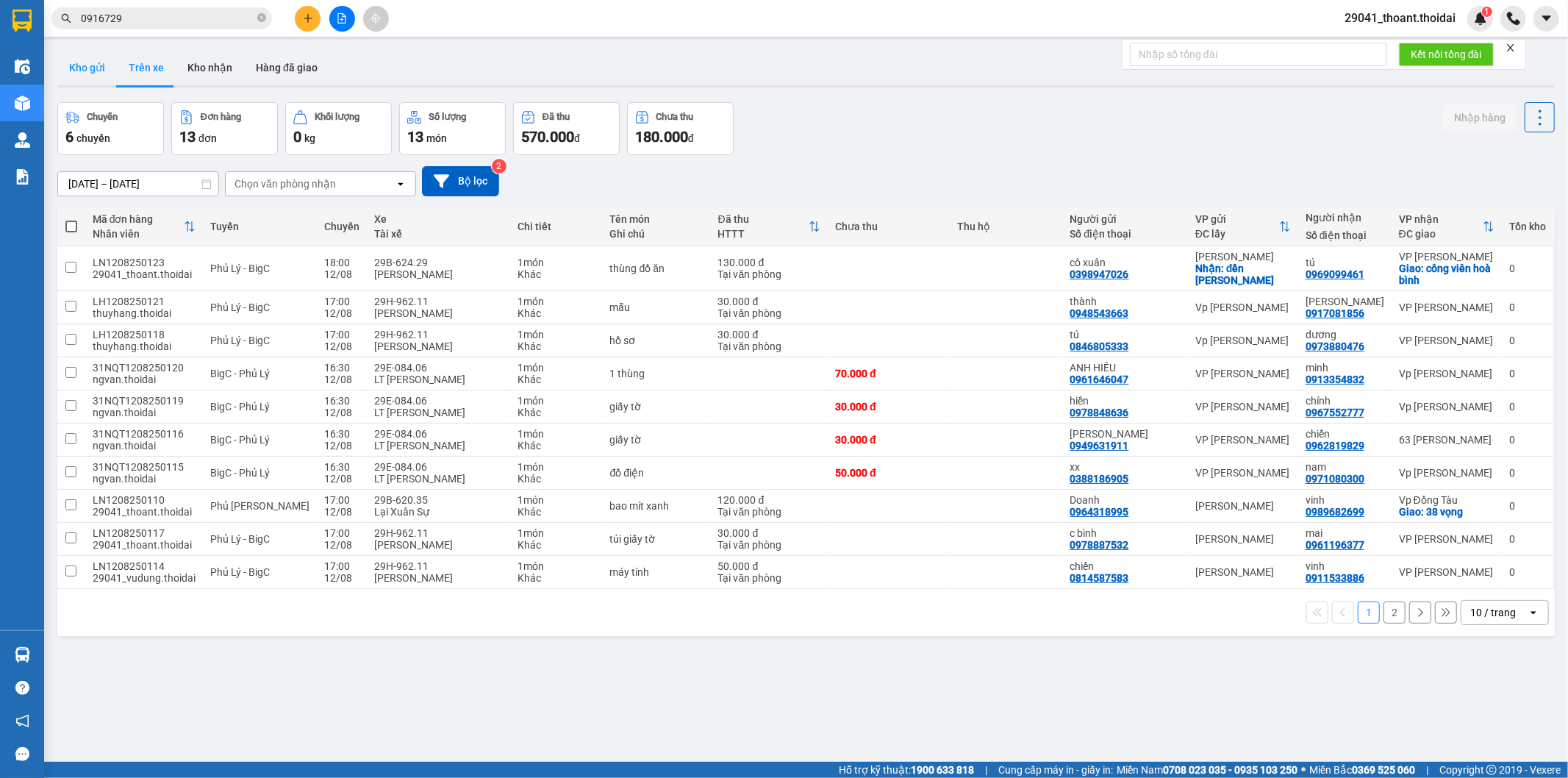
click at [105, 72] on button "Kho gửi" at bounding box center [87, 68] width 60 height 35
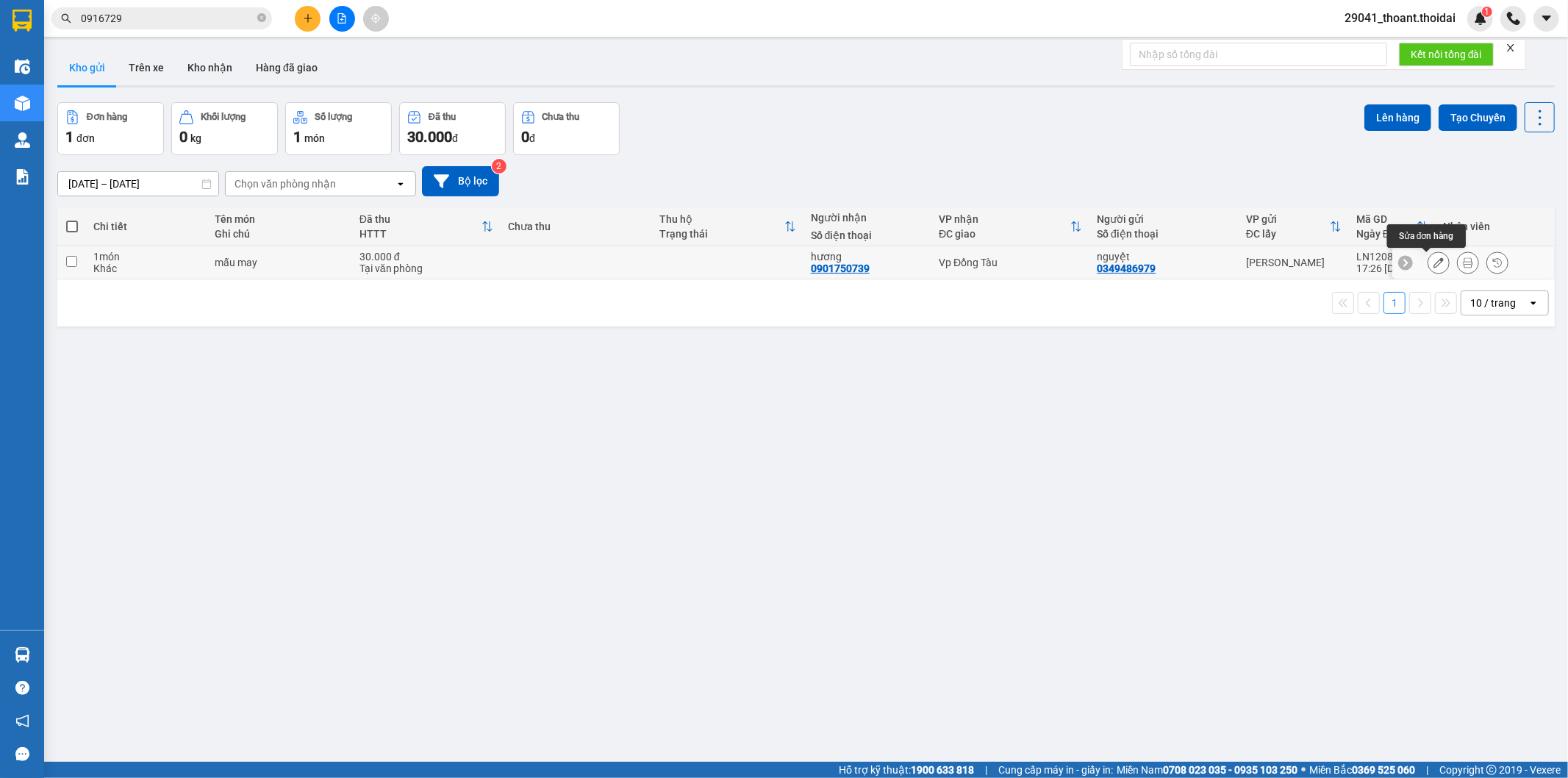
click at [1429, 268] on button at bounding box center [1439, 263] width 21 height 26
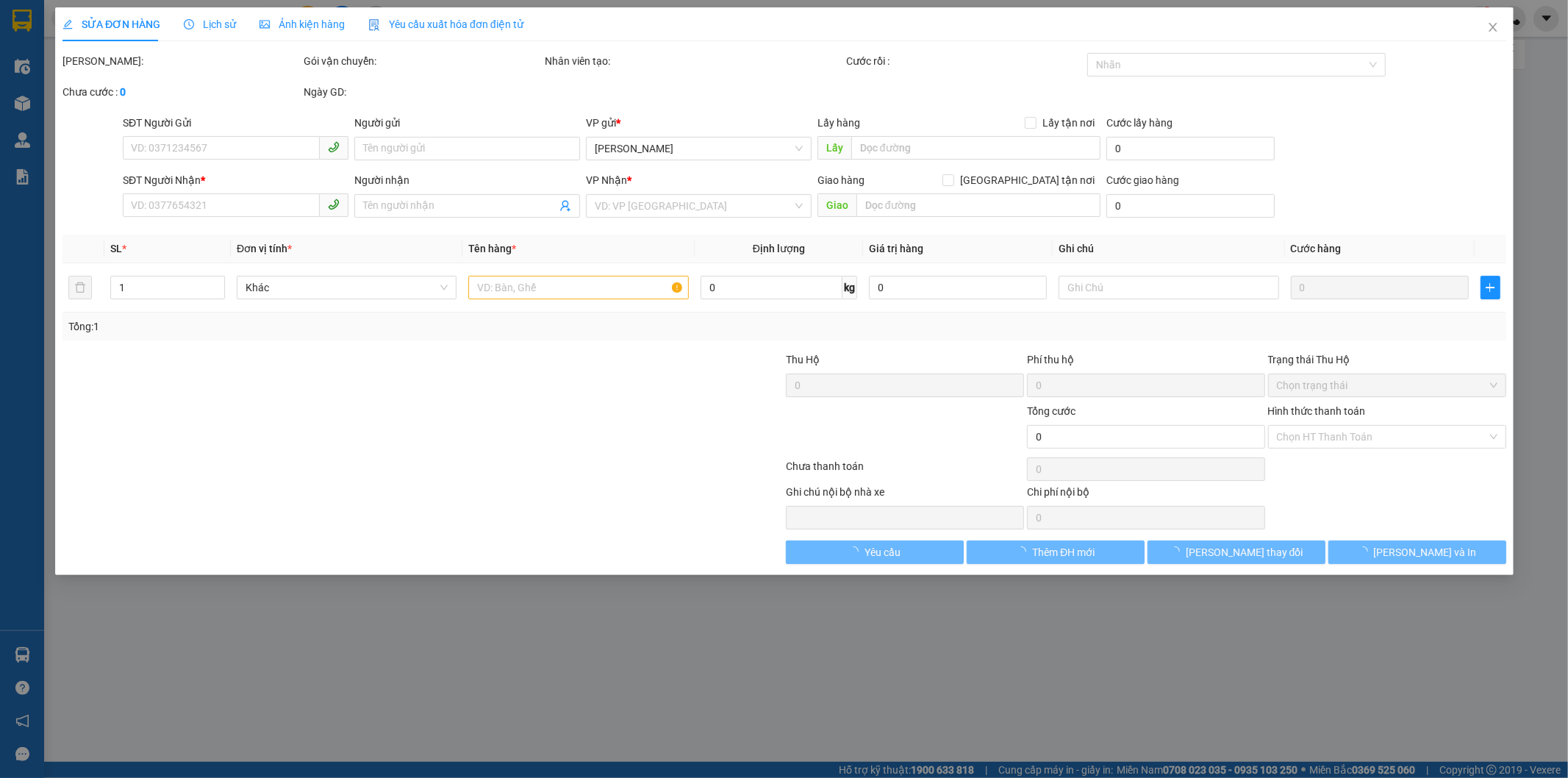
type input "0349486979"
type input "nguyệt"
type input "0901750739"
type input "hương"
type input "30.000"
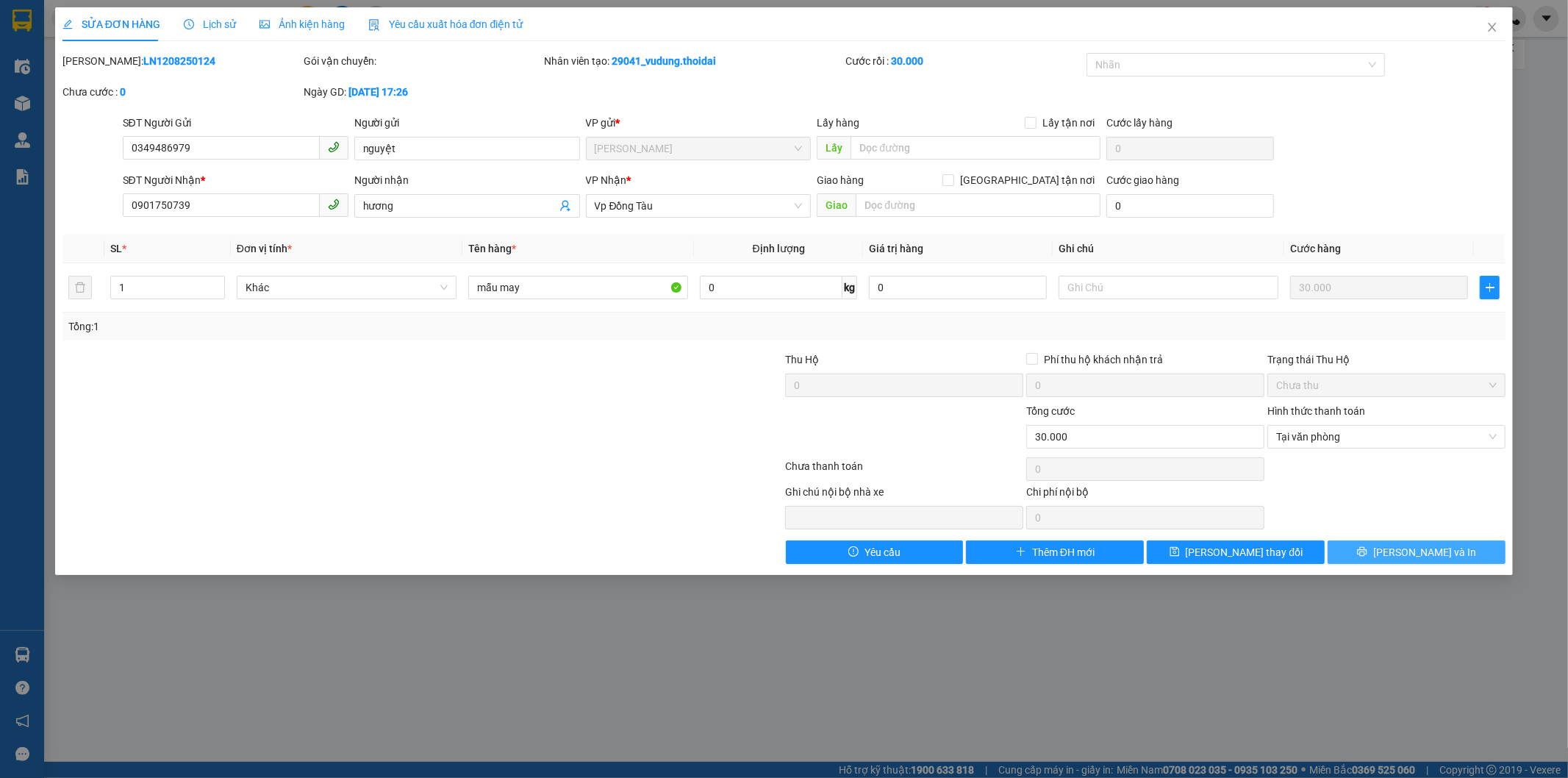
click at [1403, 549] on button "[PERSON_NAME] và In" at bounding box center [1416, 552] width 178 height 24
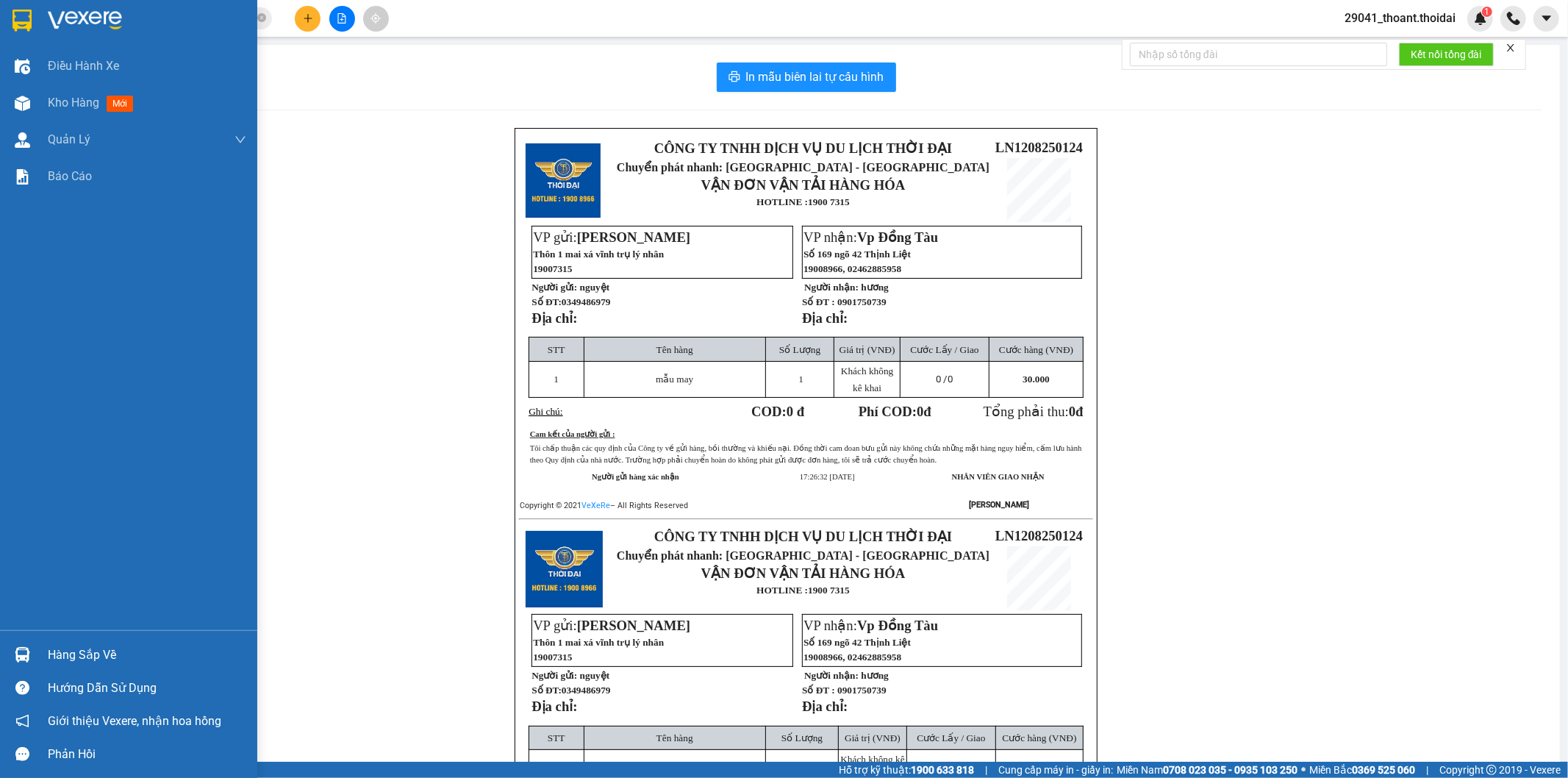
click at [31, 10] on img at bounding box center [22, 21] width 19 height 22
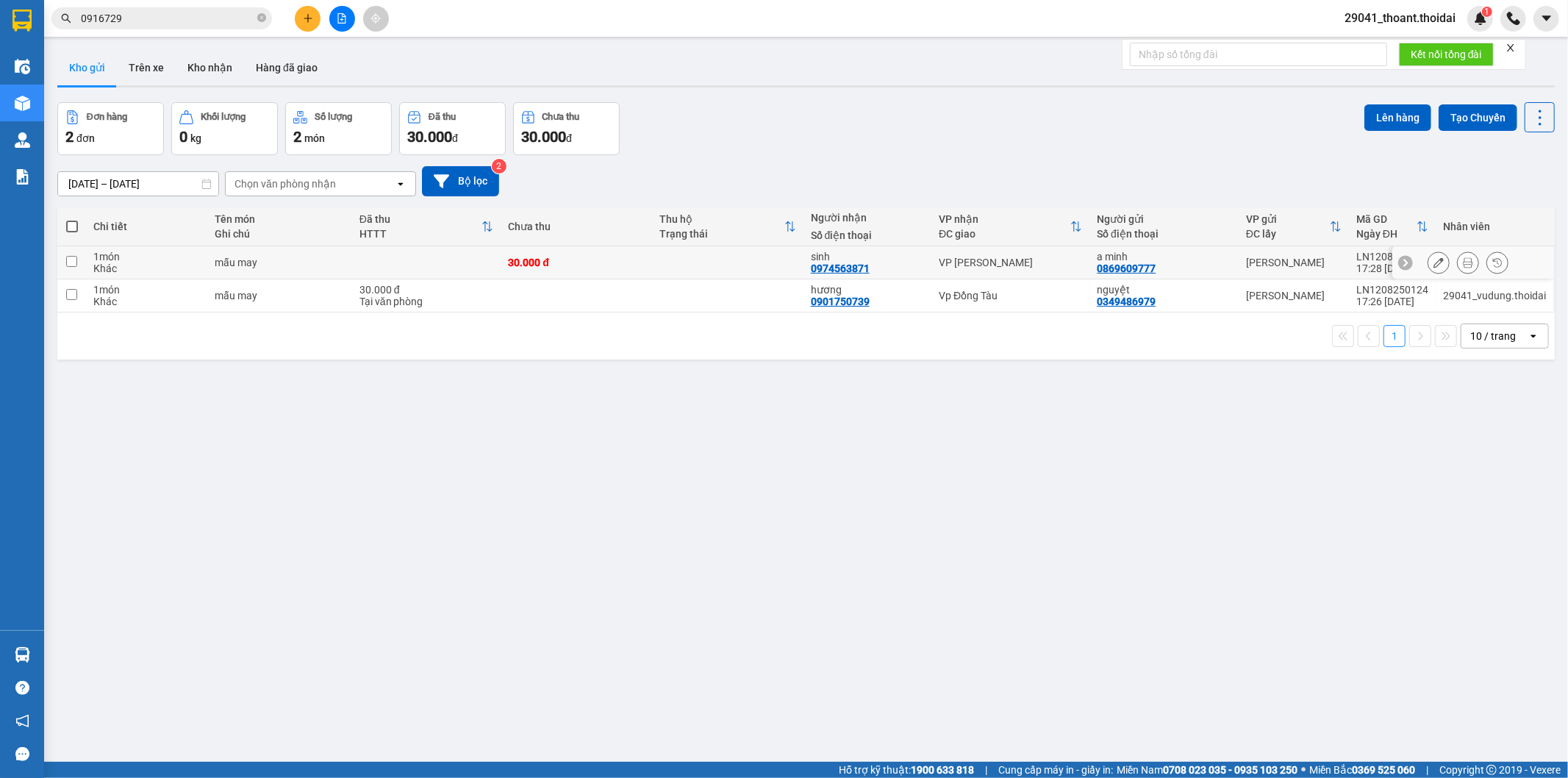
click at [303, 259] on div "mẫu may" at bounding box center [279, 263] width 129 height 12
checkbox input "true"
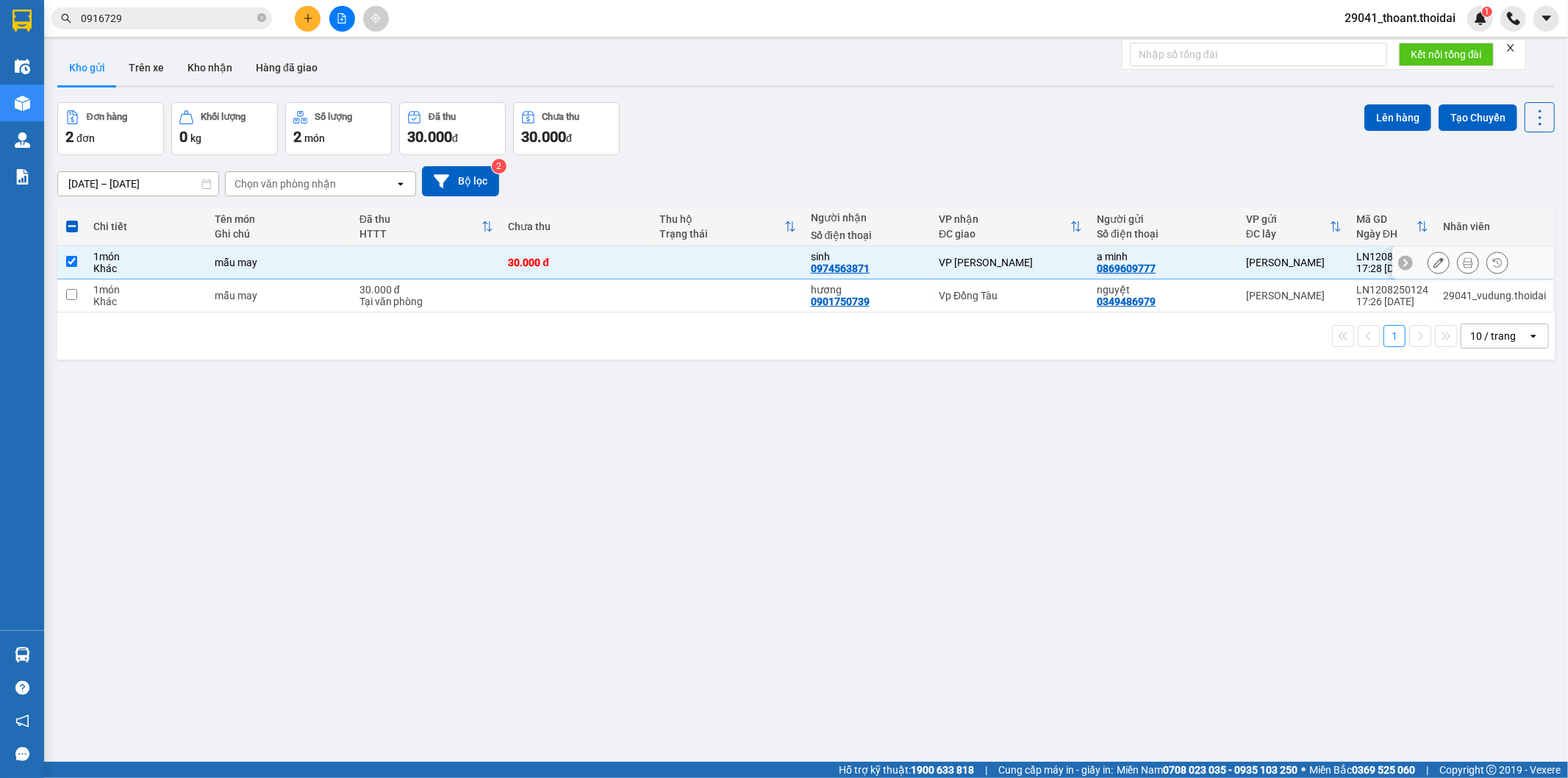
click at [1429, 259] on button at bounding box center [1439, 263] width 21 height 26
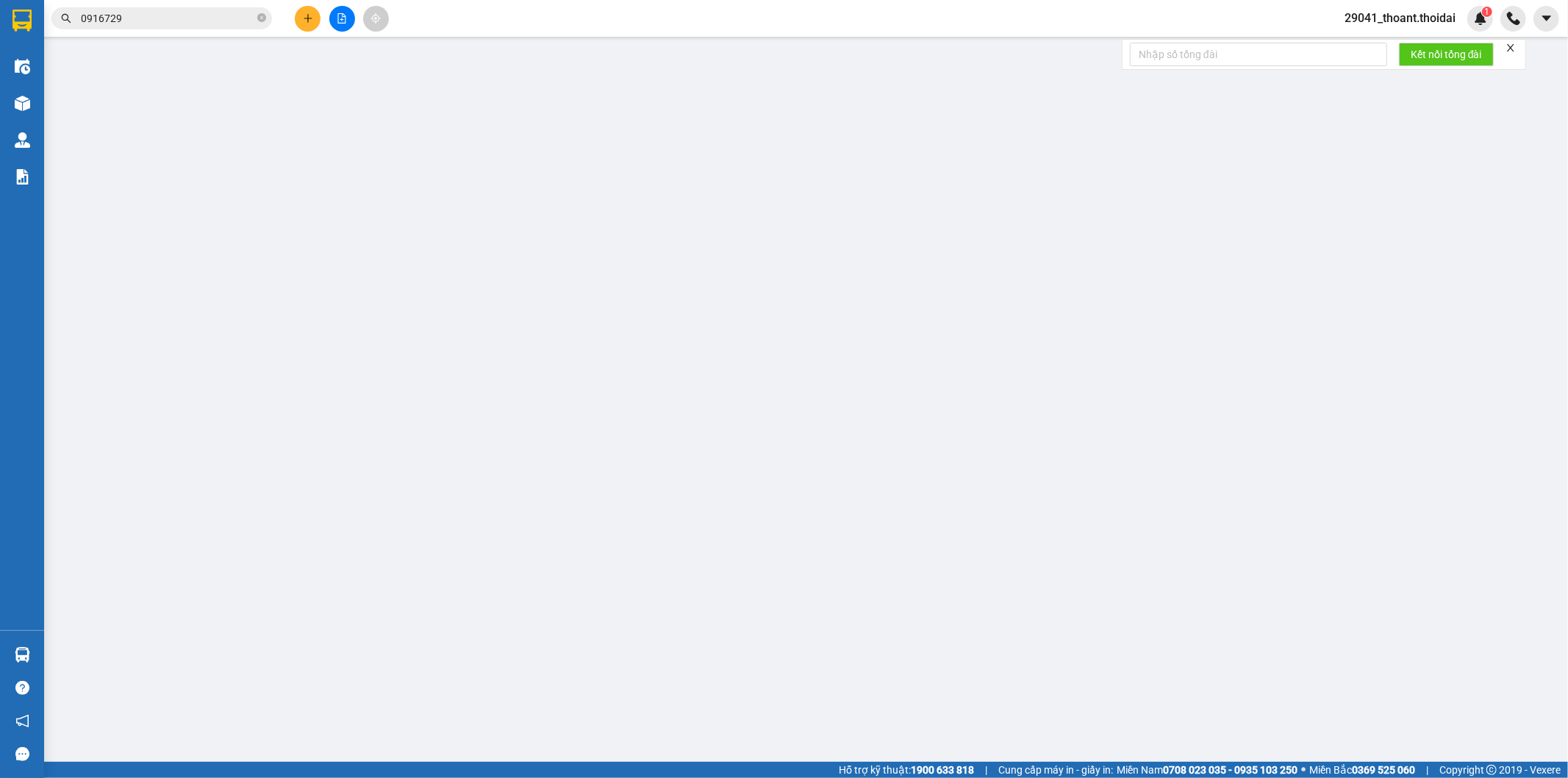
type input "0869609777"
type input "a minh"
type input "0974563871"
type input "sinh"
type input "30.000"
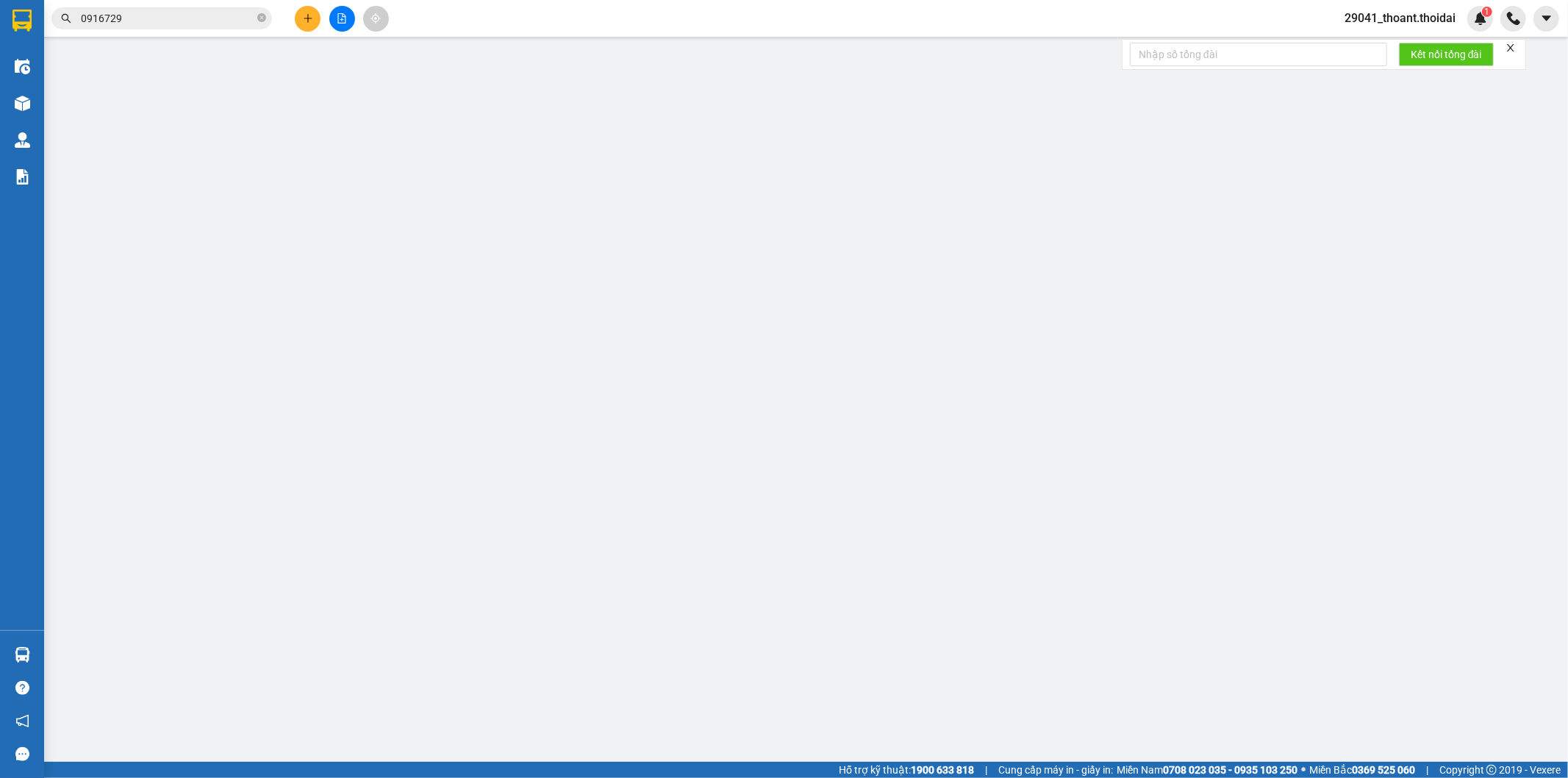
type input "30.000"
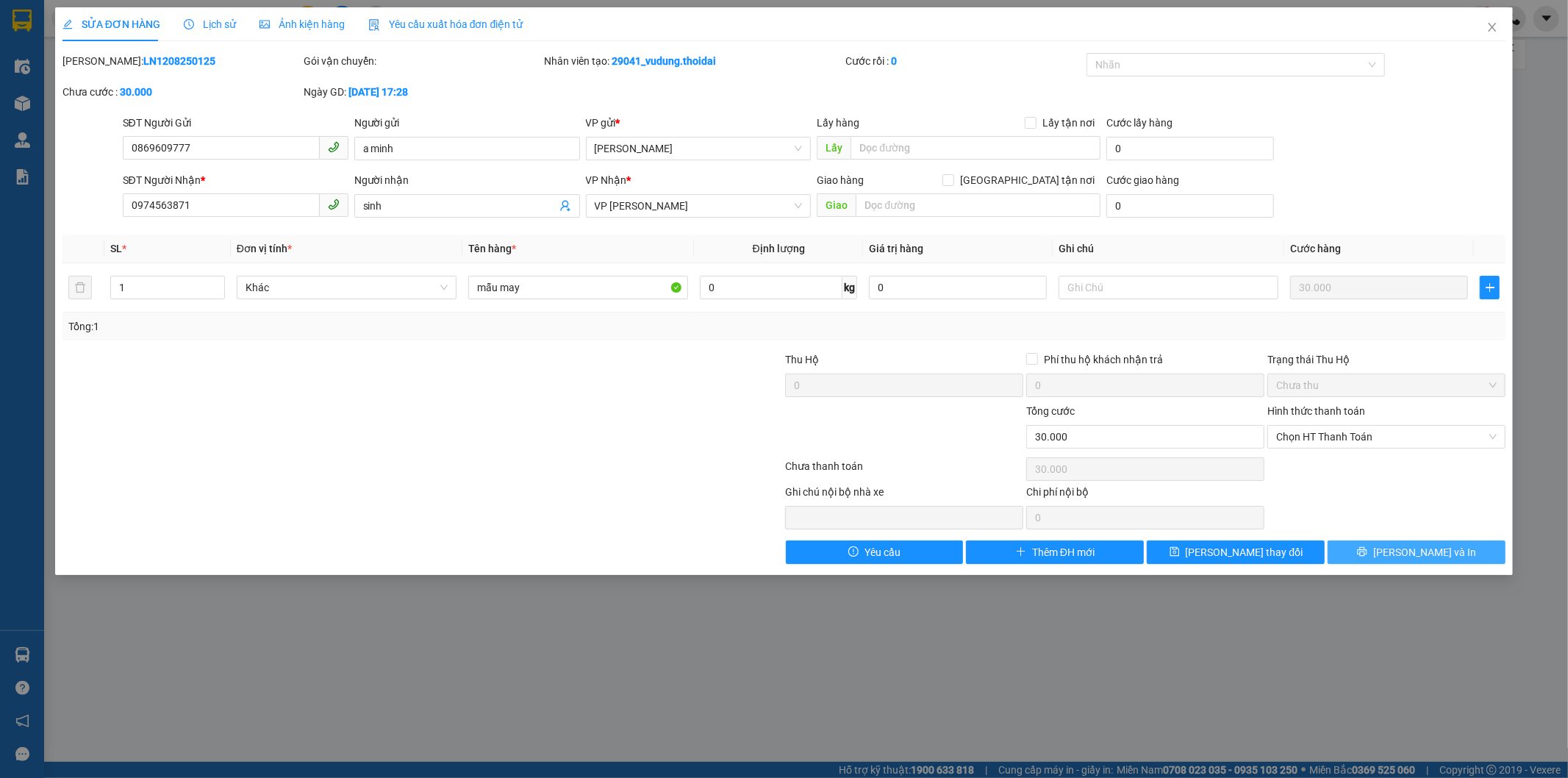
click at [1435, 555] on span "[PERSON_NAME] và In" at bounding box center [1425, 552] width 103 height 16
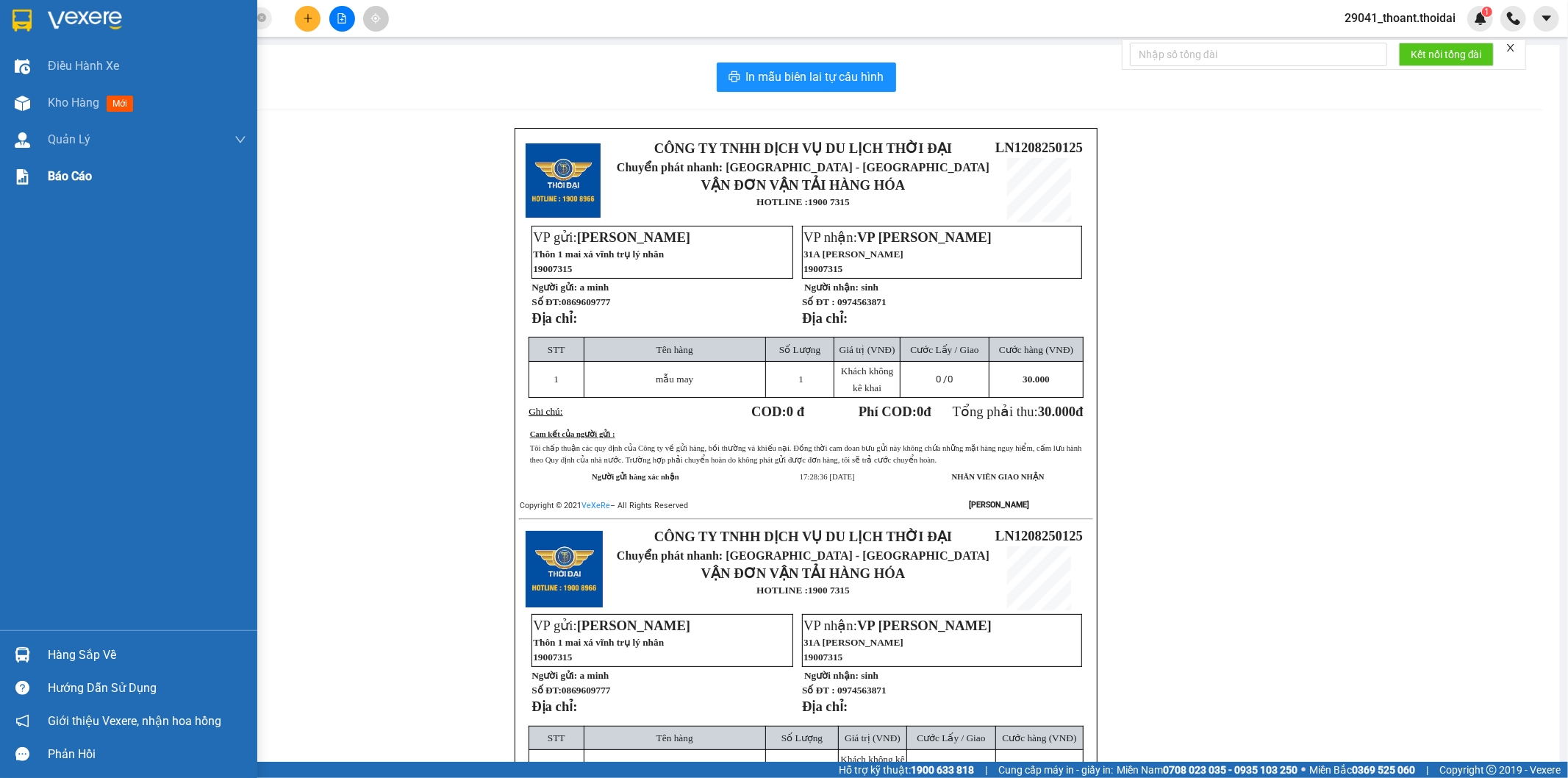
click at [19, 30] on img at bounding box center [22, 21] width 19 height 22
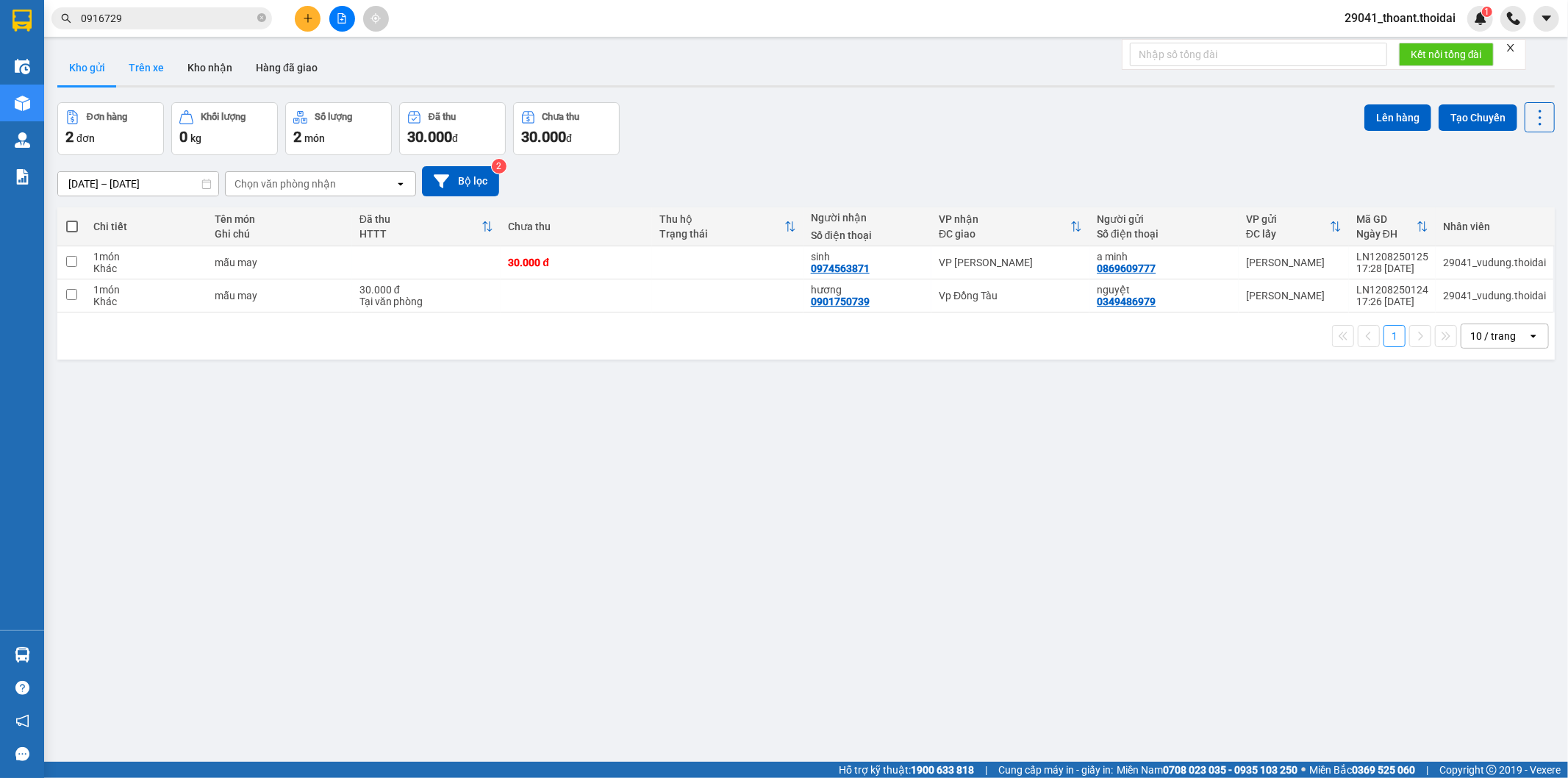
click at [150, 72] on button "Trên xe" at bounding box center [146, 68] width 59 height 35
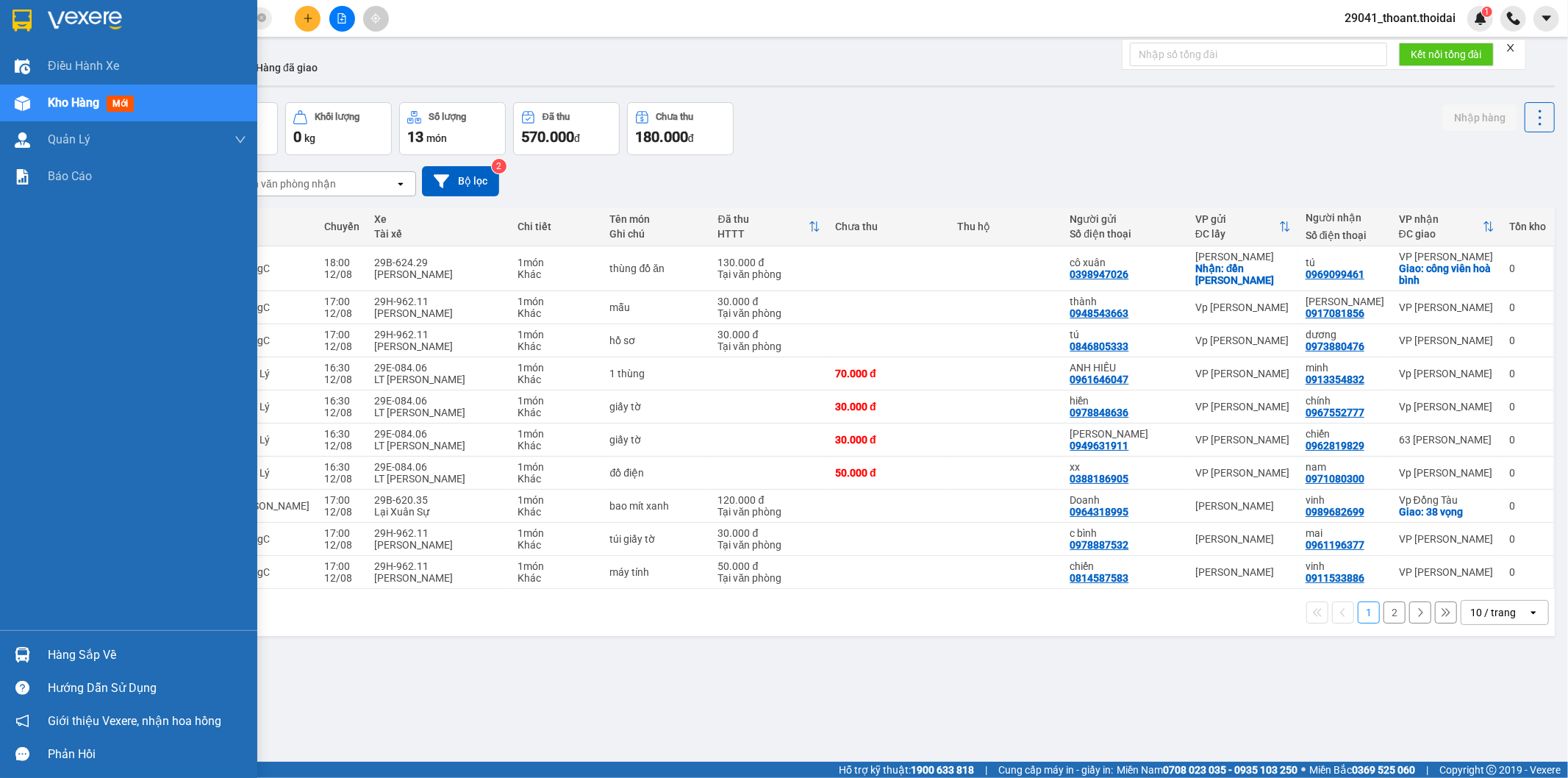
click at [16, 660] on img at bounding box center [22, 654] width 15 height 15
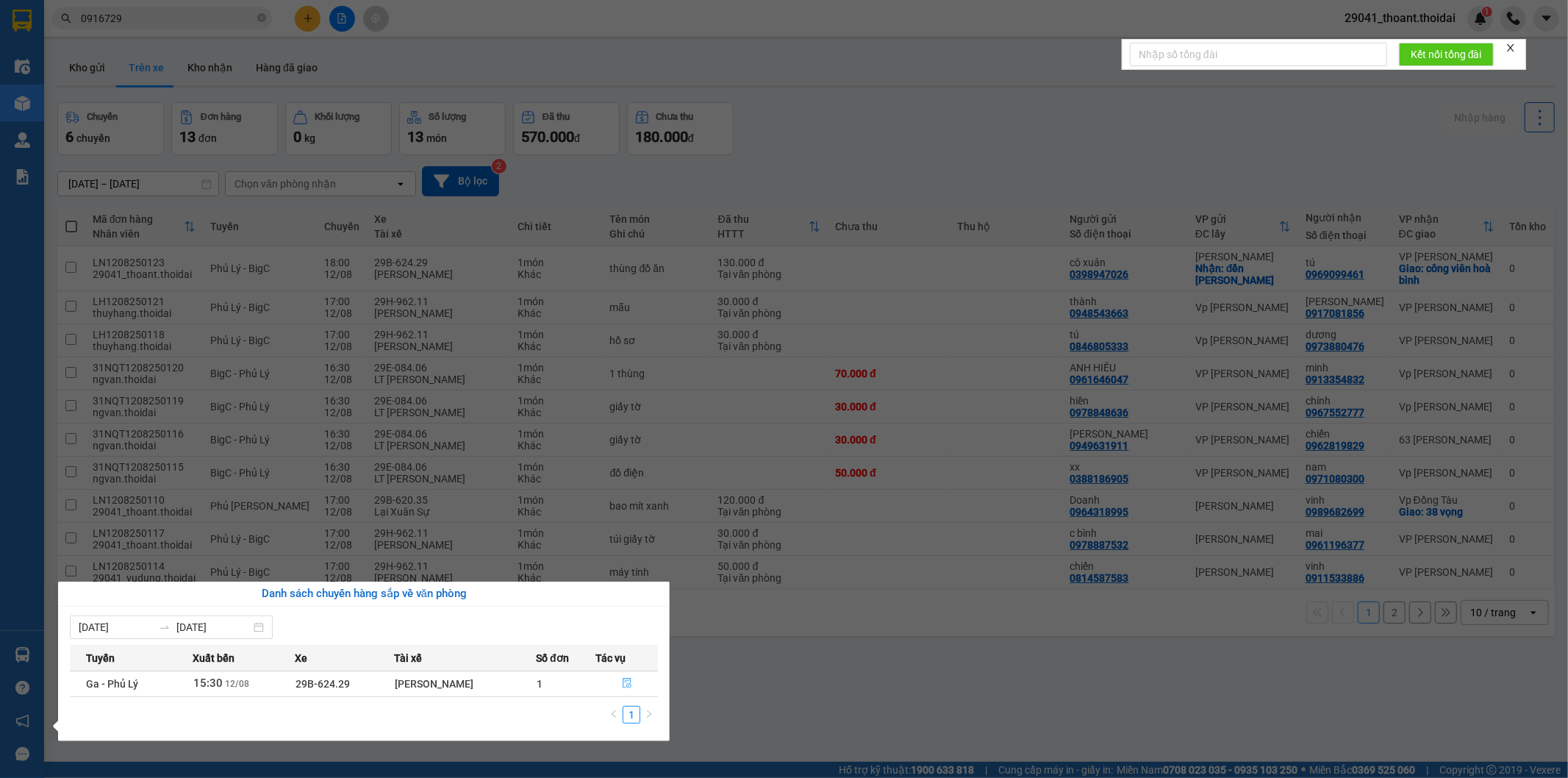
click at [622, 688] on span "file-done" at bounding box center [627, 684] width 10 height 12
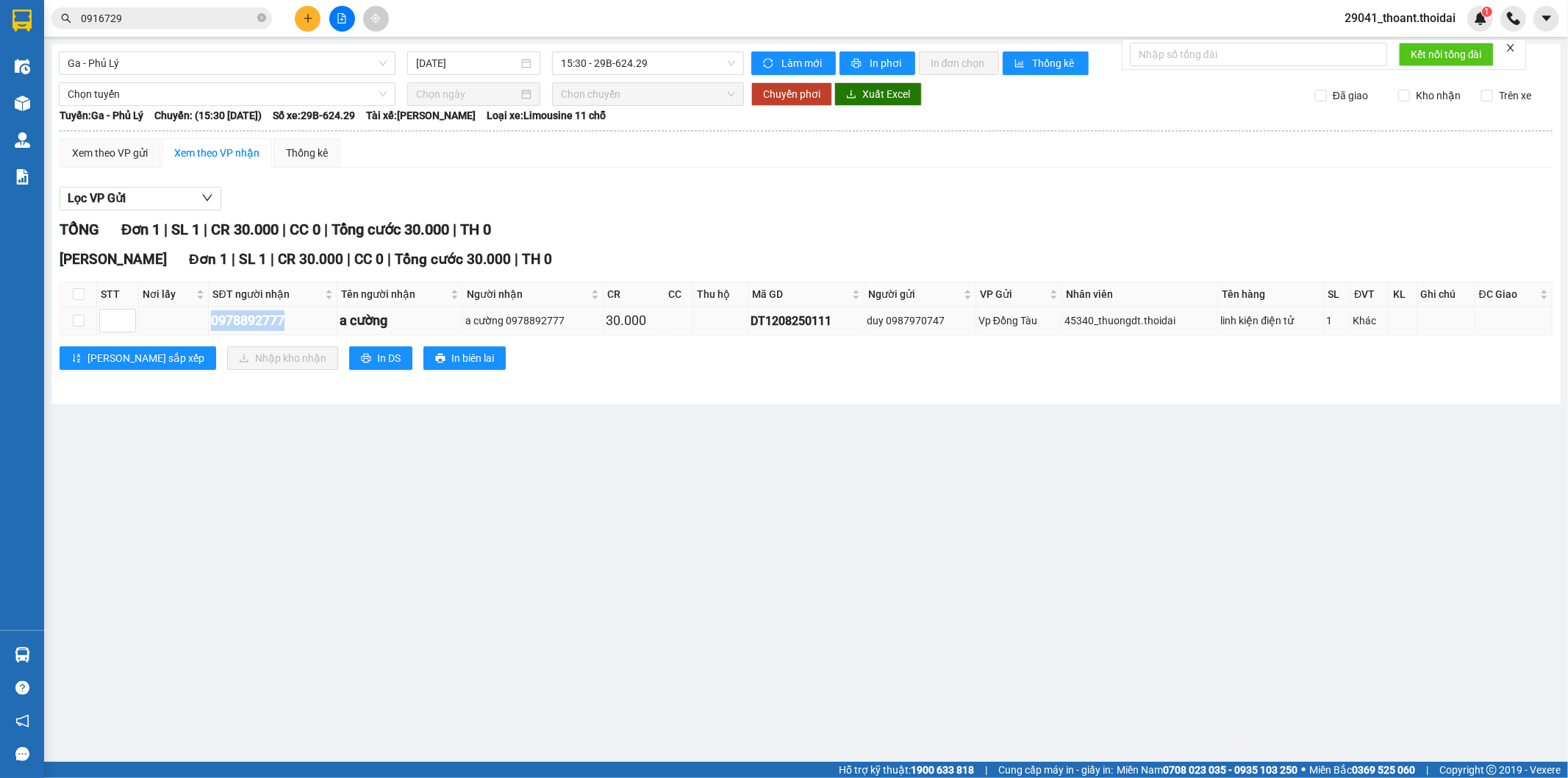
drag, startPoint x: 196, startPoint y: 318, endPoint x: 306, endPoint y: 315, distance: 110.0
click at [306, 315] on tr "0978892777 a cường a cường 0978892777 30.000 DT1208250111 duy 0987970747 Vp Đồn…" at bounding box center [807, 321] width 1493 height 29
copy div "0978892777"
click at [77, 326] on input "checkbox" at bounding box center [79, 321] width 12 height 12
checkbox input "true"
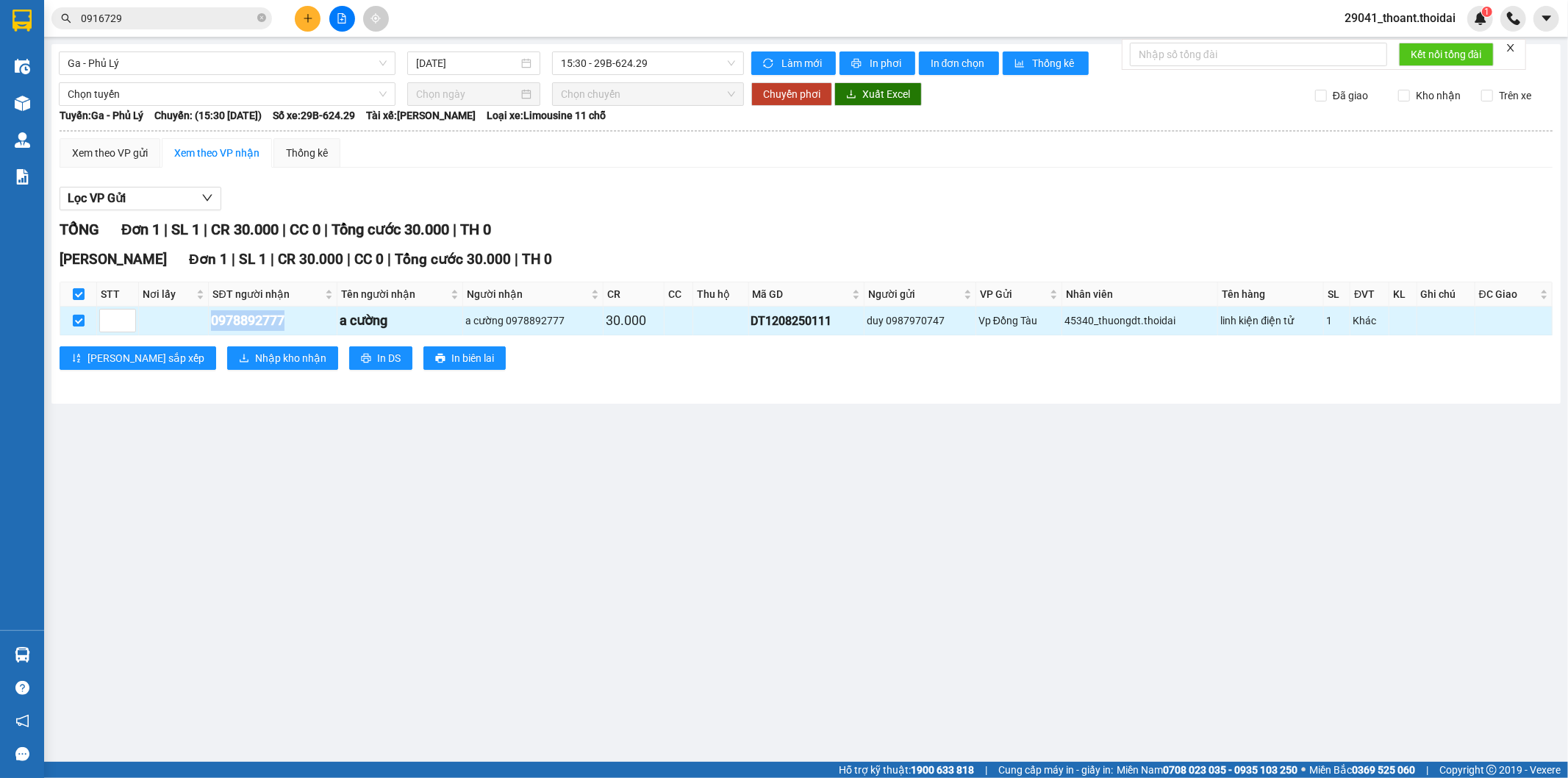
checkbox input "true"
click at [239, 357] on icon "download" at bounding box center [244, 358] width 10 height 10
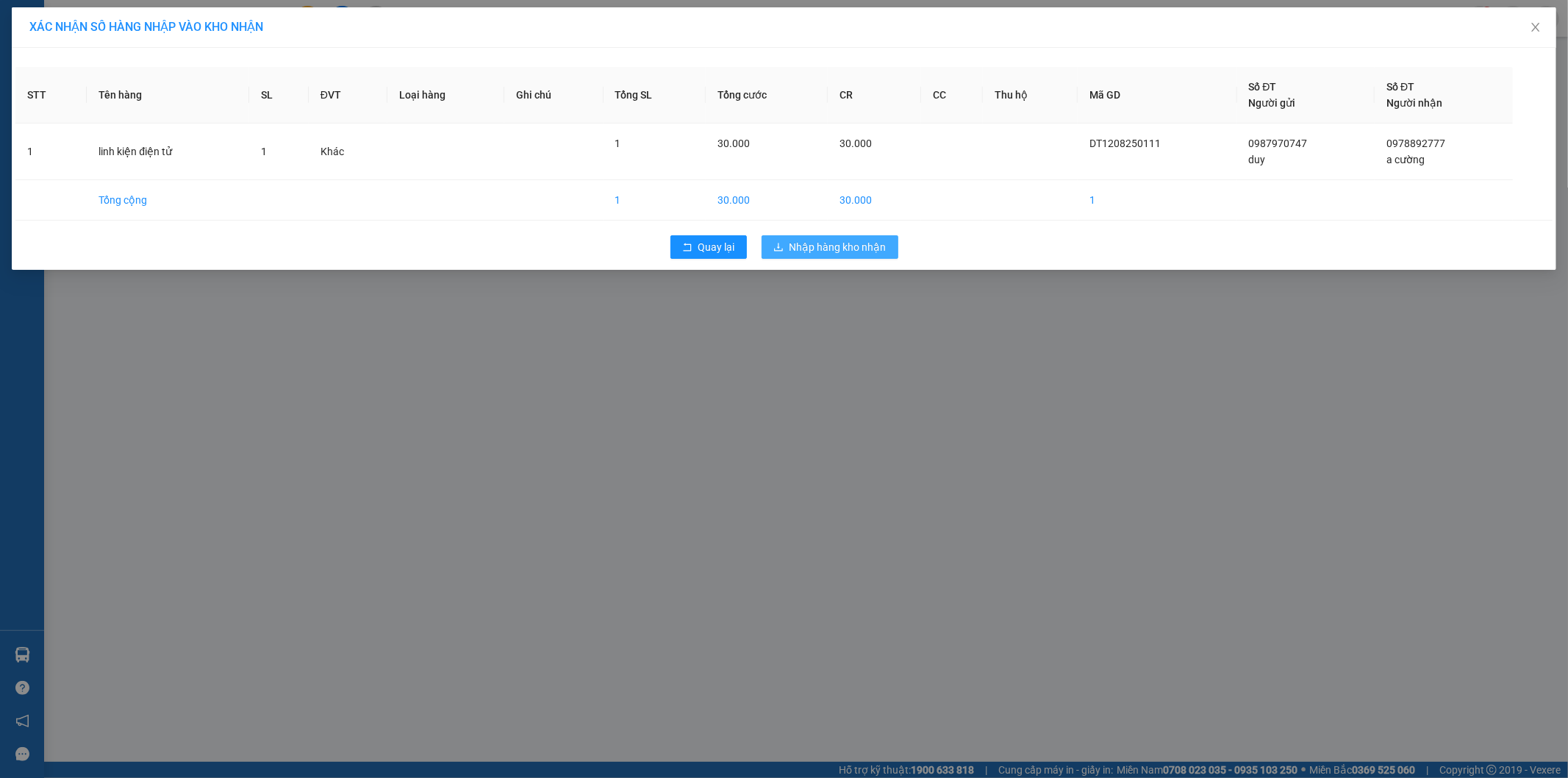
click at [810, 243] on span "Nhập hàng kho nhận" at bounding box center [839, 247] width 97 height 16
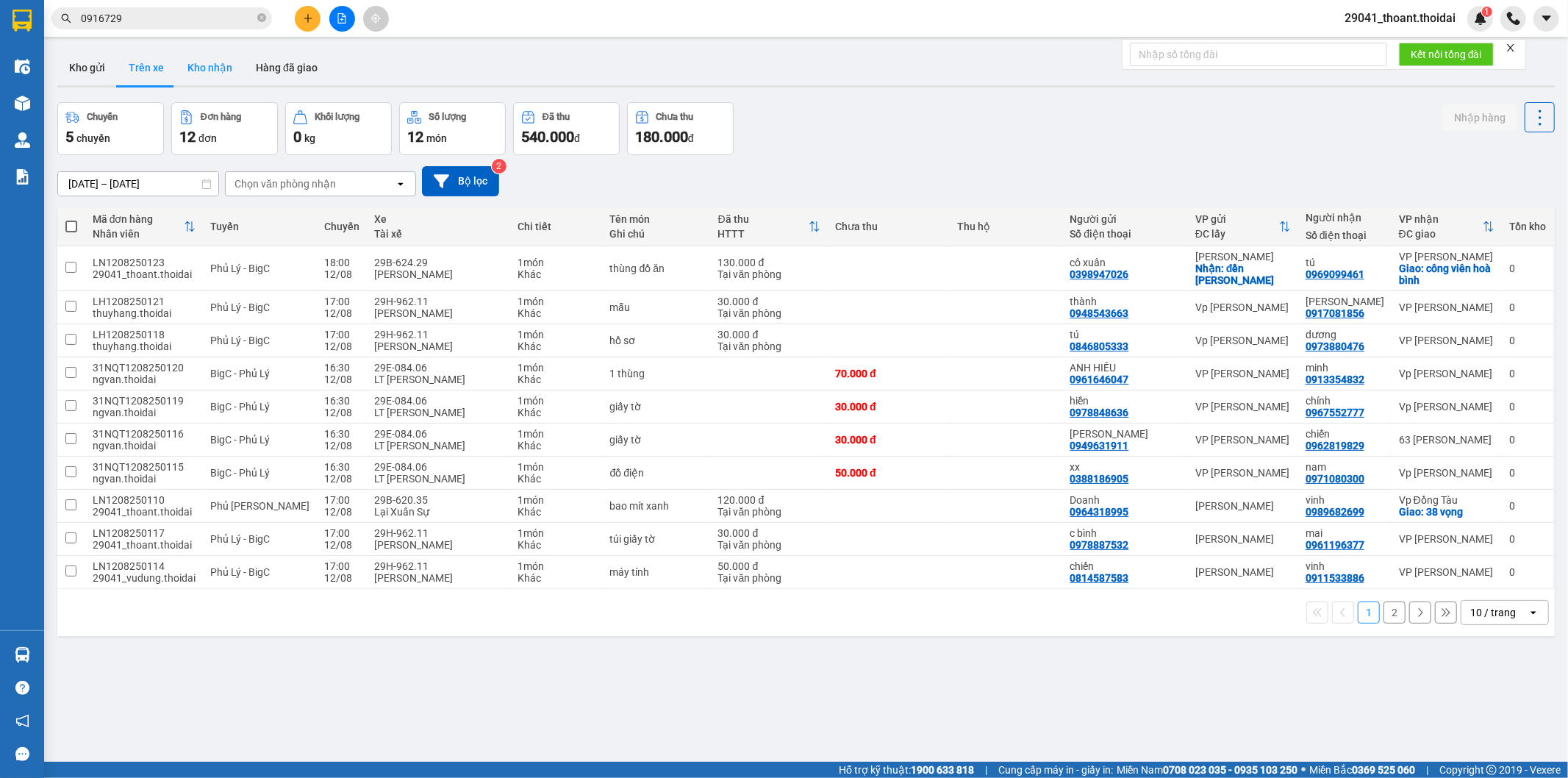
click at [182, 74] on button "Kho nhận" at bounding box center [209, 68] width 69 height 35
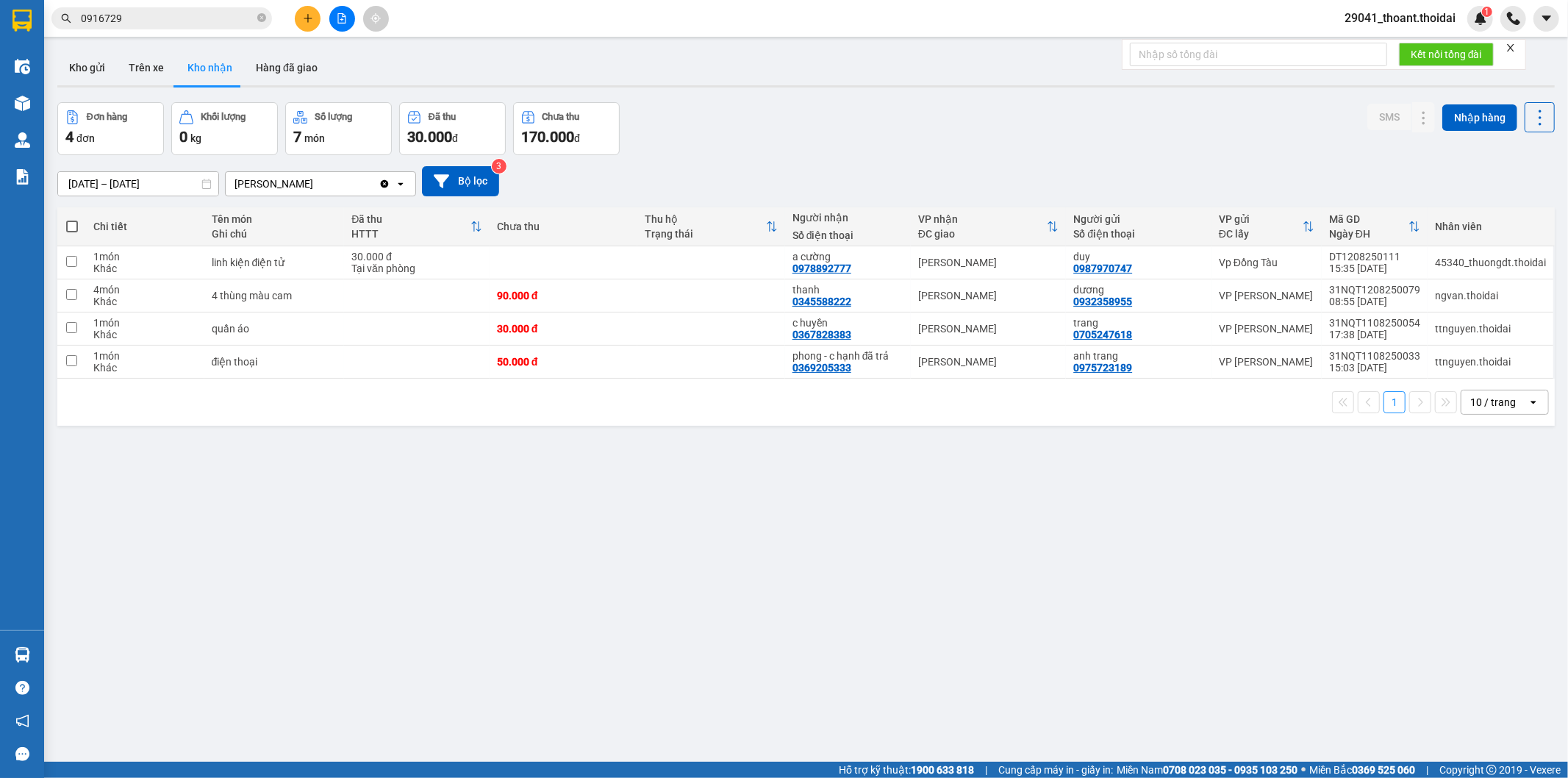
click at [402, 428] on div "ver 1.8.137 Kho gửi Trên xe Kho nhận Hàng đã giao Đơn hàng 4 đơn Khối lượng 0 k…" at bounding box center [806, 433] width 1509 height 778
click at [673, 545] on div "ver 1.8.137 Kho gửi Trên xe Kho nhận Hàng đã giao Đơn hàng 4 đơn Khối lượng 0 k…" at bounding box center [806, 433] width 1509 height 778
click at [139, 79] on button "Trên xe" at bounding box center [146, 68] width 59 height 35
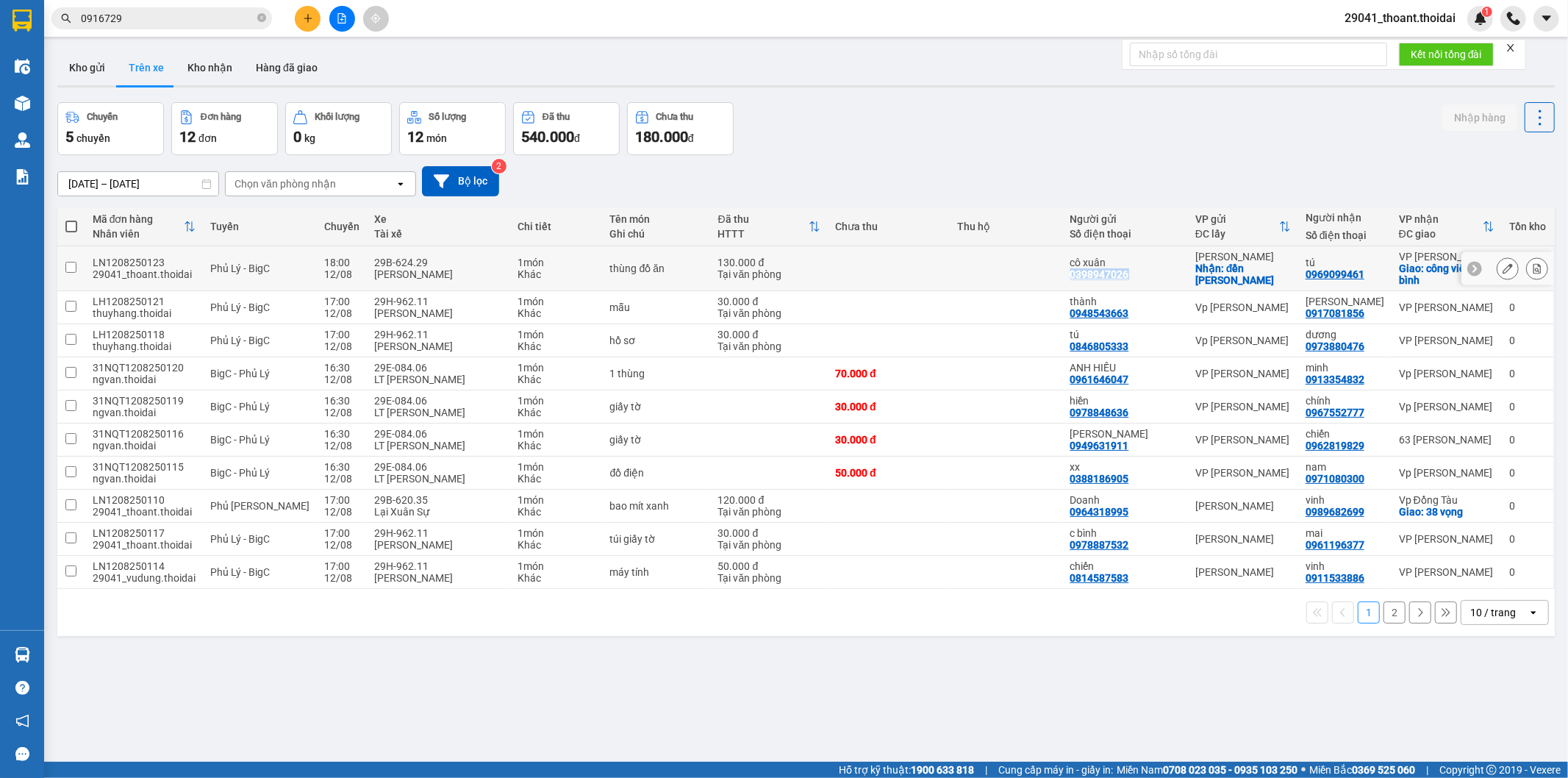
drag, startPoint x: 1070, startPoint y: 275, endPoint x: 1139, endPoint y: 274, distance: 69.0
click at [1139, 274] on td "cô xuân 0398947026" at bounding box center [1125, 268] width 125 height 45
checkbox input "true"
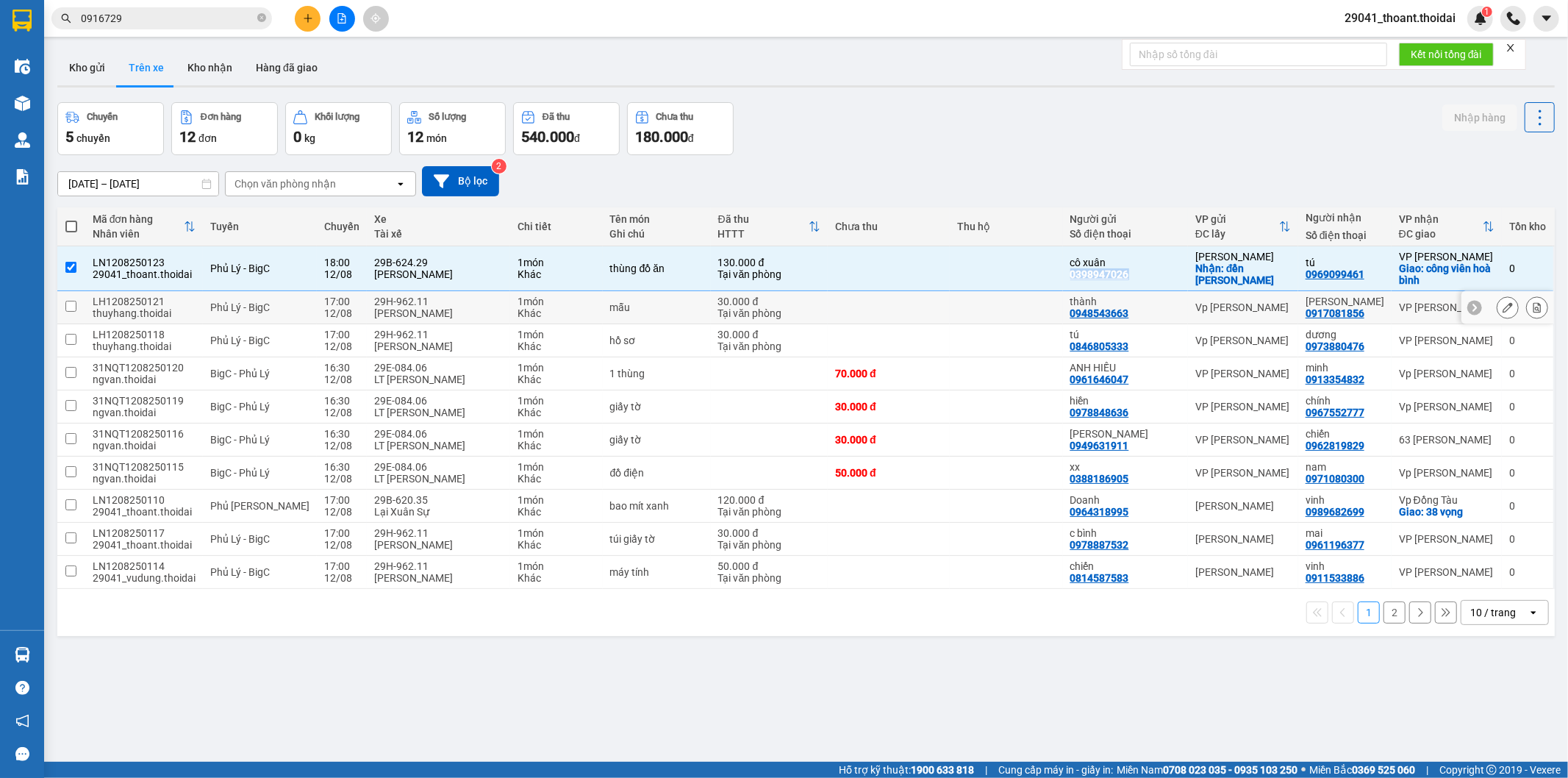
copy div "0398947026"
drag, startPoint x: 1299, startPoint y: 510, endPoint x: 1387, endPoint y: 522, distance: 88.8
click at [1387, 522] on tr "LN1208250110 29041_thoant.thoidai Phủ Lý - Ga 17:00 12/08 29B-620.35 Lại Xuân S…" at bounding box center [806, 506] width 1498 height 33
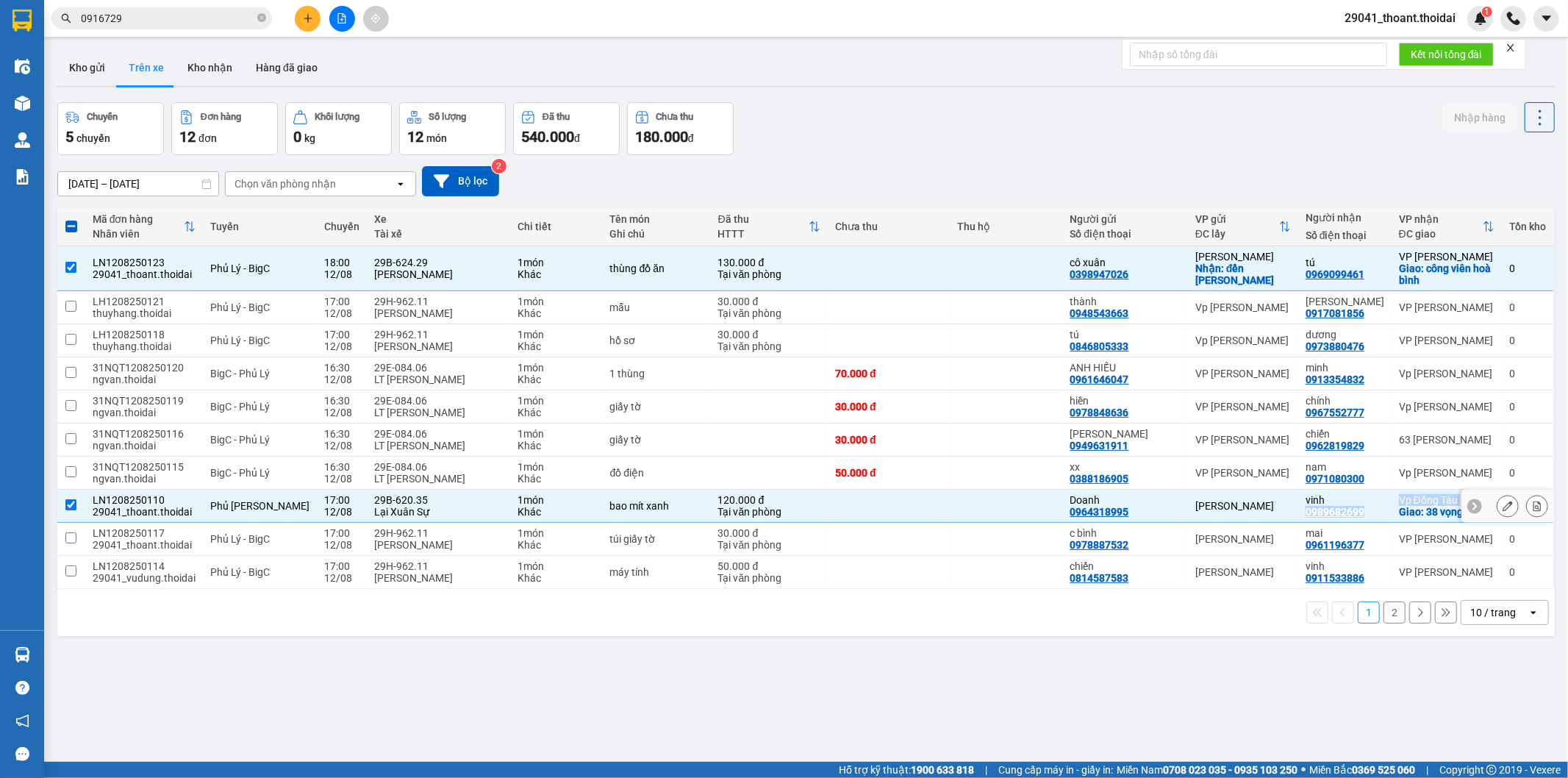
click at [1317, 510] on div "0989682699" at bounding box center [1335, 512] width 59 height 12
drag, startPoint x: 1302, startPoint y: 511, endPoint x: 1366, endPoint y: 515, distance: 64.1
click at [1366, 515] on td "vinh 0989682699" at bounding box center [1345, 506] width 94 height 33
checkbox input "false"
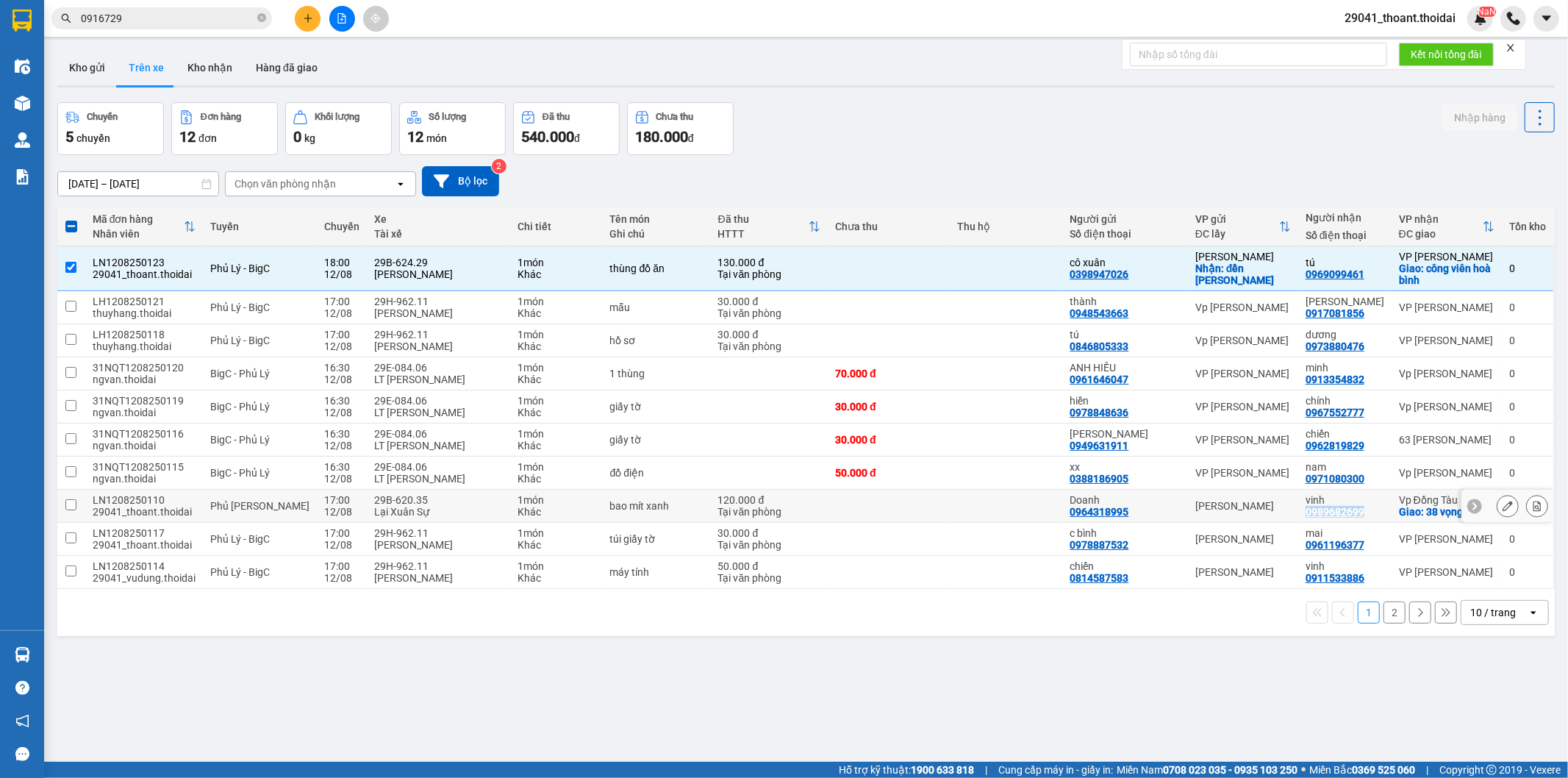
copy div "0989682699"
click at [71, 271] on input "checkbox" at bounding box center [71, 267] width 11 height 11
checkbox input "false"
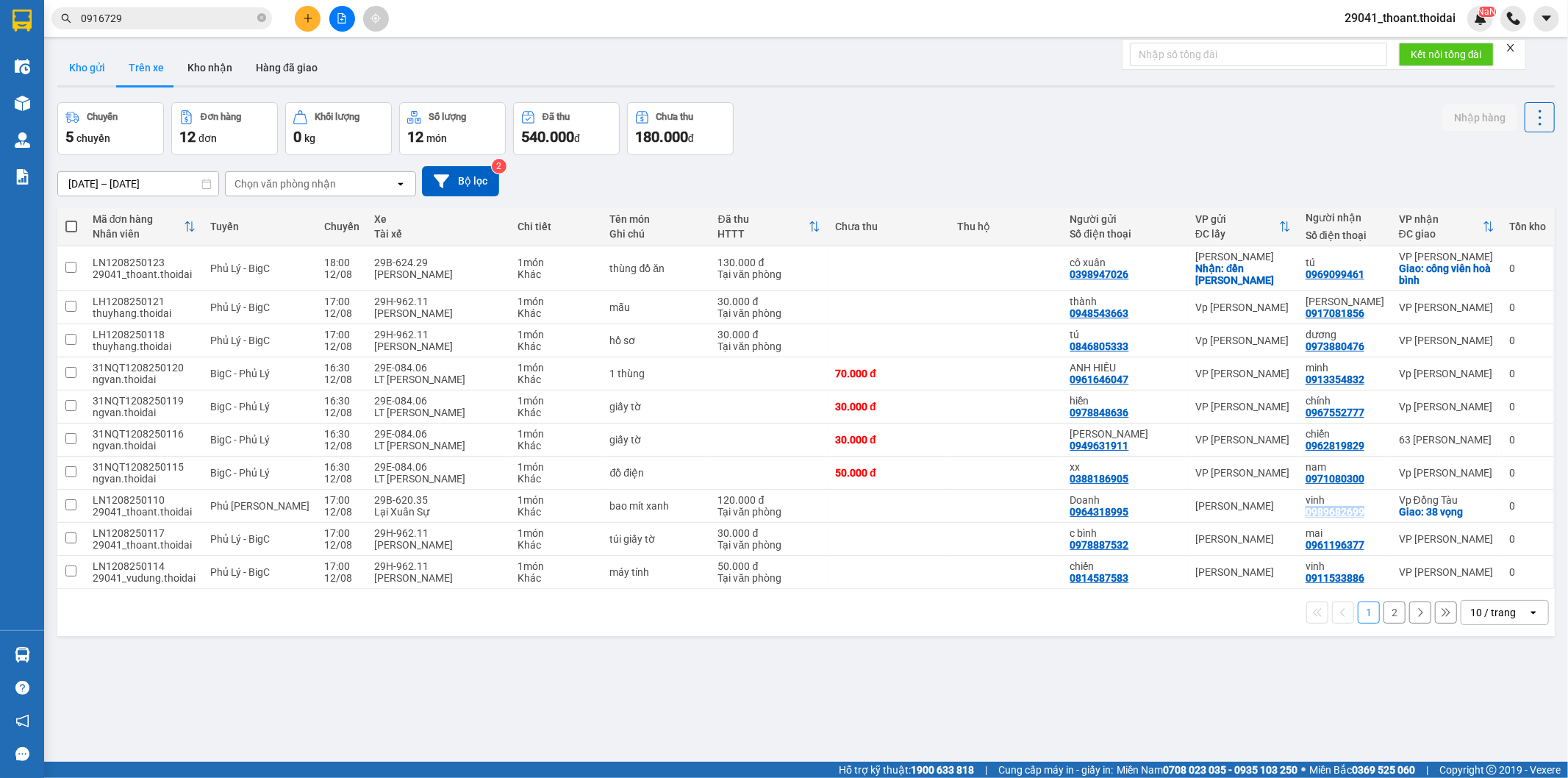
click at [99, 76] on button "Kho gửi" at bounding box center [87, 68] width 60 height 35
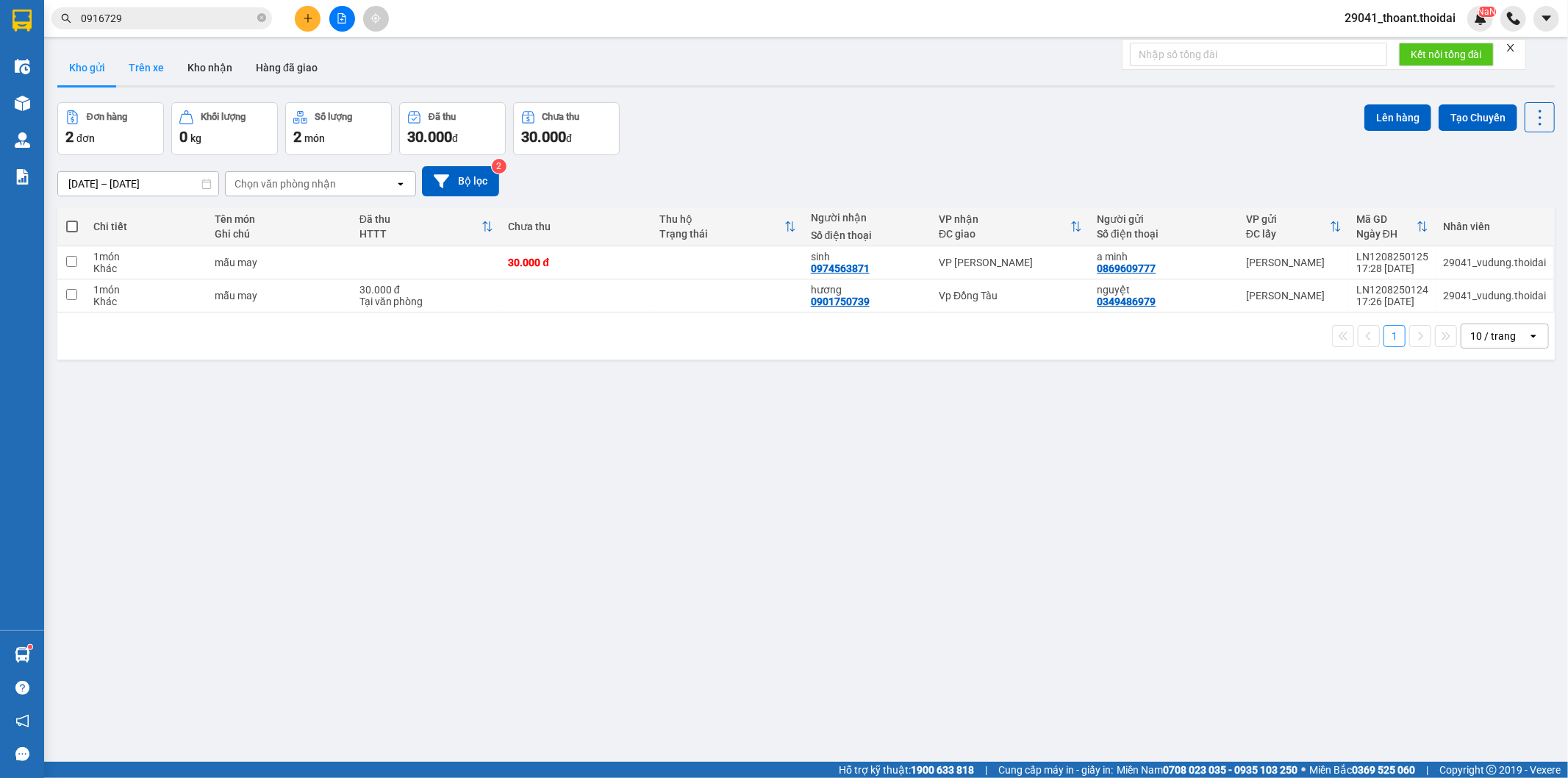
click at [159, 65] on button "Trên xe" at bounding box center [146, 68] width 59 height 35
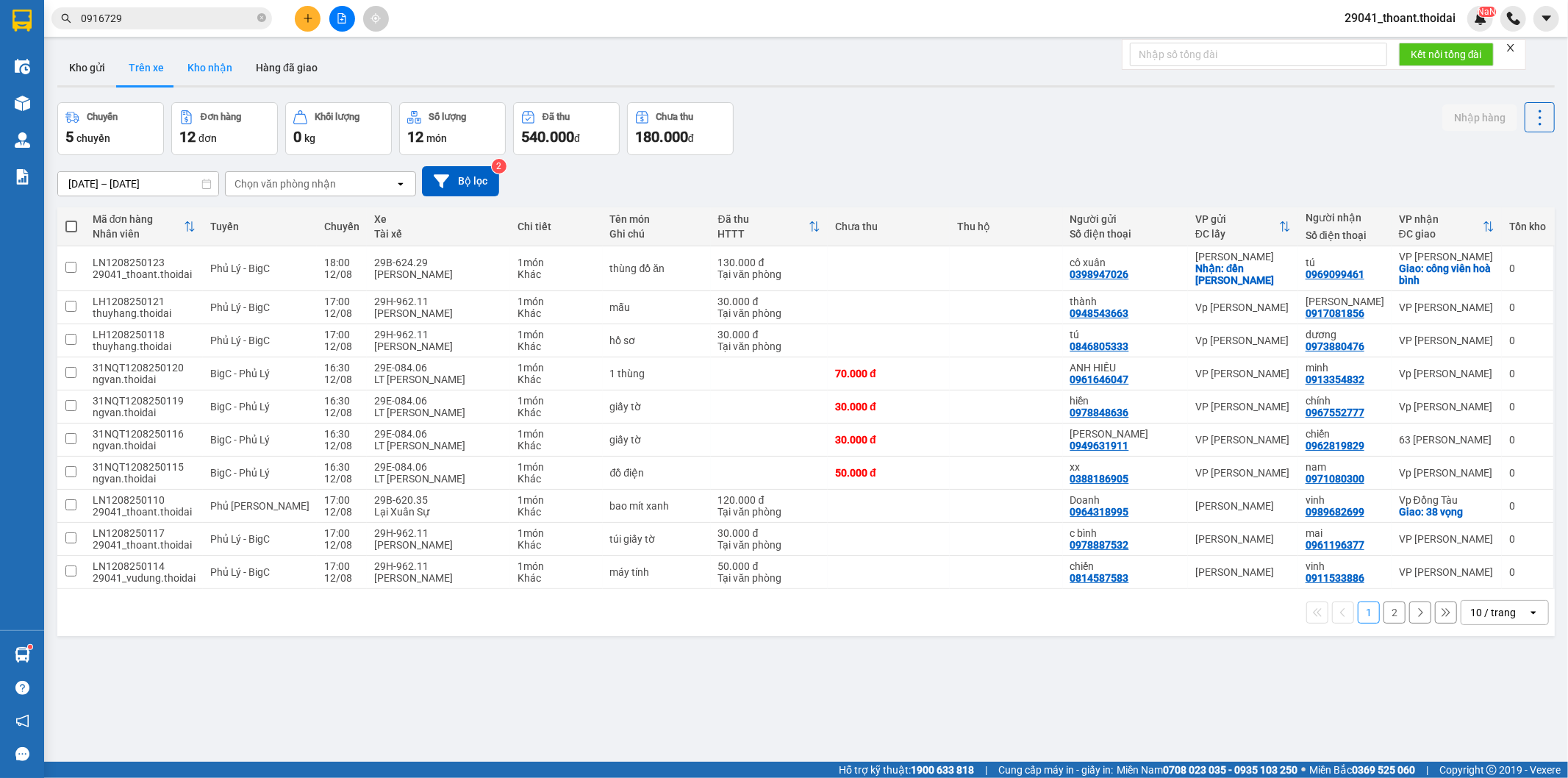
click at [210, 65] on button "Kho nhận" at bounding box center [209, 68] width 69 height 35
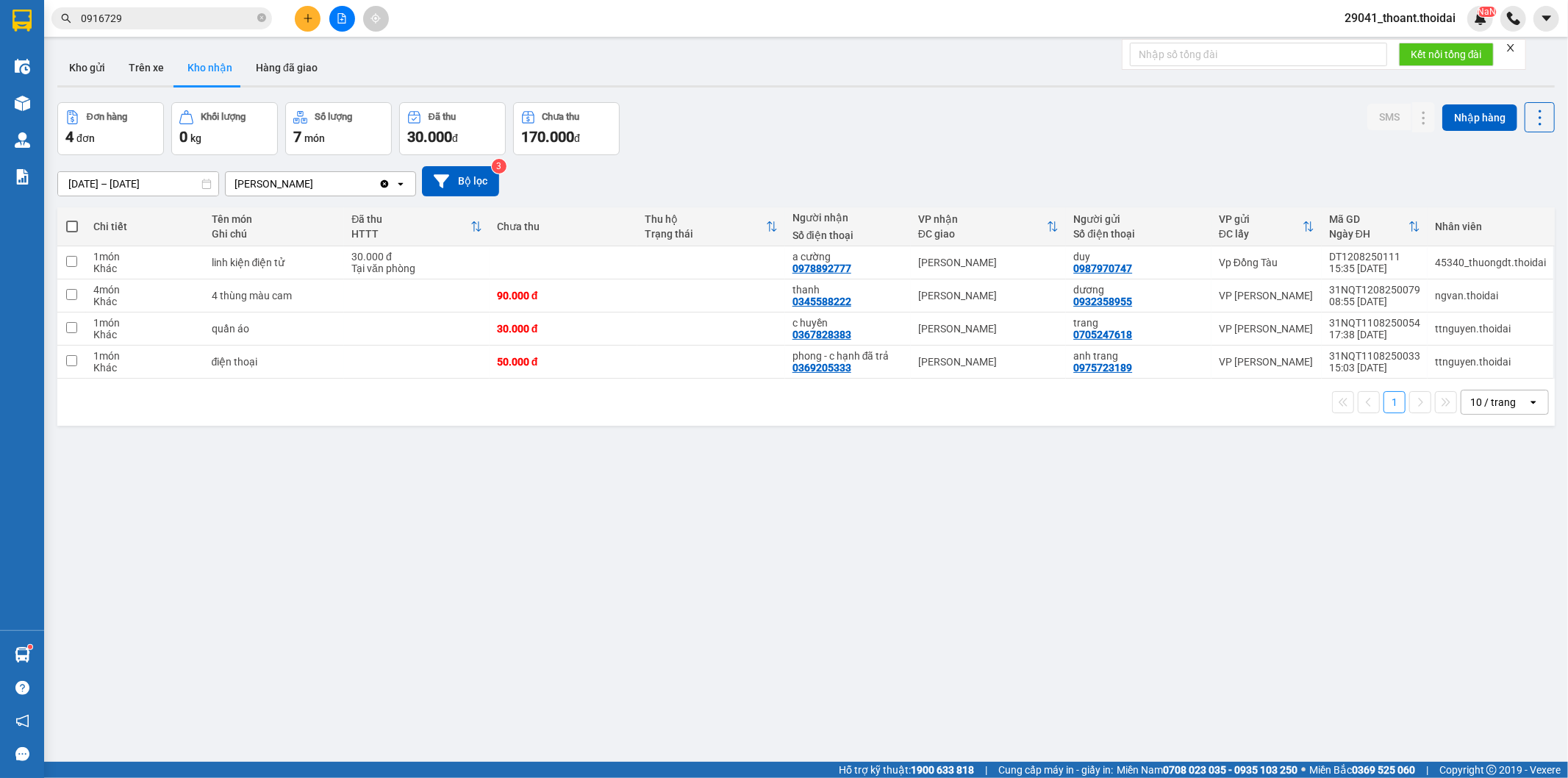
click at [295, 19] on button at bounding box center [308, 18] width 26 height 26
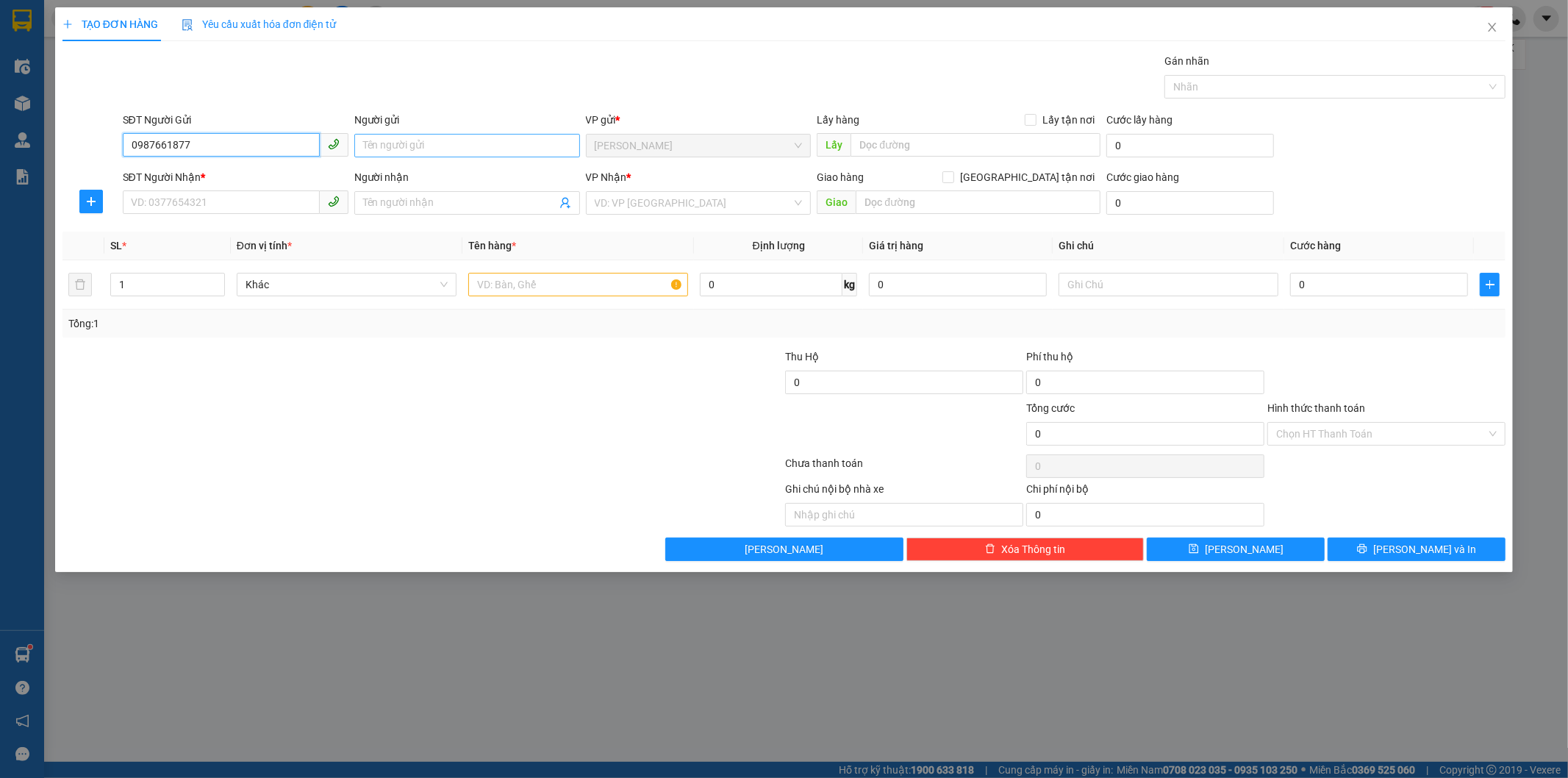
type input "0987661877"
click at [496, 151] on input "Người gửi" at bounding box center [467, 145] width 226 height 24
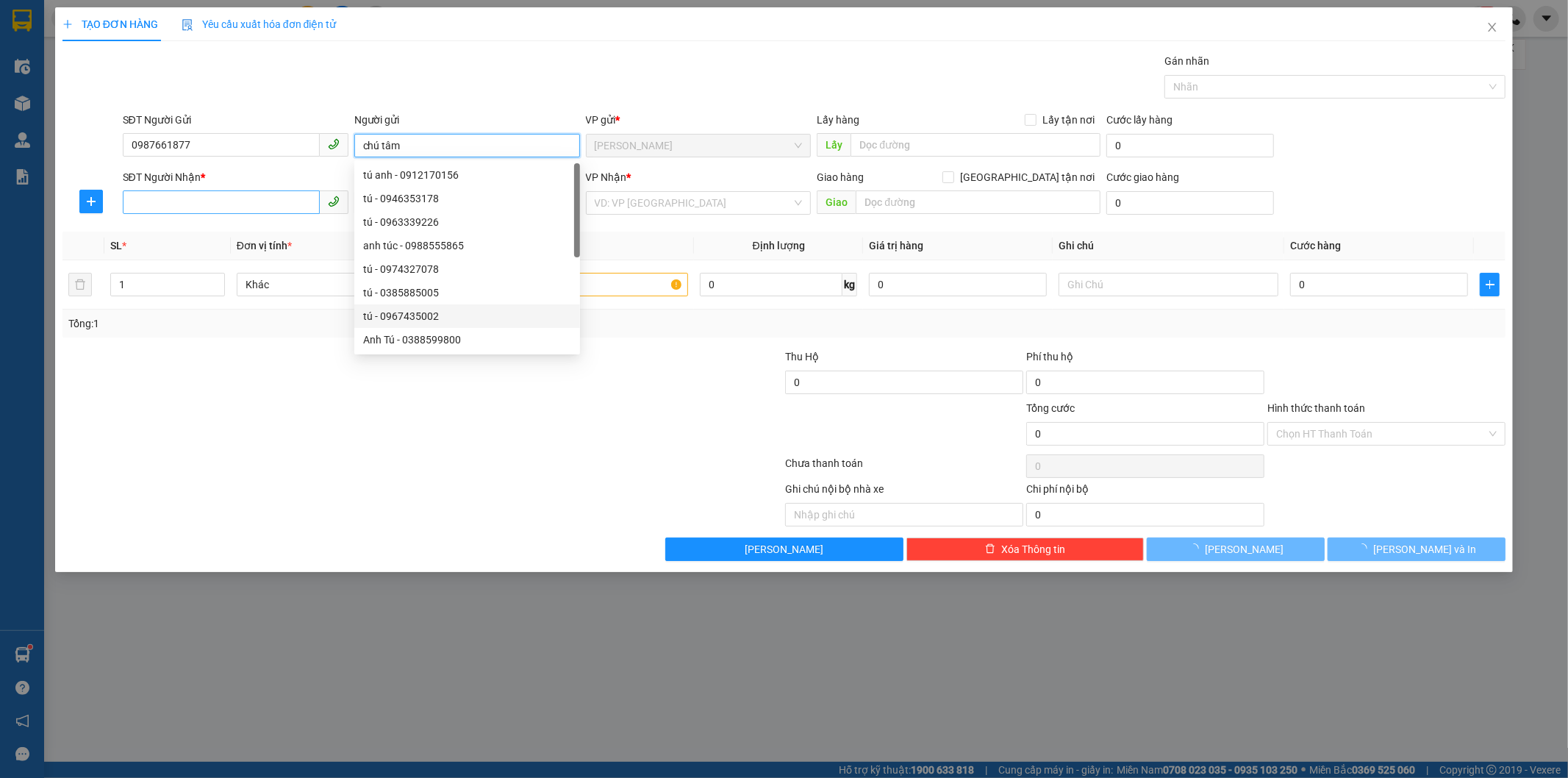
type input "chú tâm"
click at [228, 203] on input "SĐT Người Nhận *" at bounding box center [221, 202] width 197 height 24
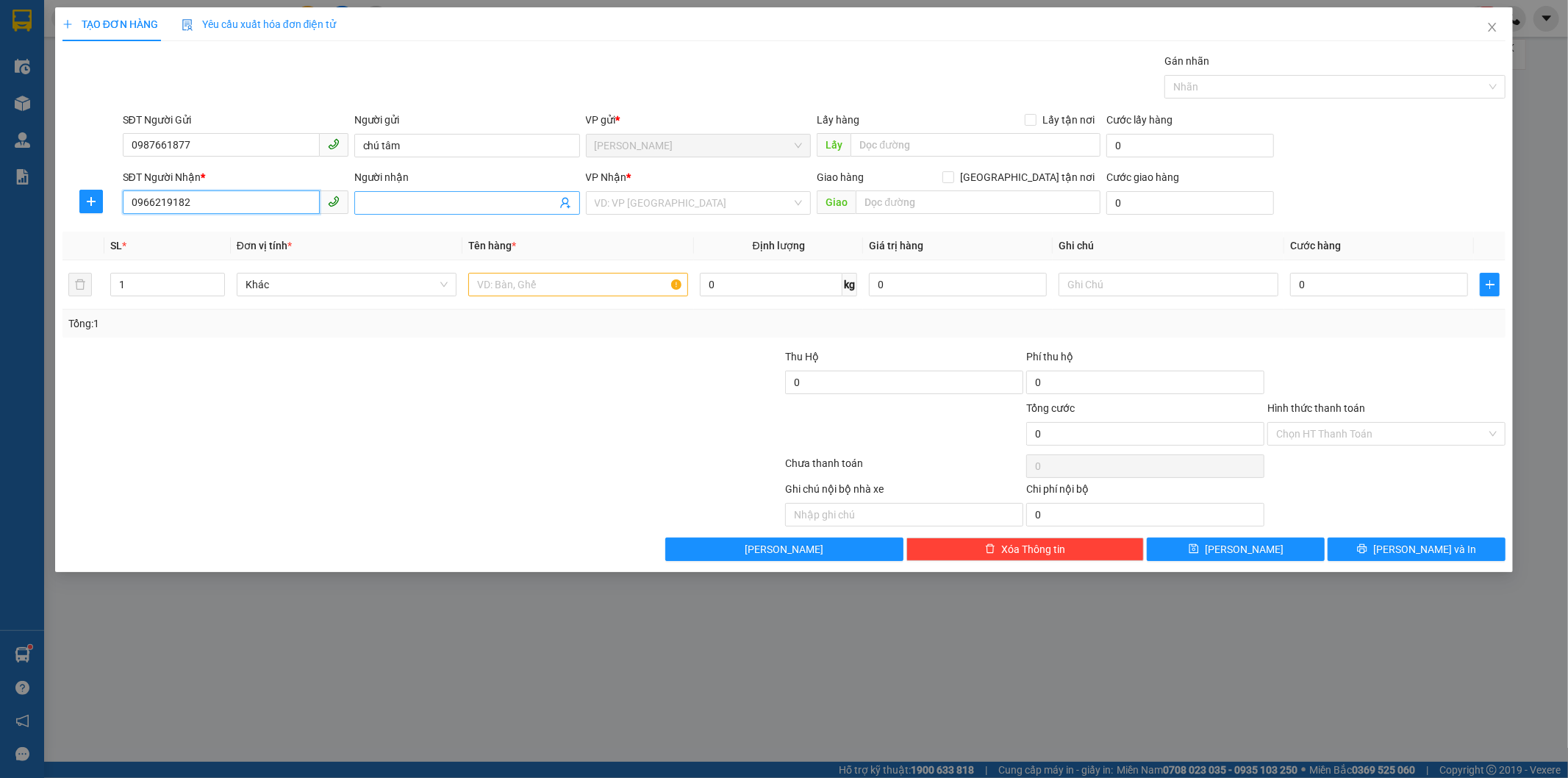
type input "0966219182"
click at [371, 201] on input "Người nhận" at bounding box center [459, 203] width 193 height 16
type input "phạm hoàng long"
click at [751, 199] on input "search" at bounding box center [693, 203] width 198 height 22
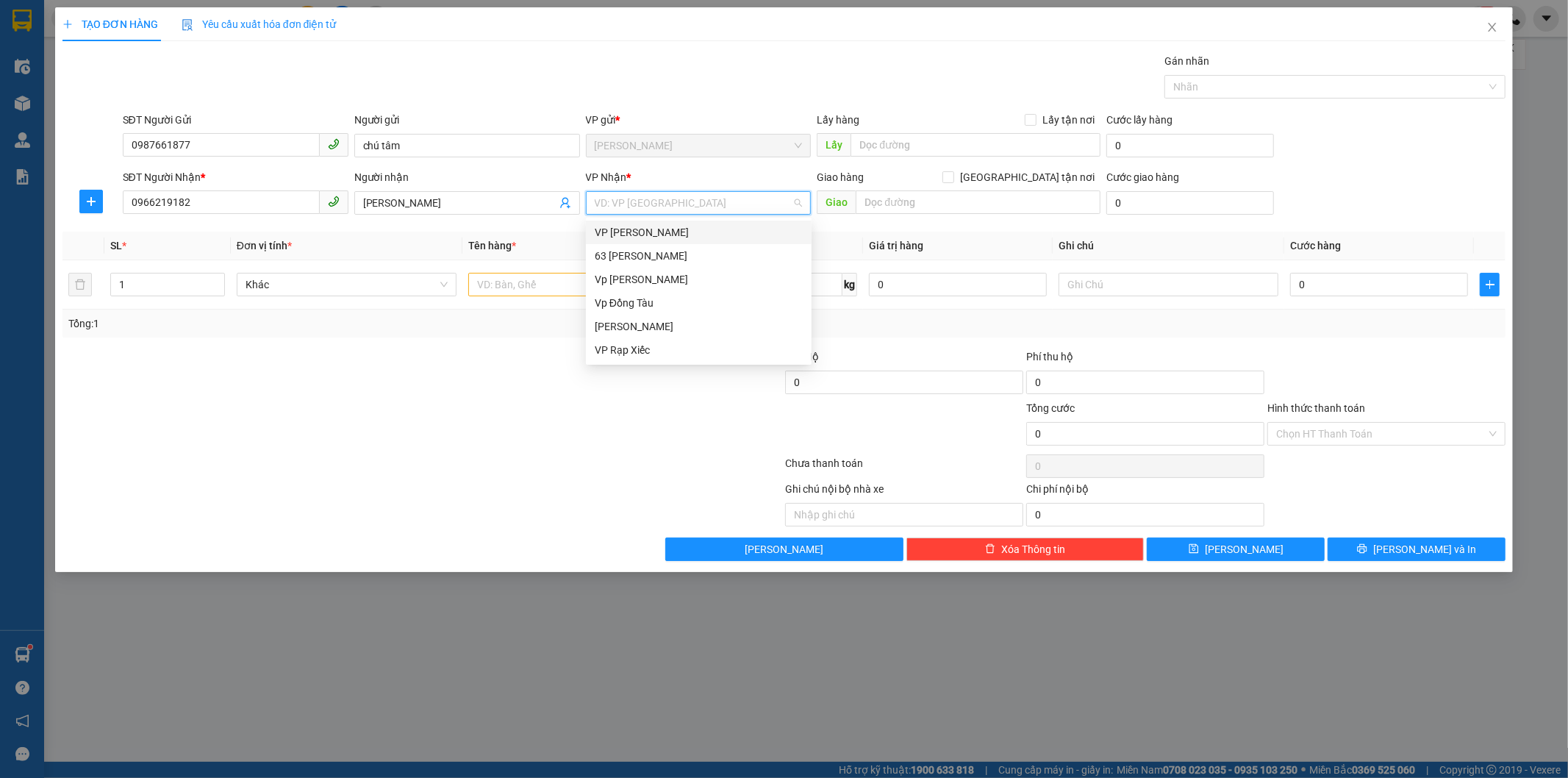
click at [704, 234] on div "VP [PERSON_NAME]" at bounding box center [698, 232] width 208 height 16
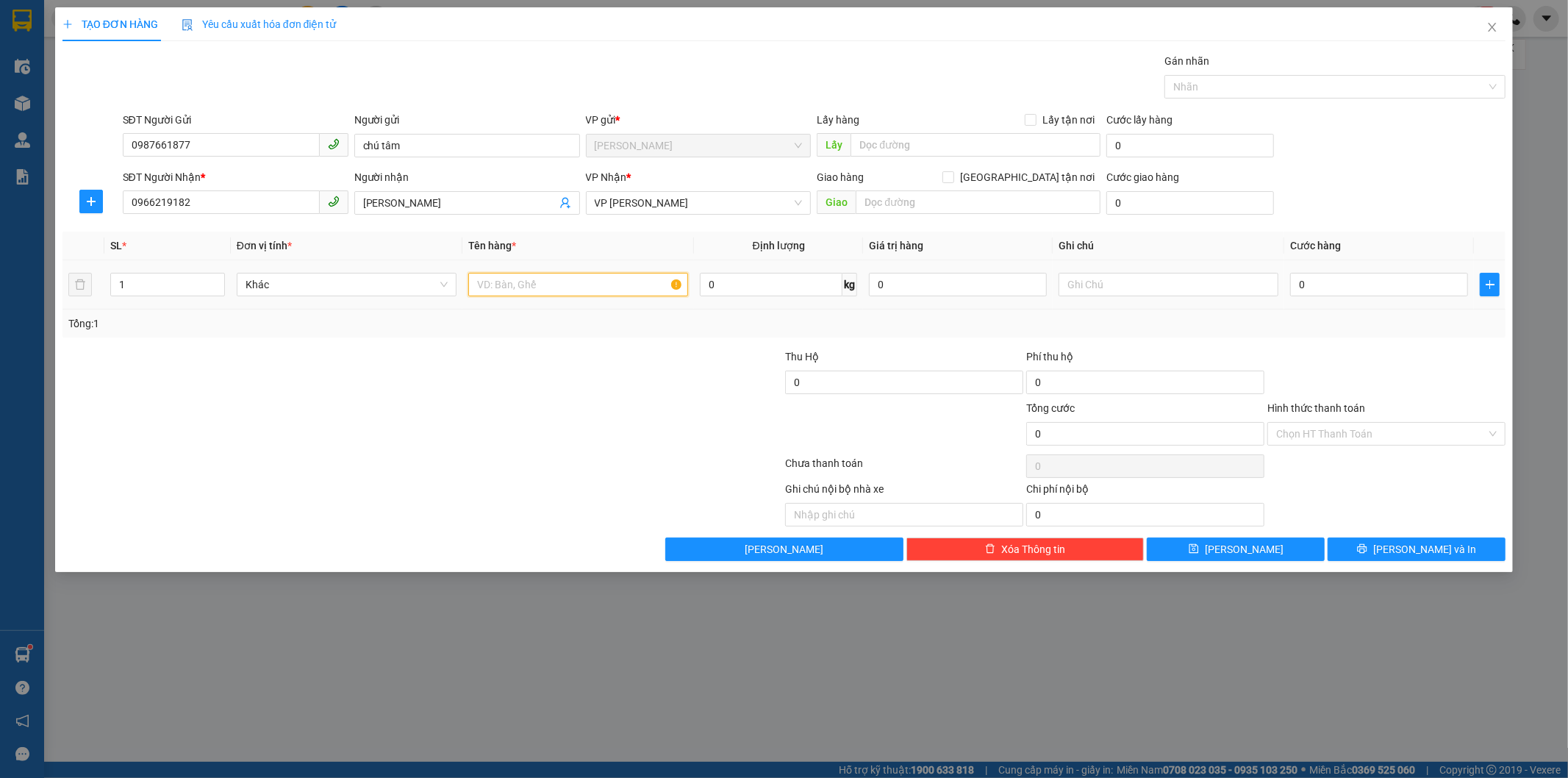
click at [532, 293] on input "text" at bounding box center [578, 285] width 220 height 24
type input "t"
type input "xe đạp gấp gọn"
click at [1364, 287] on input "0" at bounding box center [1378, 285] width 178 height 24
type input "1"
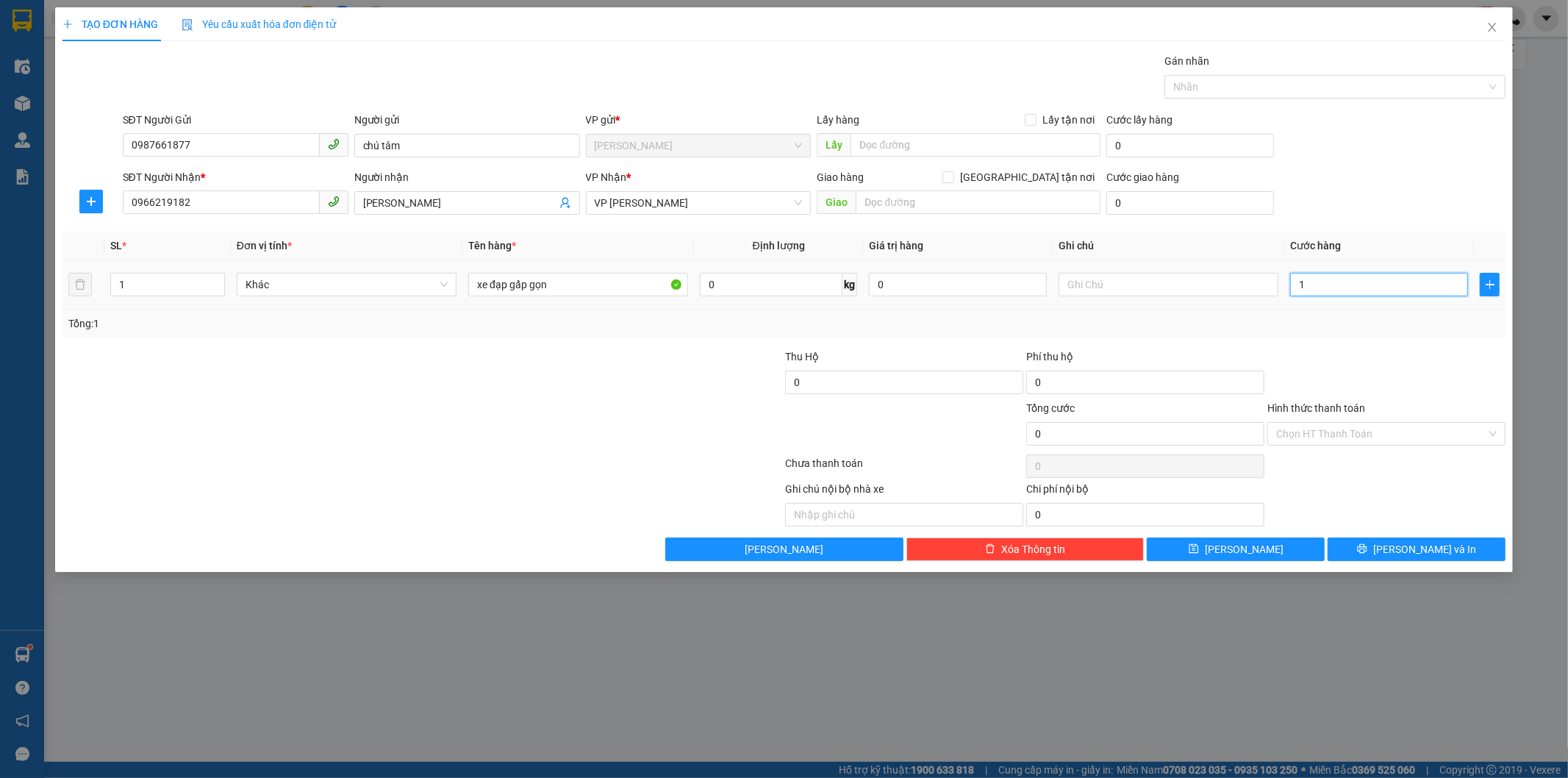
type input "1"
type input "12"
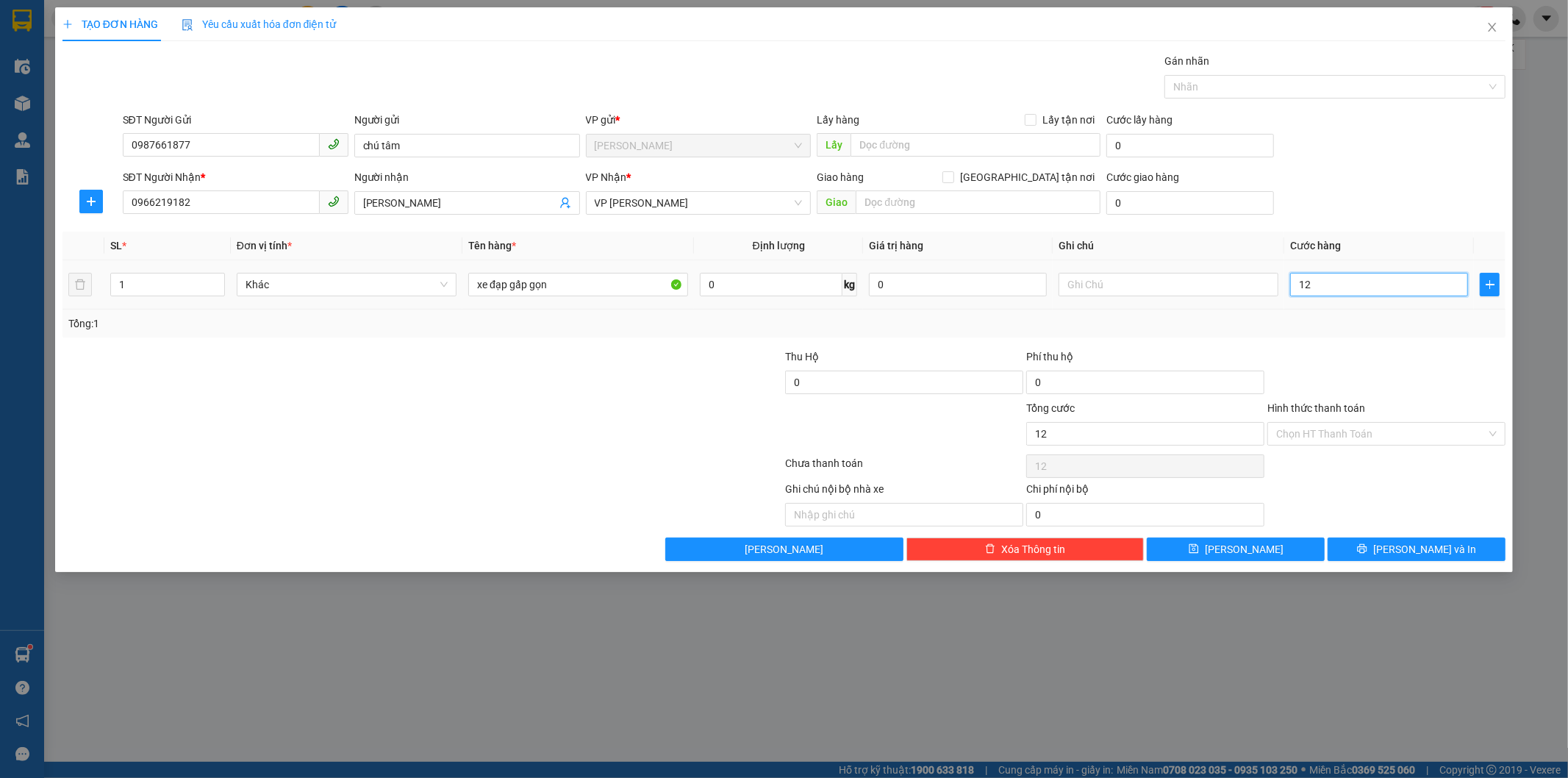
type input "120"
type input "1.200"
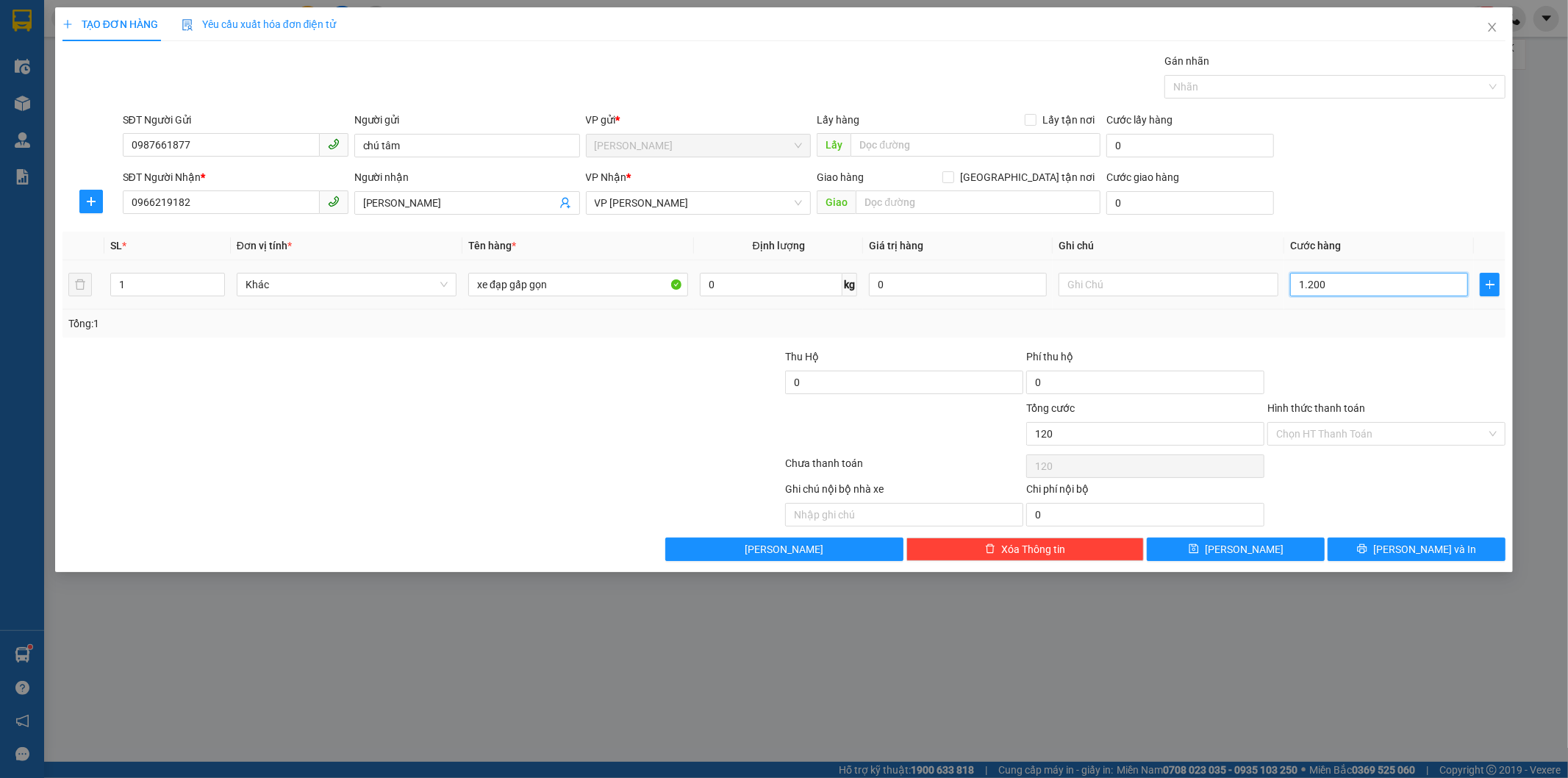
type input "1.200"
type input "12.000"
type input "120.000"
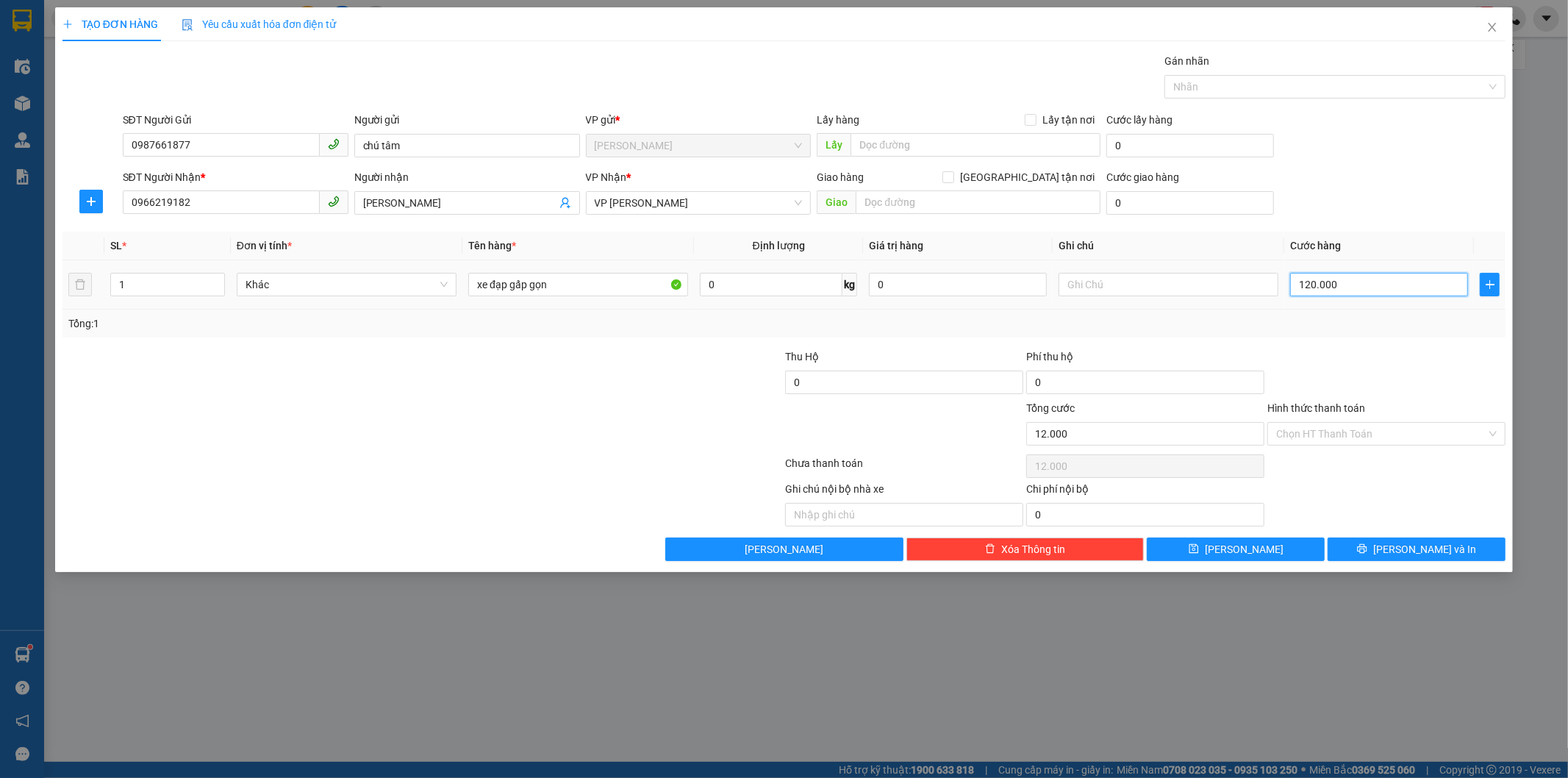
type input "120.000"
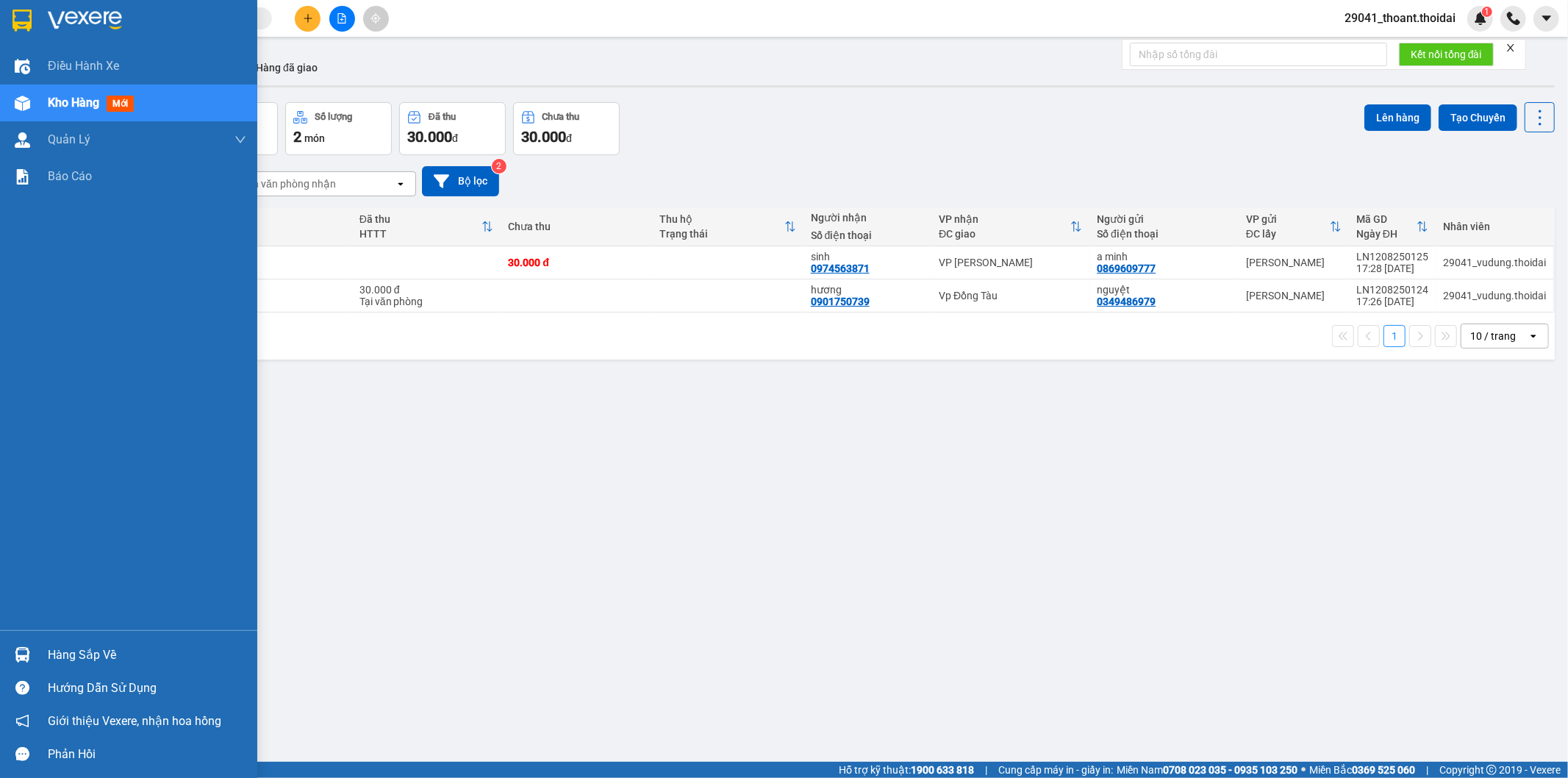
click at [32, 19] on div at bounding box center [22, 20] width 26 height 26
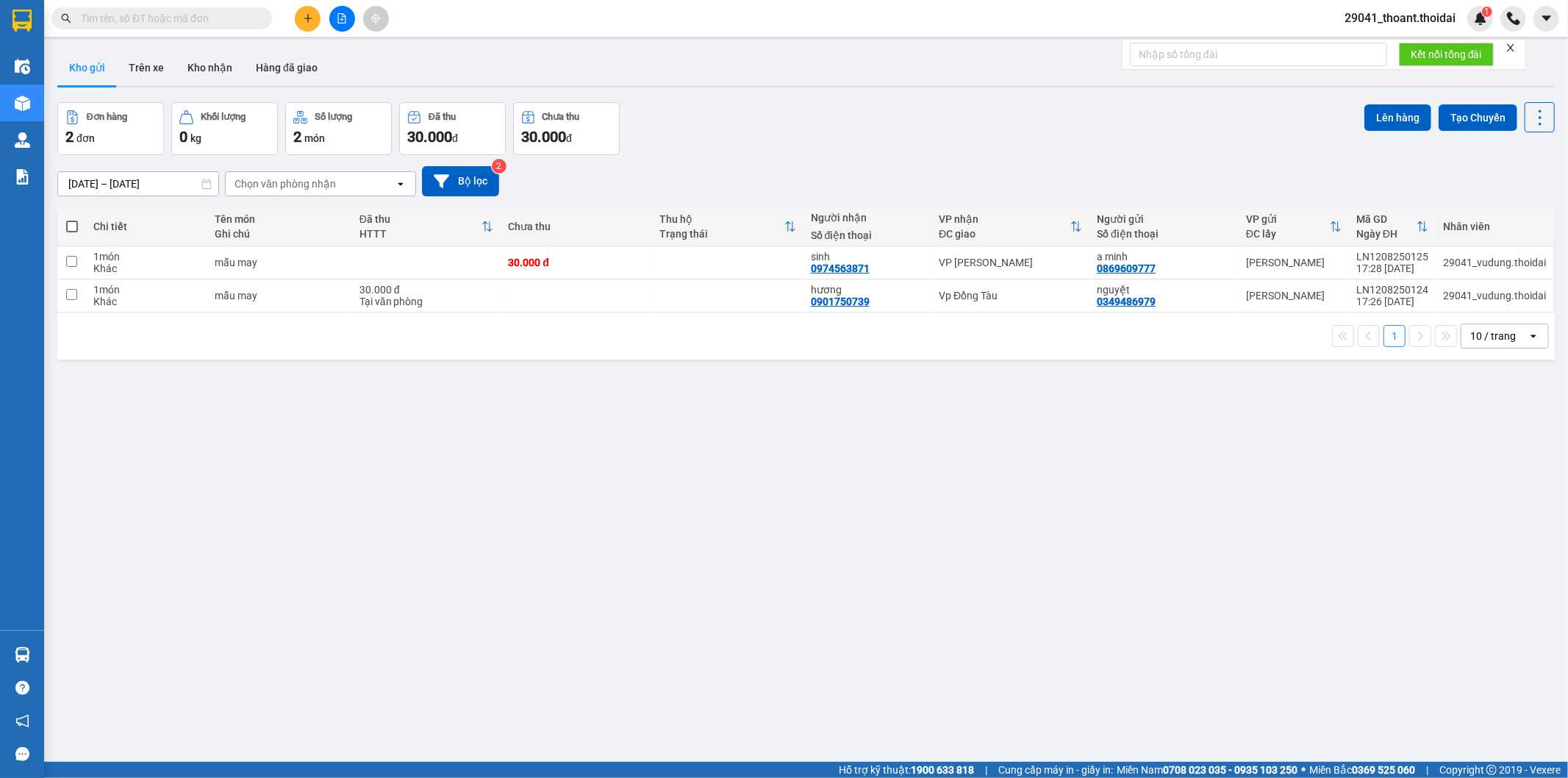
click at [302, 20] on button at bounding box center [308, 18] width 26 height 26
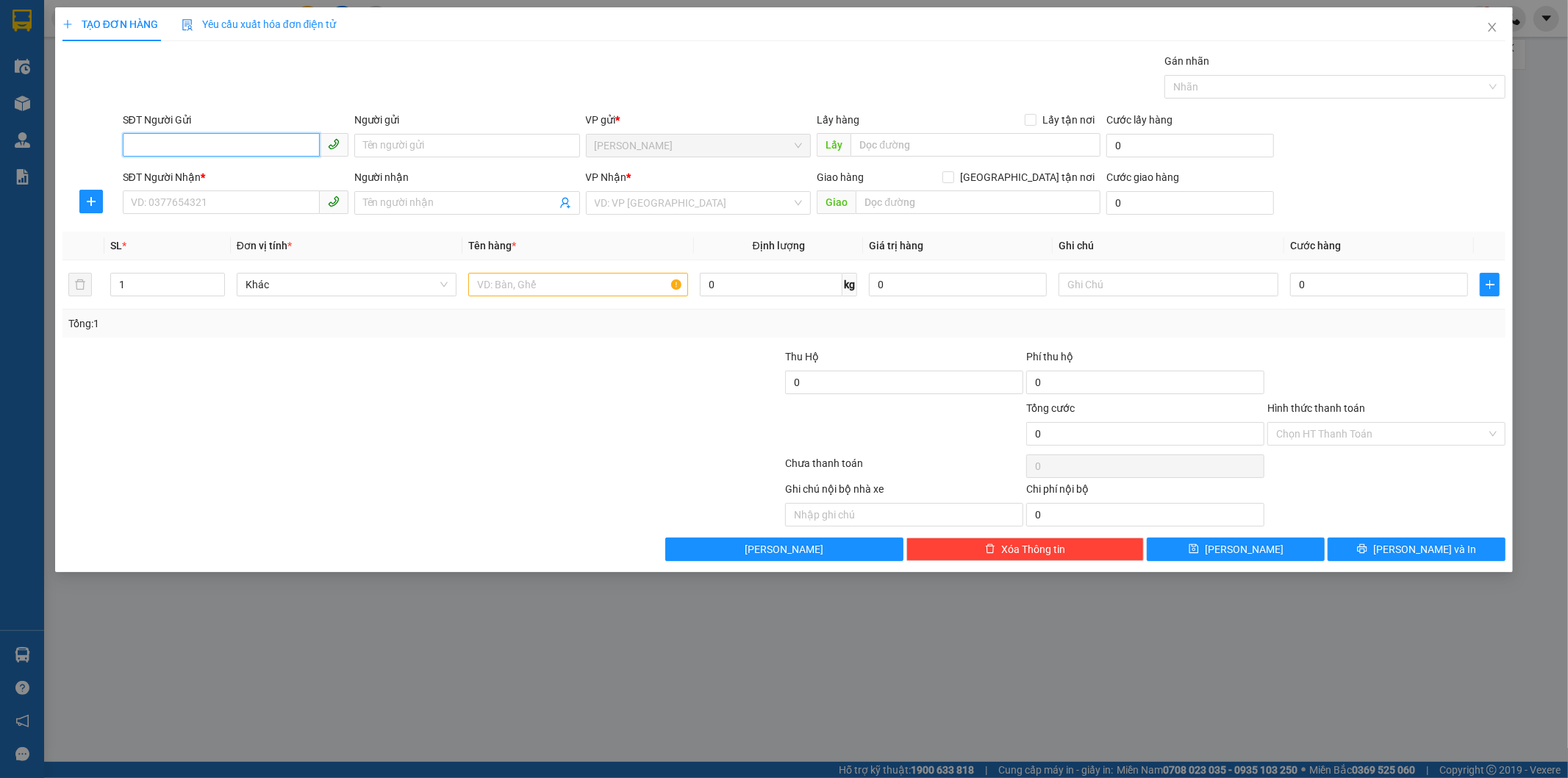
click at [210, 141] on input "SĐT Người Gửi" at bounding box center [221, 145] width 197 height 24
type input "0987661877"
click at [402, 136] on input "Người gửi" at bounding box center [467, 145] width 226 height 24
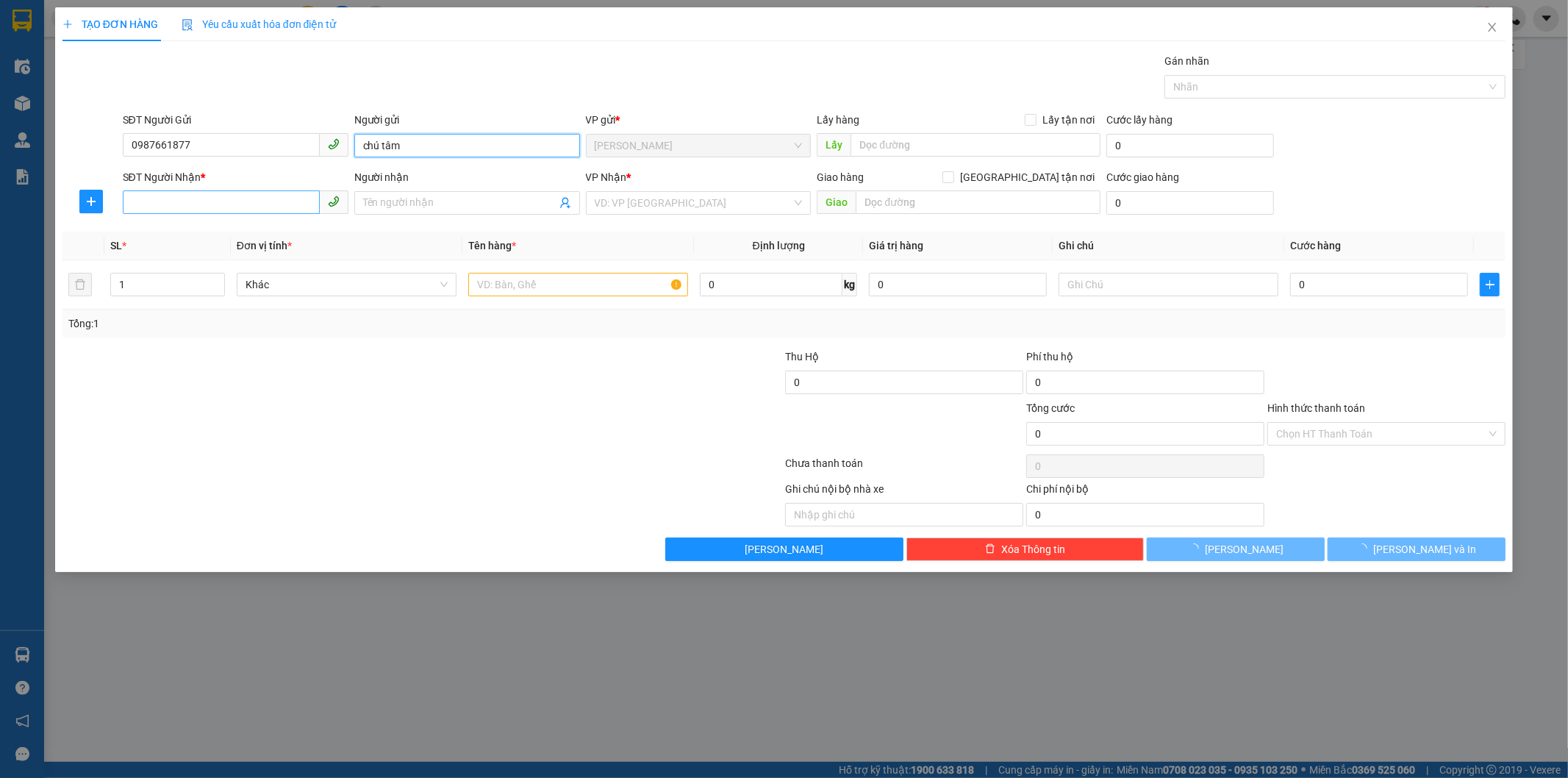
type input "chú tâm"
click at [254, 201] on input "SĐT Người Nhận *" at bounding box center [221, 202] width 197 height 24
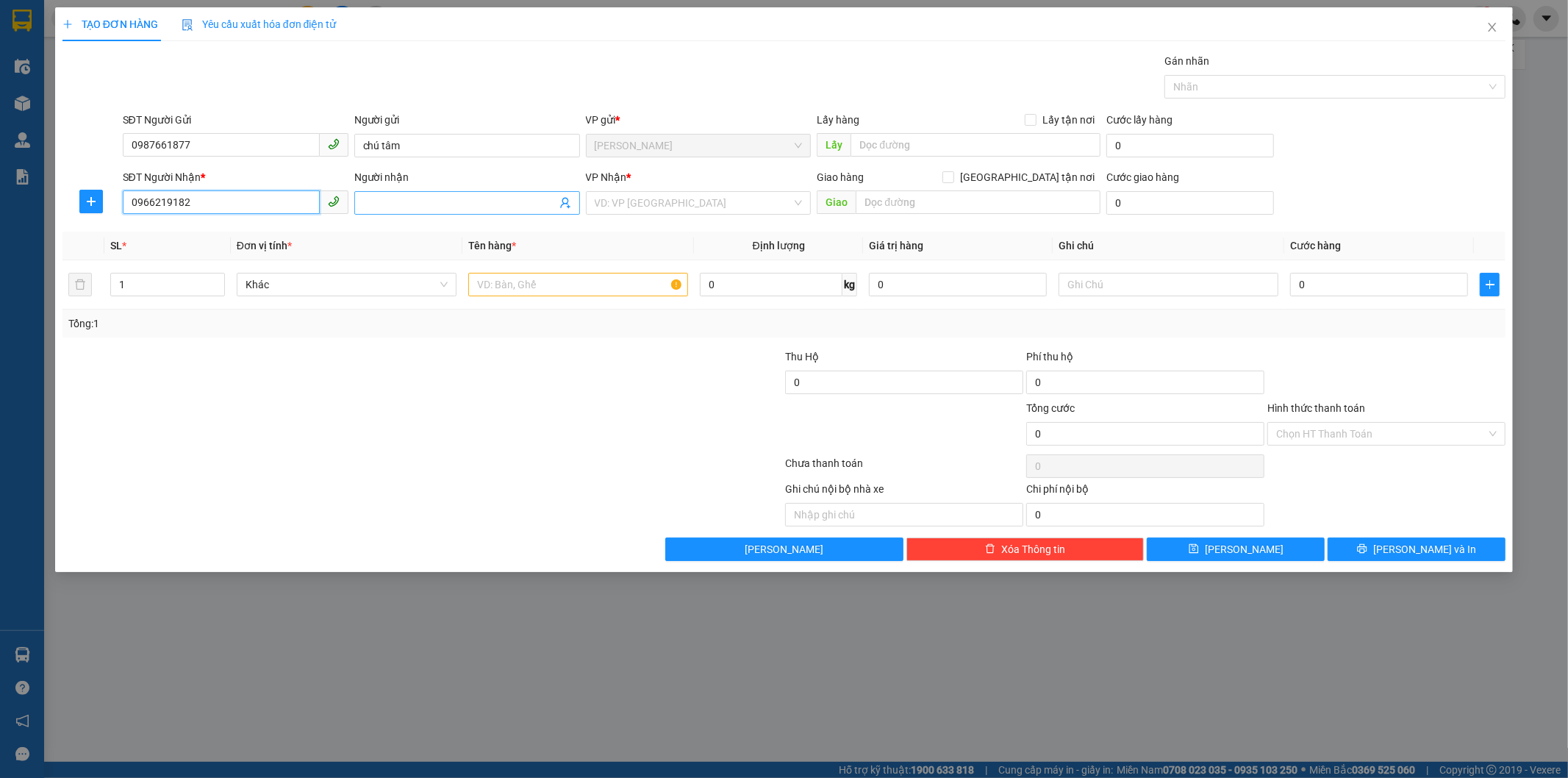
type input "0966219182"
click at [429, 195] on input "Người nhận" at bounding box center [459, 203] width 193 height 16
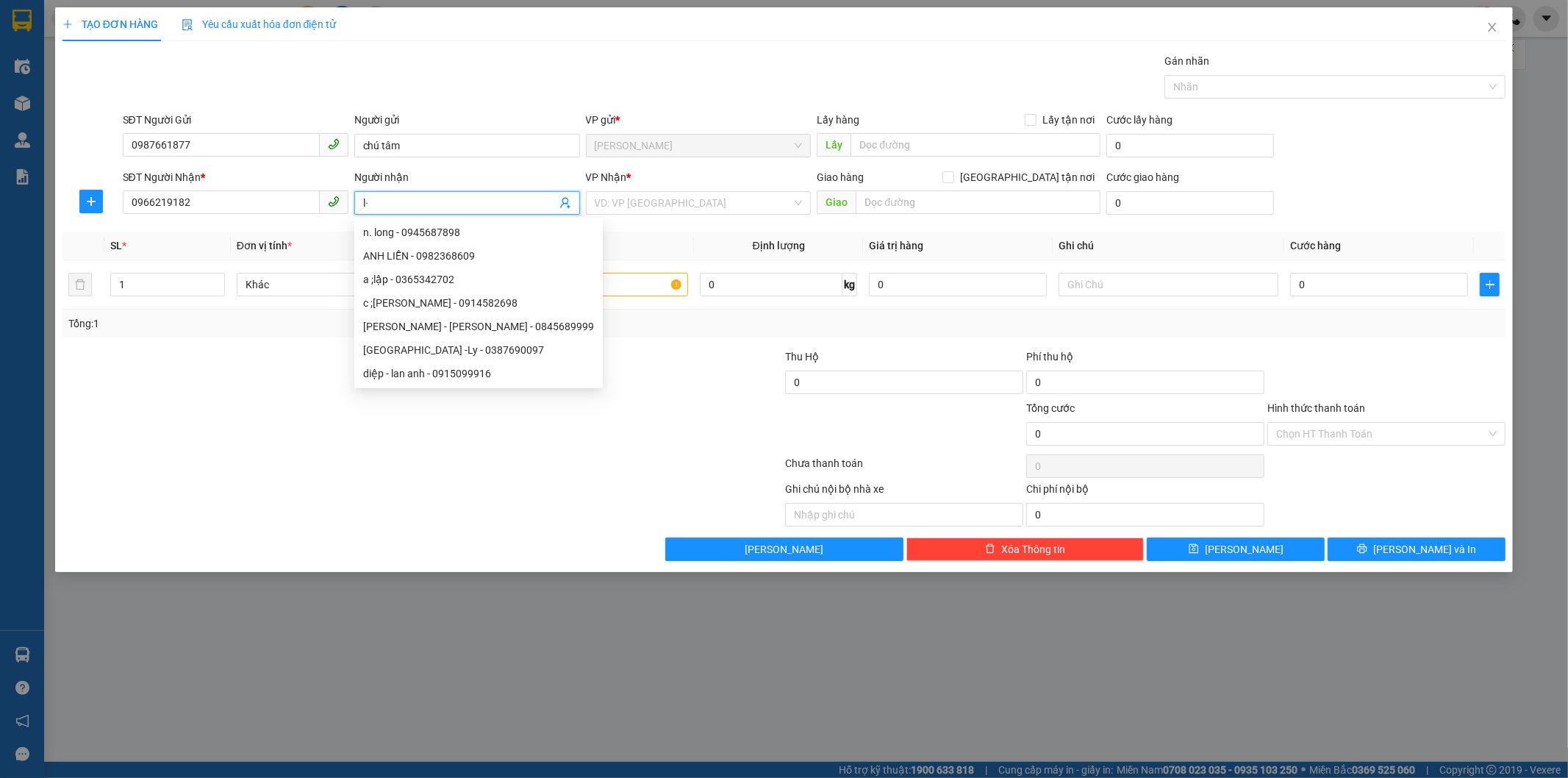
type input "l"
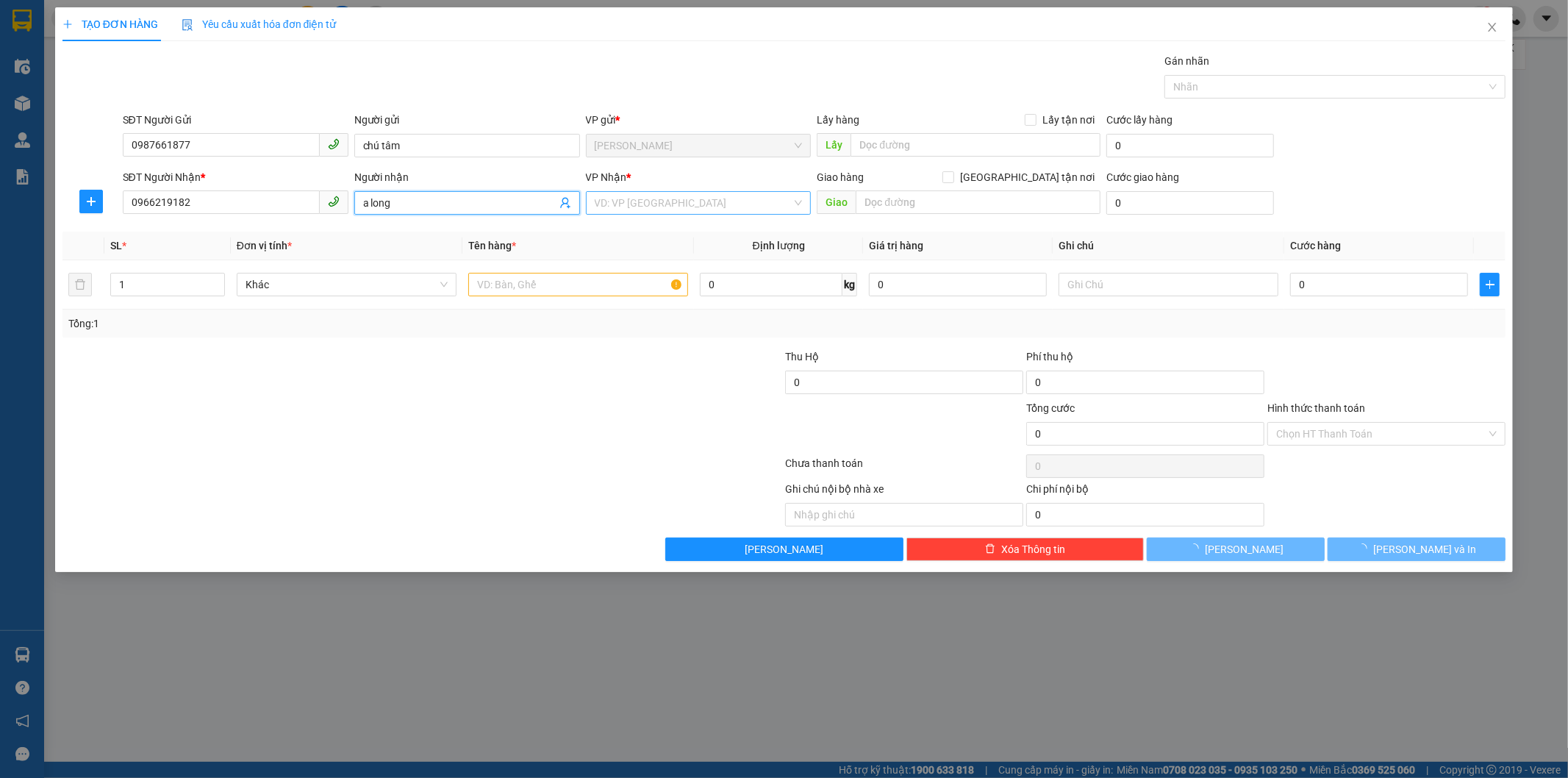
type input "a long"
click at [673, 207] on input "search" at bounding box center [693, 203] width 198 height 22
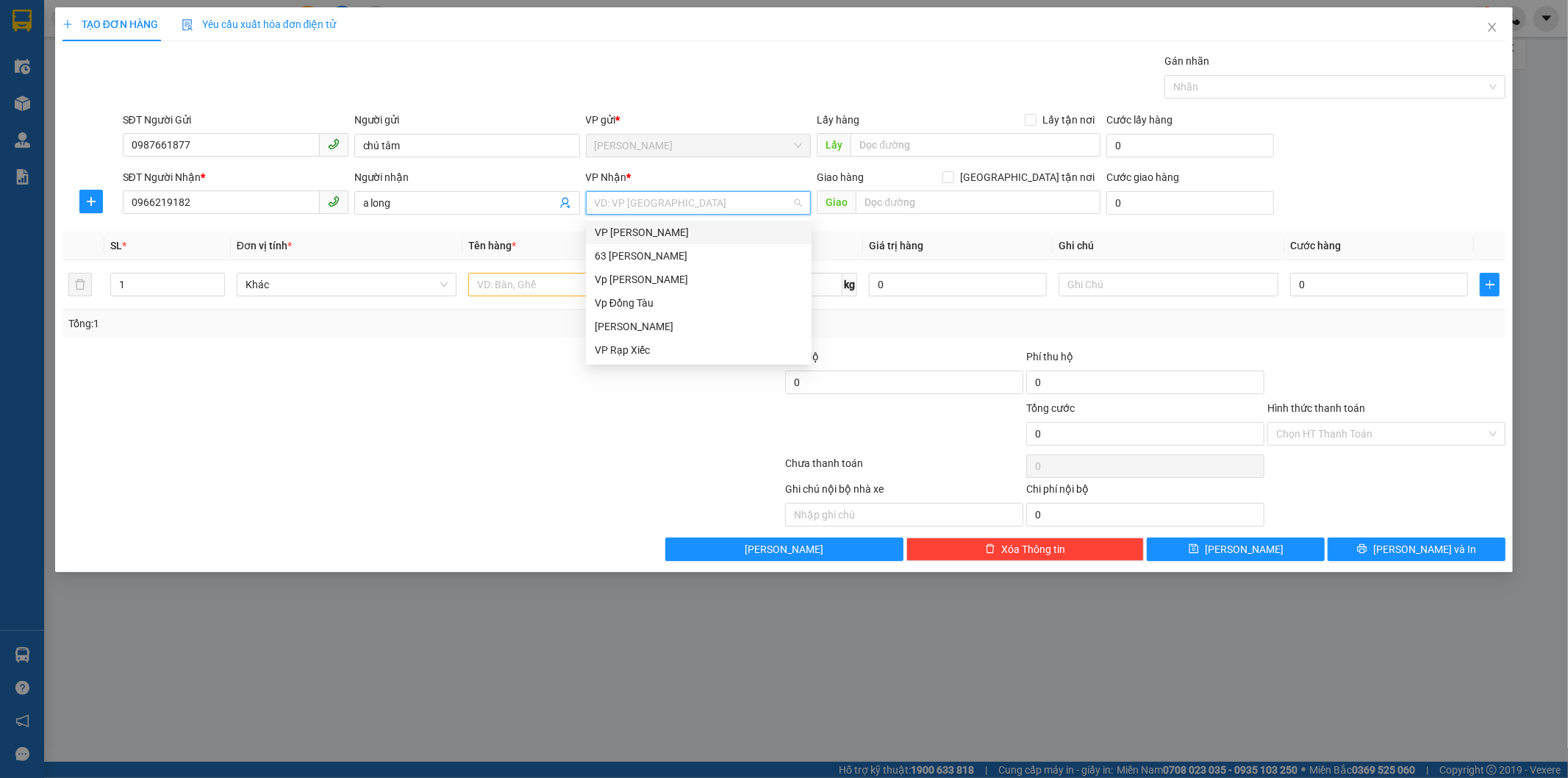
click at [667, 237] on div "VP [PERSON_NAME]" at bounding box center [698, 232] width 208 height 16
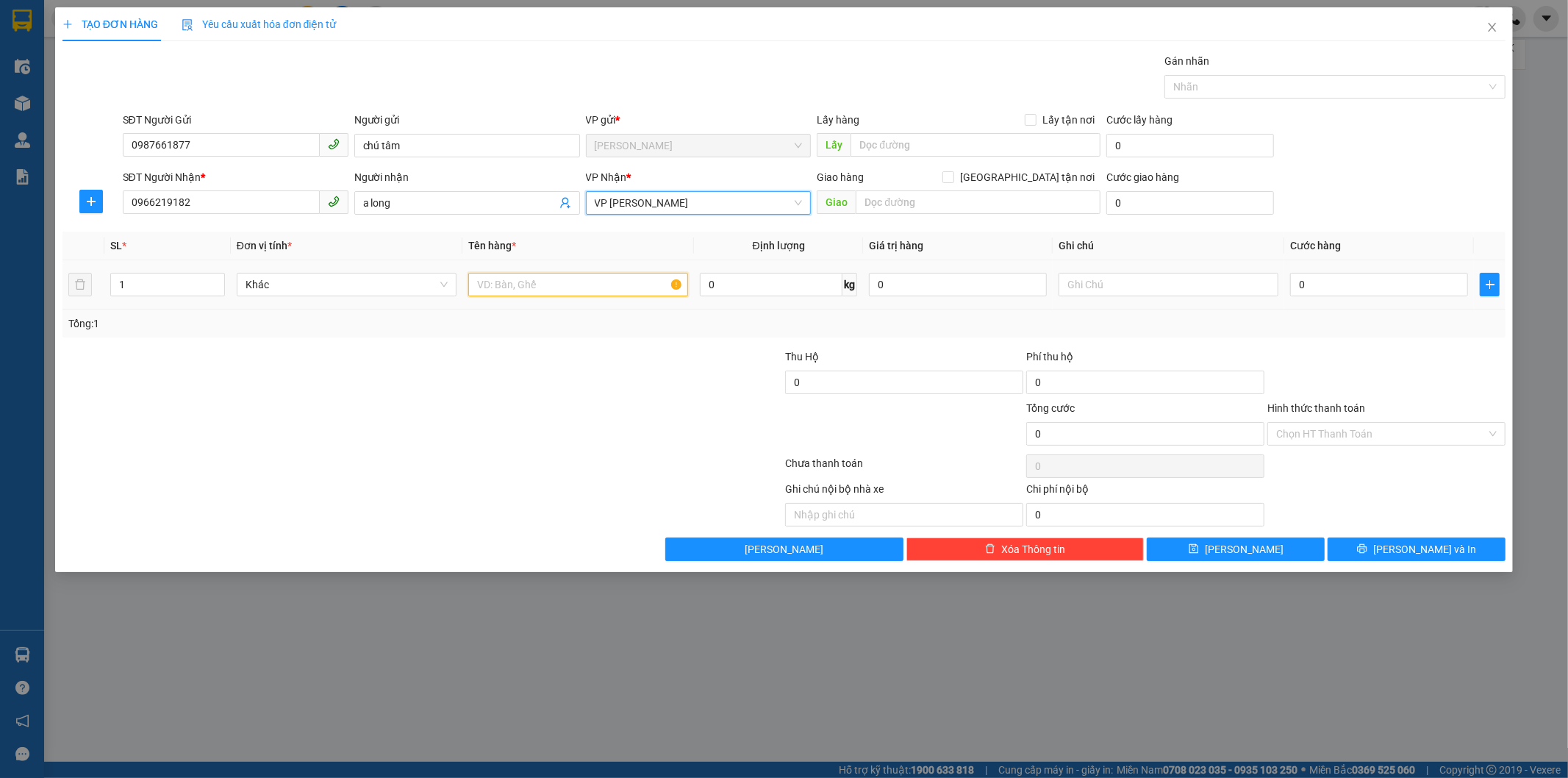
click at [571, 285] on input "text" at bounding box center [578, 285] width 220 height 24
type input "xe đạp gấp gọn)"
click at [1342, 279] on input "0" at bounding box center [1378, 285] width 178 height 24
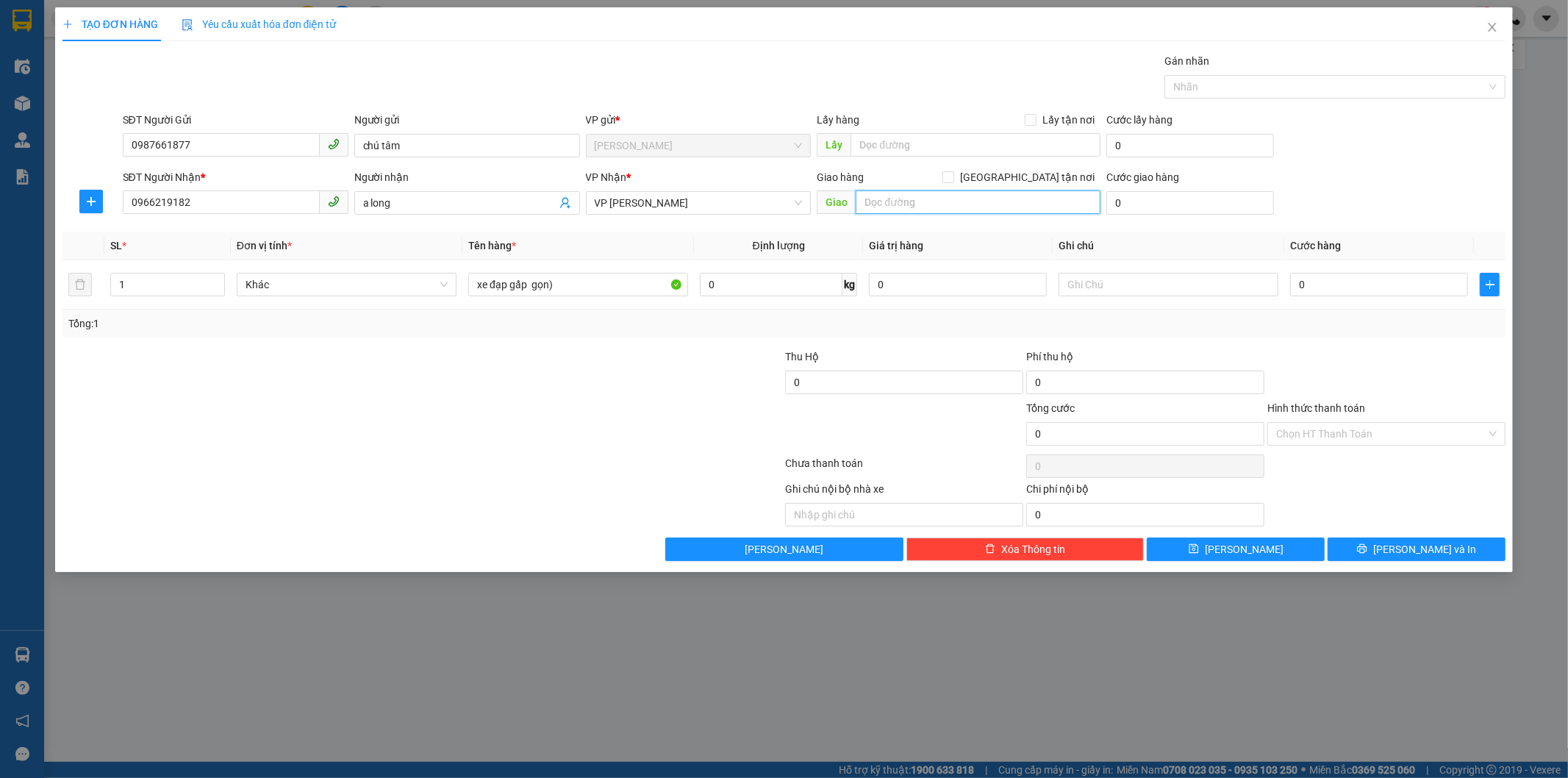
click at [963, 206] on input "text" at bounding box center [978, 202] width 245 height 24
type input "bigc hà đông"
click at [1391, 270] on div "0" at bounding box center [1378, 285] width 178 height 29
click at [1377, 284] on input "0" at bounding box center [1378, 285] width 178 height 24
type input "1"
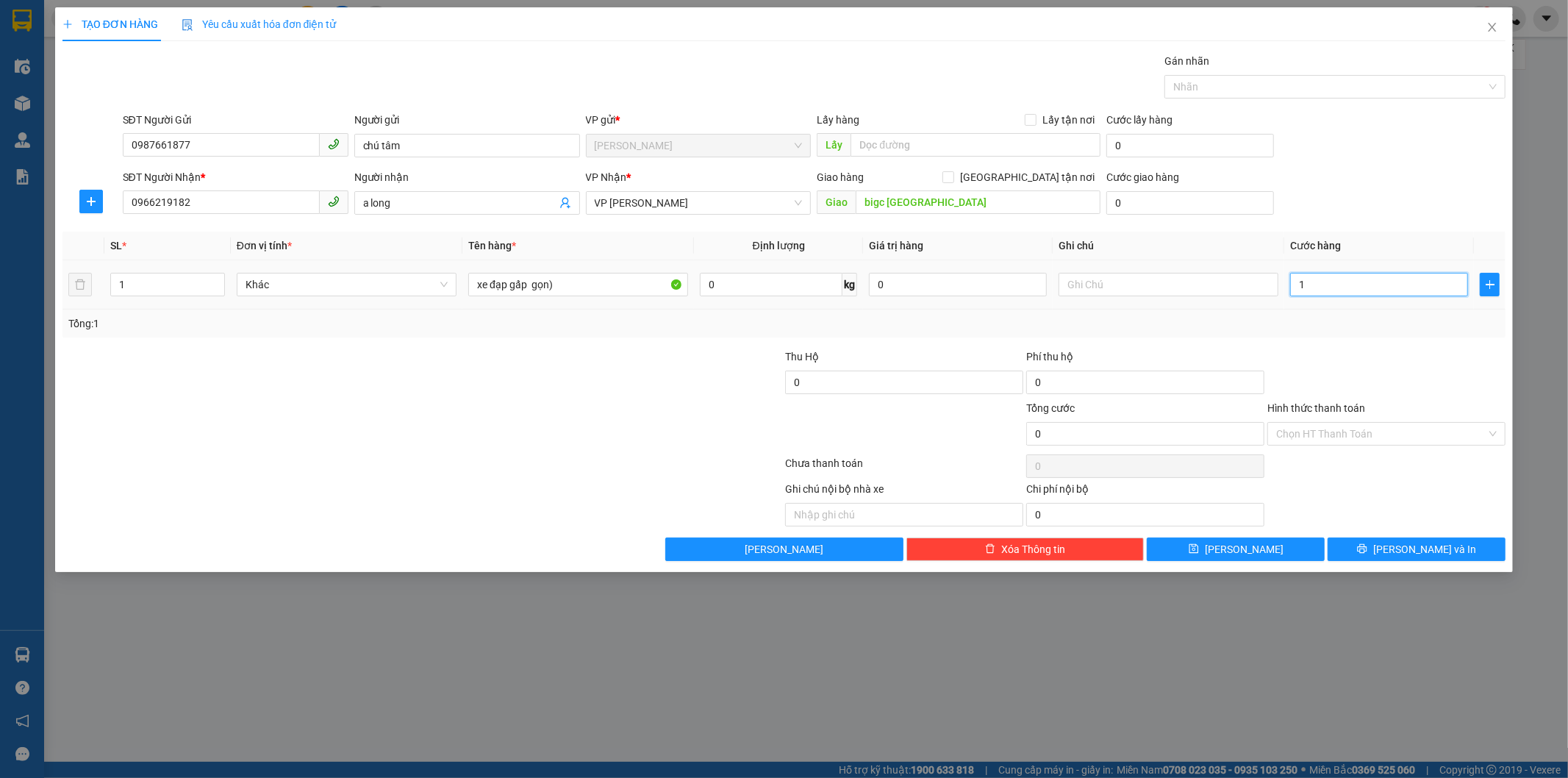
type input "1"
type input "15"
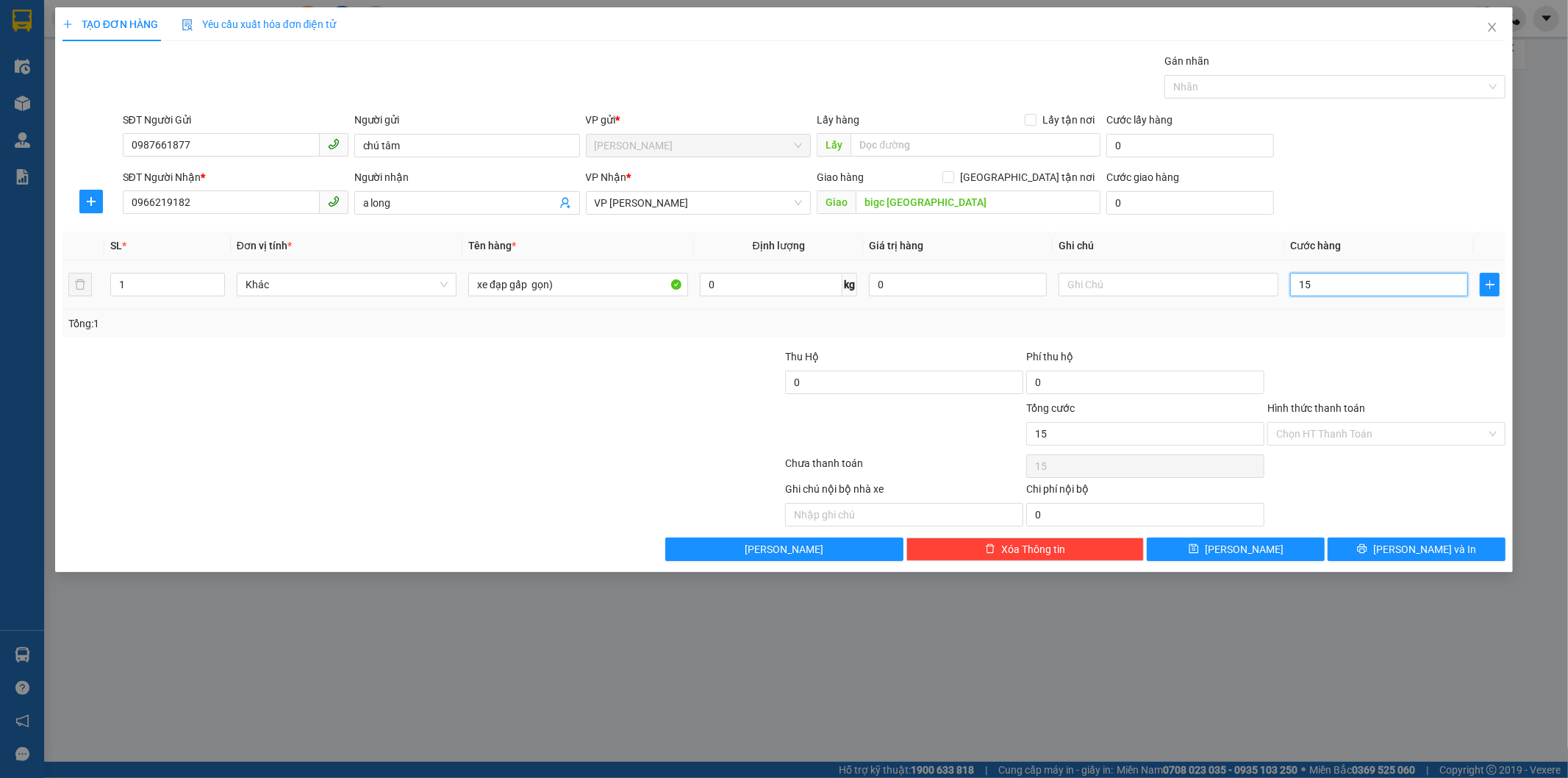
type input "150"
type input "1.500"
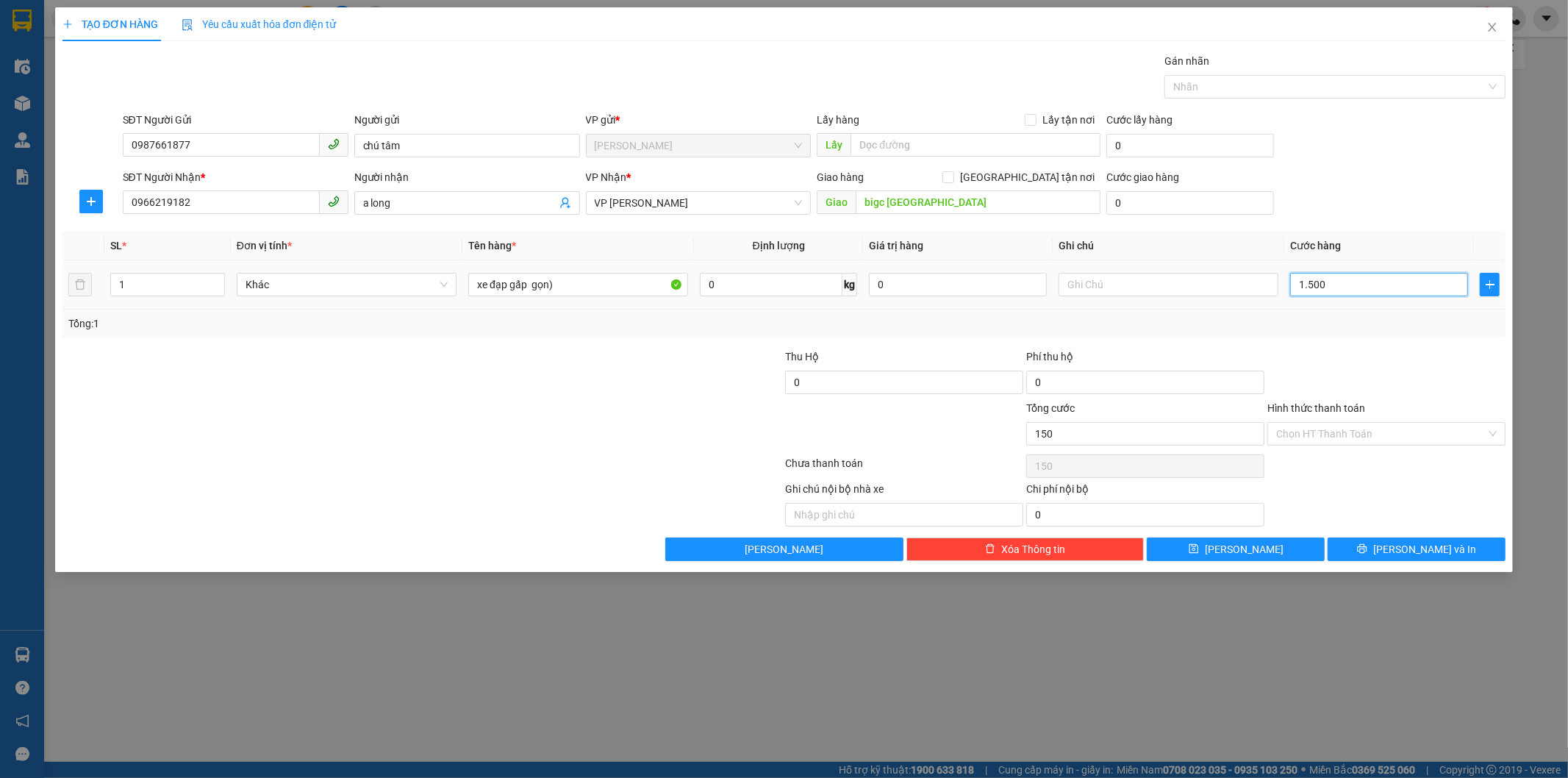
type input "1.500"
type input "15.000"
type input "150.000"
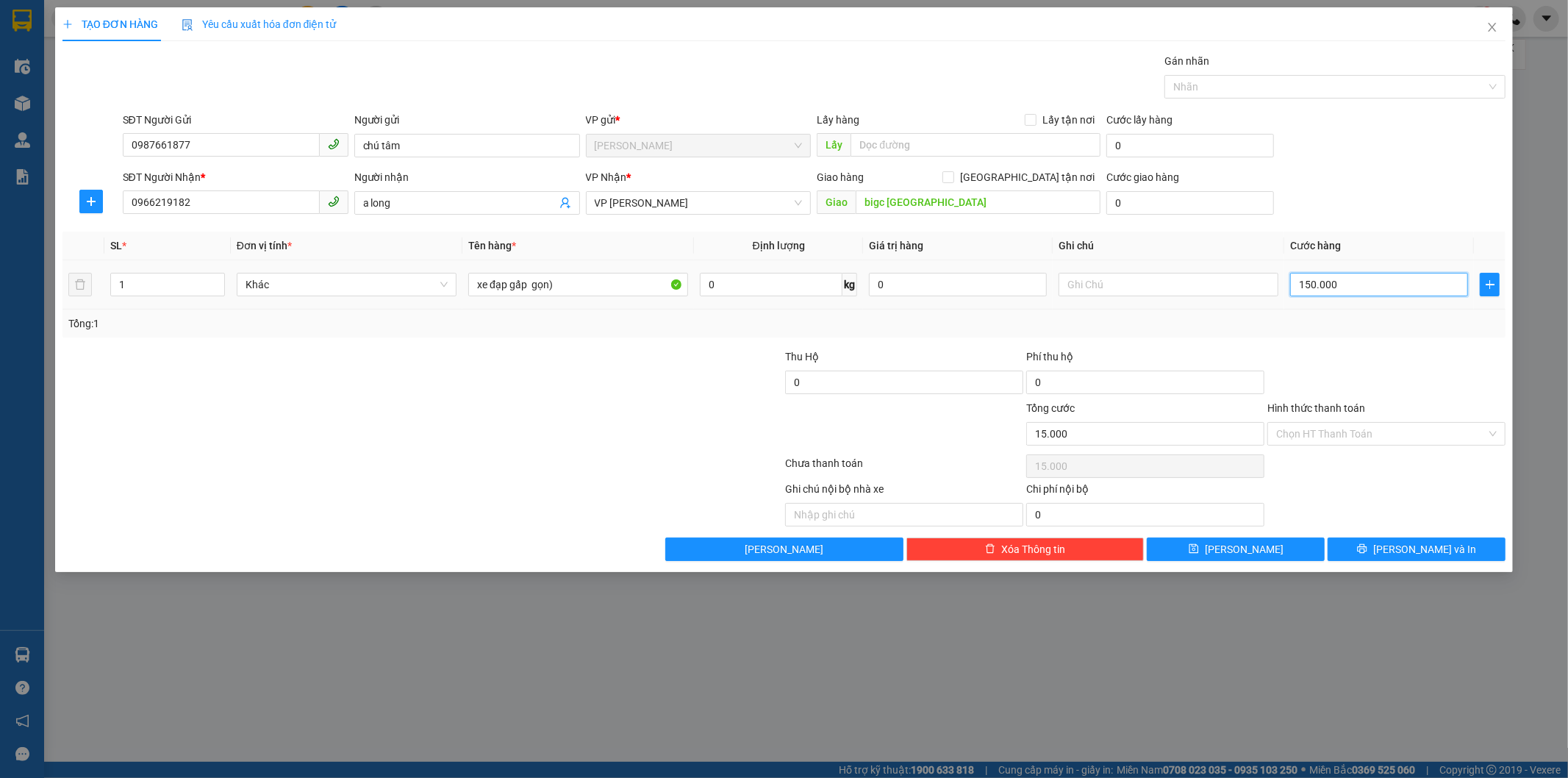
type input "150.000"
click at [1395, 438] on input "Hình thức thanh toán" at bounding box center [1381, 434] width 210 height 22
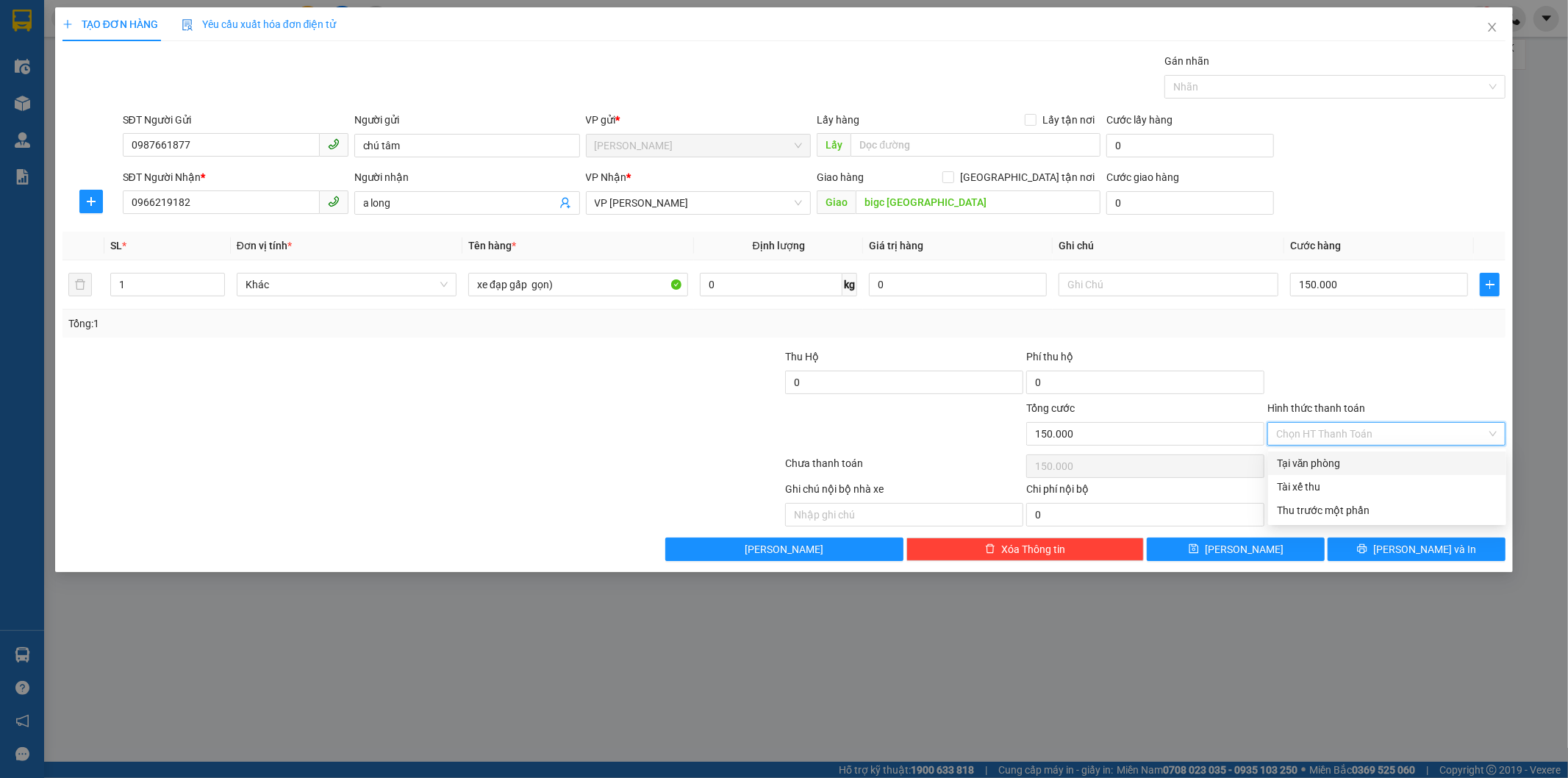
click at [1382, 462] on div "Tại văn phòng" at bounding box center [1387, 463] width 221 height 16
type input "0"
click at [1401, 549] on button "[PERSON_NAME] và In" at bounding box center [1416, 549] width 178 height 24
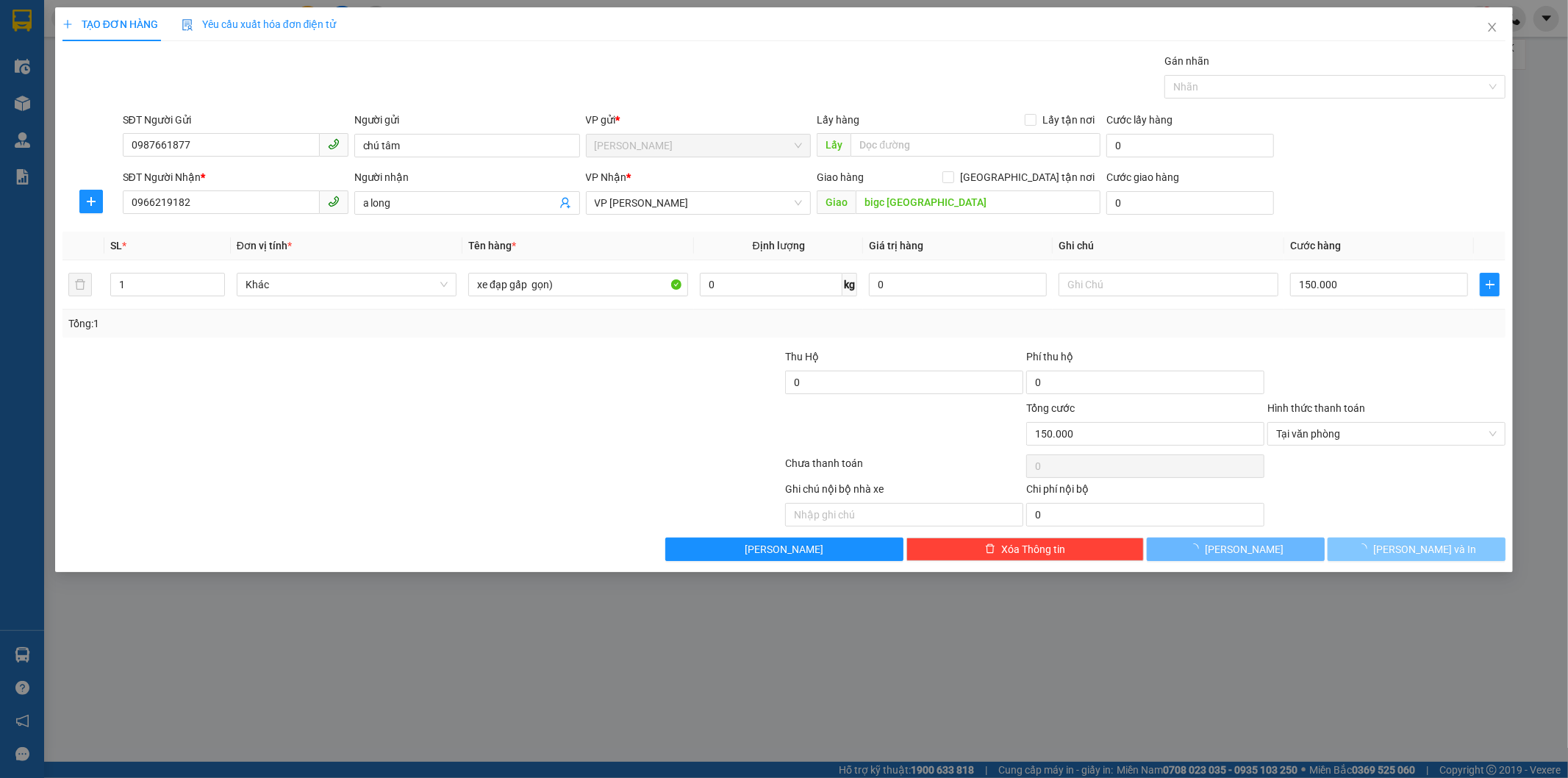
click at [1401, 549] on button "[PERSON_NAME] và In" at bounding box center [1416, 549] width 178 height 24
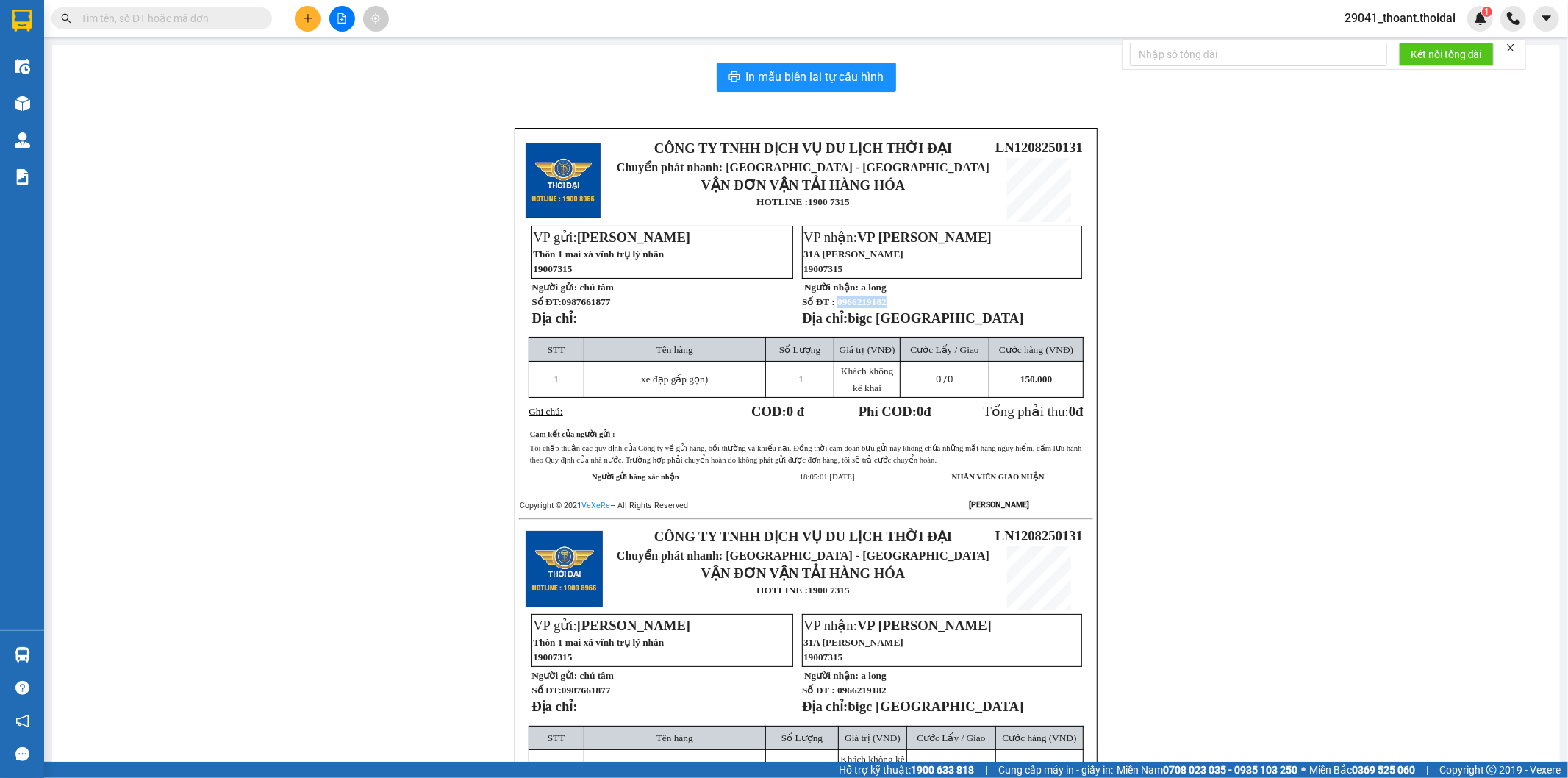
drag, startPoint x: 891, startPoint y: 313, endPoint x: 836, endPoint y: 306, distance: 55.4
click at [836, 306] on p "Số ĐT : 0966219182" at bounding box center [942, 302] width 279 height 13
copy span "0966219182"
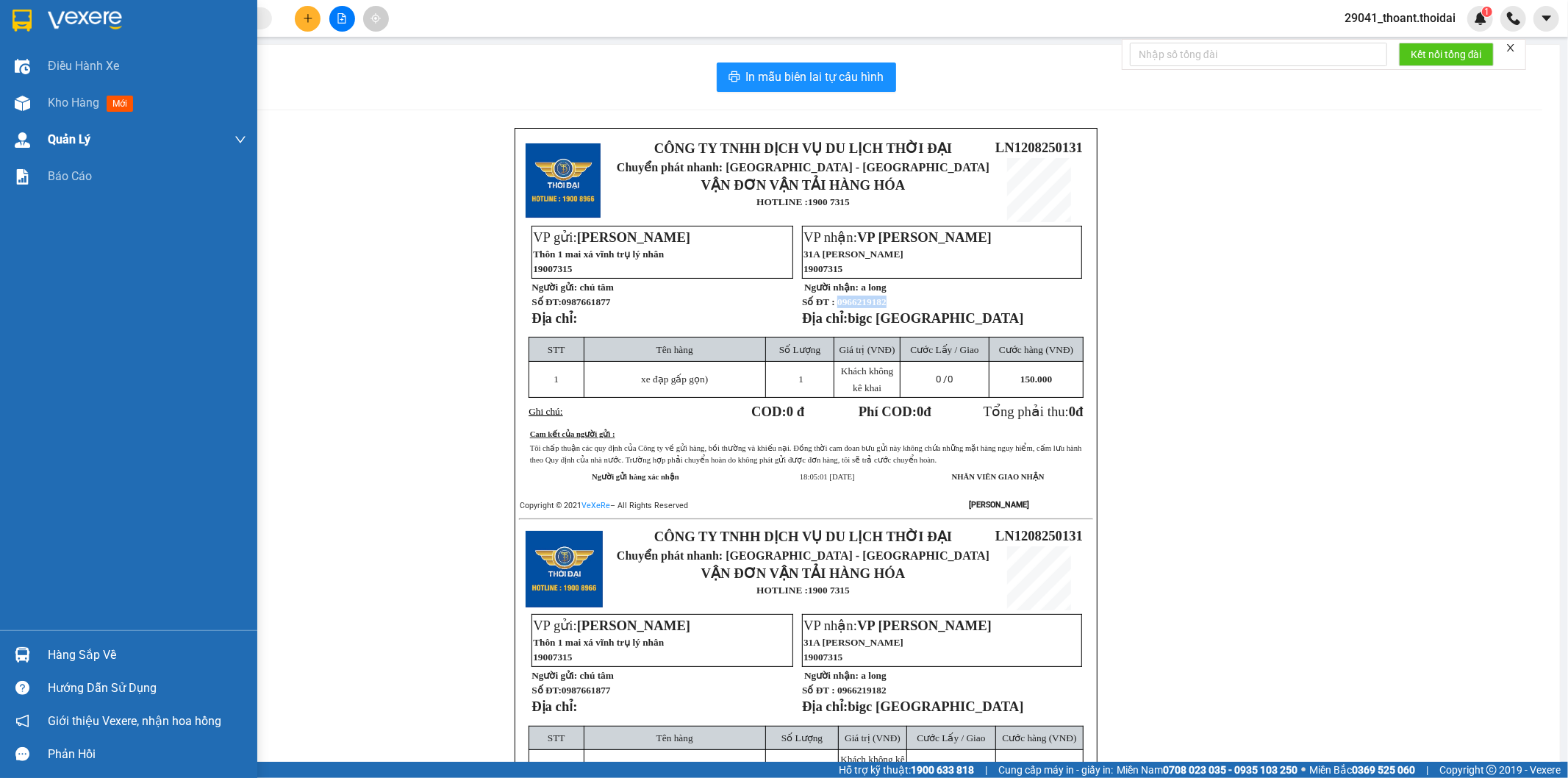
click at [27, 18] on img at bounding box center [22, 21] width 19 height 22
